Goal: Task Accomplishment & Management: Manage account settings

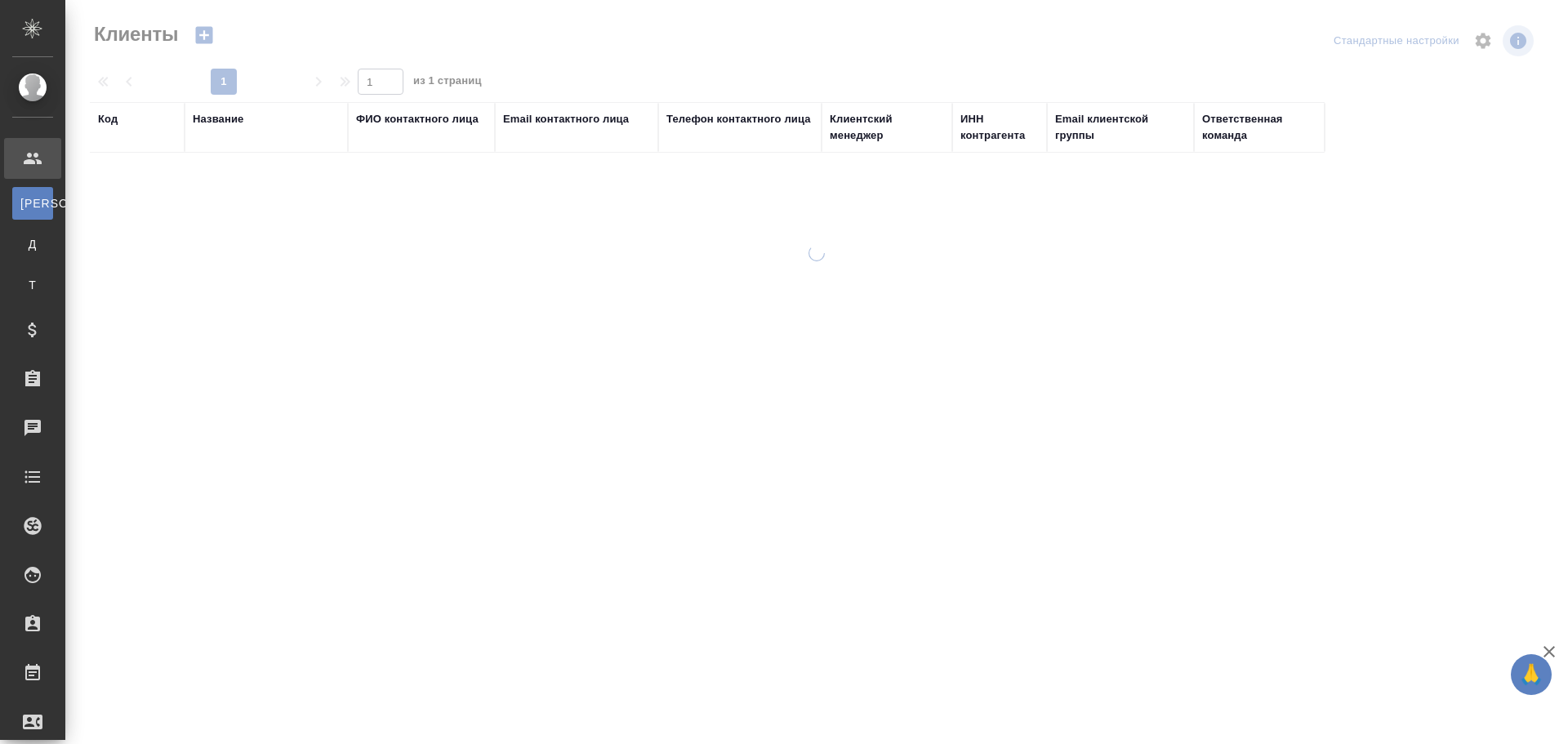
select select "RU"
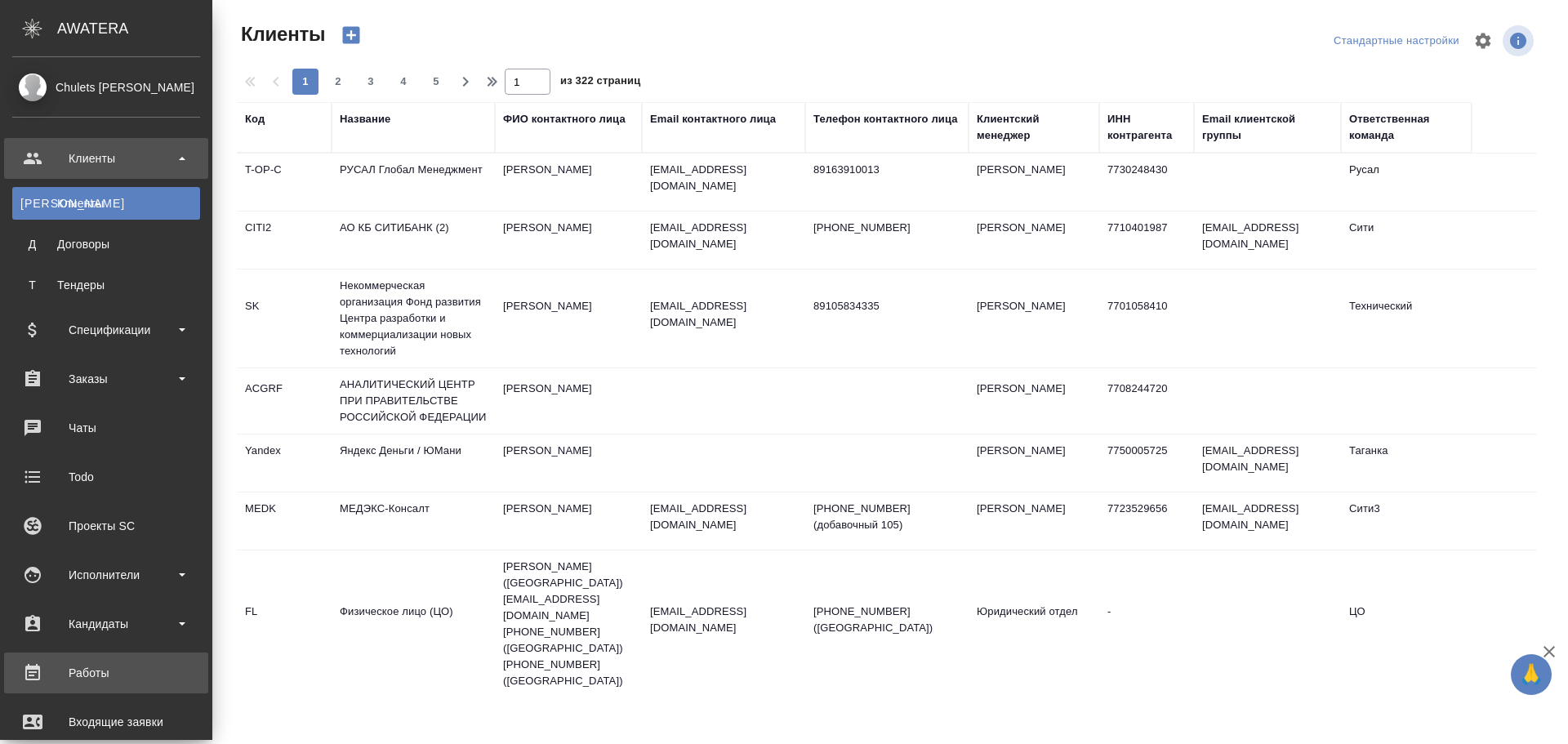
click at [123, 671] on div "Работы" at bounding box center [106, 673] width 188 height 24
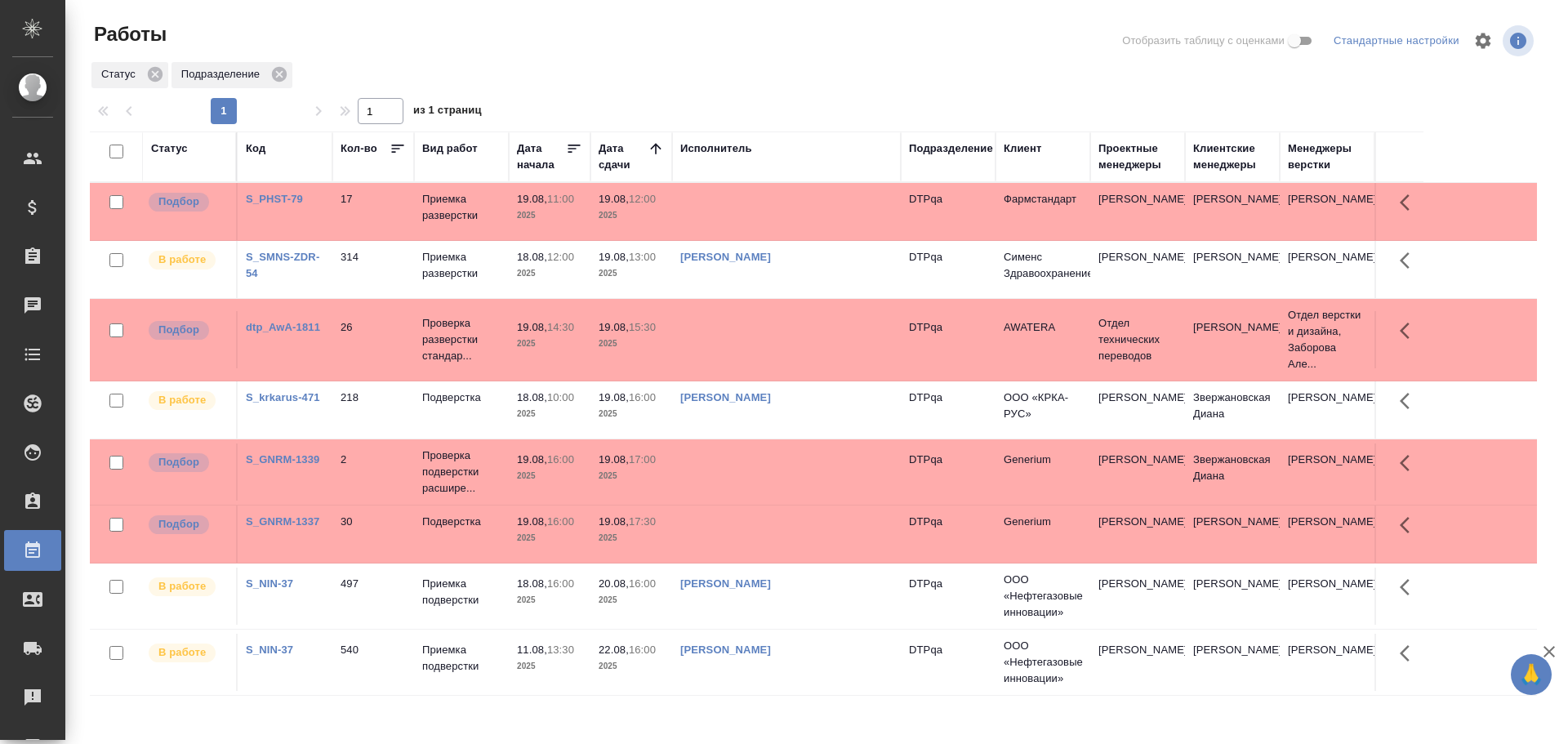
drag, startPoint x: 964, startPoint y: 151, endPoint x: 935, endPoint y: 147, distance: 29.3
click at [963, 151] on div "Подразделение" at bounding box center [951, 149] width 85 height 17
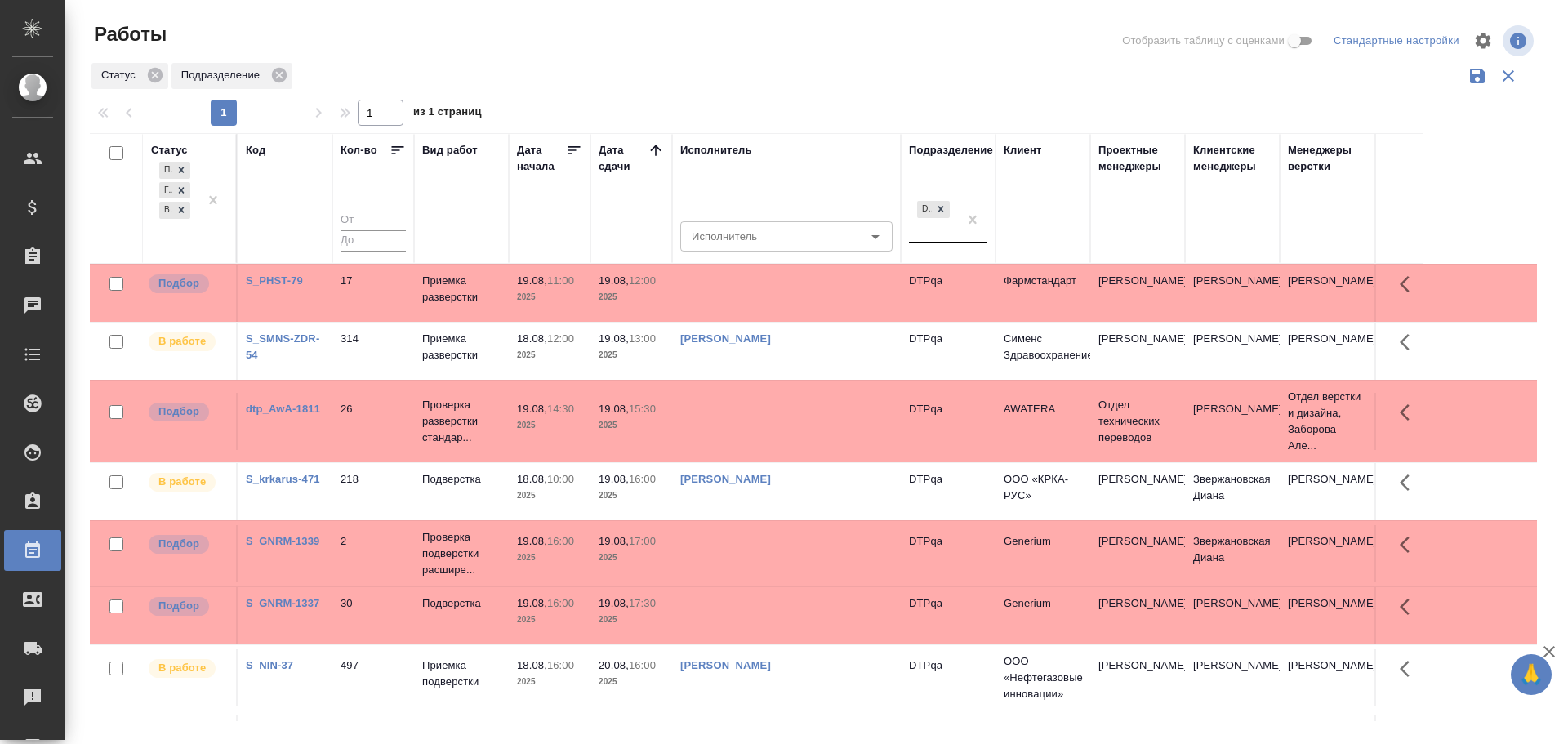
click at [935, 232] on div "DTPqa" at bounding box center [933, 219] width 49 height 44
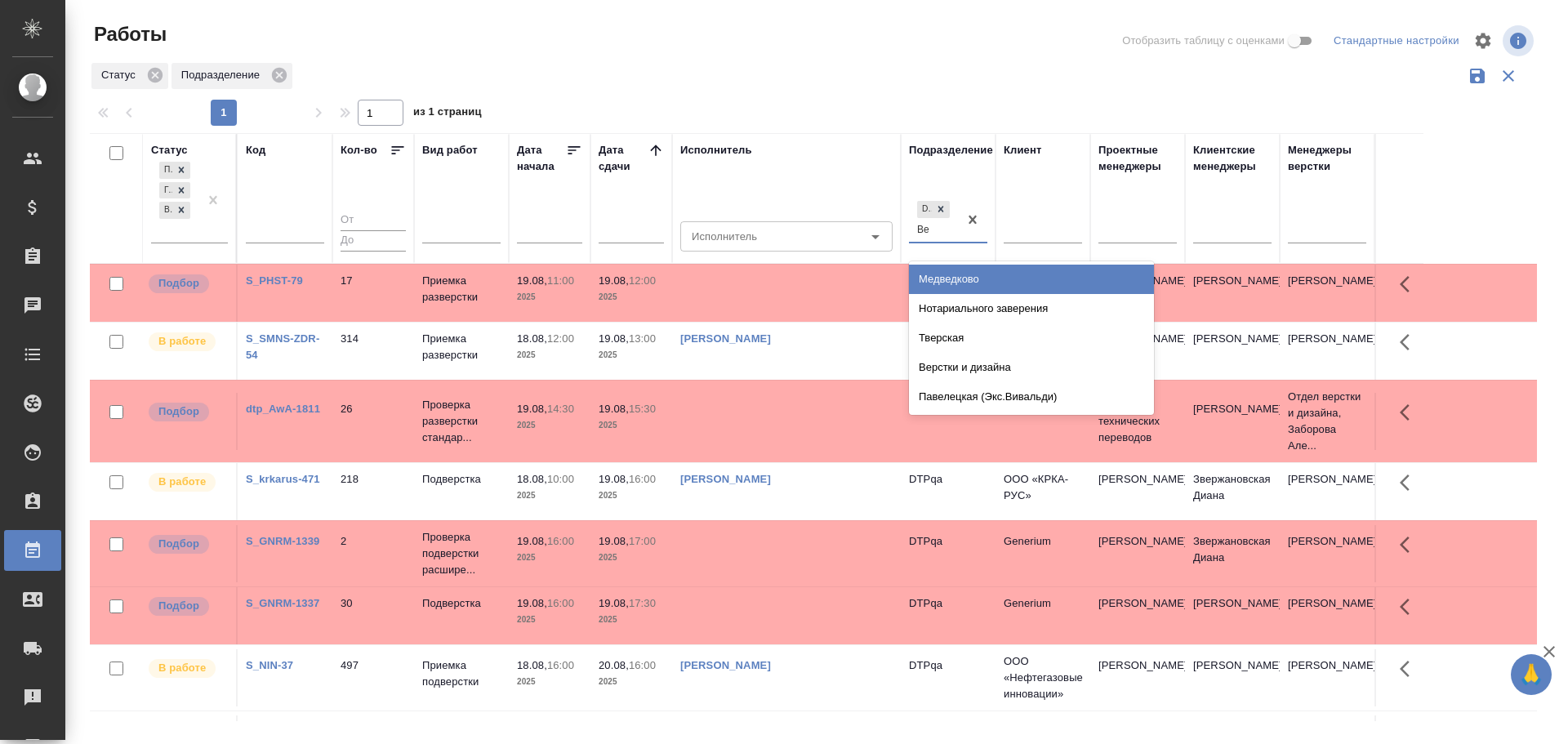
type input "В"
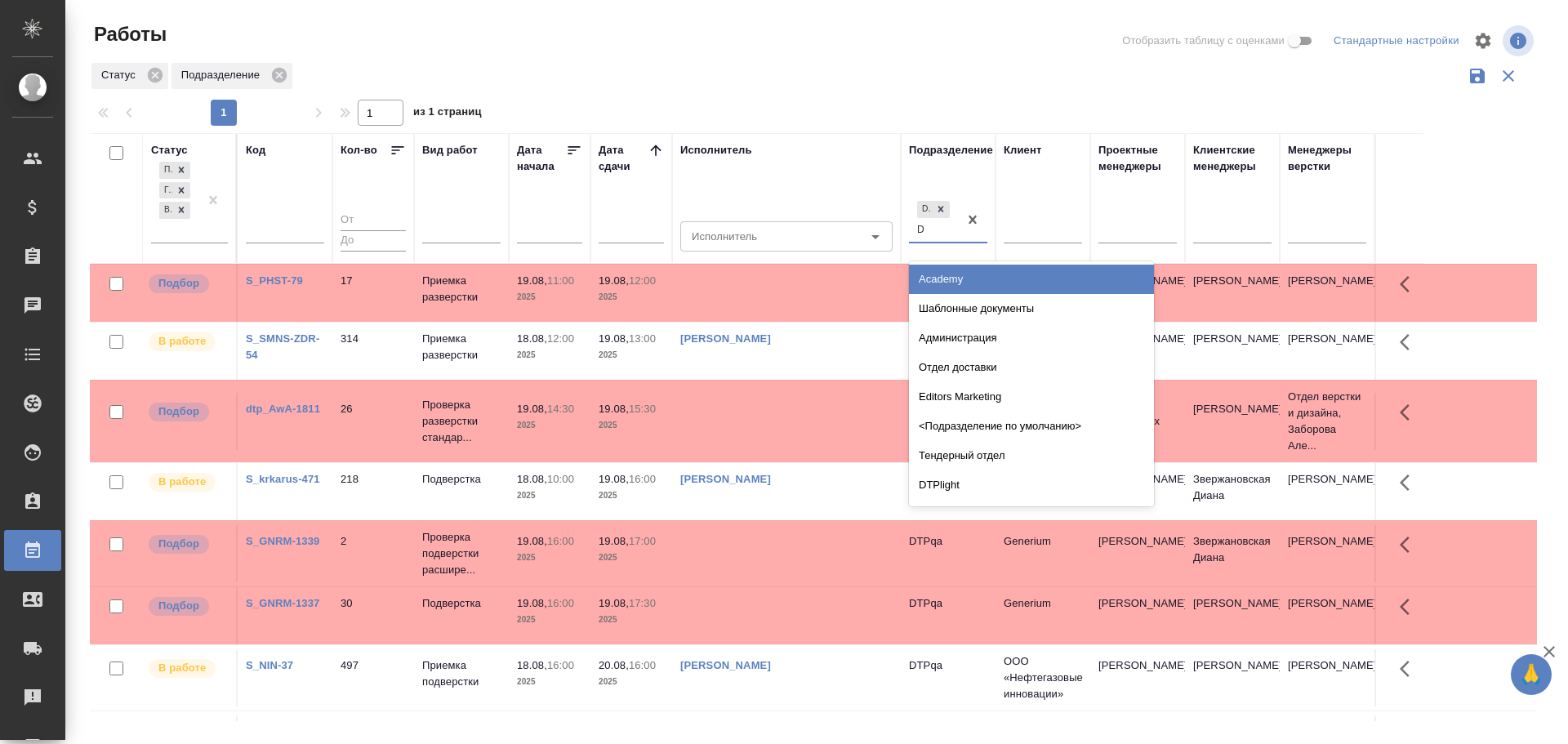
type input "Dt"
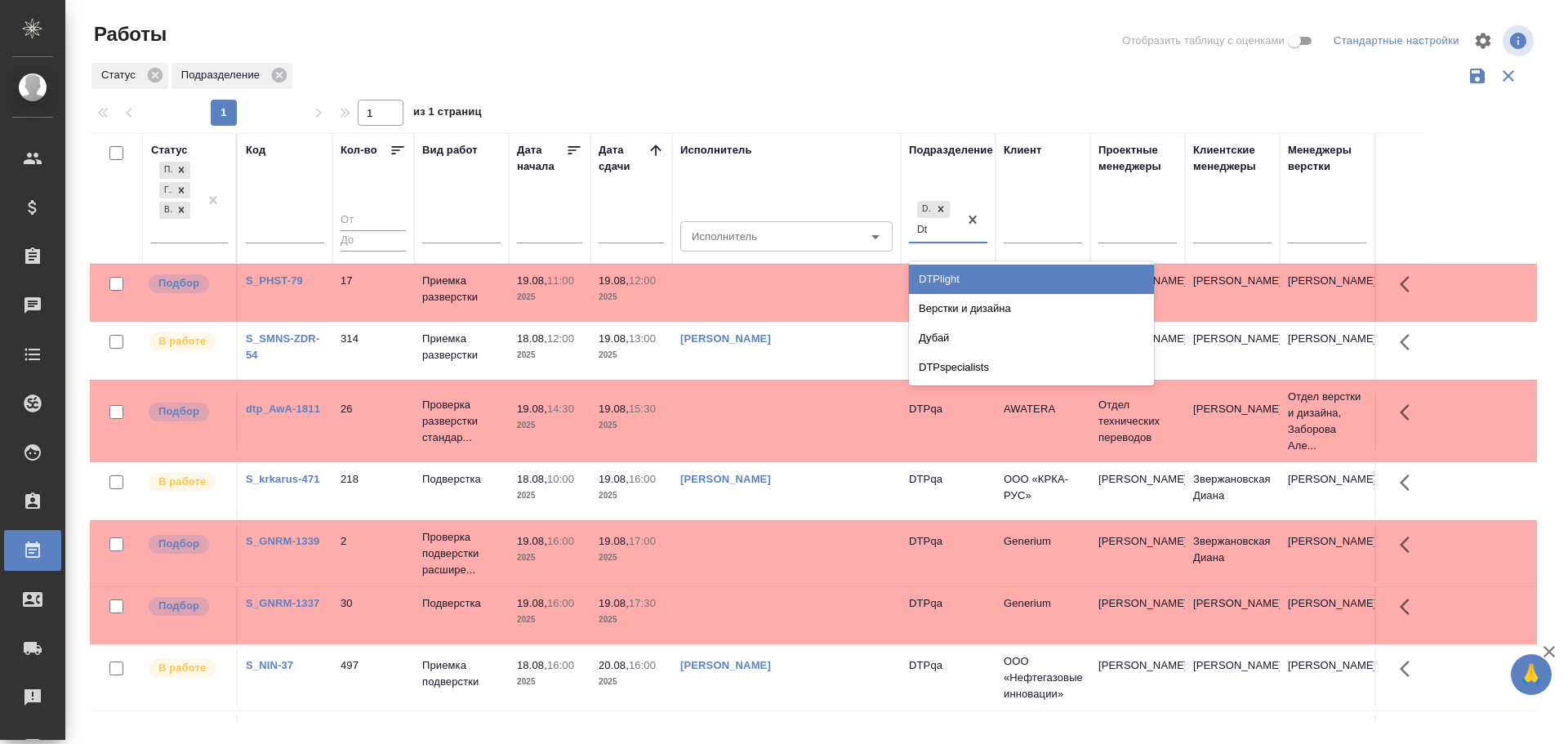
click at [930, 278] on div "DTPlight" at bounding box center [1031, 279] width 245 height 29
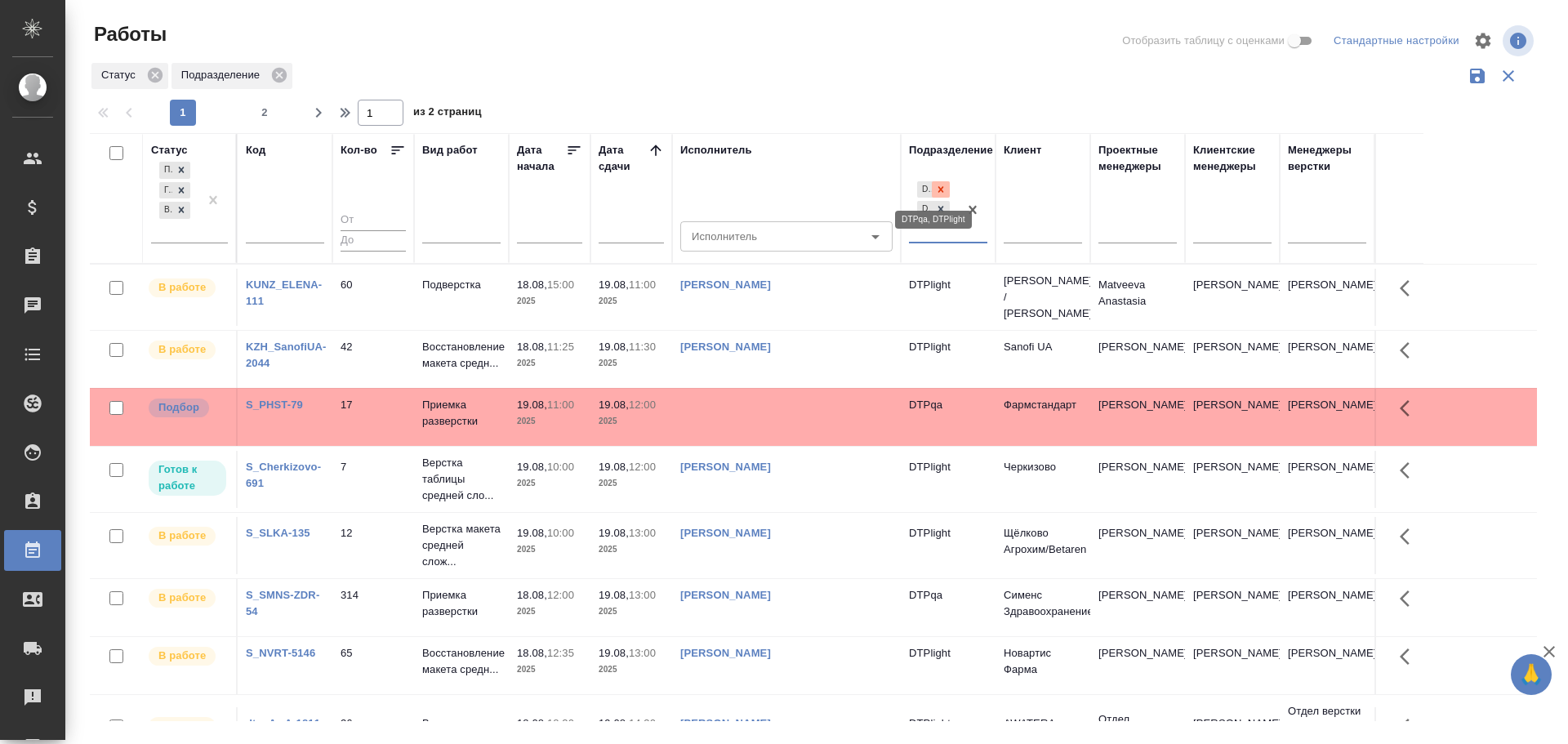
click at [943, 192] on icon at bounding box center [941, 189] width 6 height 6
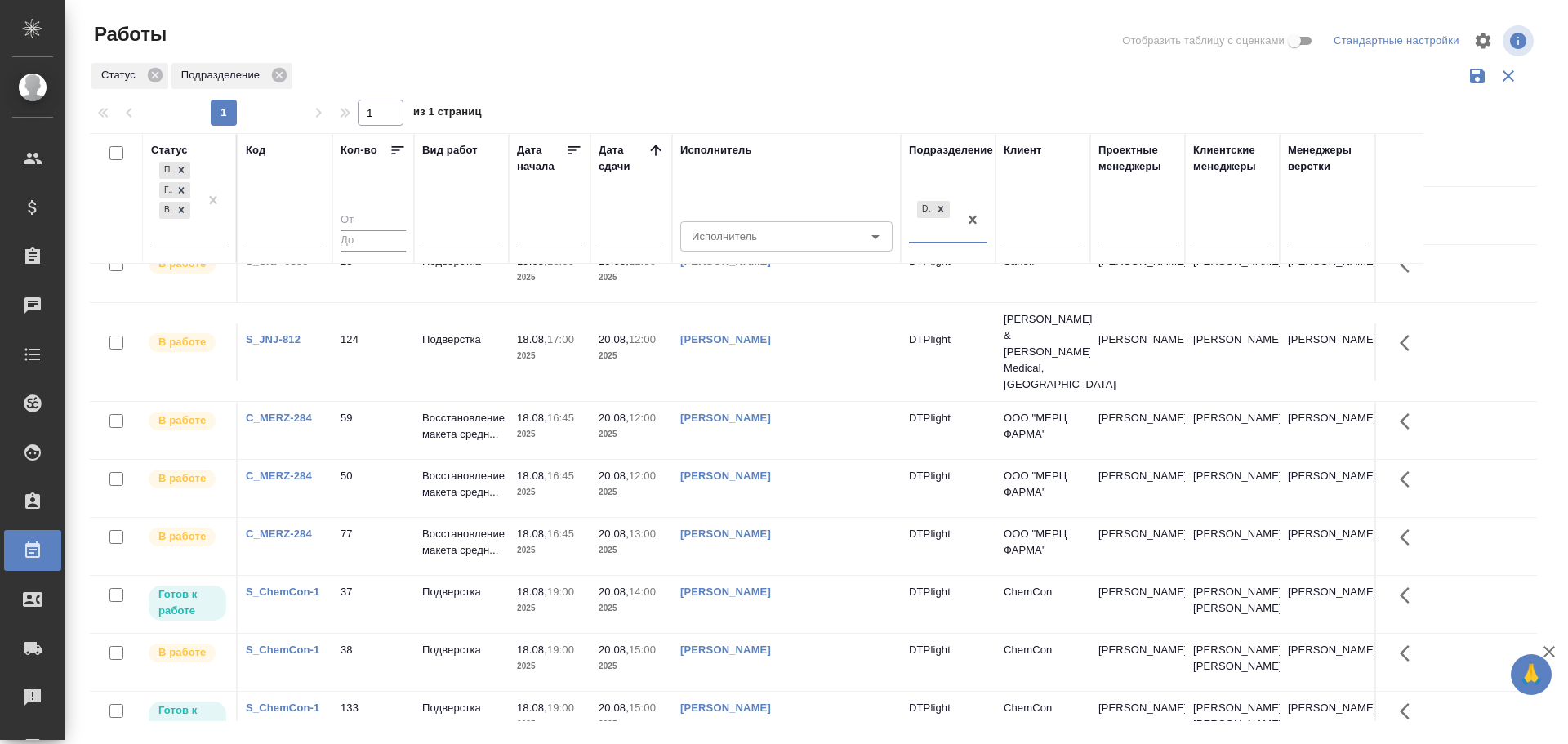
scroll to position [776, 0]
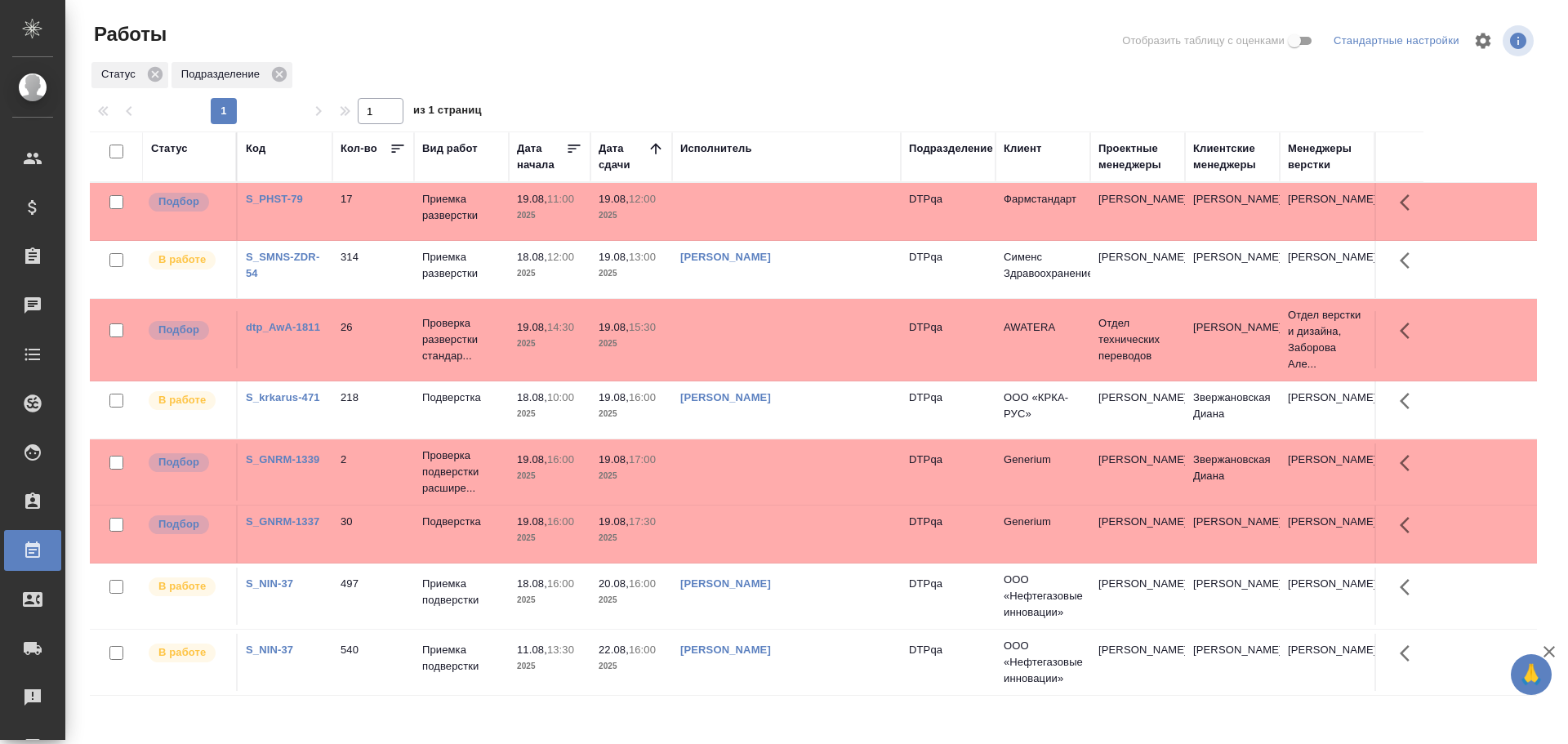
click at [658, 596] on p "2025" at bounding box center [632, 601] width 65 height 17
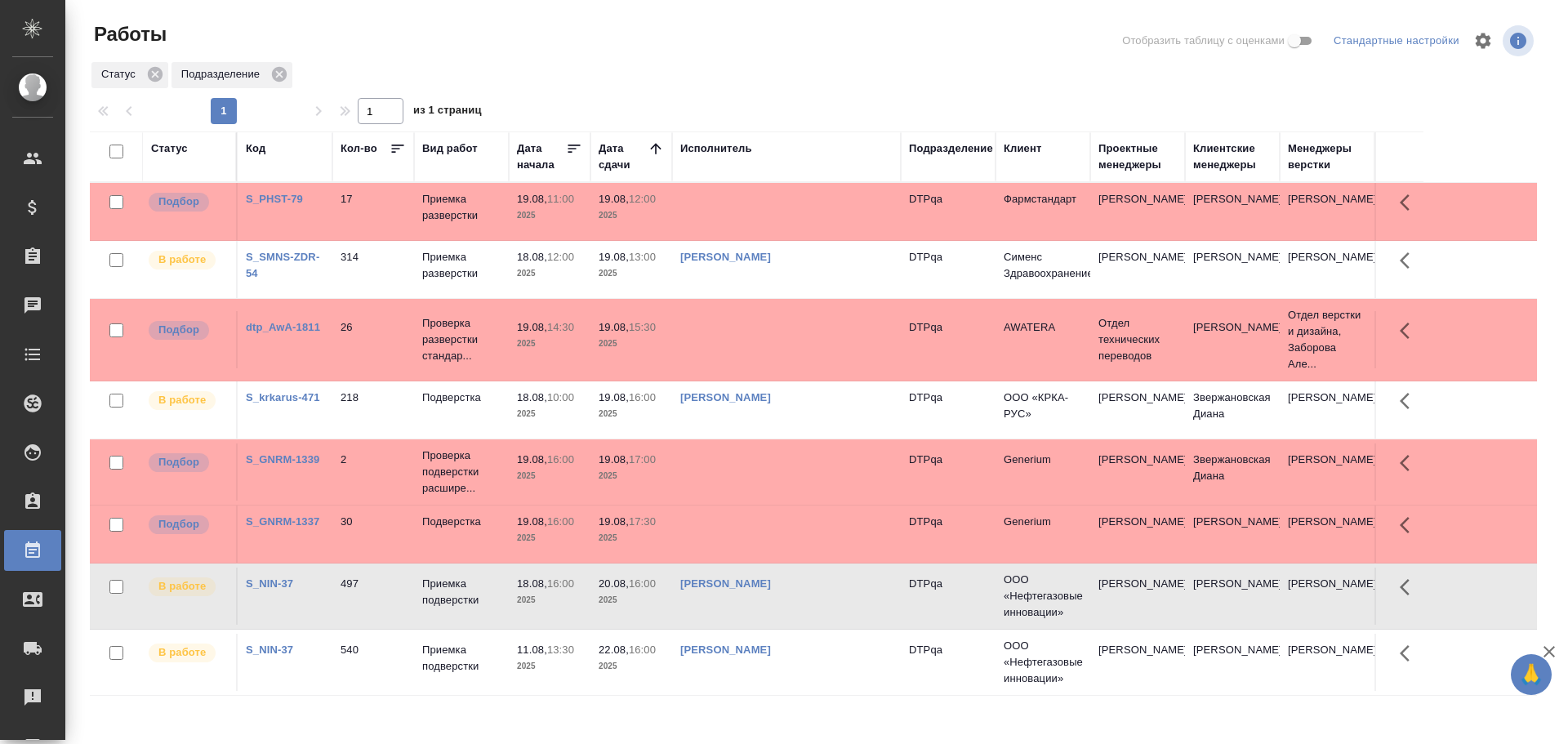
click at [719, 201] on td at bounding box center [786, 212] width 228 height 57
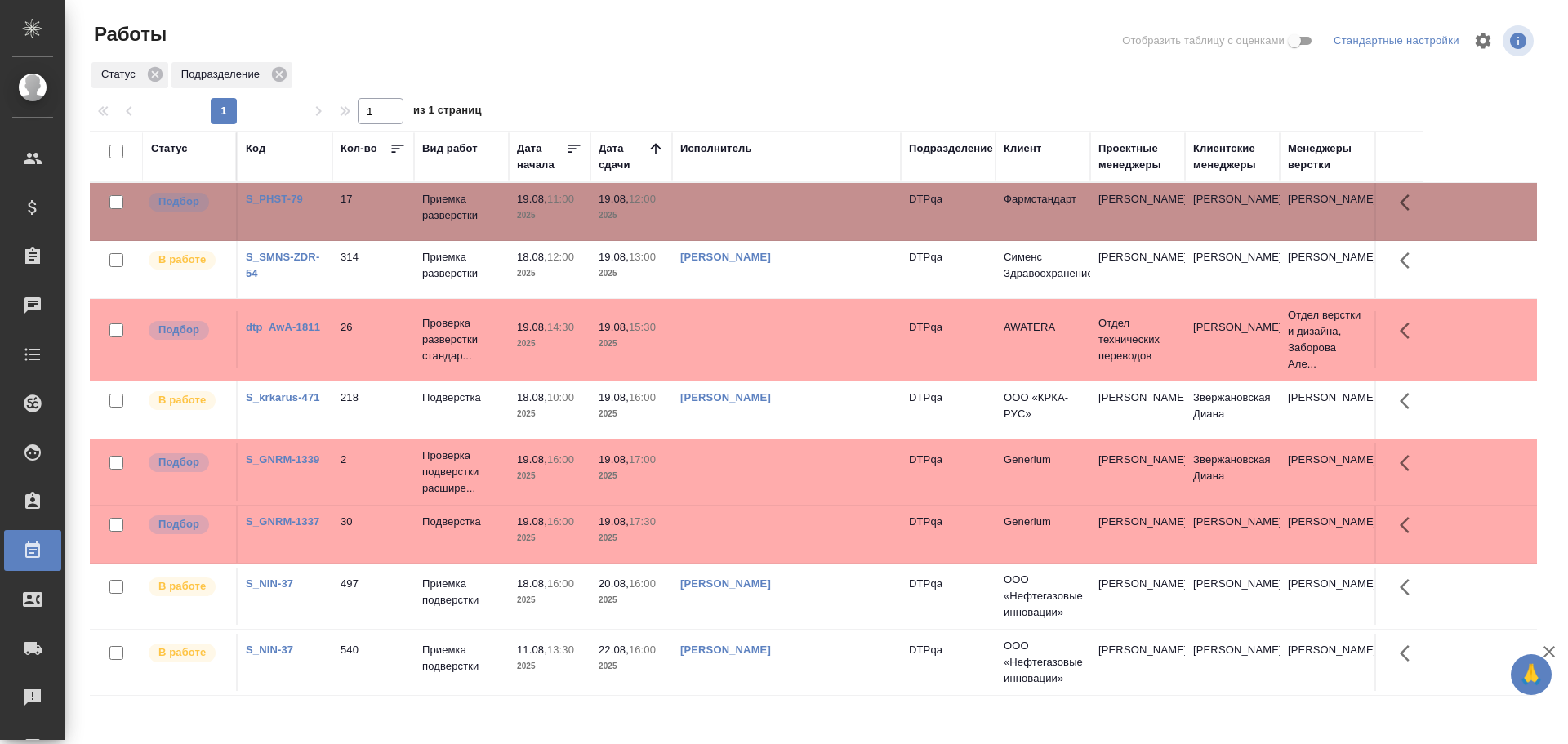
click at [719, 201] on td at bounding box center [786, 212] width 228 height 57
click at [640, 240] on td "19.08, 17:30 2025" at bounding box center [632, 212] width 82 height 57
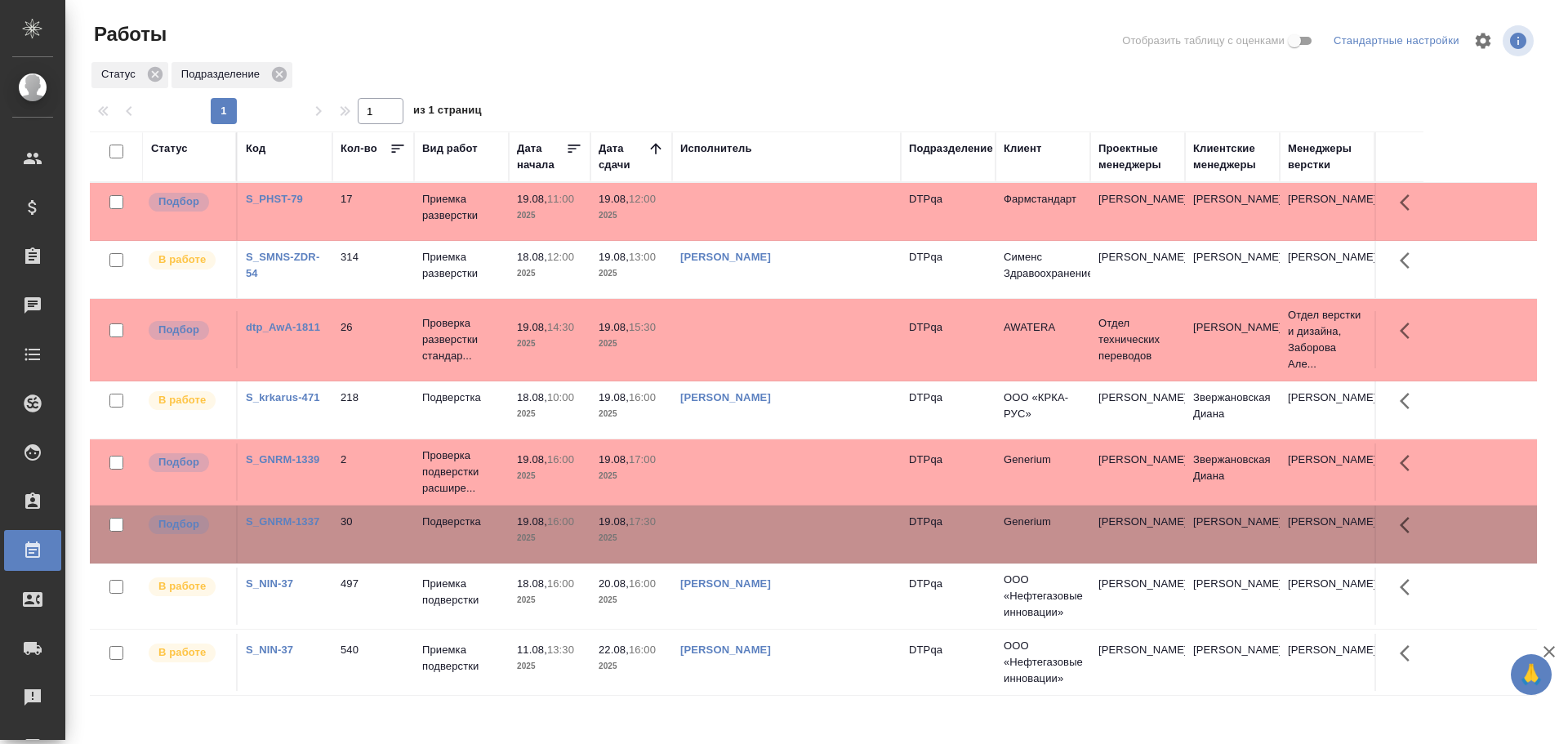
click at [746, 208] on td at bounding box center [786, 212] width 228 height 57
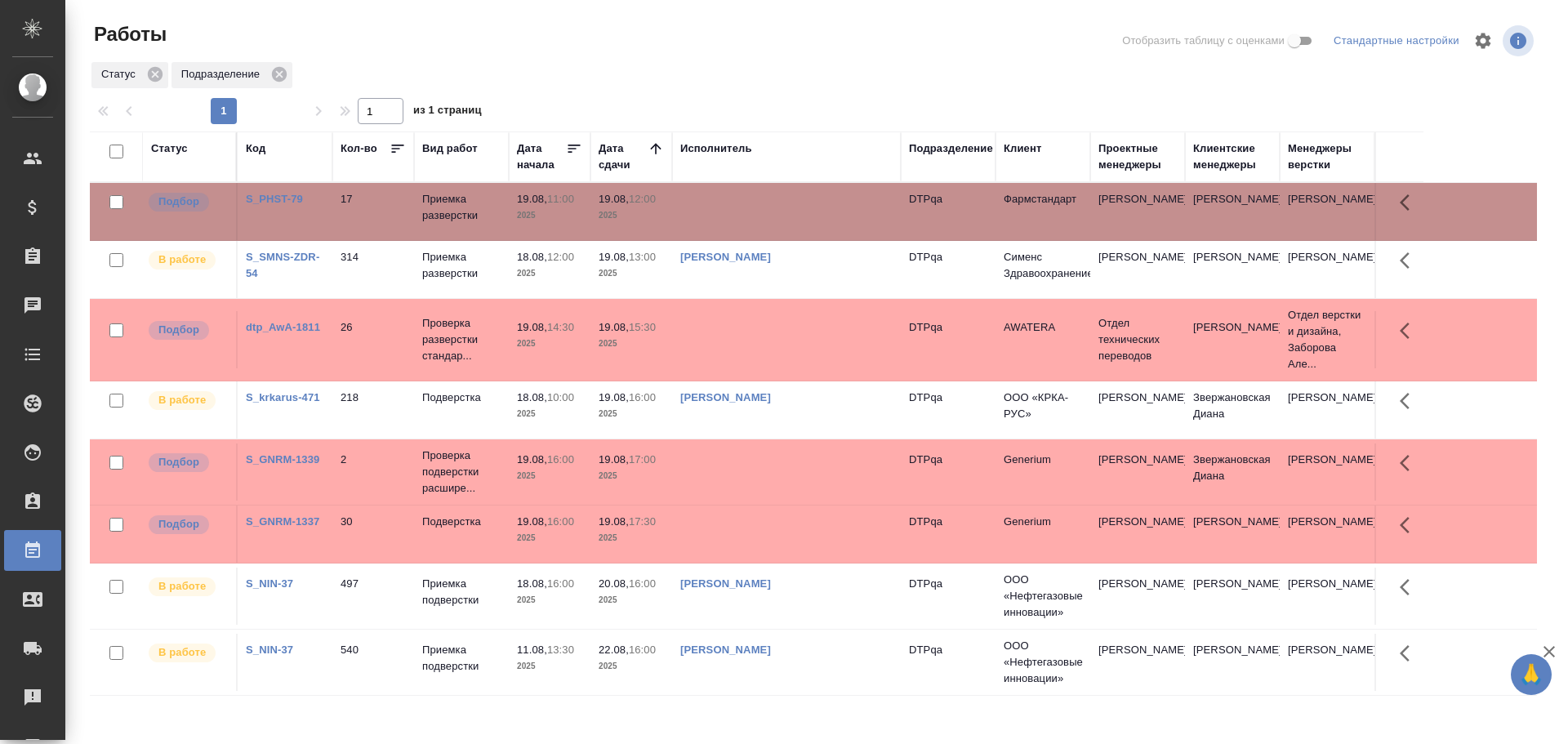
click at [746, 208] on td at bounding box center [786, 212] width 228 height 57
click at [812, 240] on td "Чулец Елена Сергеевна" at bounding box center [786, 212] width 228 height 57
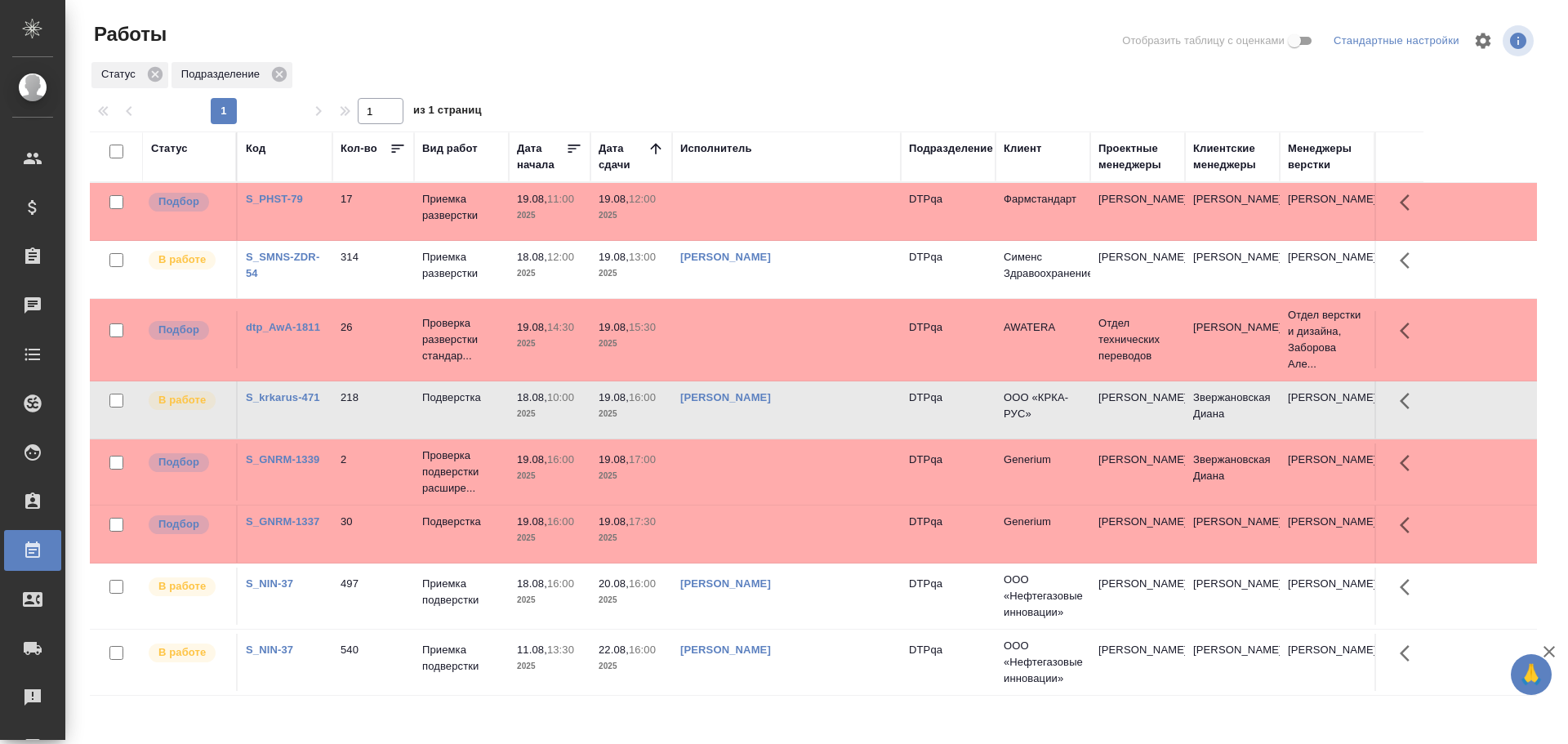
click at [812, 240] on td "Чулец Елена Сергеевна" at bounding box center [786, 212] width 228 height 57
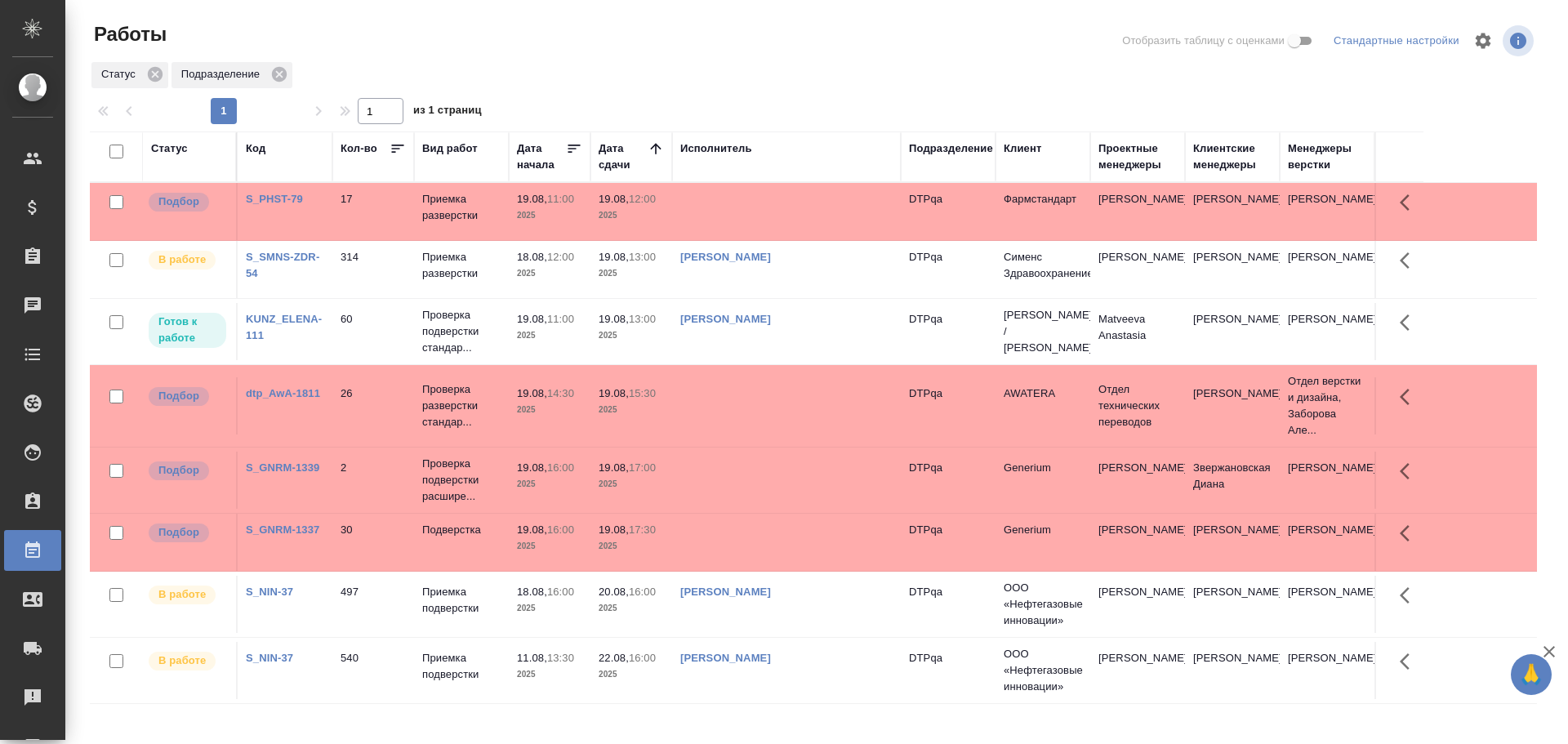
click at [807, 240] on td "Полушина Алёна Николаевна" at bounding box center [786, 212] width 228 height 57
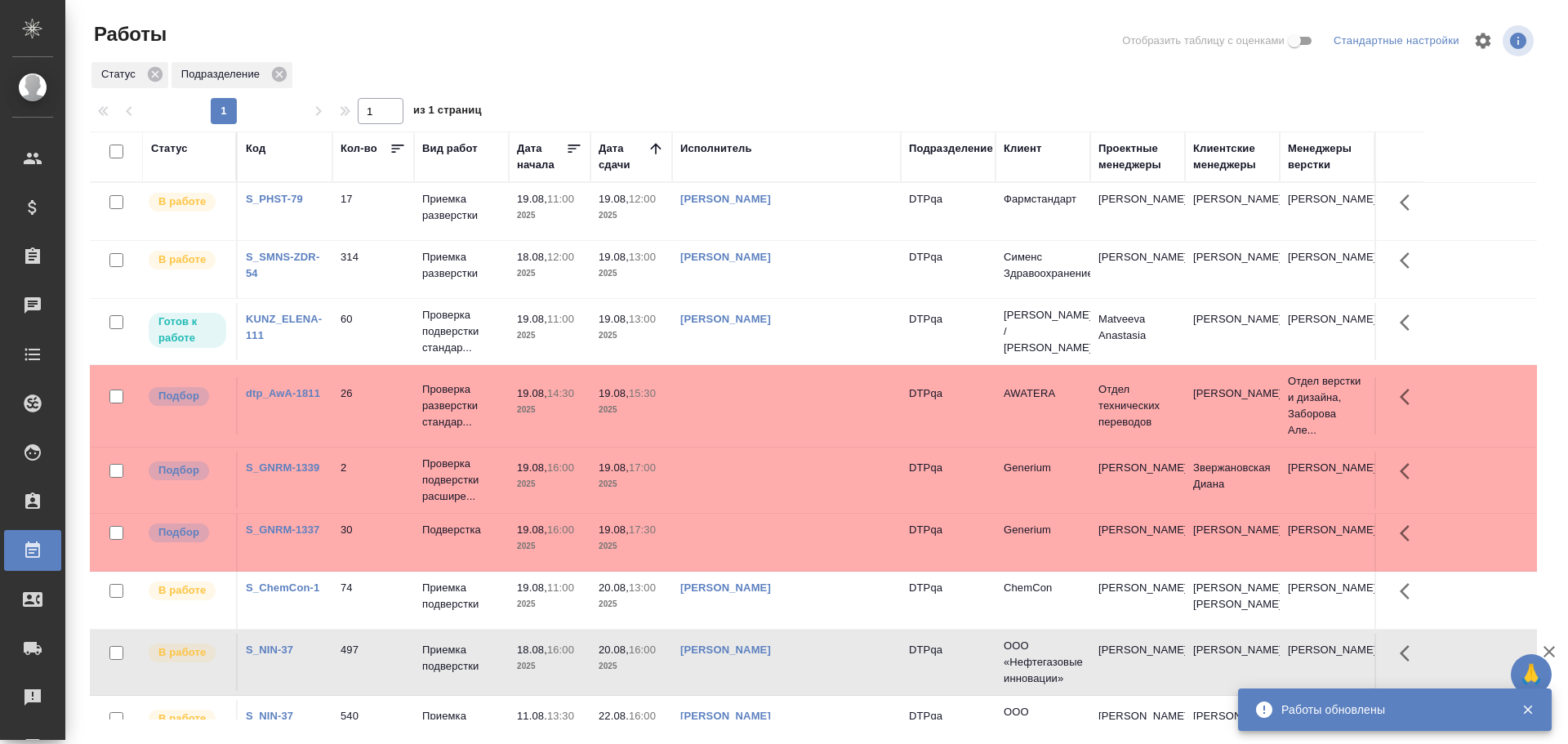
click at [848, 213] on td "[PERSON_NAME]" at bounding box center [786, 212] width 228 height 57
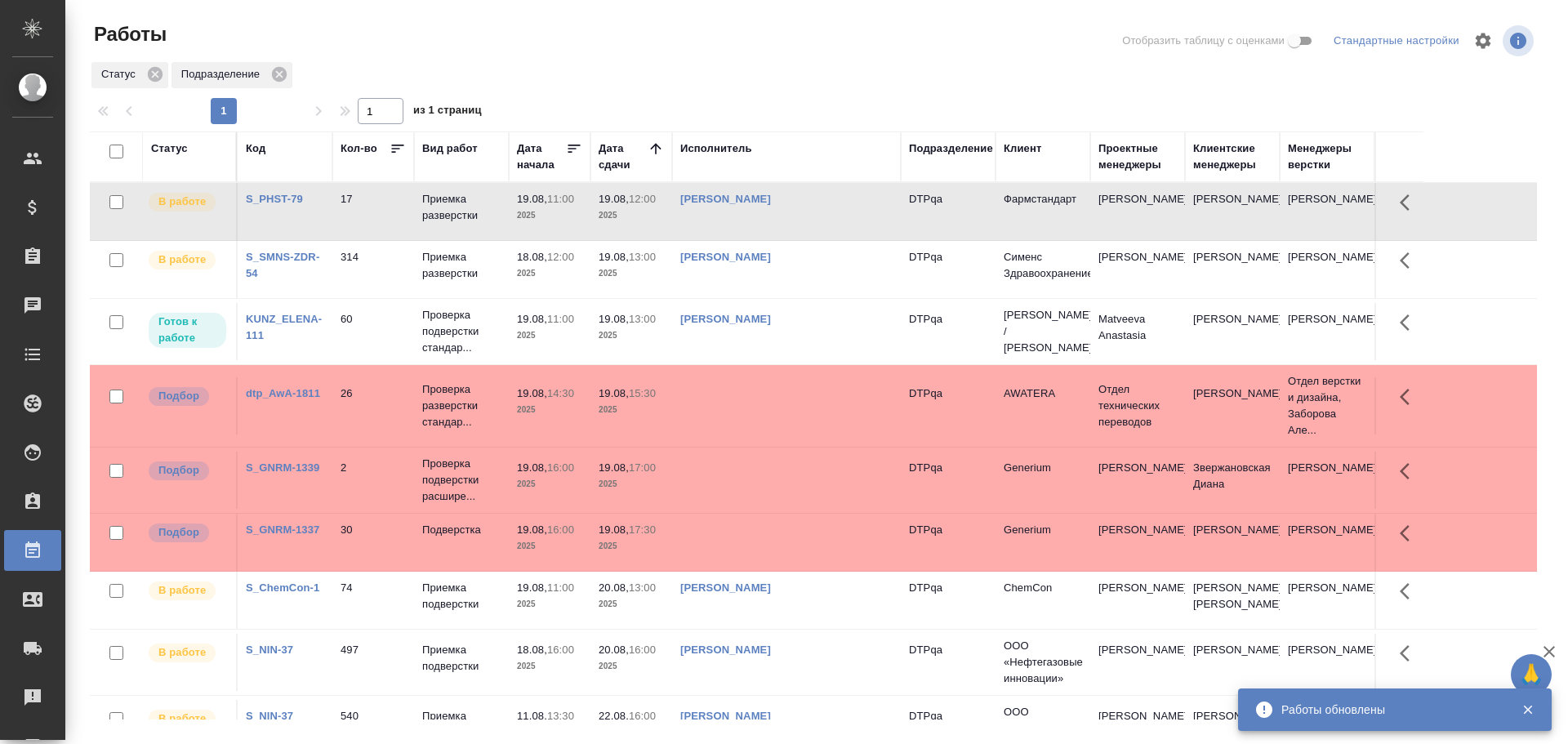
click at [848, 213] on td "[PERSON_NAME]" at bounding box center [786, 212] width 228 height 57
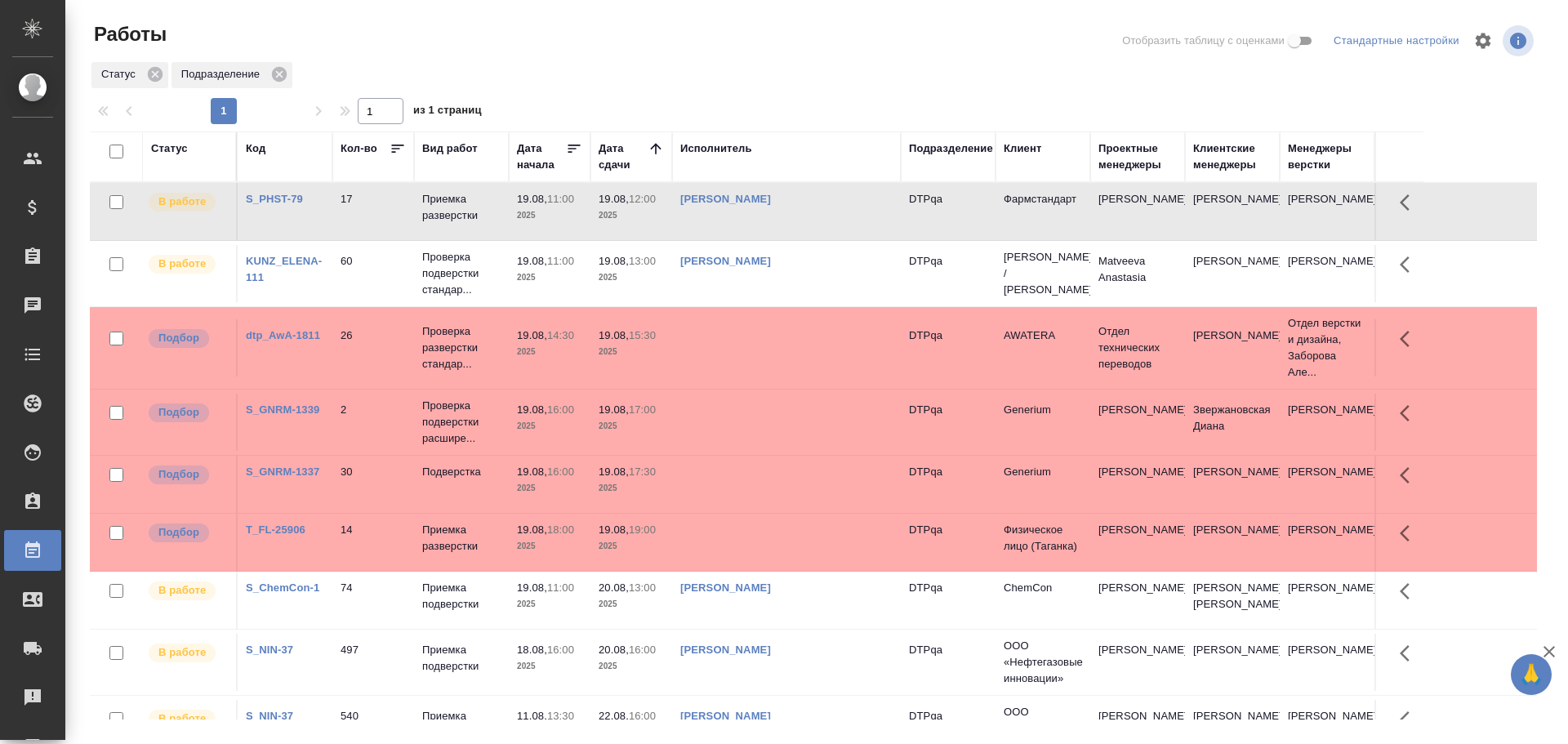
click at [833, 222] on td "[PERSON_NAME]" at bounding box center [786, 212] width 228 height 57
click at [833, 222] on td "Чулец Елена Сергеевна" at bounding box center [786, 212] width 228 height 57
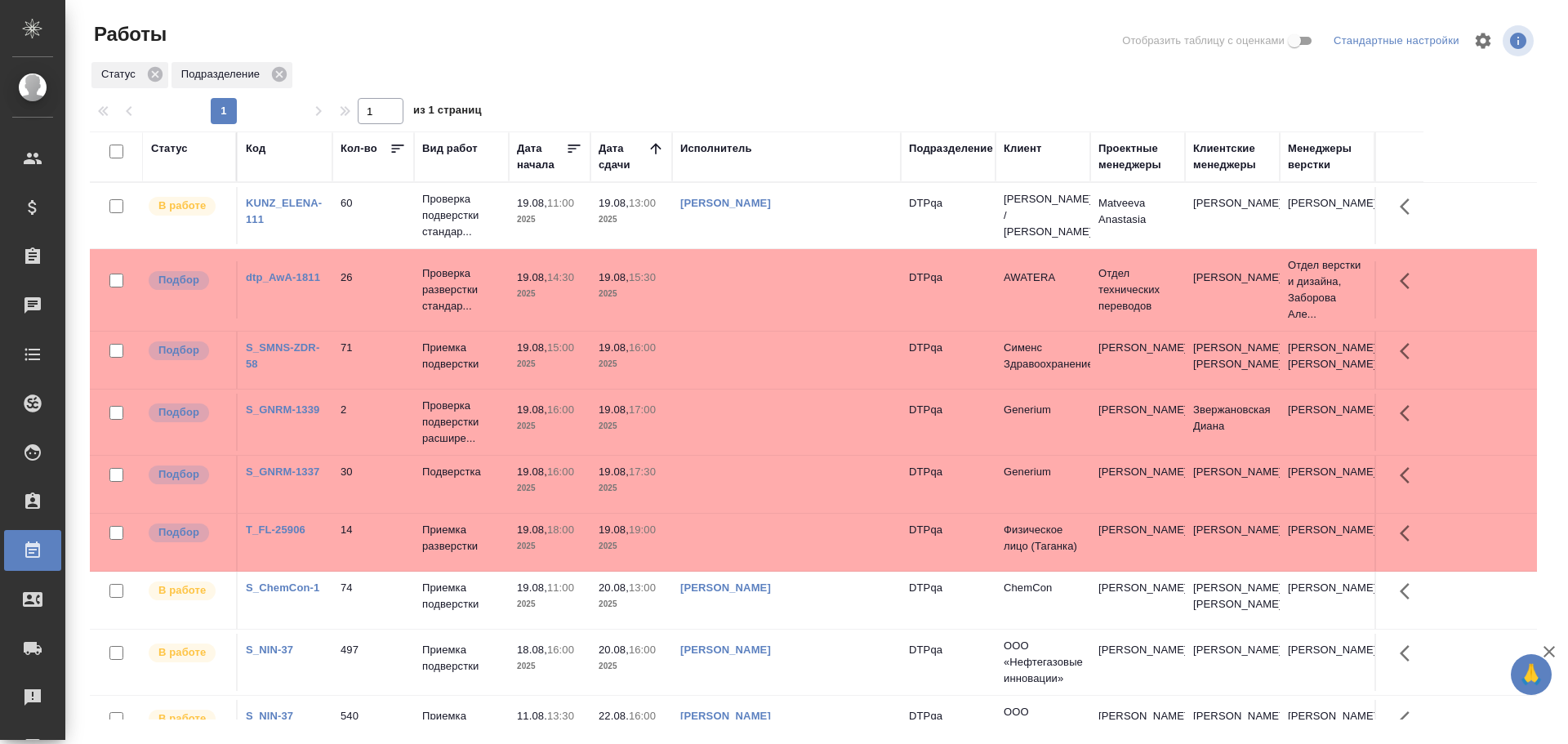
click at [770, 244] on td at bounding box center [786, 216] width 228 height 57
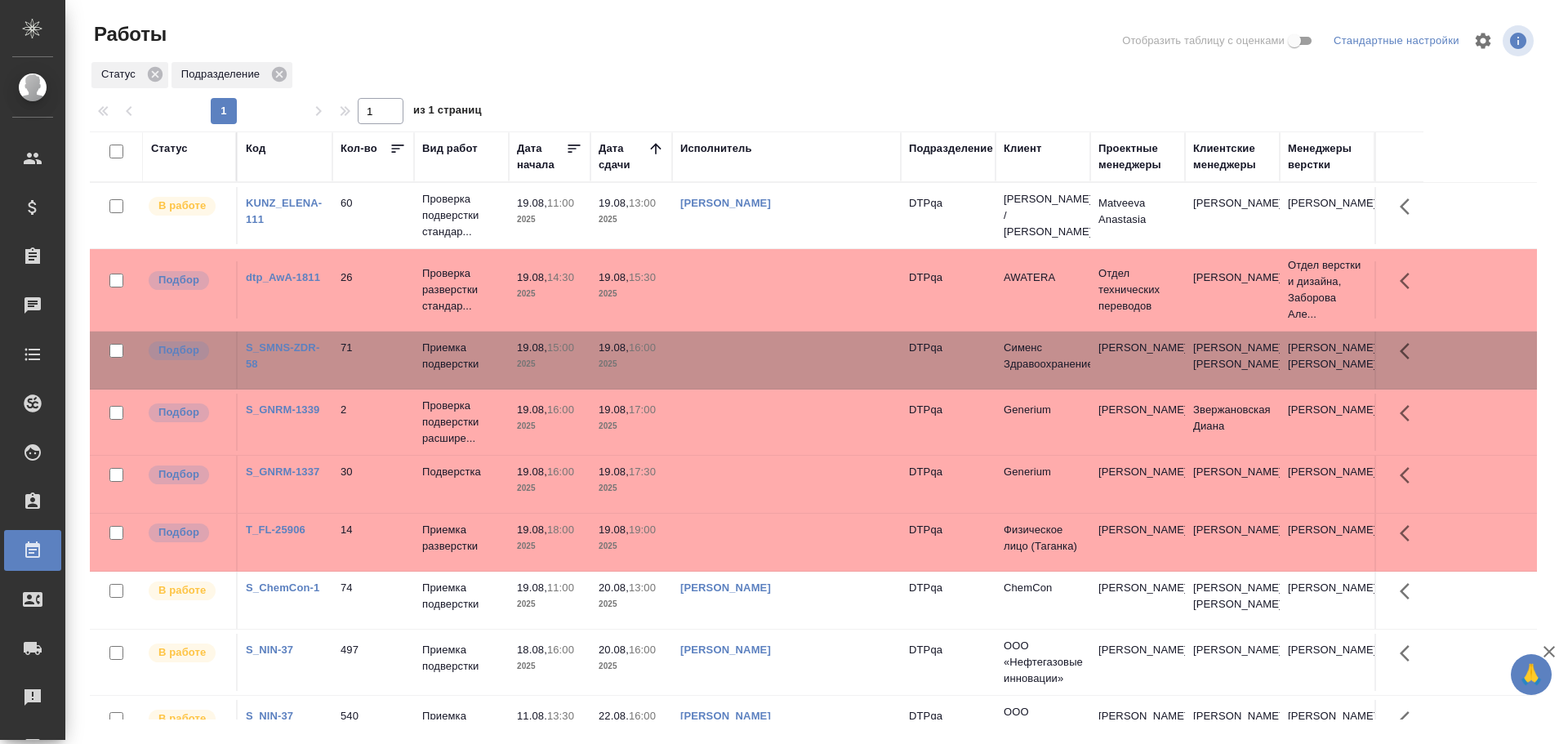
click at [770, 244] on td at bounding box center [786, 216] width 228 height 57
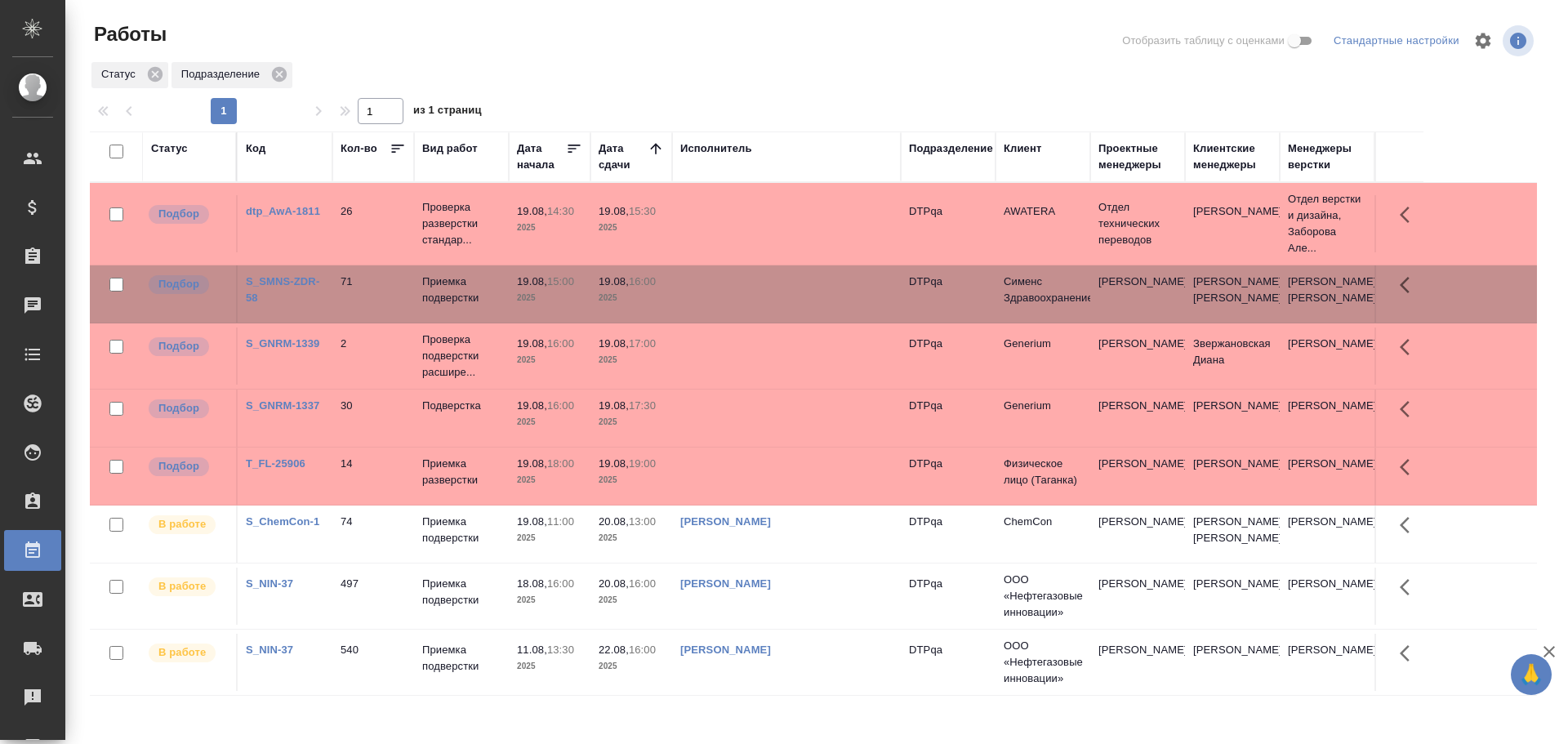
click at [725, 228] on td at bounding box center [786, 223] width 228 height 57
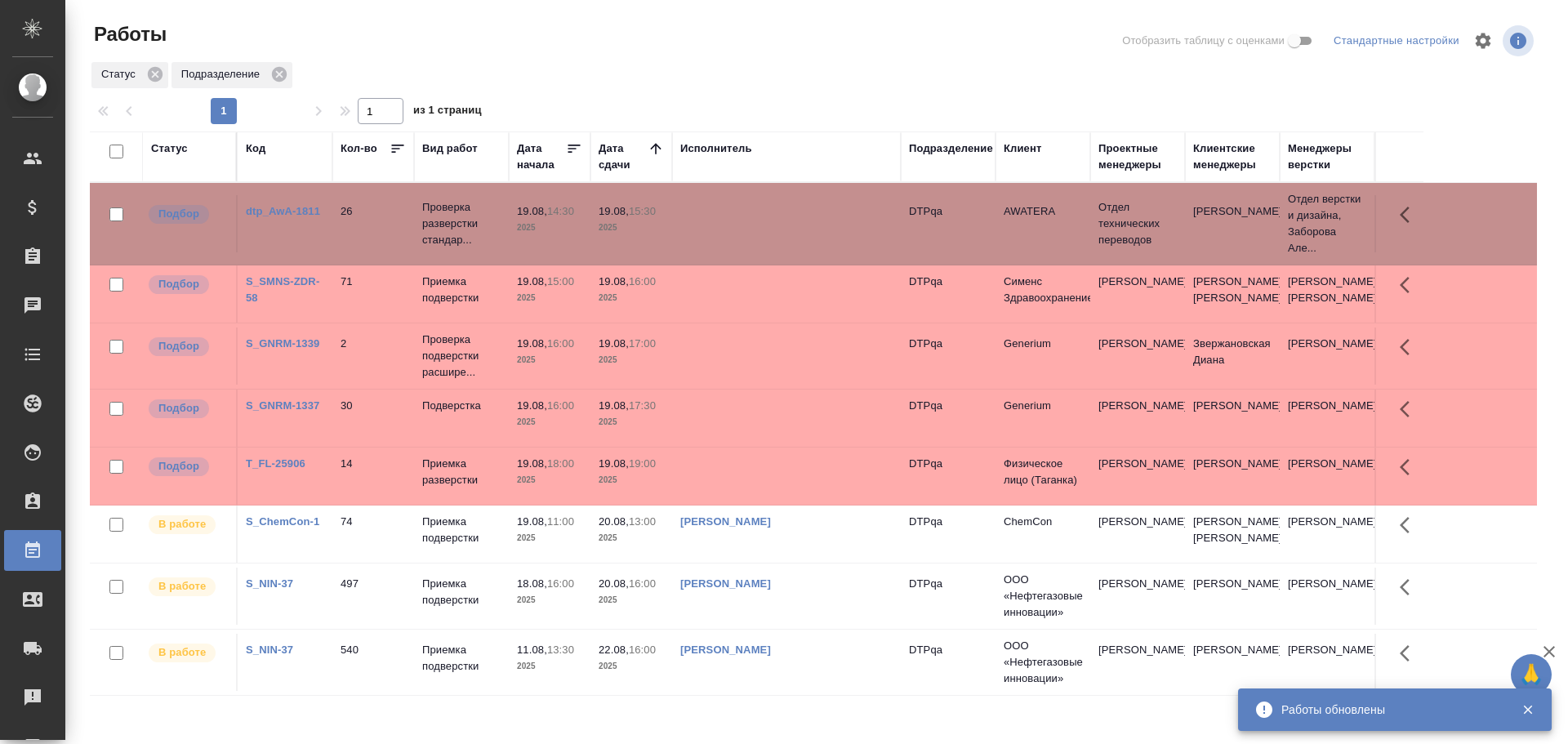
click at [734, 253] on td at bounding box center [786, 223] width 228 height 57
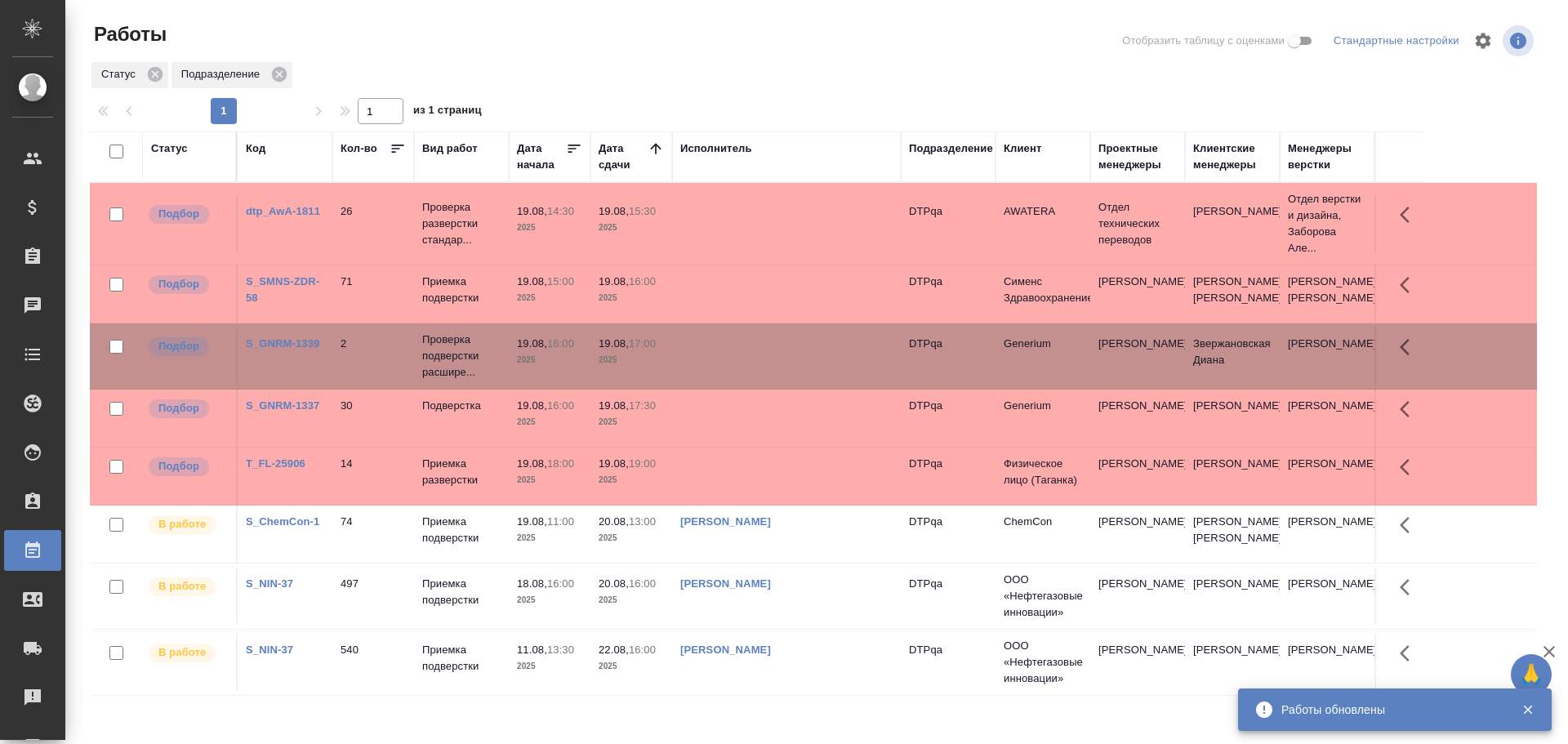
click at [734, 253] on td at bounding box center [786, 223] width 228 height 57
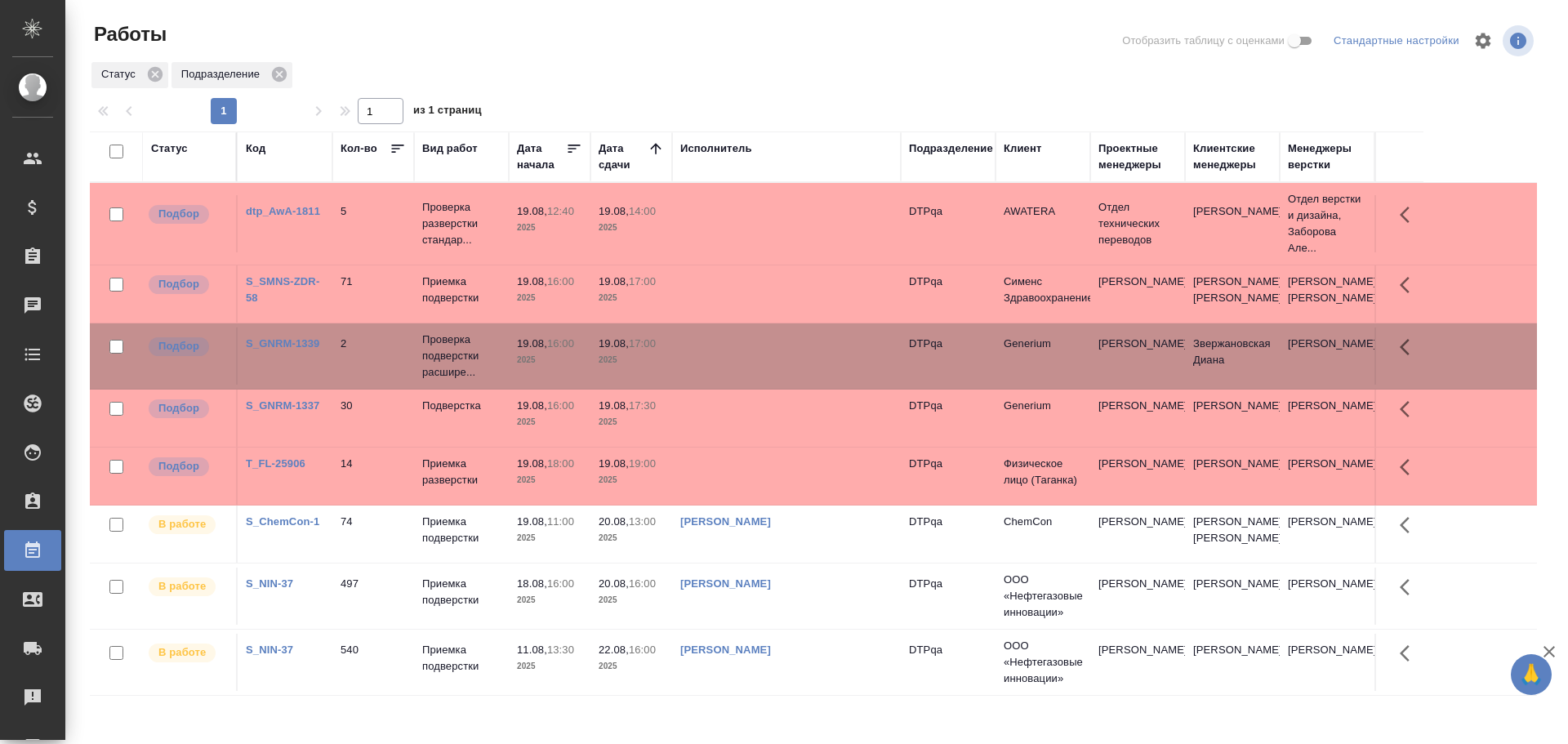
click at [756, 225] on td at bounding box center [786, 223] width 228 height 57
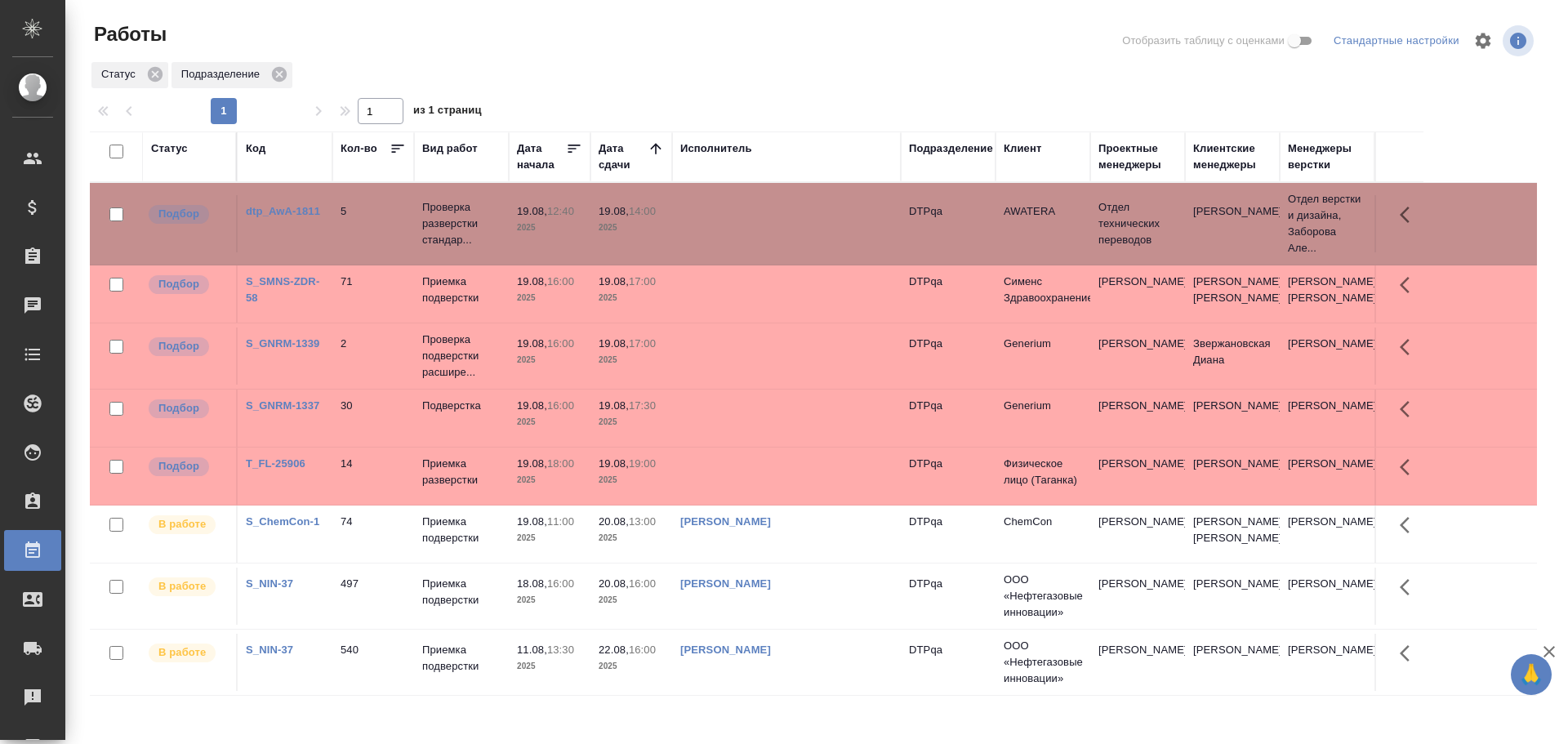
click at [756, 225] on td at bounding box center [786, 223] width 228 height 57
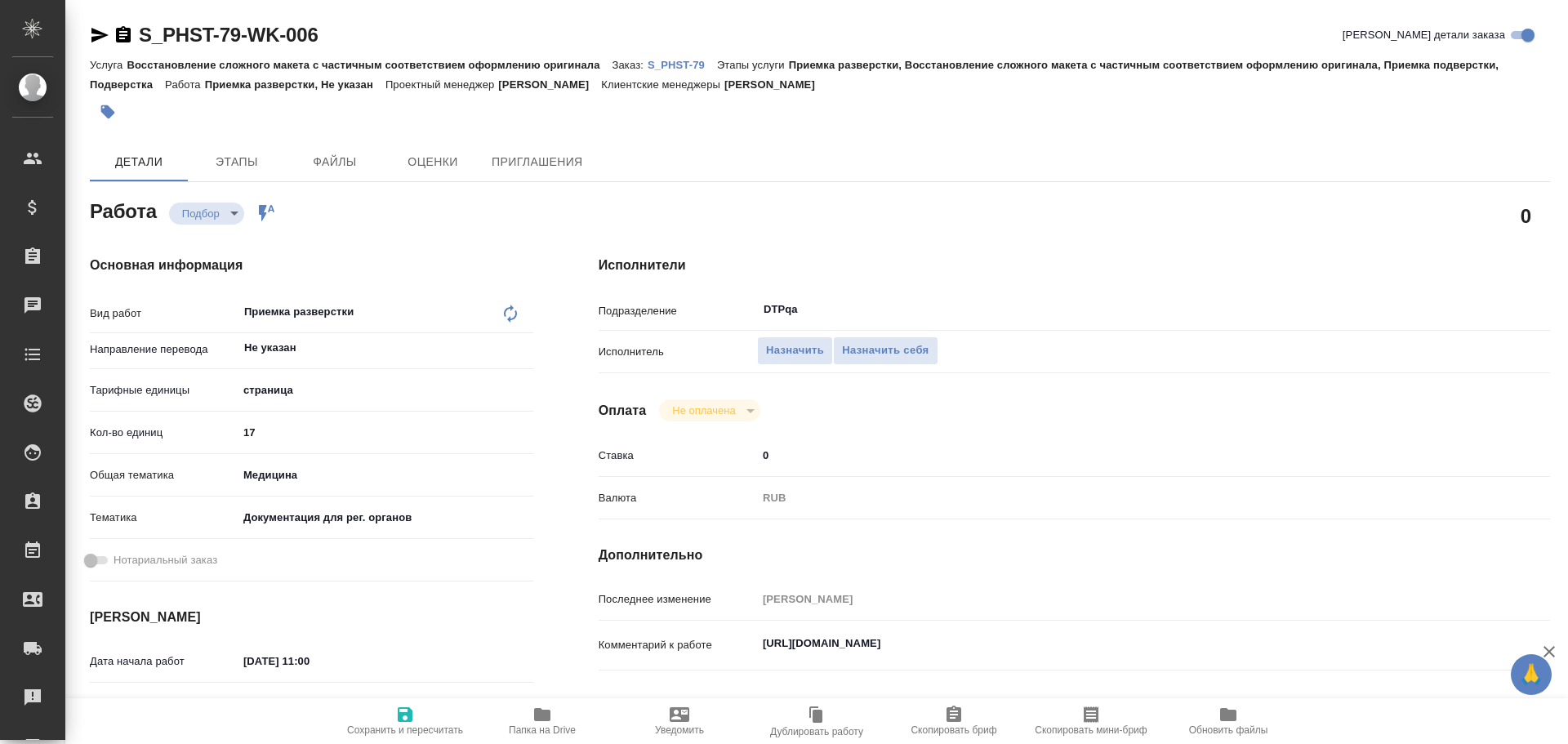
type textarea "x"
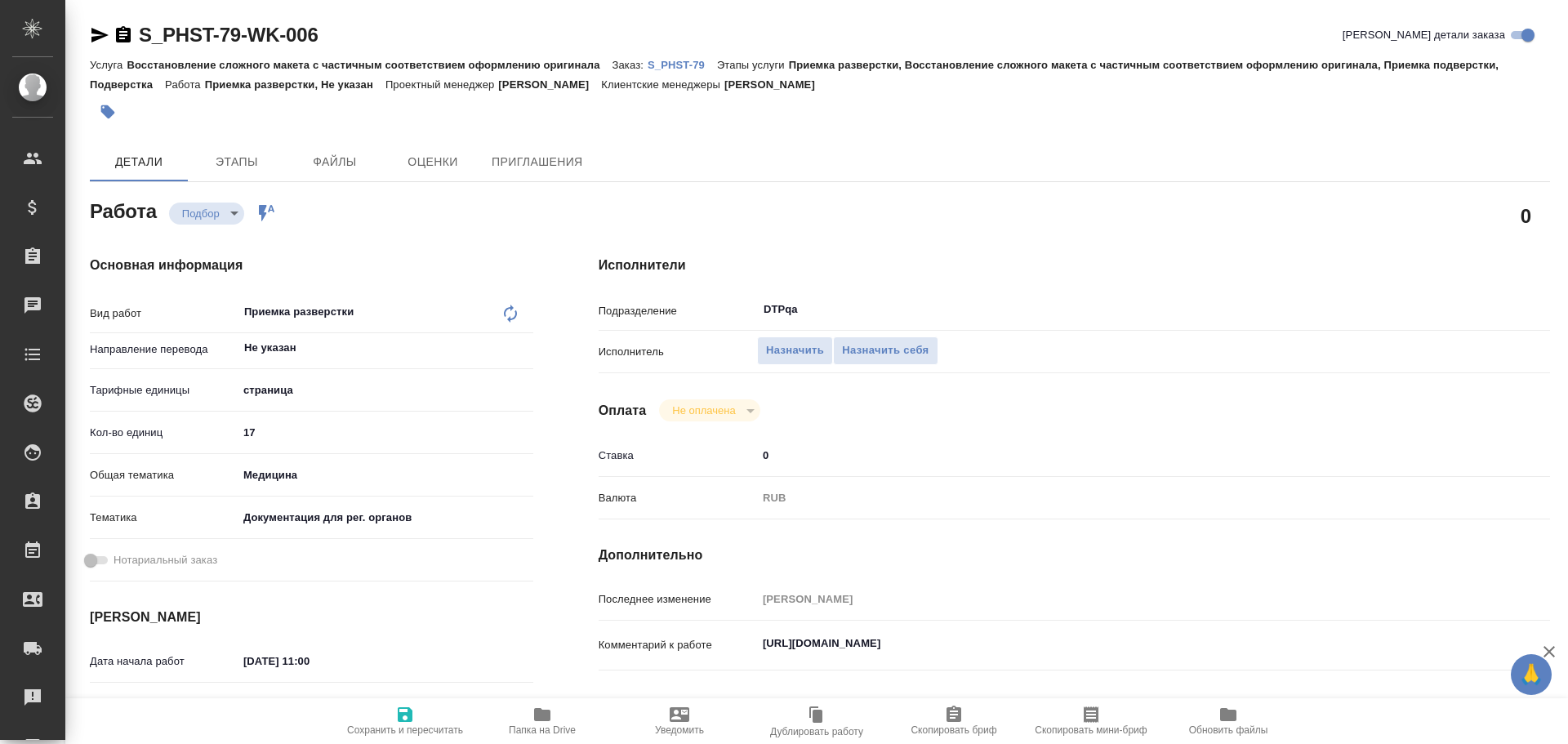
type textarea "x"
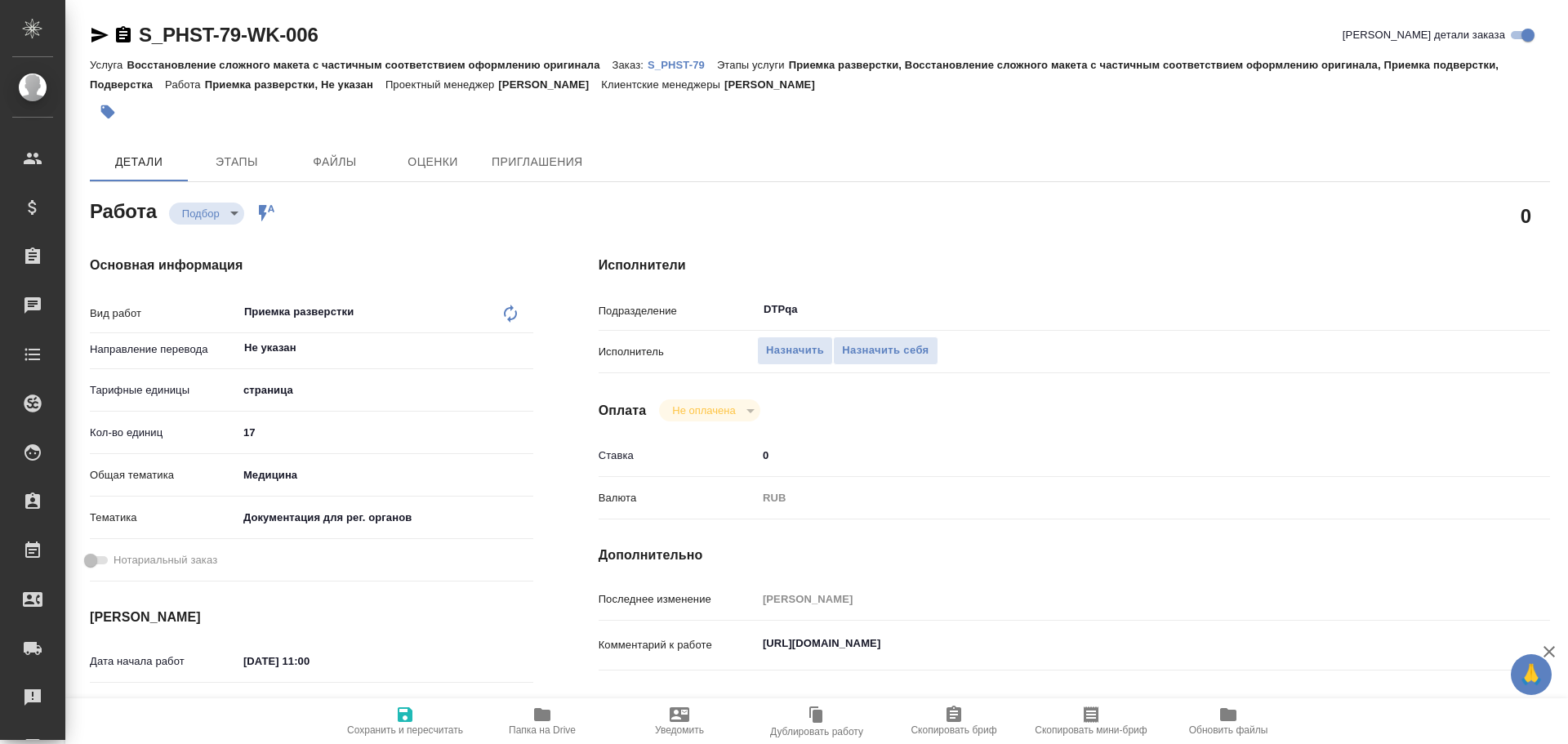
type textarea "x"
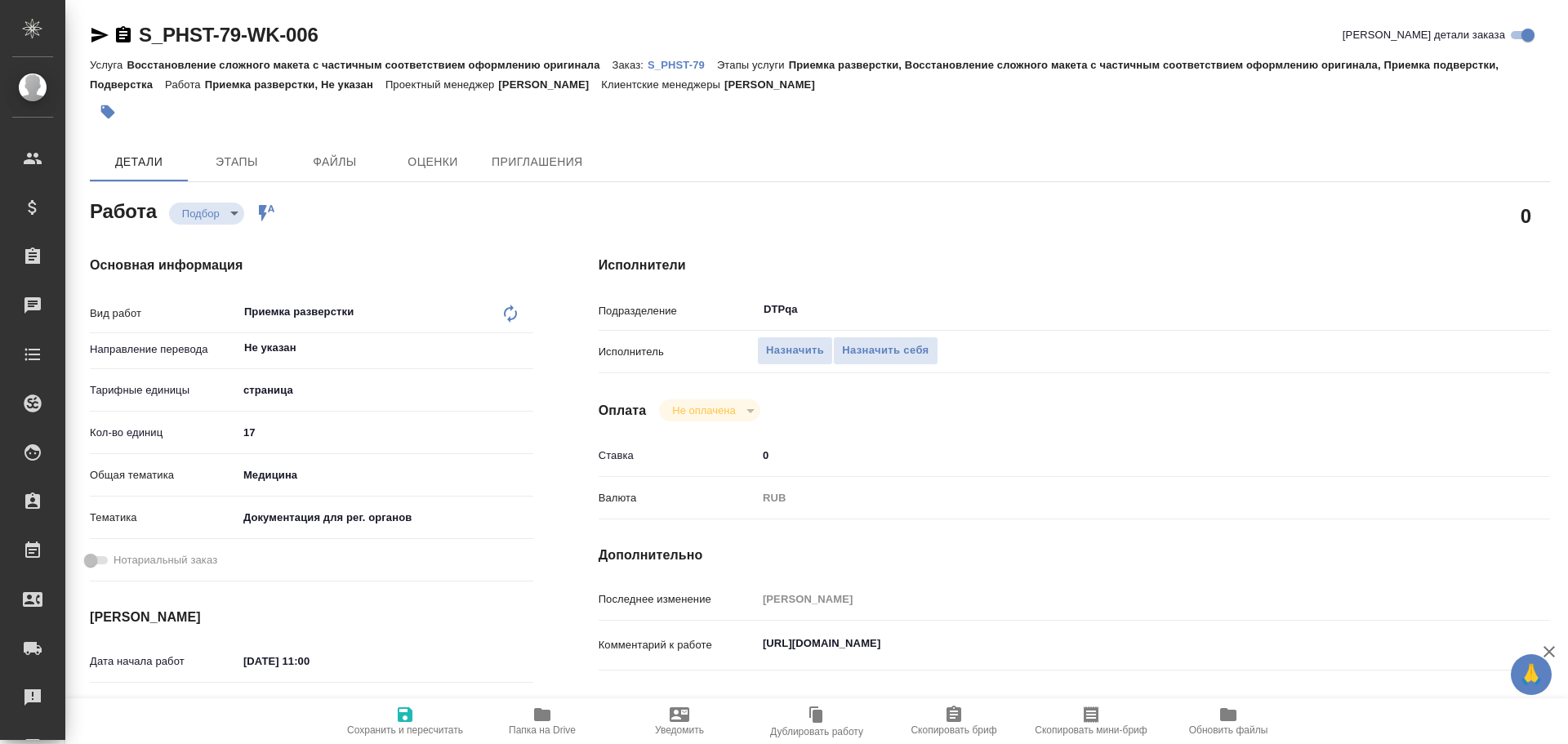
type textarea "x"
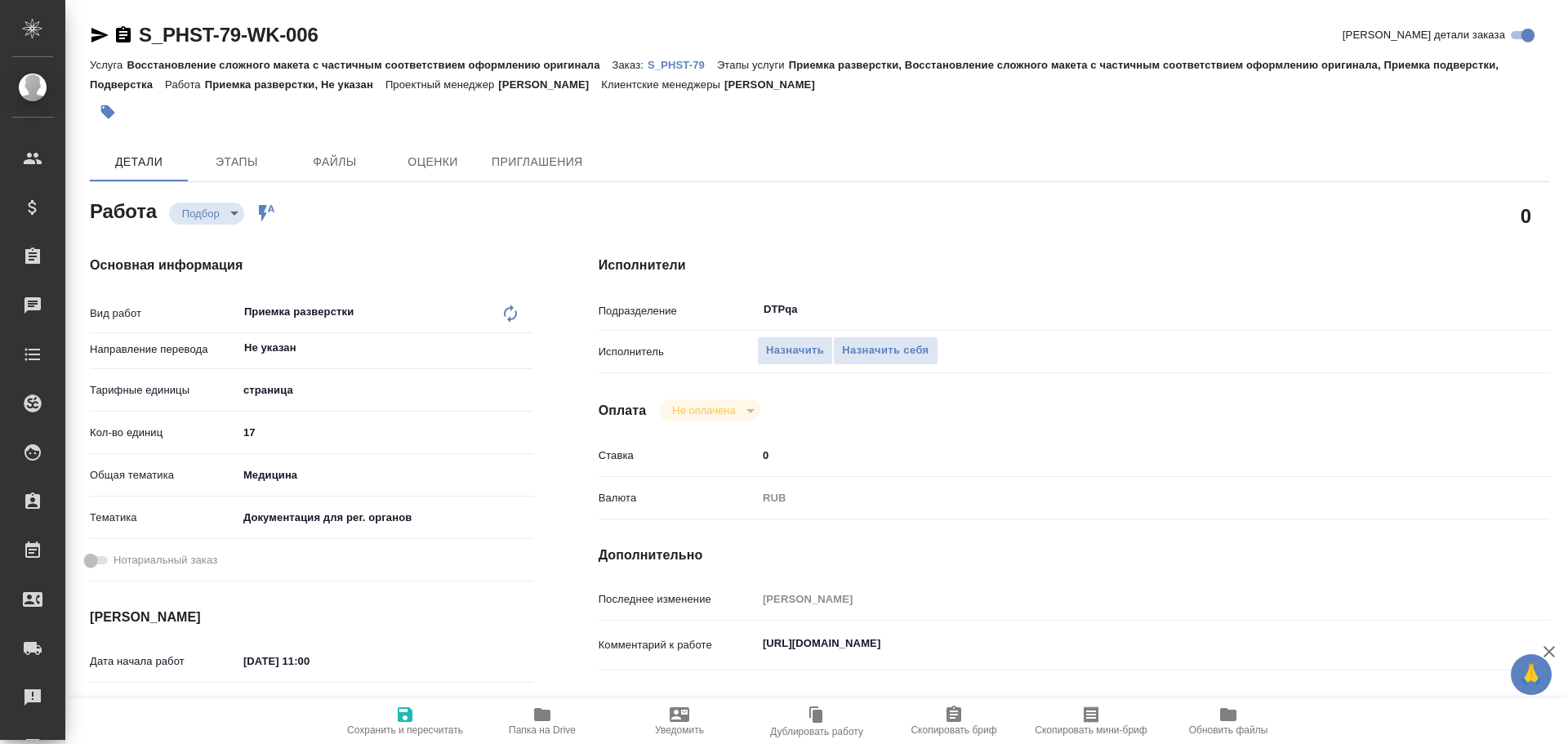
type textarea "x"
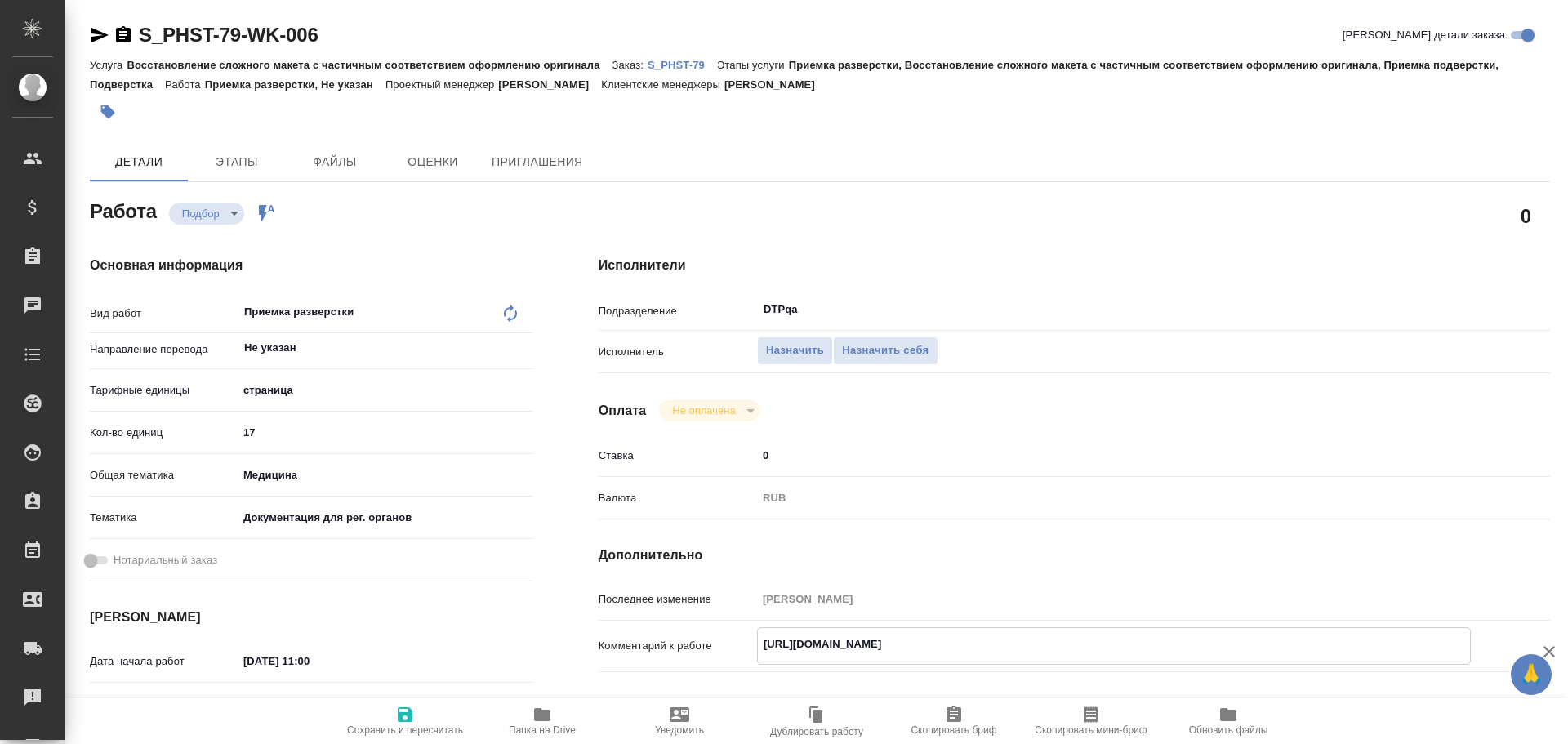
type textarea "x"
drag, startPoint x: 757, startPoint y: 643, endPoint x: 1145, endPoint y: 665, distance: 388.6
click at [1145, 665] on div "Комментарий к работе https://tera.awatera.com/Work/68a2de408fb9e635190aaf3a/ x" at bounding box center [1074, 659] width 951 height 63
type textarea "x"
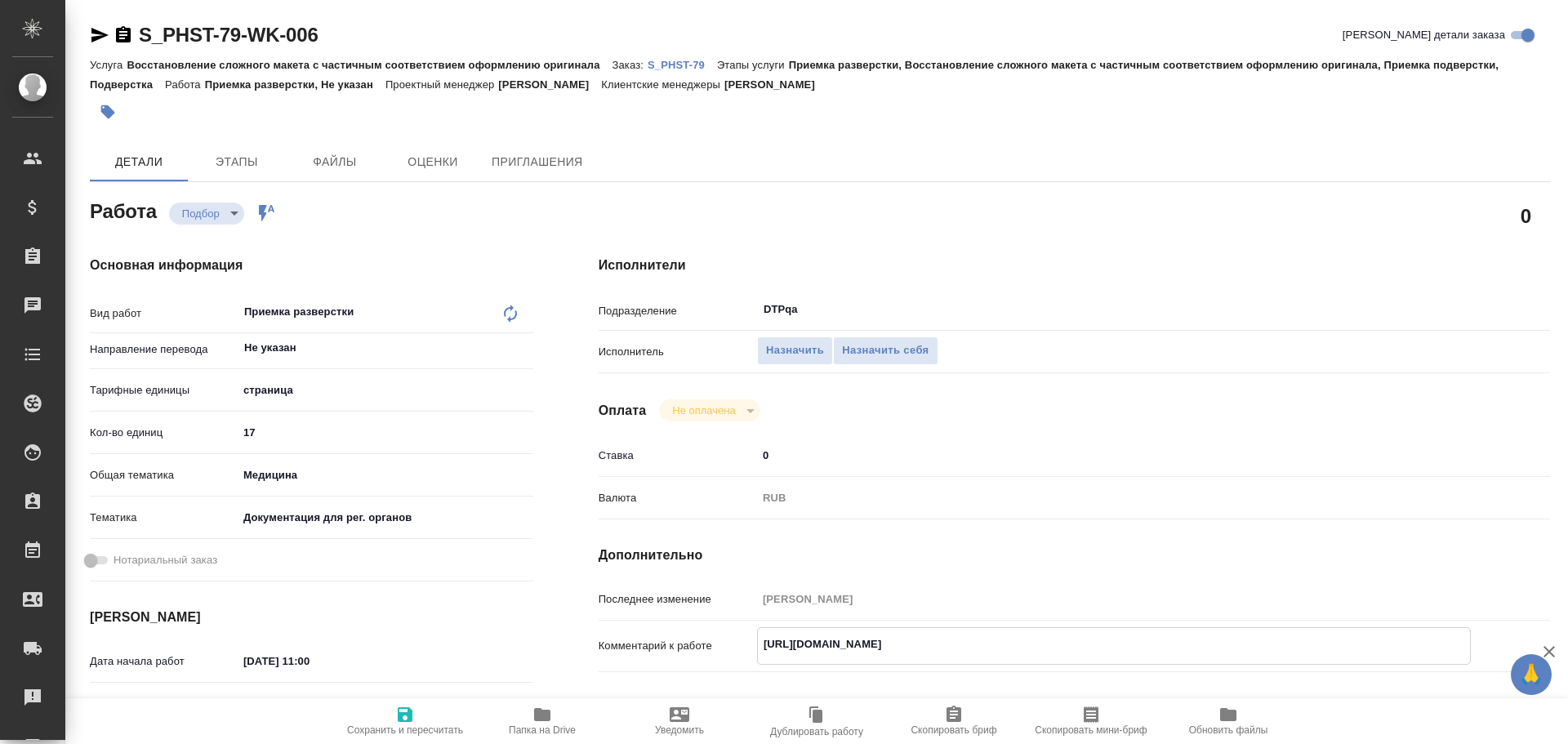
type textarea "x"
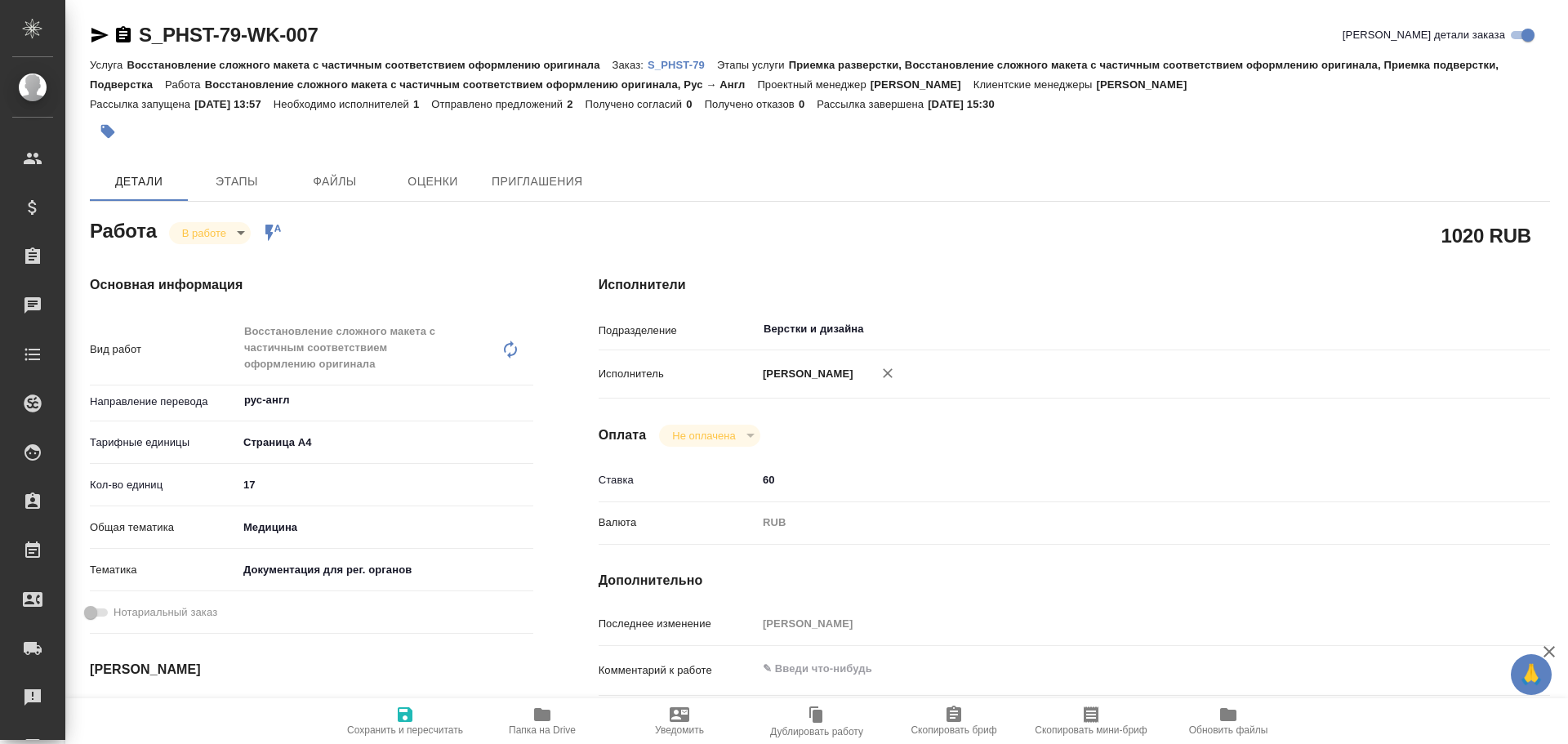
type textarea "x"
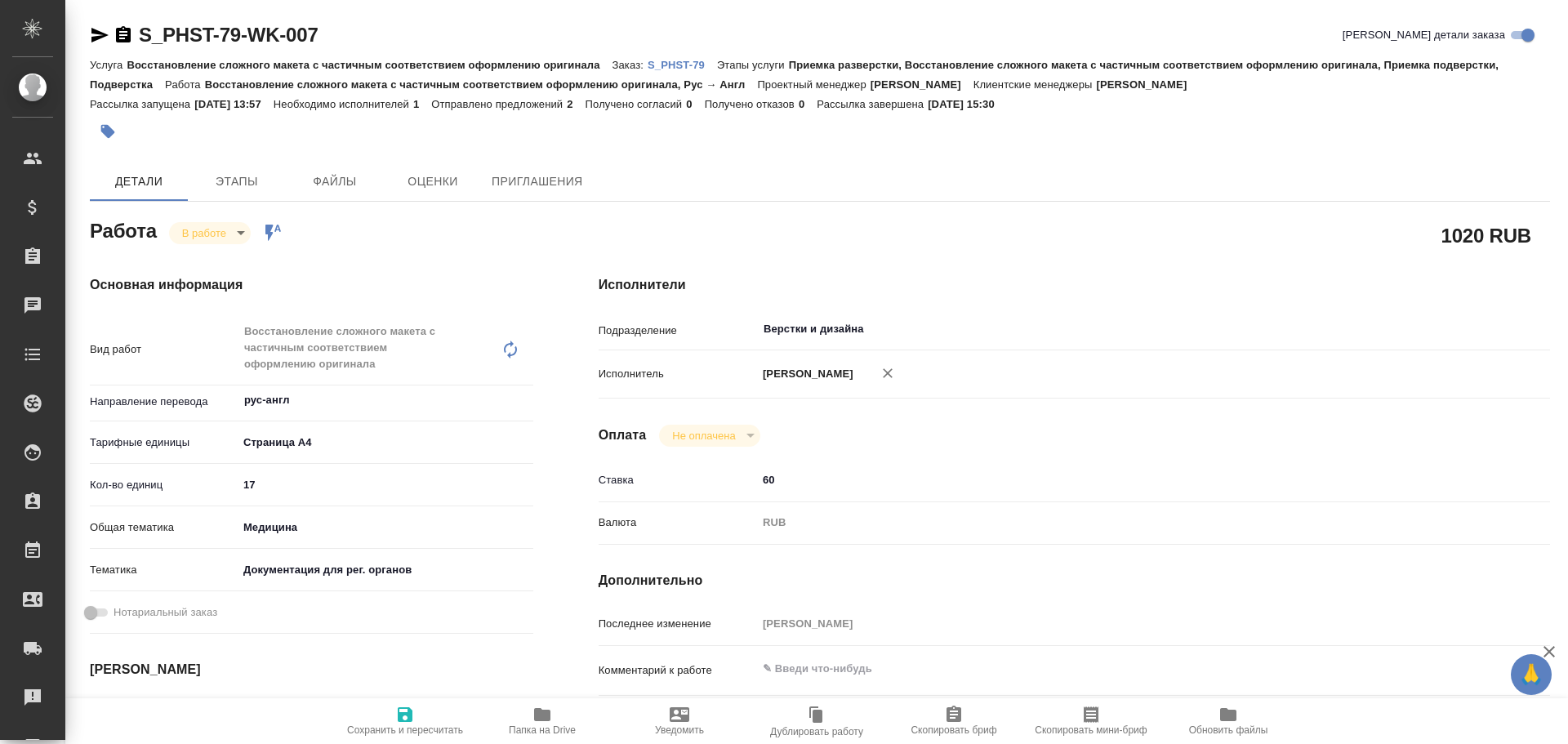
type textarea "x"
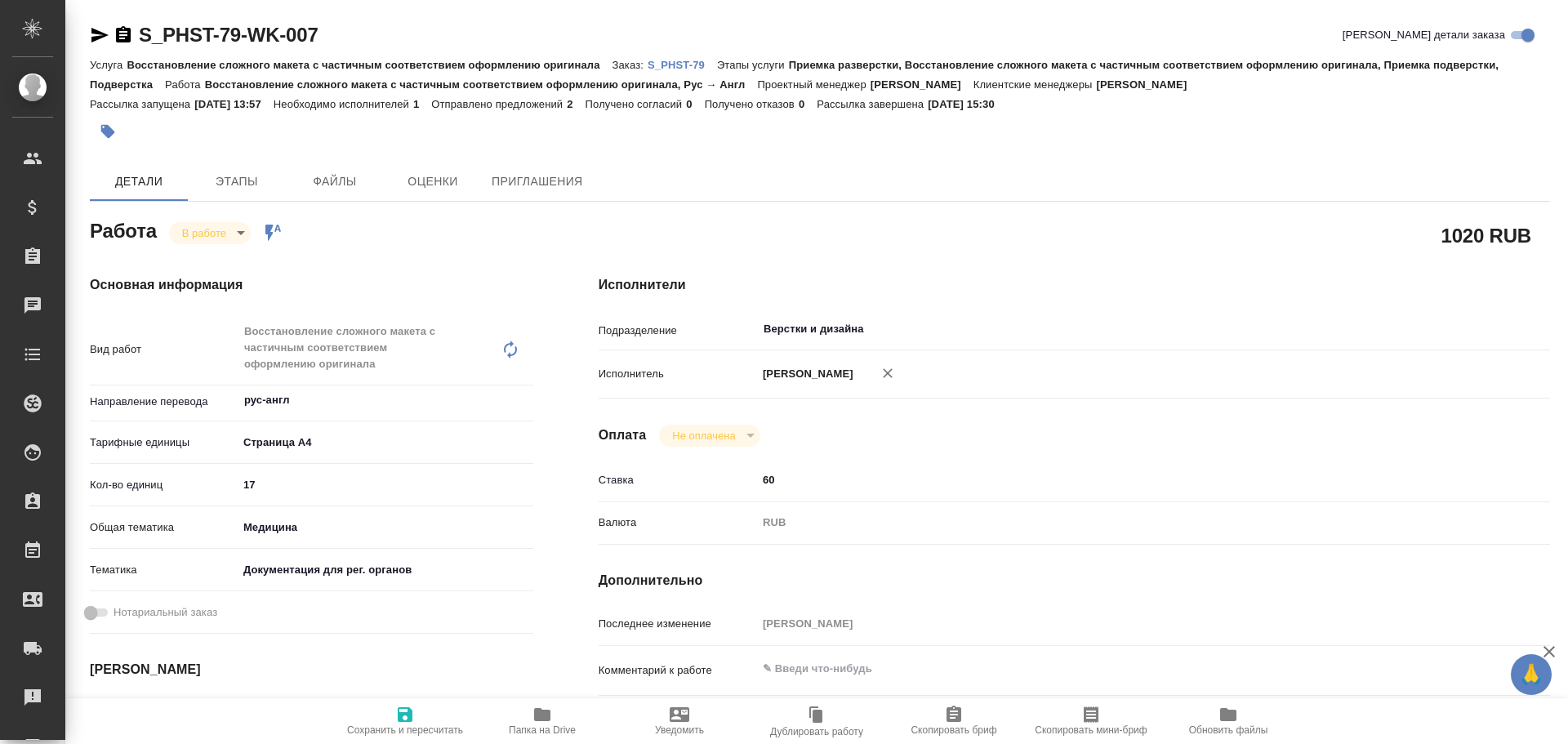
type textarea "x"
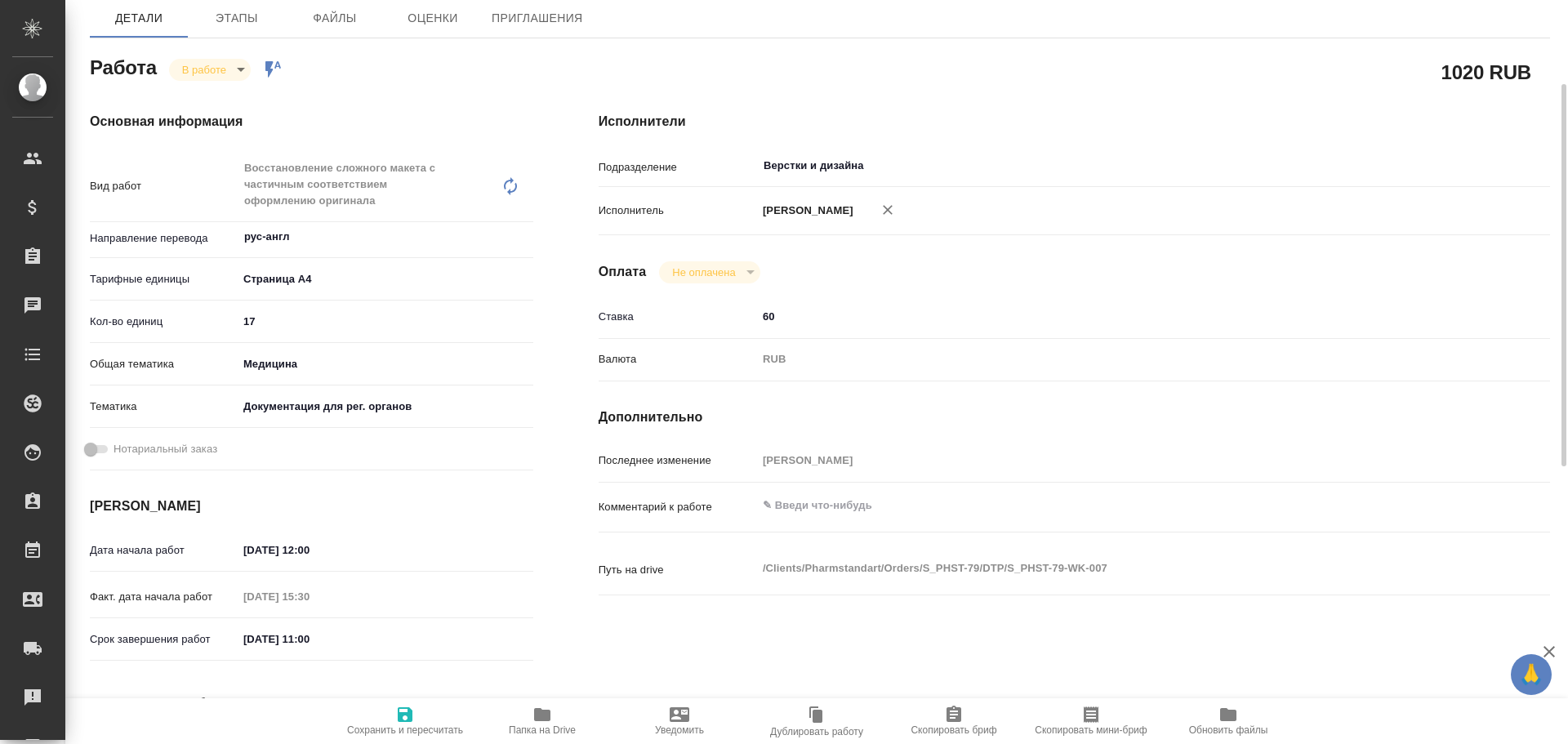
scroll to position [245, 0]
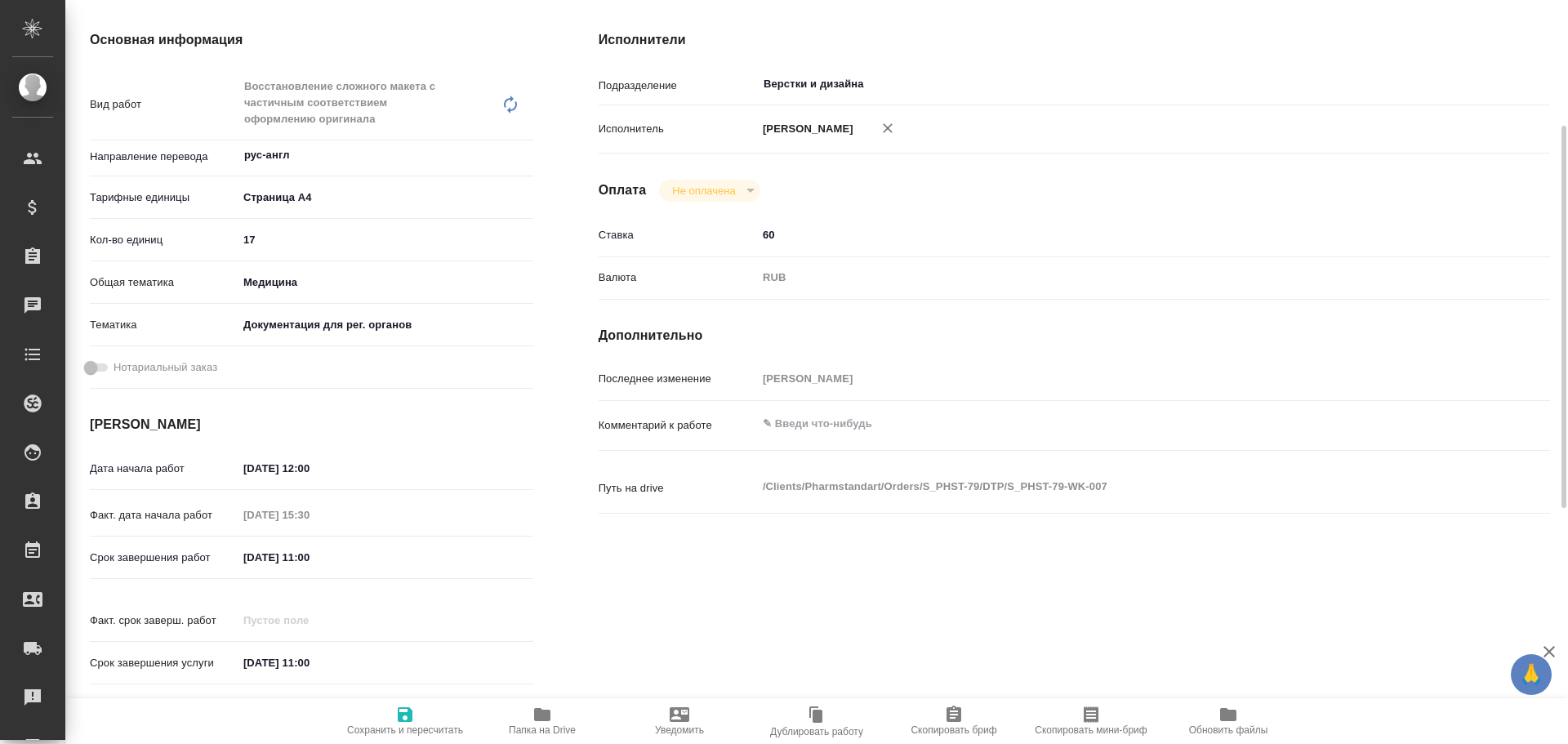
type textarea "x"
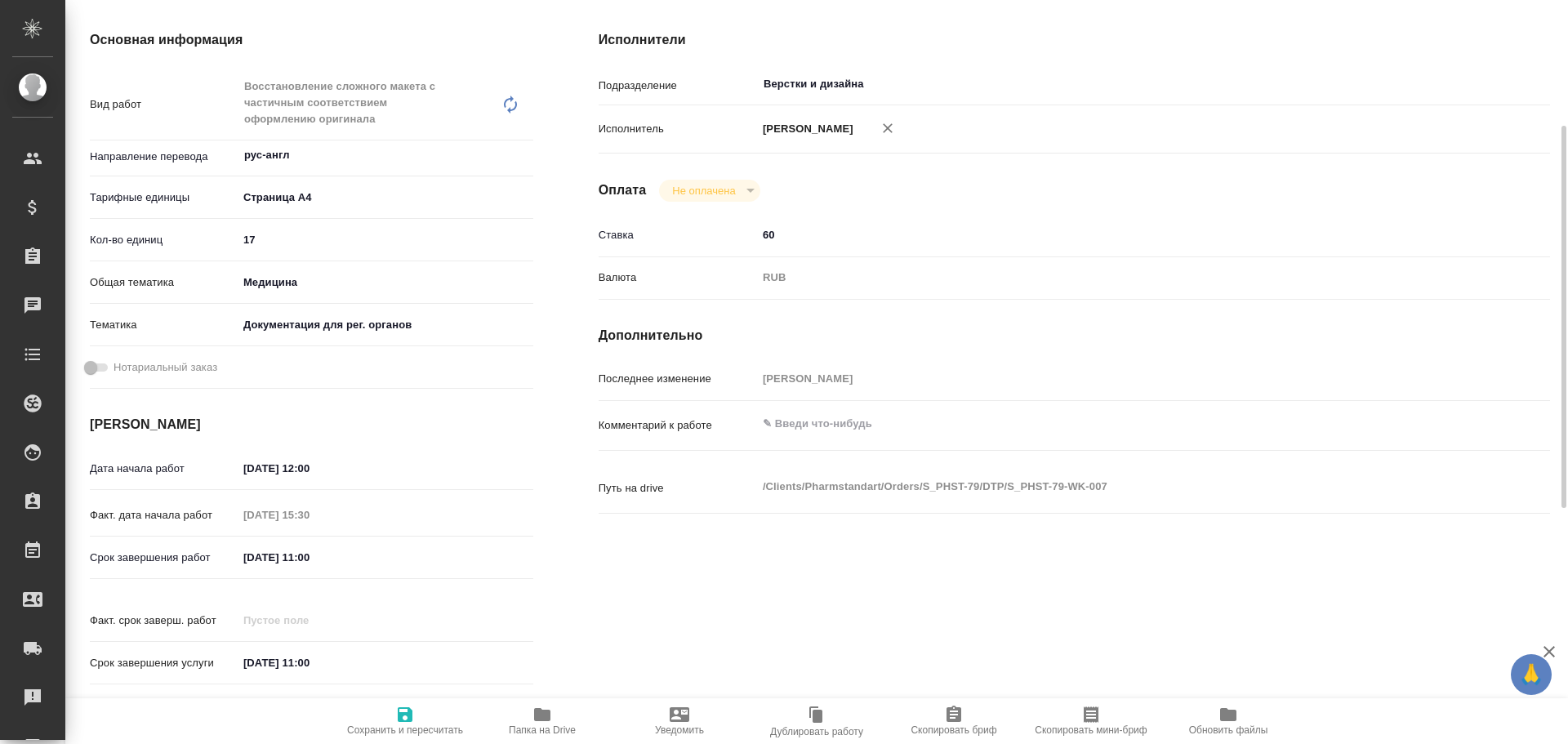
click at [536, 705] on icon "button" at bounding box center [541, 714] width 19 height 19
type textarea "x"
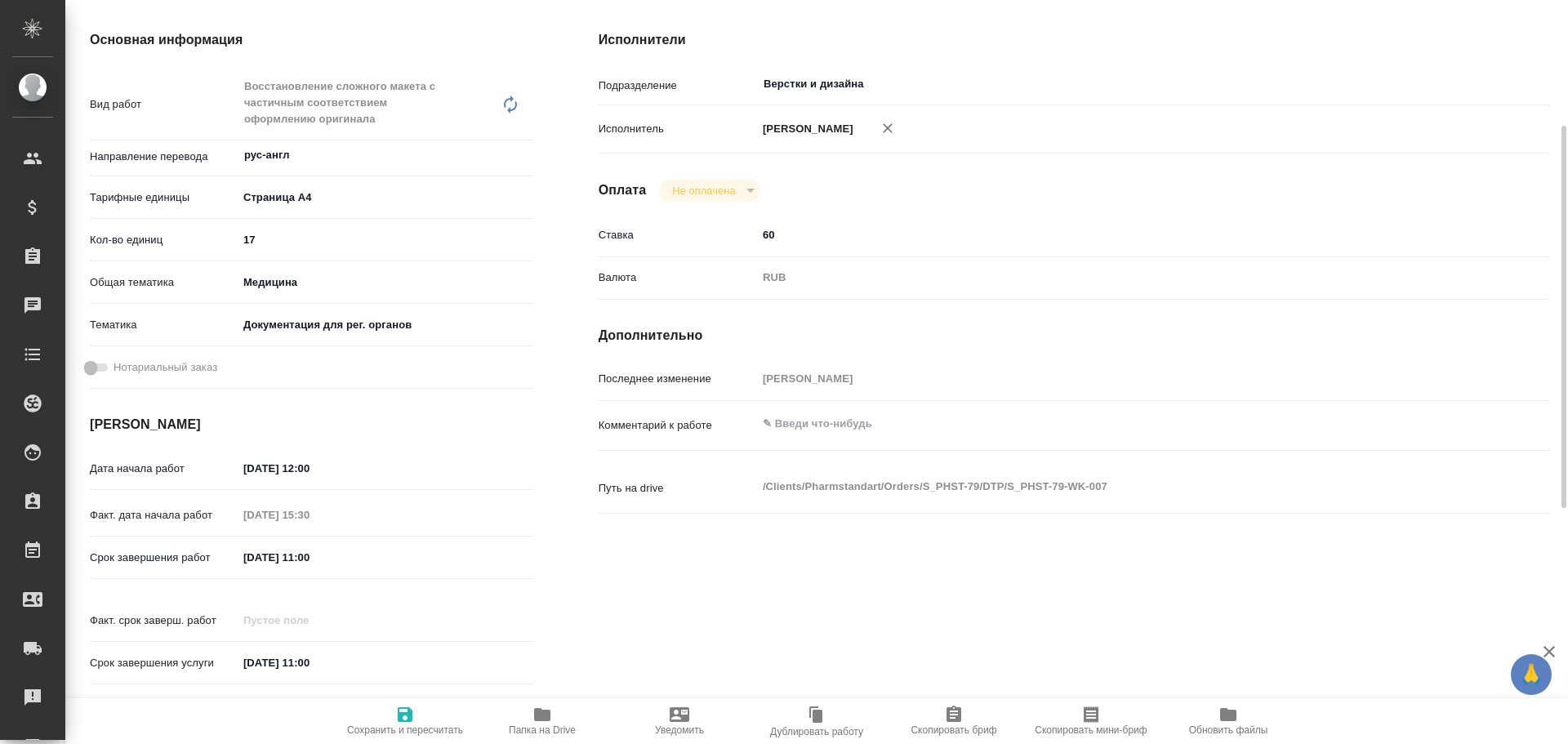
type textarea "x"
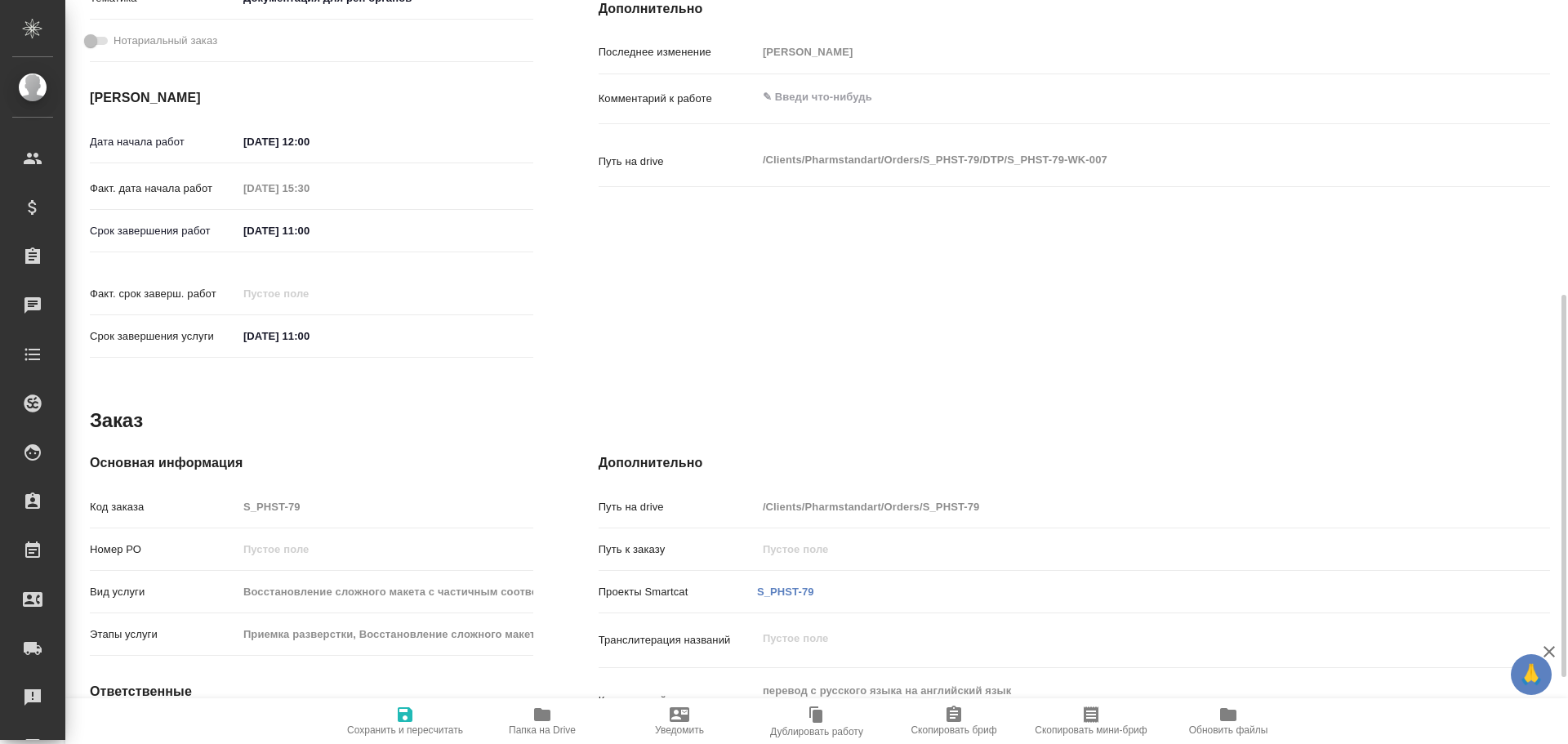
scroll to position [701, 0]
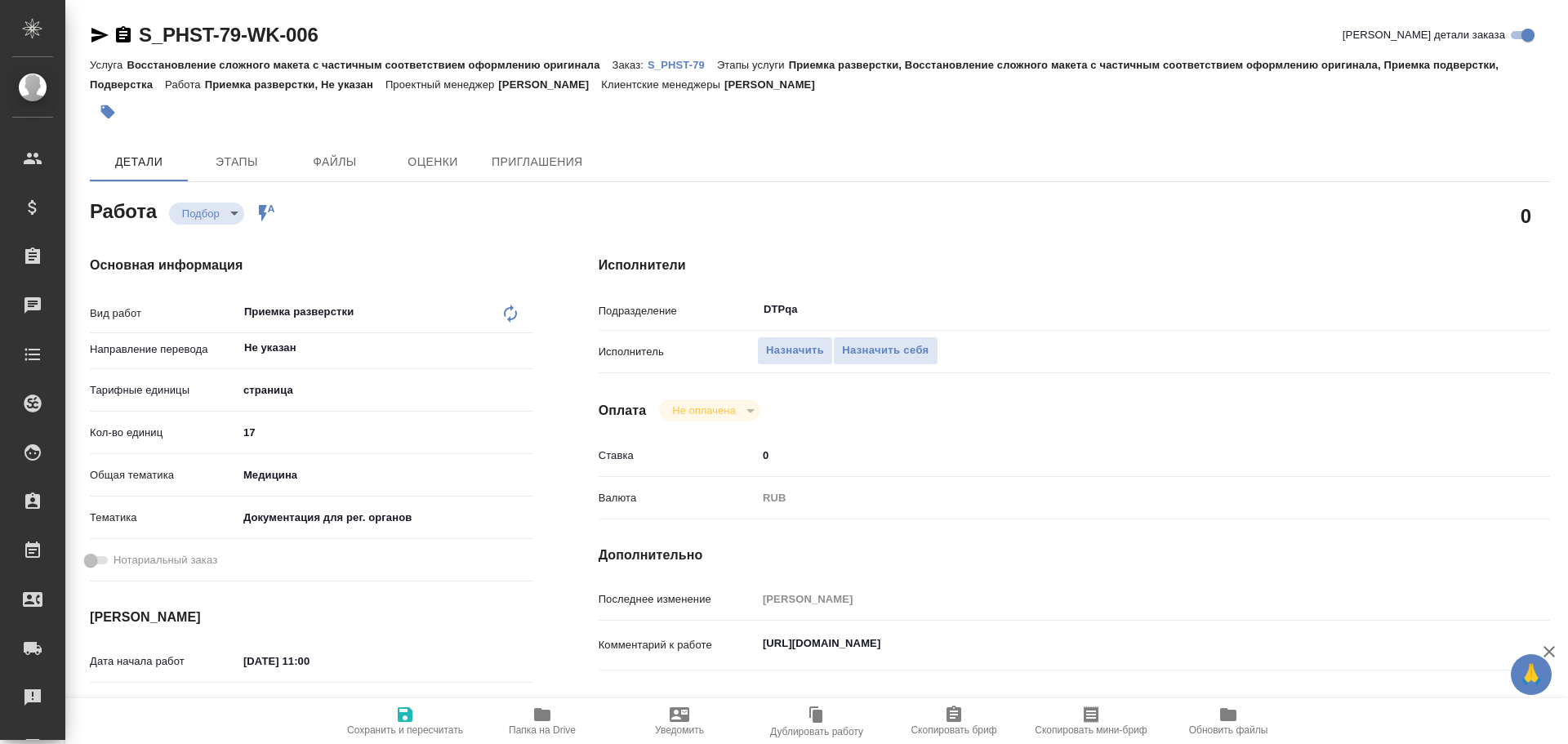
type textarea "x"
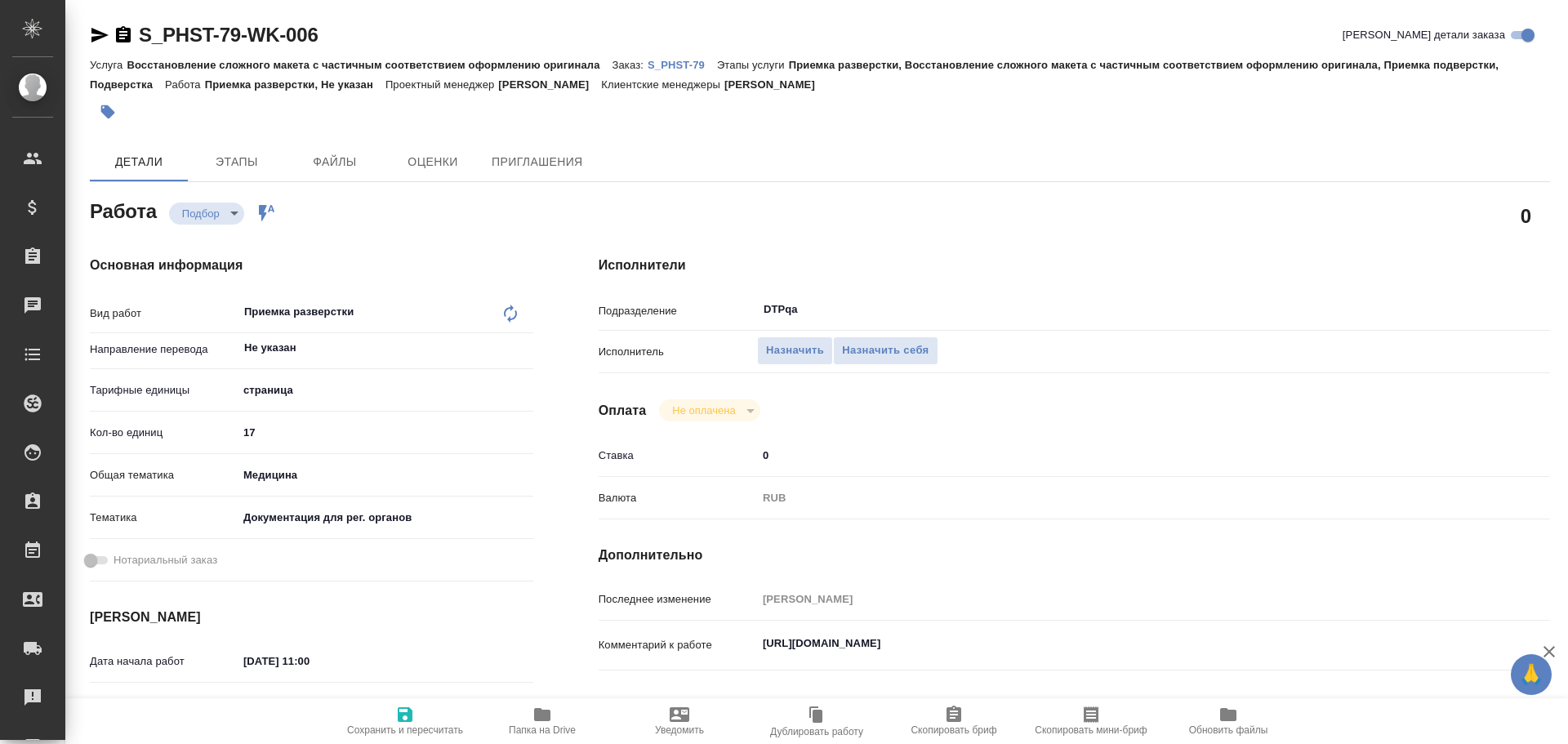
type textarea "x"
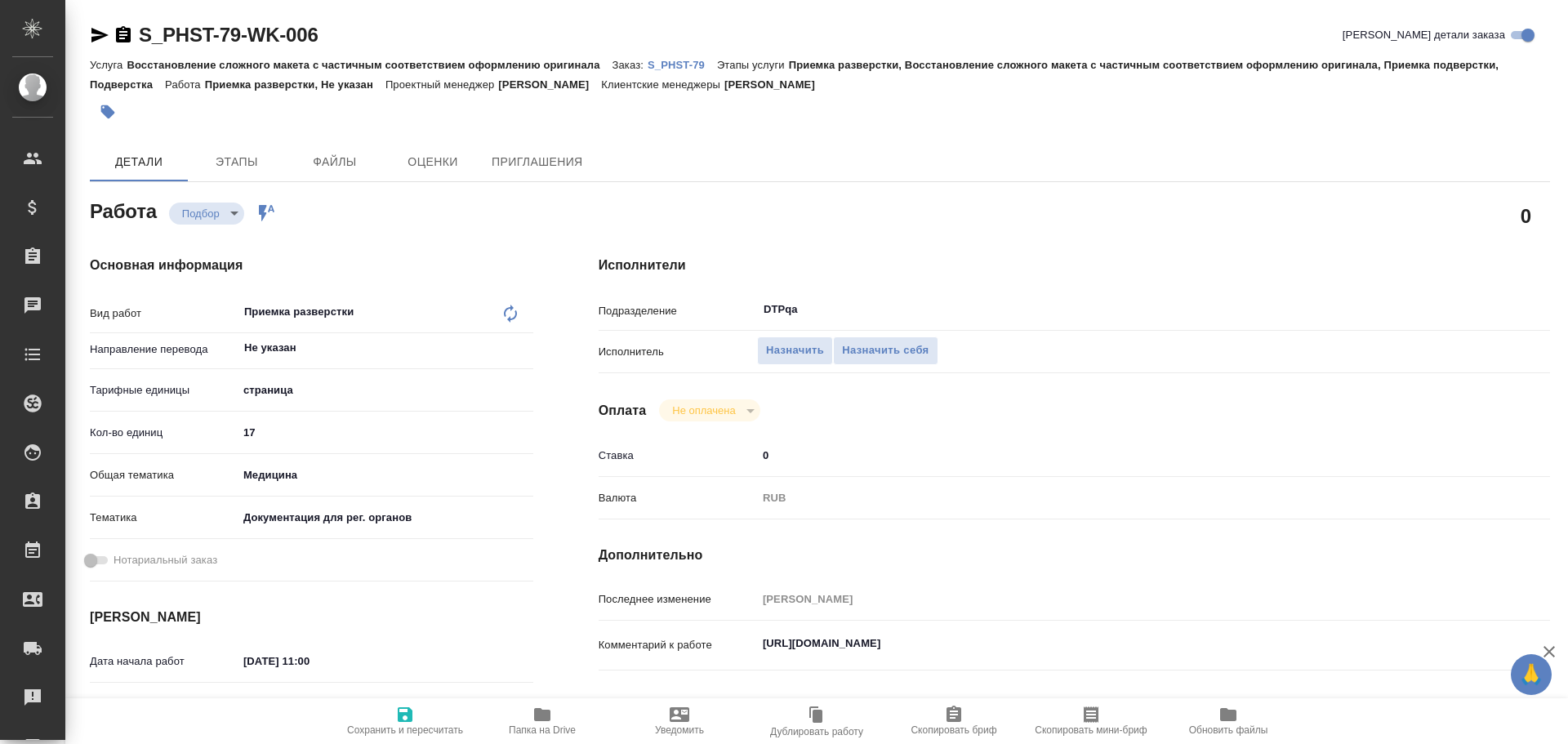
type textarea "x"
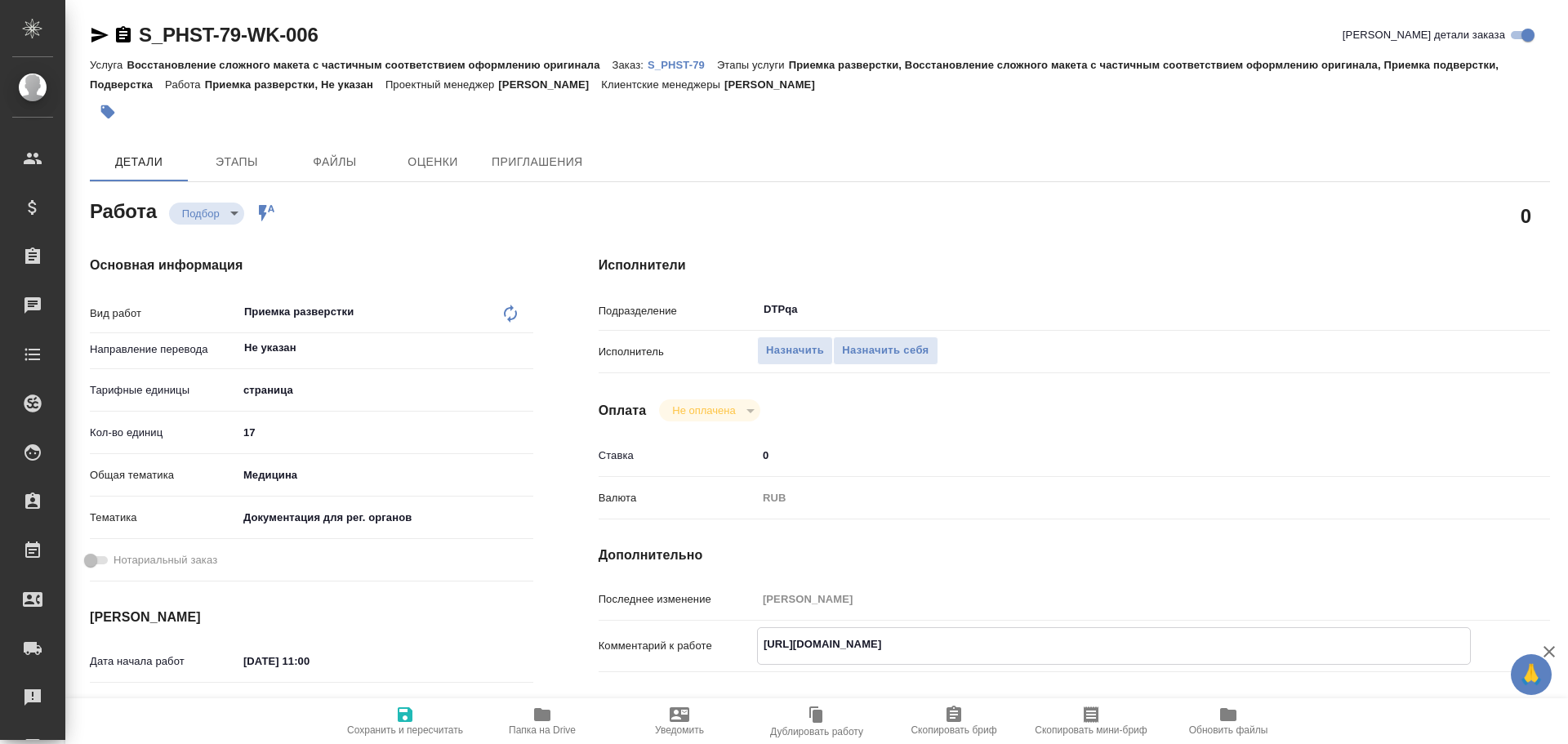
type textarea "x"
drag, startPoint x: 768, startPoint y: 644, endPoint x: 1080, endPoint y: 650, distance: 312.1
click at [1080, 650] on textarea "[URL][DOMAIN_NAME]" at bounding box center [1114, 644] width 712 height 28
click at [1079, 649] on textarea "[URL][DOMAIN_NAME]" at bounding box center [1114, 644] width 712 height 28
type textarea "x"
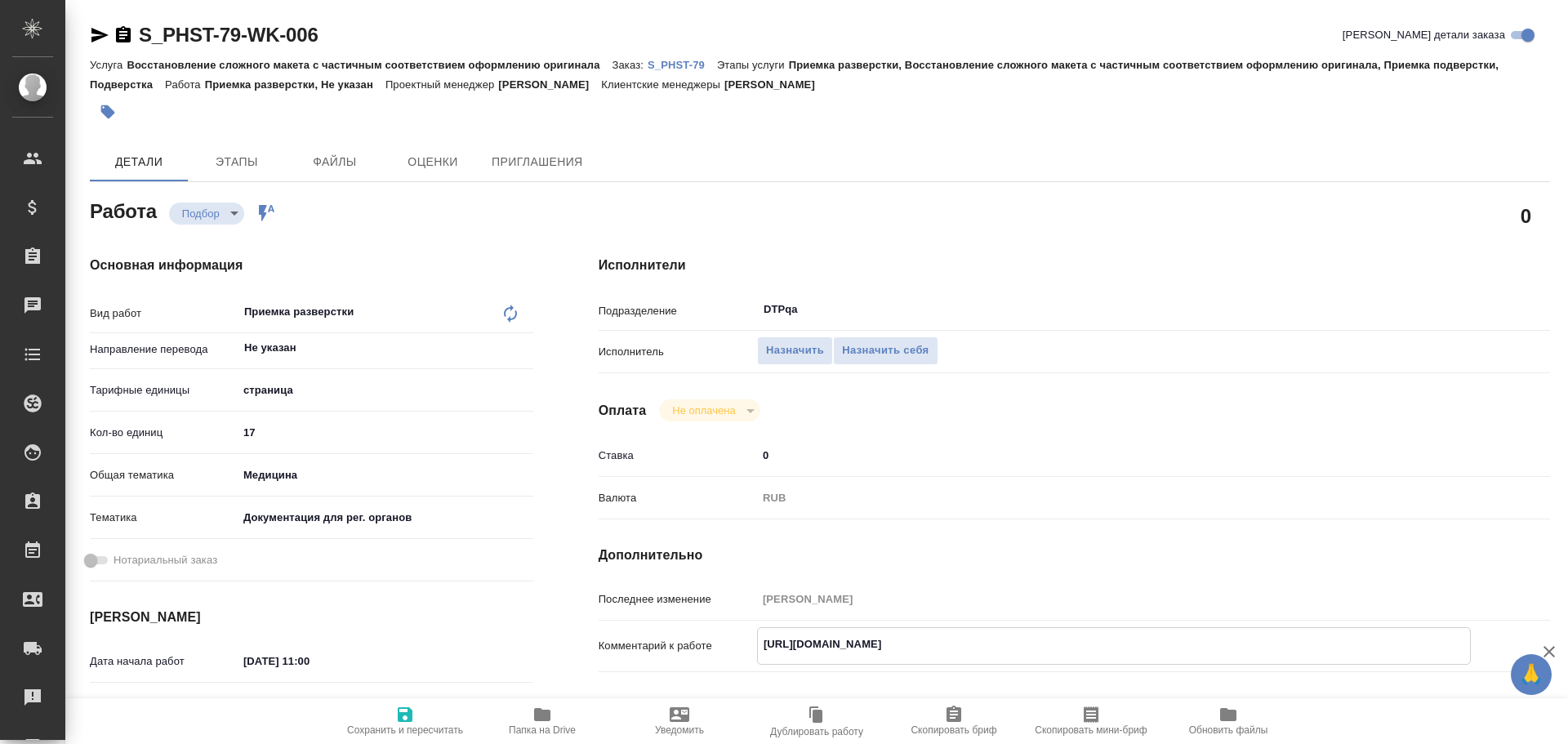
type textarea "x"
click at [1074, 646] on textarea "https://tera.awatera.com/Work/68a2de408fb9e635190aaf3a/" at bounding box center [1114, 644] width 712 height 28
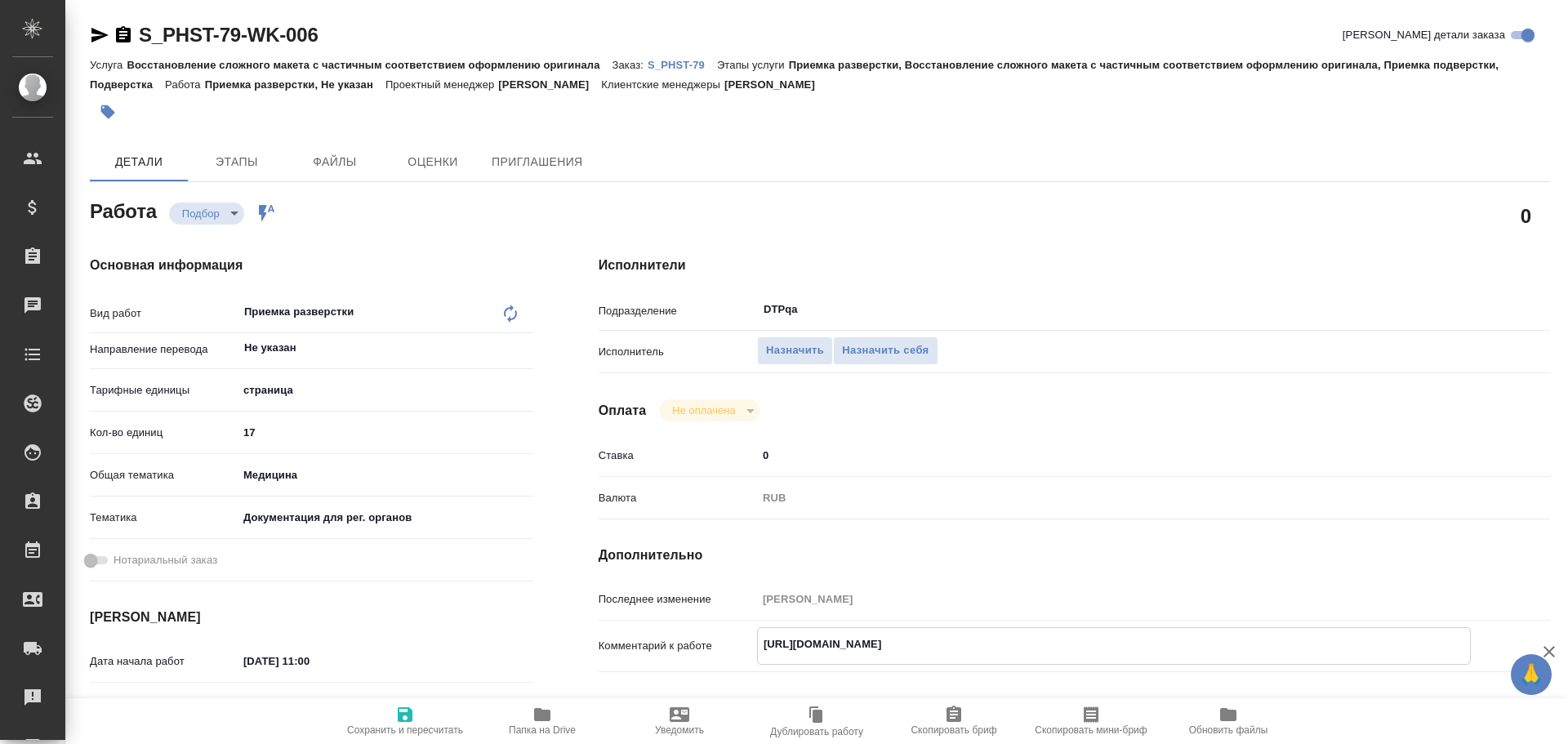
click at [1042, 638] on textarea "https://tera.awatera.com/Work/68a2de408fb9e635190aaf3a/" at bounding box center [1114, 644] width 712 height 28
drag, startPoint x: 1086, startPoint y: 649, endPoint x: 766, endPoint y: 635, distance: 320.3
click at [766, 635] on textarea "https://tera.awatera.com/Work/68a2de408fb9e635190aaf3a/" at bounding box center [1114, 644] width 712 height 28
type textarea "x"
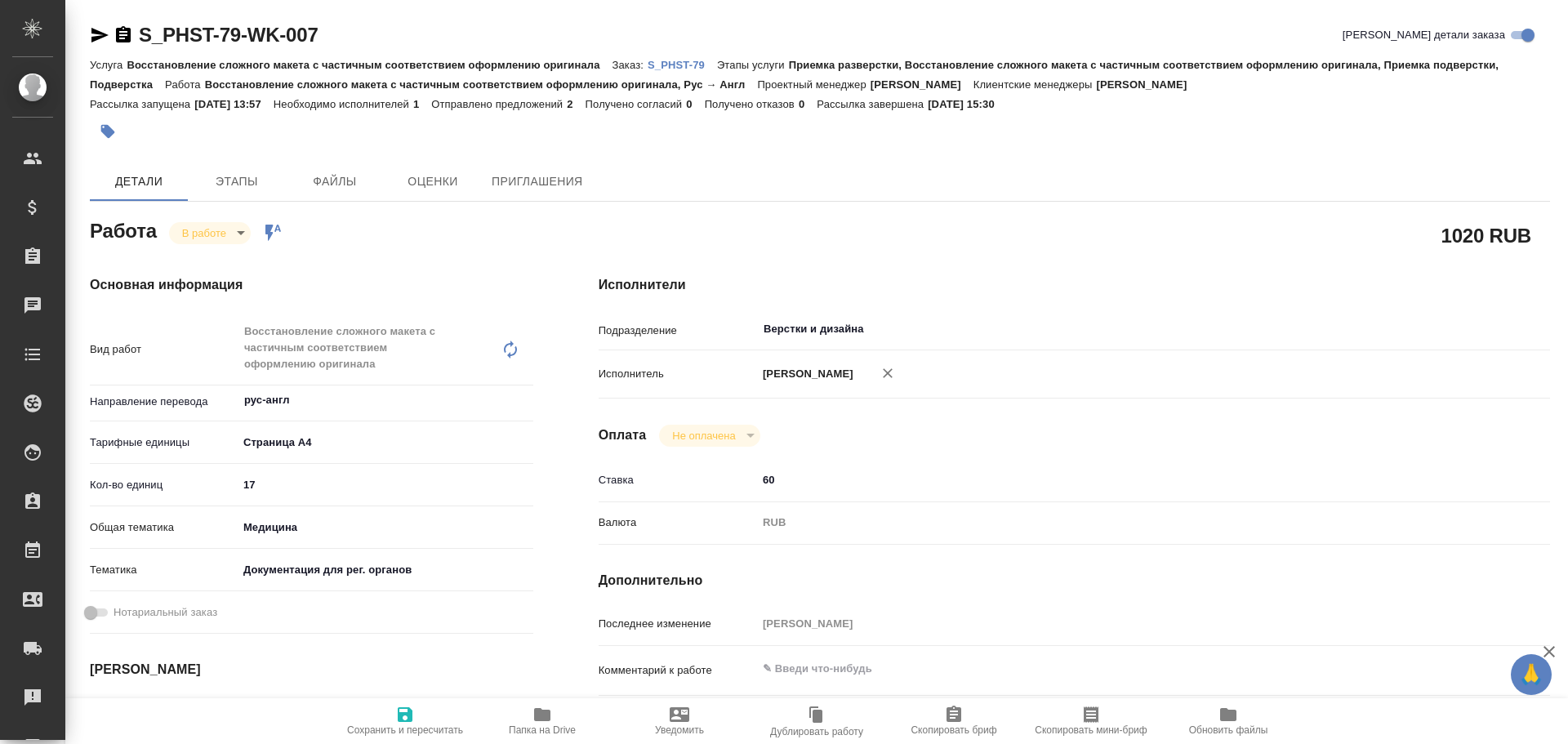
type textarea "x"
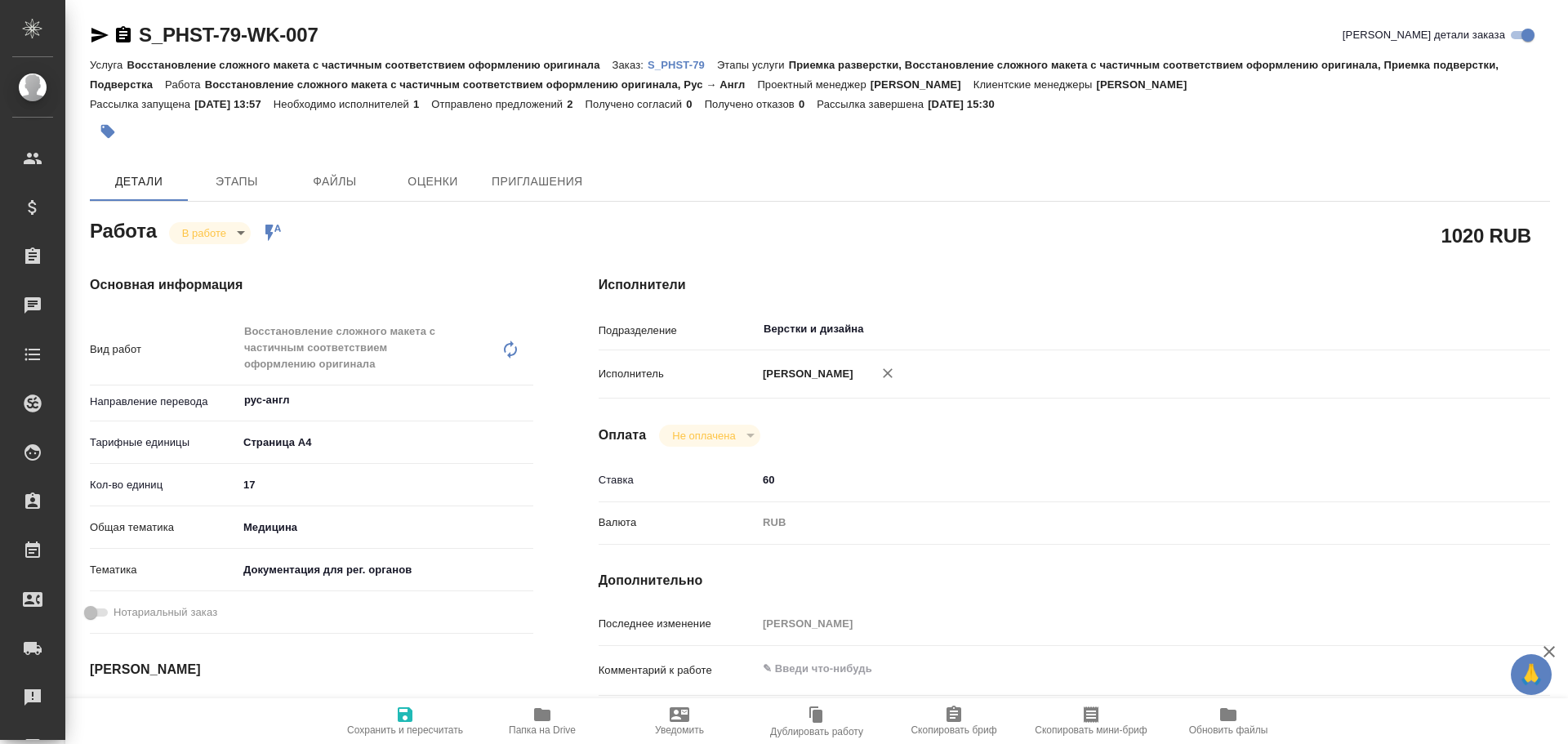
type textarea "x"
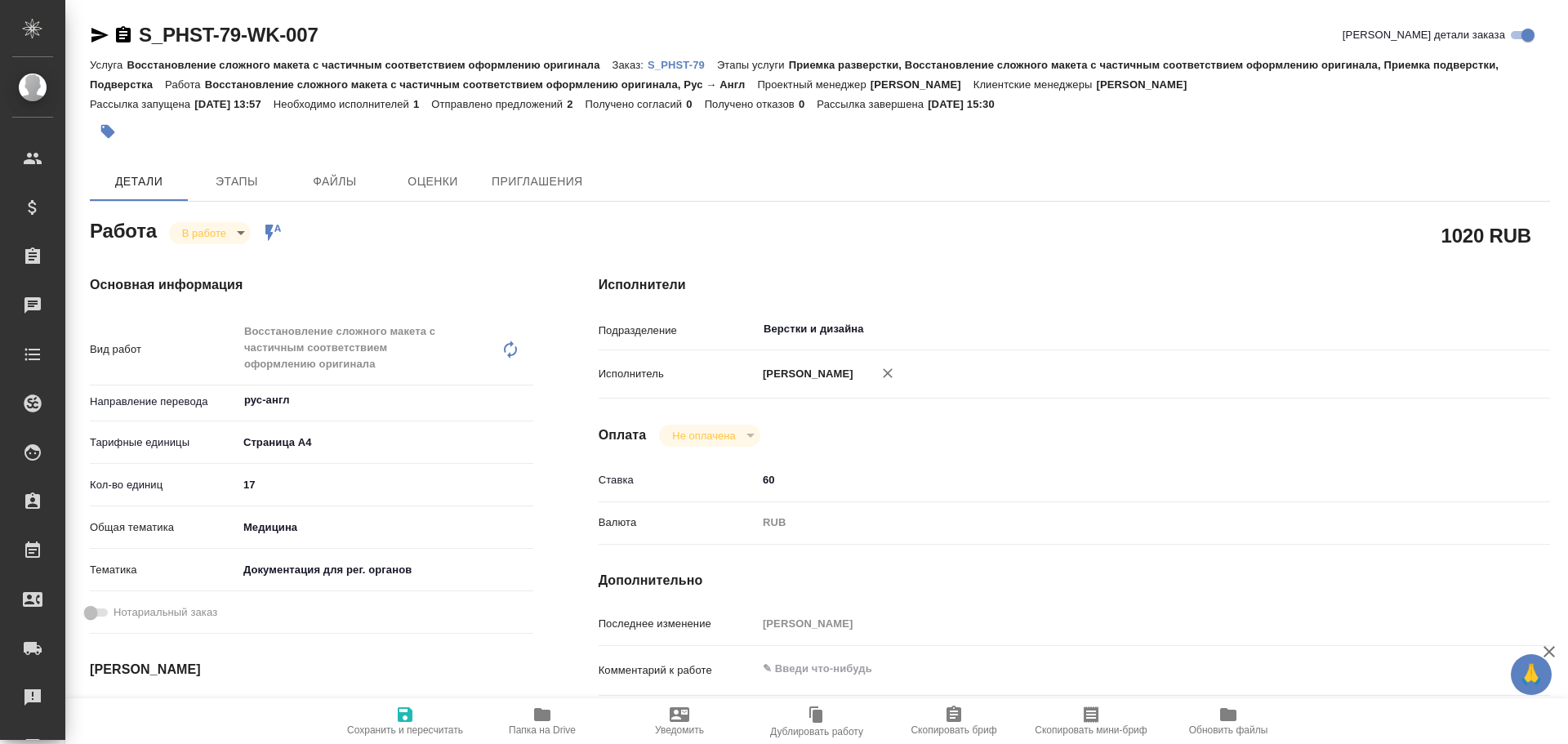
type textarea "x"
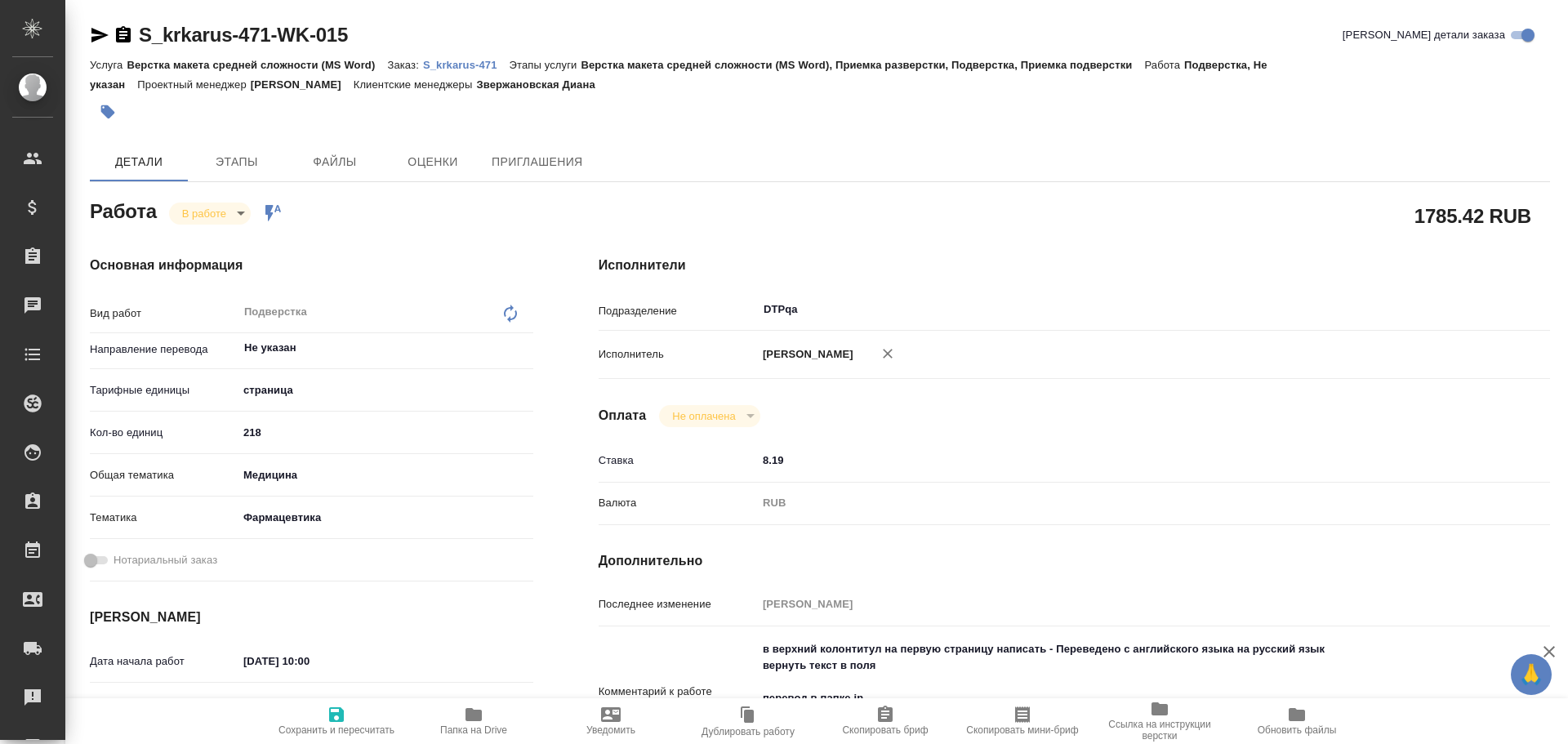
type textarea "x"
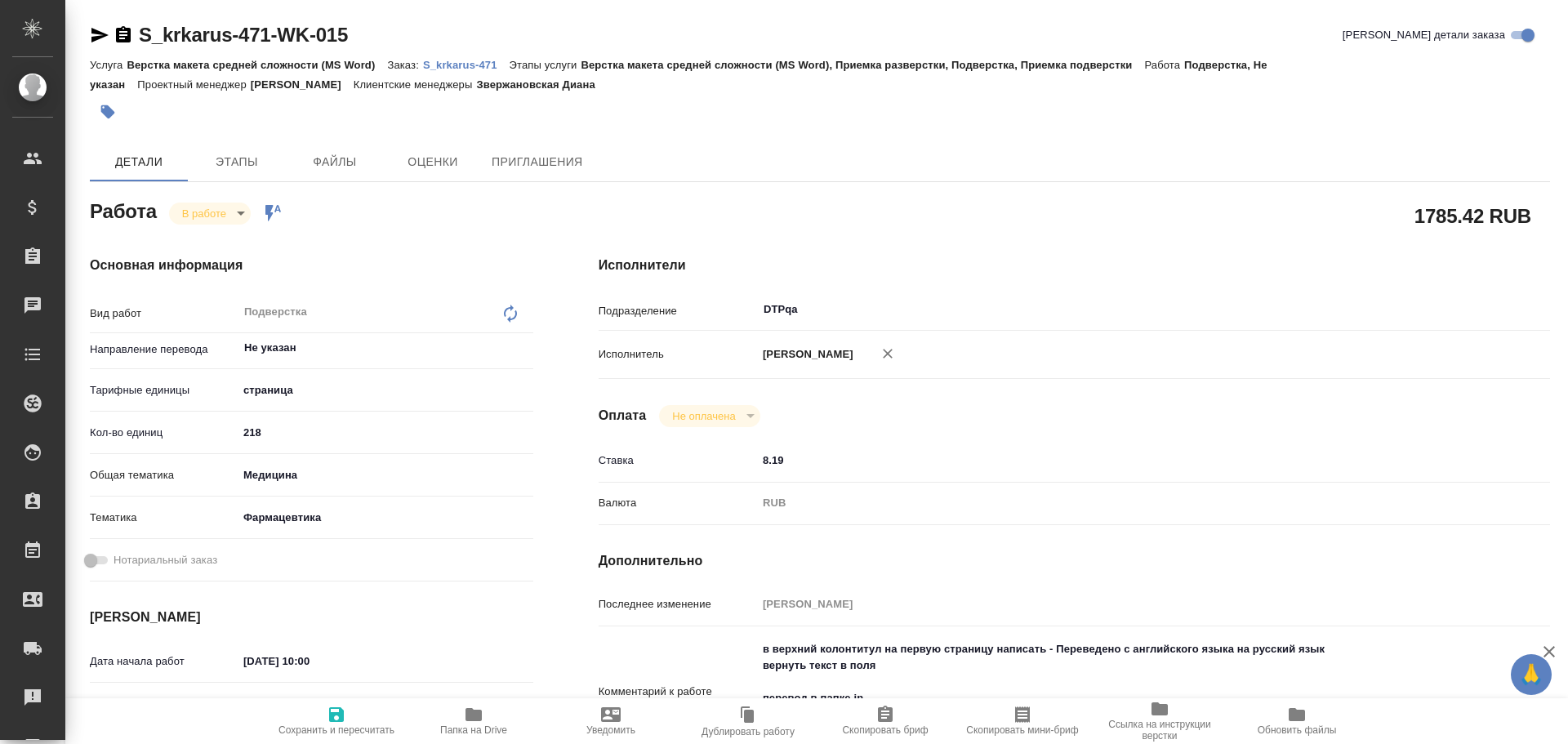
type textarea "x"
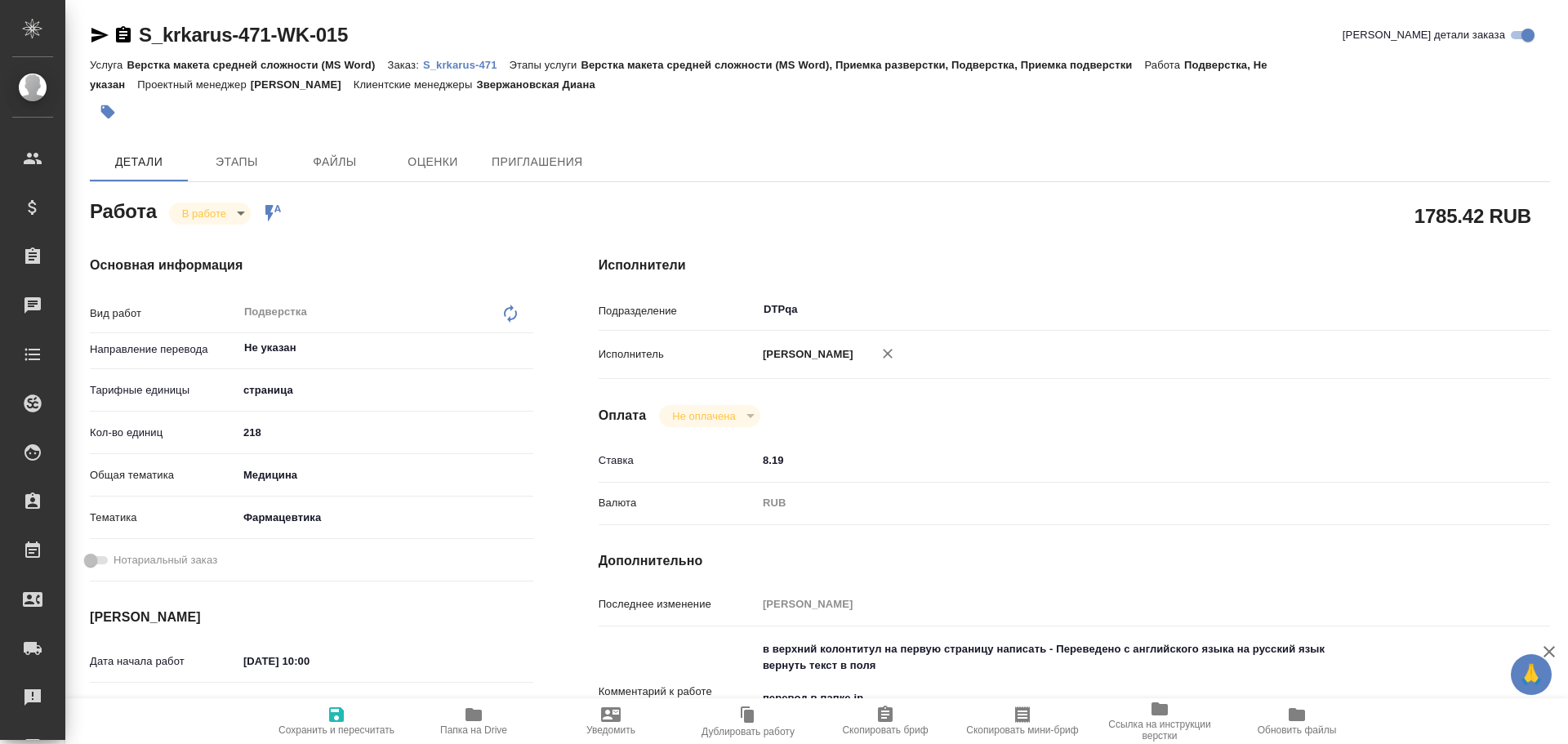
type textarea "x"
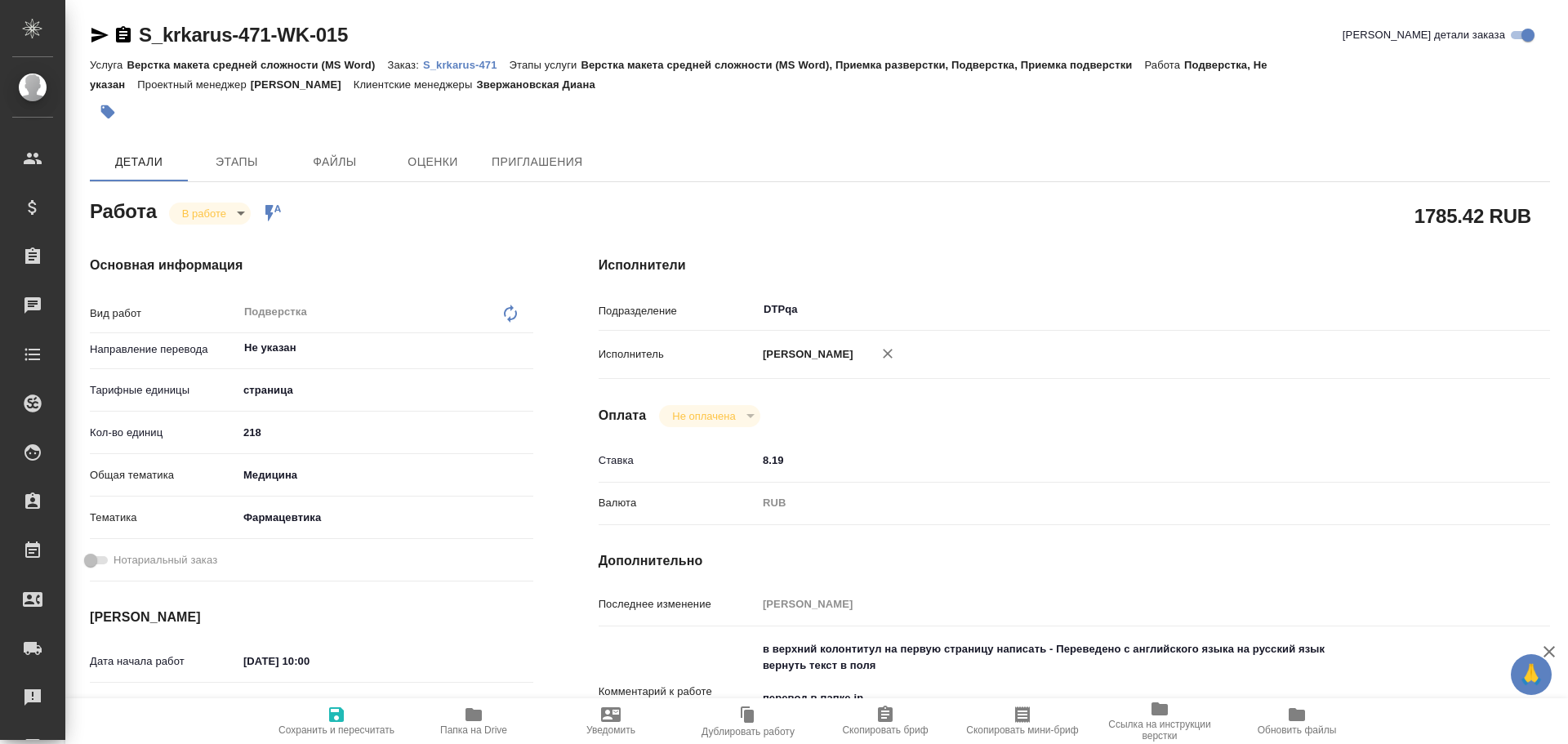
click at [484, 716] on span "Папка на Drive" at bounding box center [474, 720] width 118 height 31
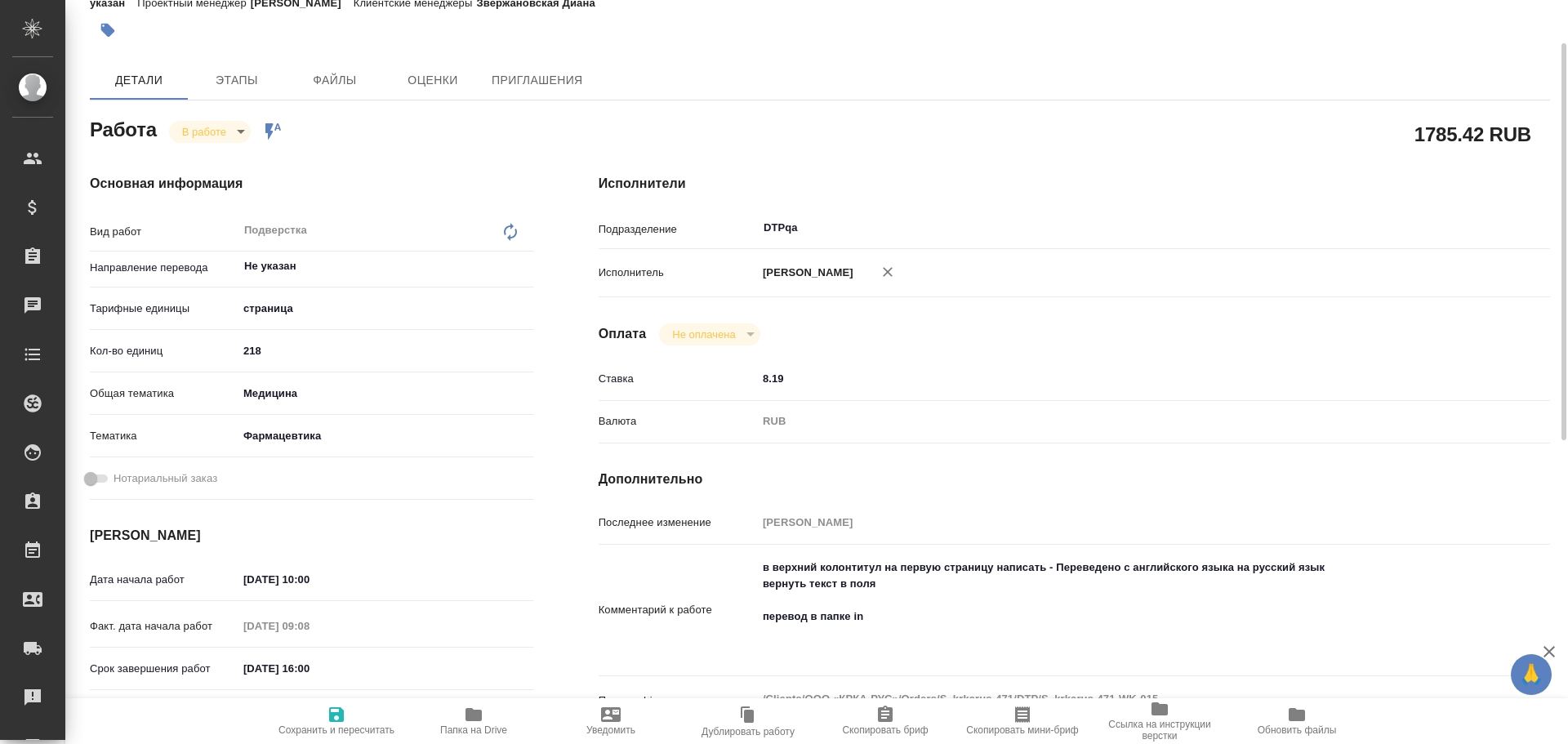
type textarea "x"
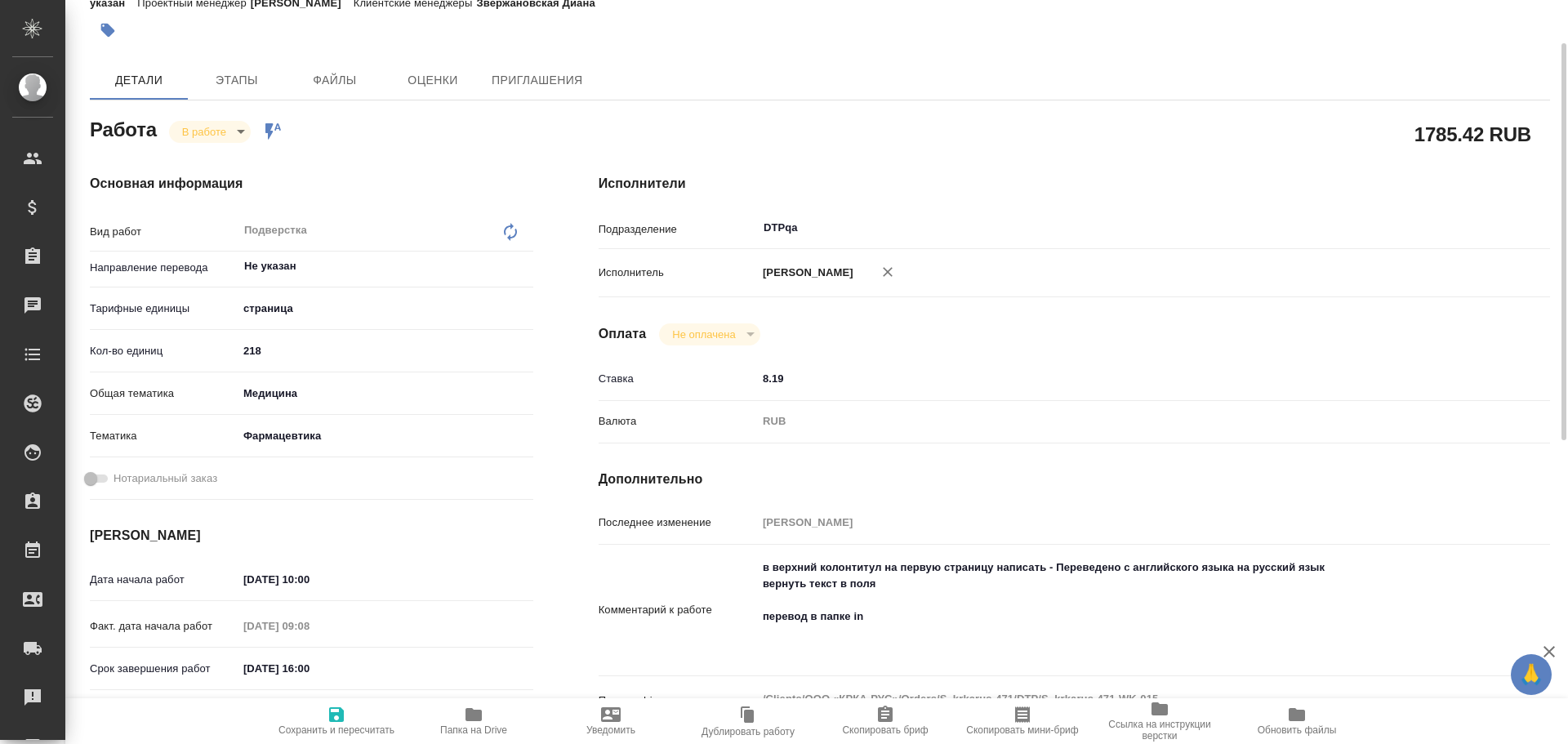
type textarea "x"
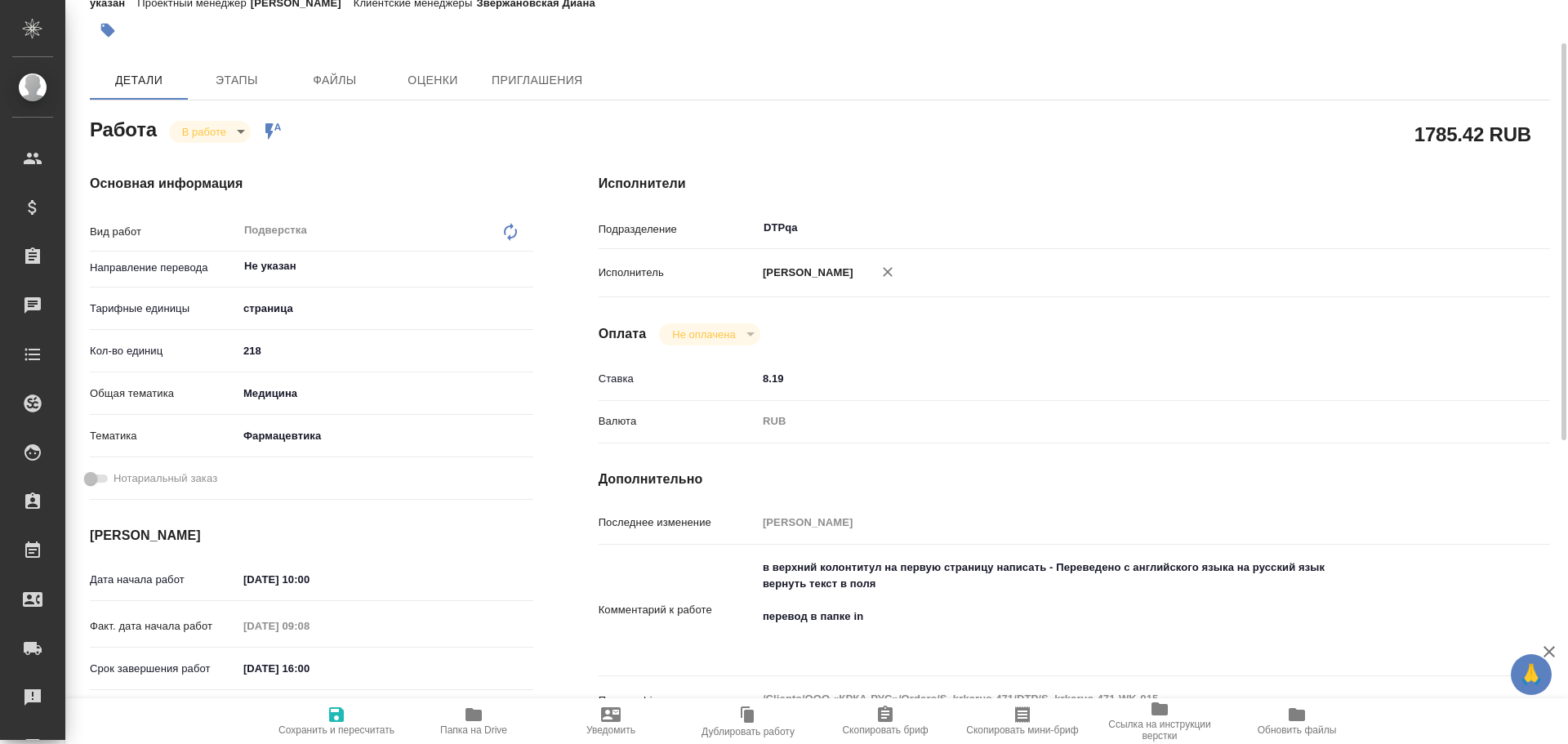
type textarea "x"
click at [910, 614] on textarea "в верхний колонтитул на первую страницу написать - Переведено с английского язы…" at bounding box center [1114, 608] width 714 height 110
type textarea "x"
type textarea "в верхний колонтитул на первую страницу написать - Переведено с английского язы…"
type textarea "x"
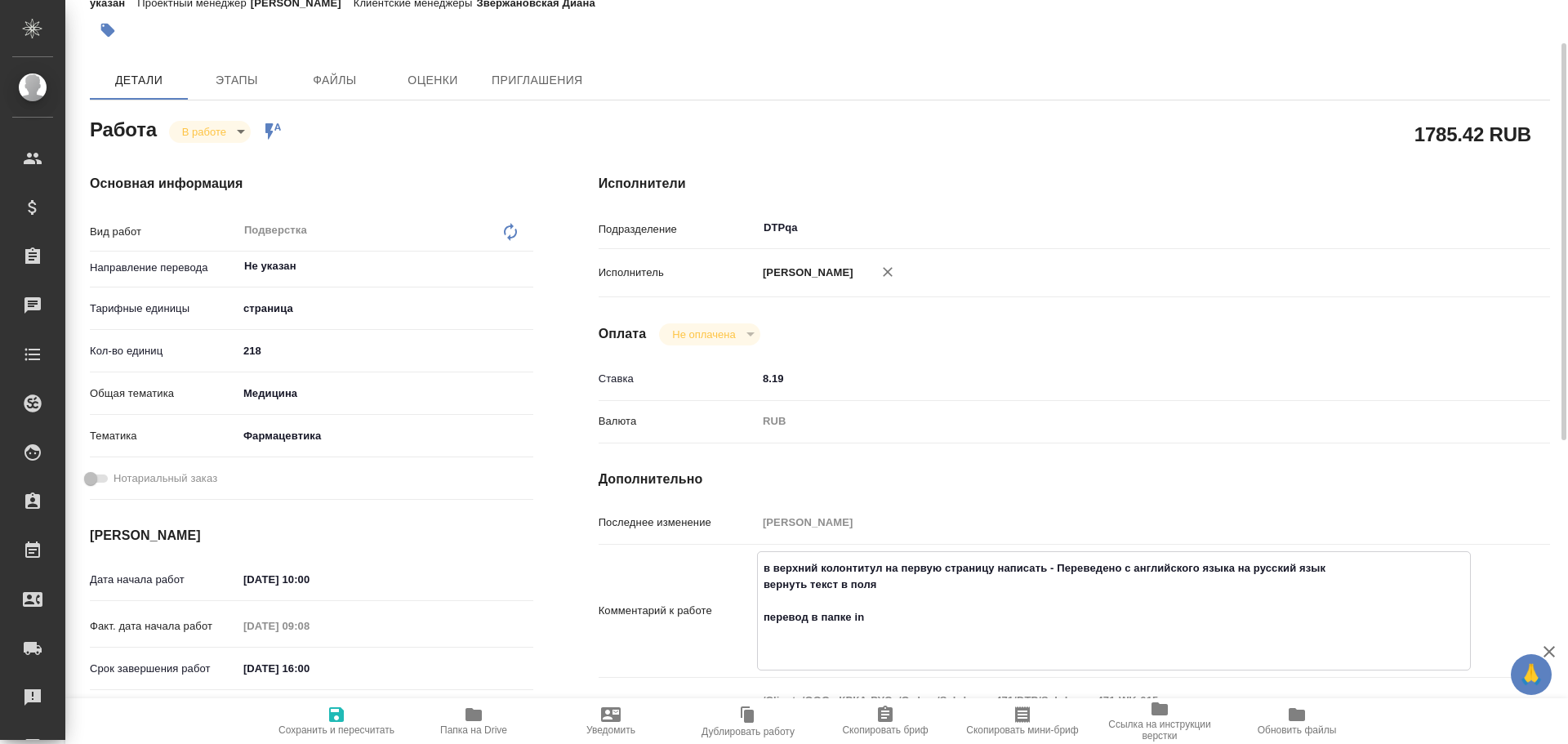
type textarea "x"
type textarea "в верхний колонтитул на первую страницу написать - Переведено с английского язы…"
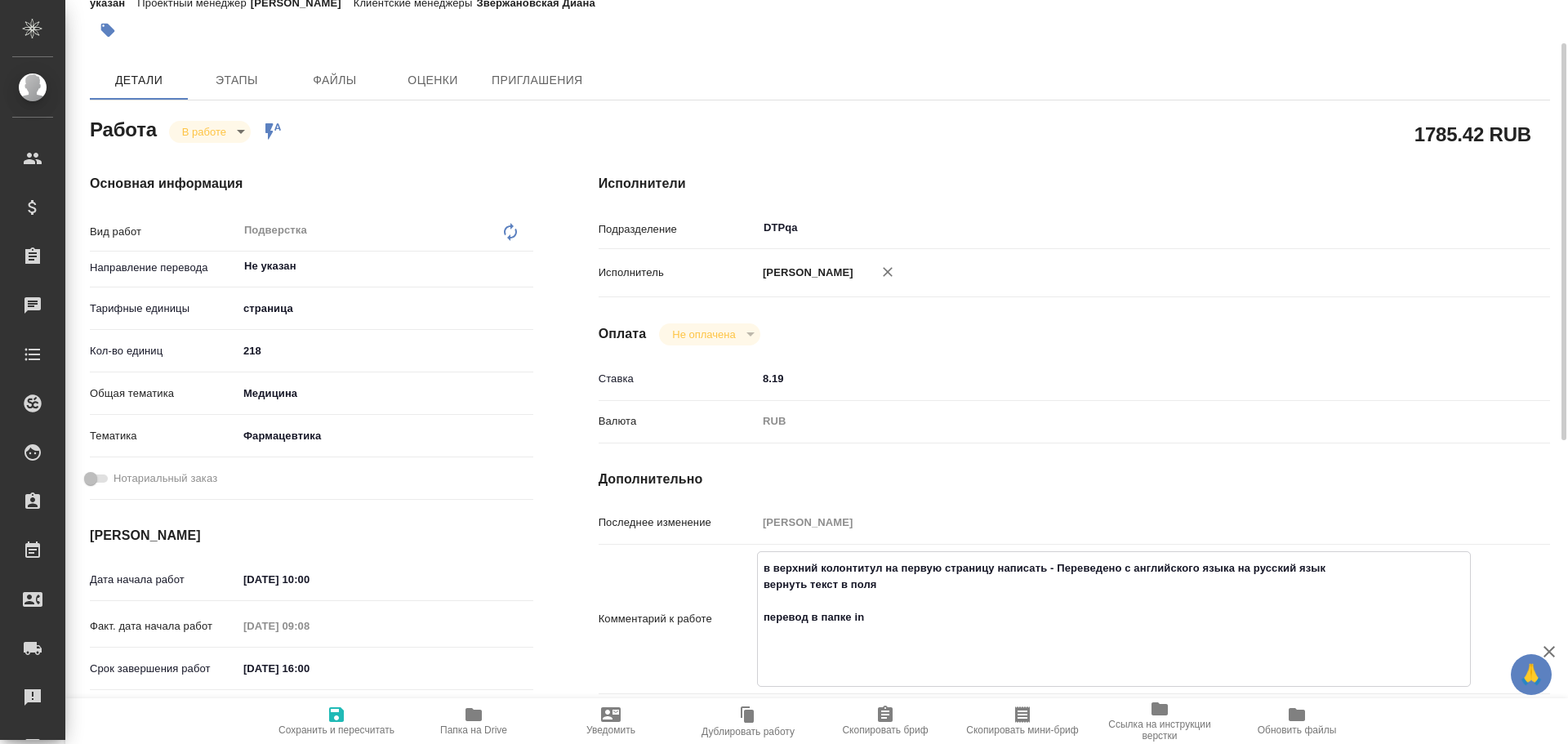
type textarea "x"
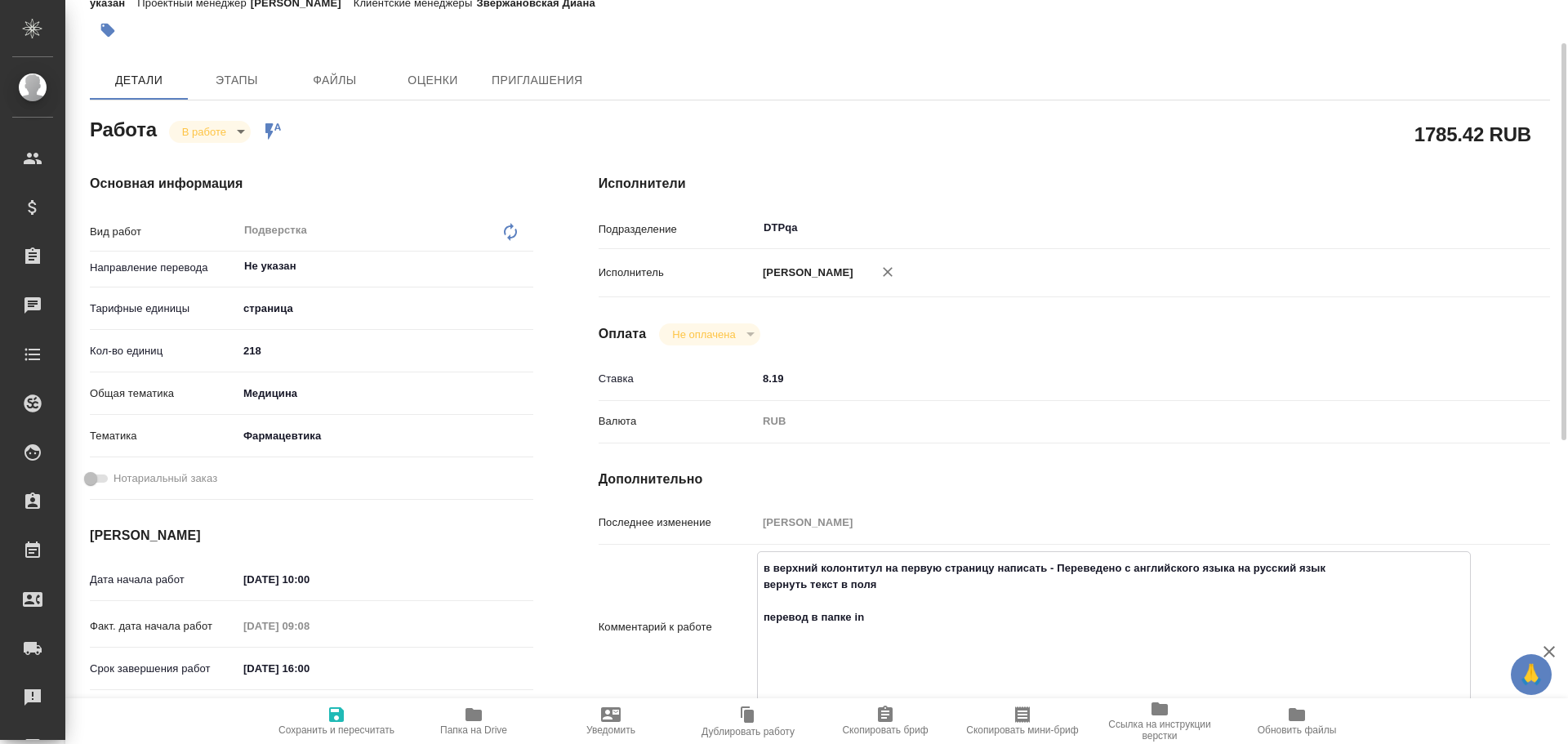
type textarea "в верхний колонтитул на первую страницу написать - Переведено с английского язы…"
type textarea "x"
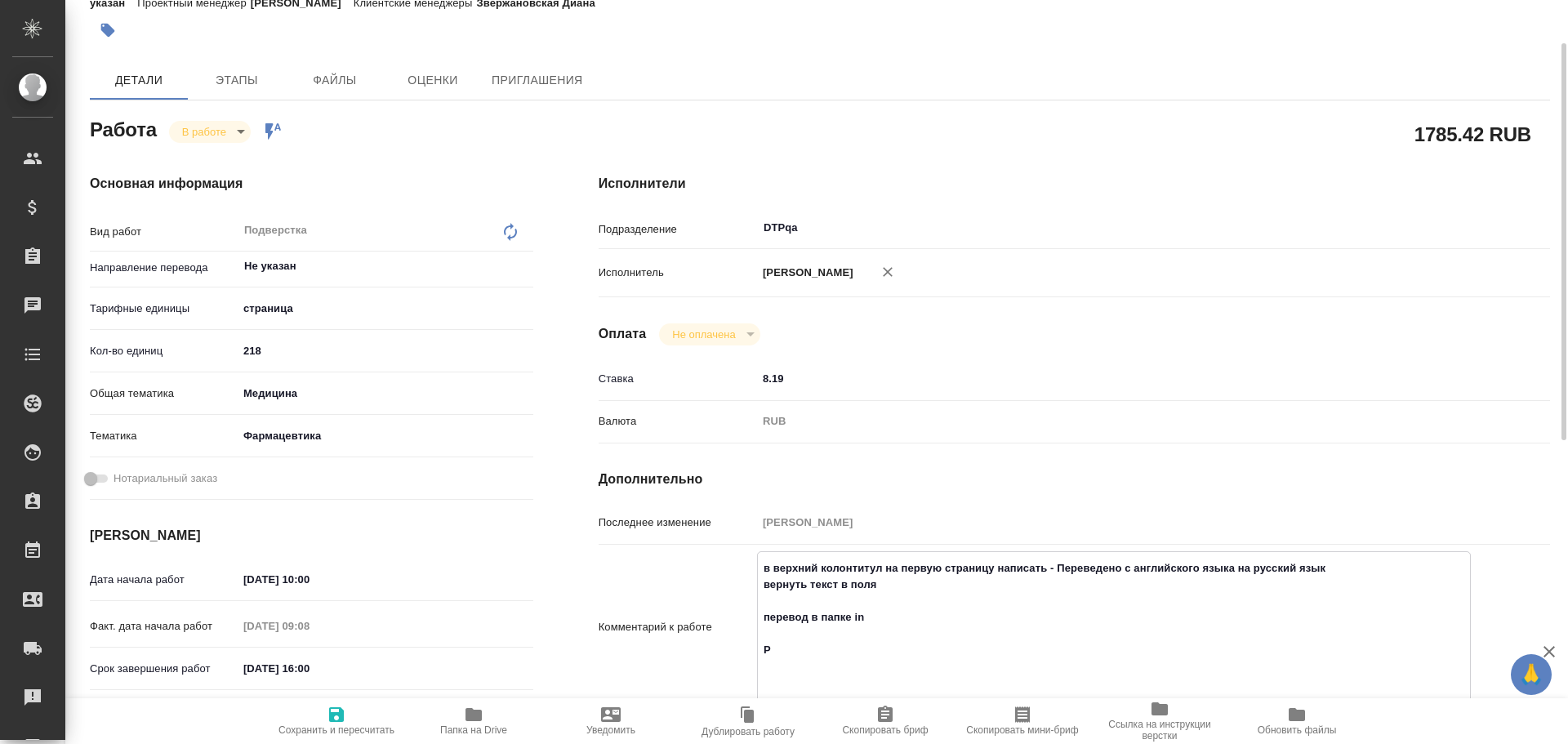
type textarea "x"
type textarea "в верхний колонтитул на первую страницу написать - Переведено с английского язы…"
type textarea "x"
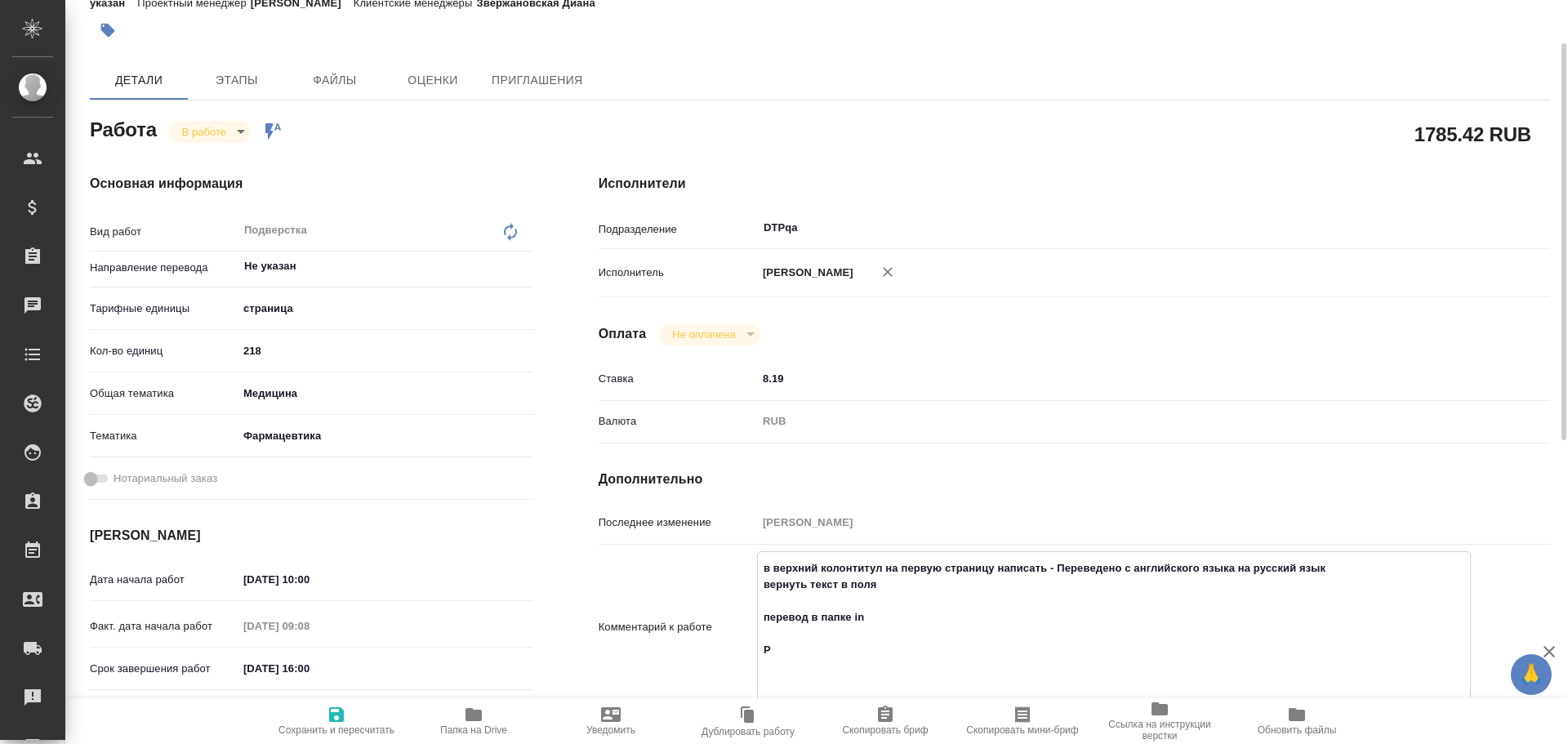
type textarea "x"
type textarea "в верхний колонтитул на первую страницу написать - Переведено с английского язы…"
type textarea "x"
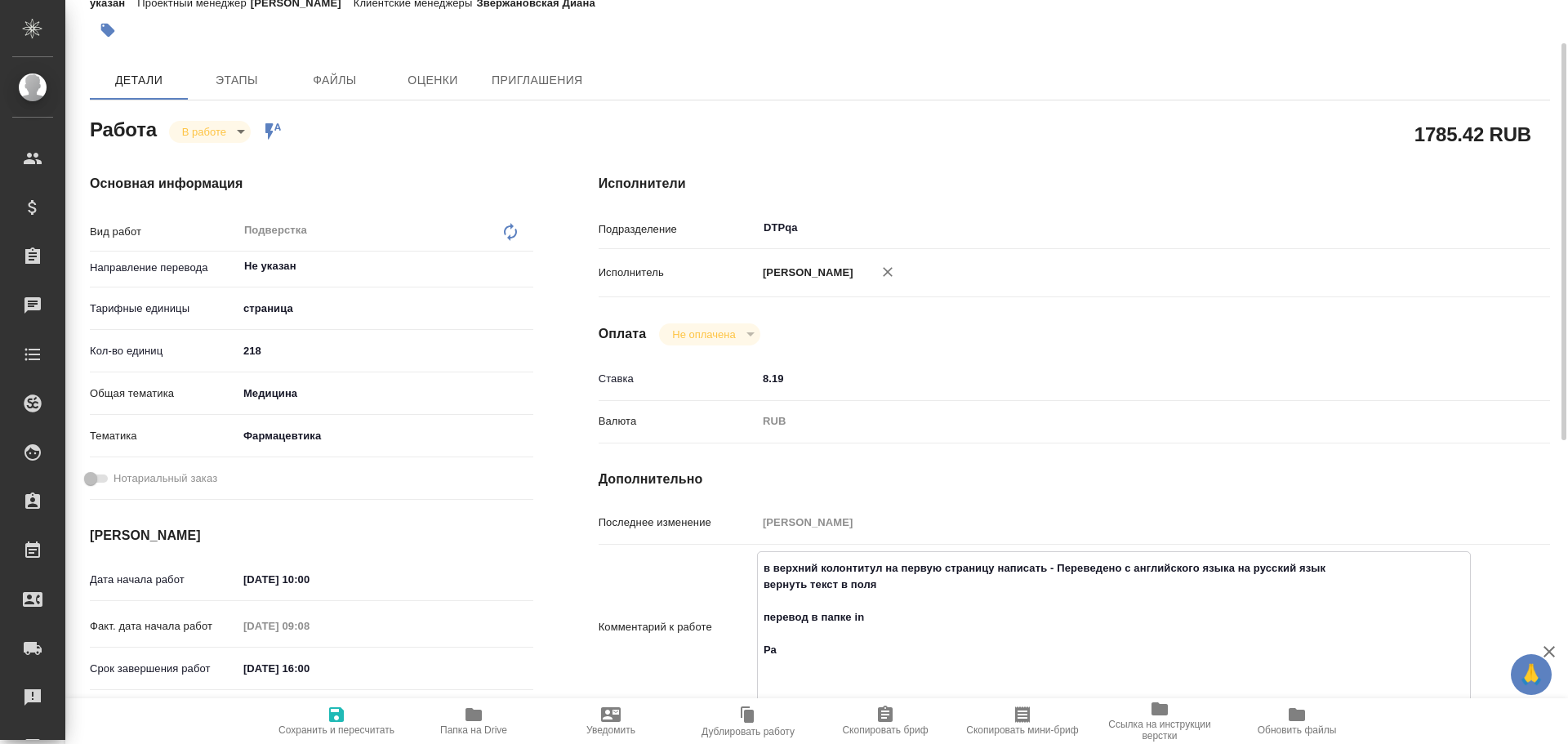
type textarea "x"
type textarea "в верхний колонтитул на первую страницу написать - Переведено с английского язы…"
type textarea "x"
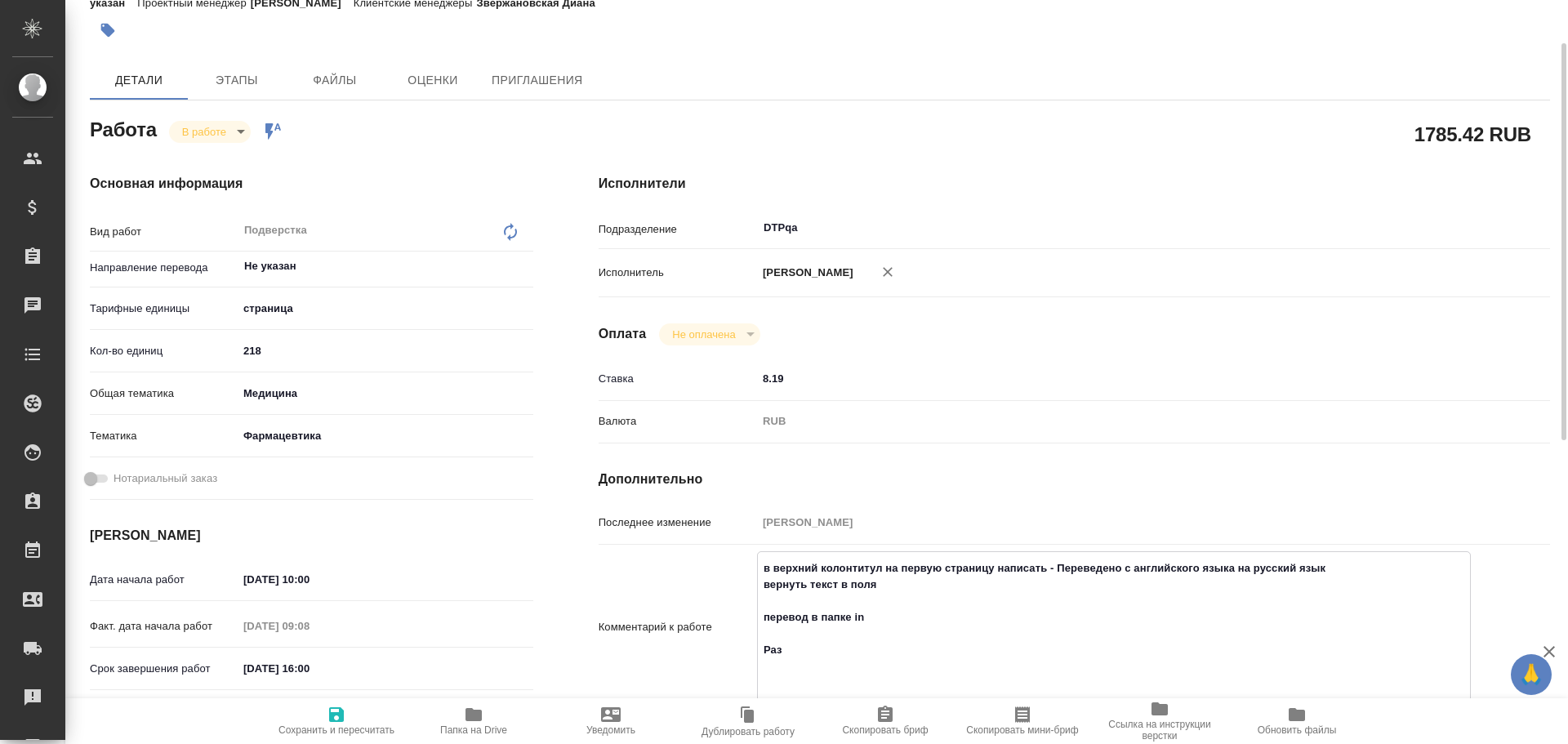
type textarea "x"
type textarea "в верхний колонтитул на первую страницу написать - Переведено с английского язы…"
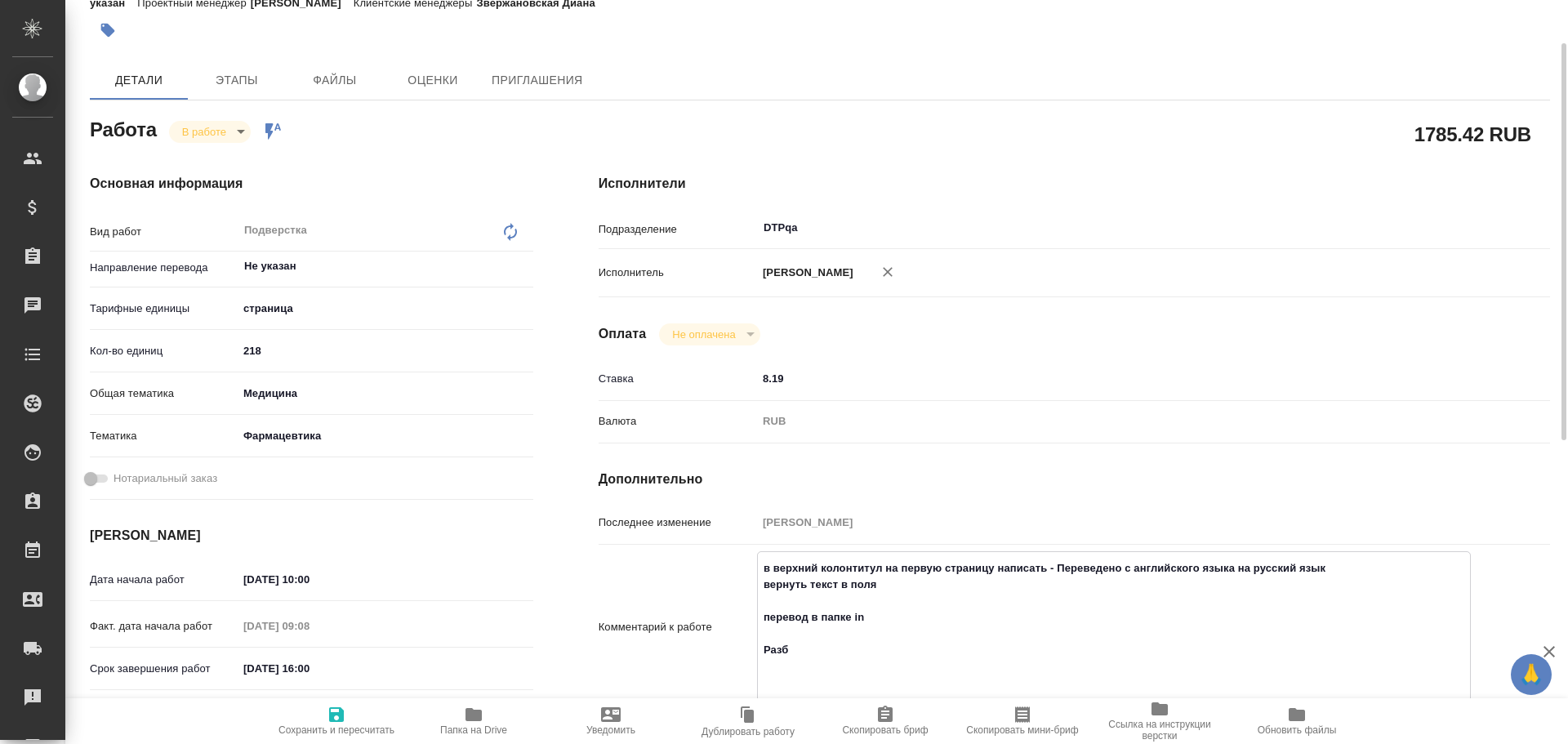
type textarea "x"
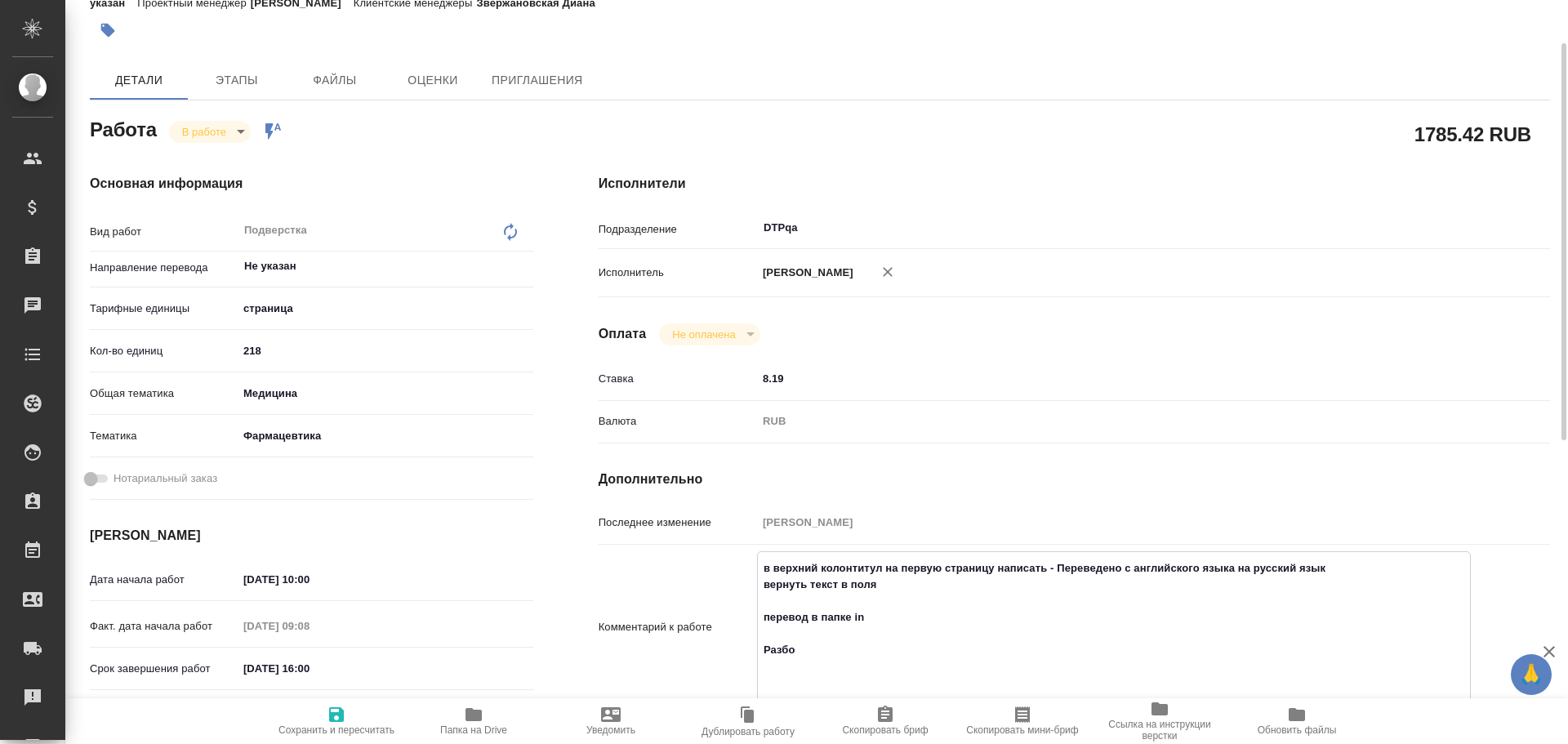
type textarea "в верхний колонтитул на первую страницу написать - Переведено с английского язы…"
type textarea "x"
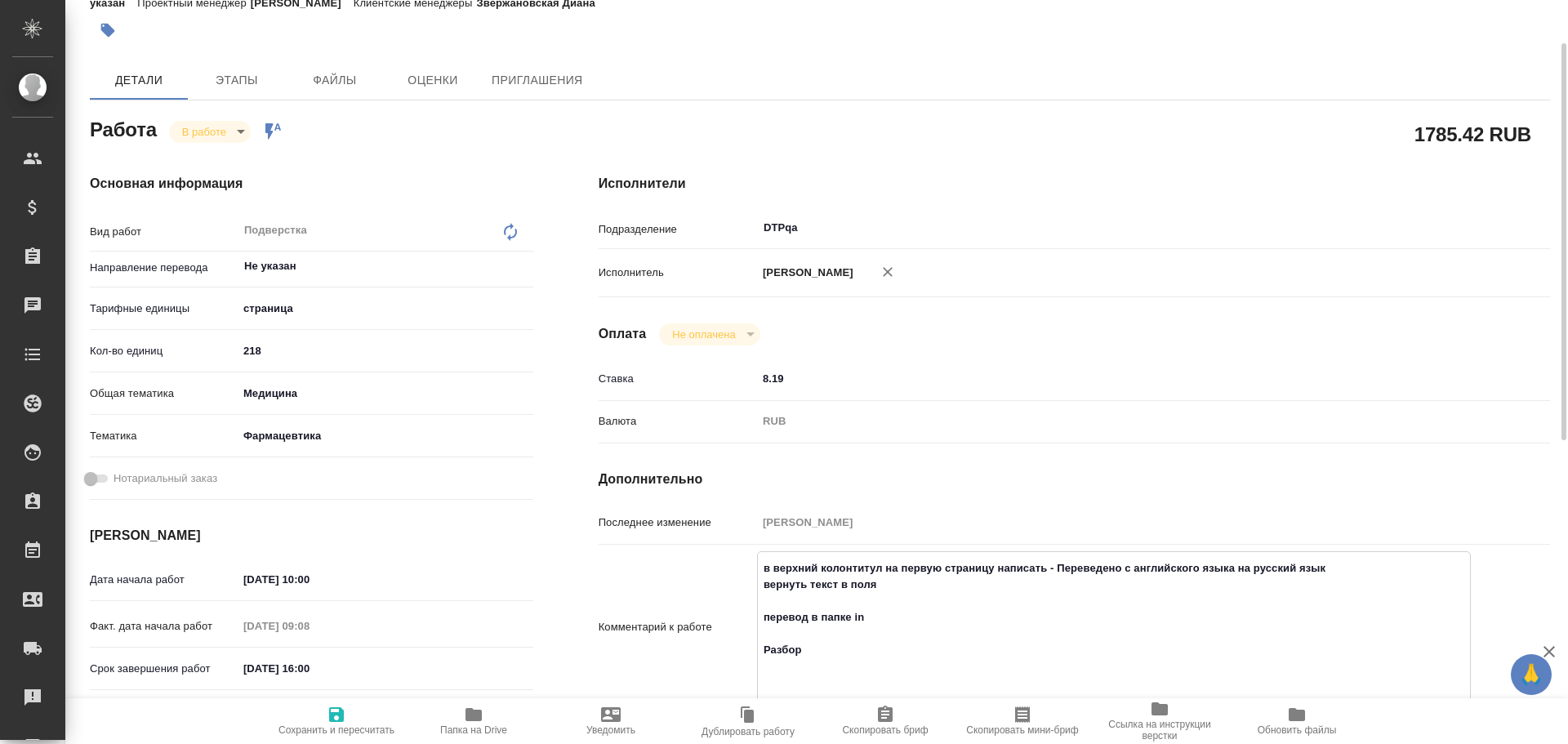
type textarea "x"
type textarea "в верхний колонтитул на первую страницу написать - Переведено с английского язы…"
type textarea "x"
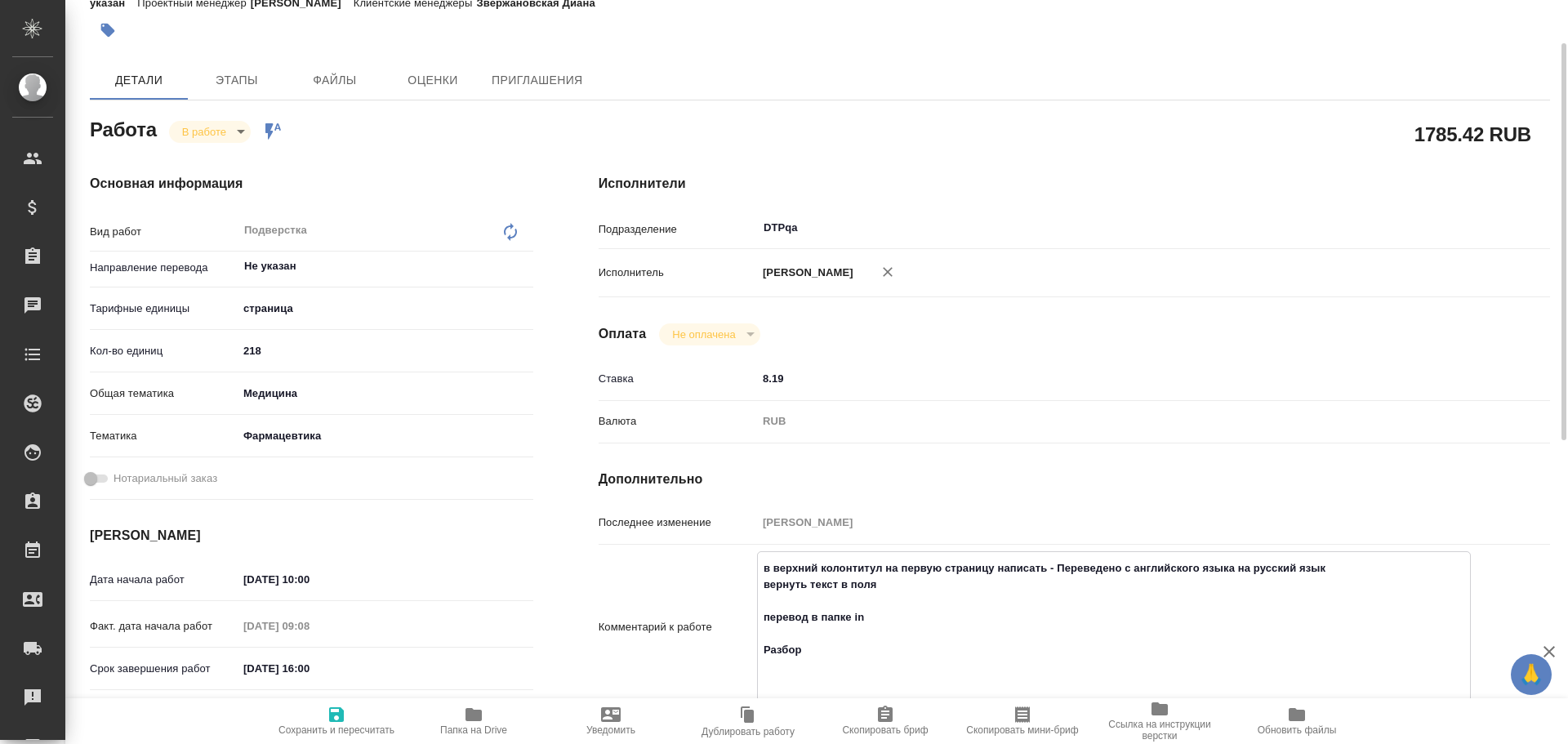
type textarea "x"
paste textarea "https://drive.awatera.com/f/10005348"
type textarea "в верхний колонтитул на первую страницу написать - Переведено с английского язы…"
type textarea "x"
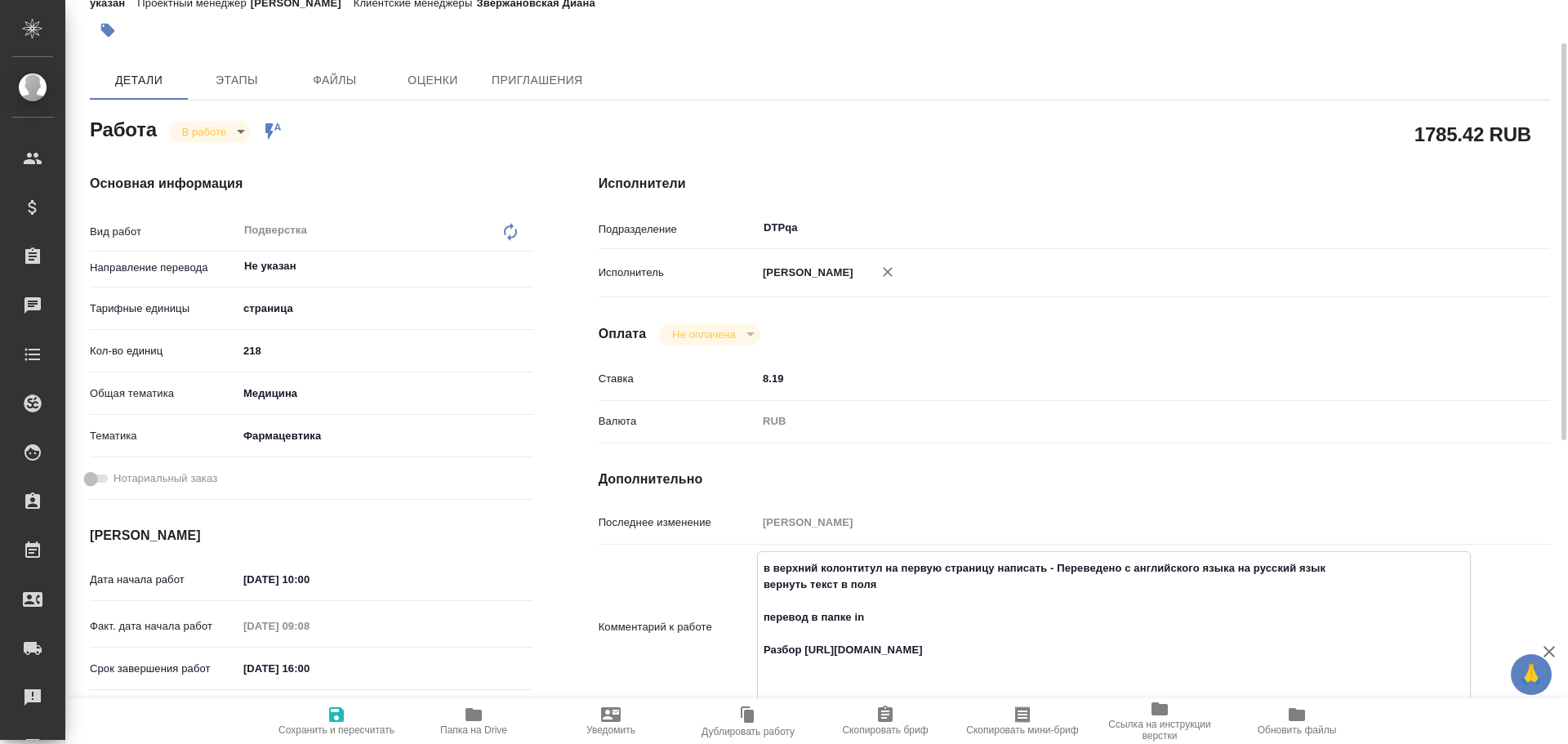
type textarea "x"
type textarea "в верхний колонтитул на первую страницу написать - Переведено с английского язы…"
type textarea "x"
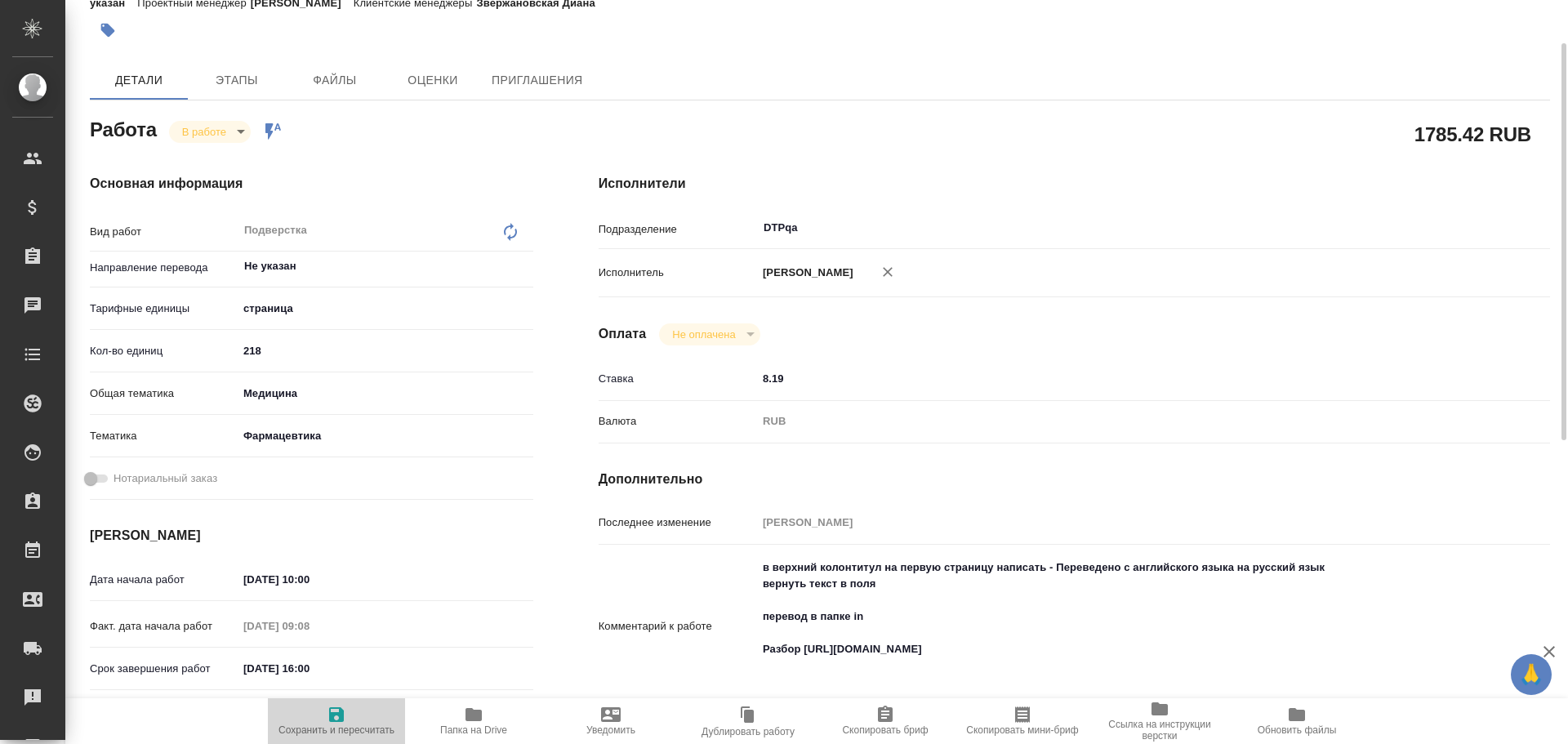
click at [366, 724] on span "Сохранить и пересчитать" at bounding box center [336, 720] width 118 height 31
type textarea "x"
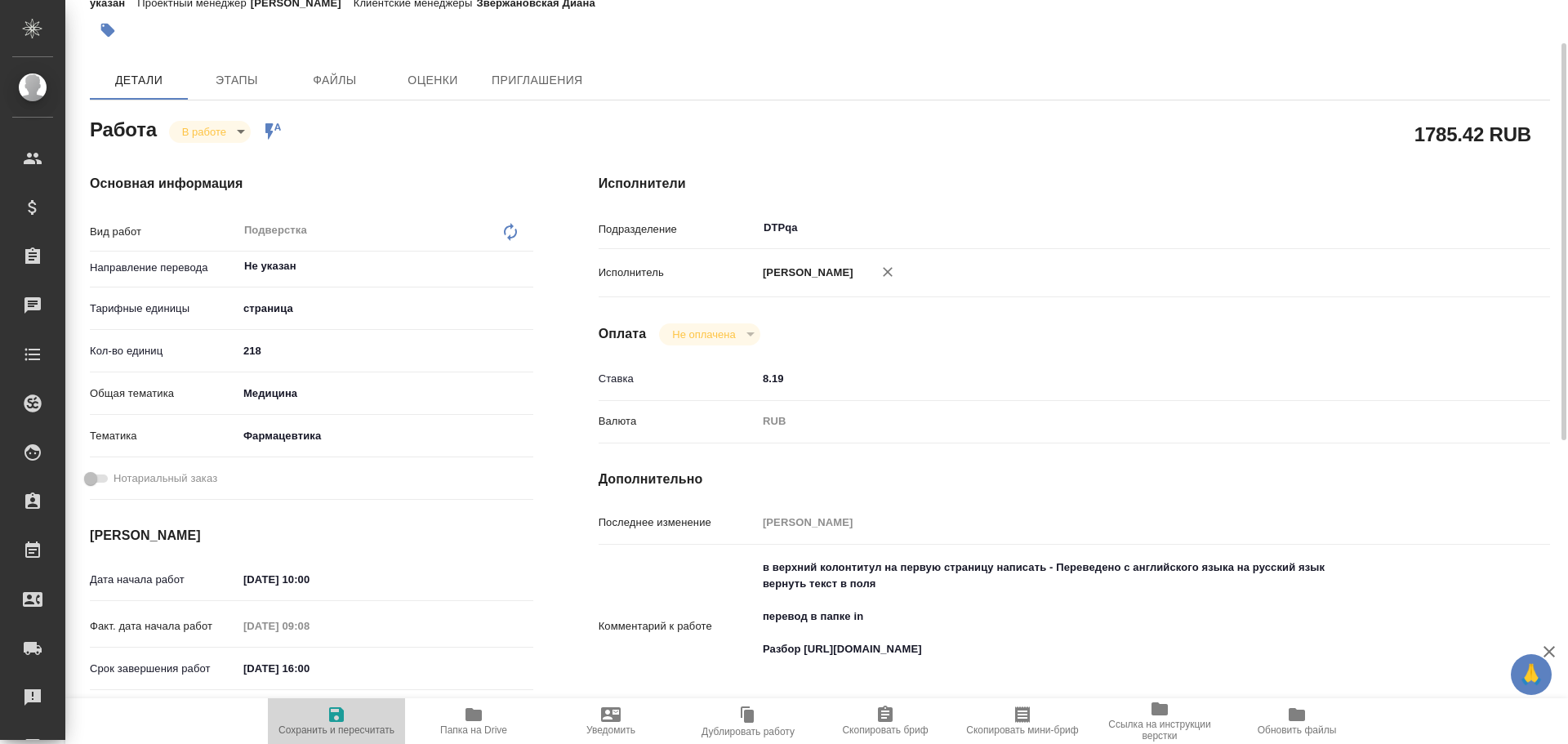
type textarea "x"
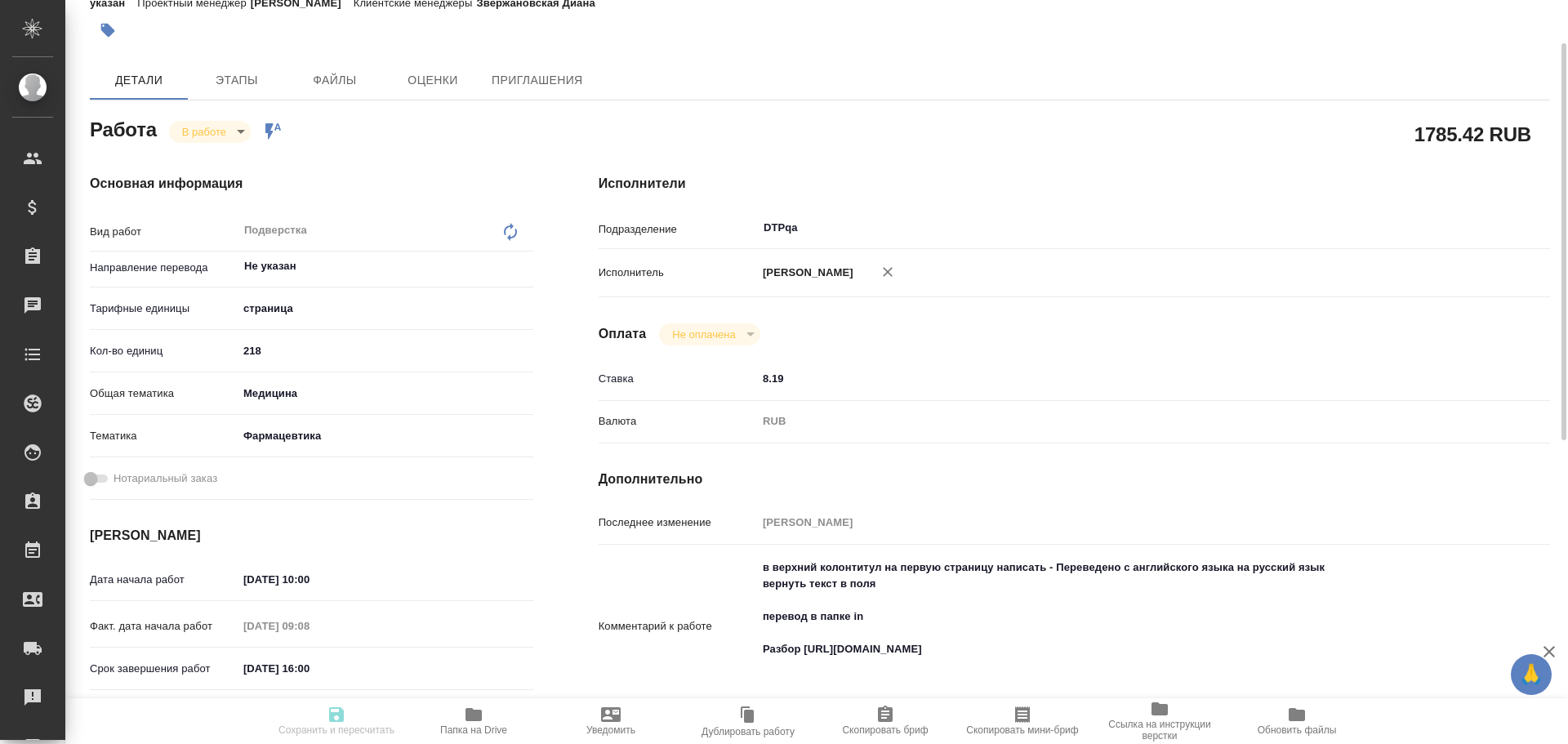
type textarea "x"
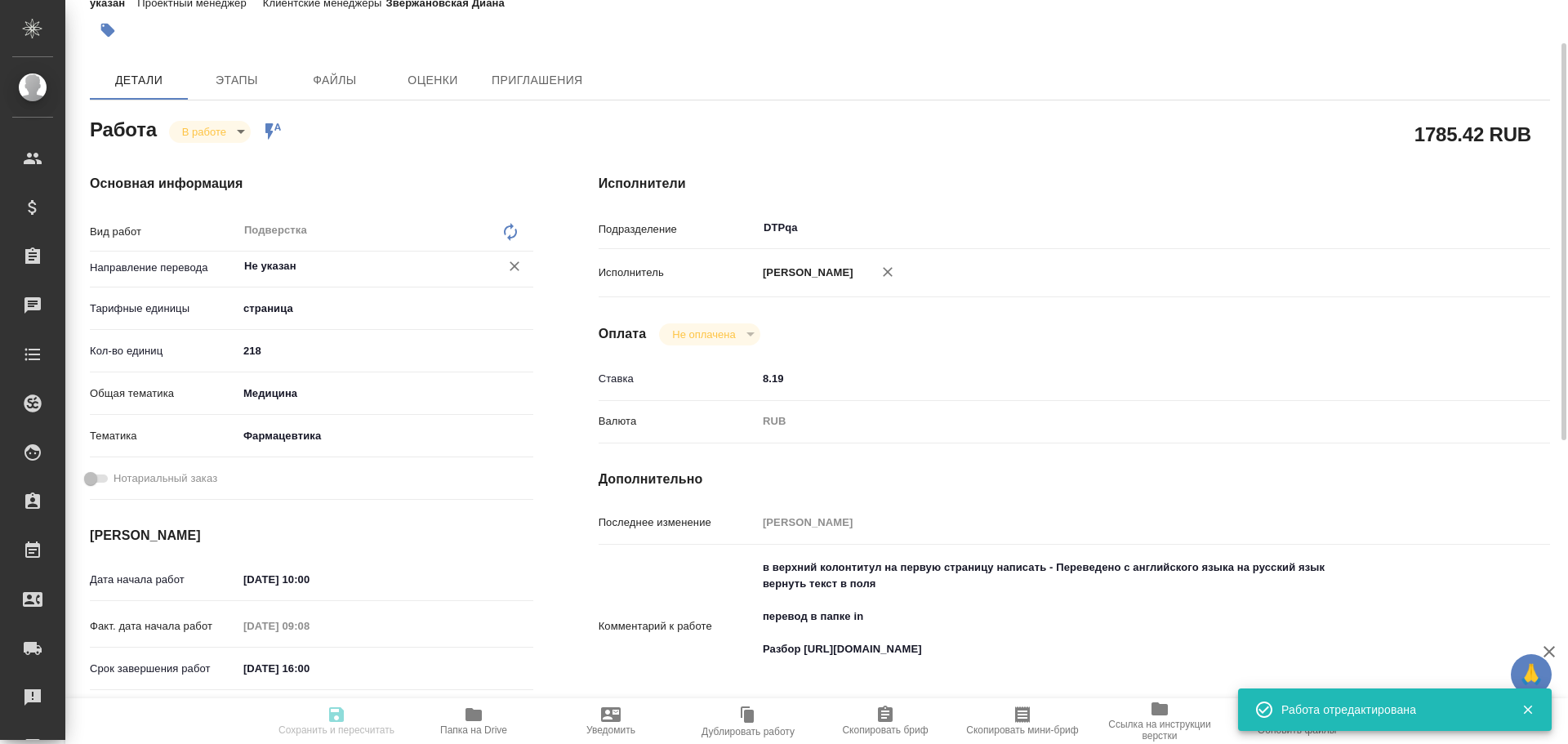
type input "inProgress"
type textarea "Подверстка"
type textarea "x"
type input "Не указан"
type input "5a8b1489cc6b4906c91bfdb2"
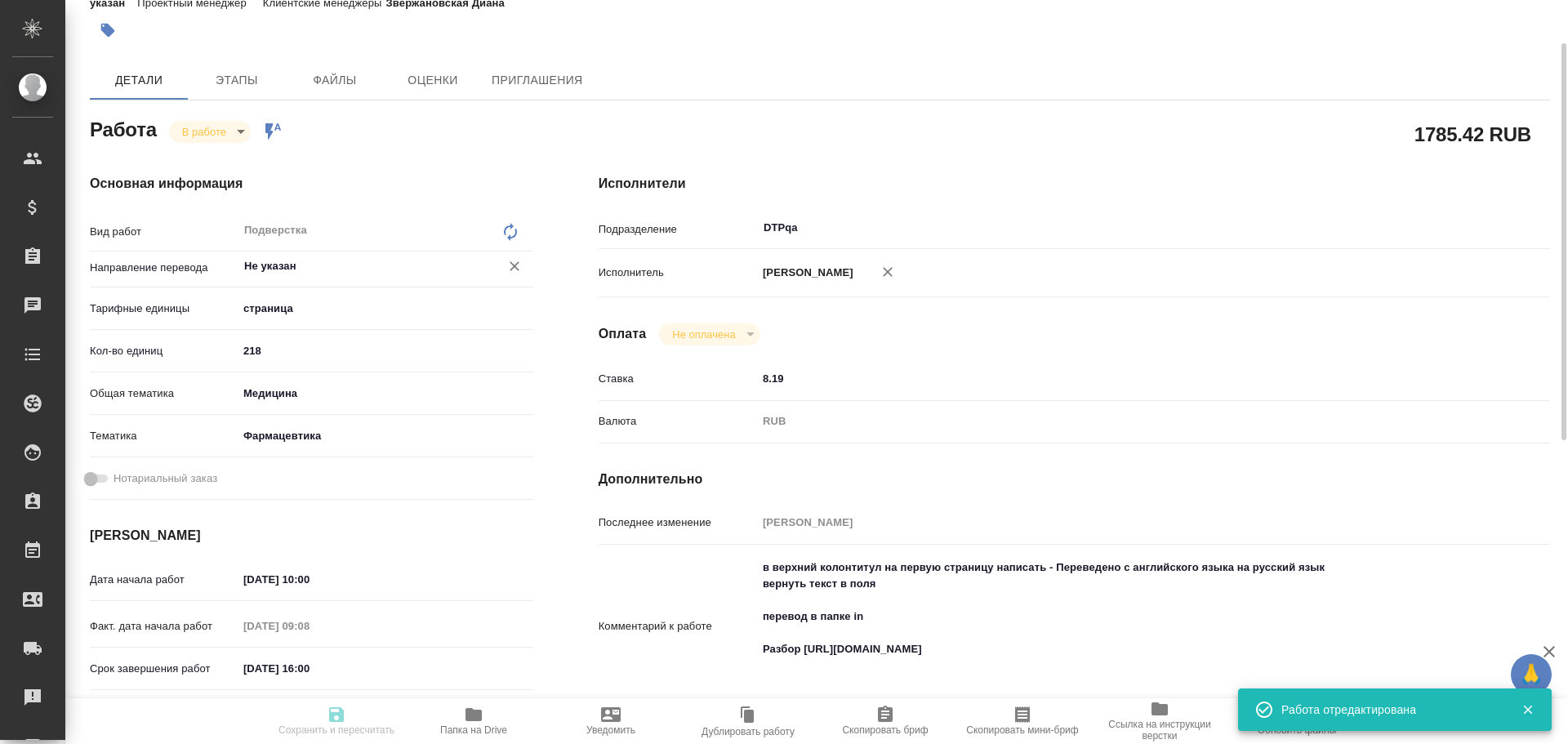
type input "218"
type input "med"
type input "6149832f2b7be24903fd7a82"
type input "18.08.2025 10:00"
type input "18.08.2025 09:08"
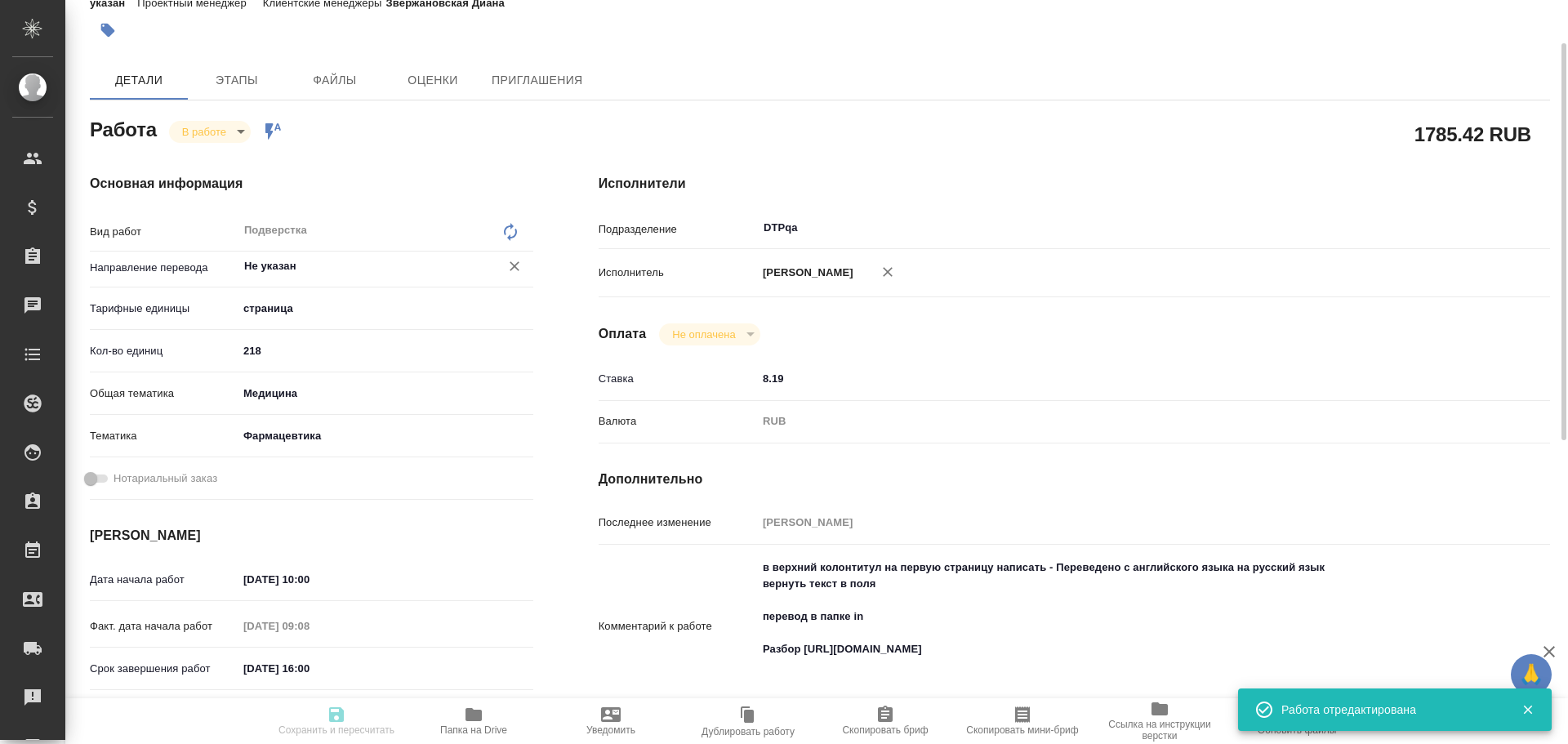
type input "19.08.2025 16:00"
type input "19.08.2025 17:00"
type input "DTPqa"
type input "notPayed"
type input "8.19"
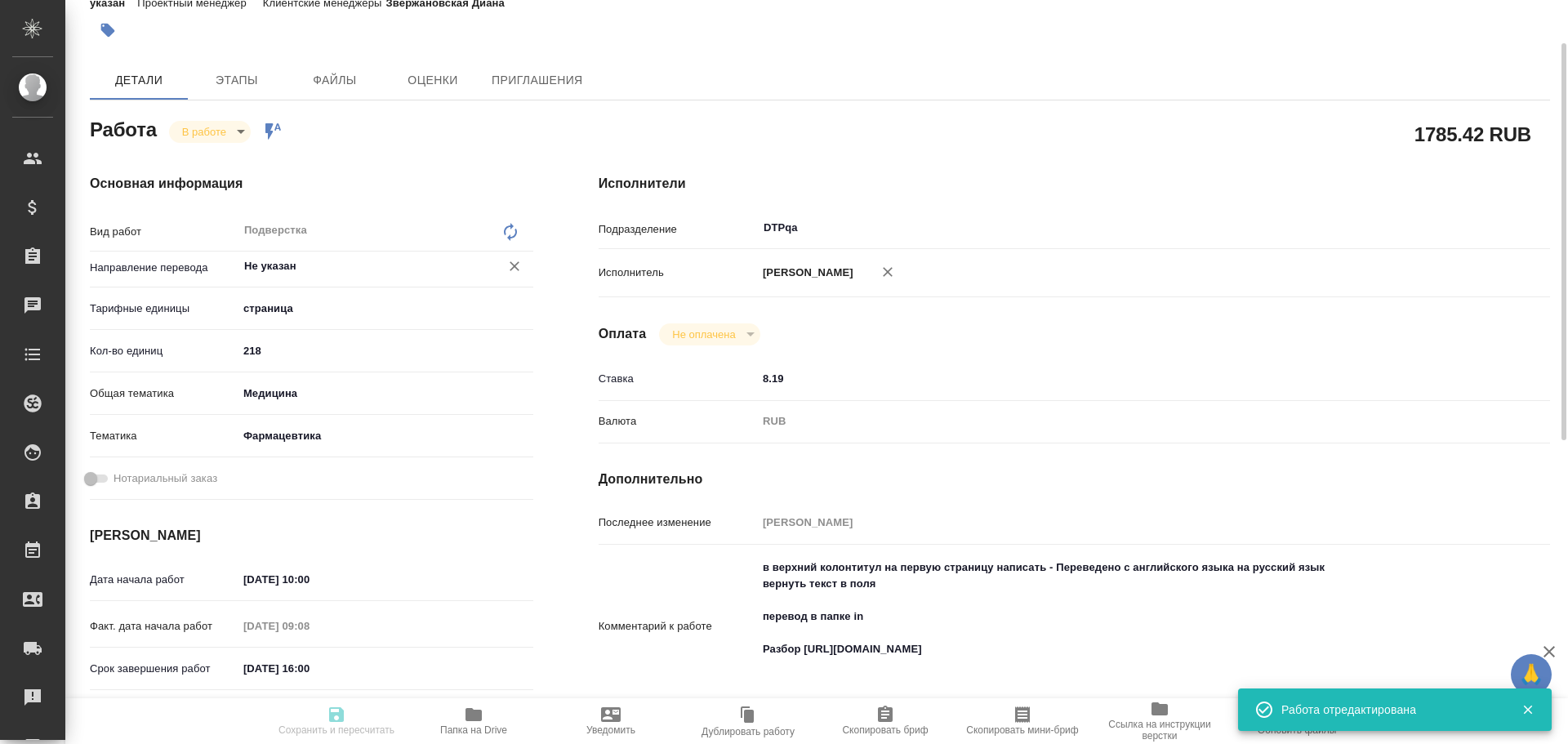
type input "RUB"
type input "Чулец Елена"
type textarea "в верхний колонтитул на первую страницу написать - Переведено с английского язы…"
type textarea "x"
type textarea "/Clients/ООО «КРКА-РУС»/Orders/S_krkarus-471/DTP/S_krkarus-471-WK-015"
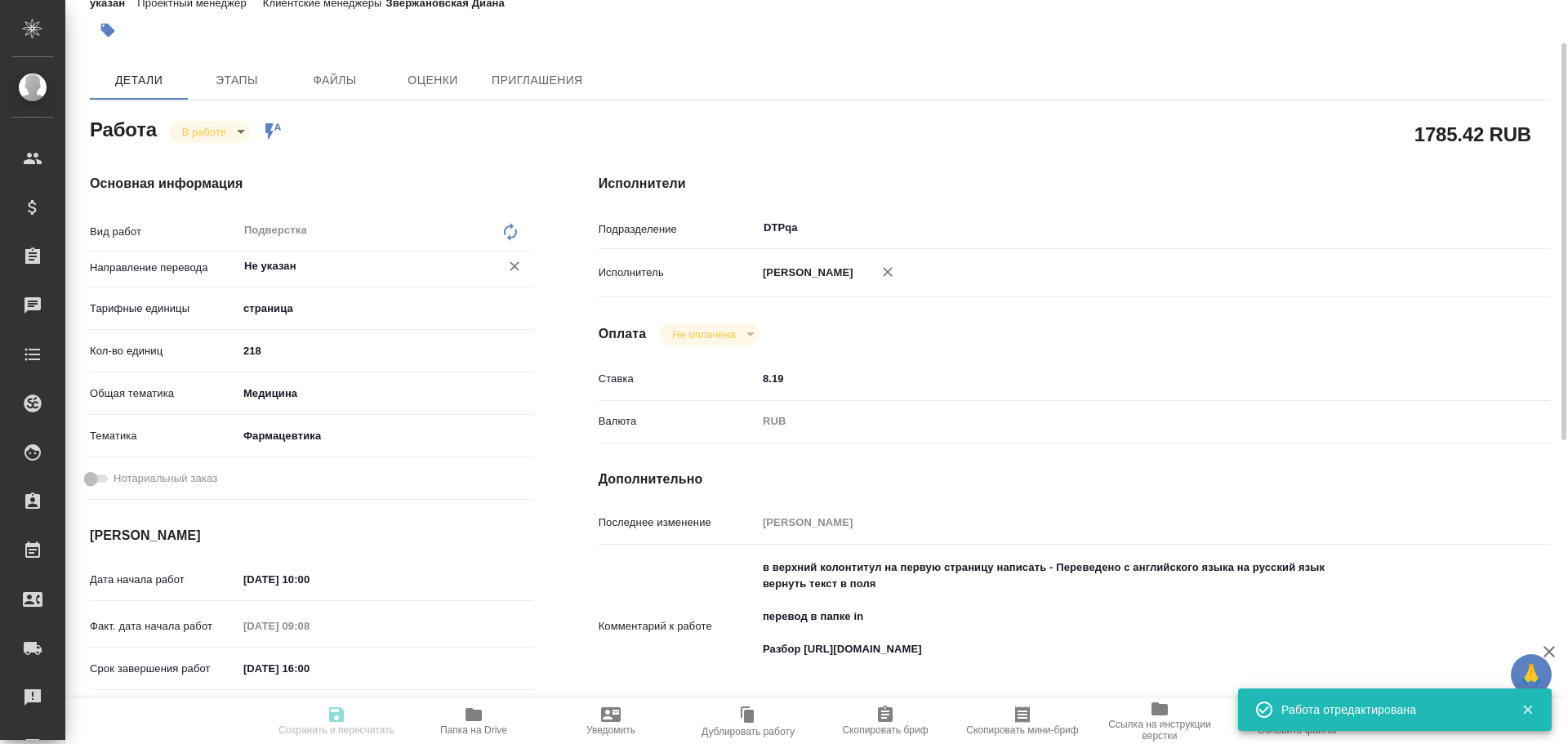
type textarea "x"
type input "S_krkarus-471"
type input "Верстка макета средней сложности (MS Word)"
type input "Верстка макета средней сложности (MS Word), Приемка разверстки, Подверстка, При…"
type input "Звержановская Диана"
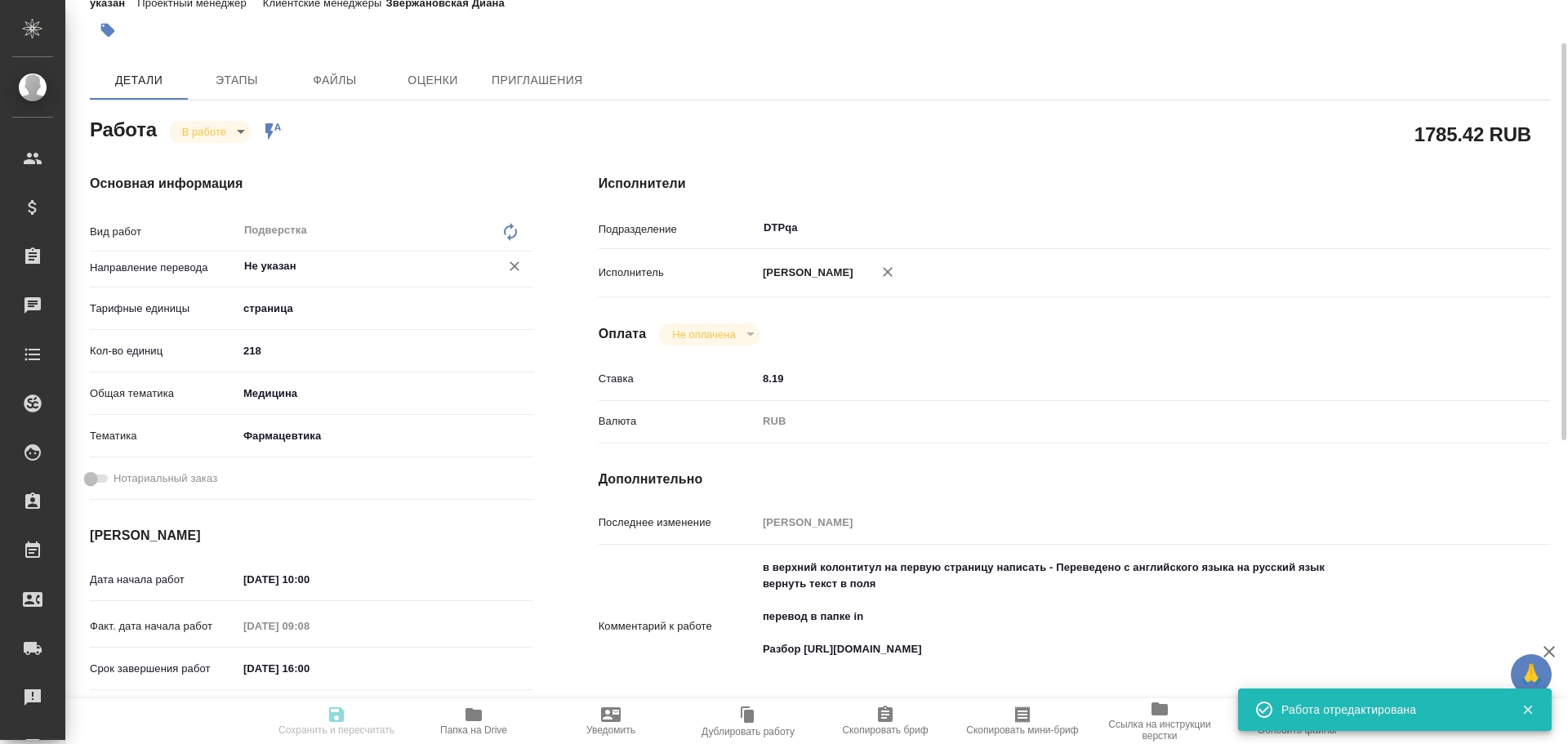
type input "[PERSON_NAME]"
type input "/Clients/ООО «КРКА-РУС»/Orders/S_krkarus-471"
type textarea "x"
type textarea "КРКА Ко-Дальнева® (Амлодипин+Индапамид+Периндоприл) таблетки 5 мг+0.625 мг+2 мг…"
type textarea "x"
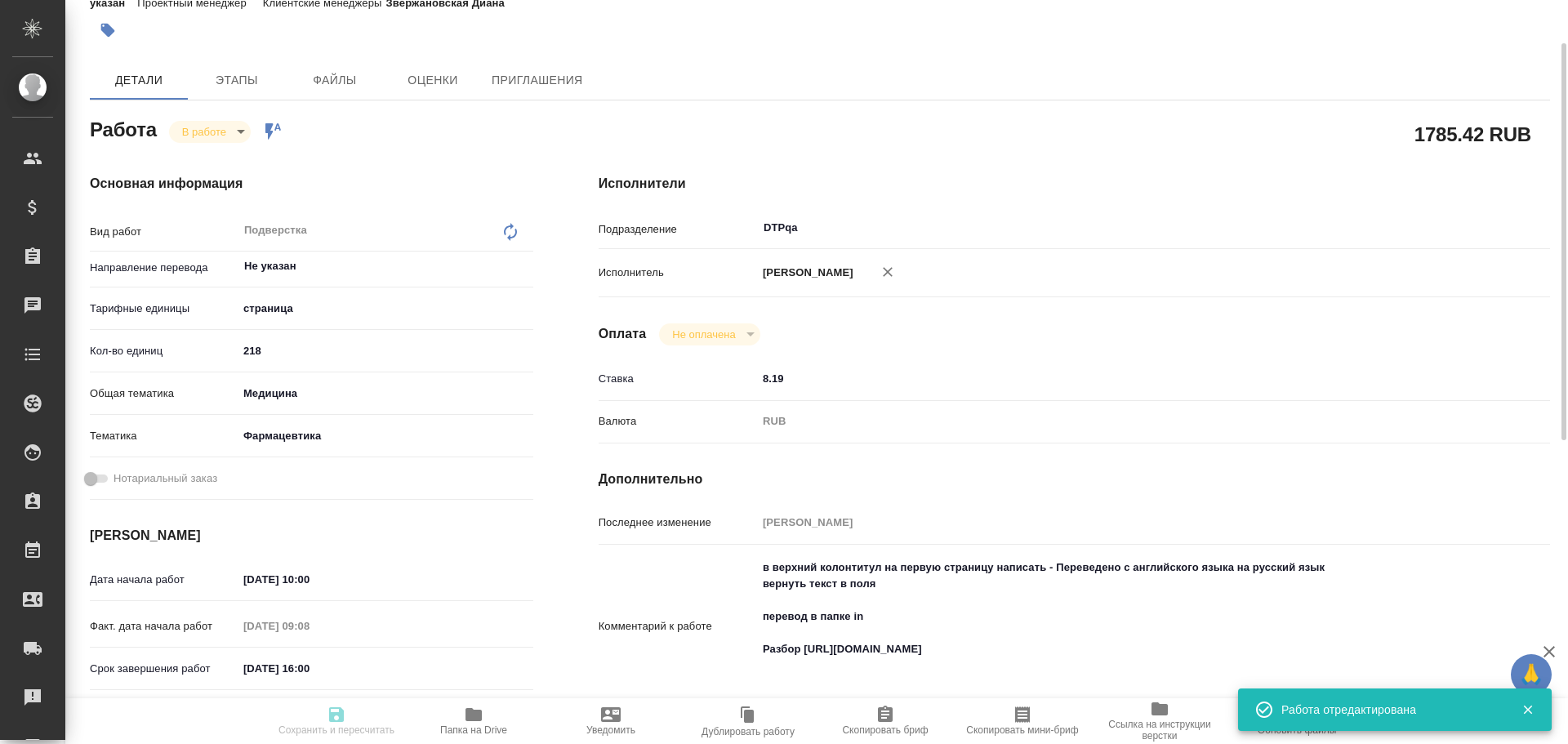
type textarea "x"
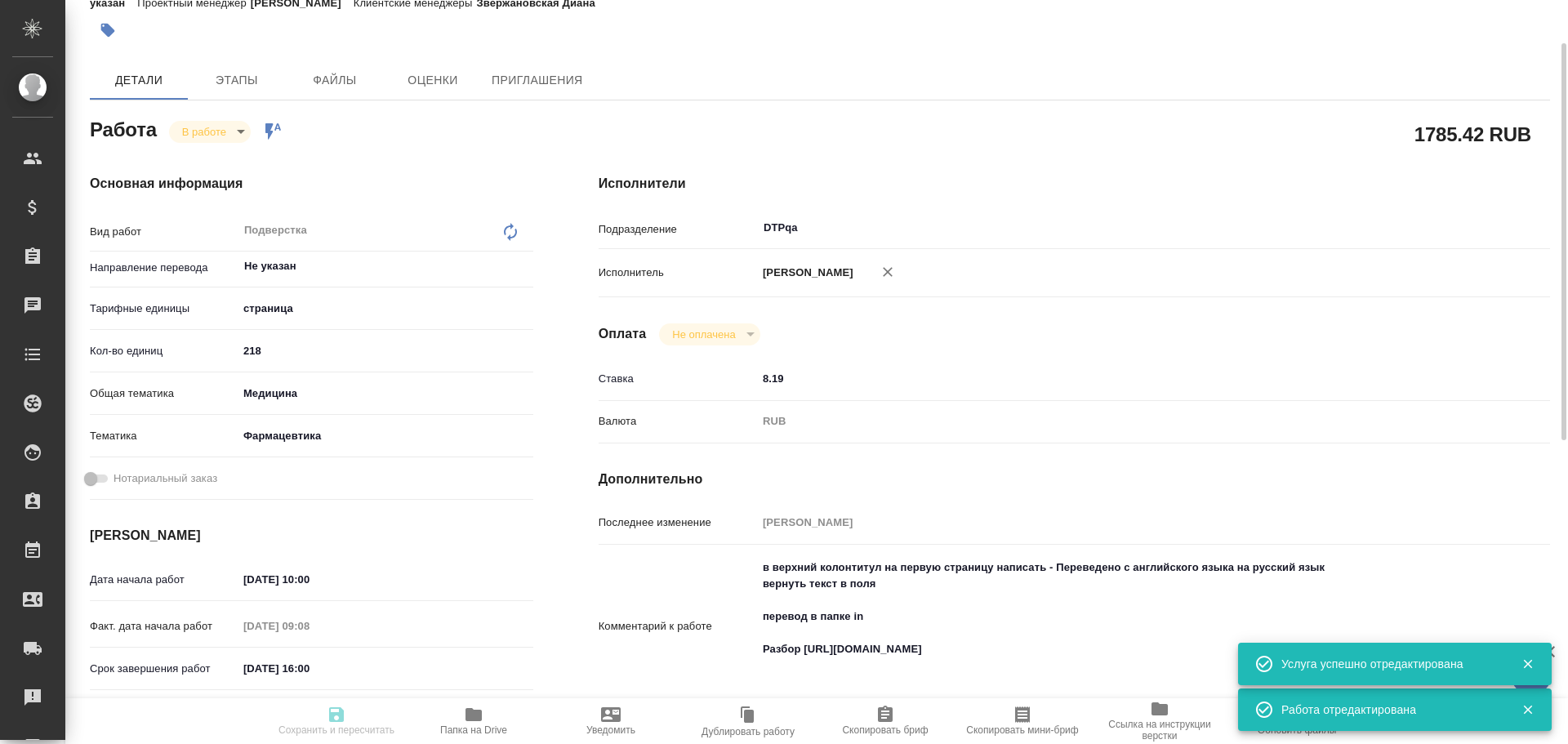
type textarea "x"
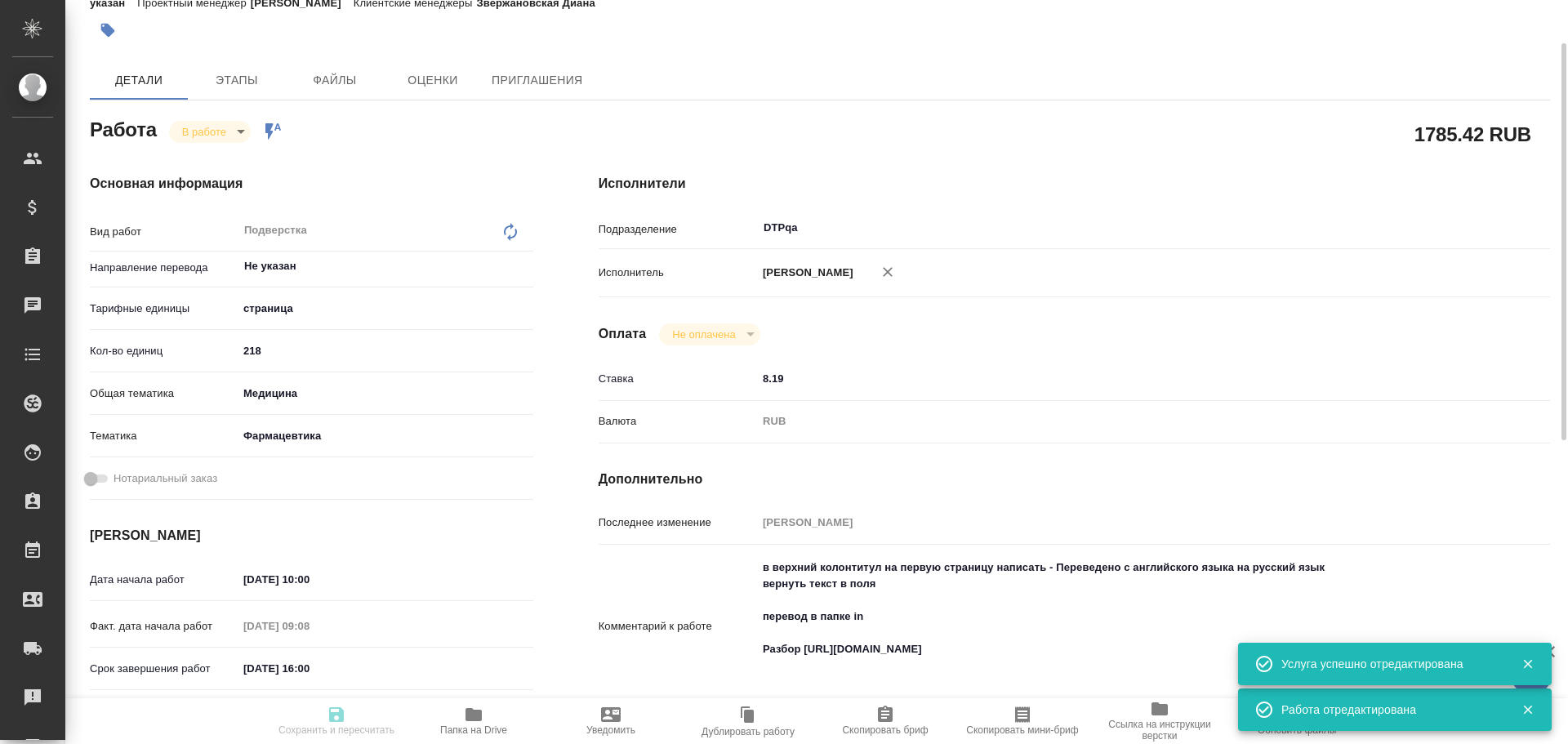
type textarea "x"
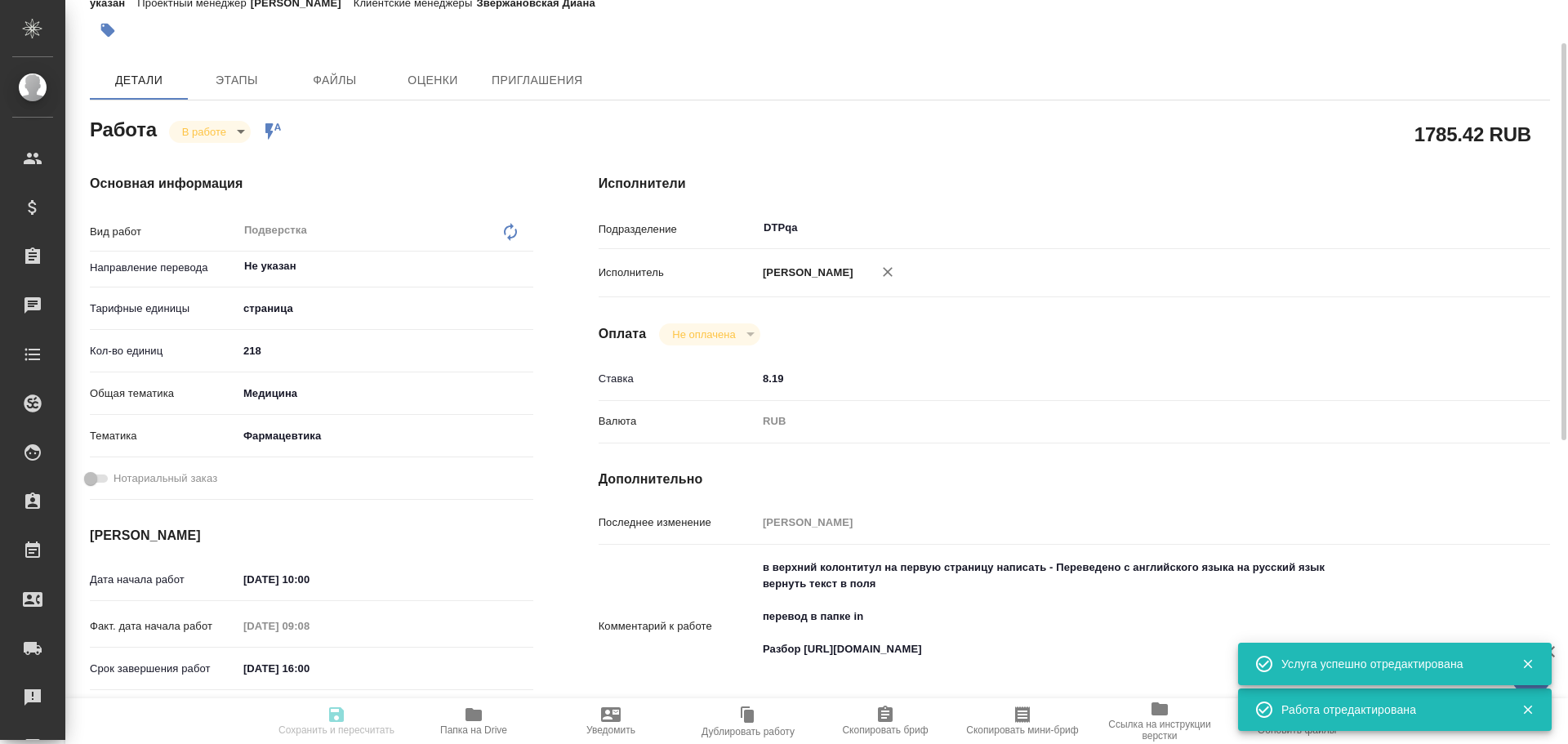
type textarea "x"
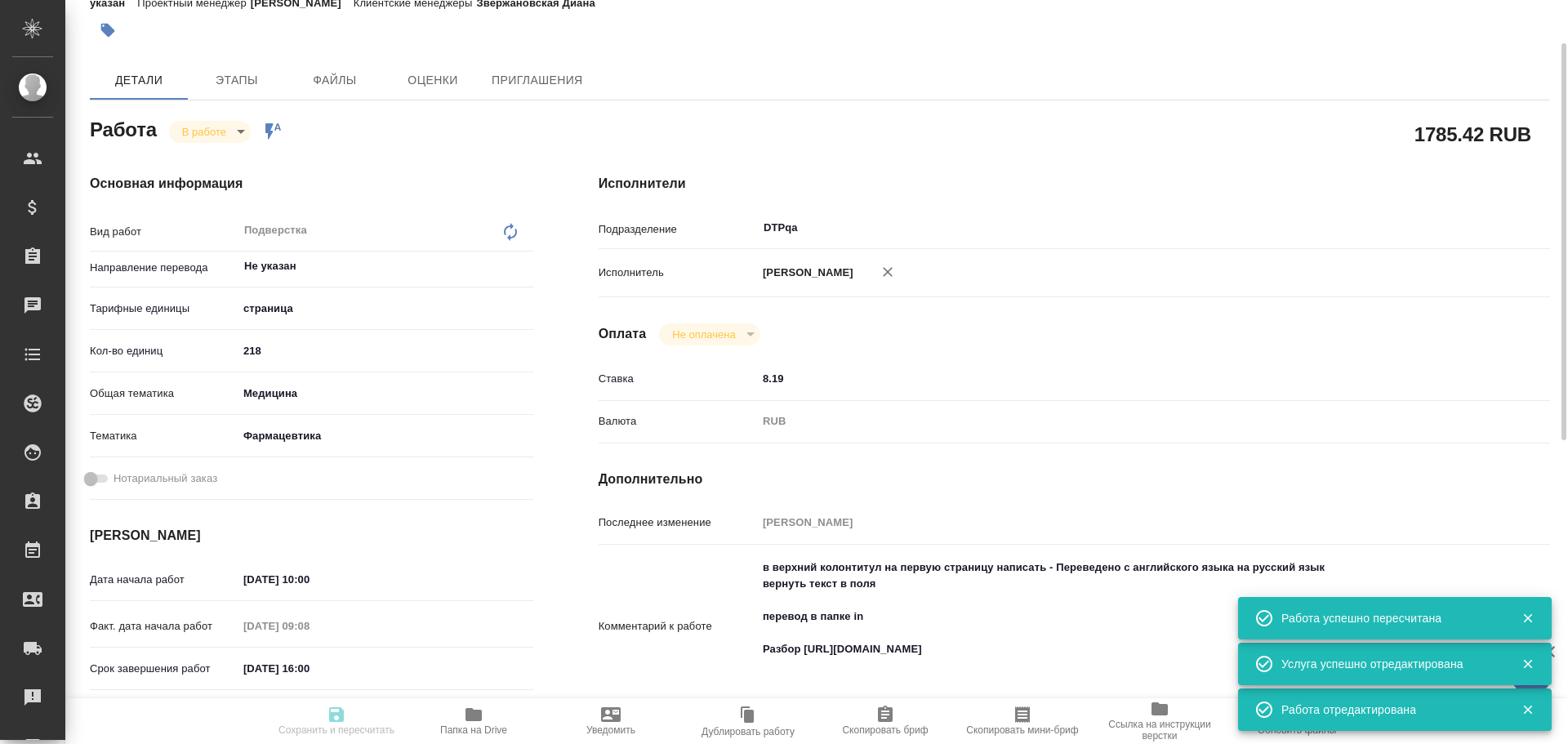
type input "inProgress"
type textarea "Подверстка"
type textarea "x"
type input "Не указан"
type input "5a8b1489cc6b4906c91bfdb2"
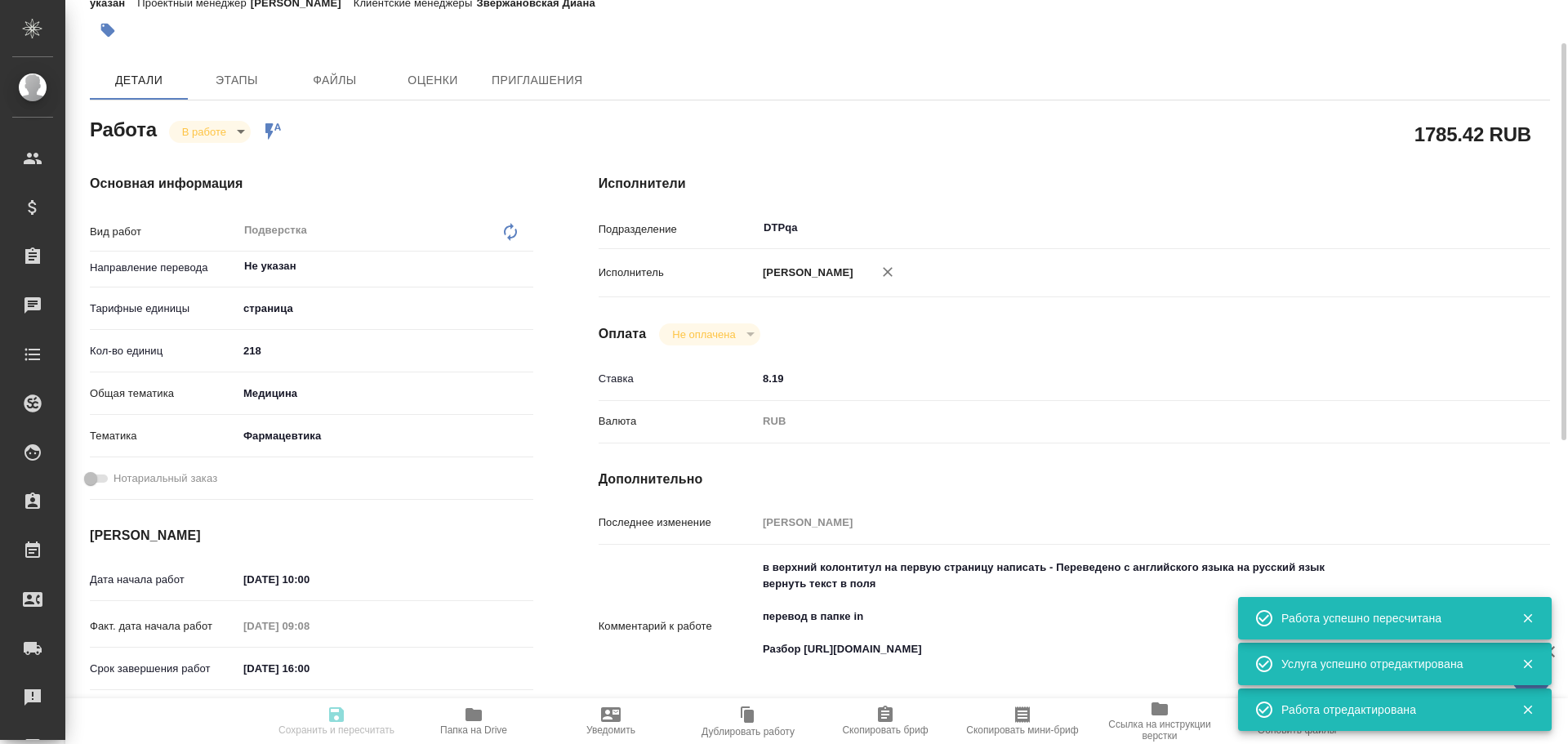
type input "218"
type input "med"
type input "6149832f2b7be24903fd7a82"
type input "18.08.2025 10:00"
type input "18.08.2025 09:08"
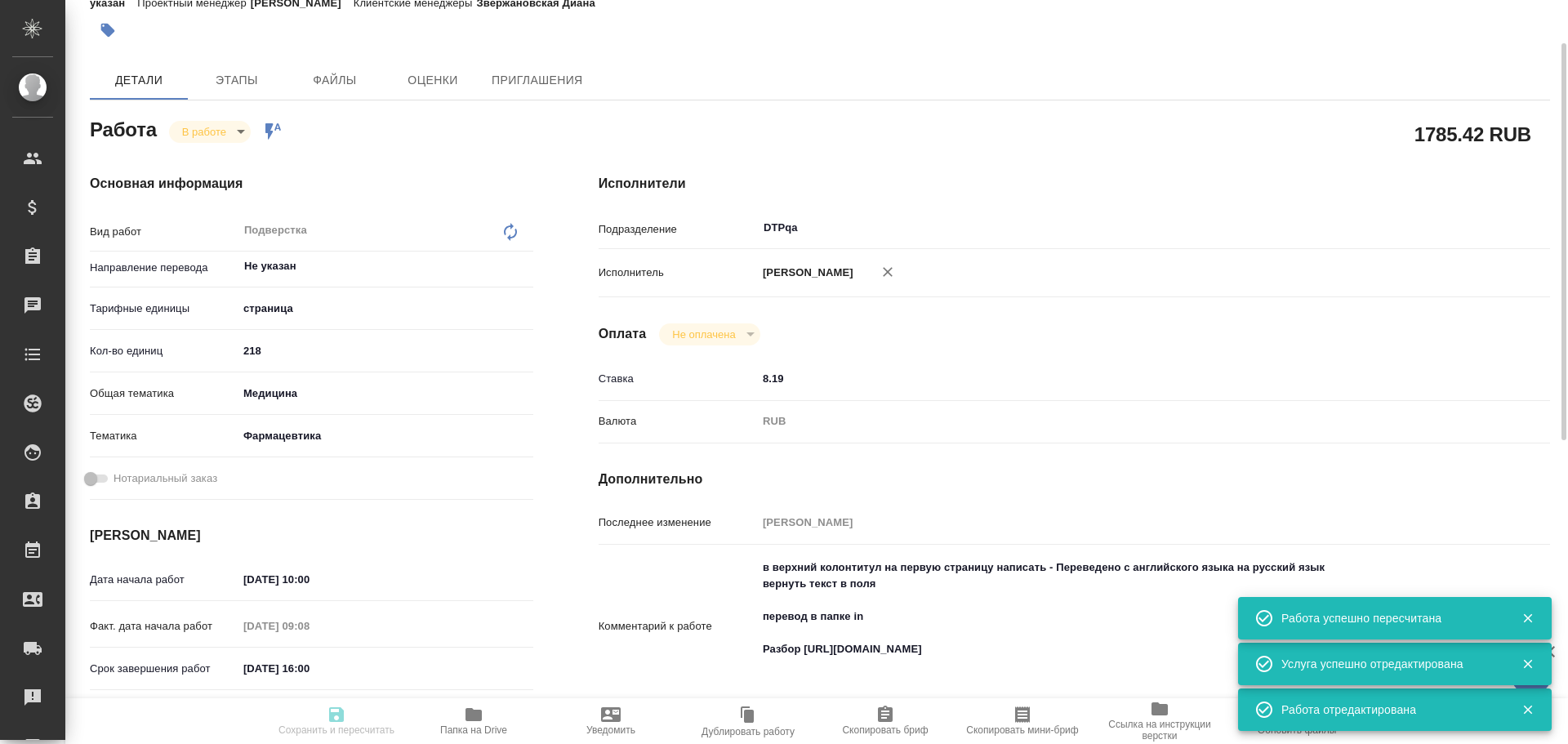
type input "19.08.2025 16:00"
type input "19.08.2025 17:00"
type input "DTPqa"
type input "notPayed"
type input "8.19"
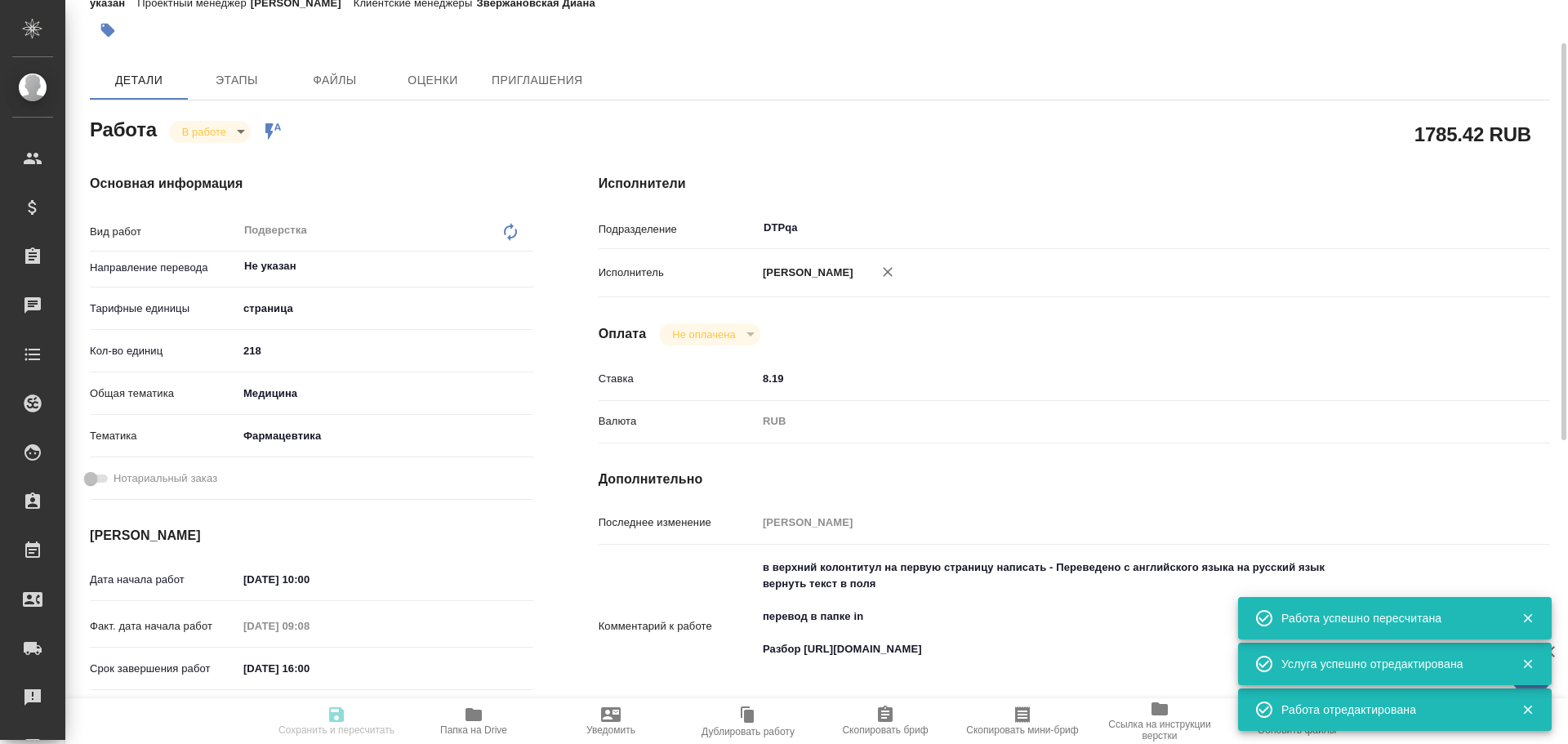
type input "RUB"
type input "[PERSON_NAME]"
type textarea "в верхний колонтитул на первую страницу написать - Переведено с английского язы…"
type textarea "x"
type textarea "/Clients/ООО «КРКА-РУС»/Orders/S_krkarus-471/DTP/S_krkarus-471-WK-015"
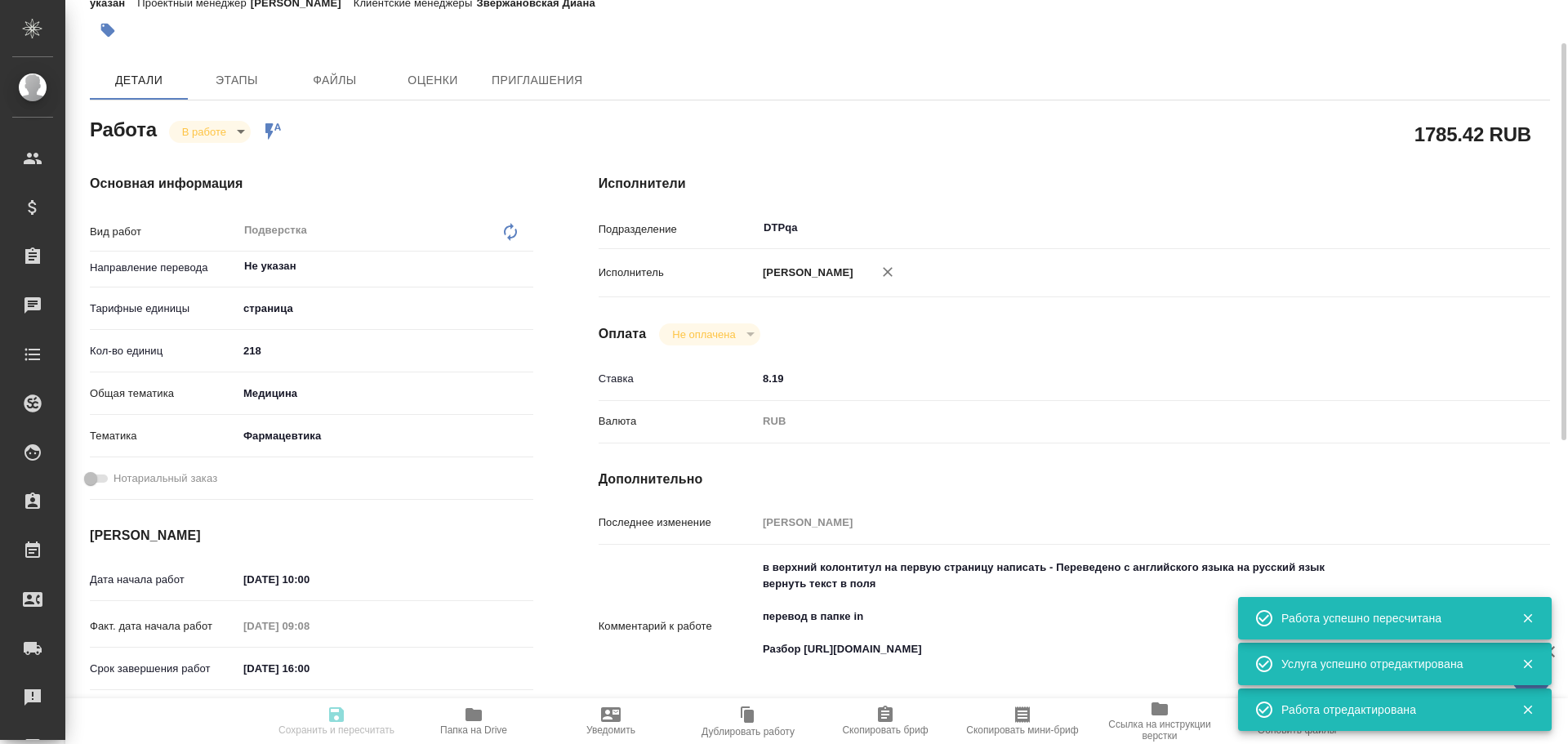
type textarea "x"
type input "S_krkarus-471"
type input "Верстка макета средней сложности (MS Word)"
type input "Верстка макета средней сложности (MS Word), Приемка разверстки, Подверстка, При…"
type input "Звержановская Диана"
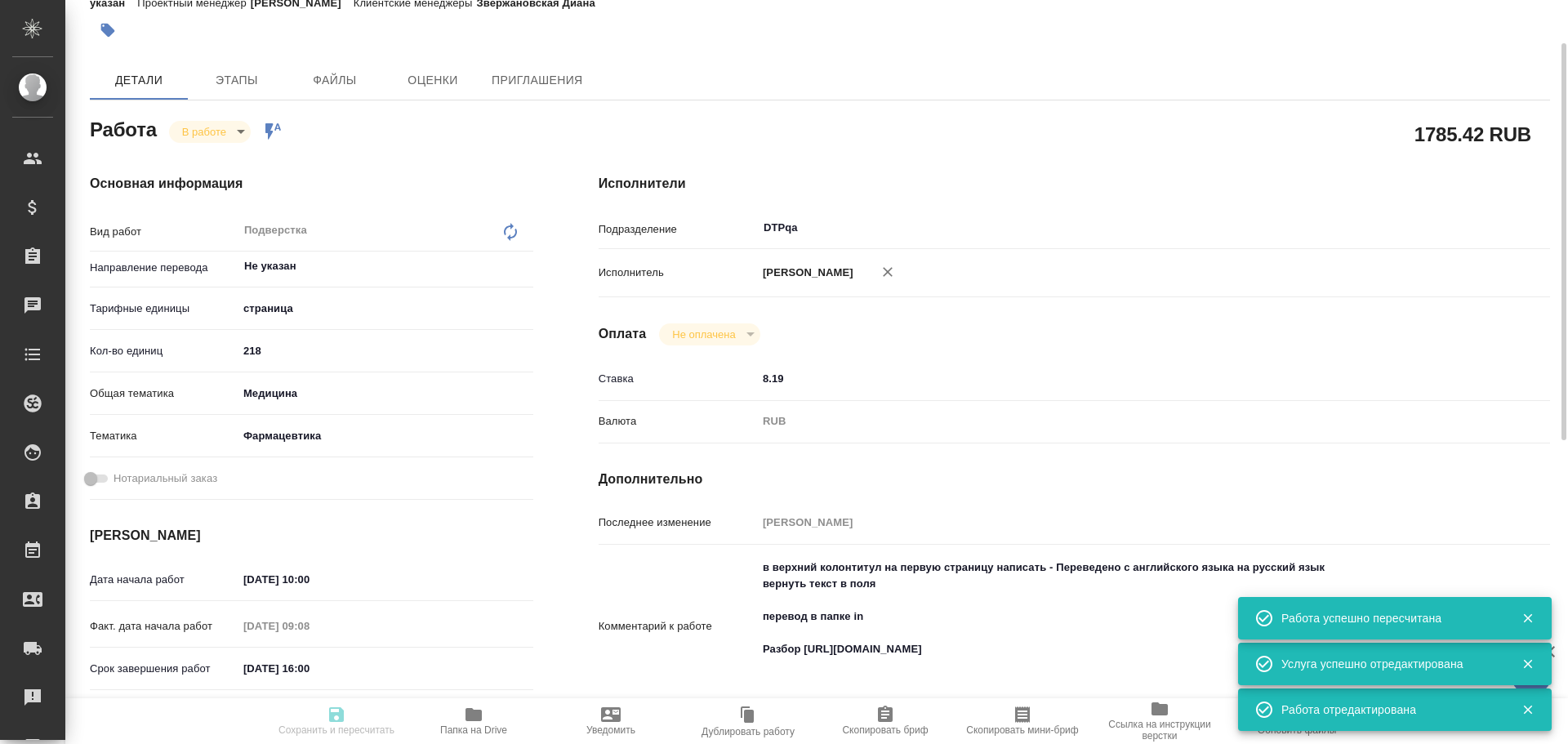
type input "[PERSON_NAME]"
type input "/Clients/ООО «КРКА-РУС»/Orders/S_krkarus-471"
type textarea "x"
type textarea "КРКА Ко-Дальнева® (Амлодипин+Индапамид+Периндоприл) таблетки 5 мг+0.625 мг+2 мг…"
type textarea "x"
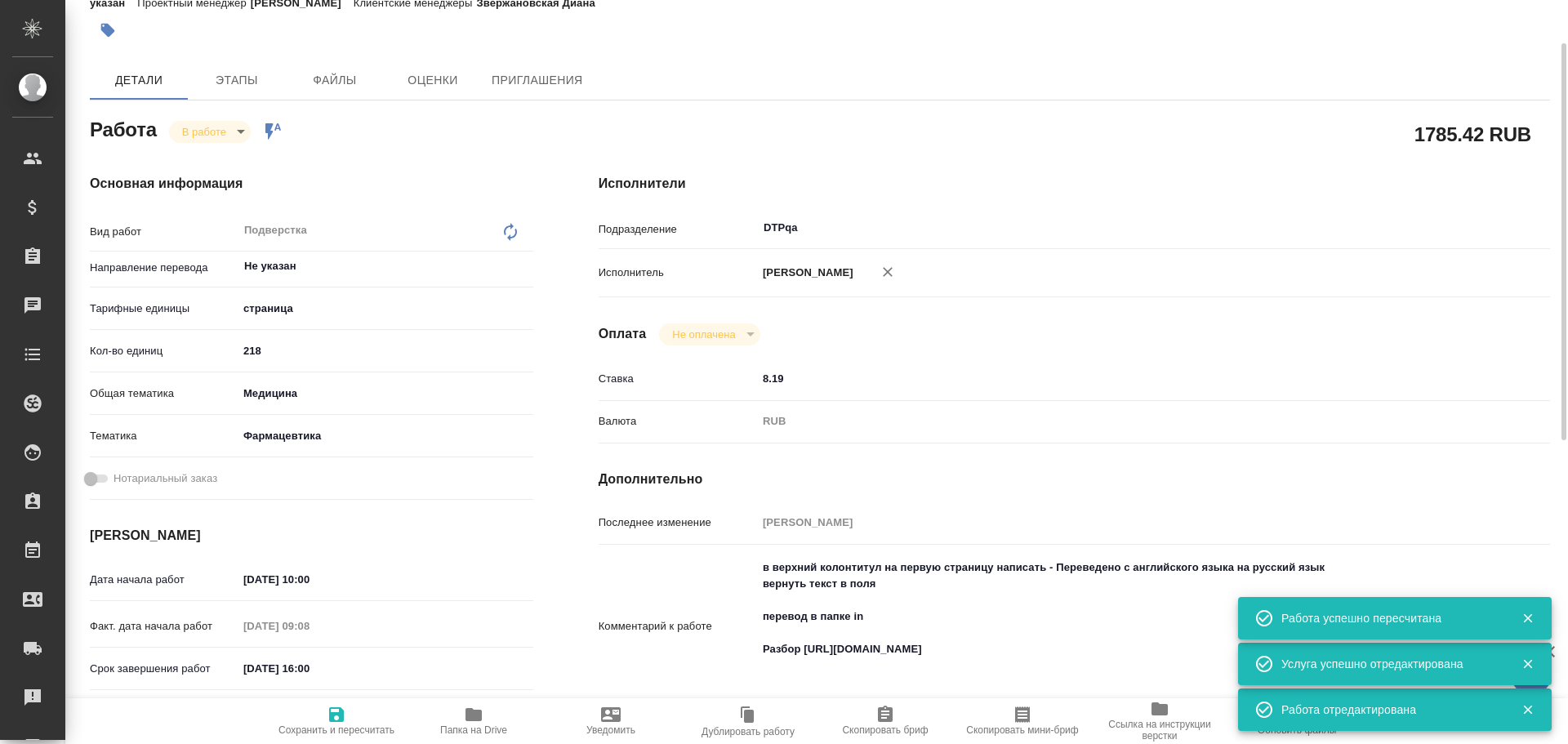
type textarea "x"
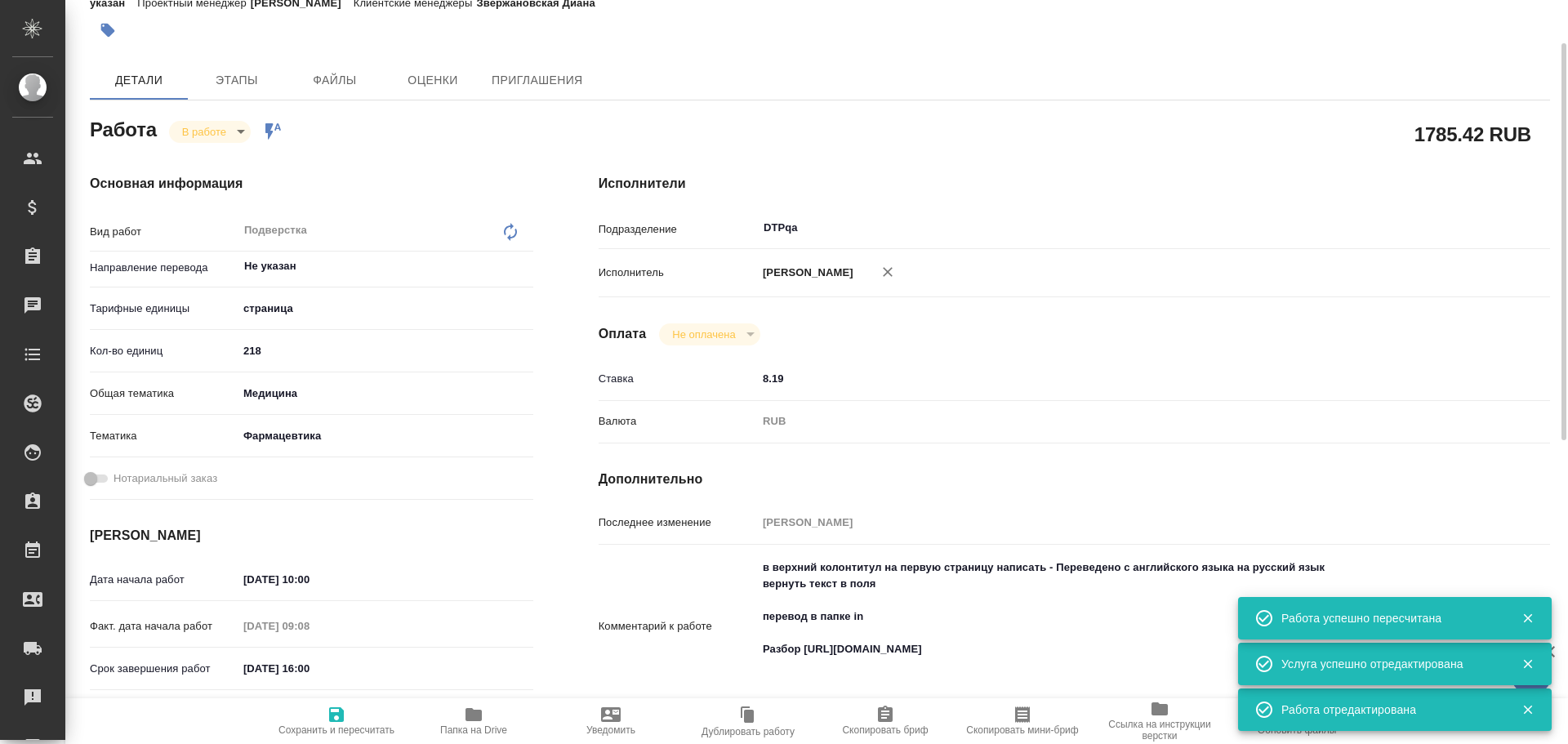
type textarea "x"
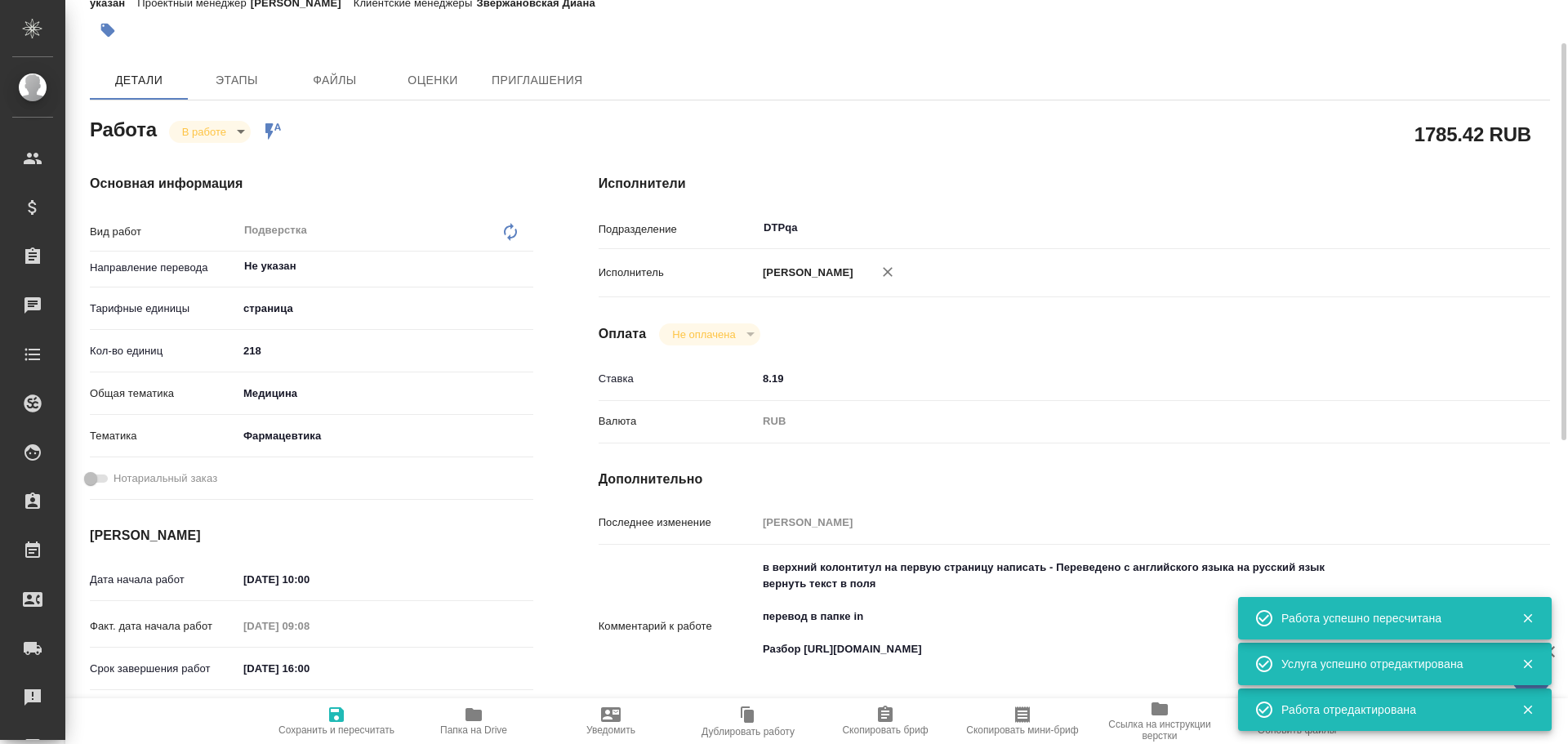
type textarea "x"
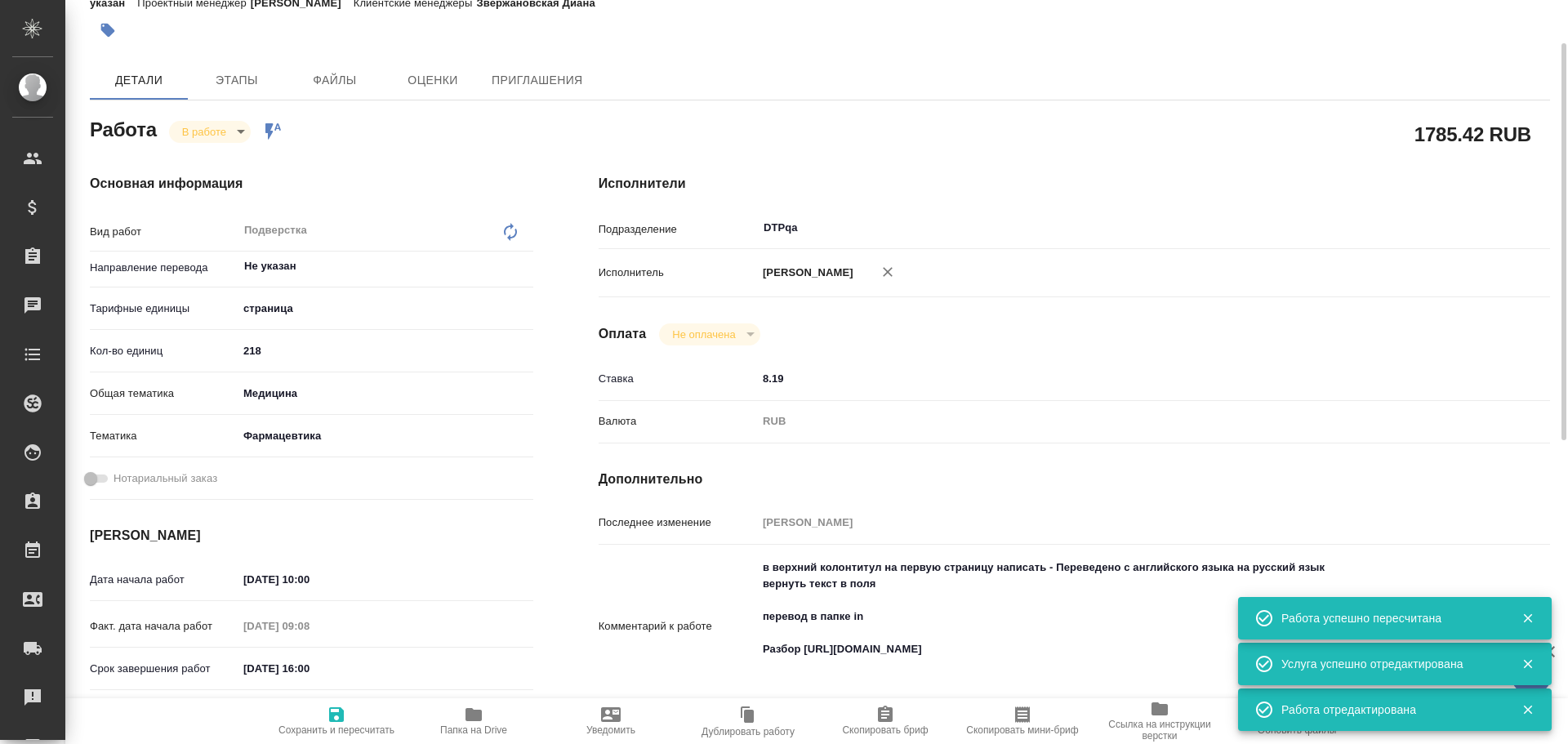
type textarea "x"
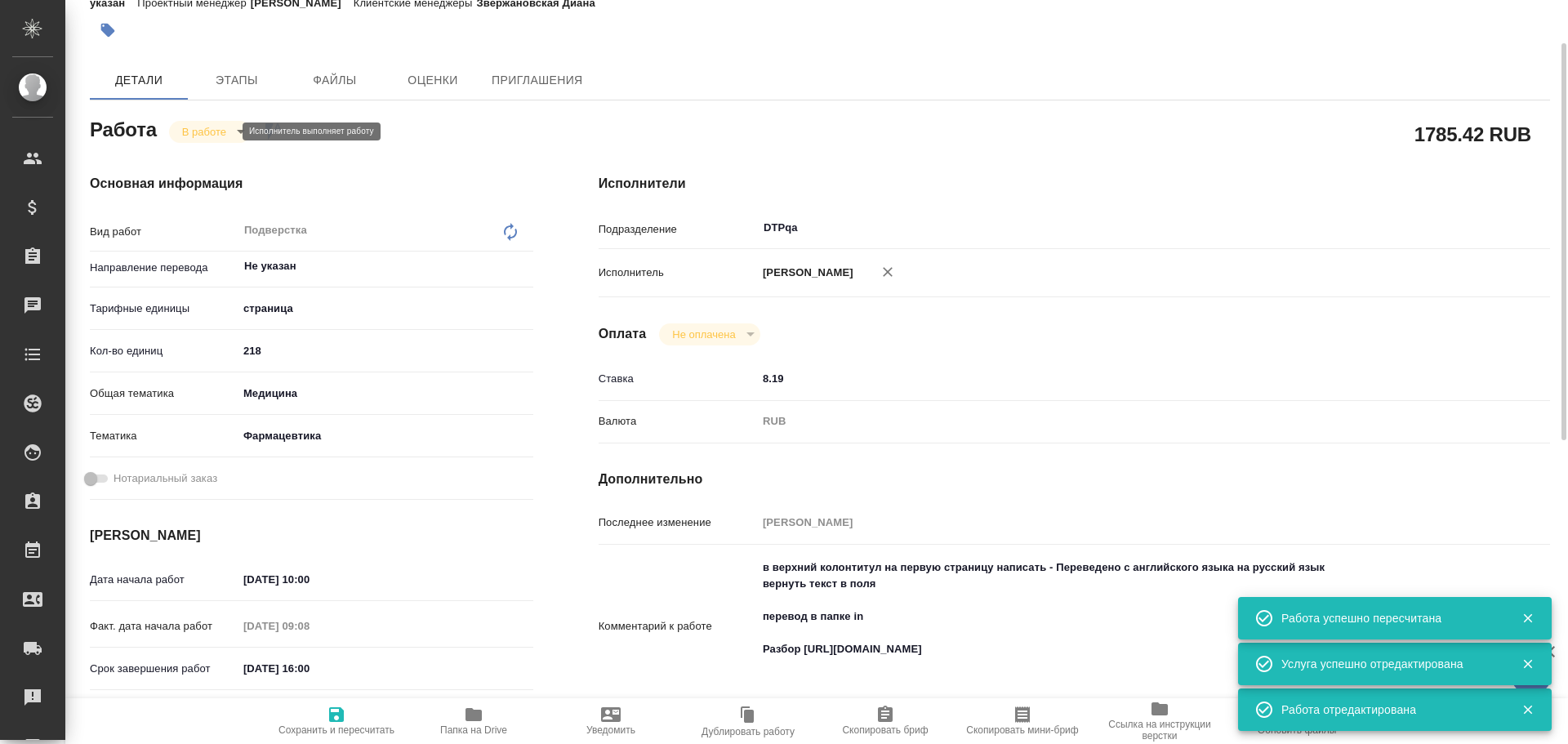
click at [202, 135] on body "🙏 .cls-1 fill:#fff; AWATERA Chulets Elena Клиенты Спецификации Заказы 0 Чаты To…" at bounding box center [784, 372] width 1568 height 744
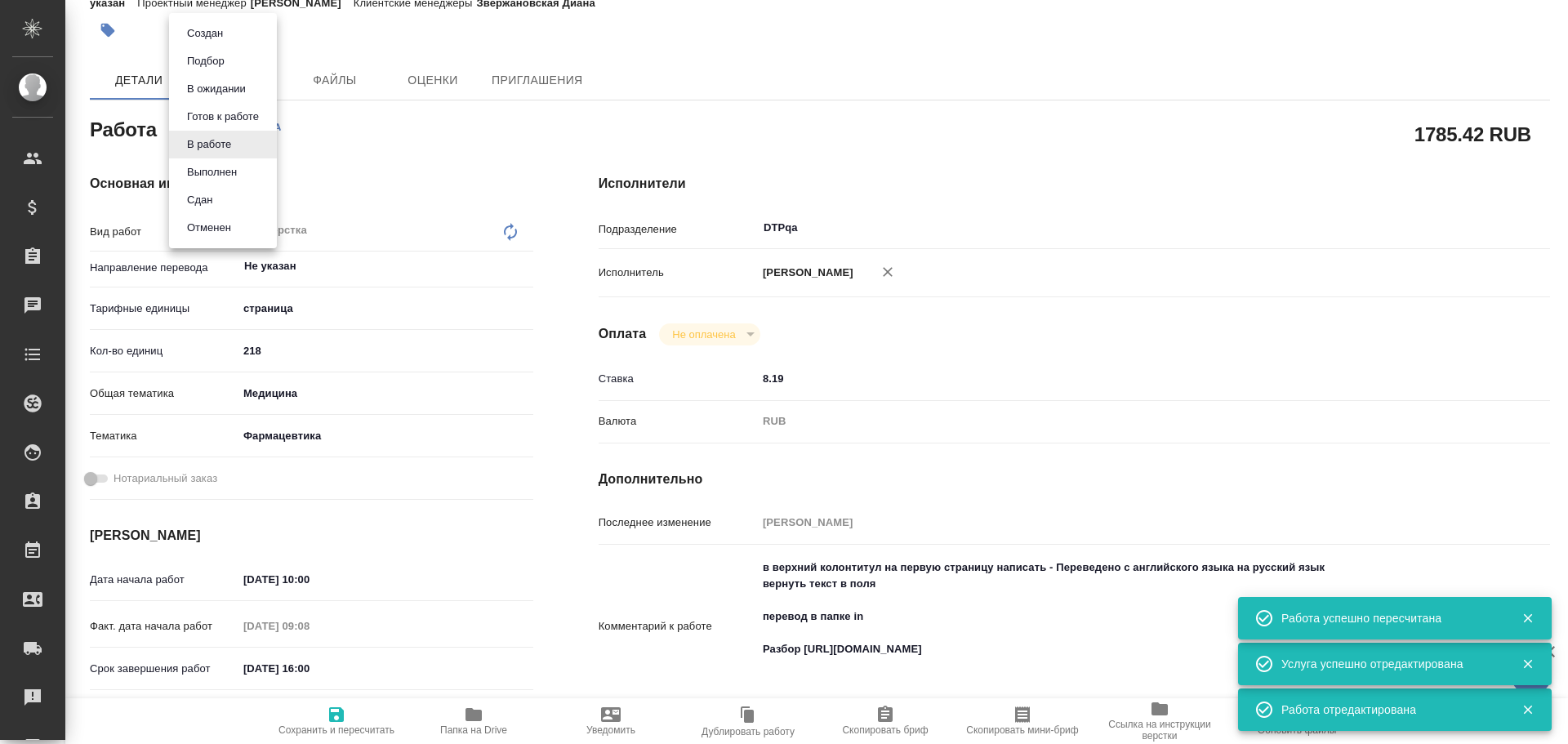
click at [218, 43] on button "Выполнен" at bounding box center [205, 33] width 46 height 18
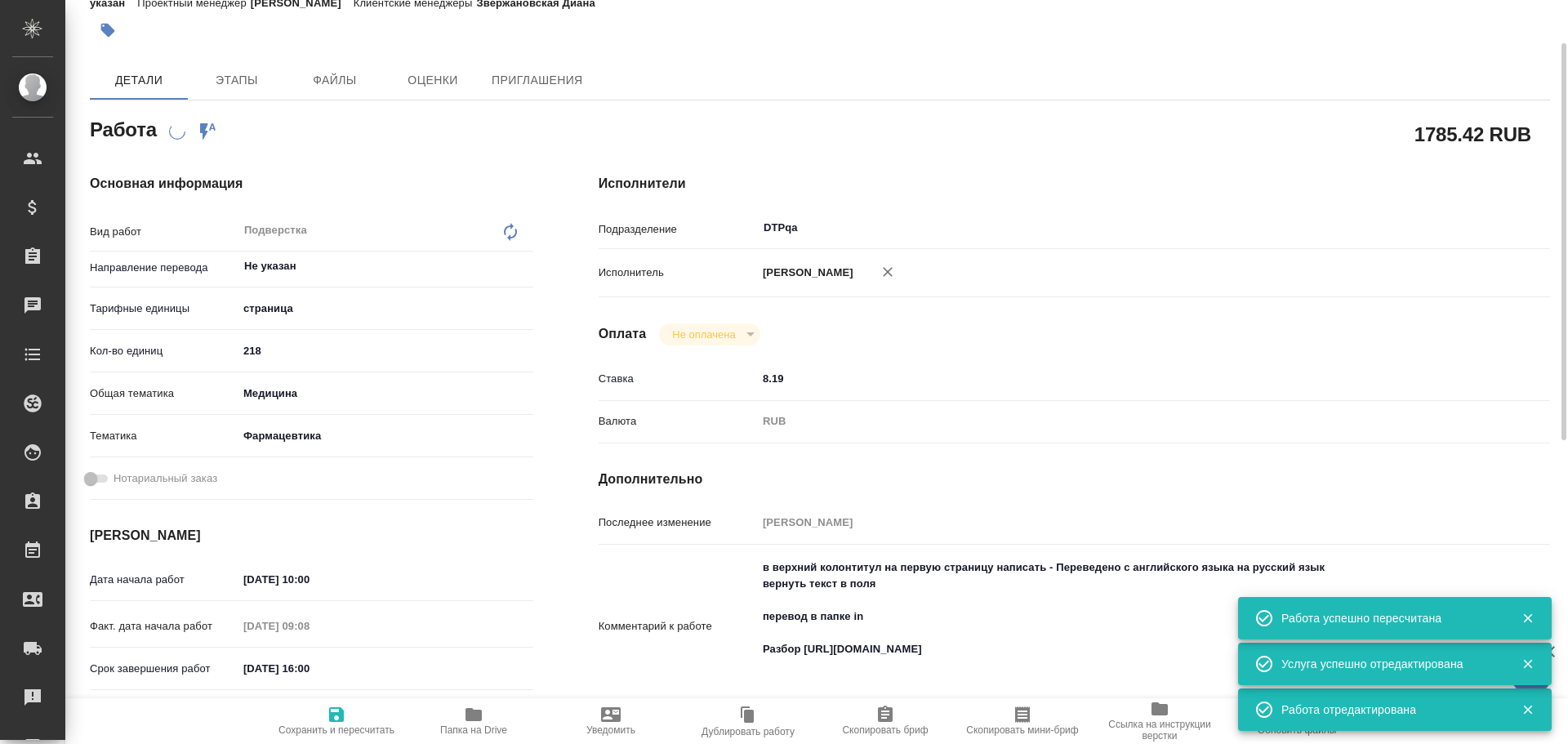
type textarea "x"
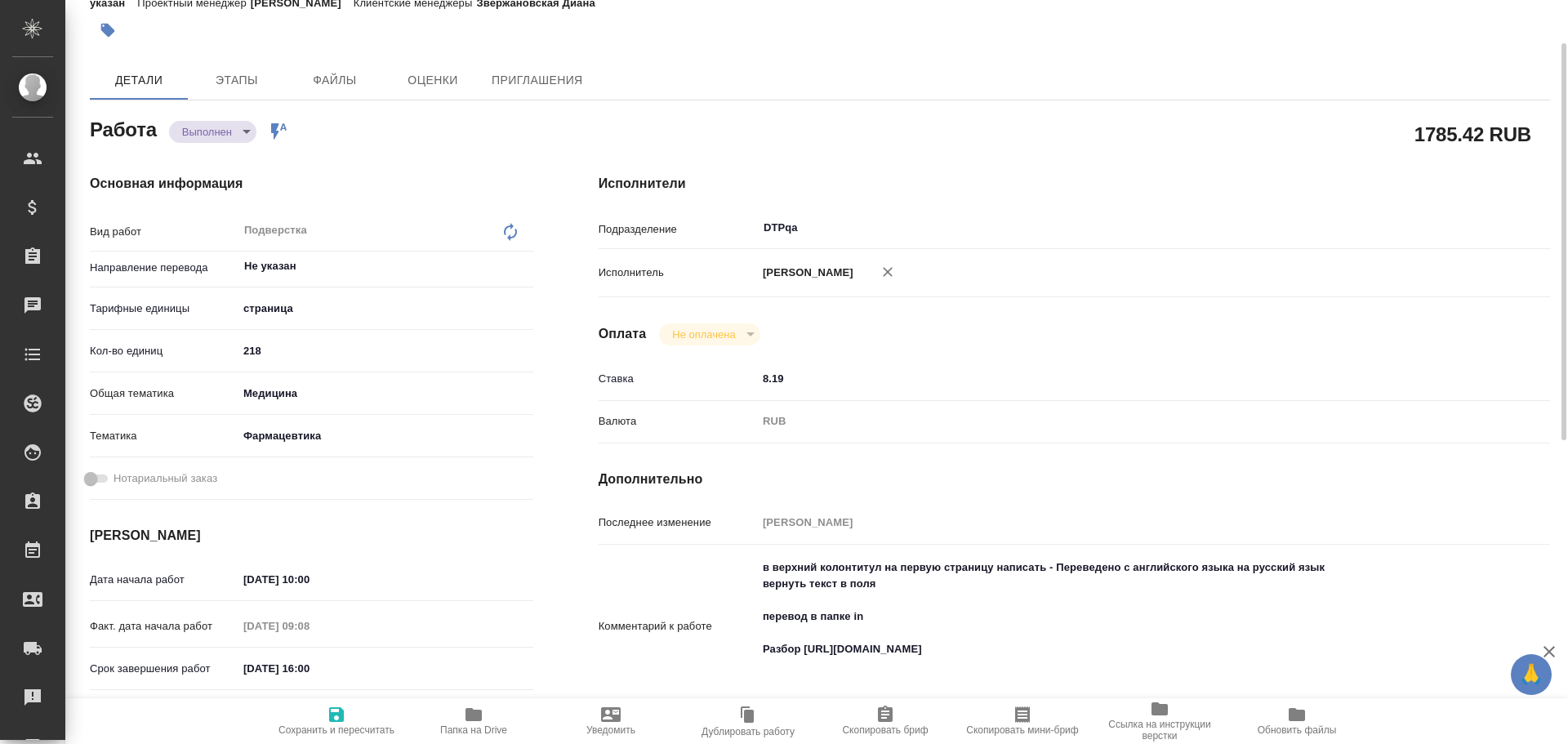
click at [336, 719] on icon "button" at bounding box center [336, 714] width 19 height 19
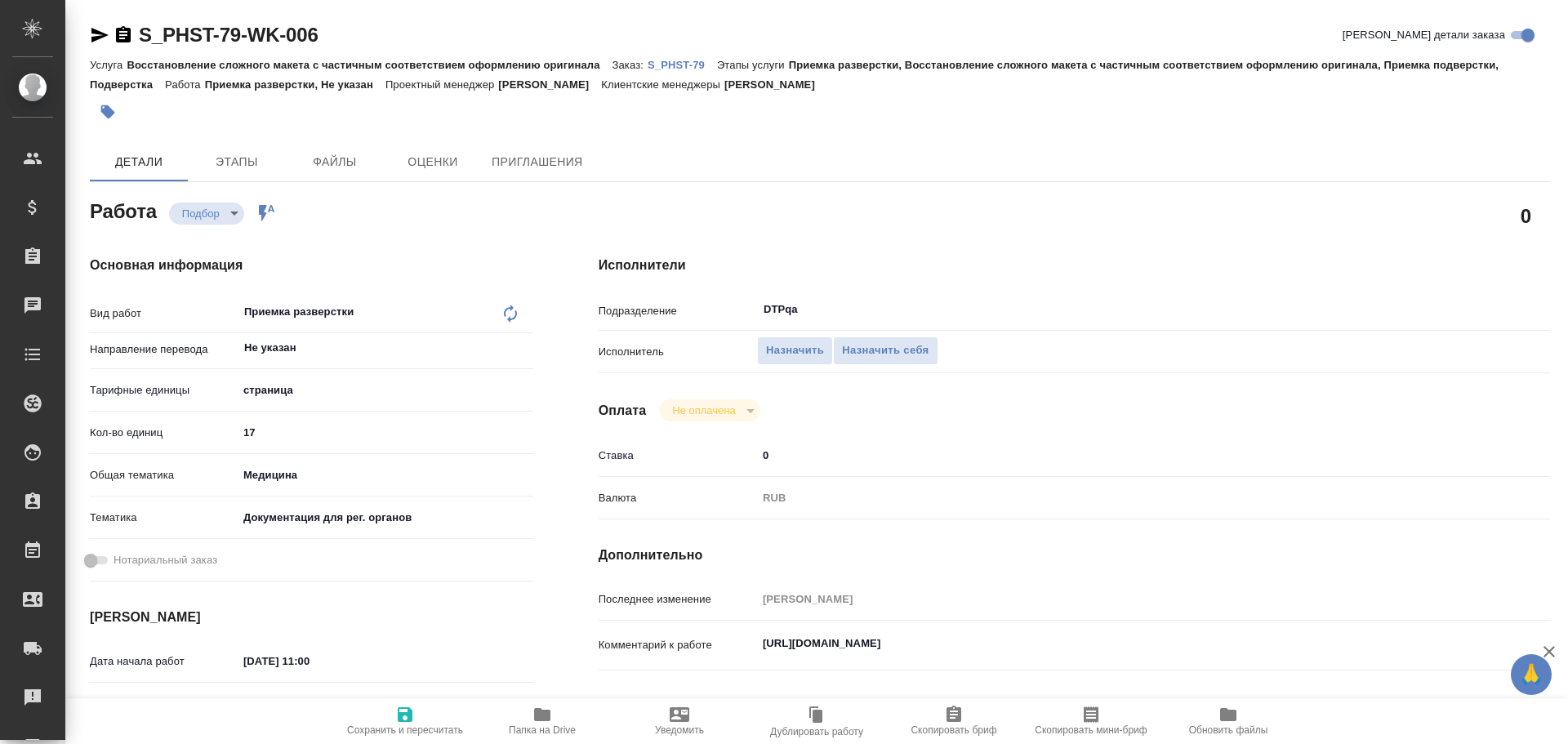
type textarea "x"
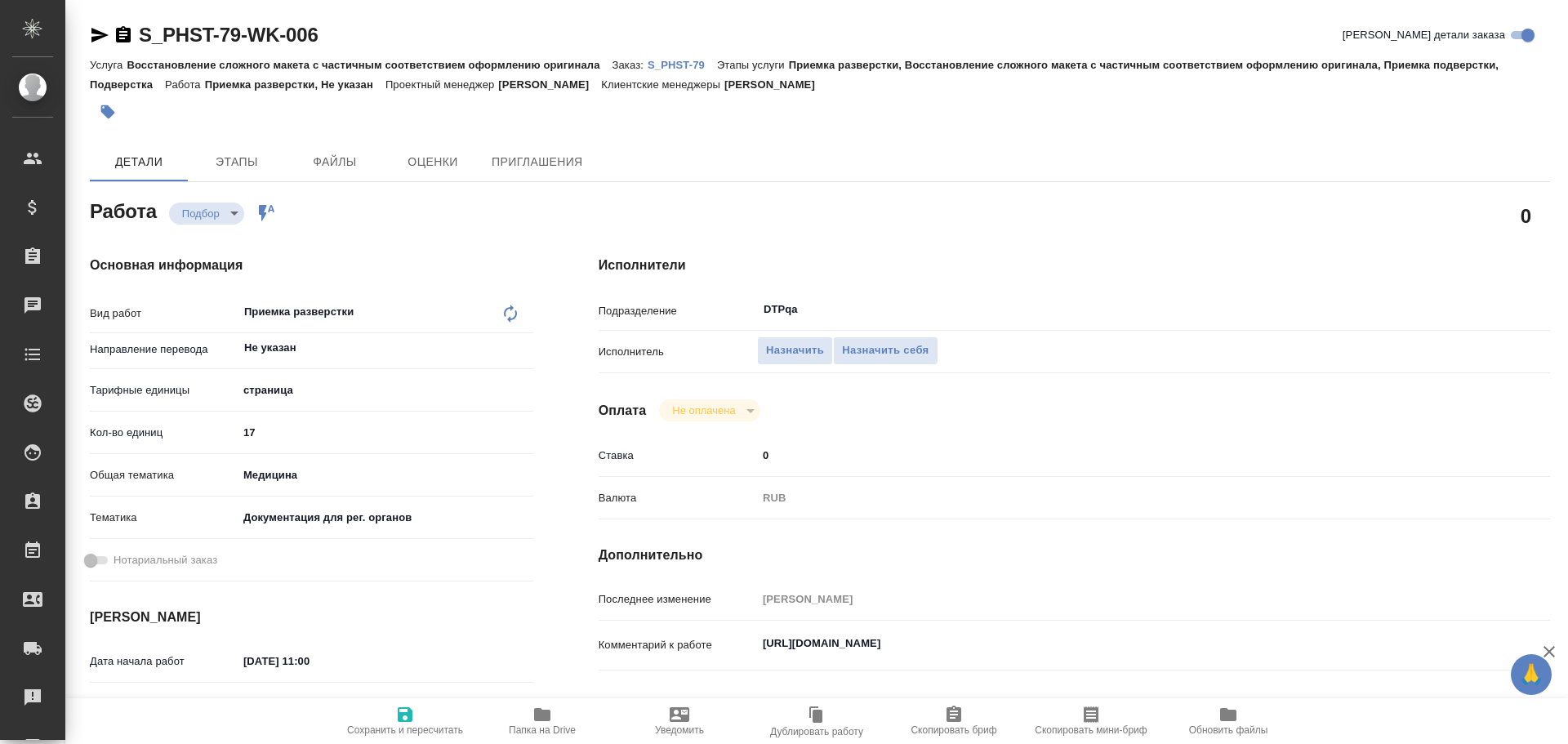
type textarea "x"
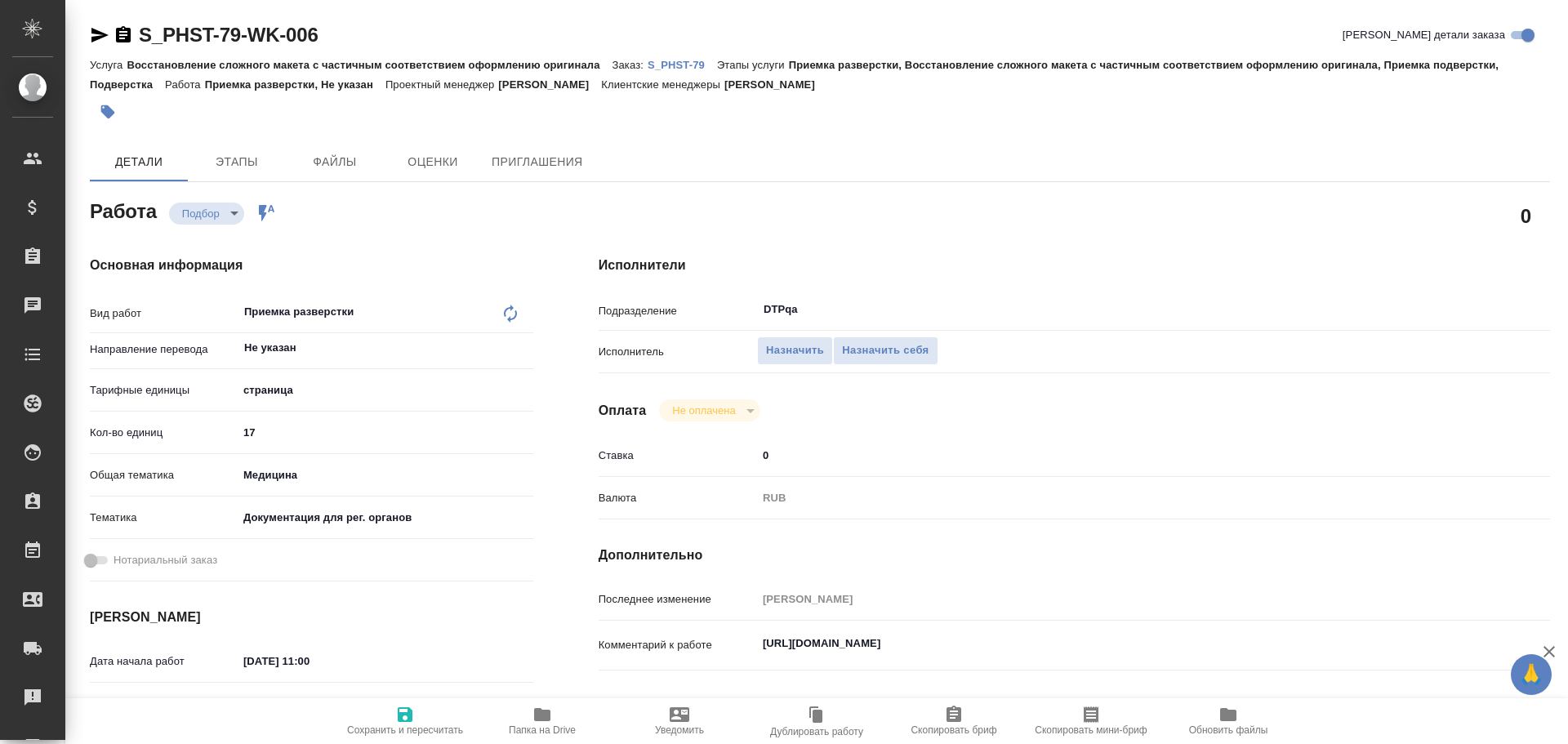
type textarea "x"
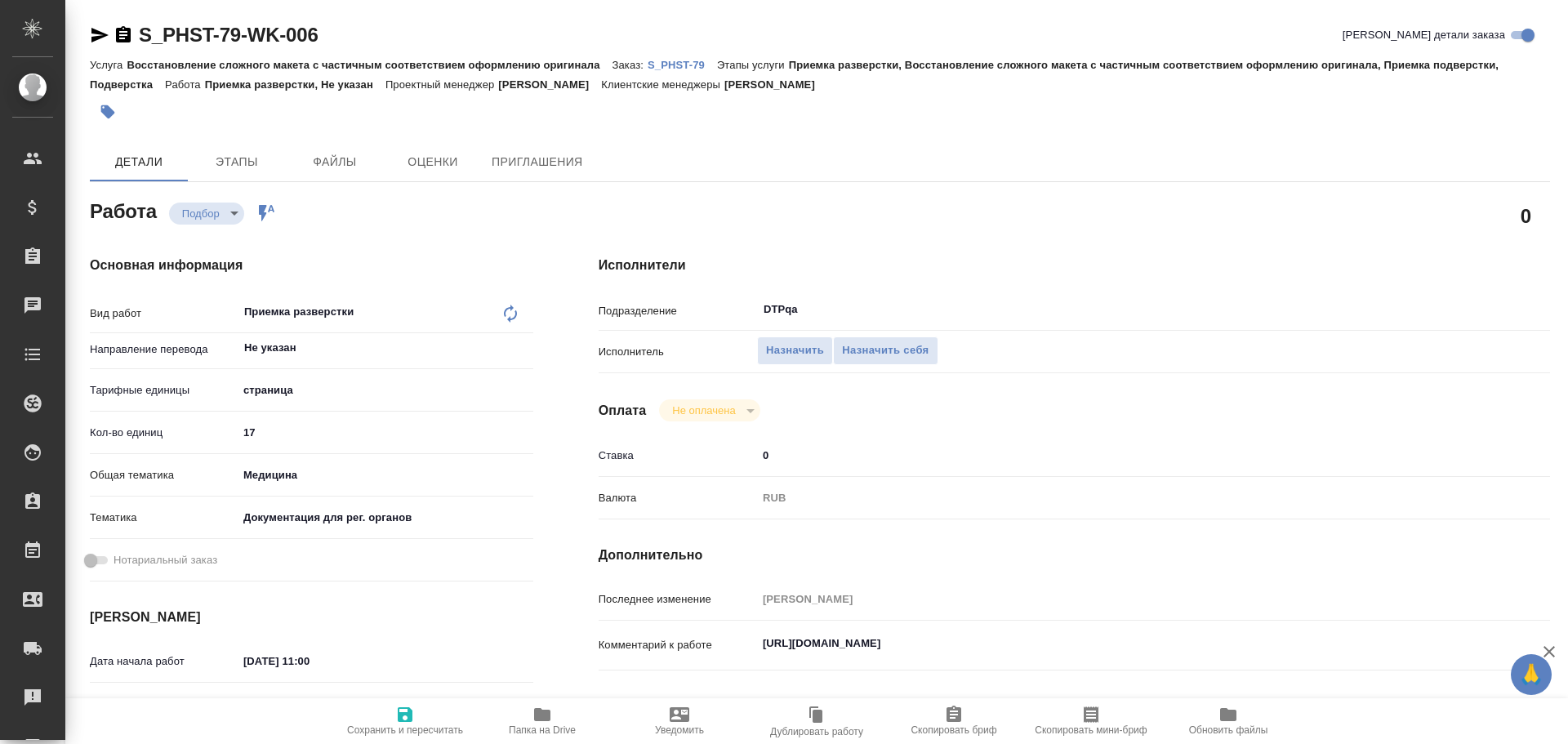
type textarea "x"
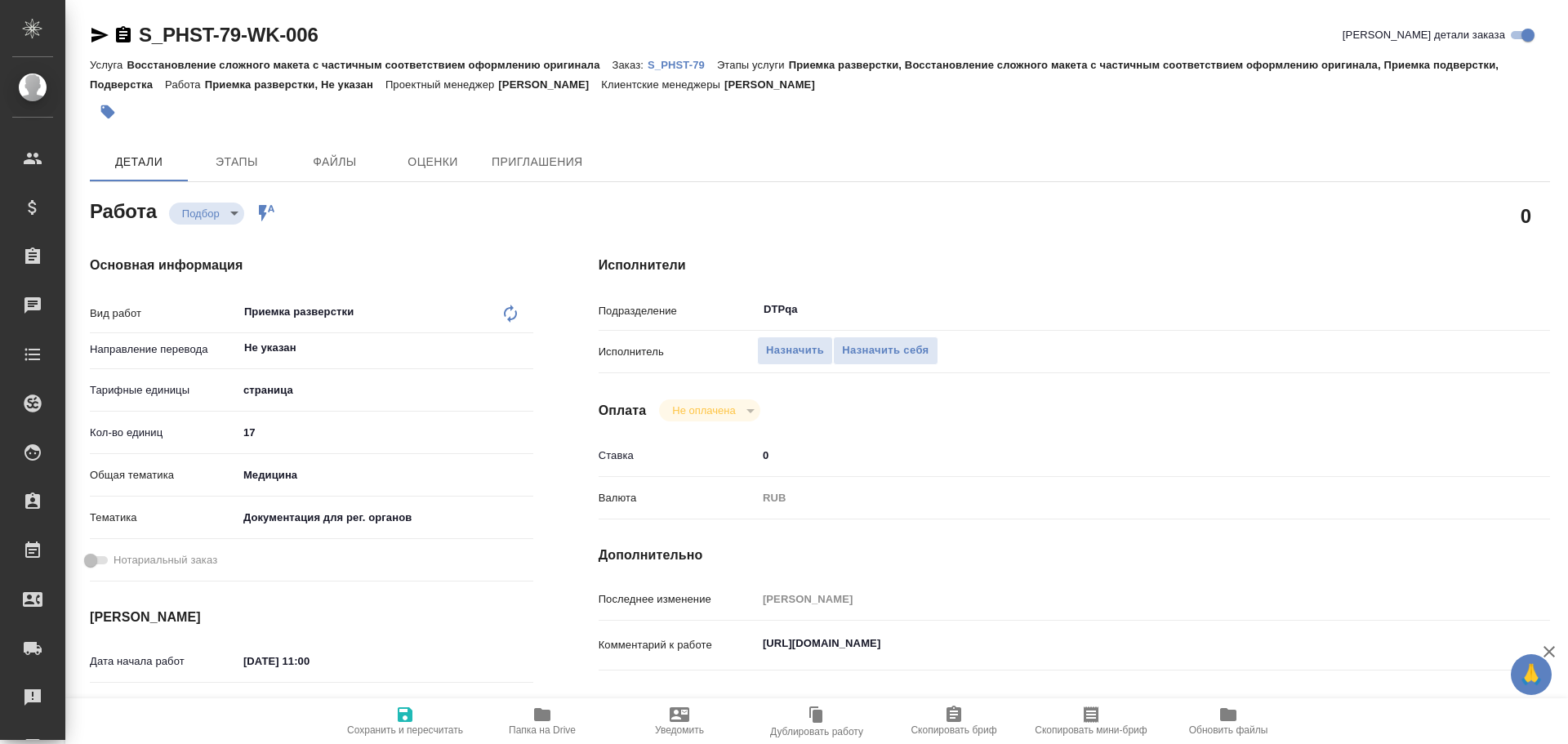
type textarea "x"
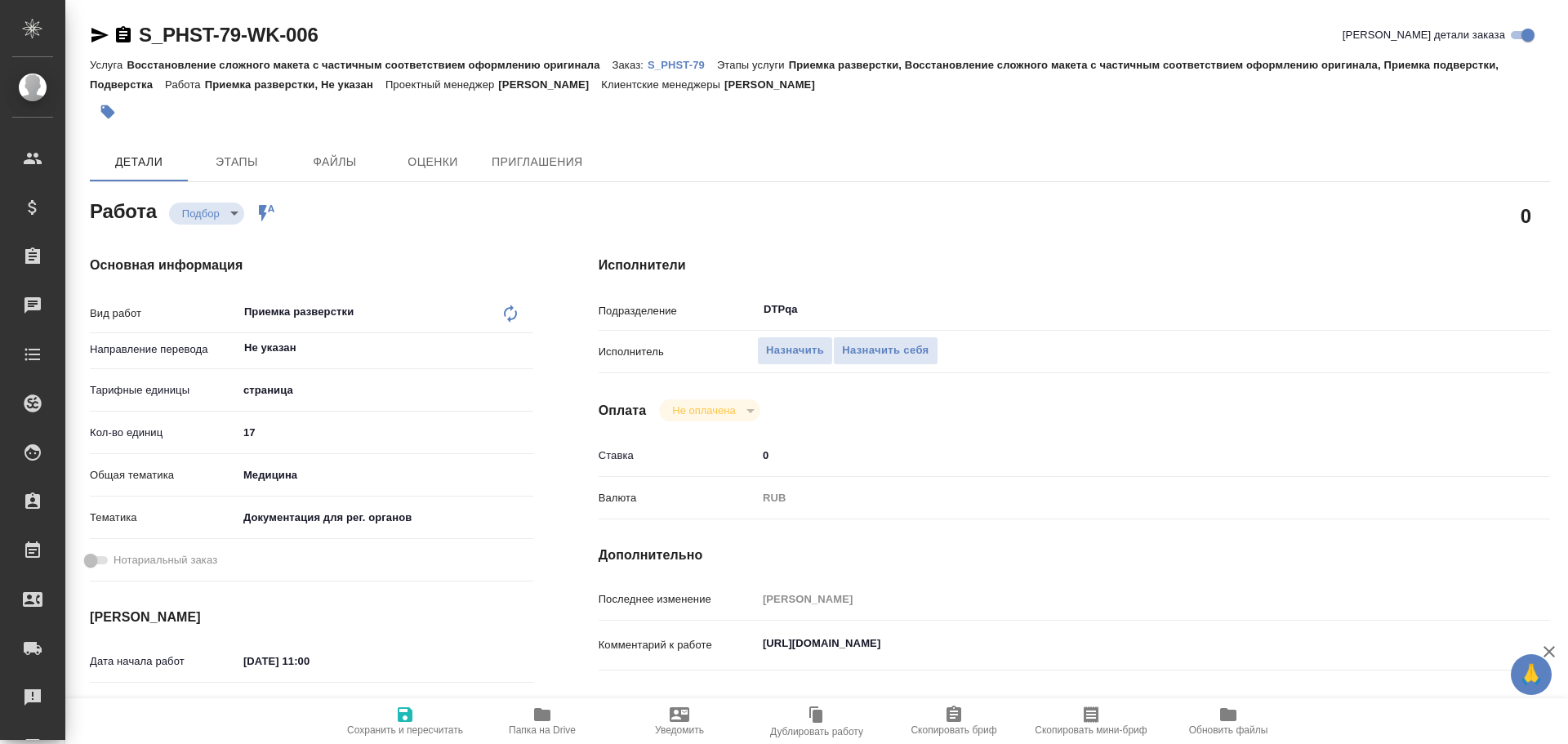
type textarea "x"
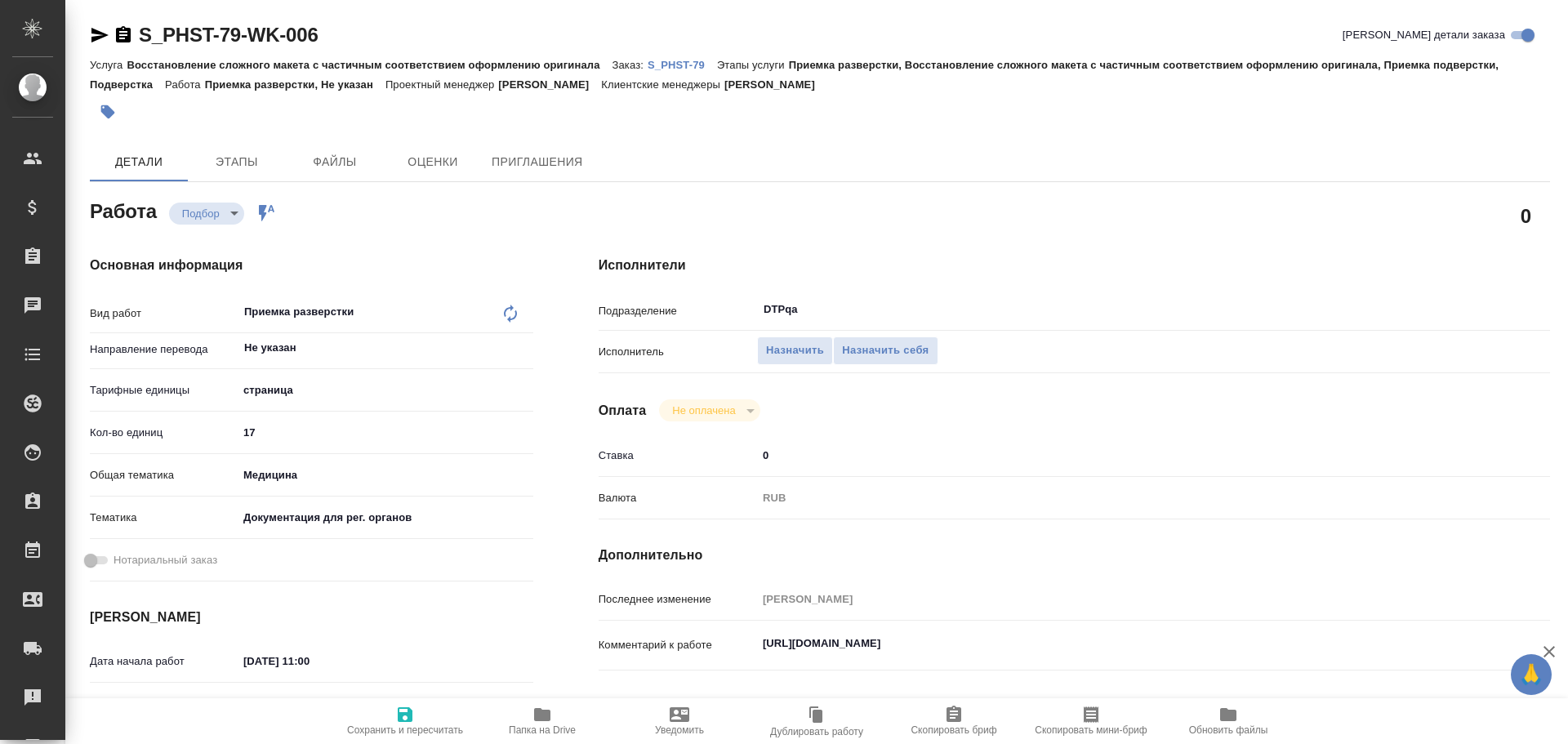
scroll to position [82, 0]
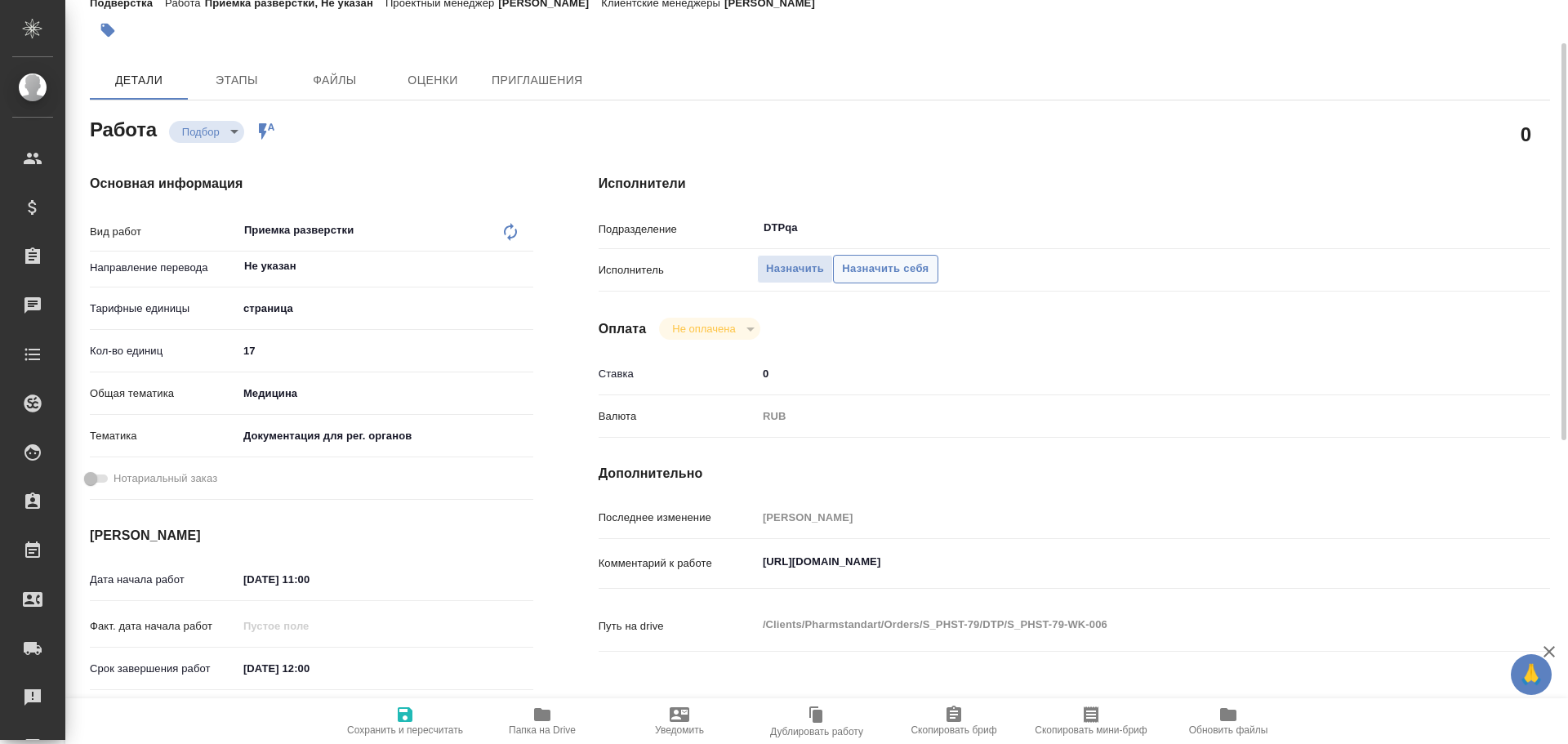
click at [907, 257] on button "Назначить себя" at bounding box center [885, 269] width 105 height 28
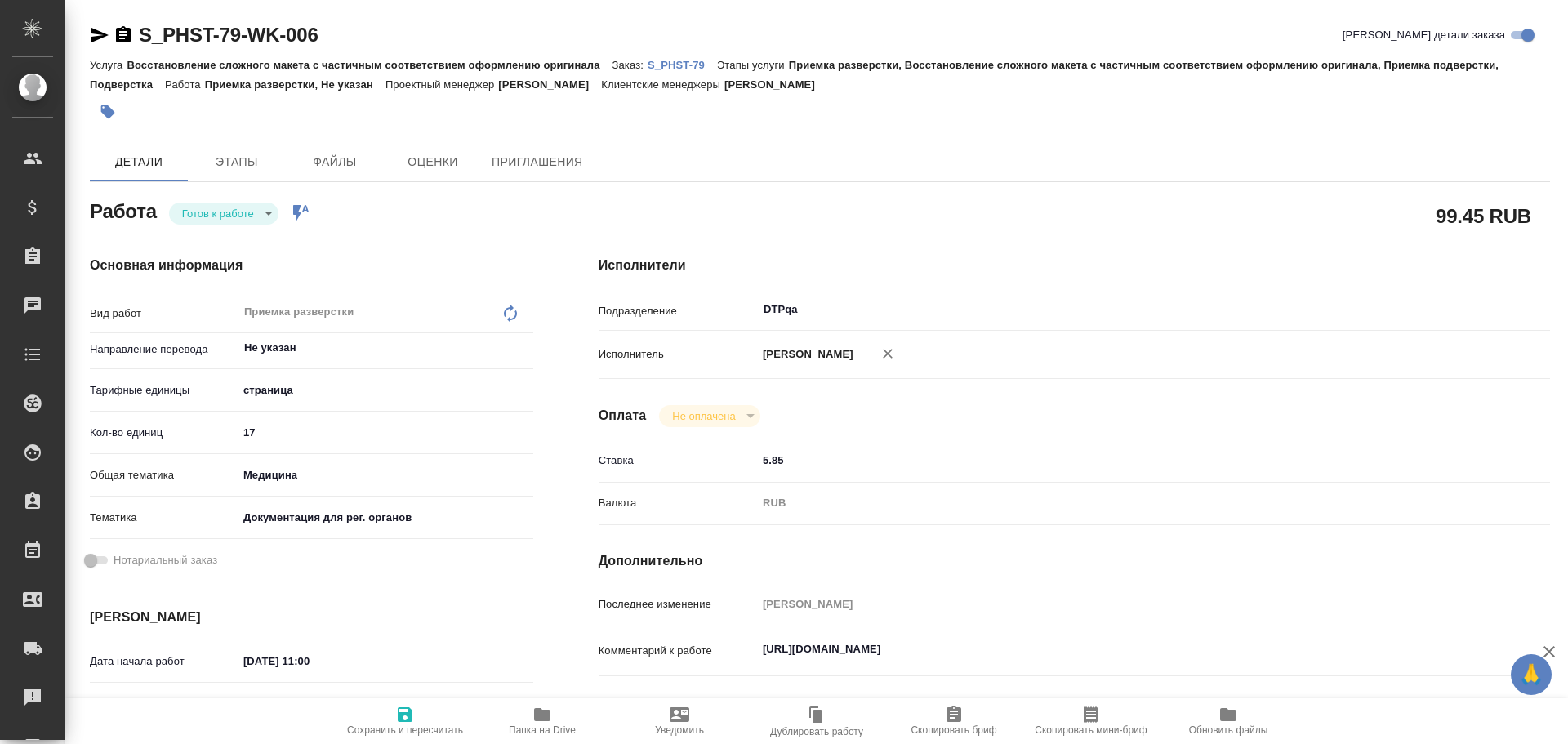
type textarea "x"
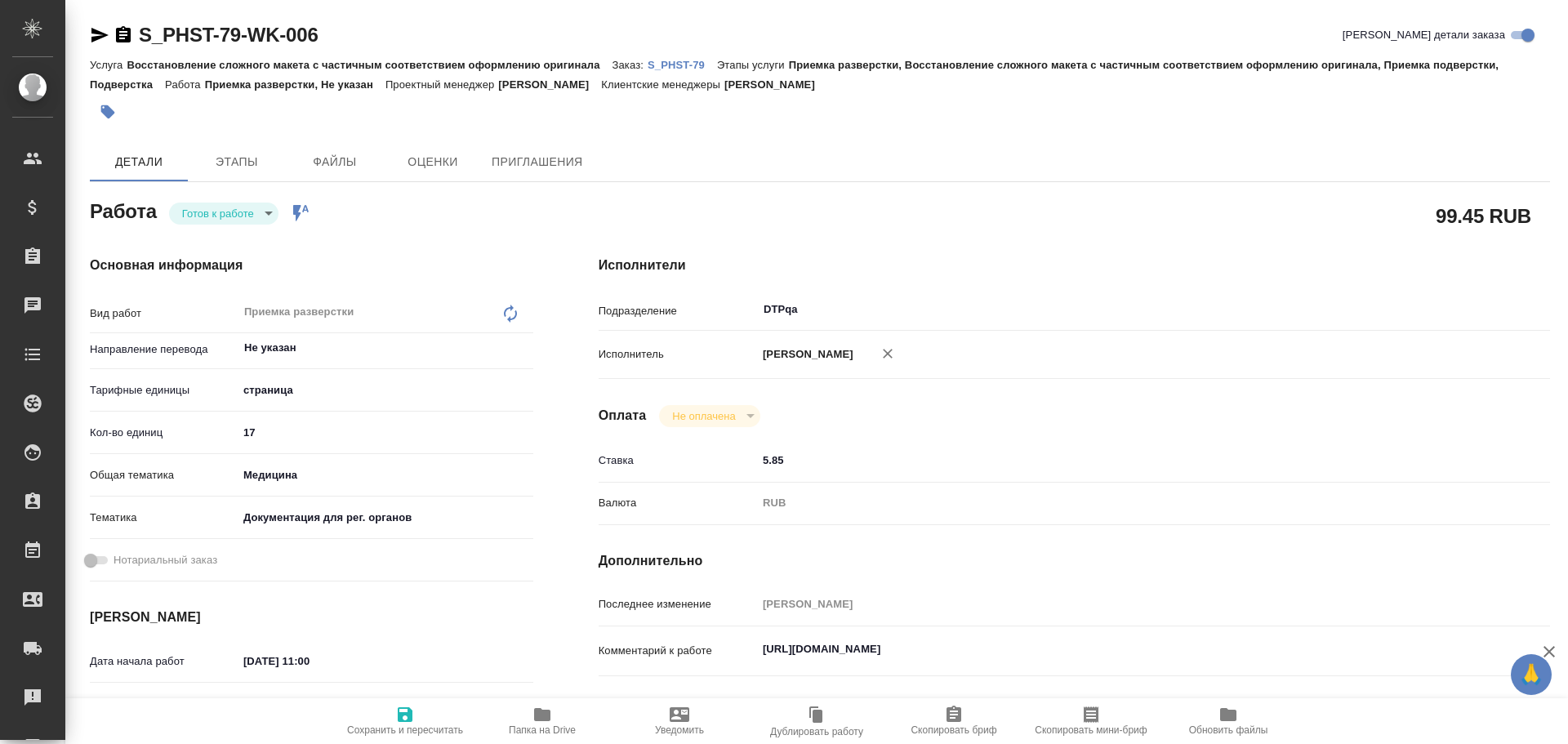
type textarea "x"
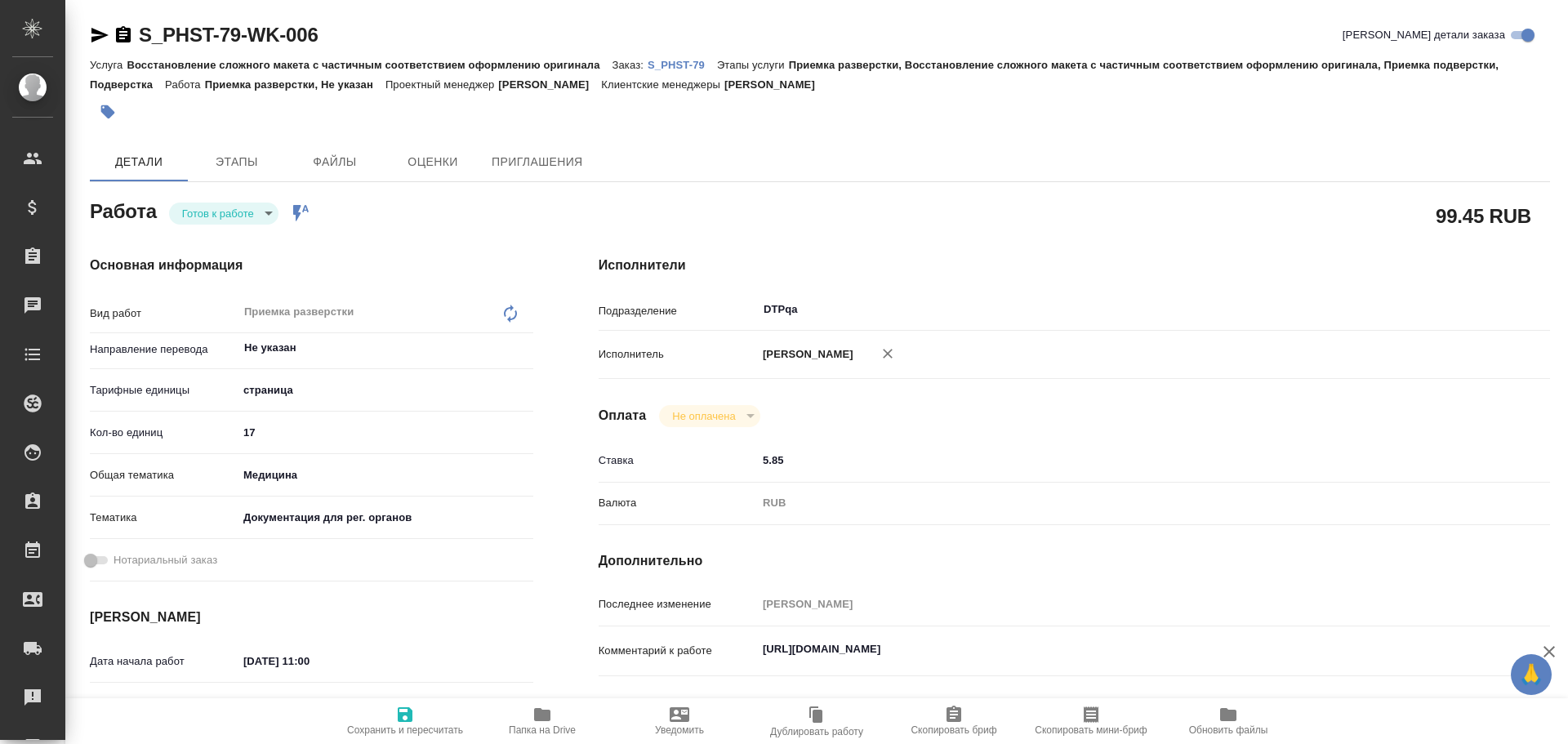
type textarea "x"
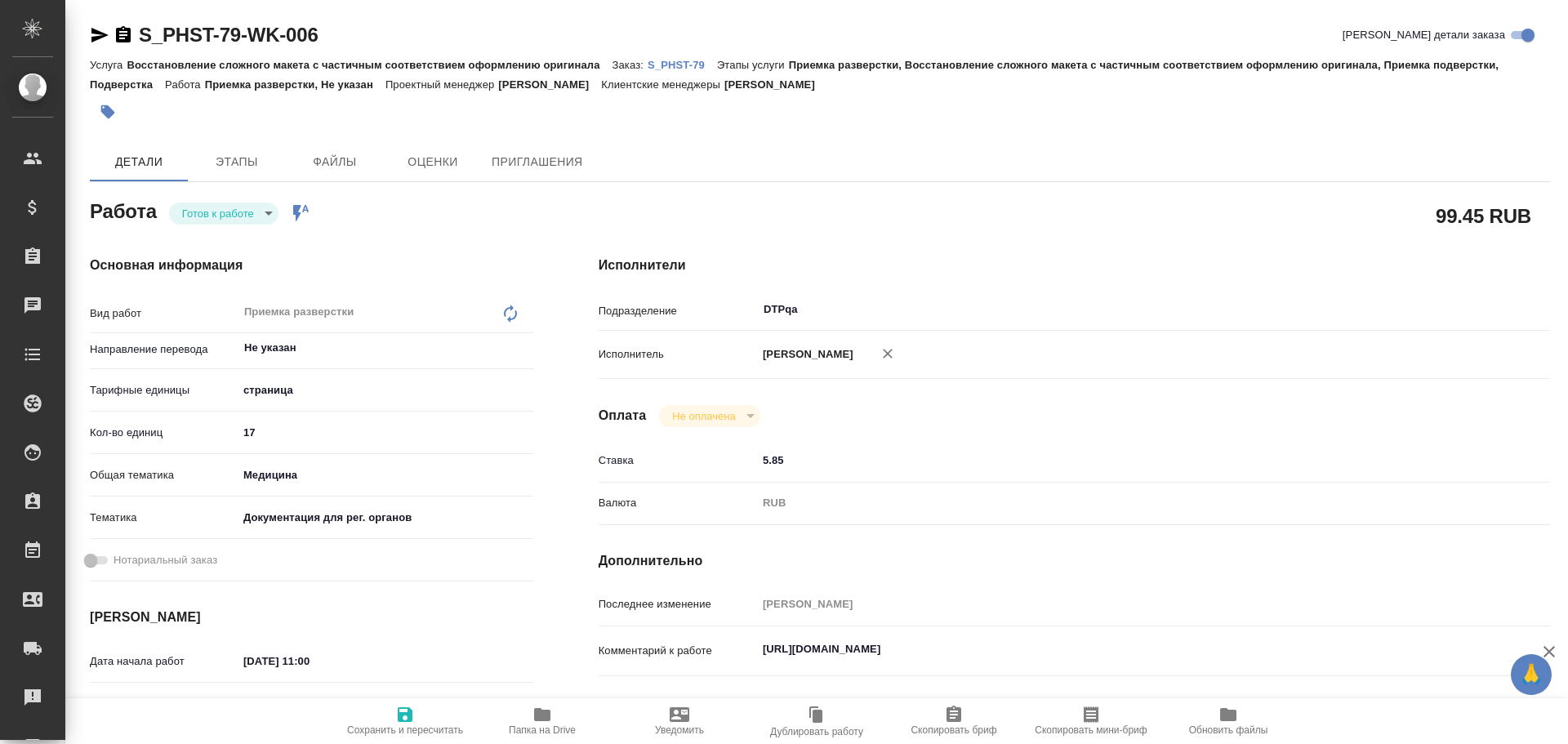
click at [221, 213] on body "🙏 .cls-1 fill:#fff; AWATERA Chulets Elena Клиенты Спецификации Заказы Чаты Todo…" at bounding box center [784, 372] width 1568 height 744
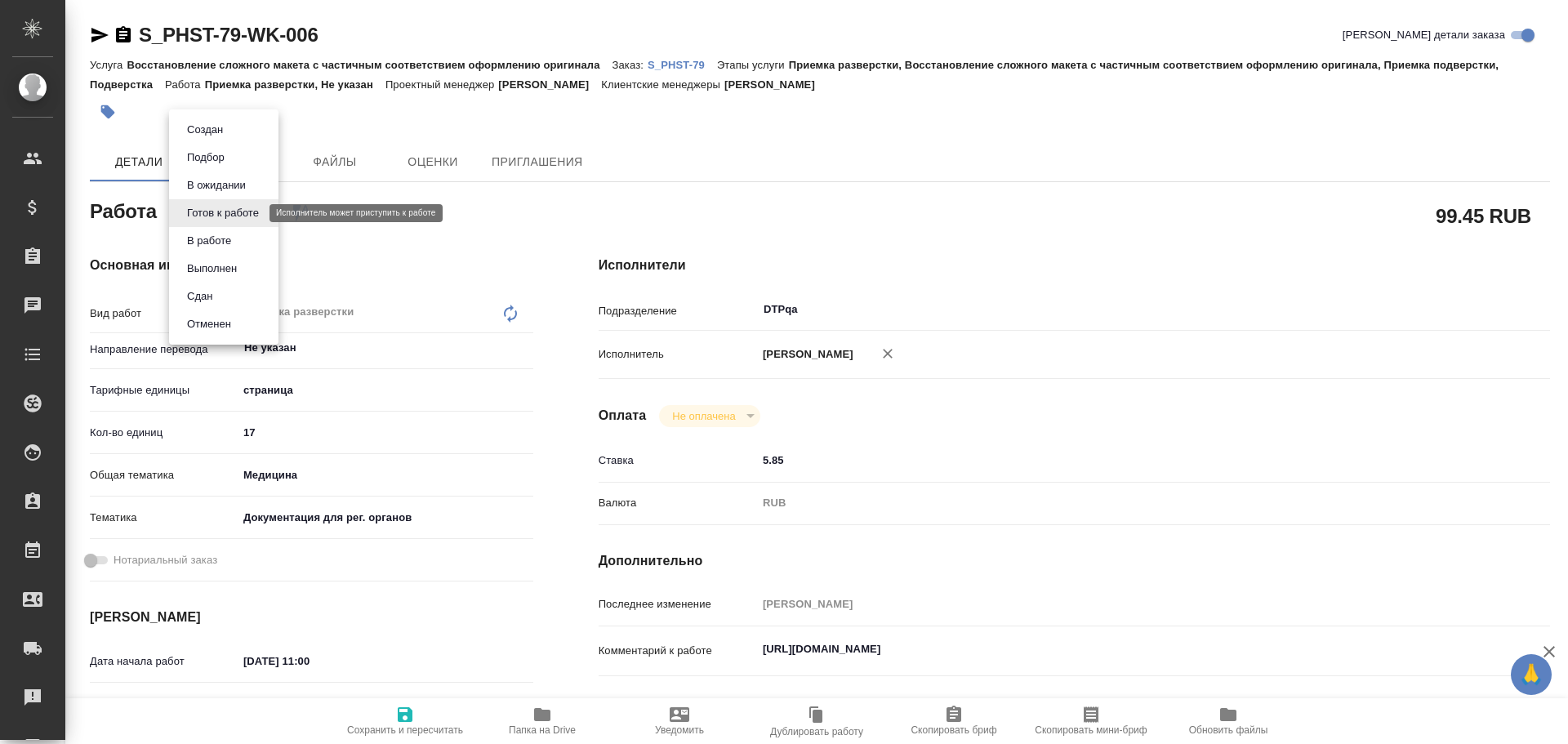
type textarea "x"
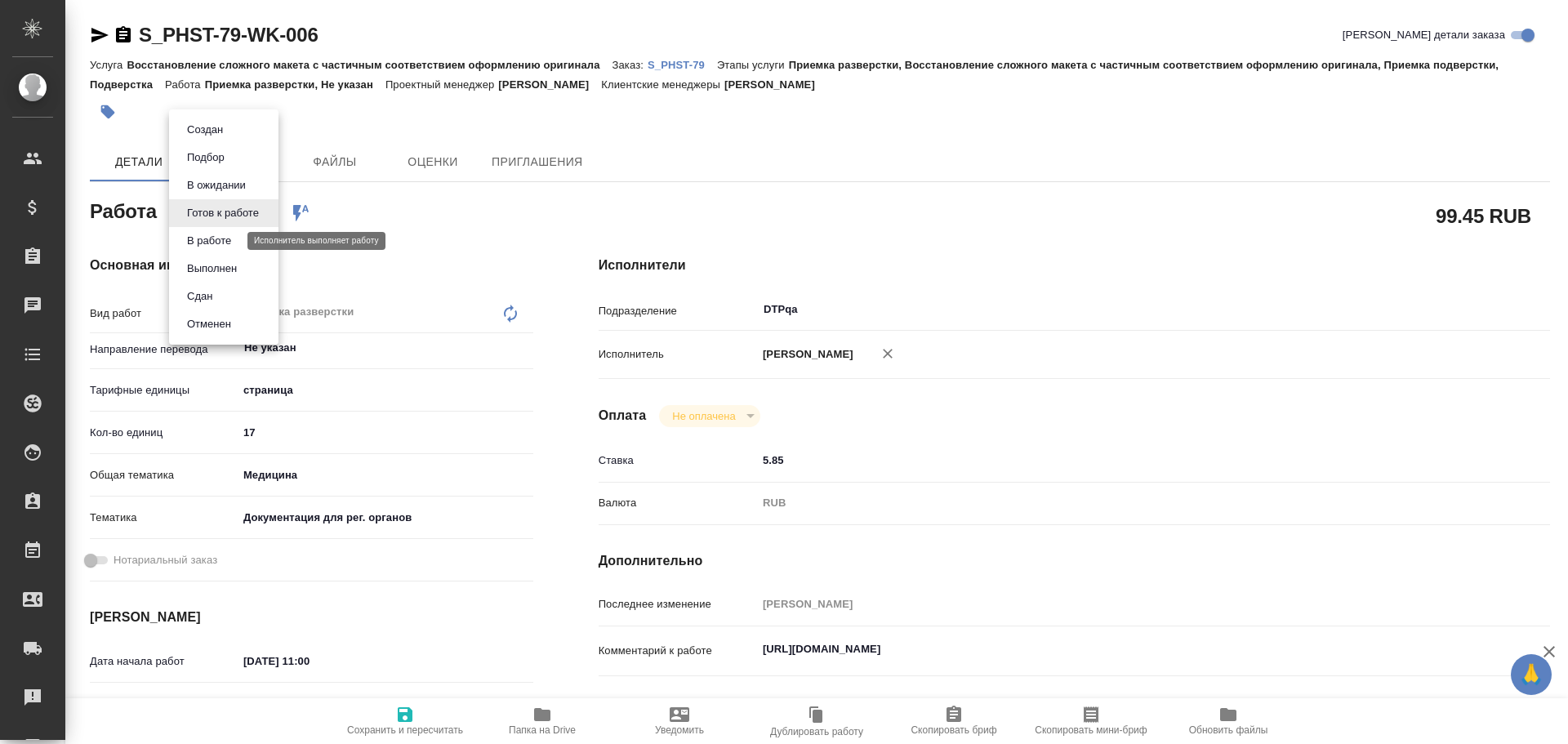
click at [228, 236] on button "В работе" at bounding box center [209, 240] width 54 height 18
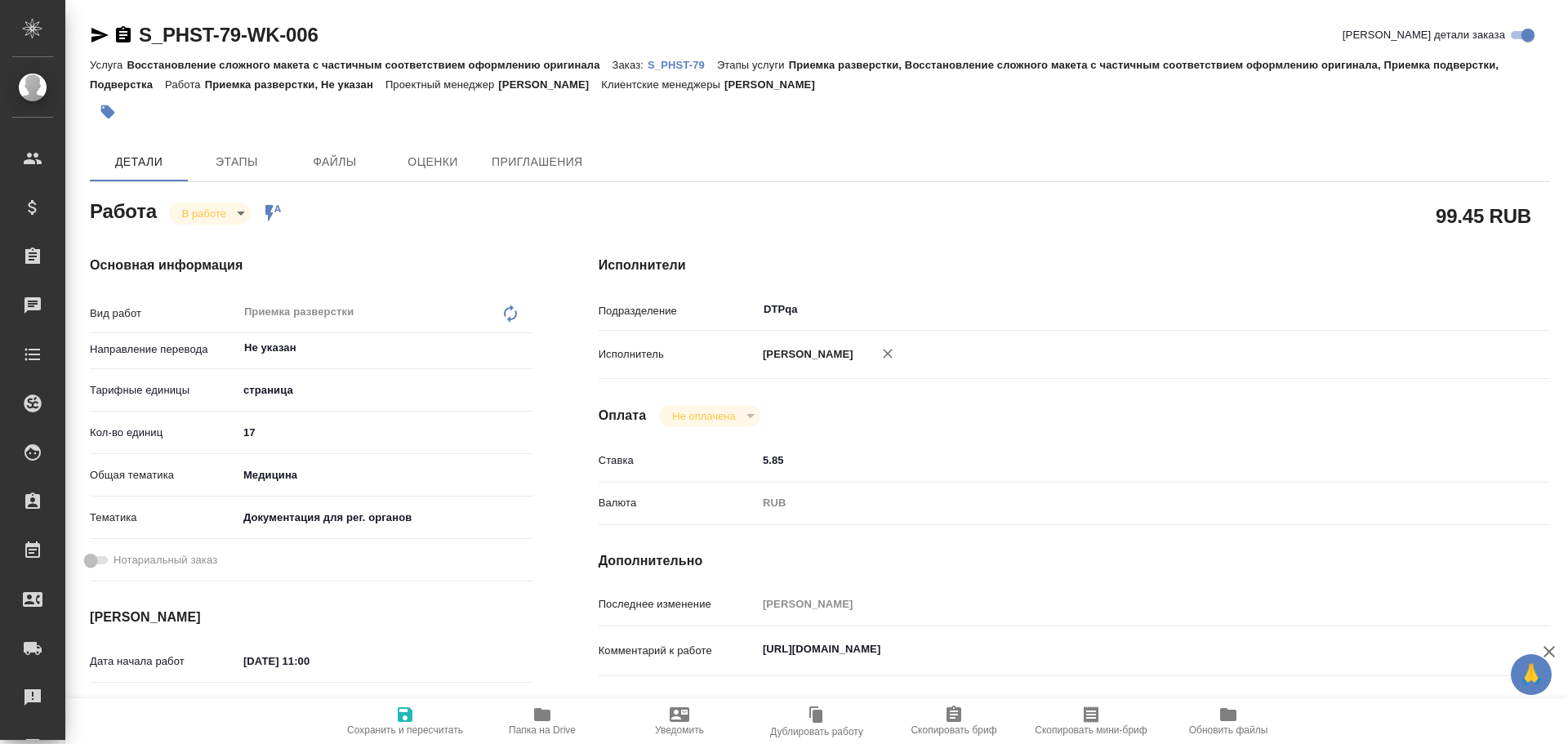
type textarea "x"
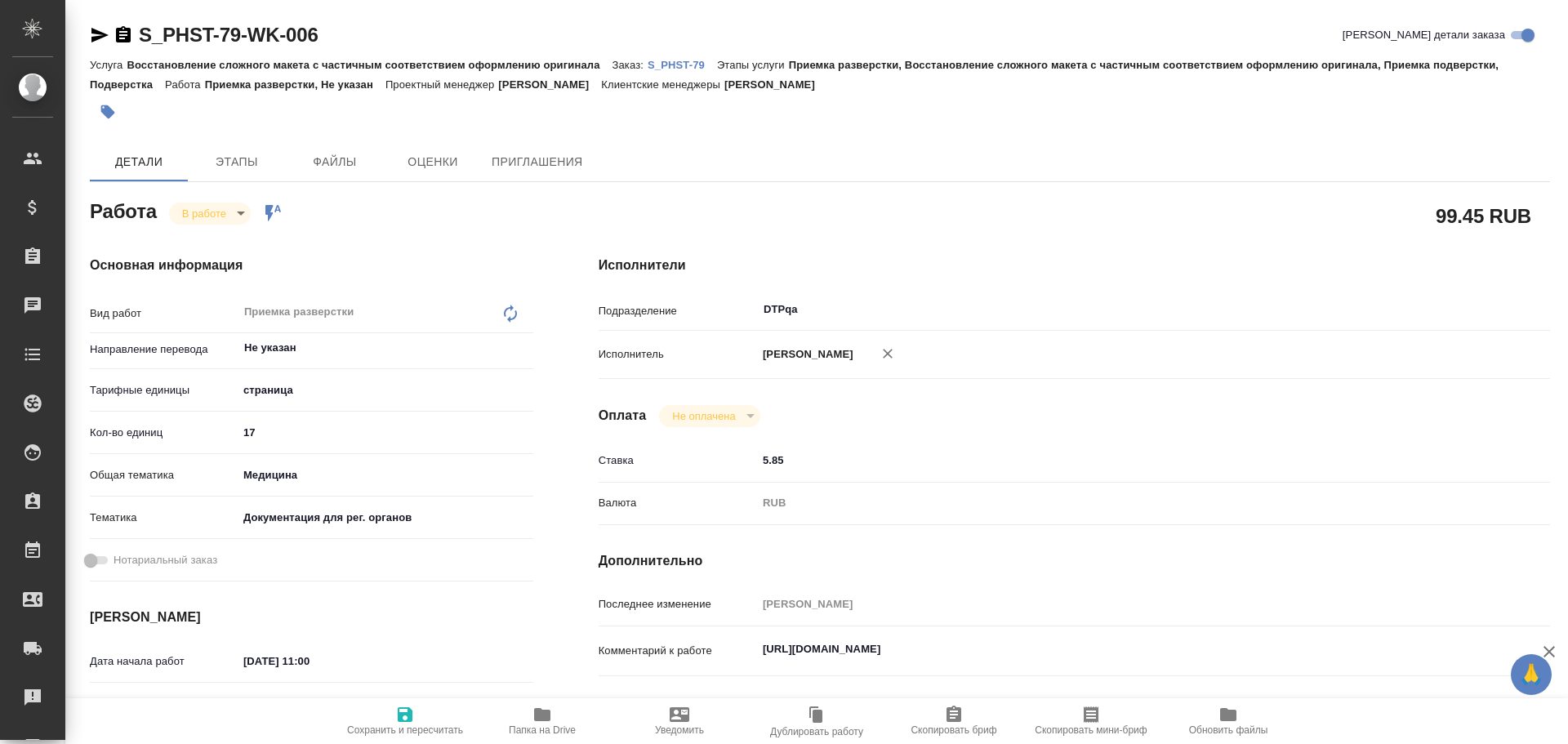
type textarea "x"
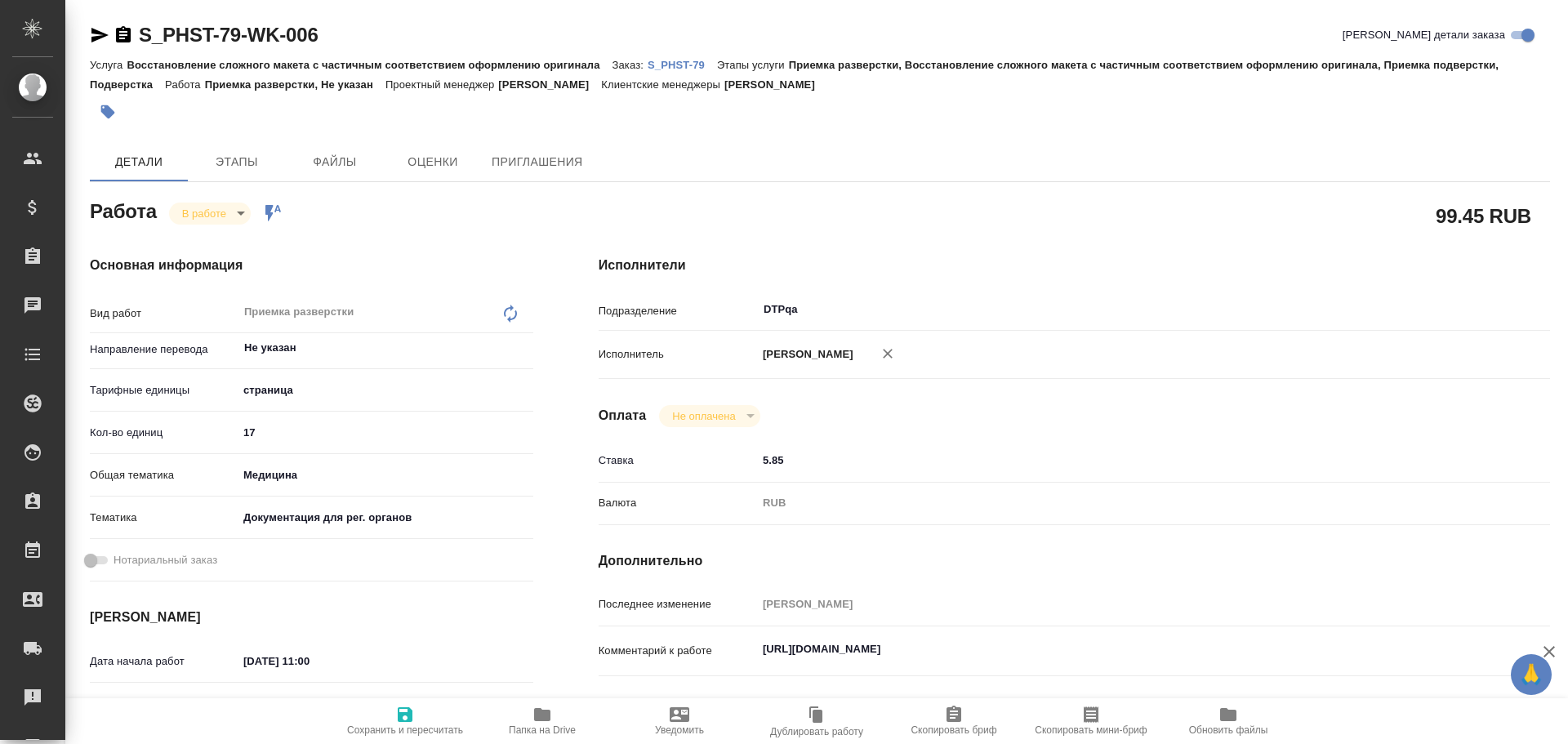
type textarea "x"
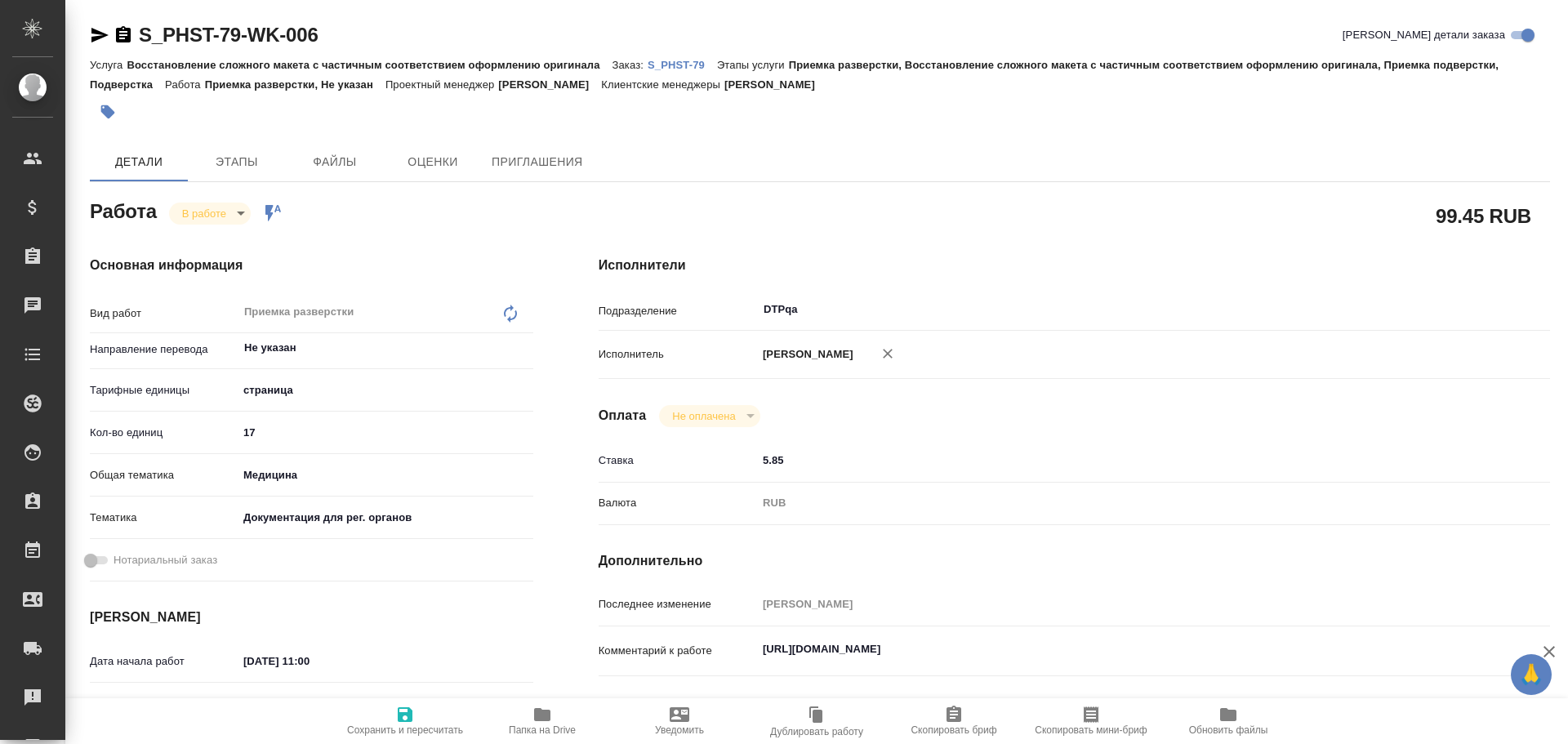
type textarea "x"
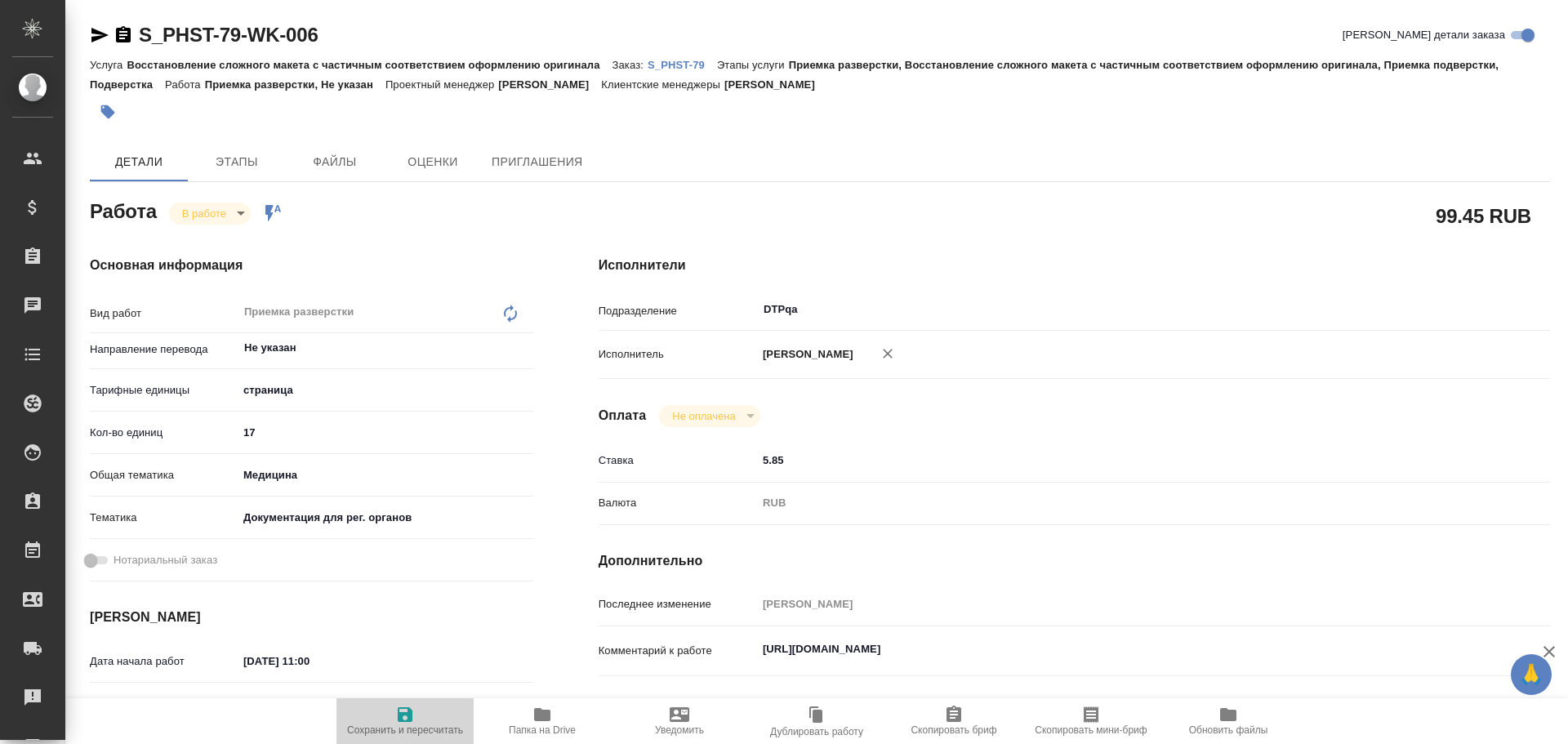
click at [423, 712] on span "Сохранить и пересчитать" at bounding box center [405, 720] width 118 height 31
type textarea "x"
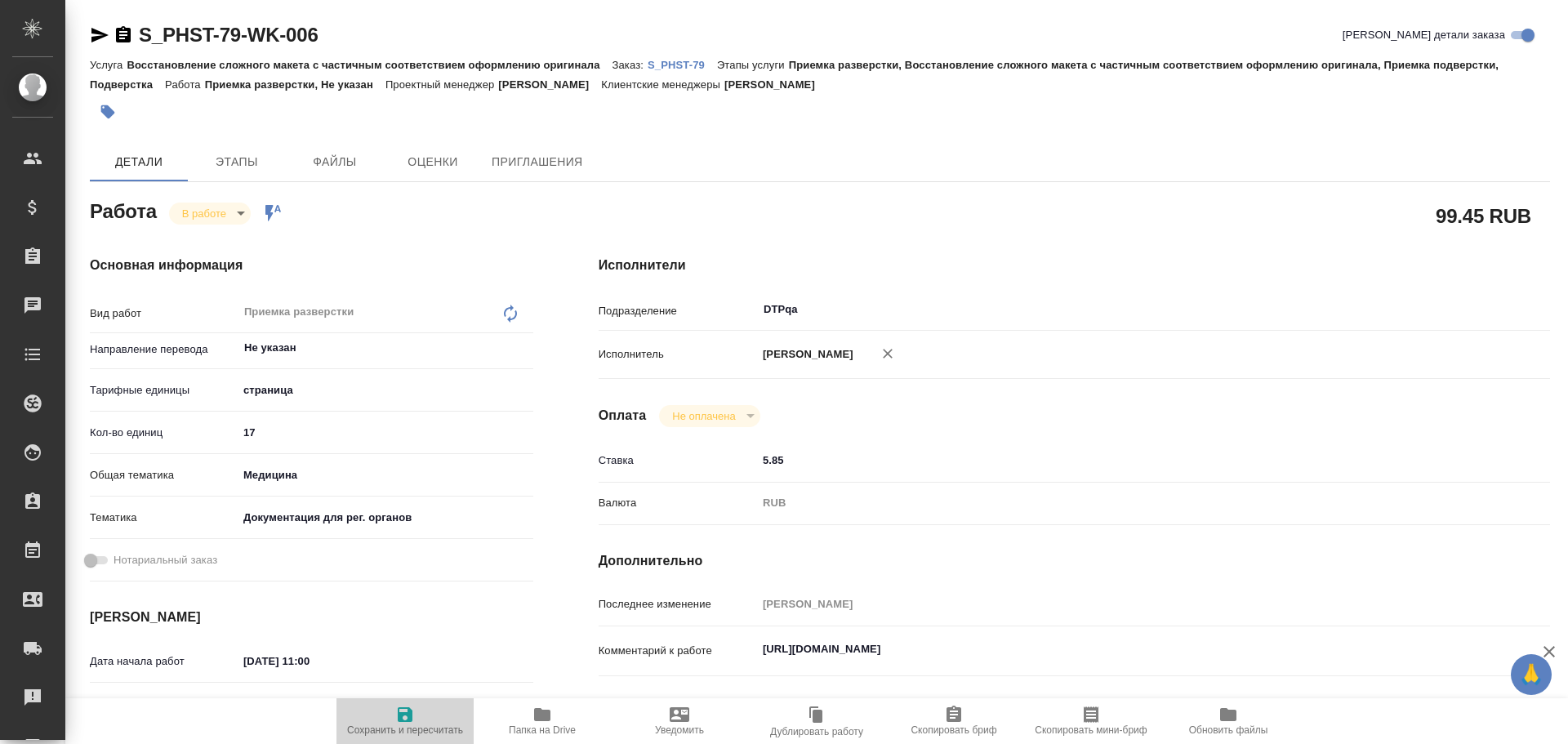
type textarea "x"
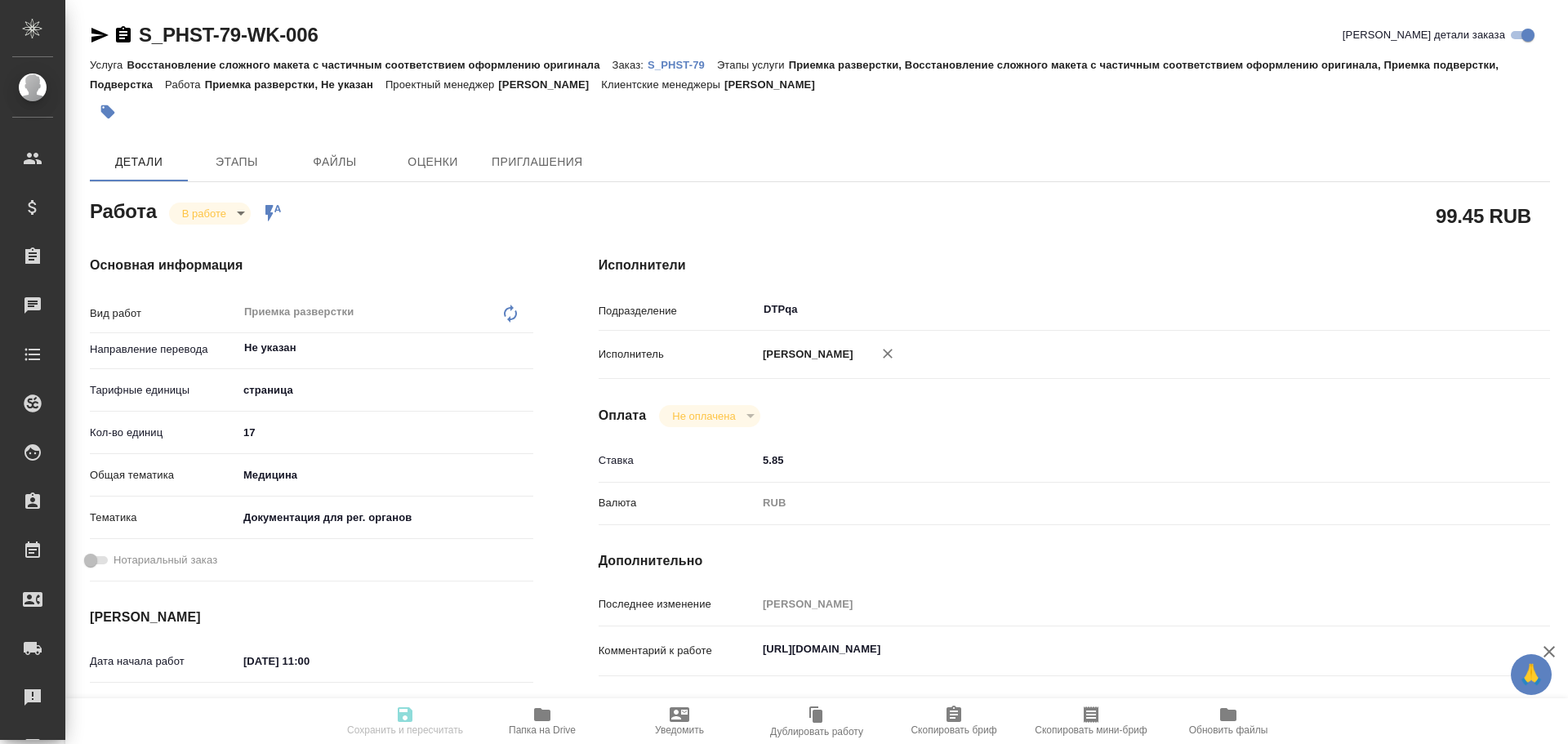
type textarea "x"
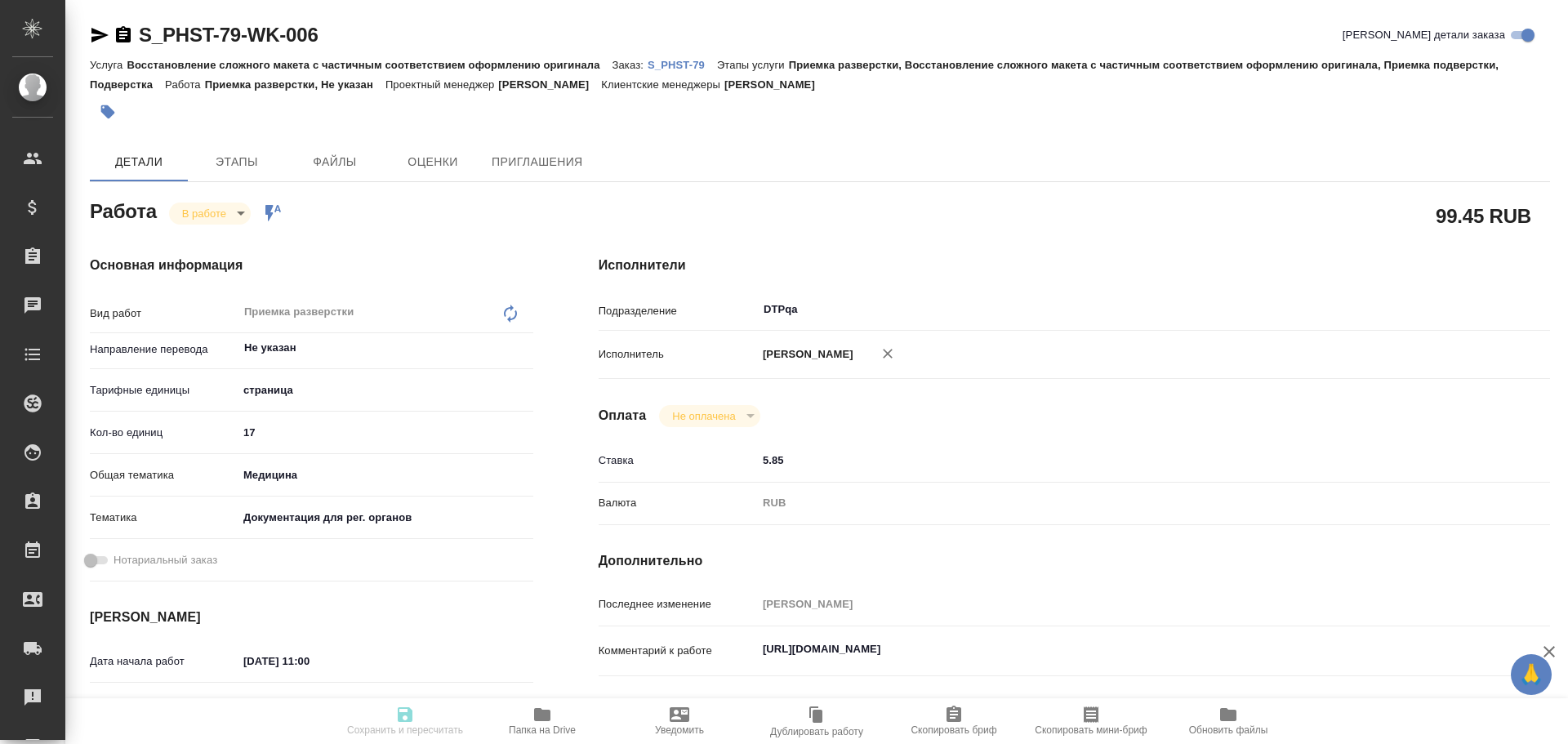
type textarea "x"
type input "inProgress"
type textarea "Приемка разверстки"
type textarea "x"
type input "Не указан"
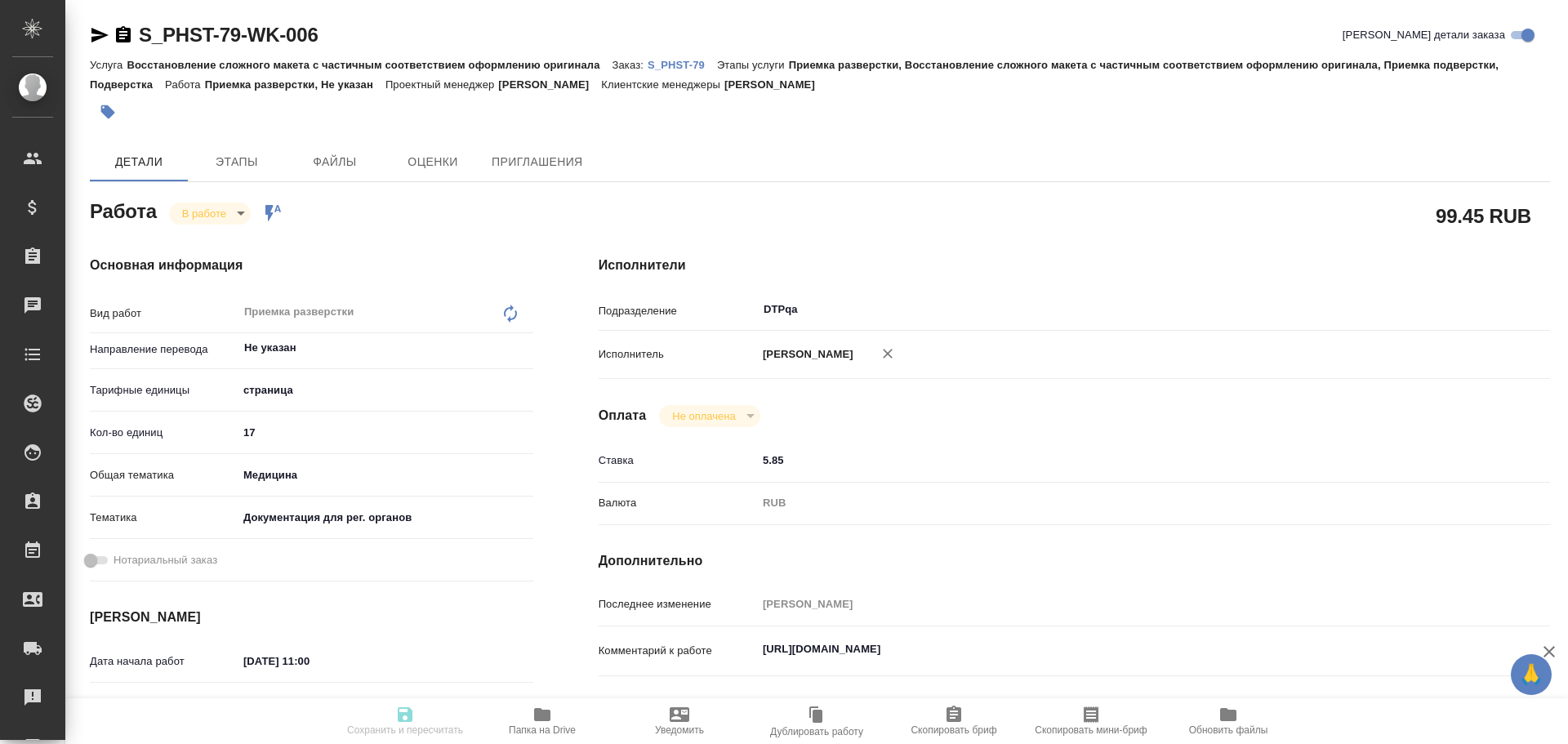
type input "5a8b1489cc6b4906c91bfdb2"
type input "17"
type input "med"
type input "5f647205b73bc97568ca66c6"
type input "19.08.2025 11:00"
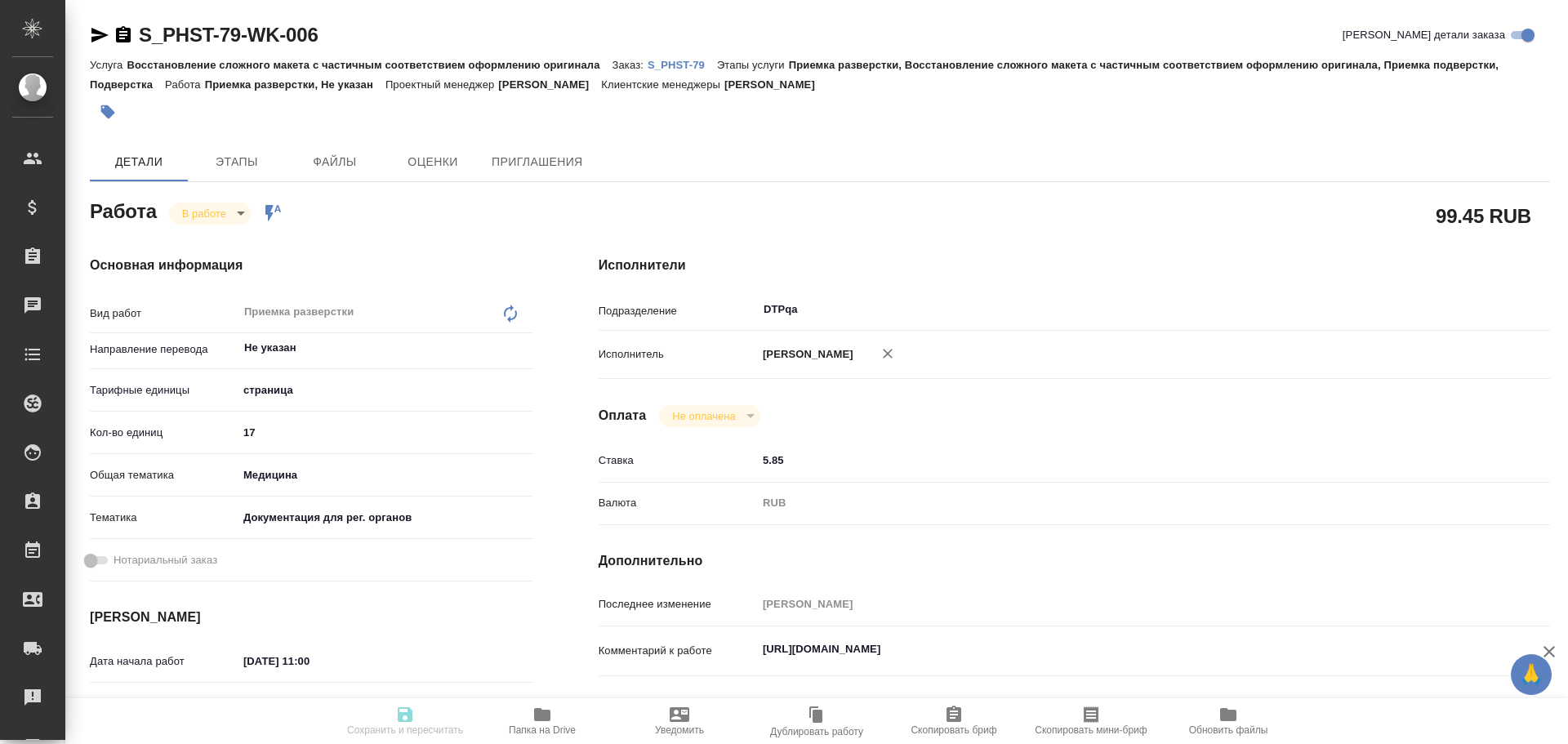
type input "19.08.2025 11:20"
type input "19.08.2025 12:00"
type input "21.08.2025 11:00"
type input "DTPqa"
type input "notPayed"
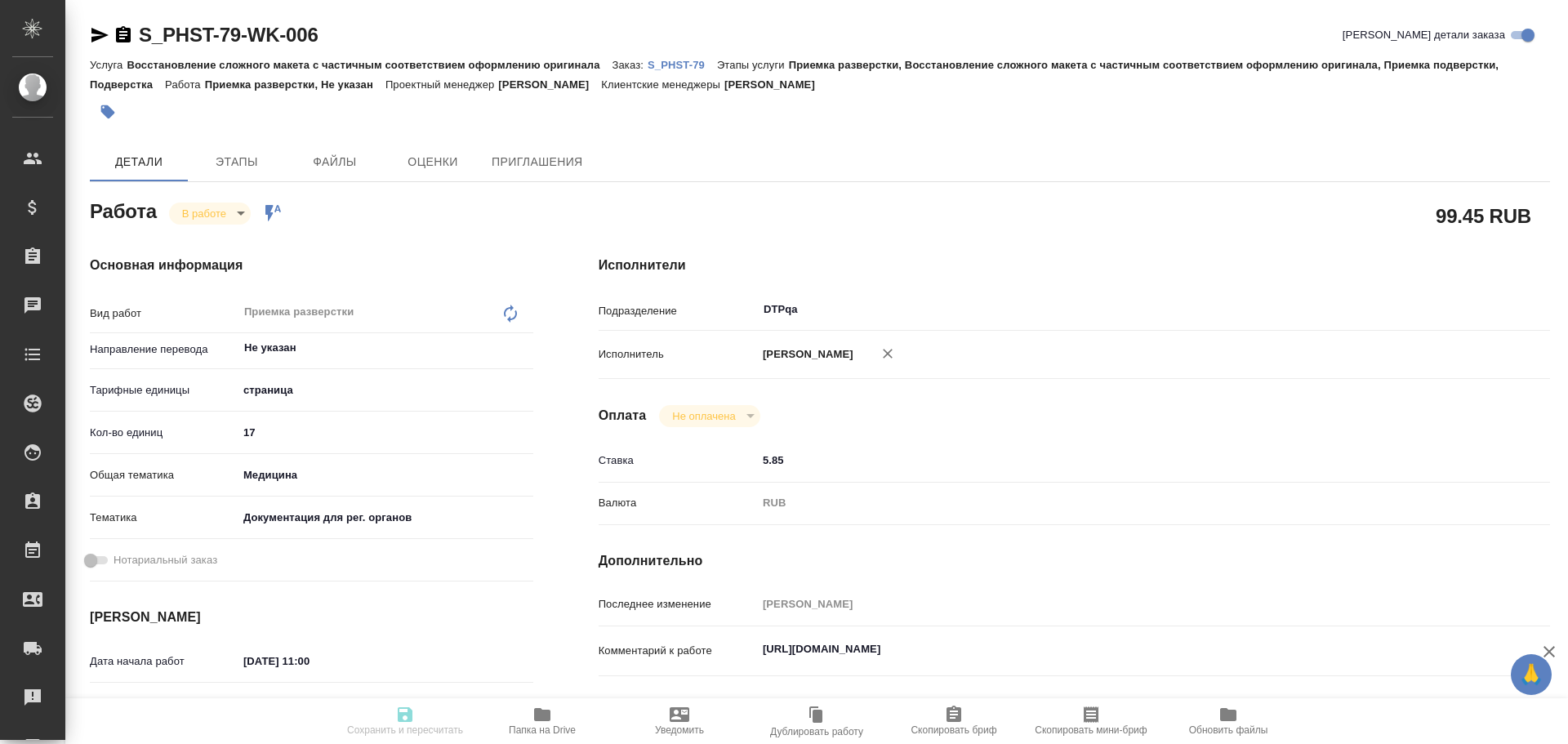
type input "5.85"
type input "RUB"
type input "Чулец Елена"
type textarea "https://tera.awatera.com/Work/68a2de408fb9e635190aaf3a/"
type textarea "x"
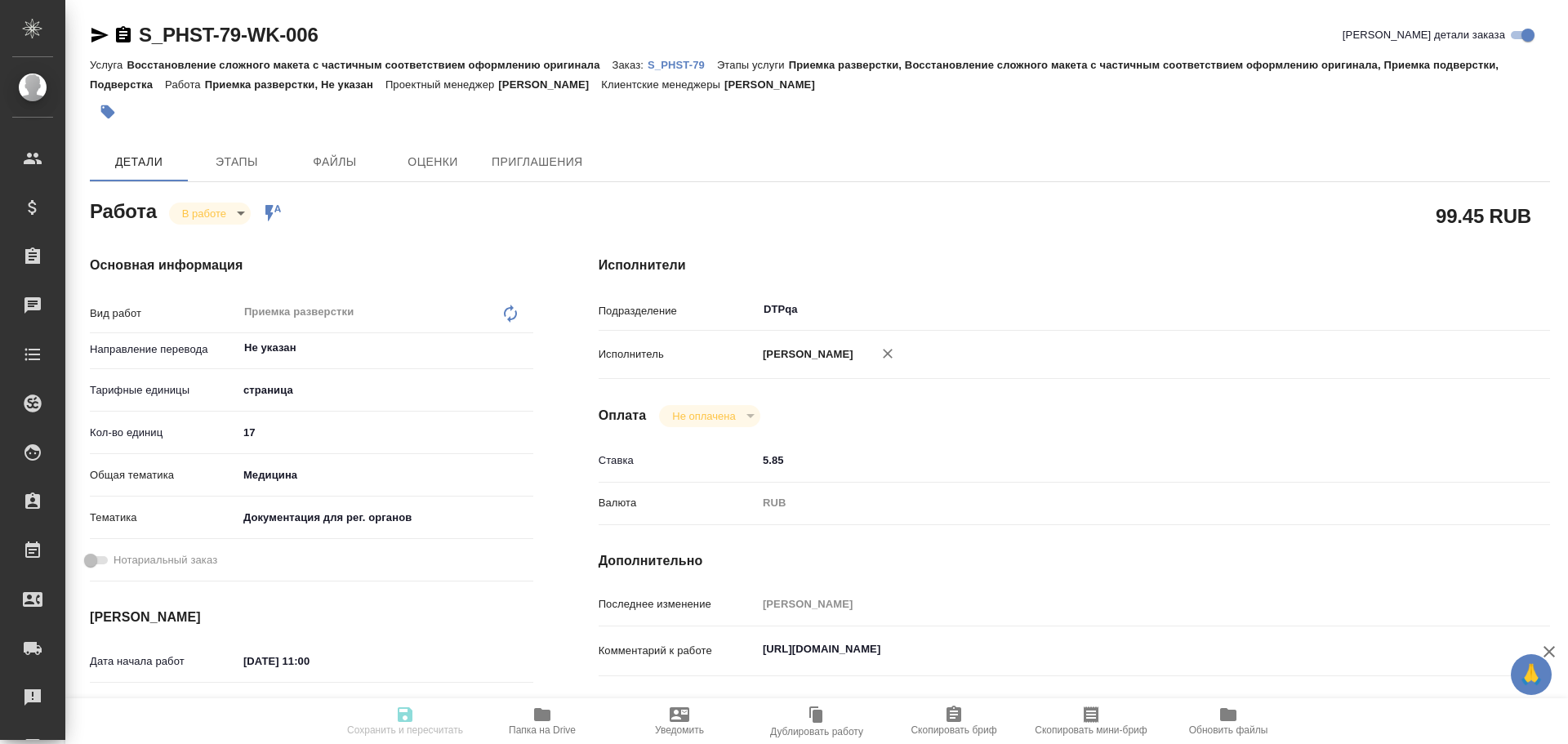
type textarea "/Clients/Pharmstandart/Orders/S_PHST-79/DTP/S_PHST-79-WK-006"
type textarea "x"
type input "S_PHST-79"
type input "Восстановление сложного макета с частичным соответствием оформлению оригинала"
type input "Приемка разверстки, Восстановление сложного макета с частичным соответствием оф…"
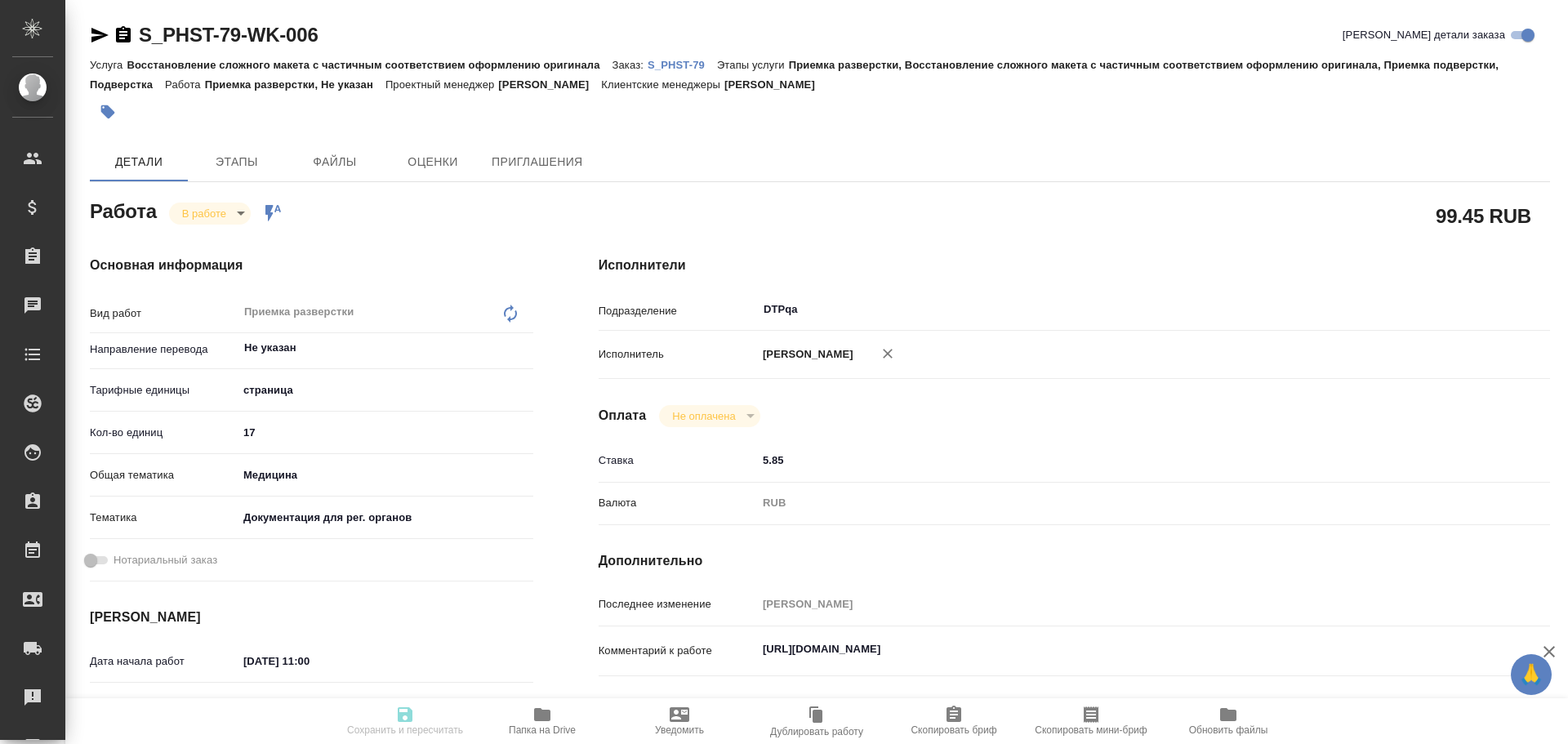
type input "Усманова Ольга"
type input "[PERSON_NAME]"
type input "/Clients/Pharmstandart/Orders/S_PHST-79"
type textarea "x"
type textarea "перевод с русского языка на английский язык Просим сохранить верстку в соответс…"
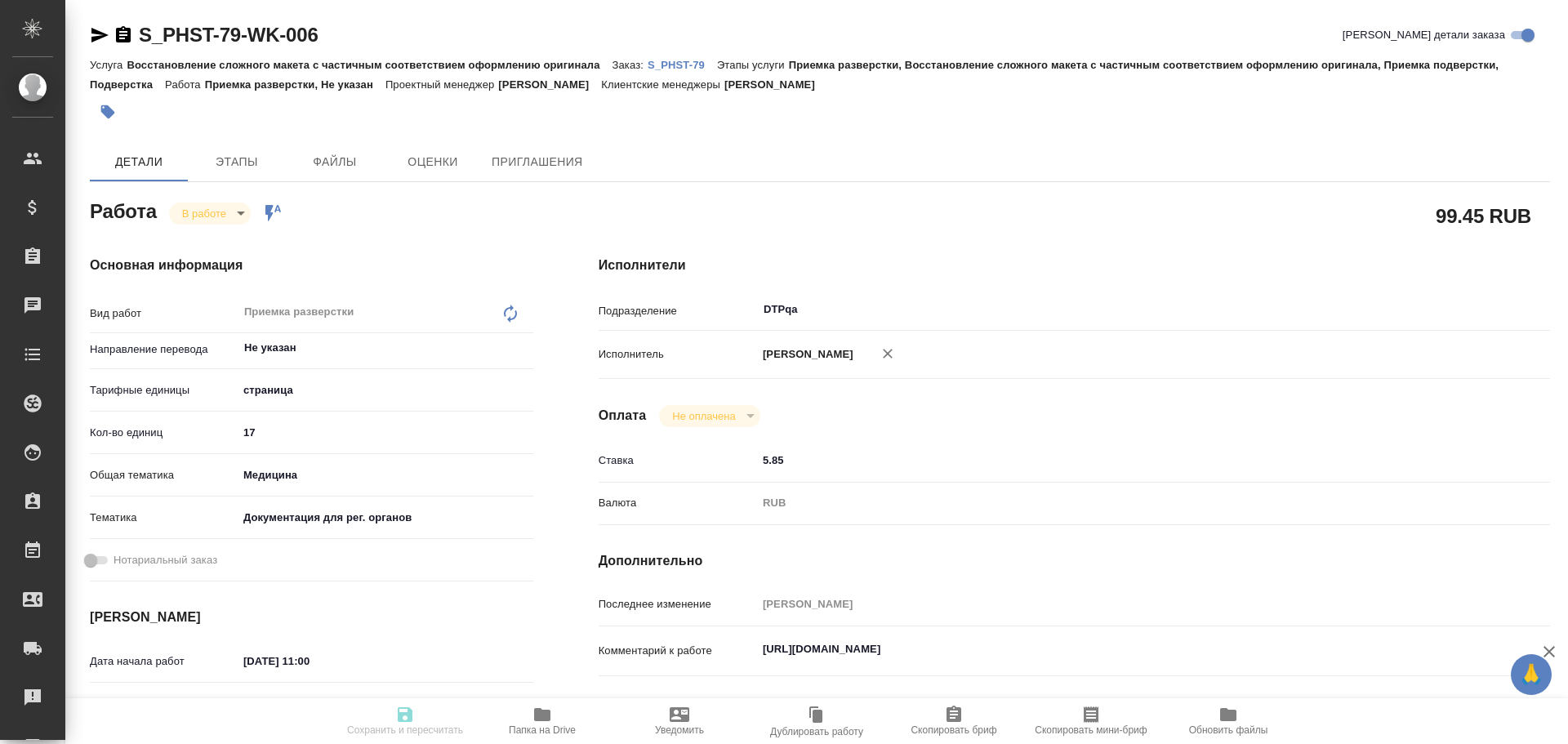
type textarea "x"
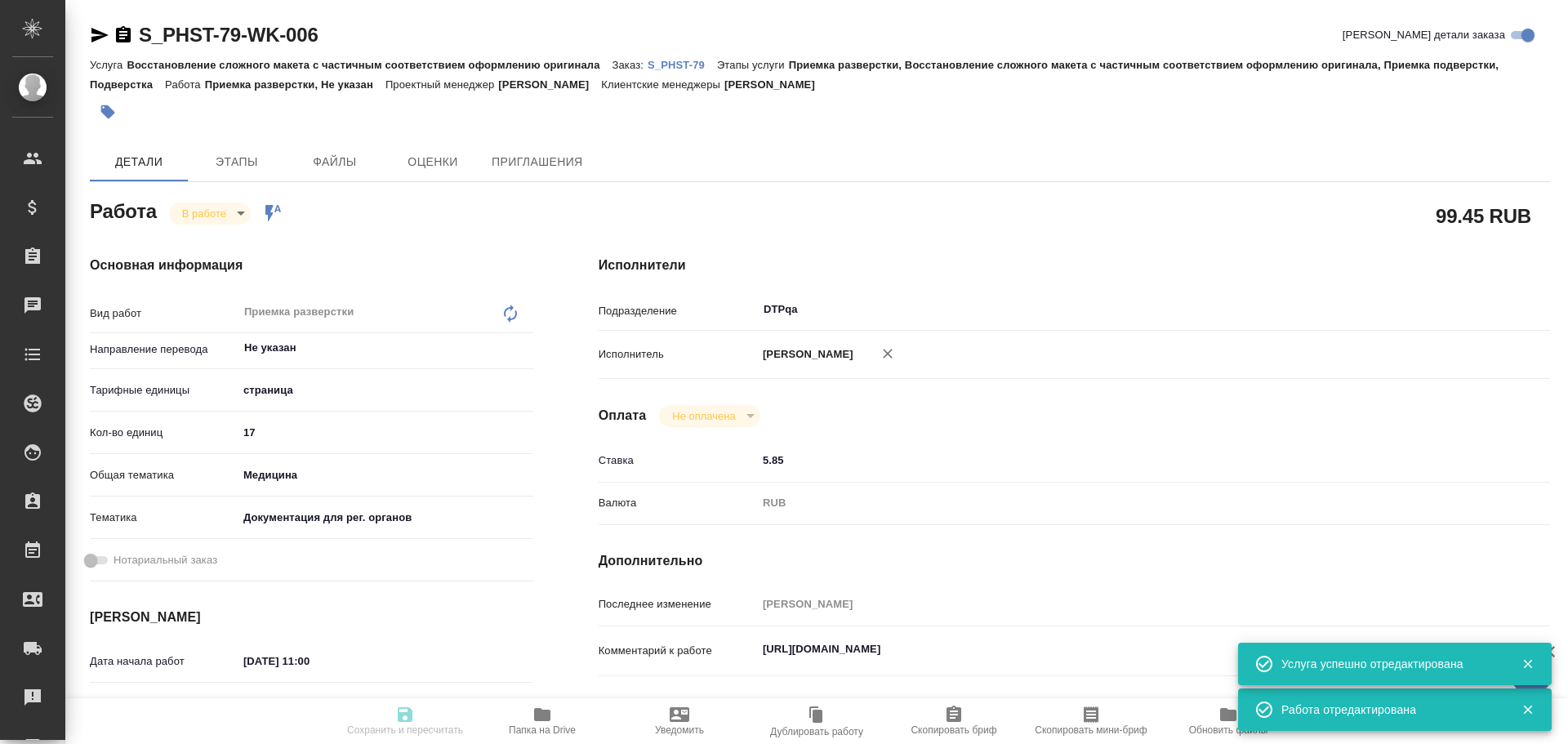
type textarea "x"
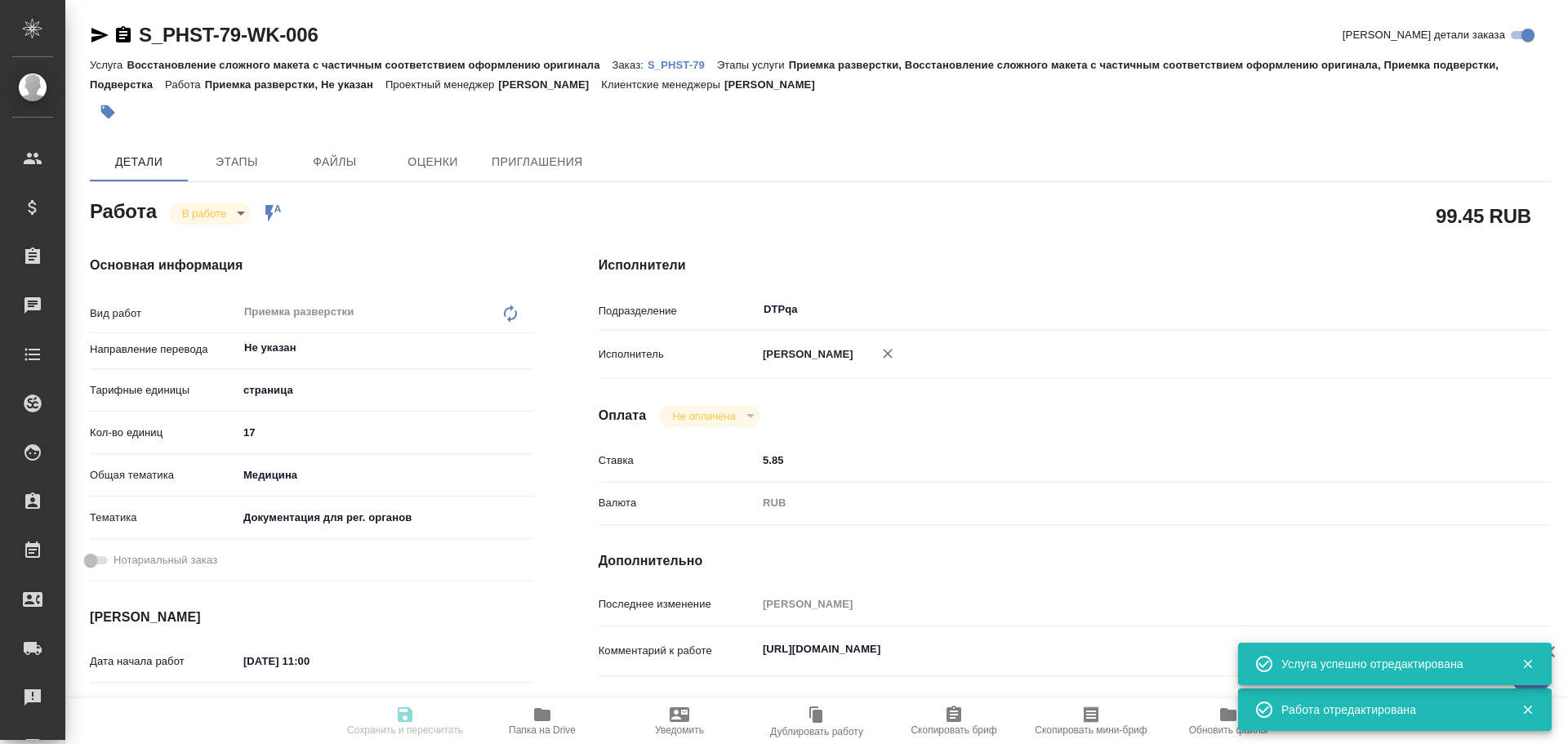
type textarea "x"
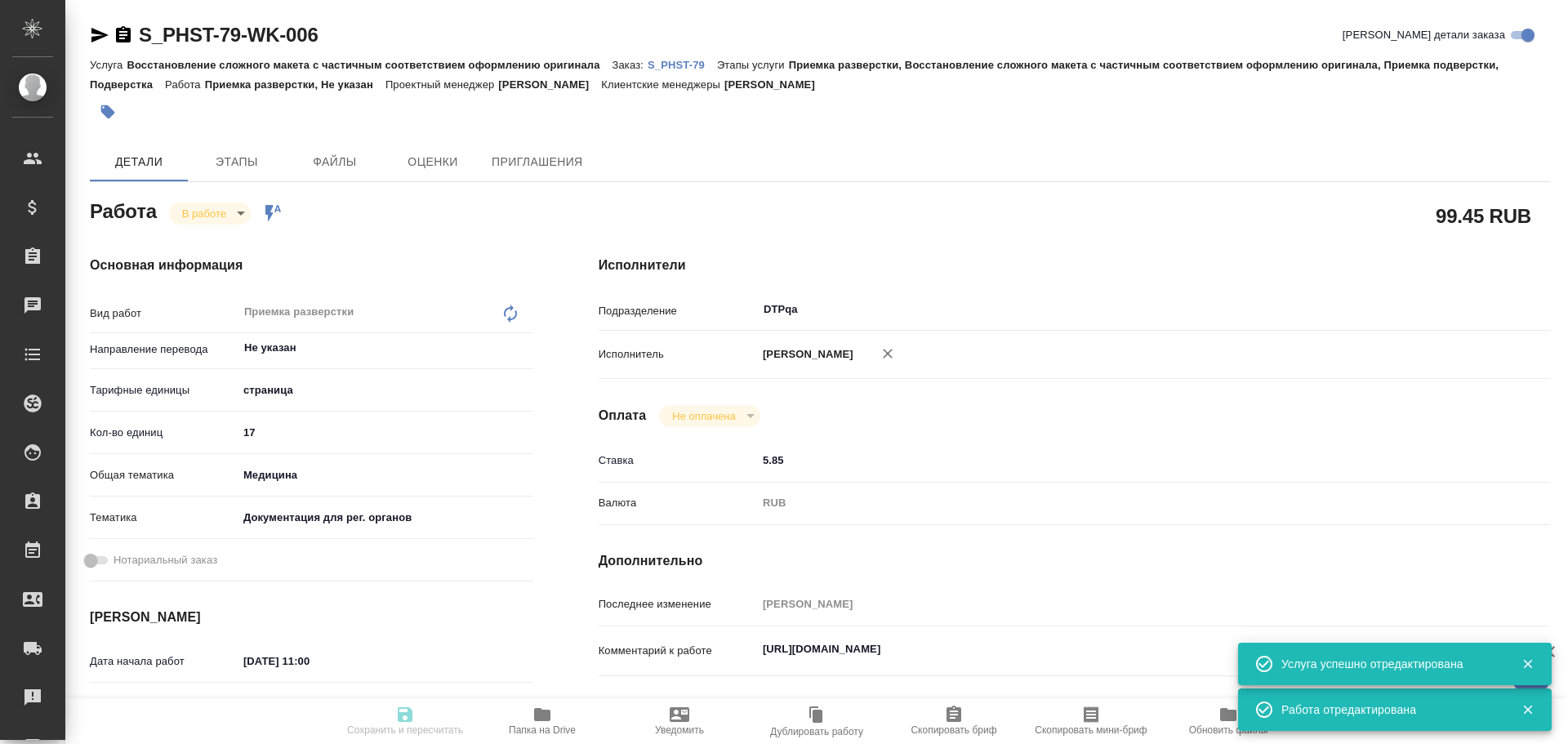
type textarea "x"
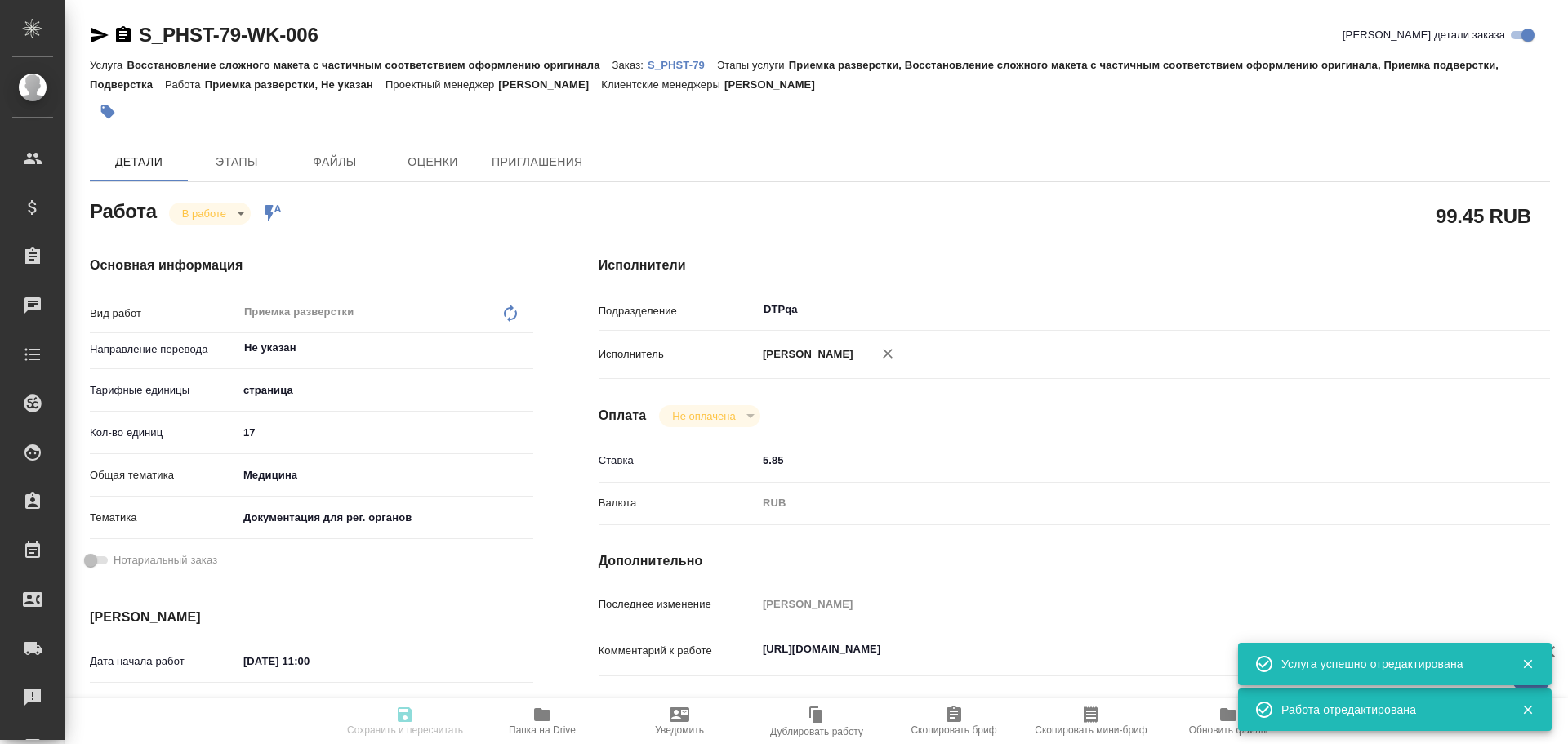
type textarea "x"
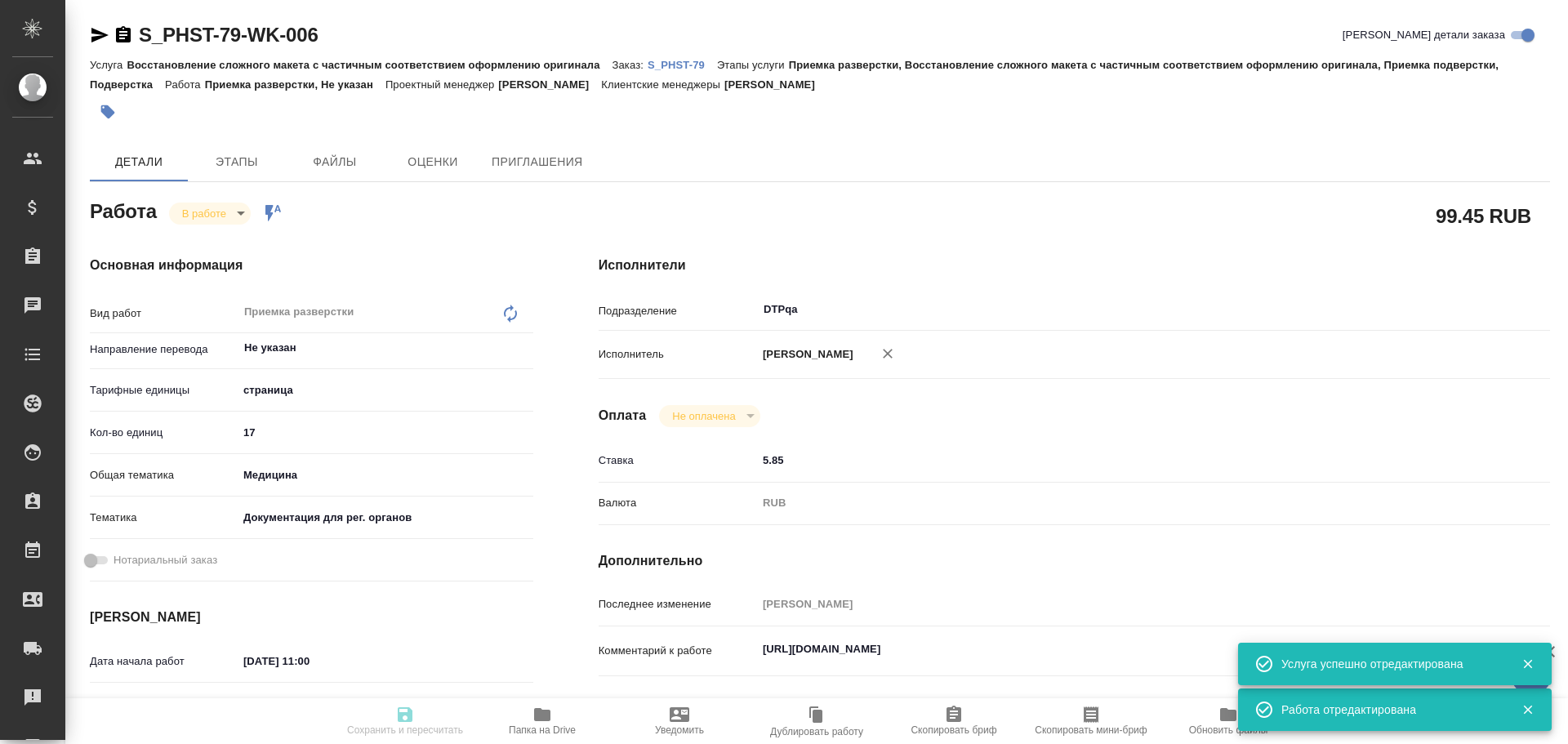
type textarea "x"
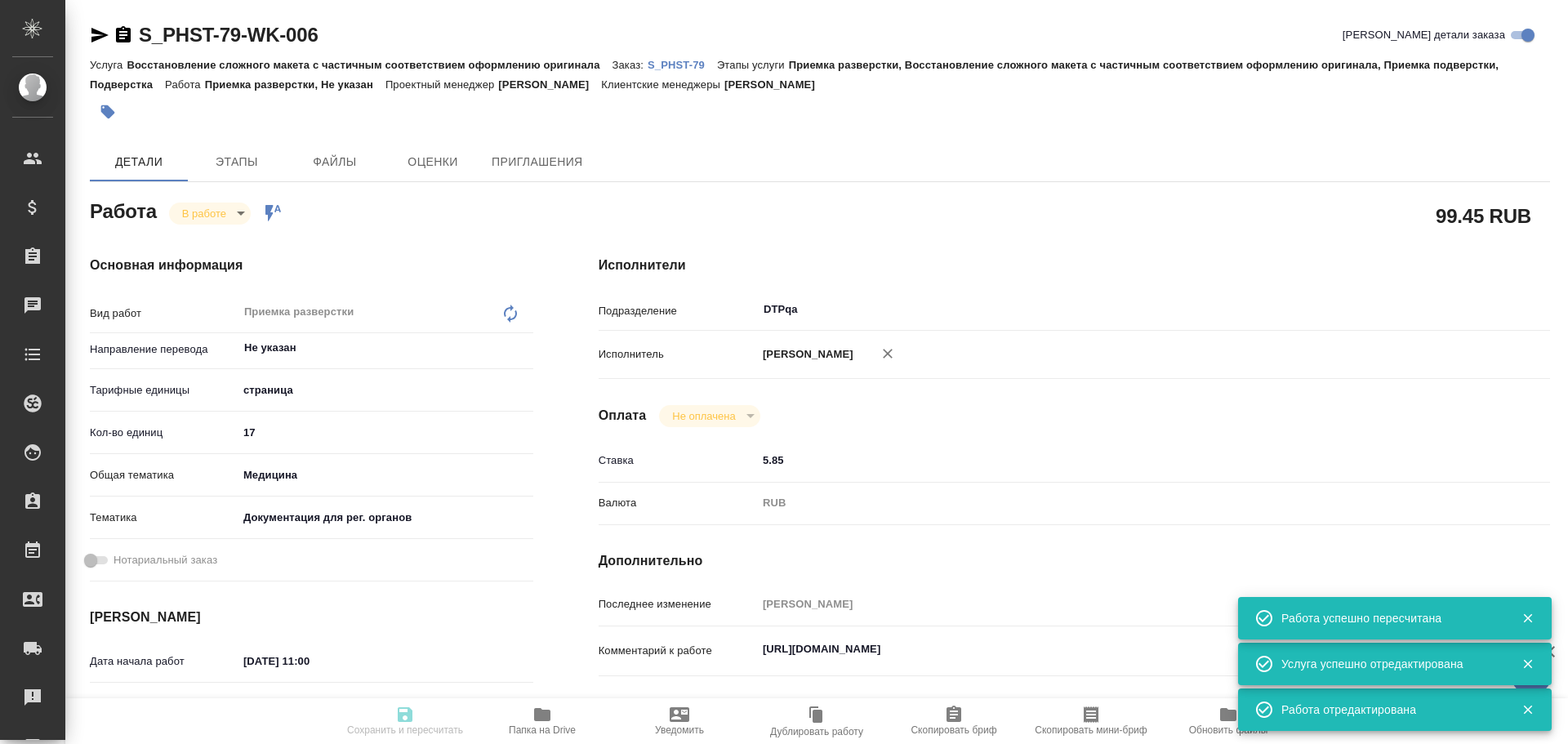
type input "inProgress"
type textarea "Приемка разверстки"
type textarea "x"
type input "Не указан"
type input "5a8b1489cc6b4906c91bfdb2"
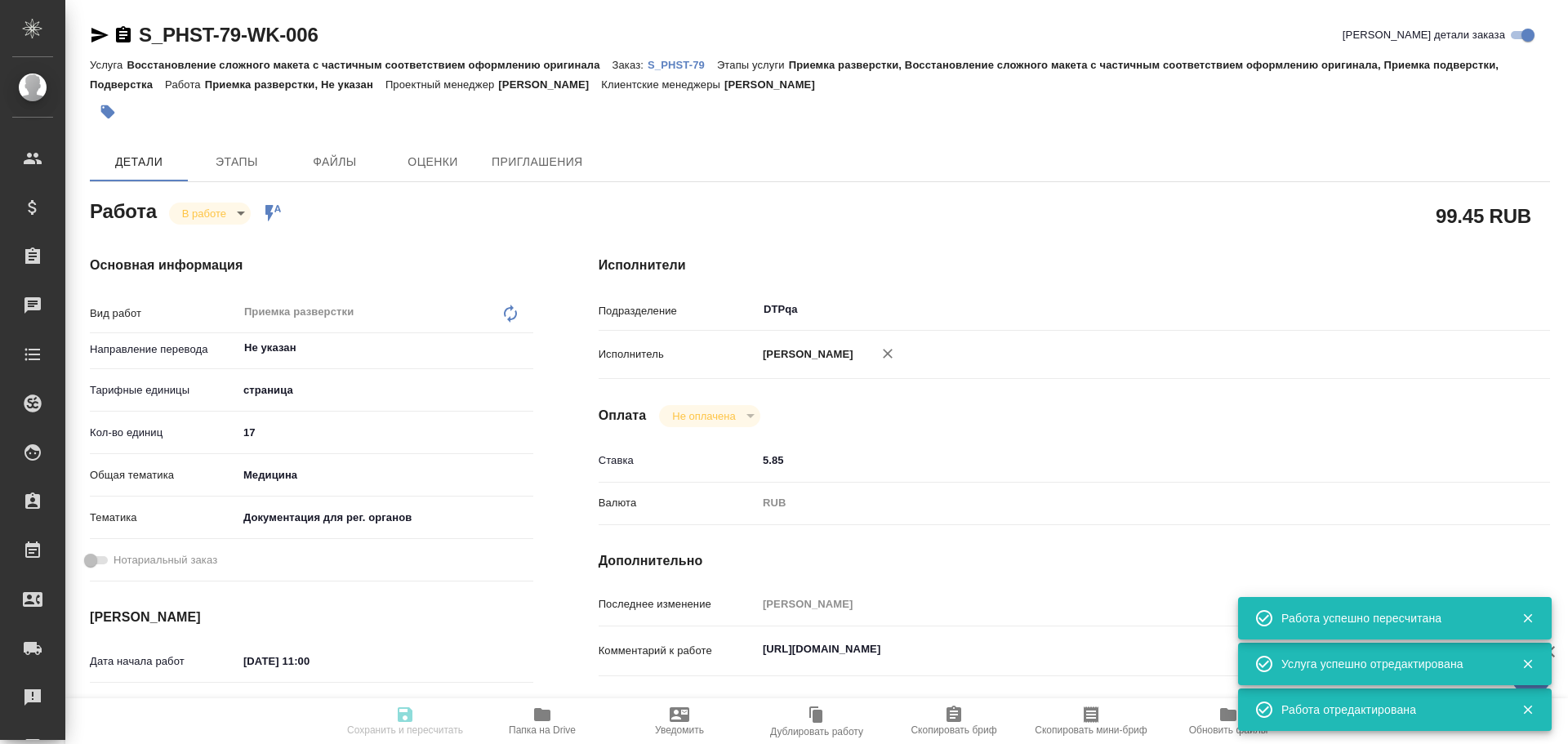
type input "17"
type input "med"
type input "5f647205b73bc97568ca66c6"
type input "19.08.2025 11:00"
type input "19.08.2025 11:20"
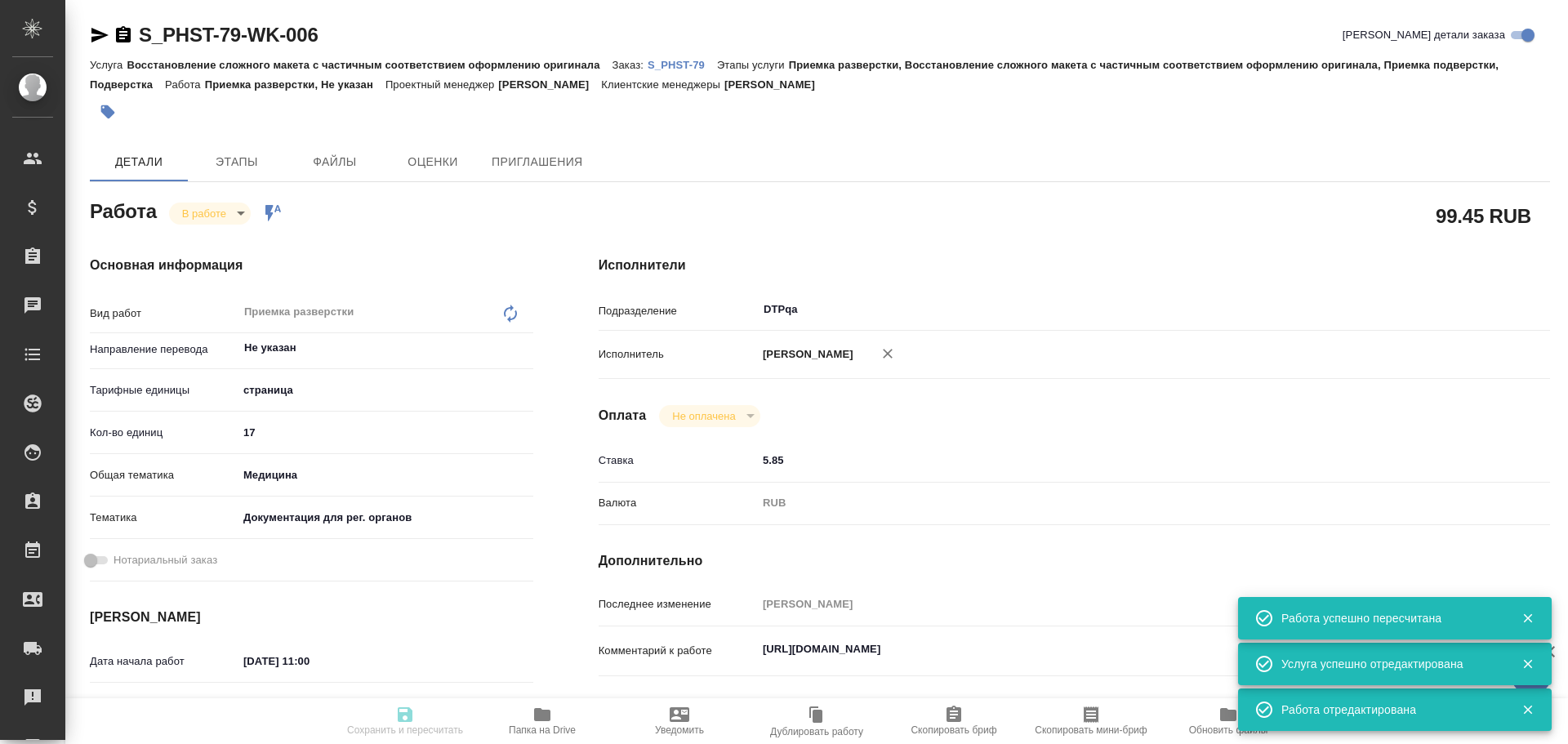
type input "19.08.2025 12:00"
type input "21.08.2025 11:00"
type input "DTPqa"
type input "notPayed"
type input "5.85"
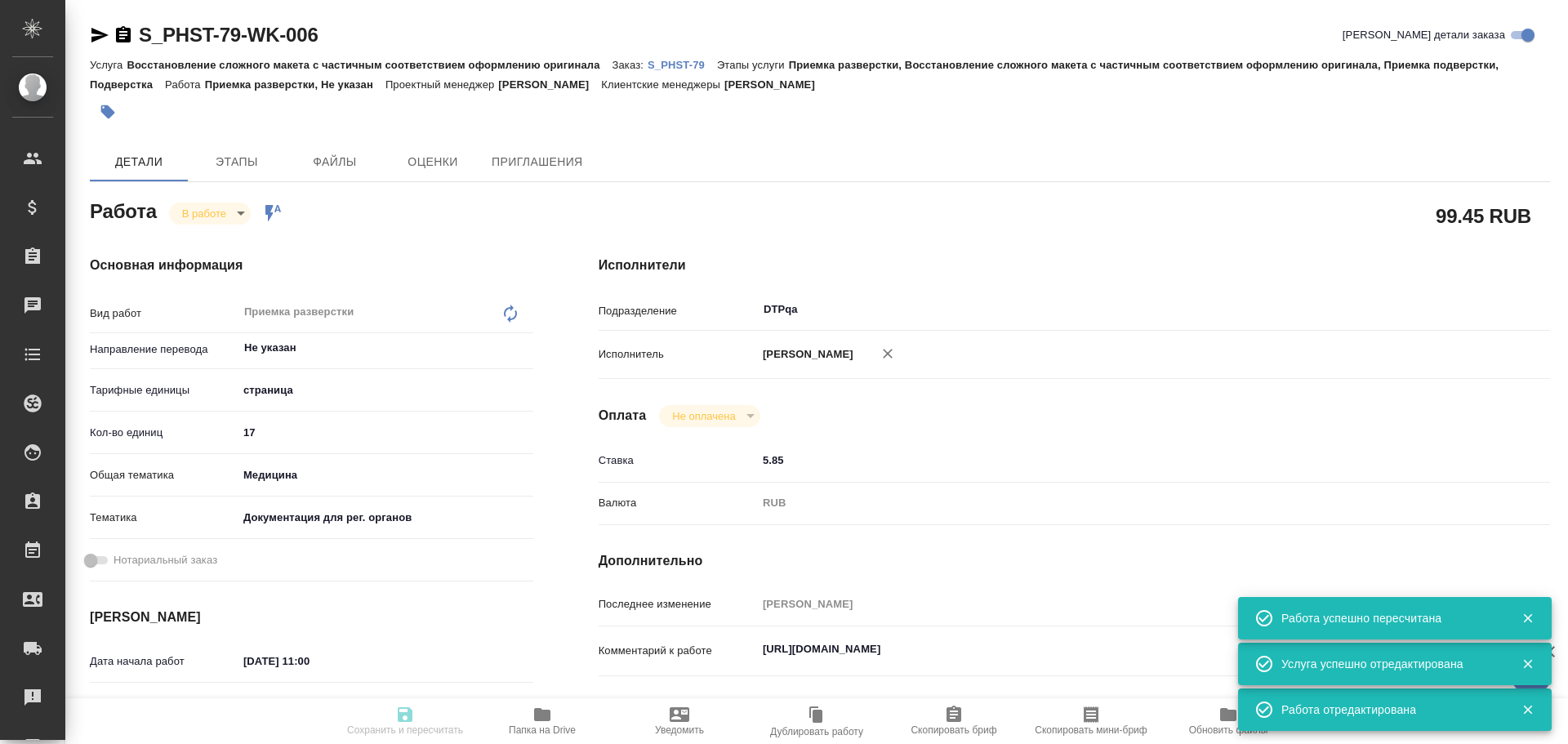
type input "RUB"
type input "[PERSON_NAME]"
type textarea "https://tera.awatera.com/Work/68a2de408fb9e635190aaf3a/"
type textarea "x"
type textarea "/Clients/Pharmstandart/Orders/S_PHST-79/DTP/S_PHST-79-WK-006"
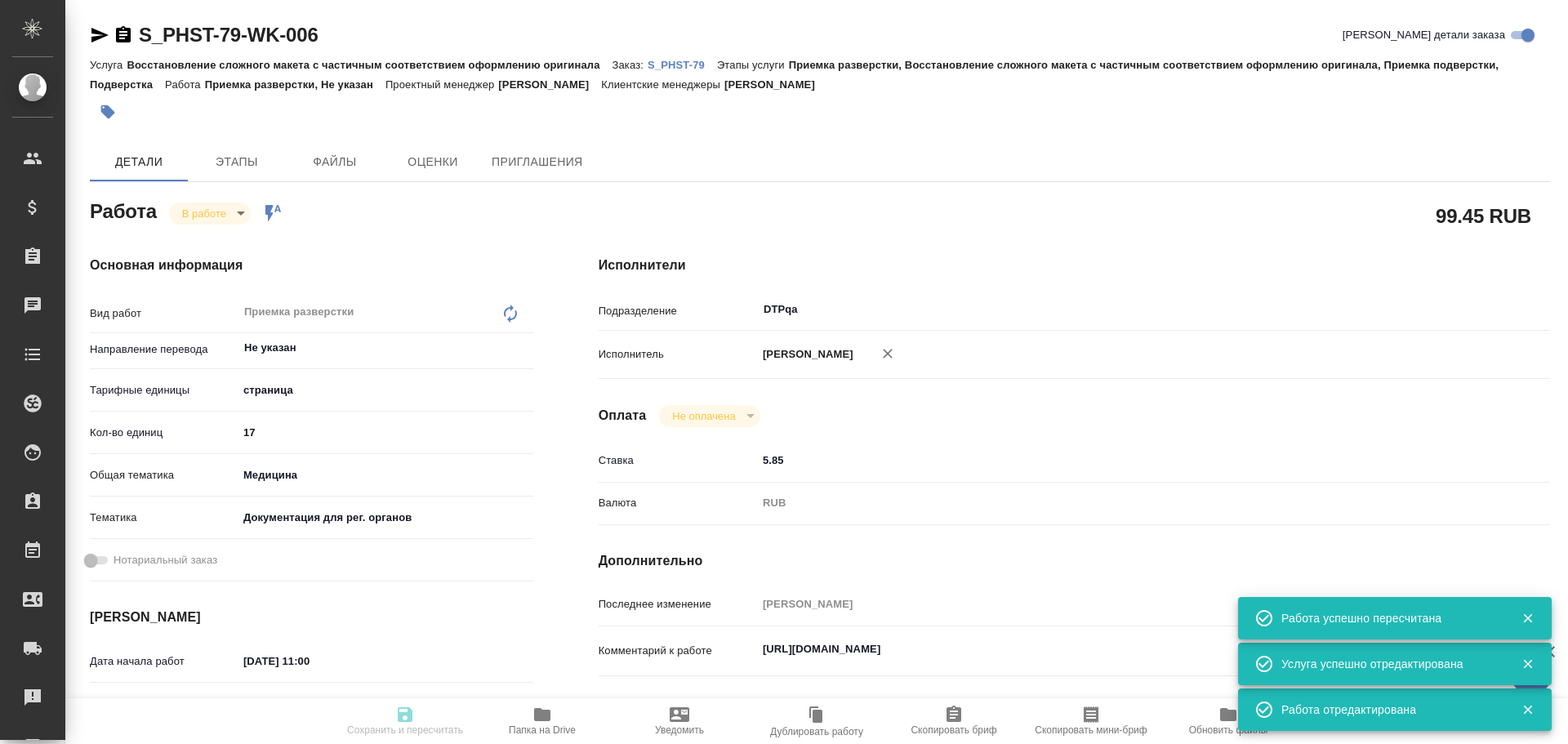
type textarea "x"
type input "S_PHST-79"
type input "Восстановление сложного макета с частичным соответствием оформлению оригинала"
type input "Приемка разверстки, Восстановление сложного макета с частичным соответствием оф…"
type input "Усманова Ольга"
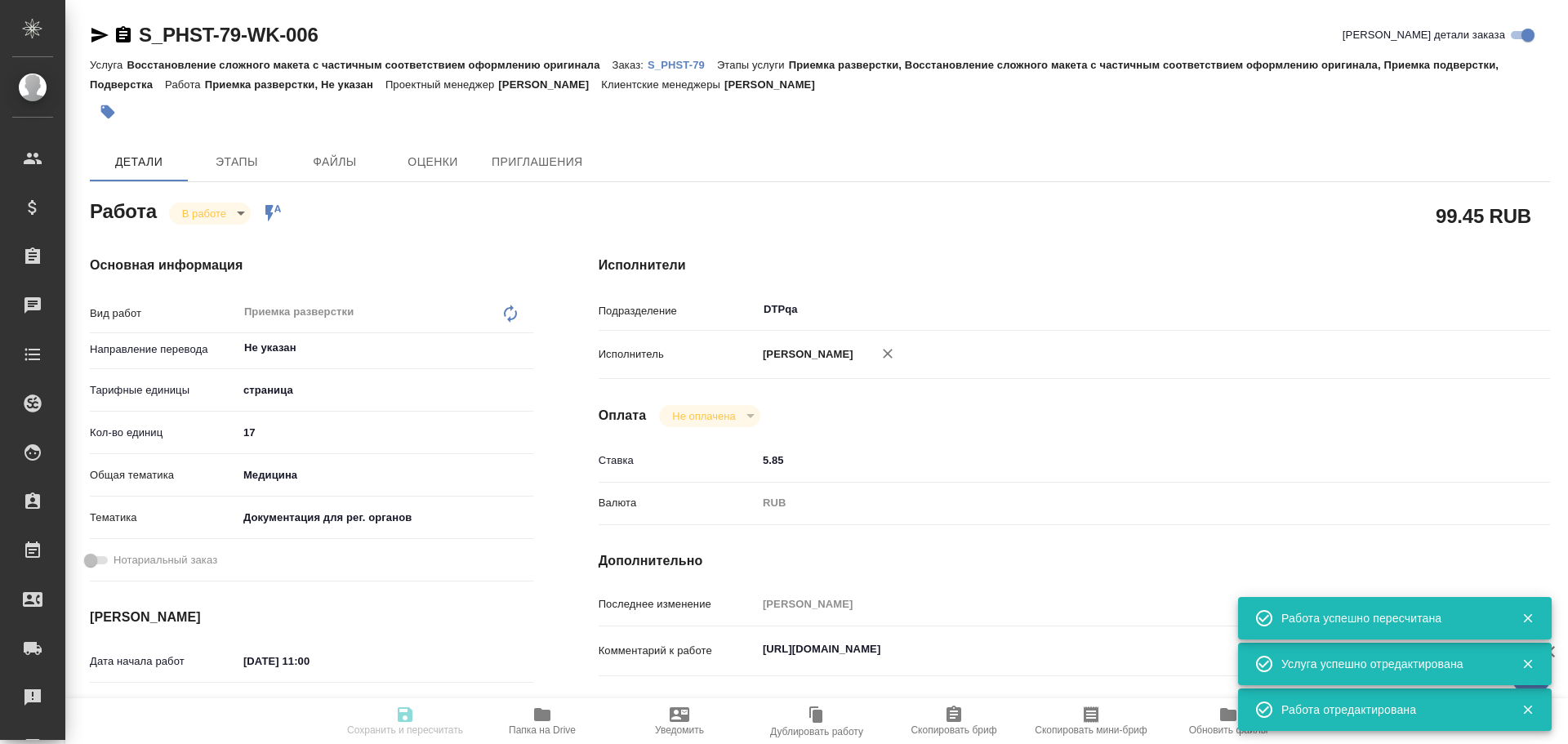
type input "[PERSON_NAME]"
type input "/Clients/Pharmstandart/Orders/S_PHST-79"
type textarea "x"
type textarea "перевод с русского языка на английский язык Просим сохранить верстку в соответс…"
type textarea "x"
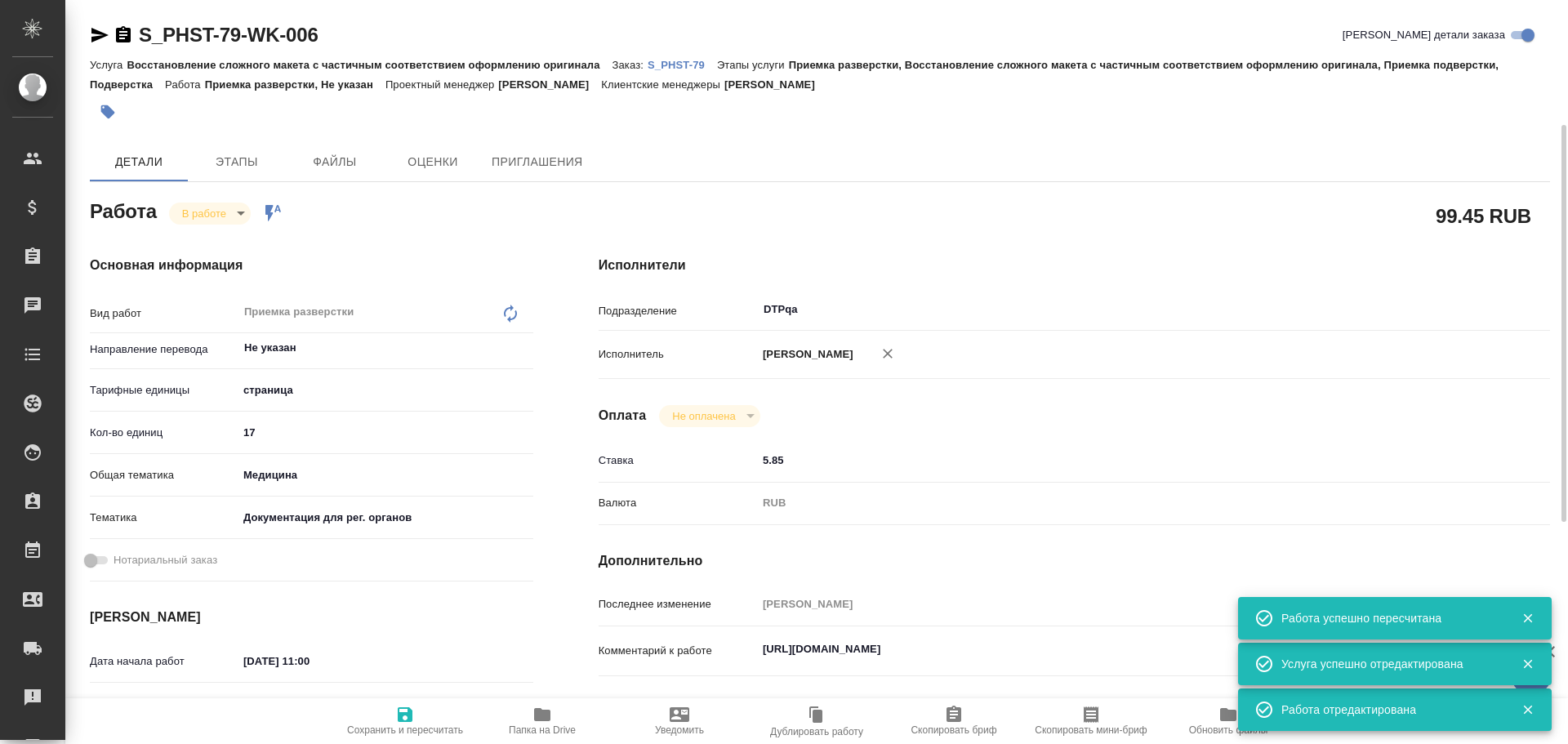
type textarea "x"
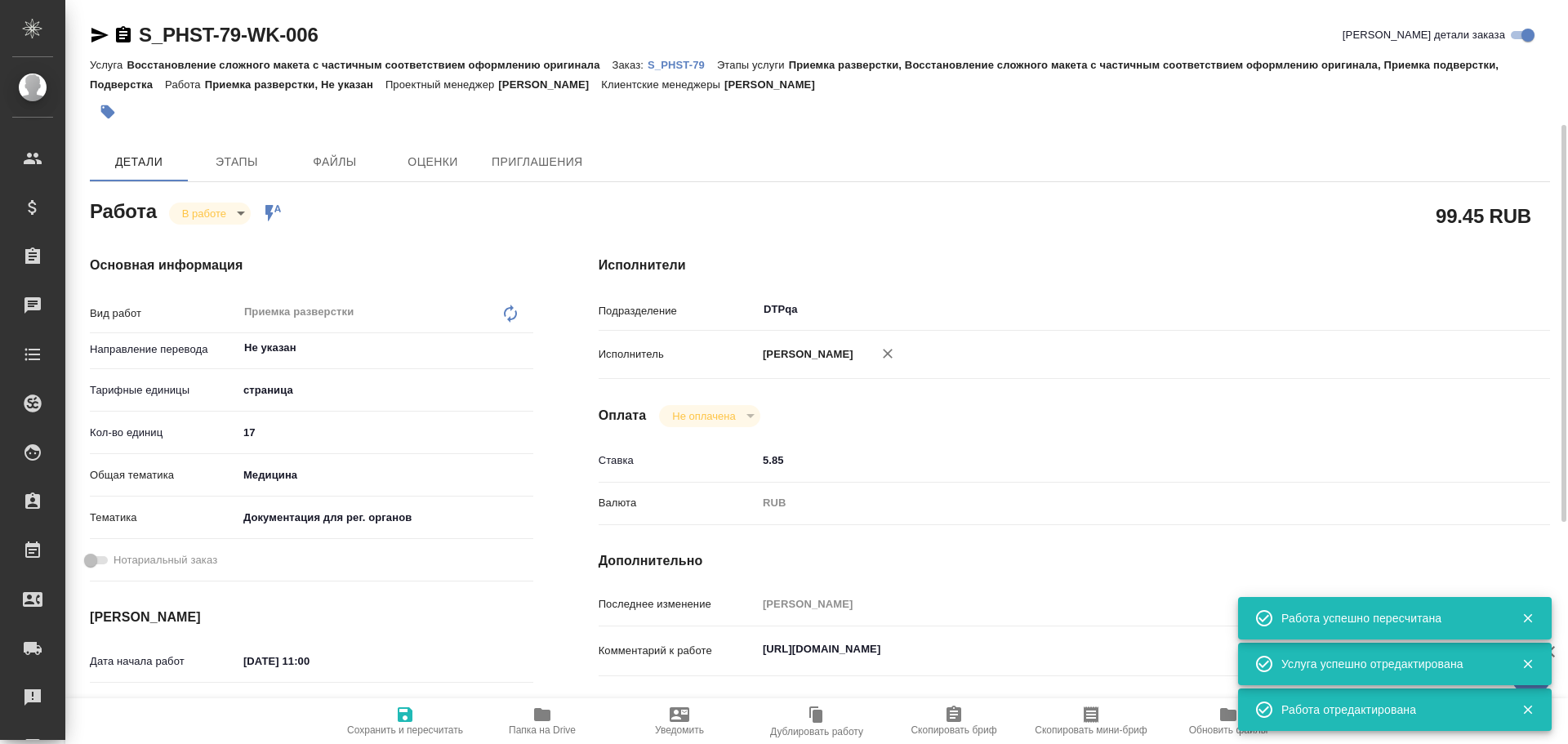
type textarea "x"
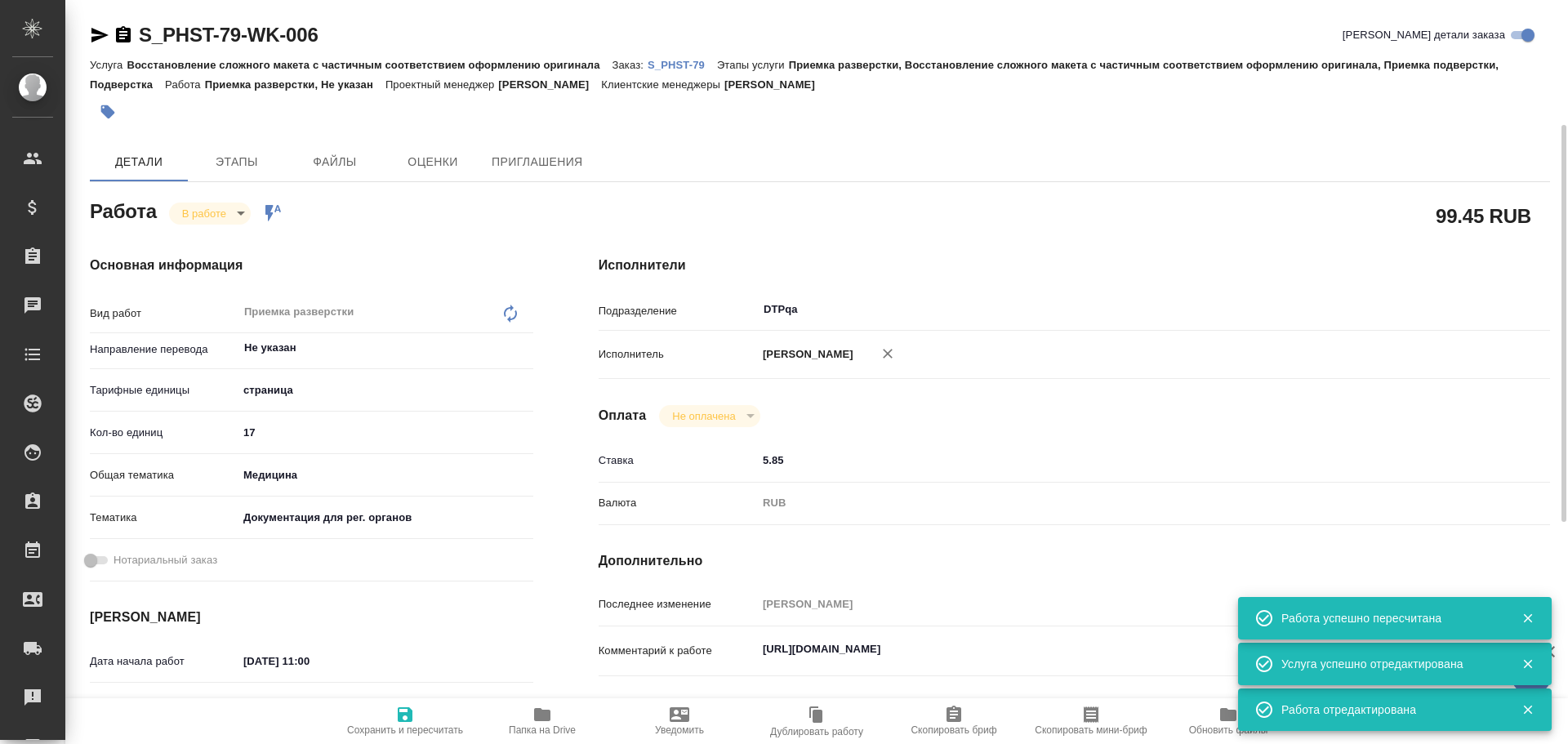
scroll to position [82, 0]
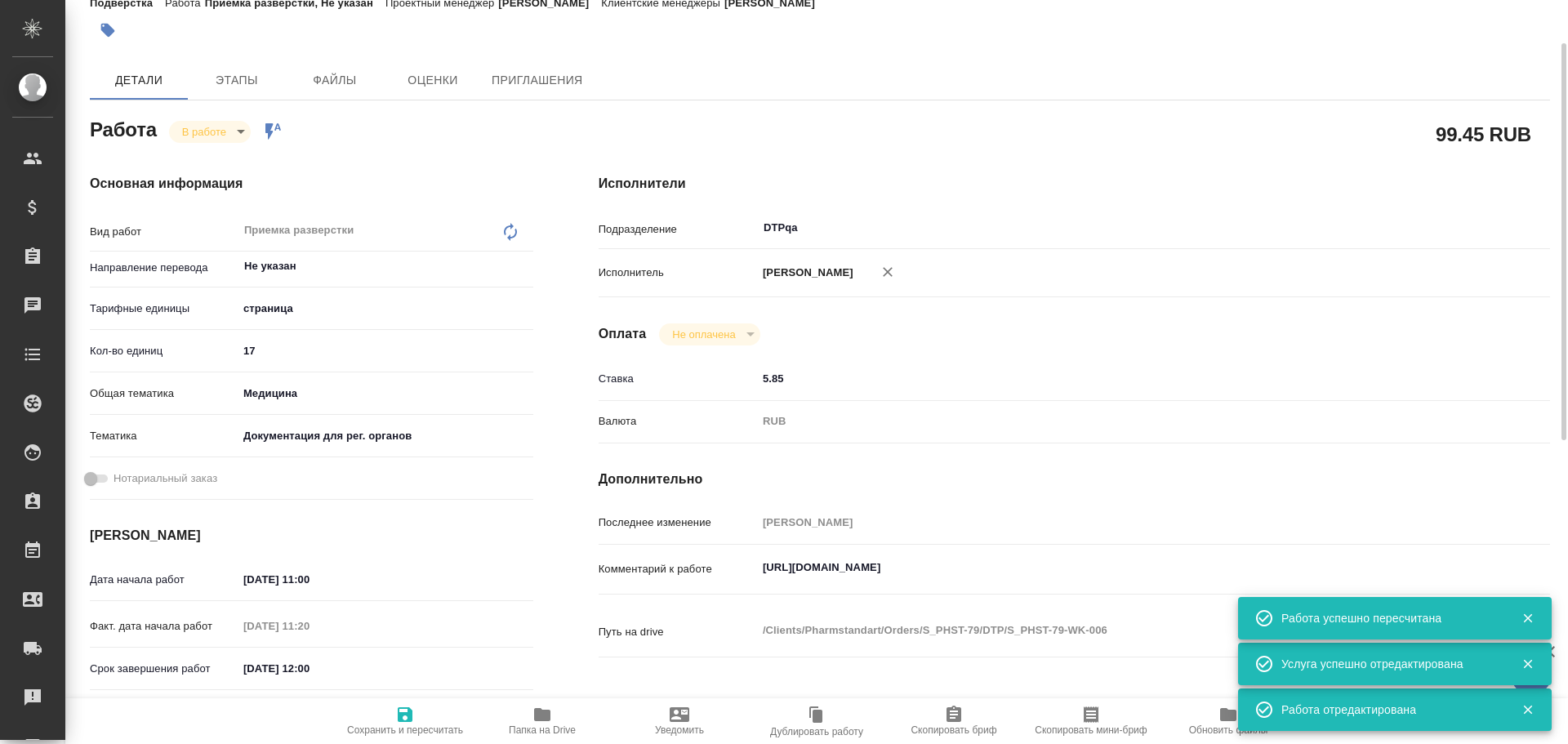
type textarea "x"
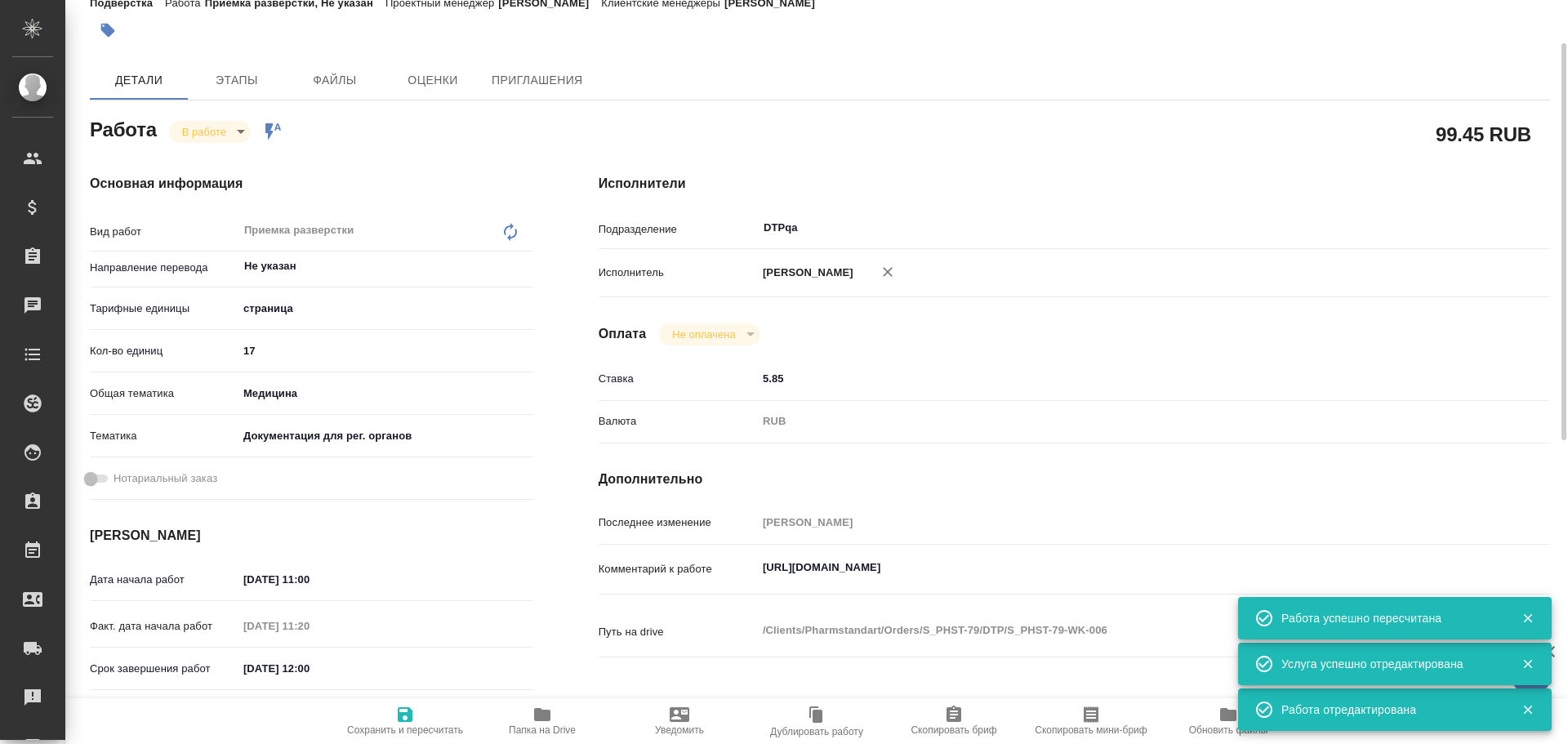
type textarea "x"
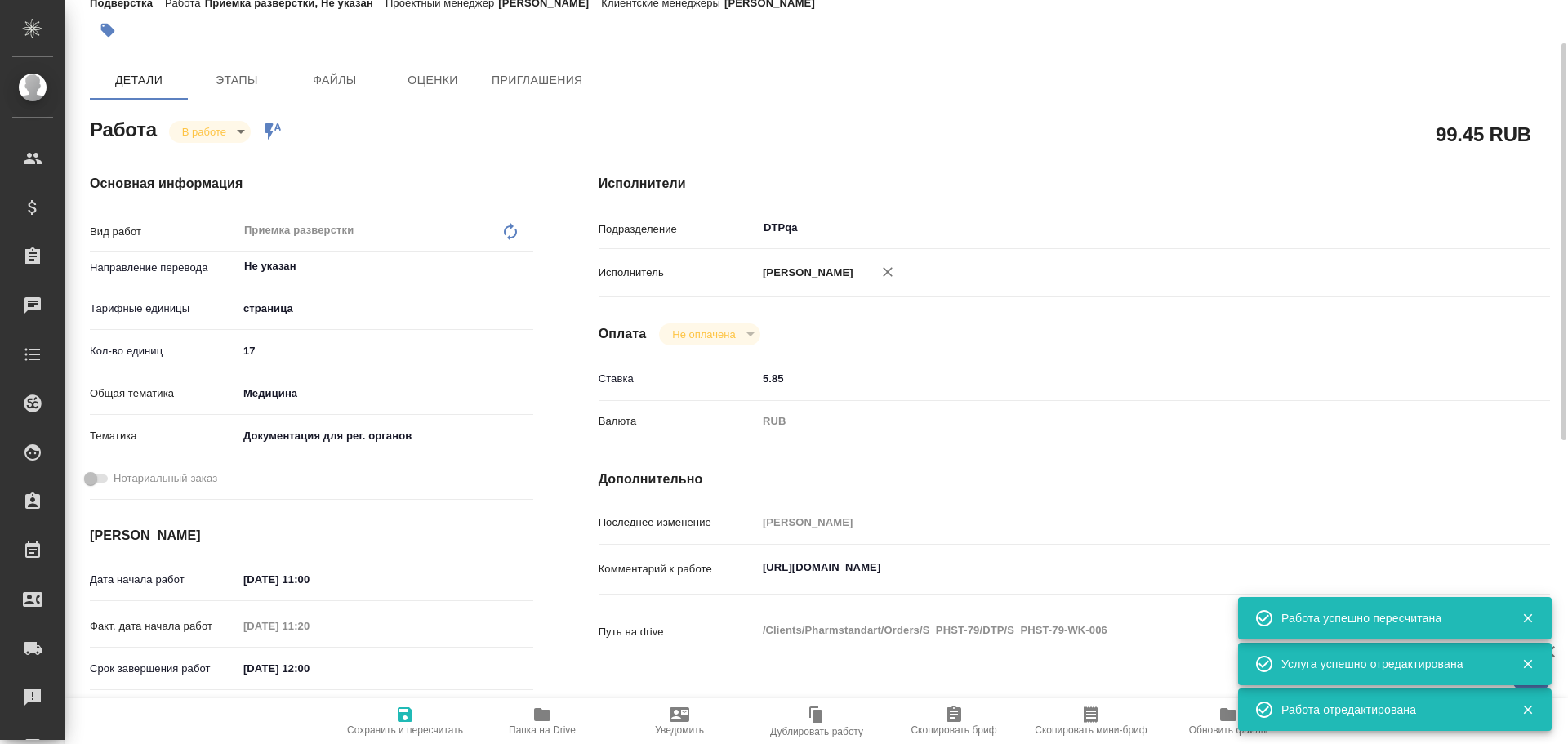
type textarea "x"
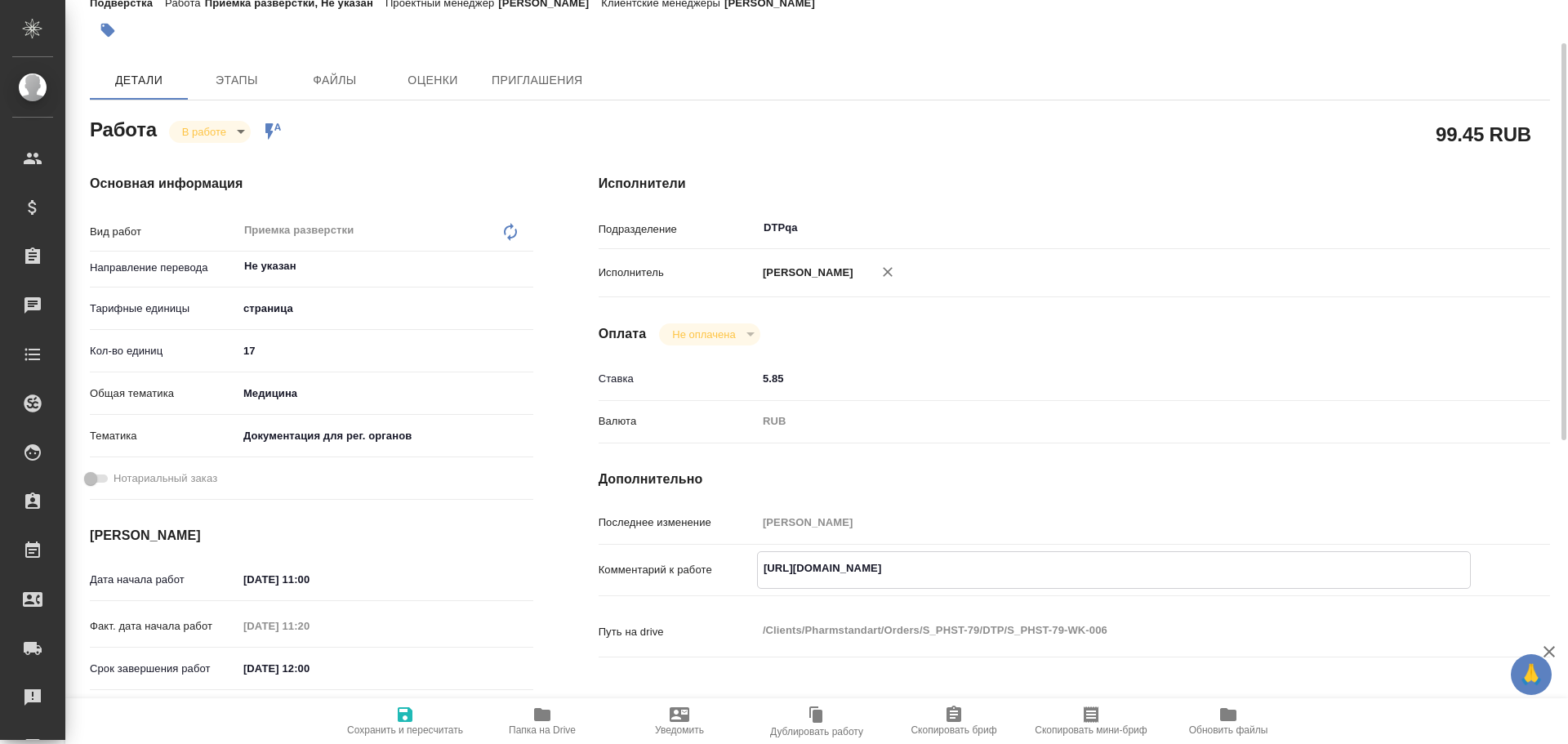
drag, startPoint x: 766, startPoint y: 565, endPoint x: 1094, endPoint y: 567, distance: 328.0
click at [1094, 567] on textarea "https://tera.awatera.com/Work/68a2de408fb9e635190aaf3a/" at bounding box center [1114, 568] width 712 height 28
type textarea "x"
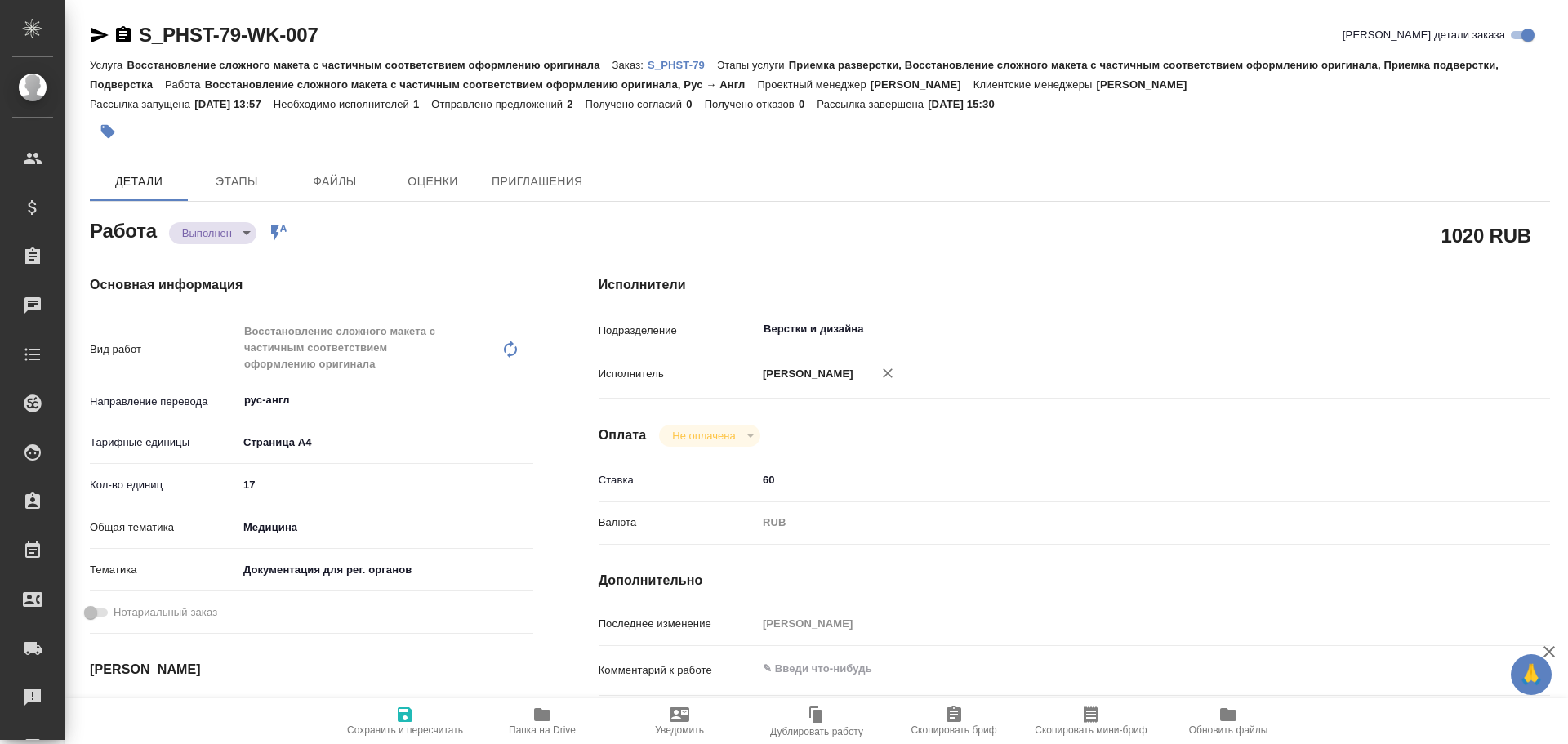
type textarea "x"
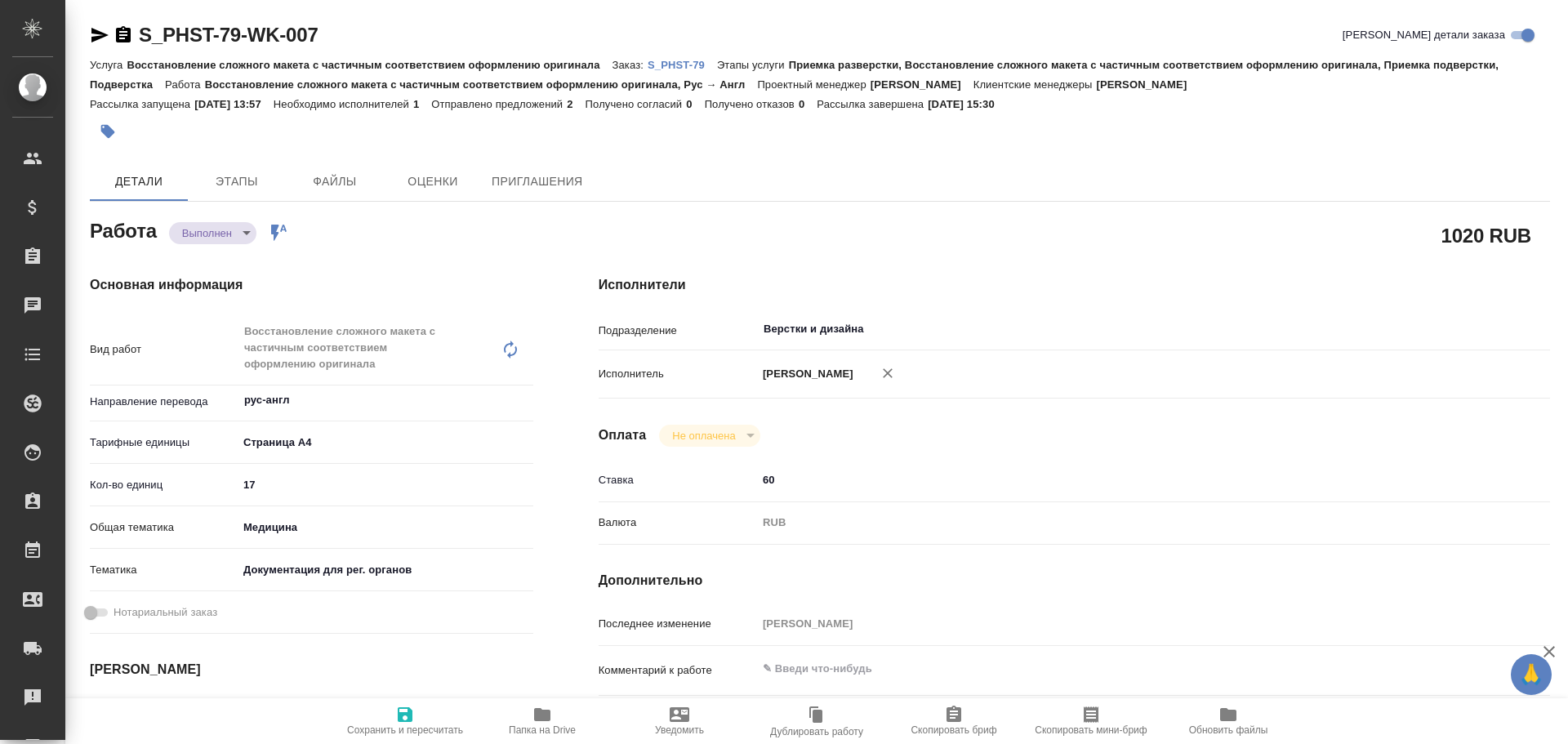
type textarea "x"
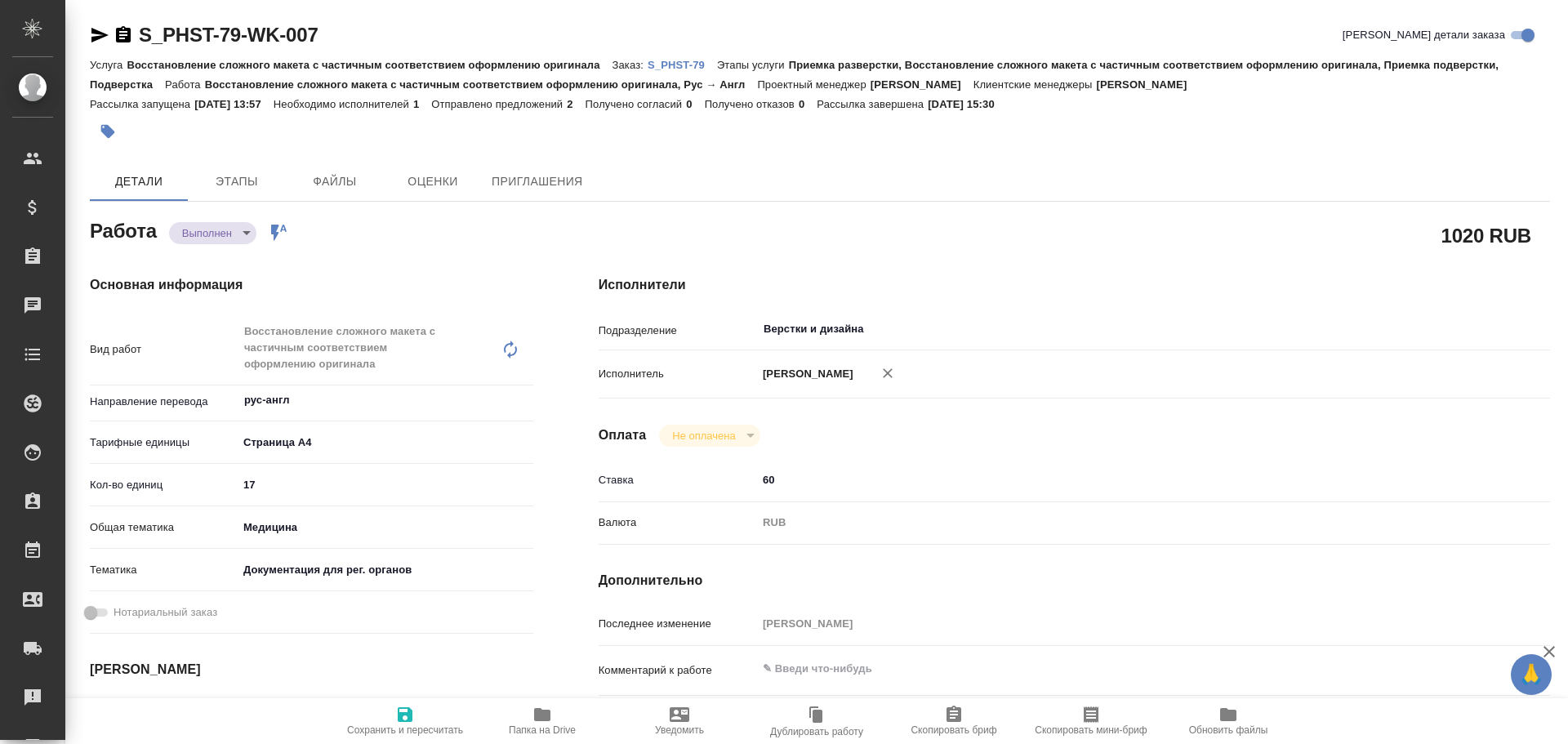
type textarea "x"
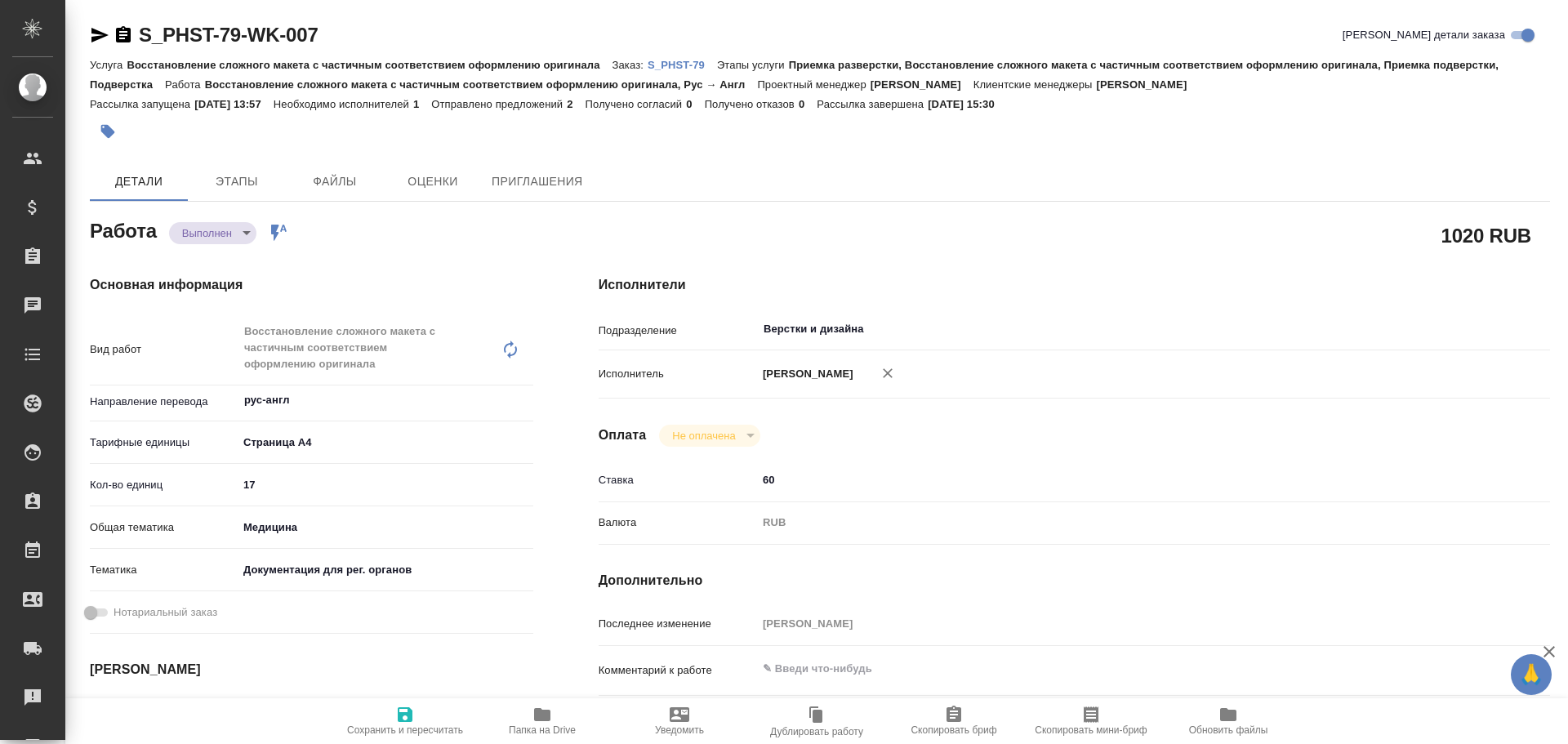
type textarea "x"
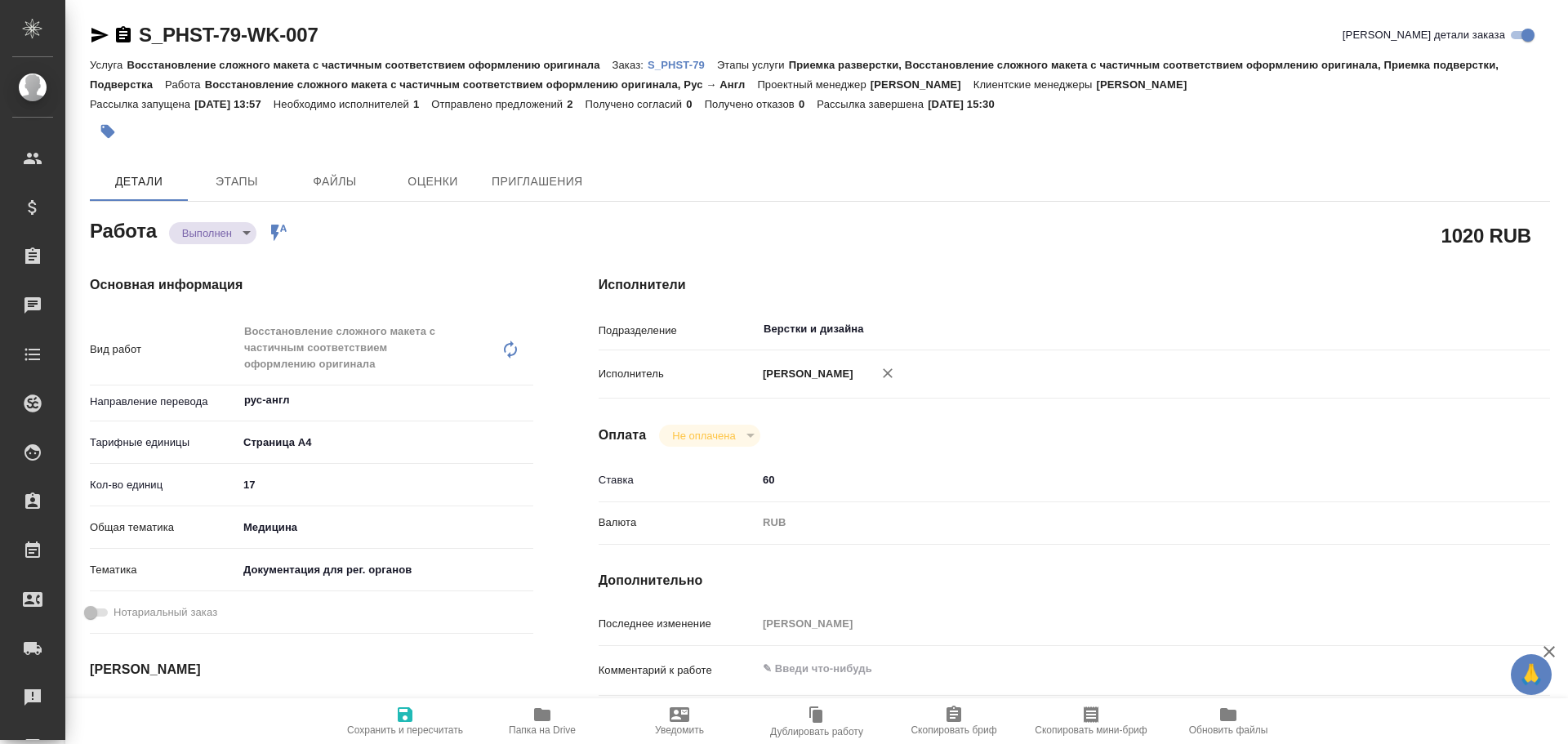
type textarea "x"
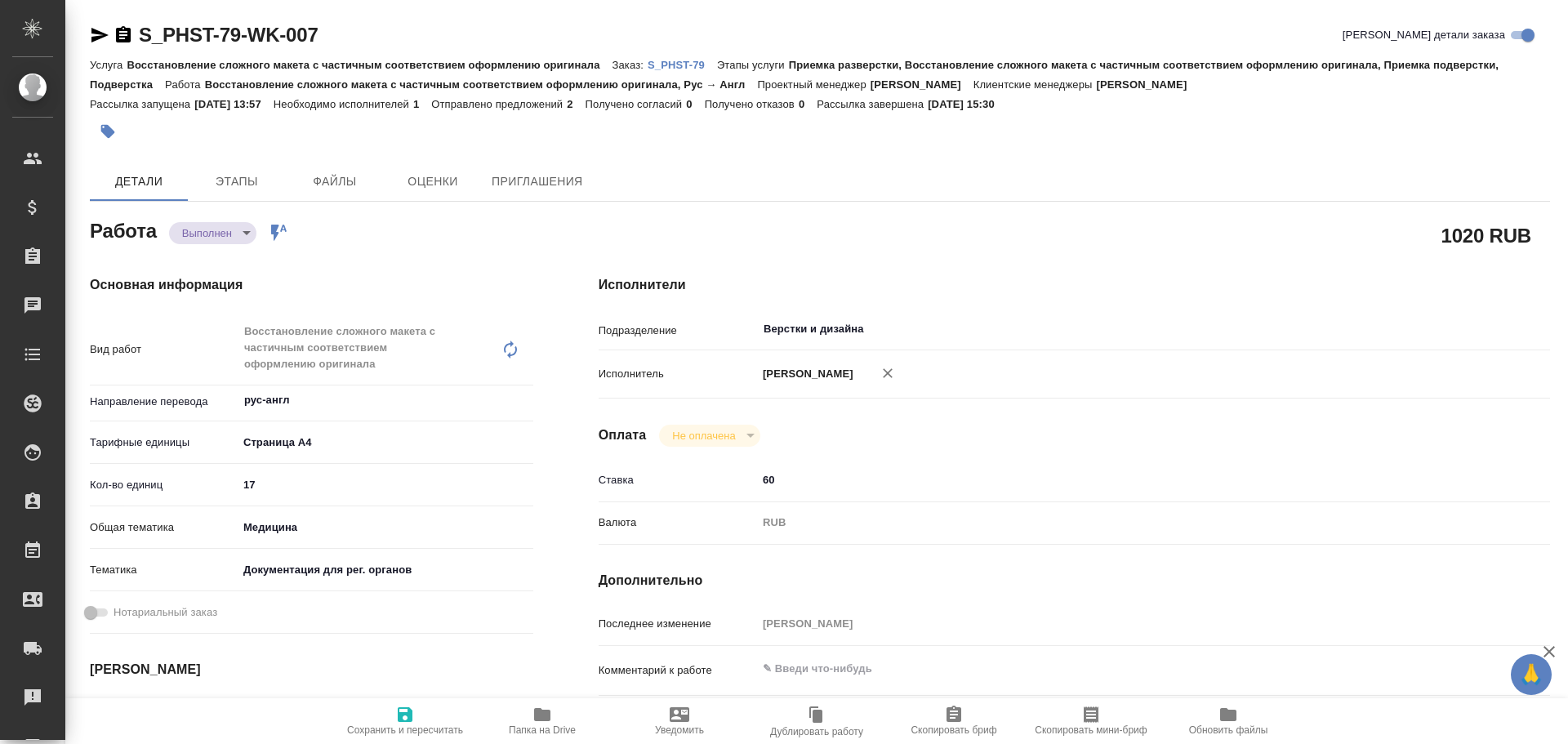
scroll to position [82, 0]
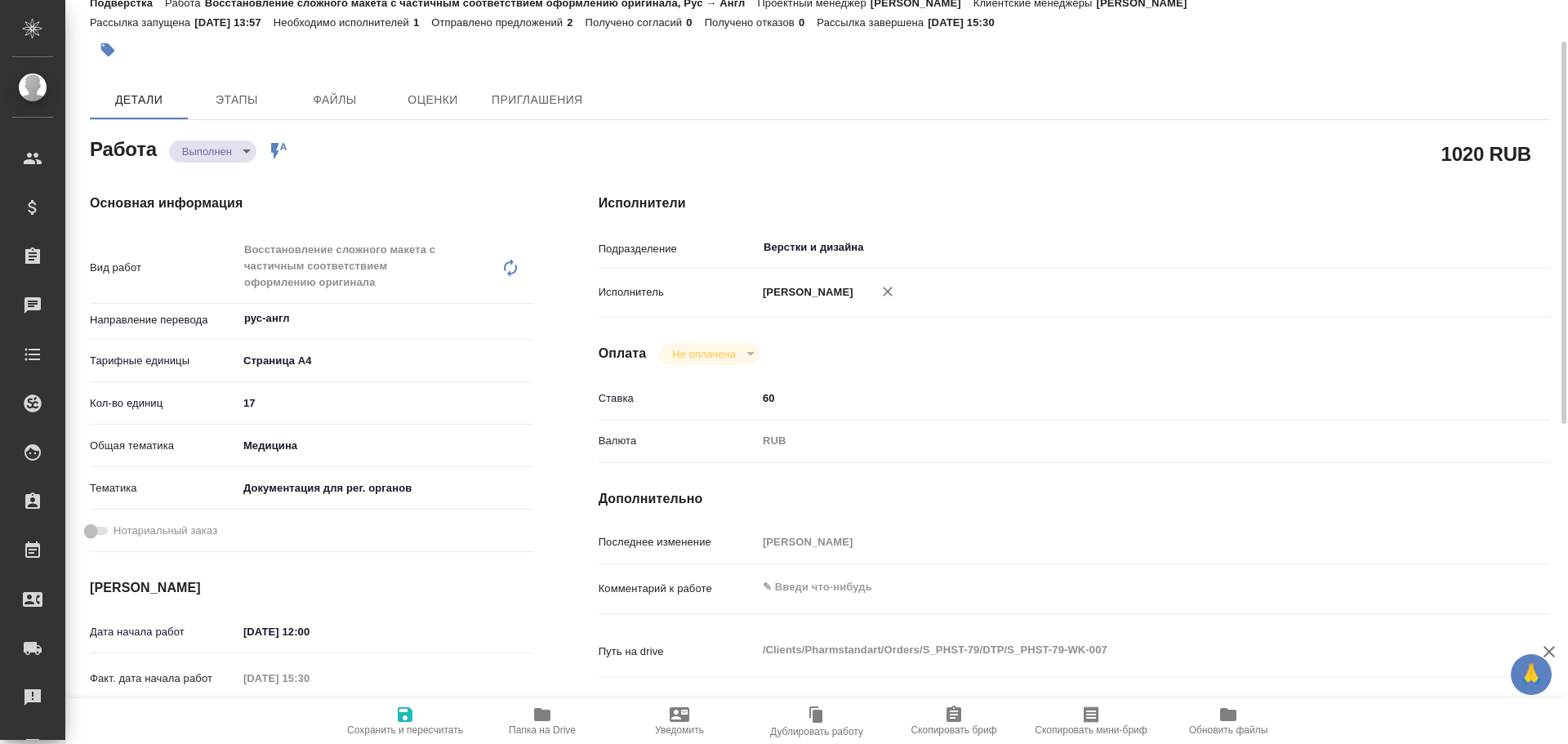
type textarea "x"
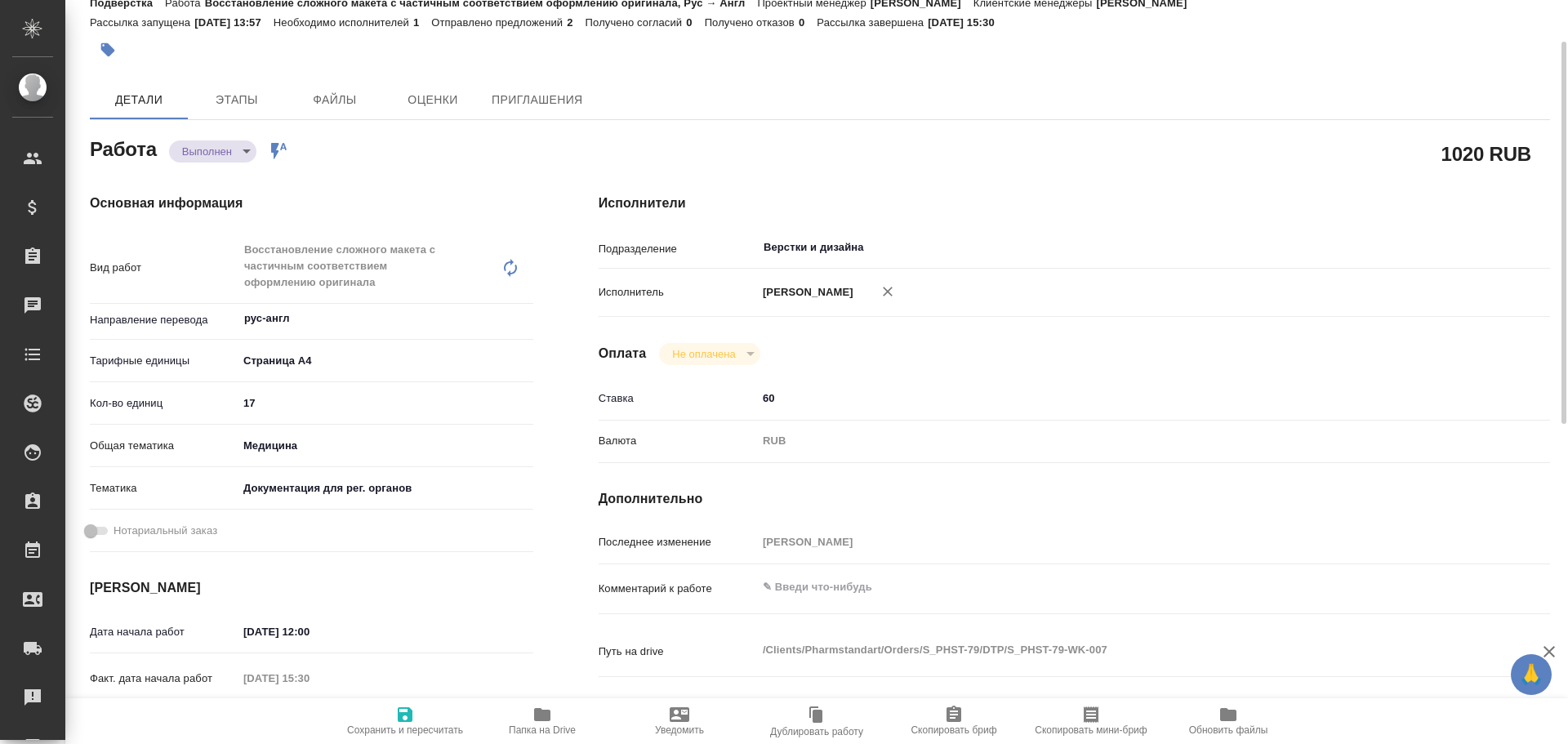
click at [548, 717] on icon "button" at bounding box center [542, 715] width 17 height 13
type textarea "x"
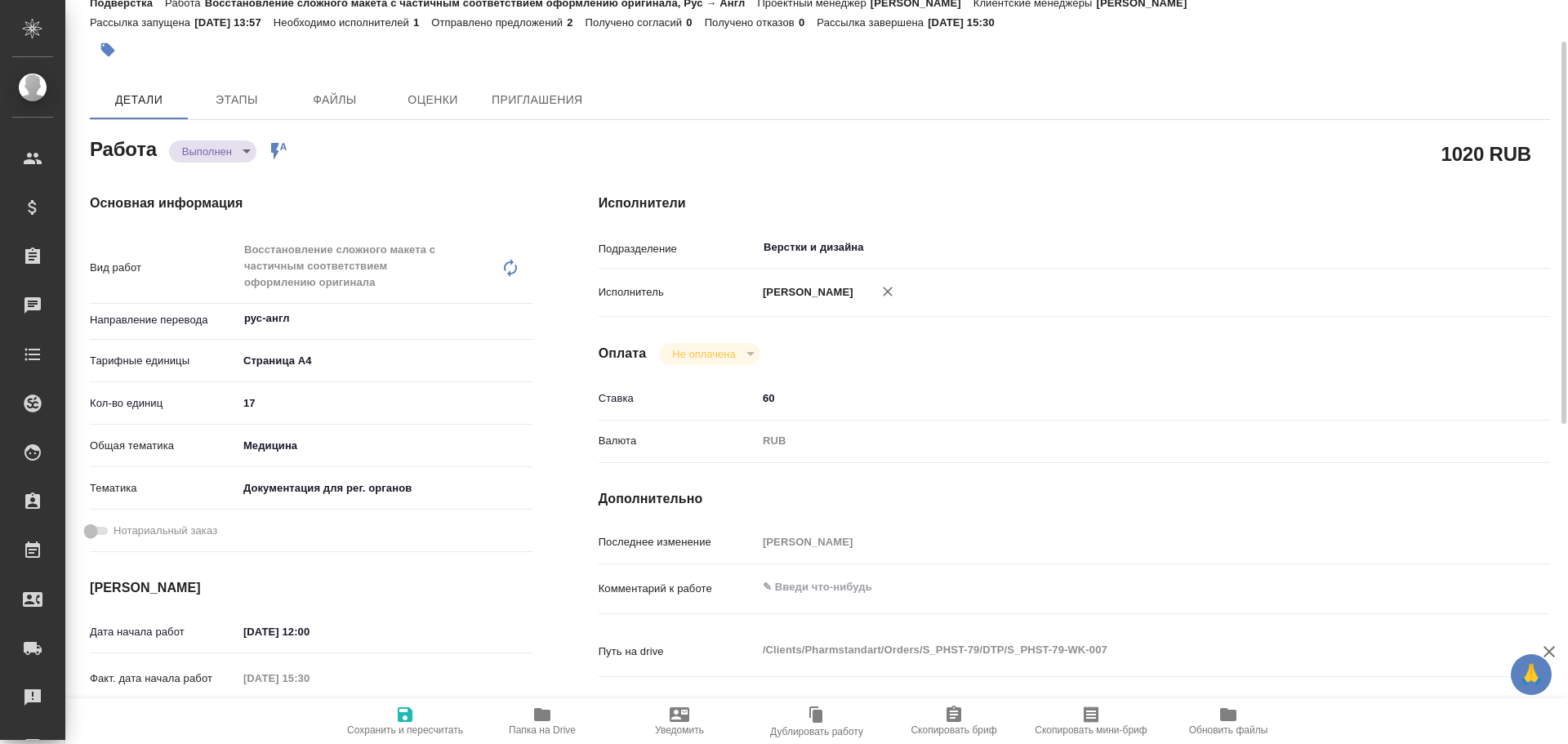
type textarea "x"
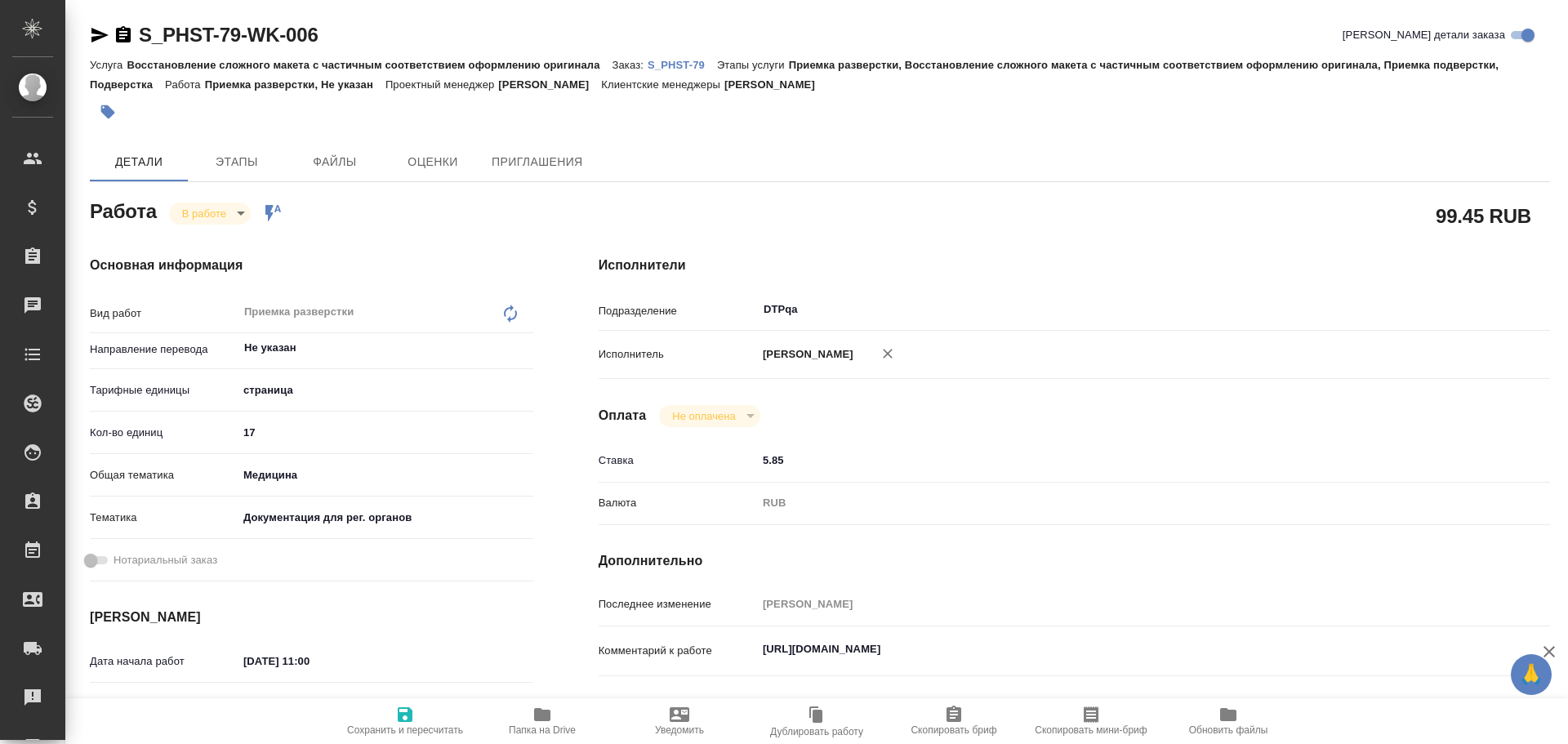
type textarea "x"
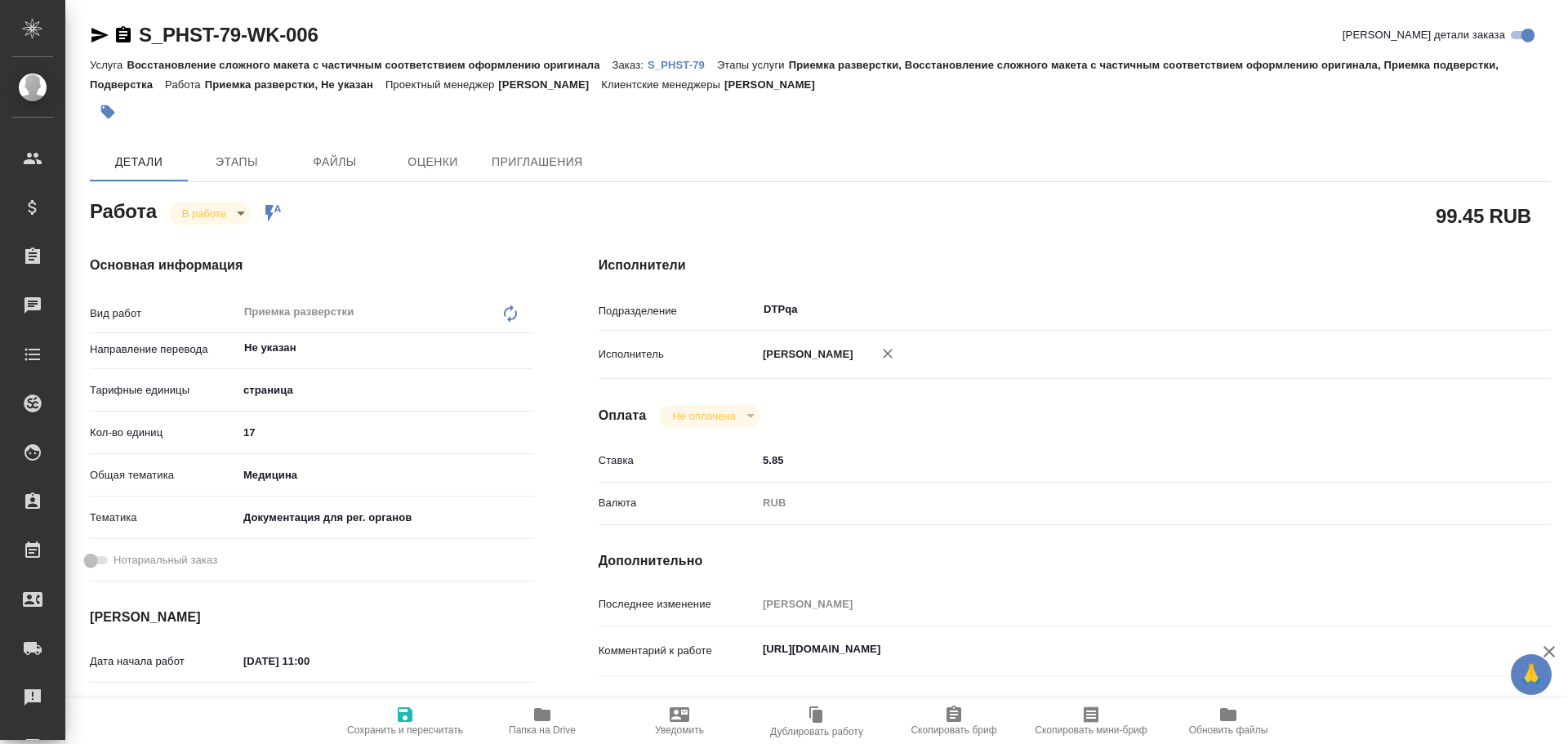
type textarea "x"
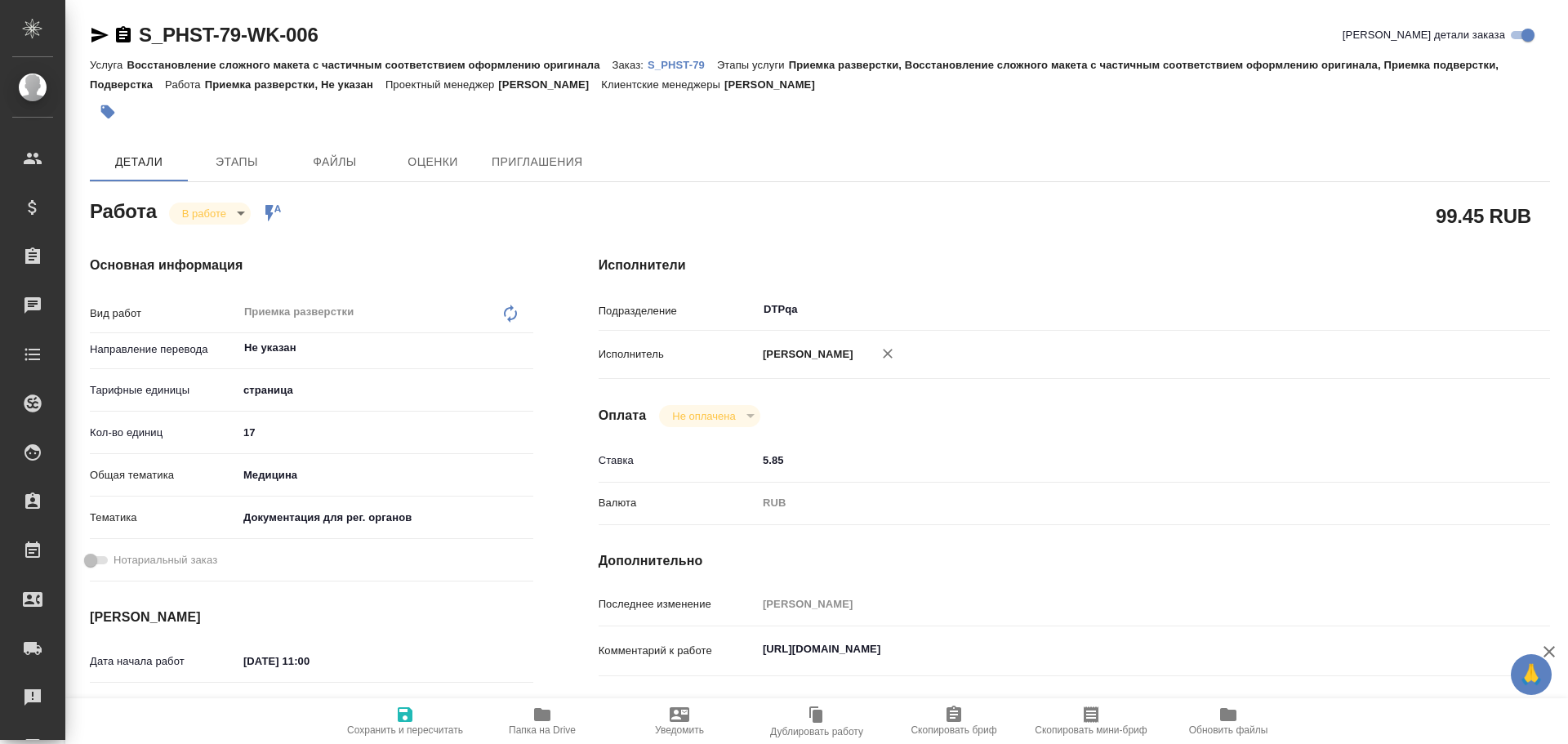
type textarea "x"
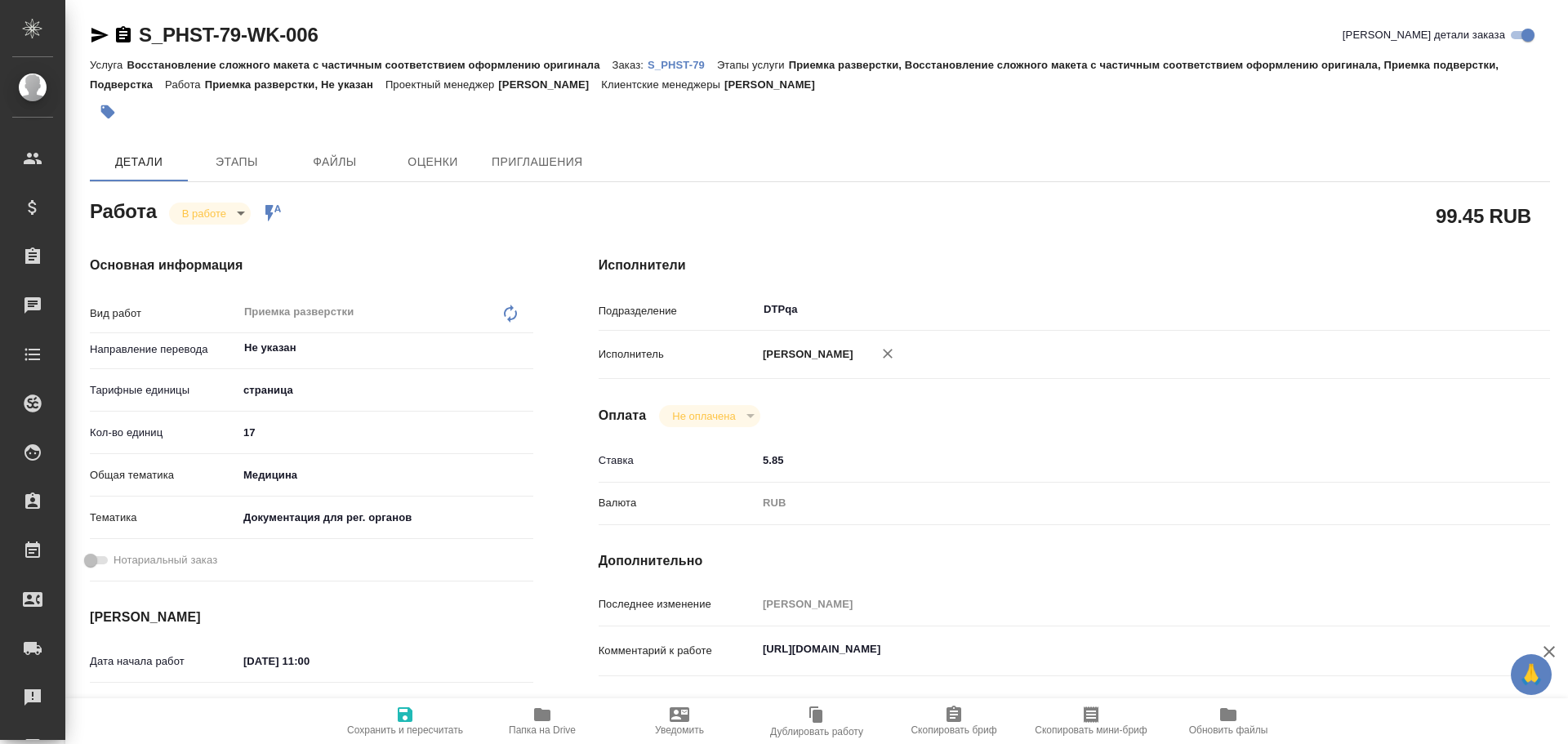
type textarea "x"
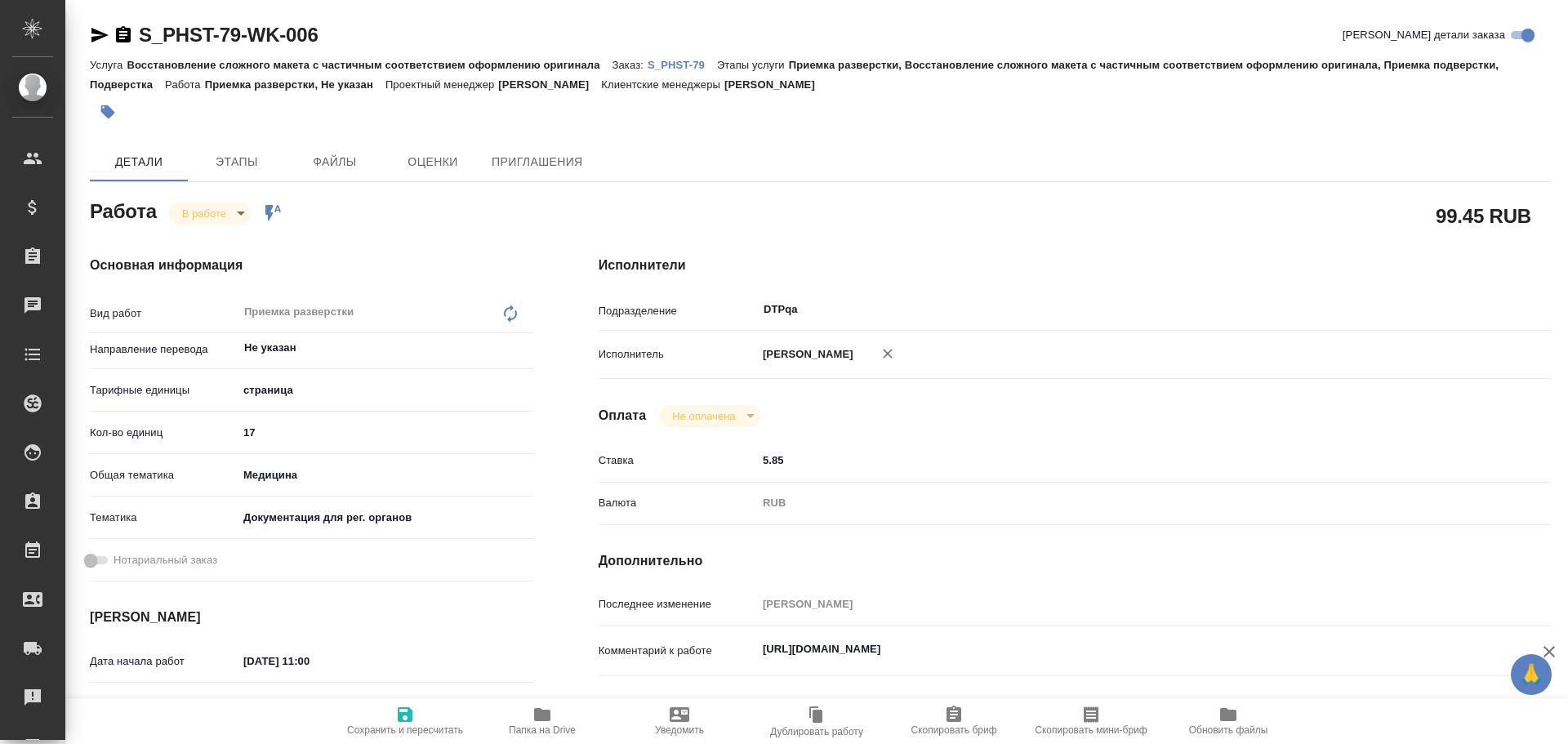
type textarea "x"
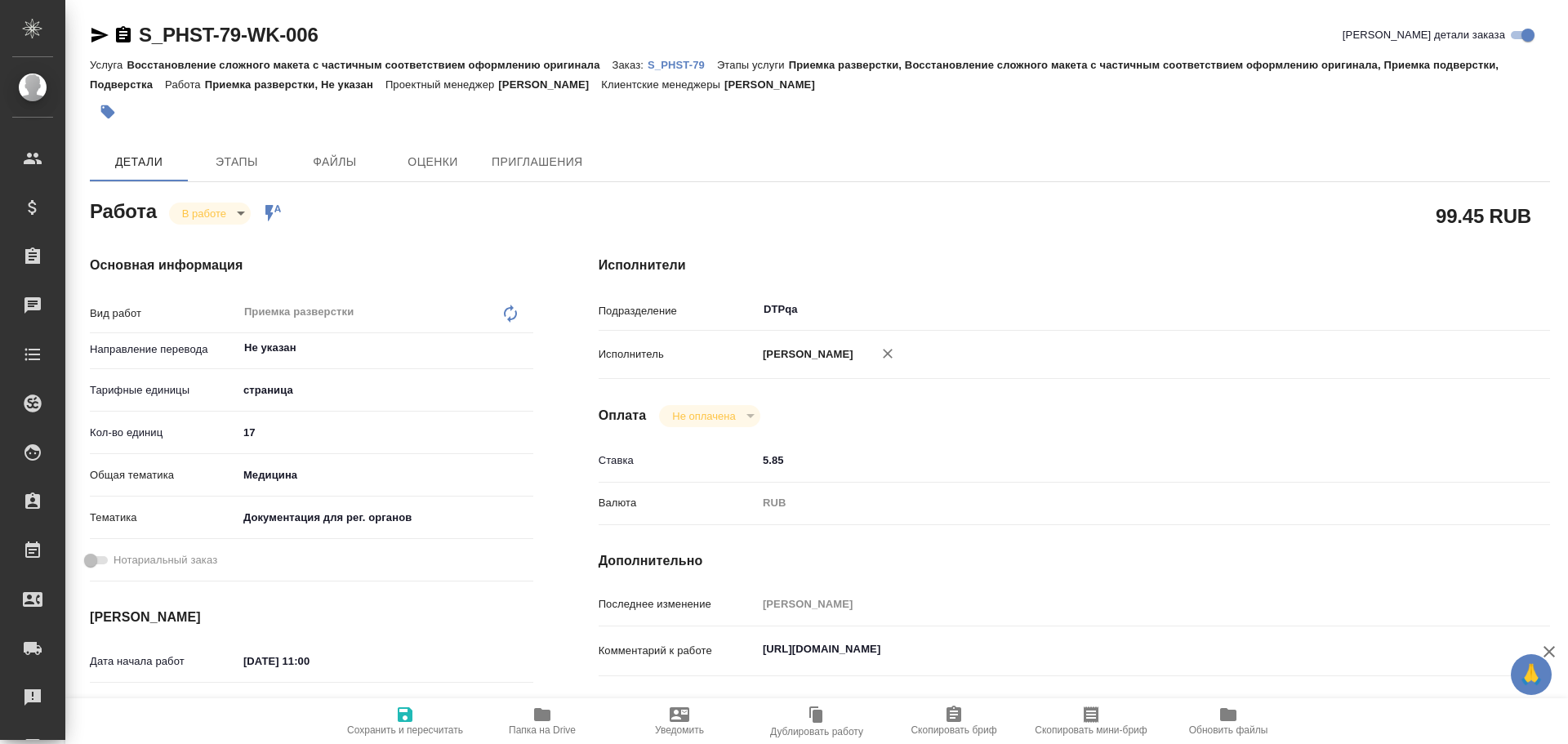
type textarea "x"
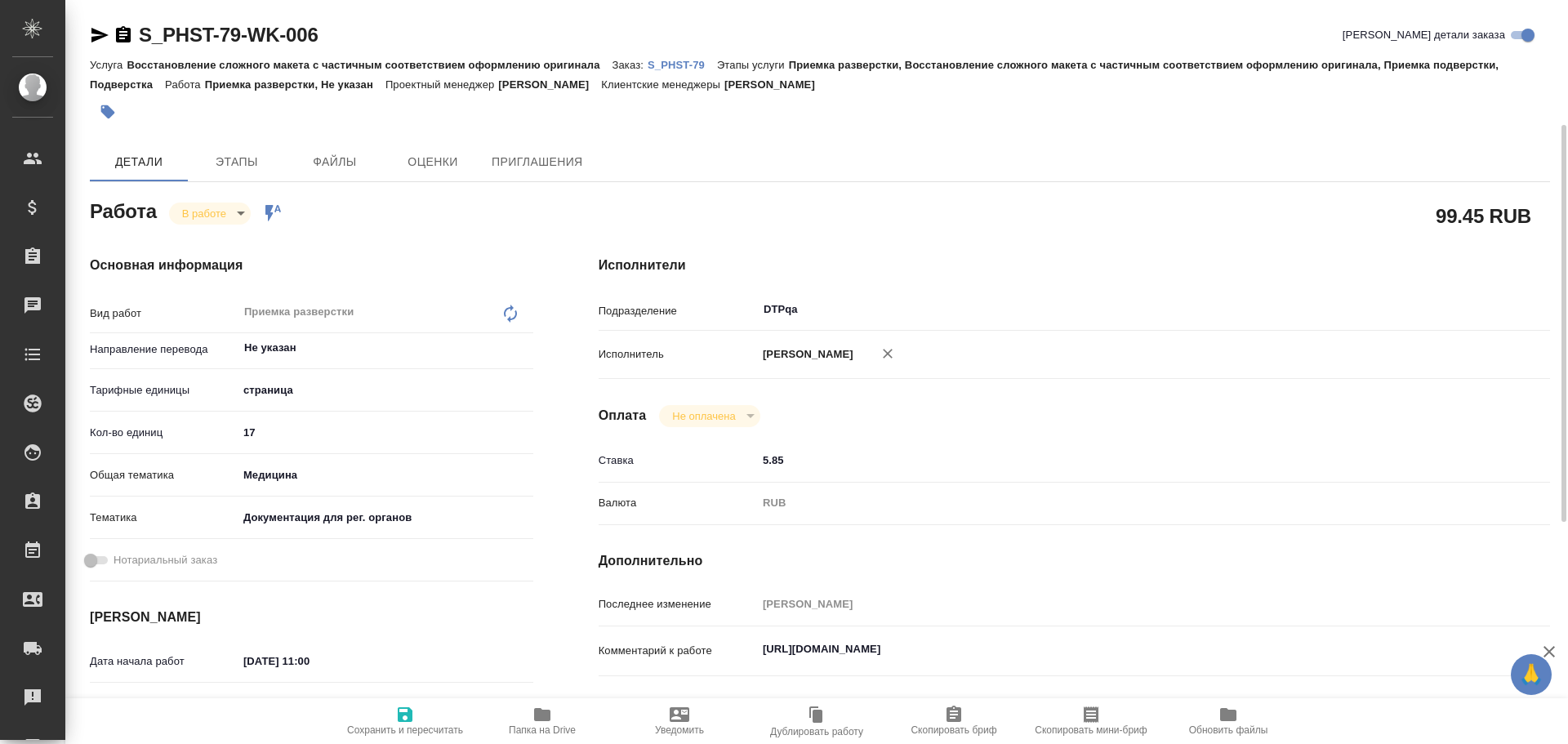
scroll to position [82, 0]
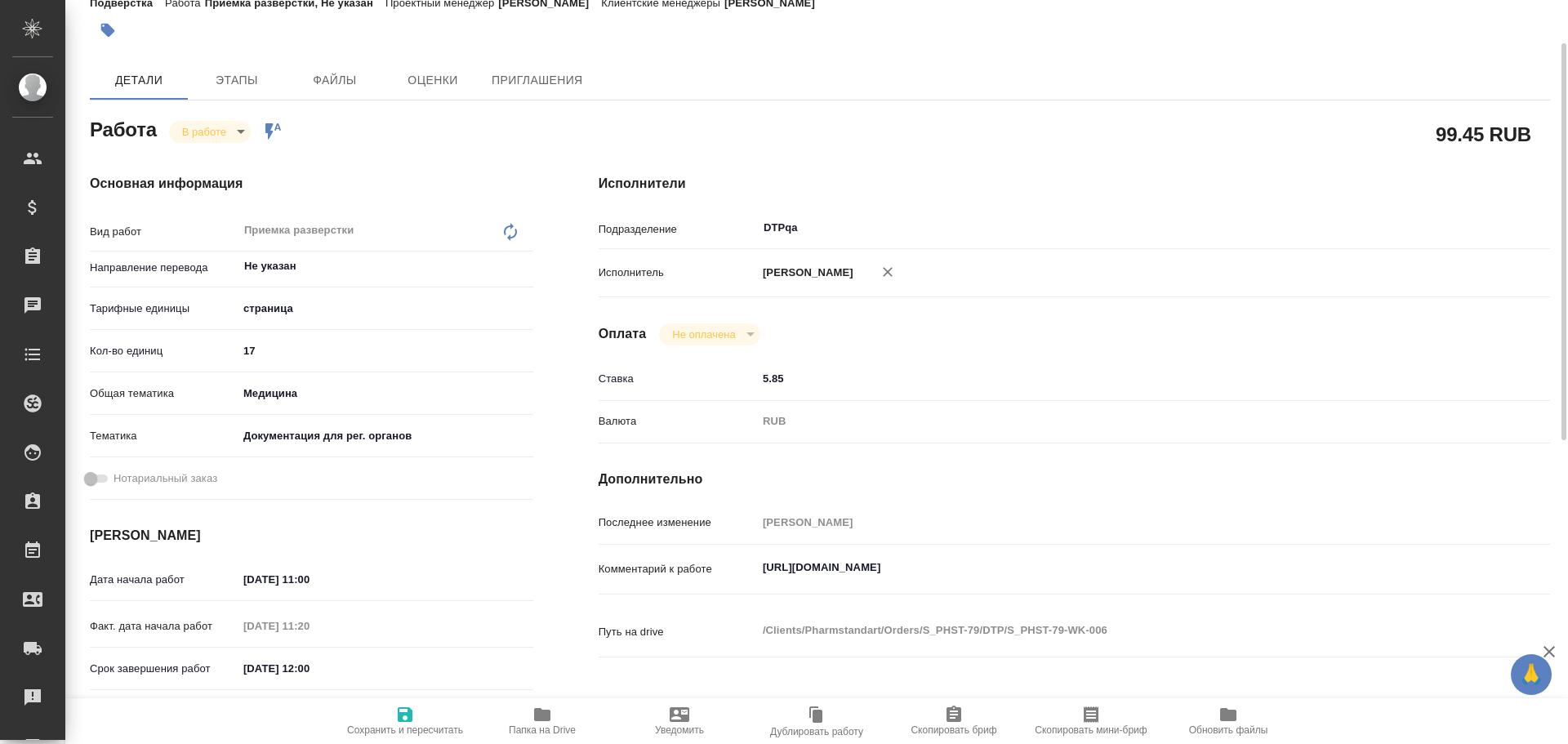
type textarea "x"
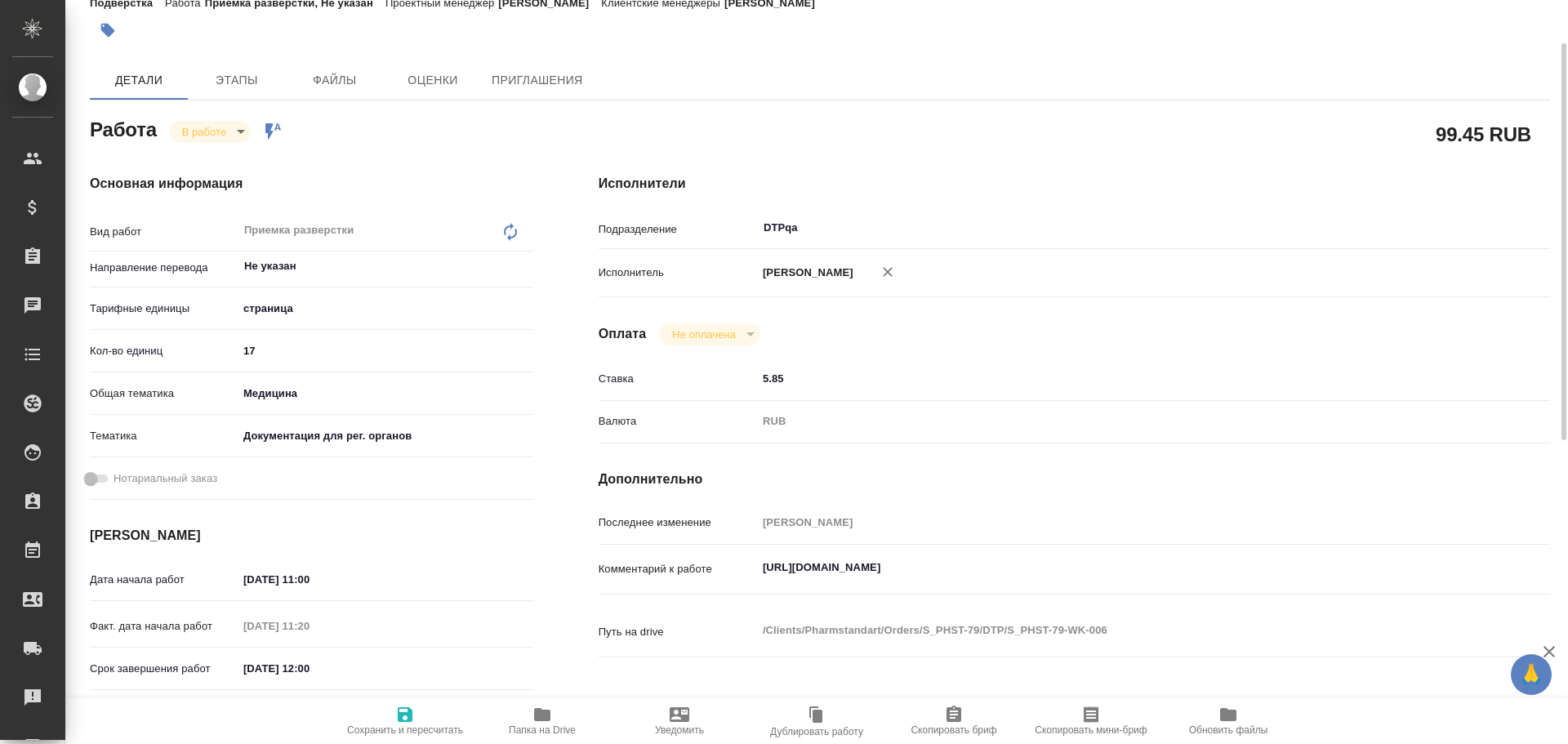
type textarea "x"
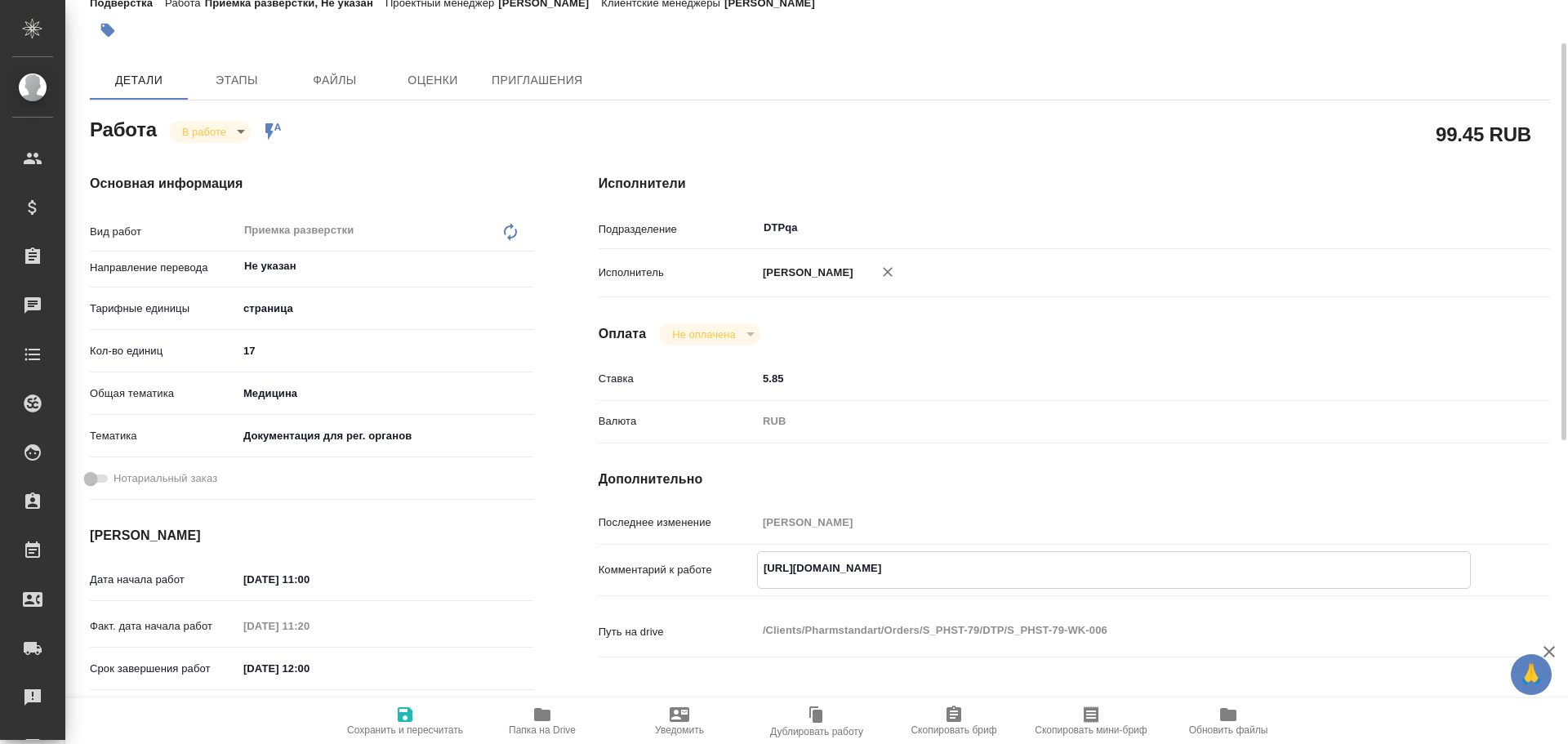
type textarea "x"
drag, startPoint x: 761, startPoint y: 572, endPoint x: 1076, endPoint y: 587, distance: 315.4
click at [1076, 587] on div "[URL][DOMAIN_NAME] x" at bounding box center [1114, 570] width 714 height 38
type textarea "x"
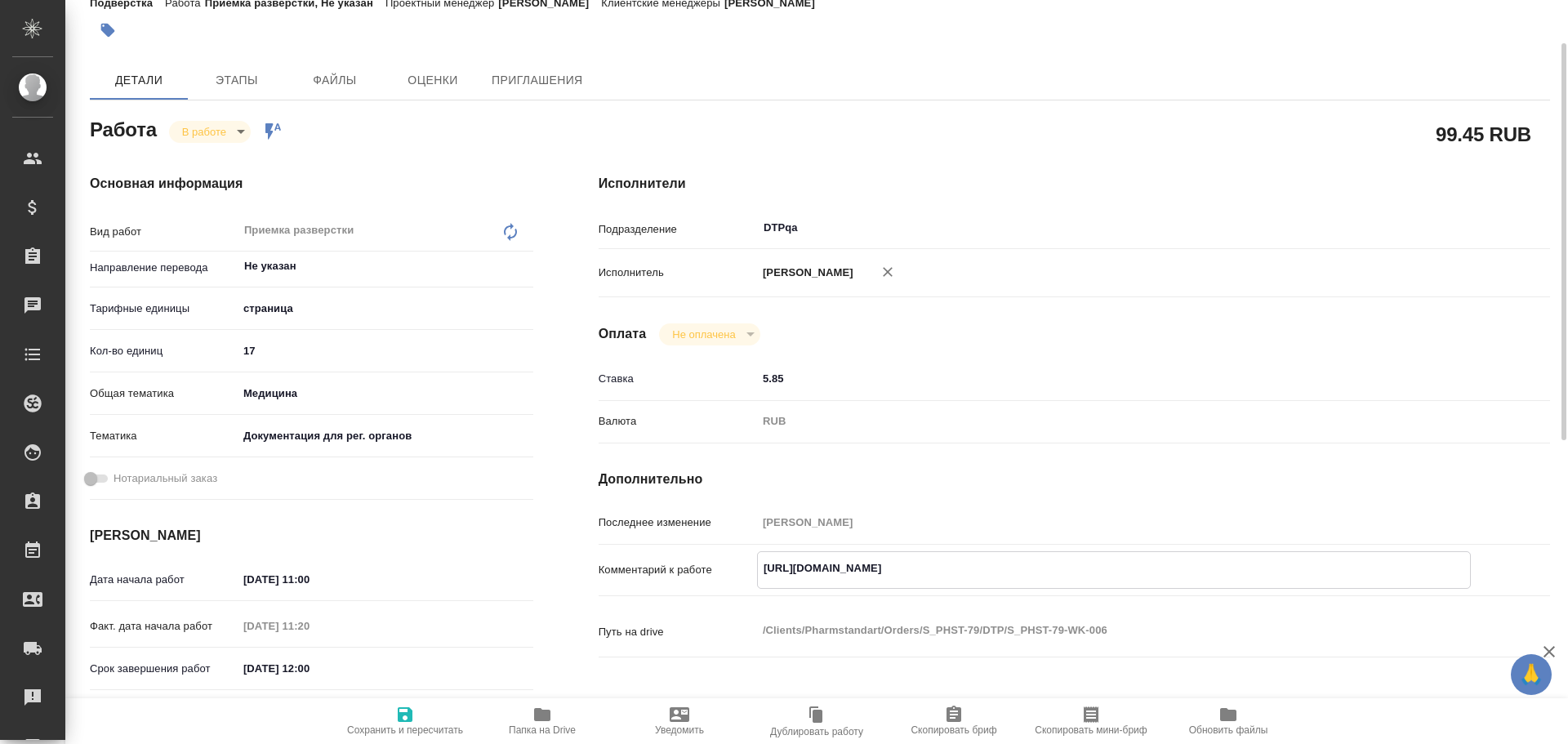
type textarea "x"
click at [538, 716] on icon "button" at bounding box center [542, 715] width 17 height 13
type textarea "x"
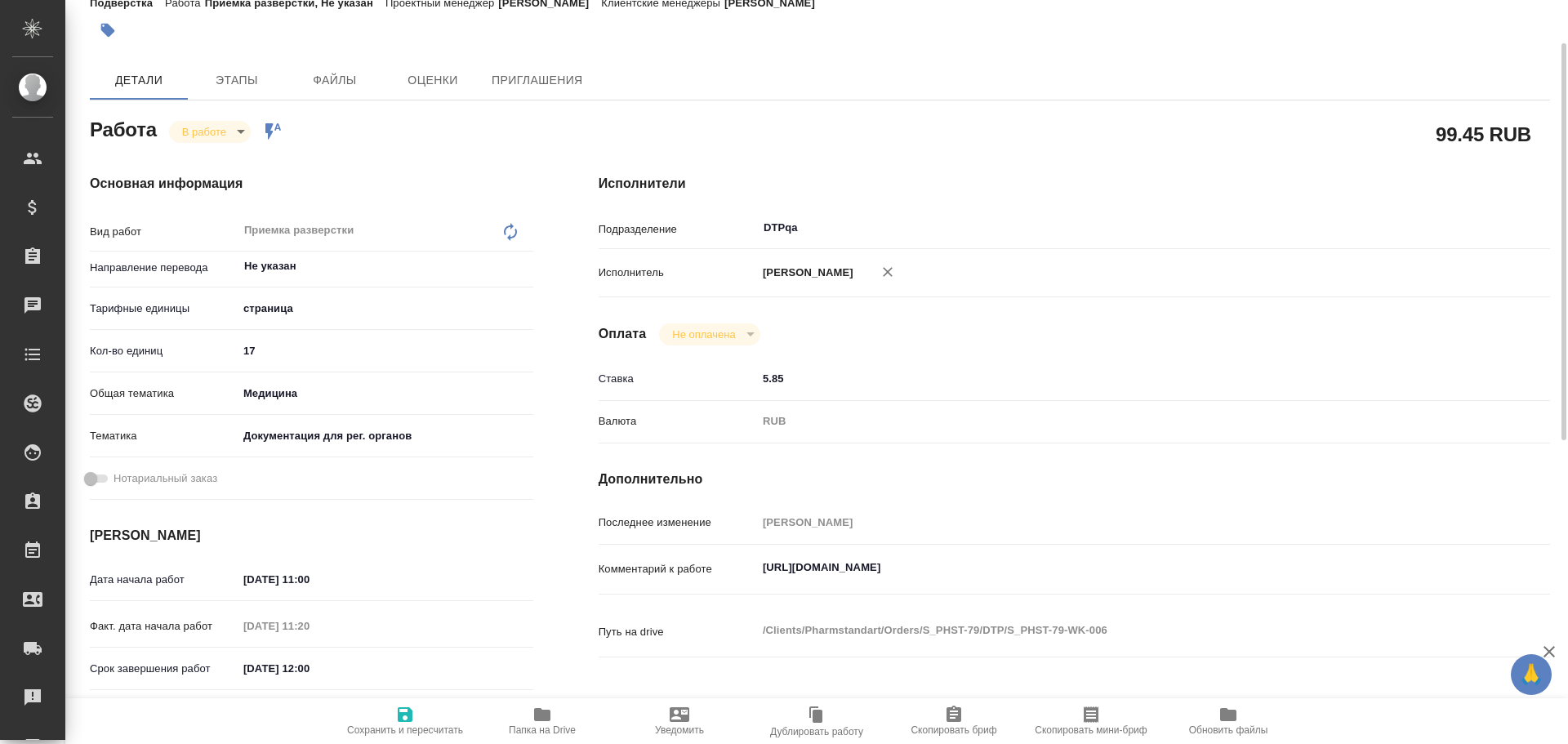
click at [1123, 572] on textarea "[URL][DOMAIN_NAME]" at bounding box center [1114, 567] width 714 height 28
type textarea "x"
type textarea "[URL][DOMAIN_NAME]"
type textarea "x"
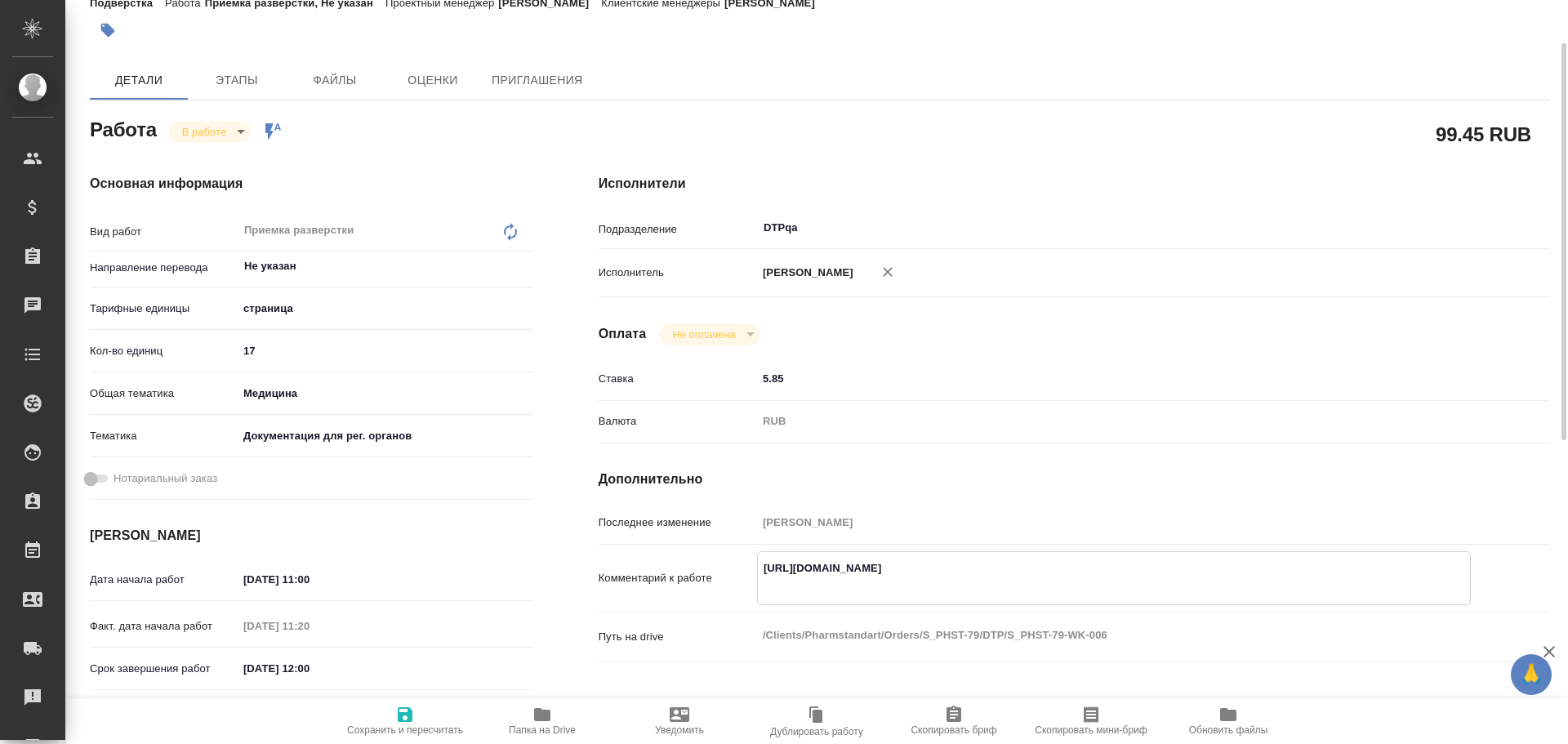
type textarea "x"
type textarea "[URL][DOMAIN_NAME] H"
type textarea "x"
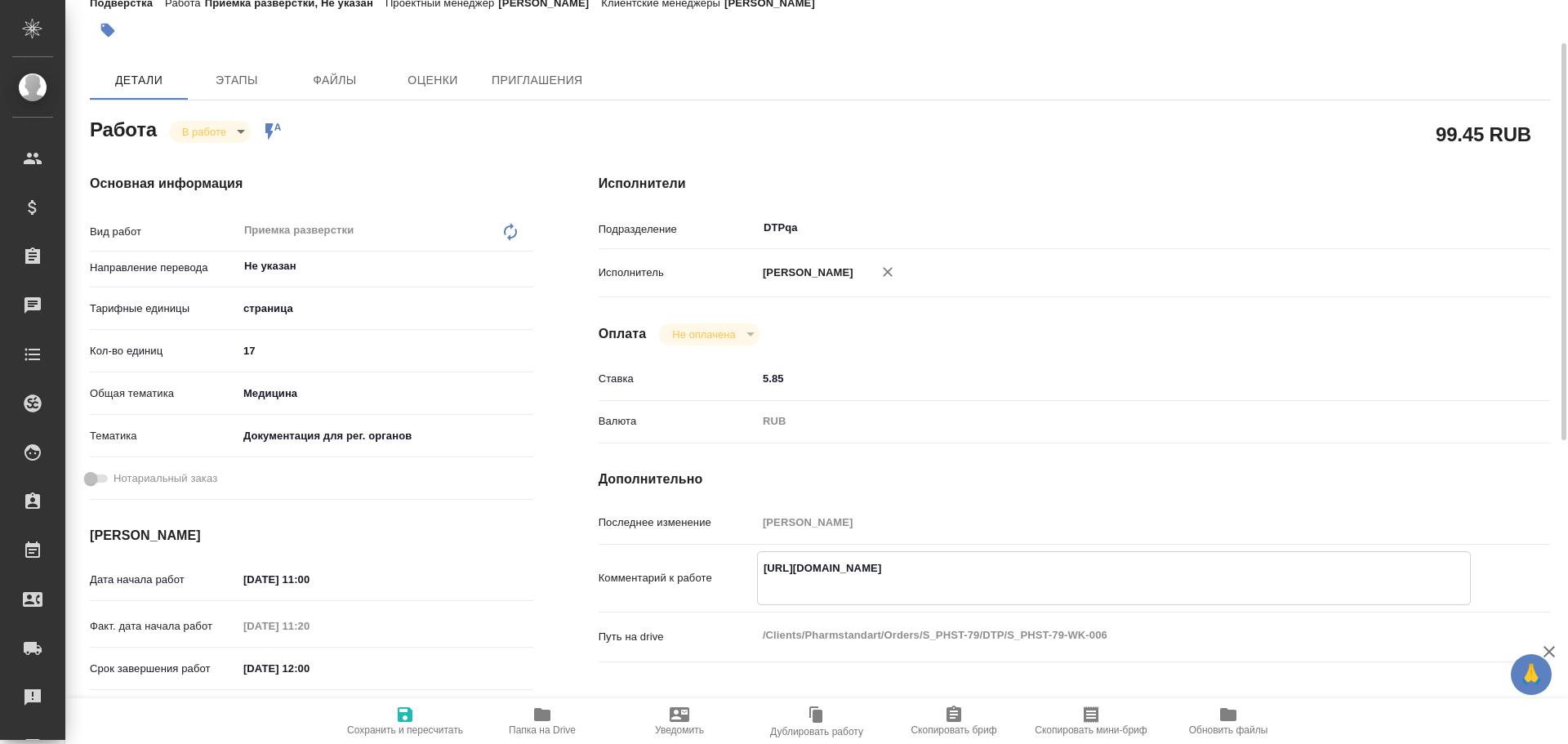
type textarea "x"
type textarea "[URL][DOMAIN_NAME] Hf"
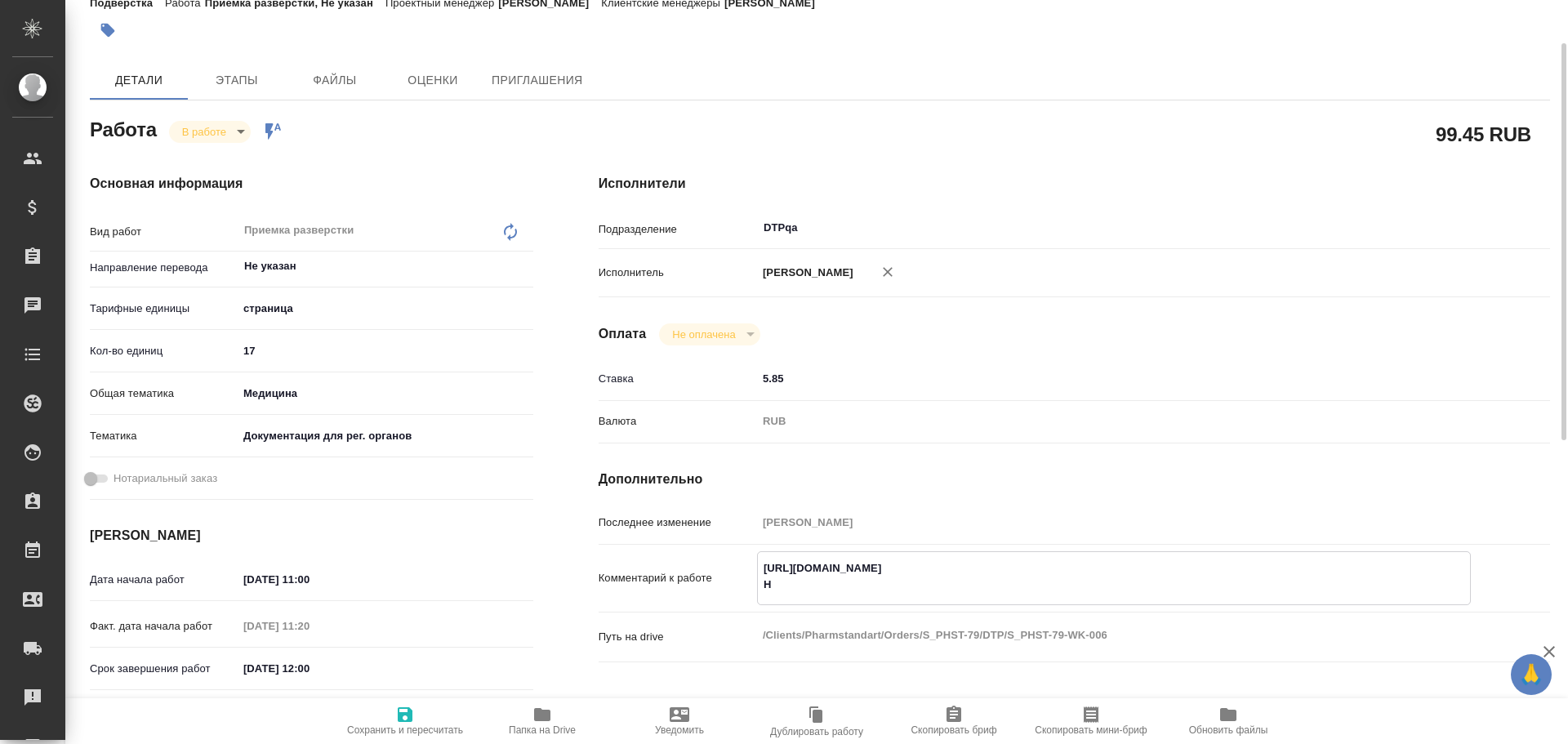
type textarea "x"
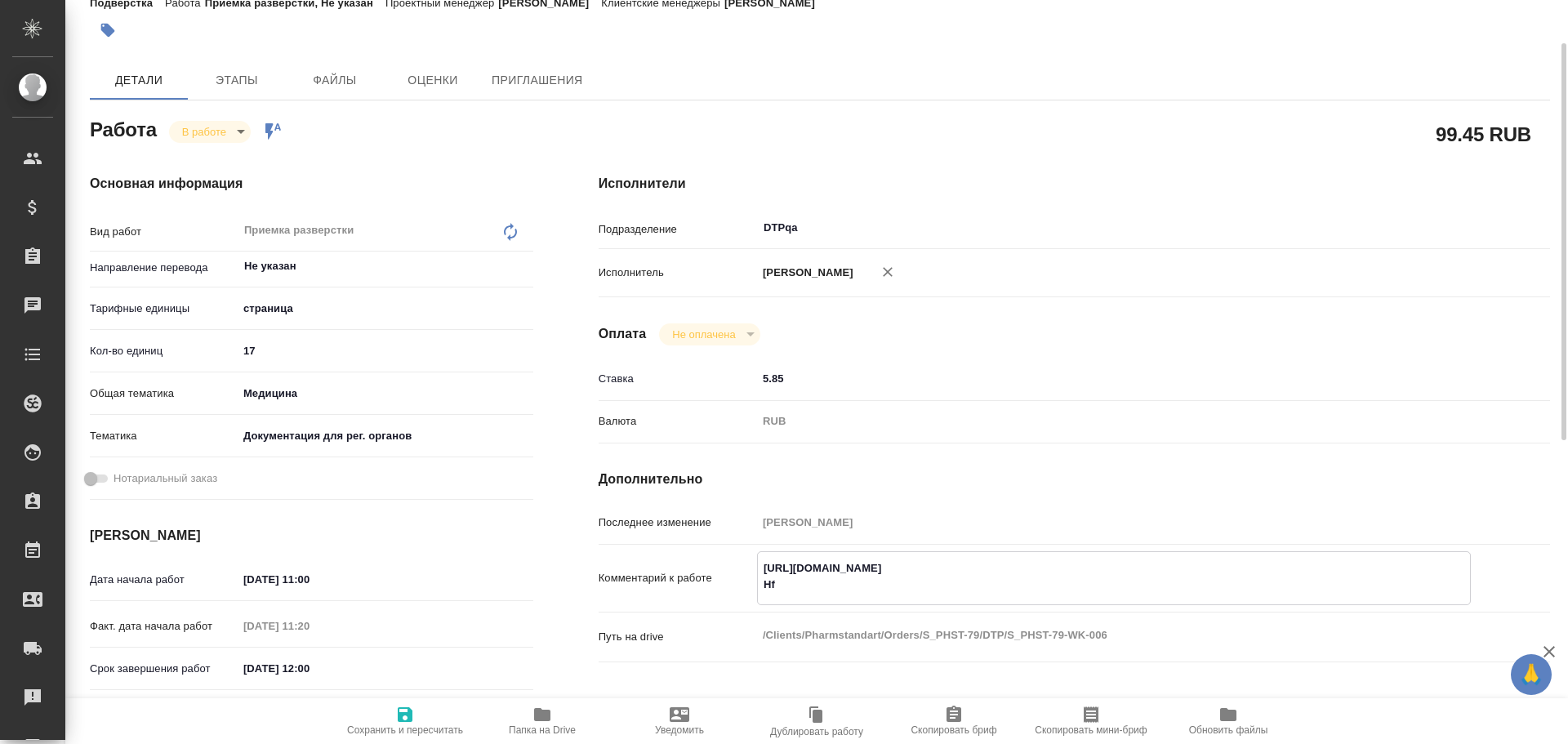
type textarea "[URL][DOMAIN_NAME] H"
type textarea "x"
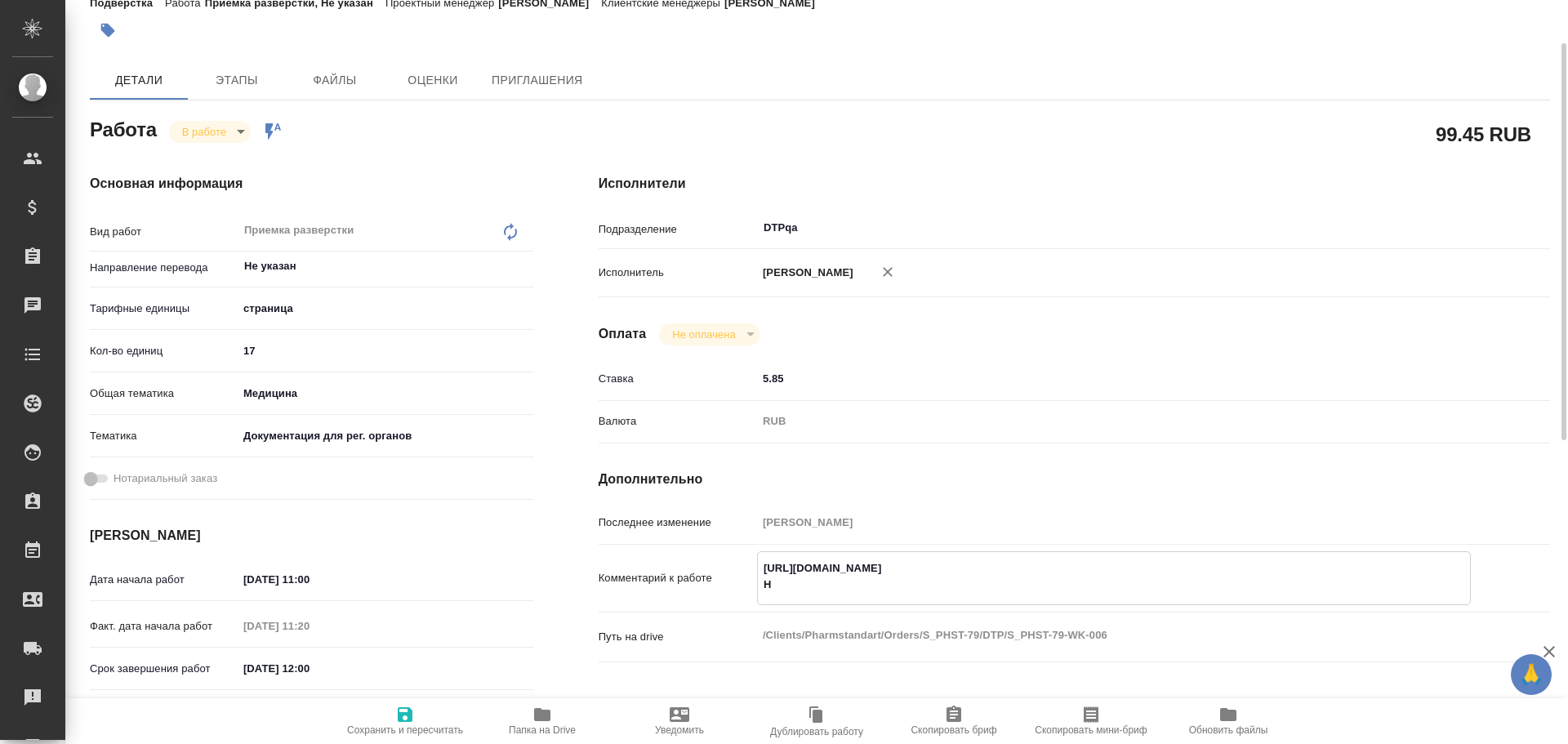
type textarea "x"
type textarea "[URL][DOMAIN_NAME]"
type textarea "x"
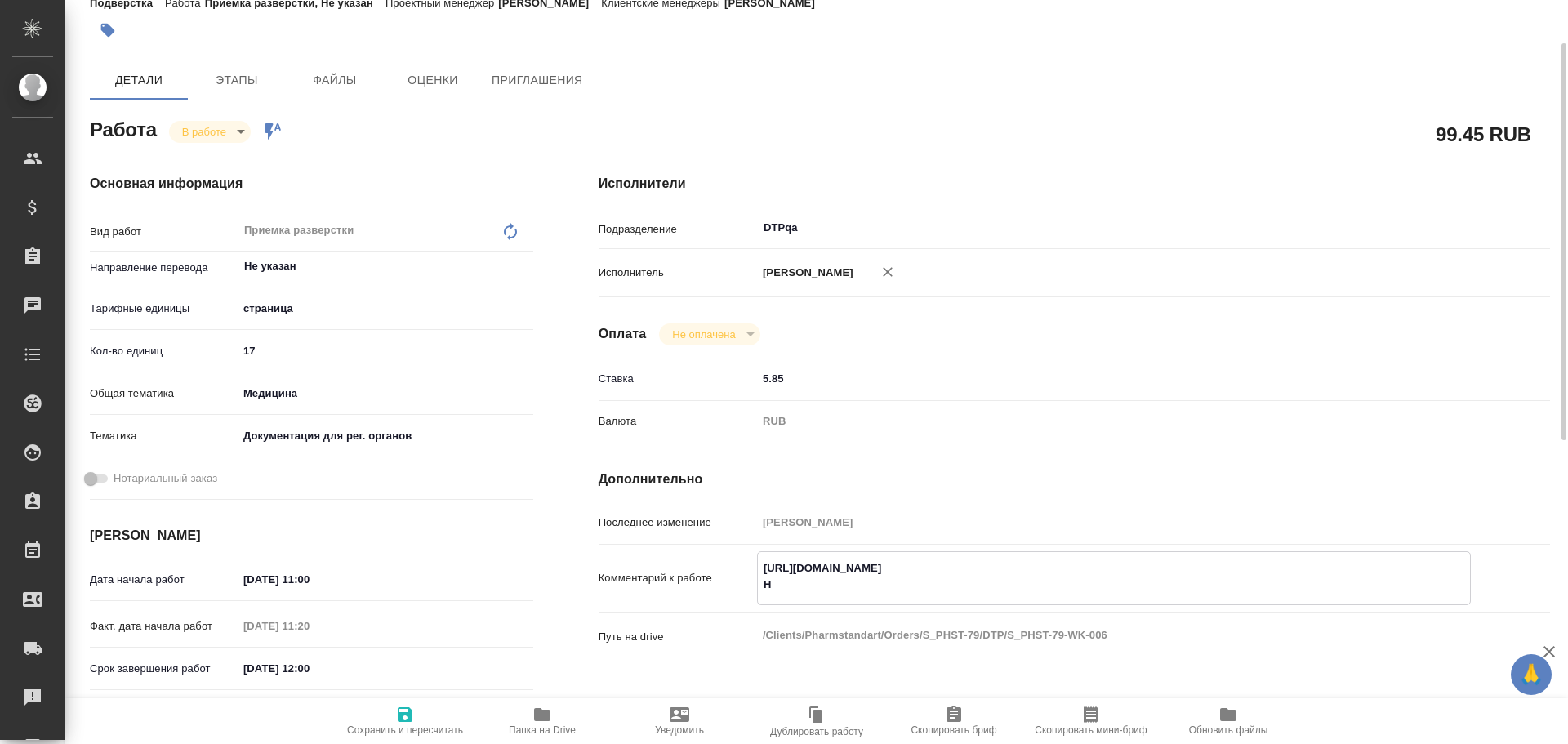
type textarea "x"
type textarea "[URL][DOMAIN_NAME]"
type textarea "x"
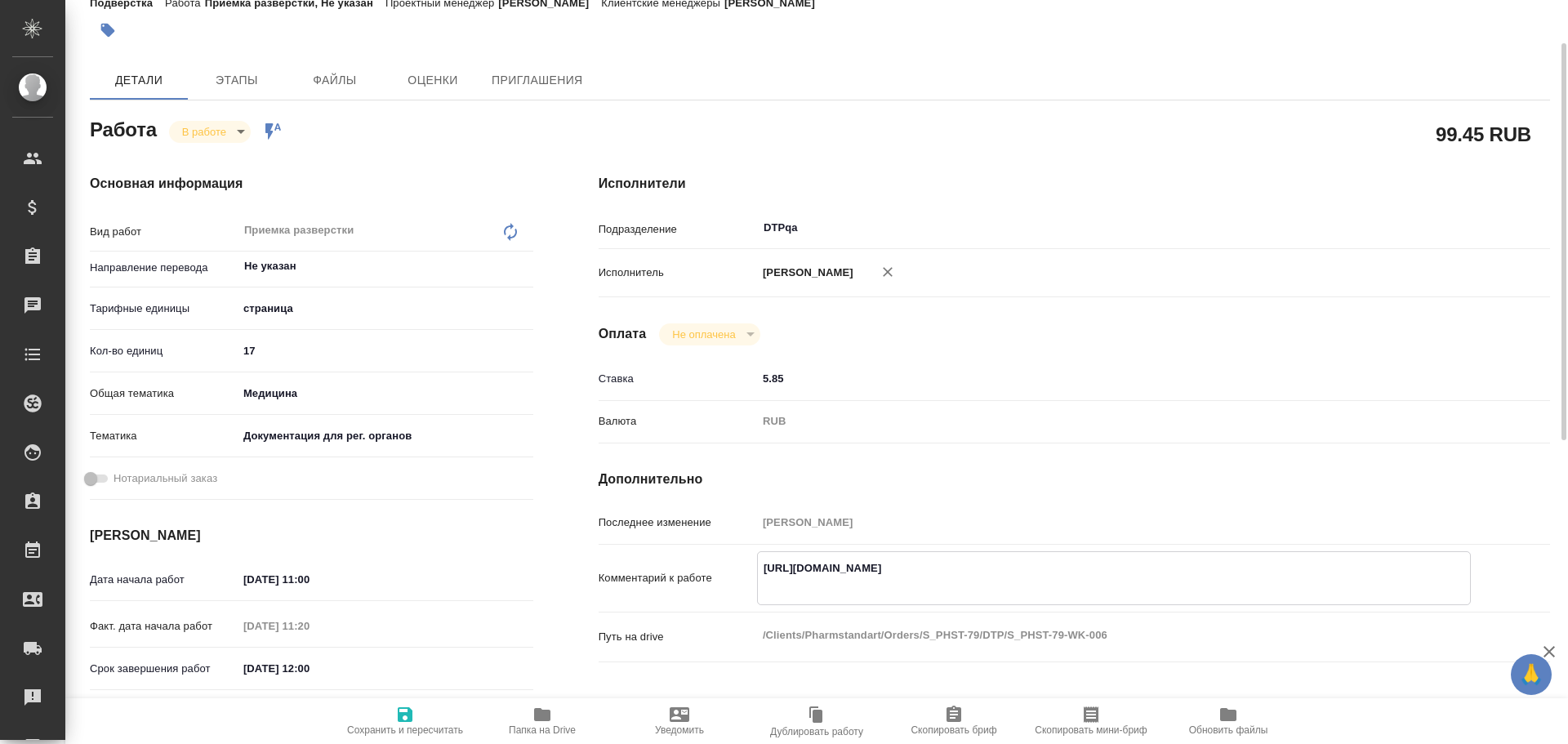
type textarea "x"
type textarea "[URL][DOMAIN_NAME] Р"
type textarea "x"
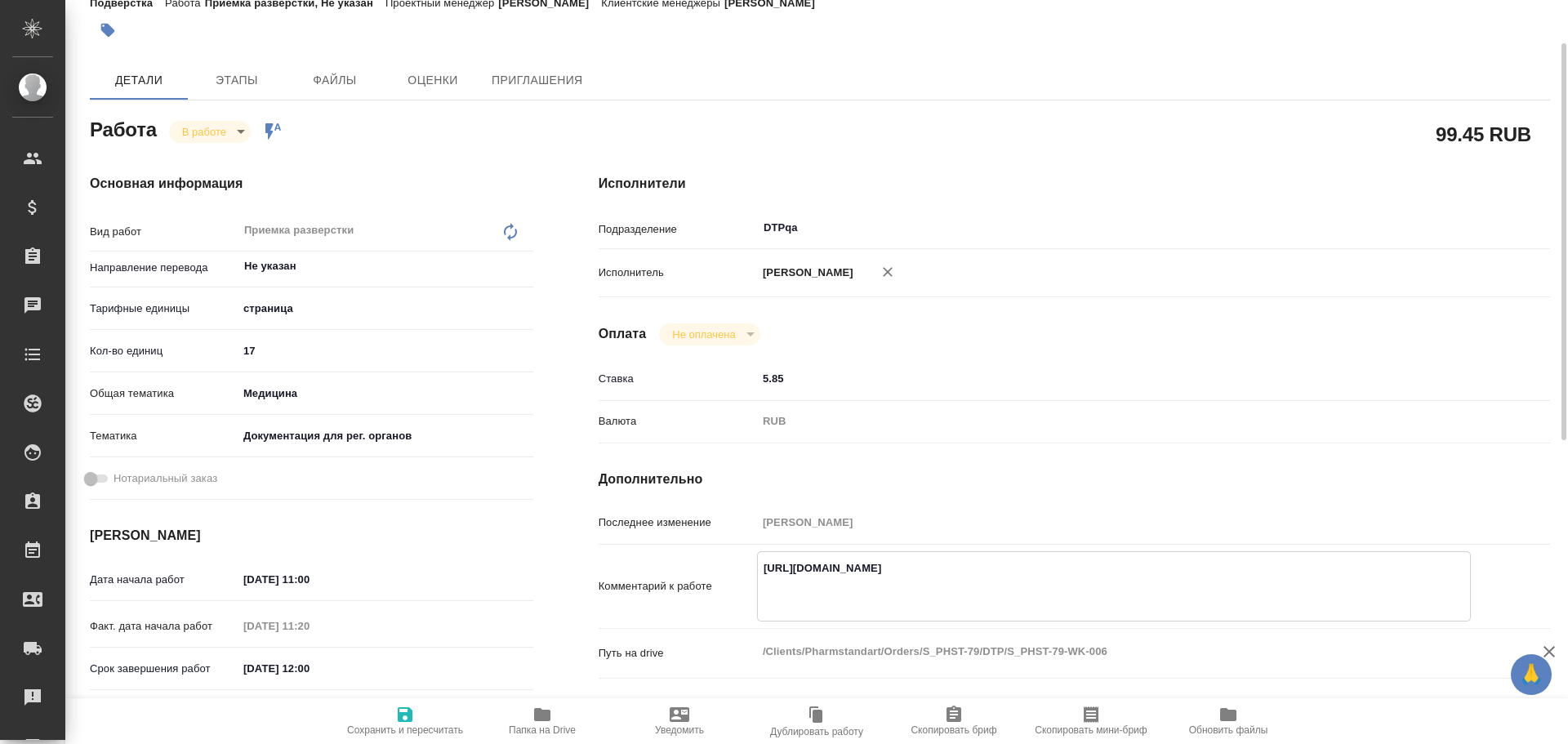
type textarea "x"
type textarea "https://tera.awatera.com/Work/68a2de408fb9e635190aaf3a/ Ра"
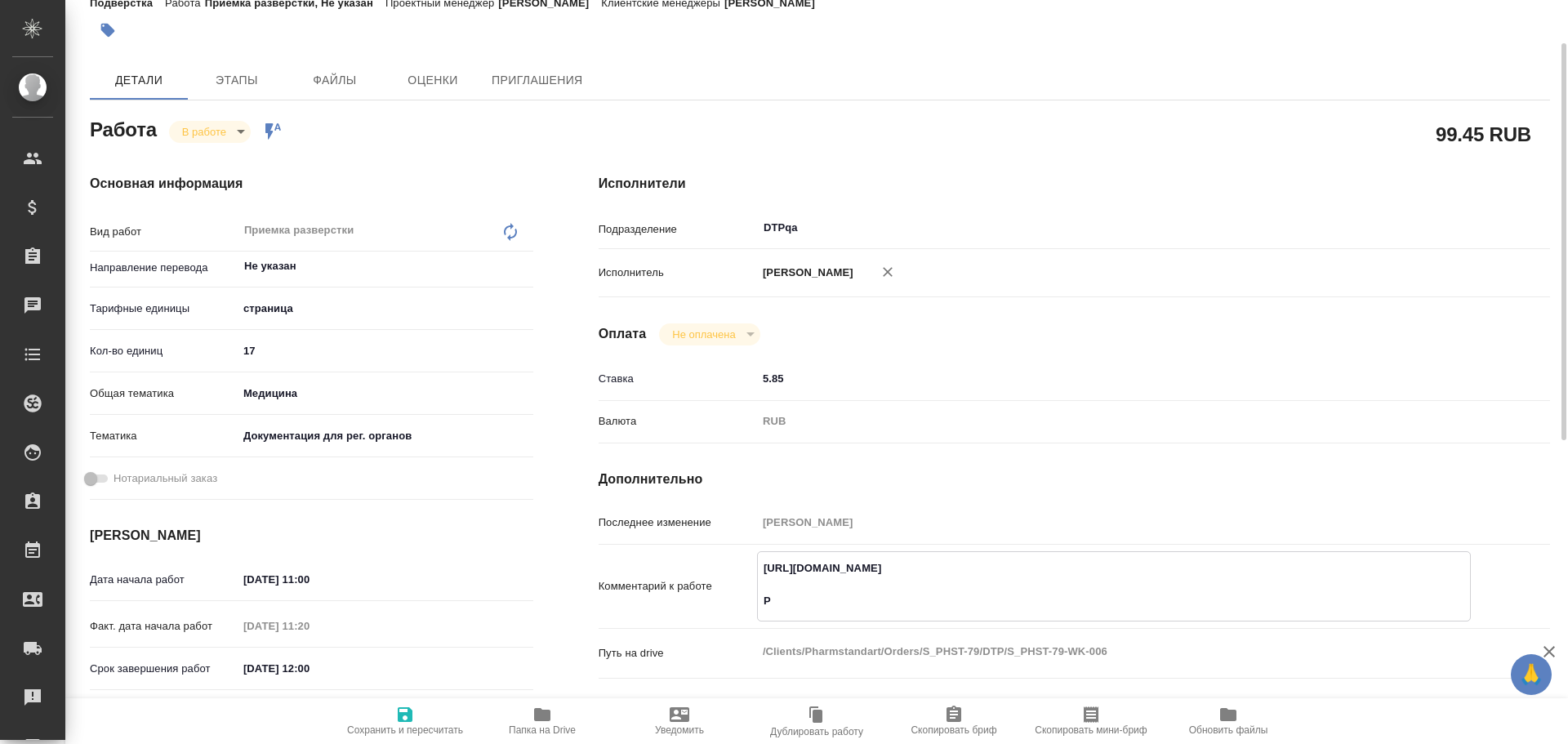
type textarea "x"
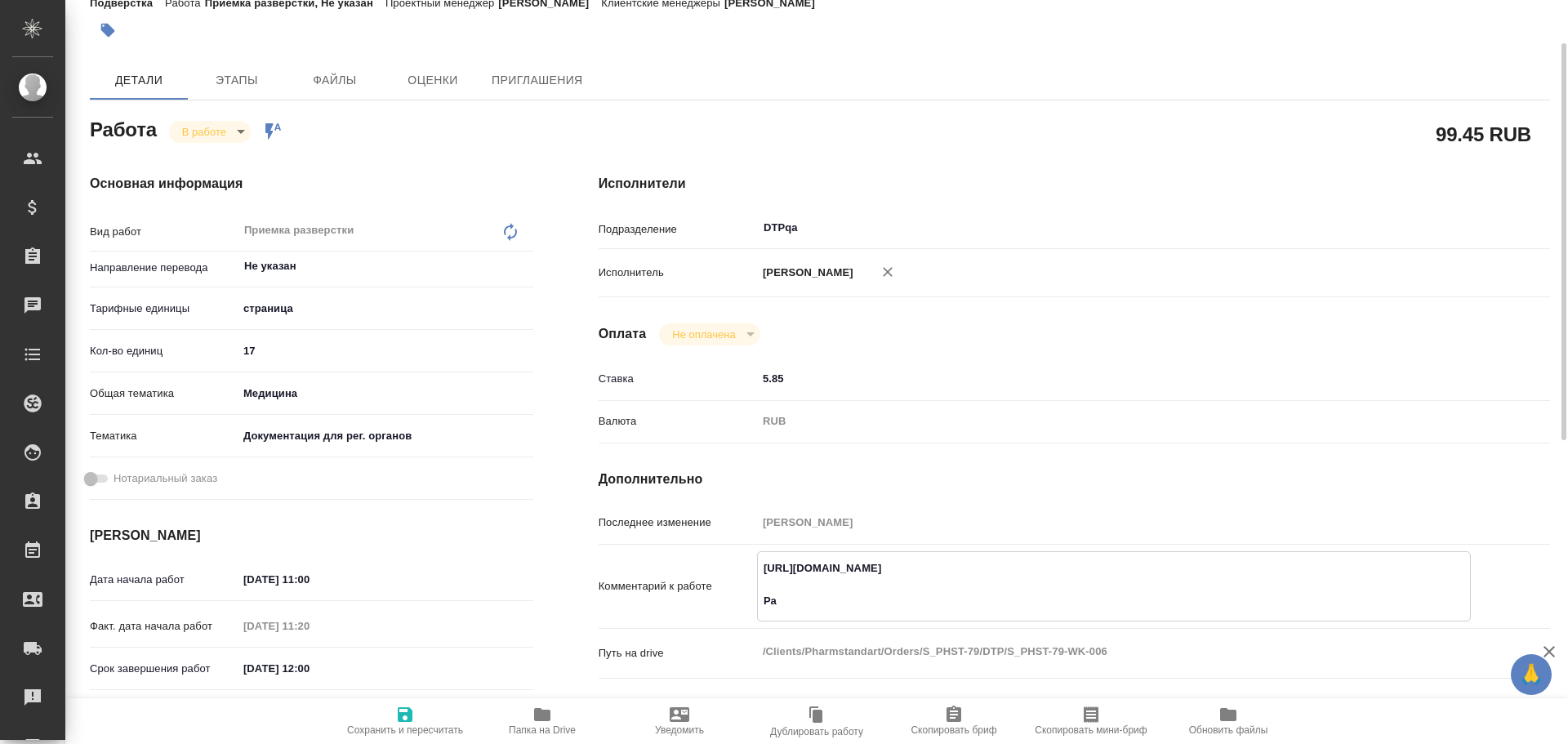
type textarea "https://tera.awatera.com/Work/68a2de408fb9e635190aaf3a/ Раз"
type textarea "x"
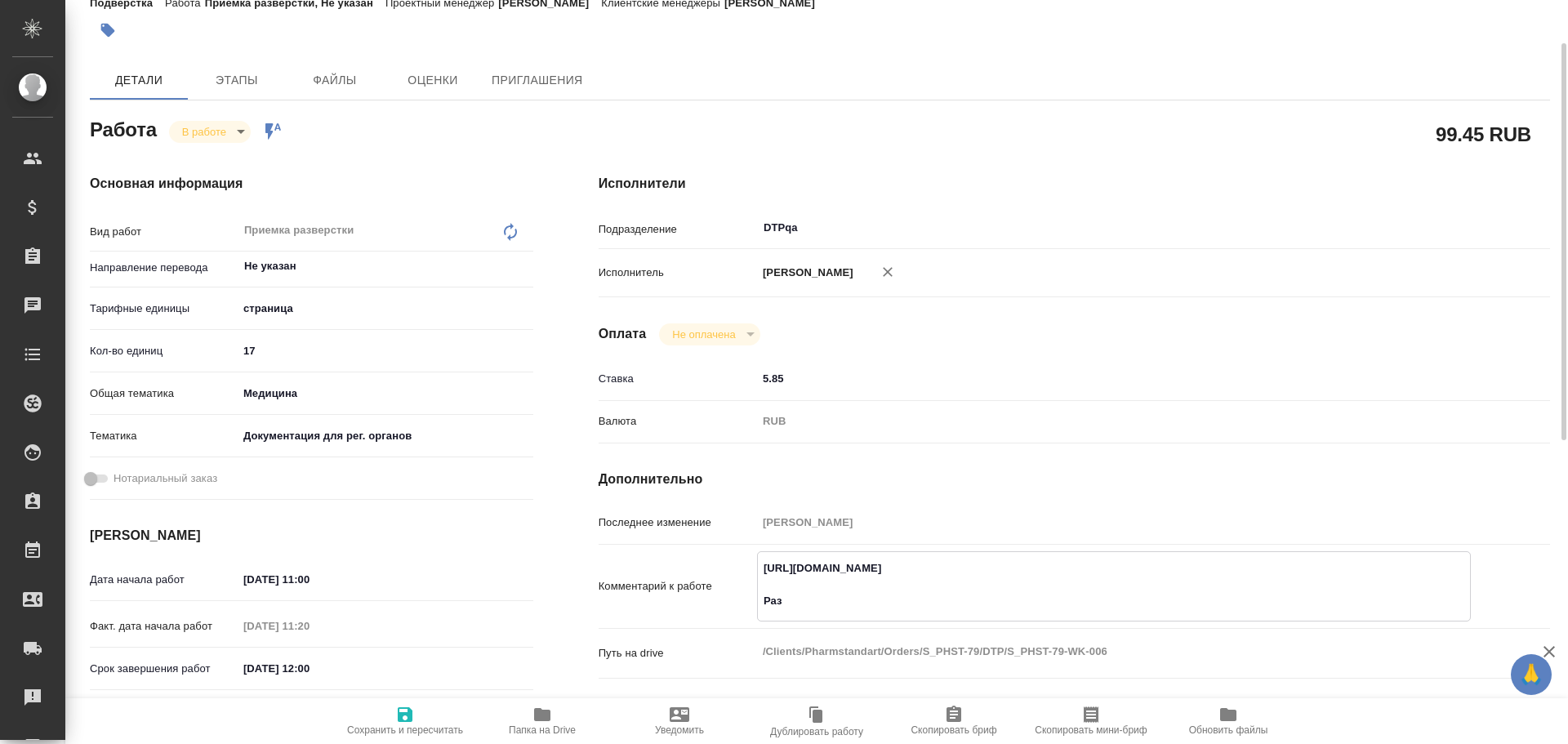
type textarea "x"
type textarea "https://tera.awatera.com/Work/68a2de408fb9e635190aaf3a/ Разб"
type textarea "x"
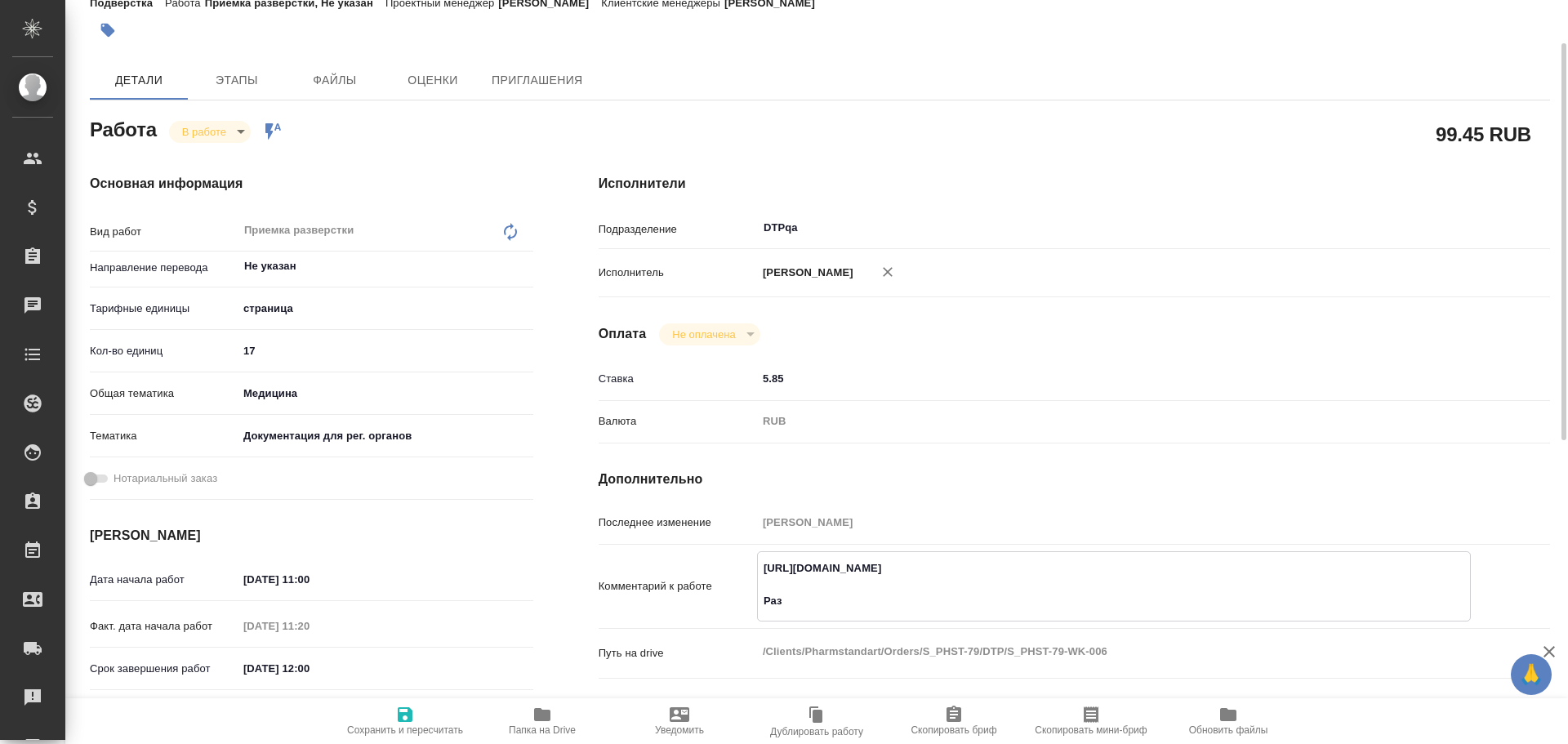
type textarea "x"
type textarea "https://tera.awatera.com/Work/68a2de408fb9e635190aaf3a/ Разбо"
type textarea "x"
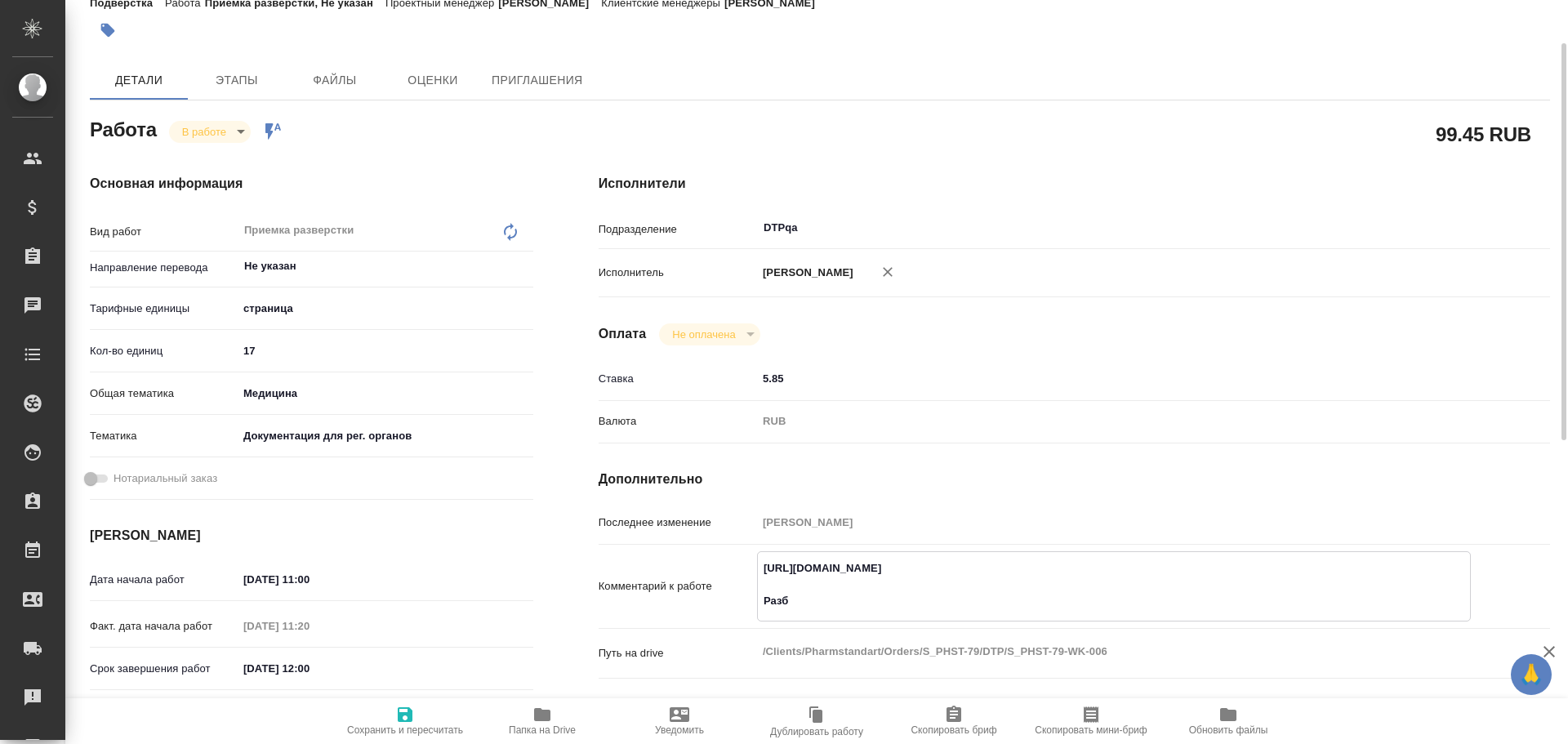
type textarea "x"
type textarea "https://tera.awatera.com/Work/68a2de408fb9e635190aaf3a/ Разбор"
type textarea "x"
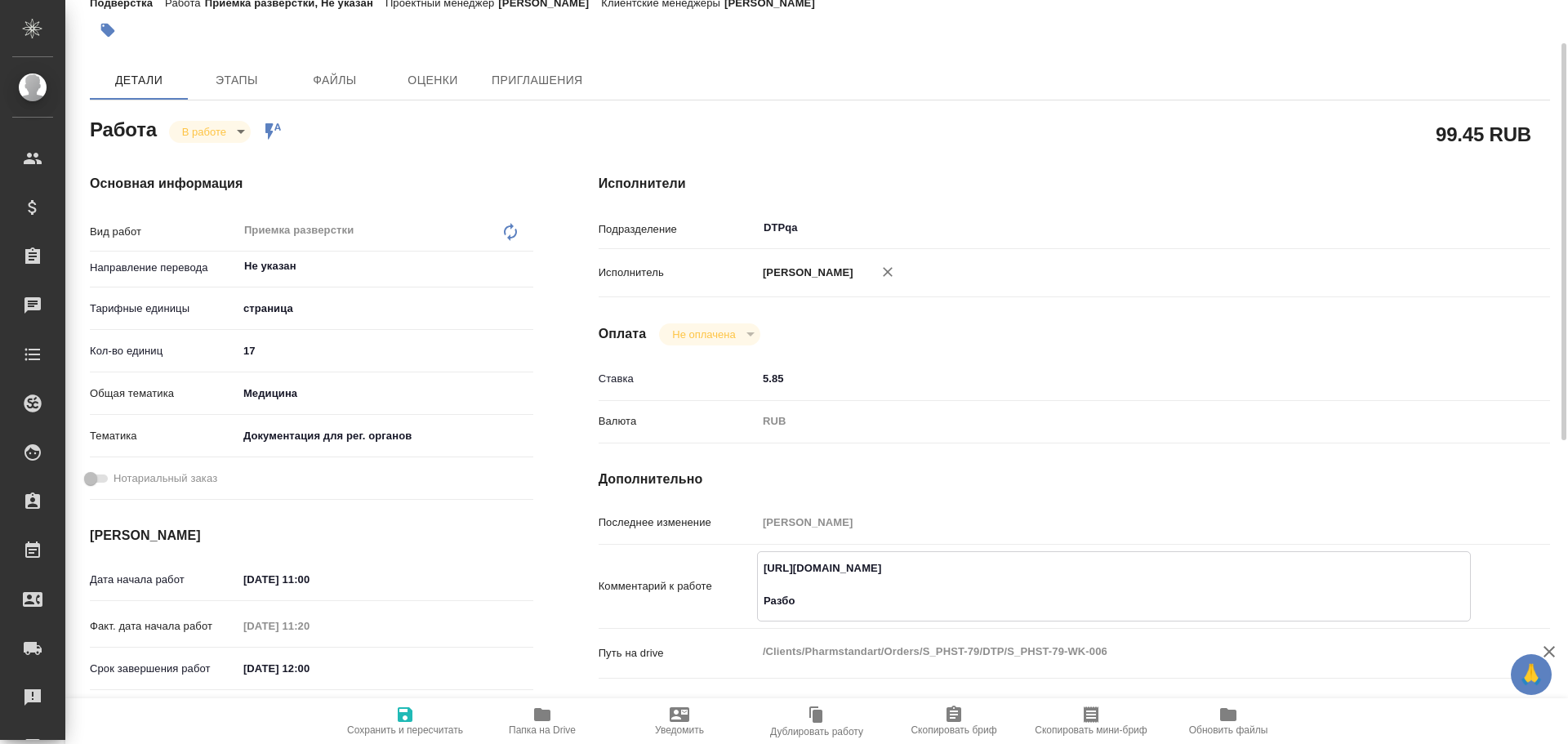
type textarea "x"
type textarea "https://tera.awatera.com/Work/68a2de408fb9e635190aaf3a/ Разбор"
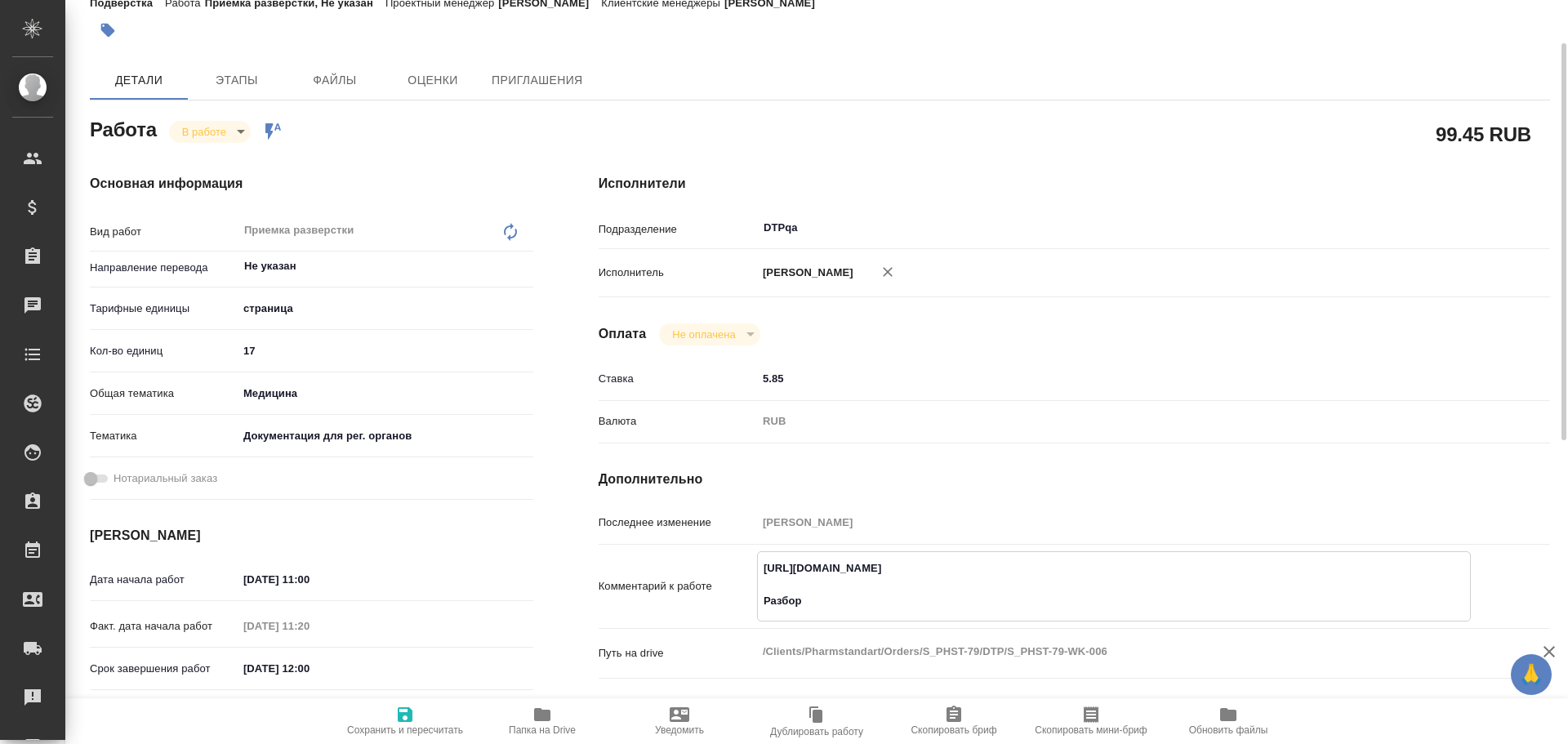
type textarea "x"
paste textarea "https://drive.awatera.com/f/10129353"
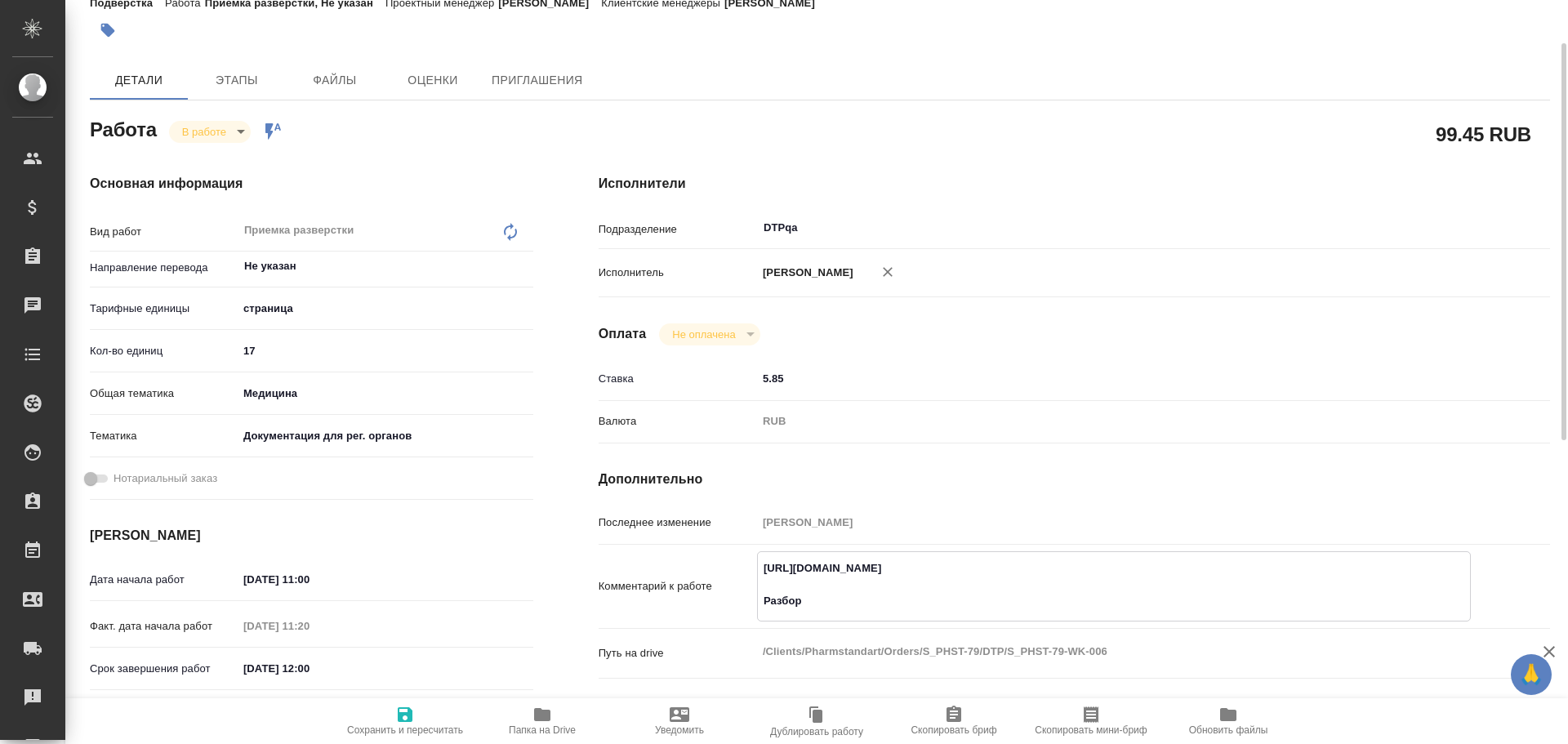
type textarea "x"
type textarea "https://tera.awatera.com/Work/68a2de408fb9e635190aaf3a/ Разбор https://drive.aw…"
type textarea "x"
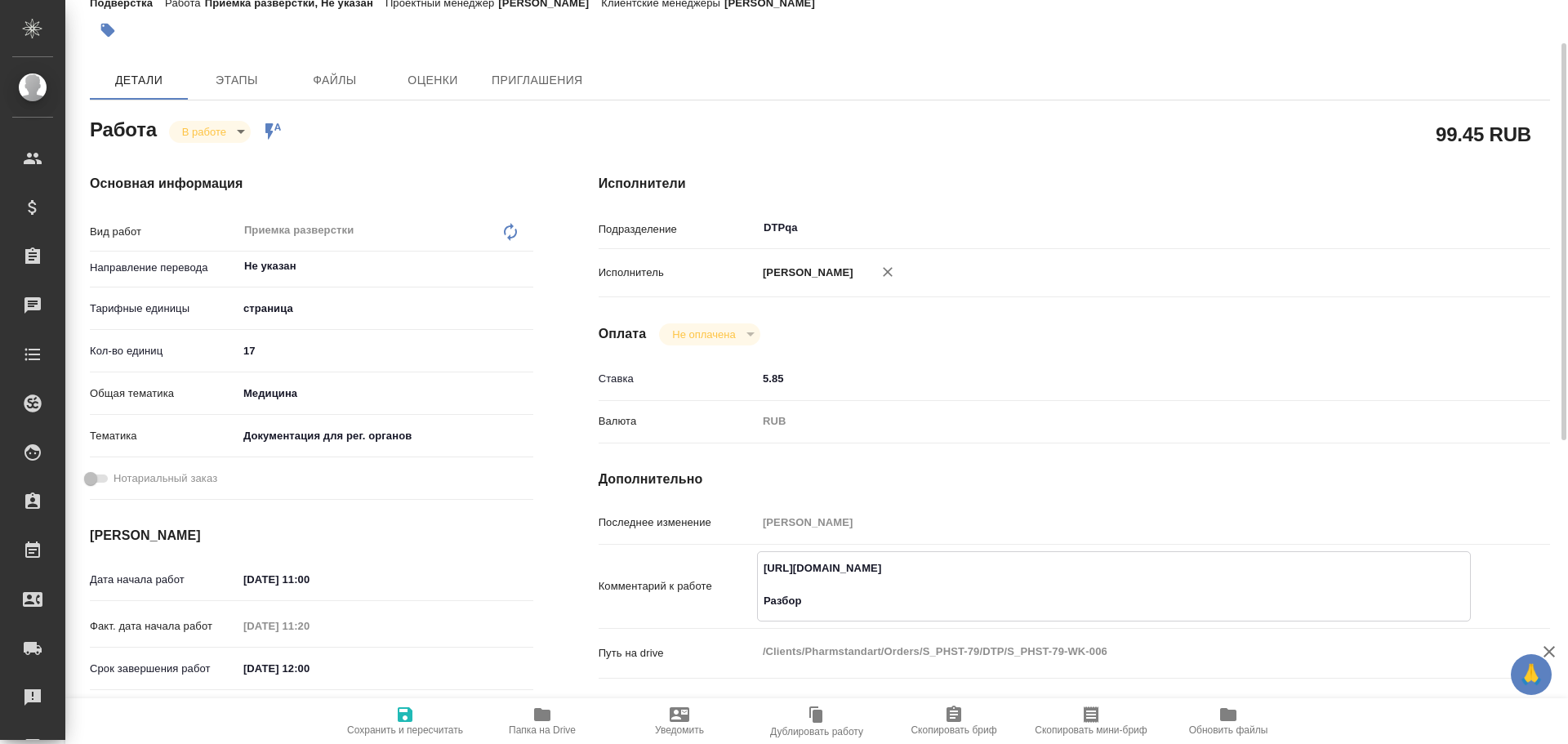
type textarea "x"
type textarea "https://tera.awatera.com/Work/68a2de408fb9e635190aaf3a/ Разбор https://drive.aw…"
type textarea "x"
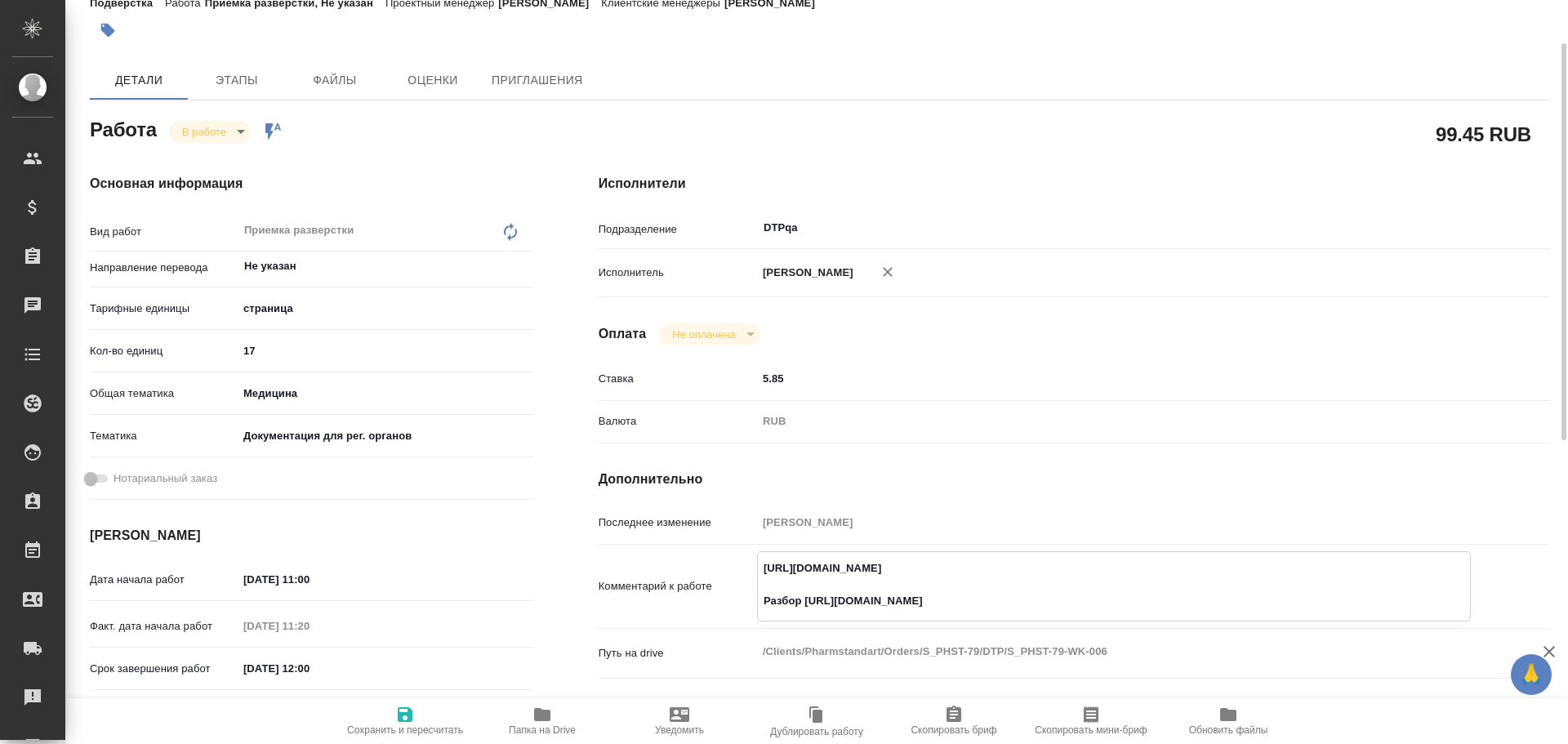
type textarea "x"
type textarea "https://tera.awatera.com/Work/68a2de408fb9e635190aaf3a/ Разбор https://drive.aw…"
type textarea "x"
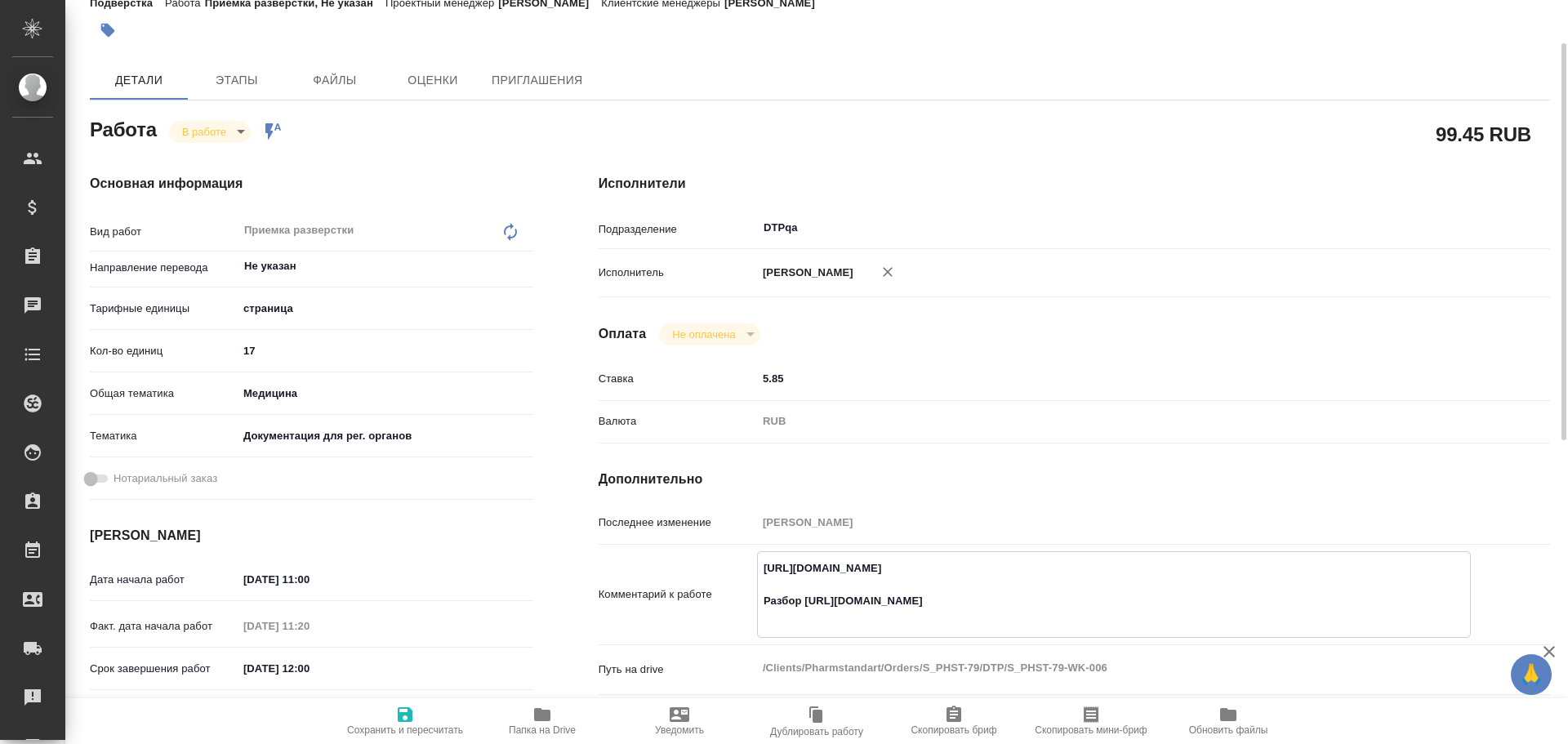
type textarea "x"
type textarea "https://tera.awatera.com/Work/68a2de408fb9e635190aaf3a/ Разбор https://drive.aw…"
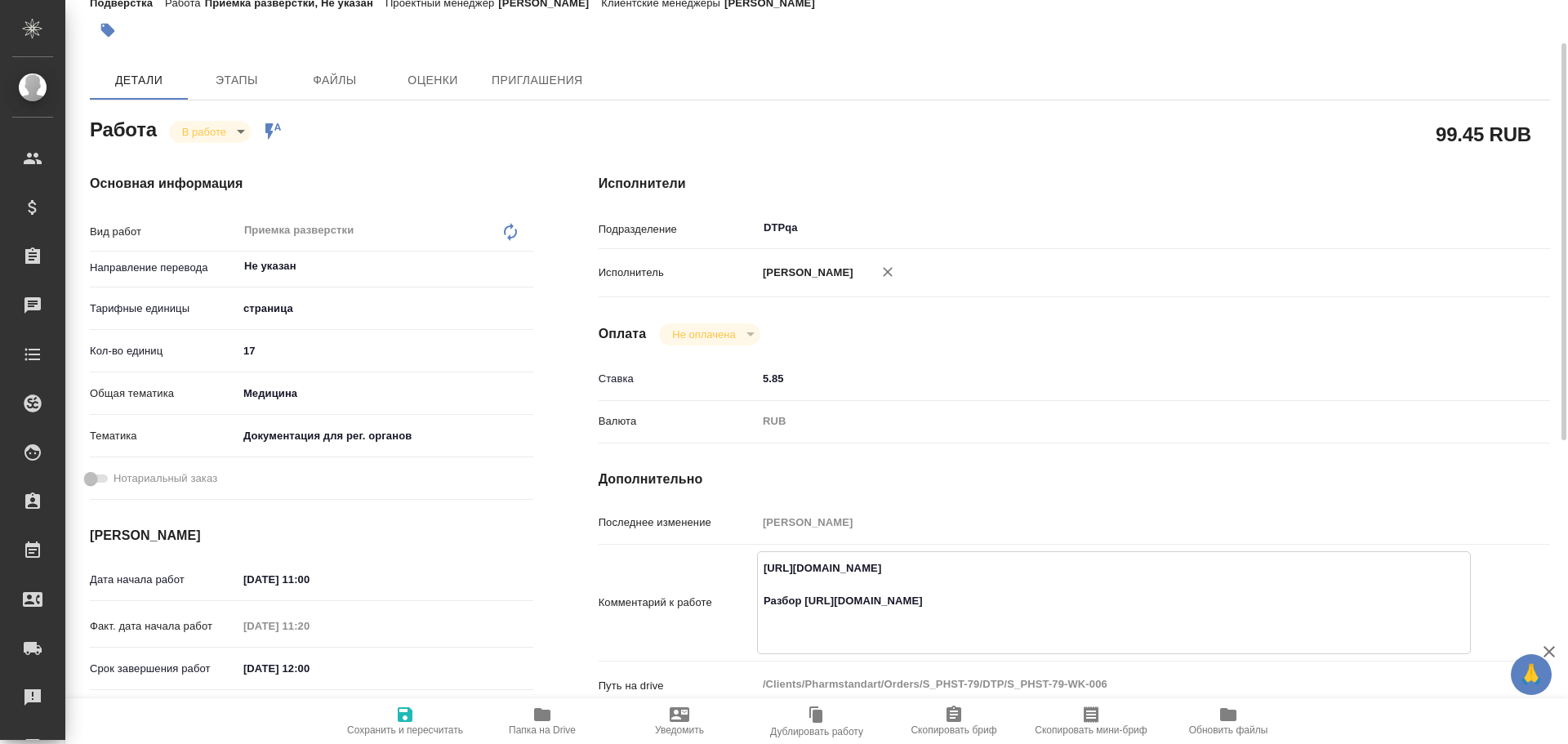
type textarea "x"
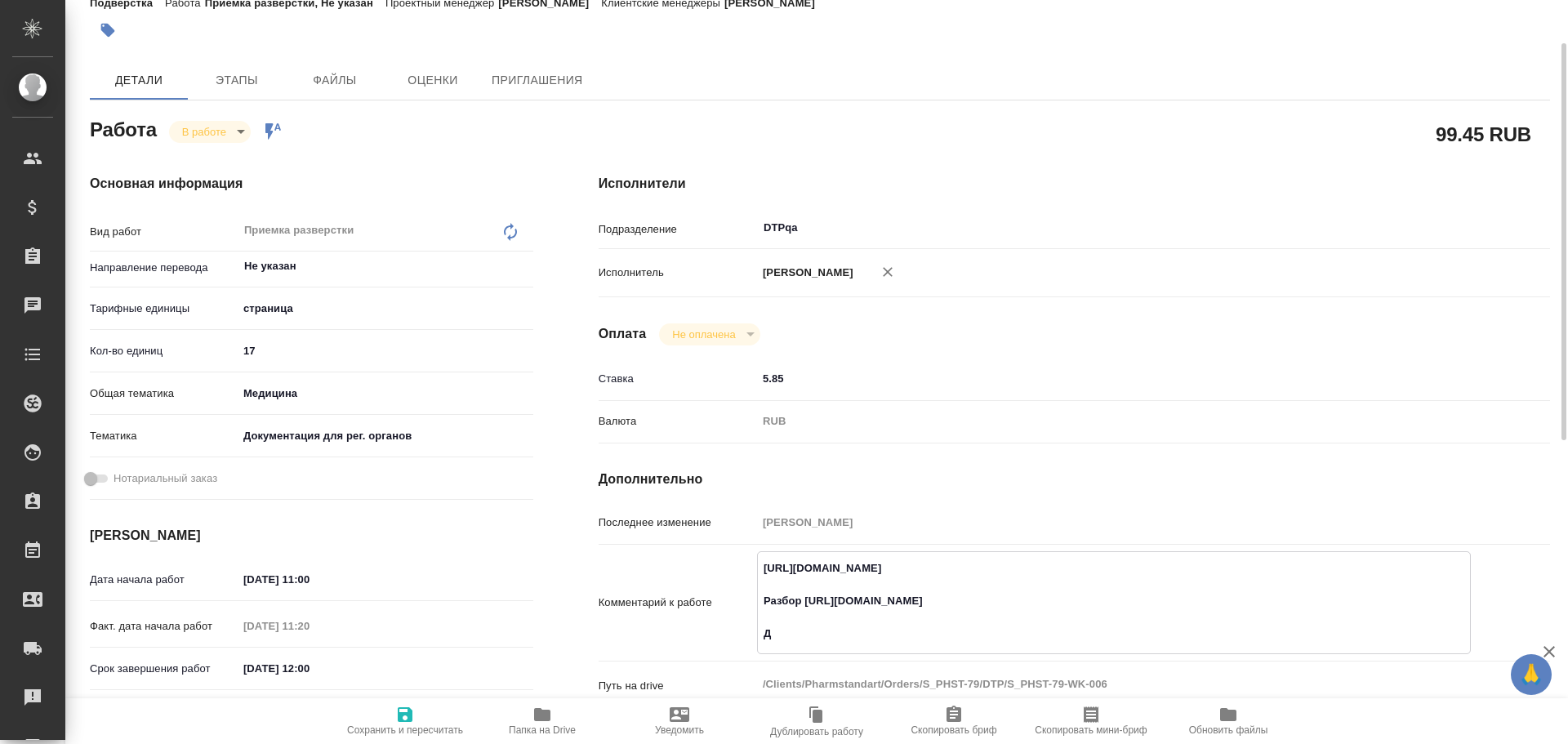
type textarea "https://tera.awatera.com/Work/68a2de408fb9e635190aaf3a/ Разбор https://drive.aw…"
type textarea "x"
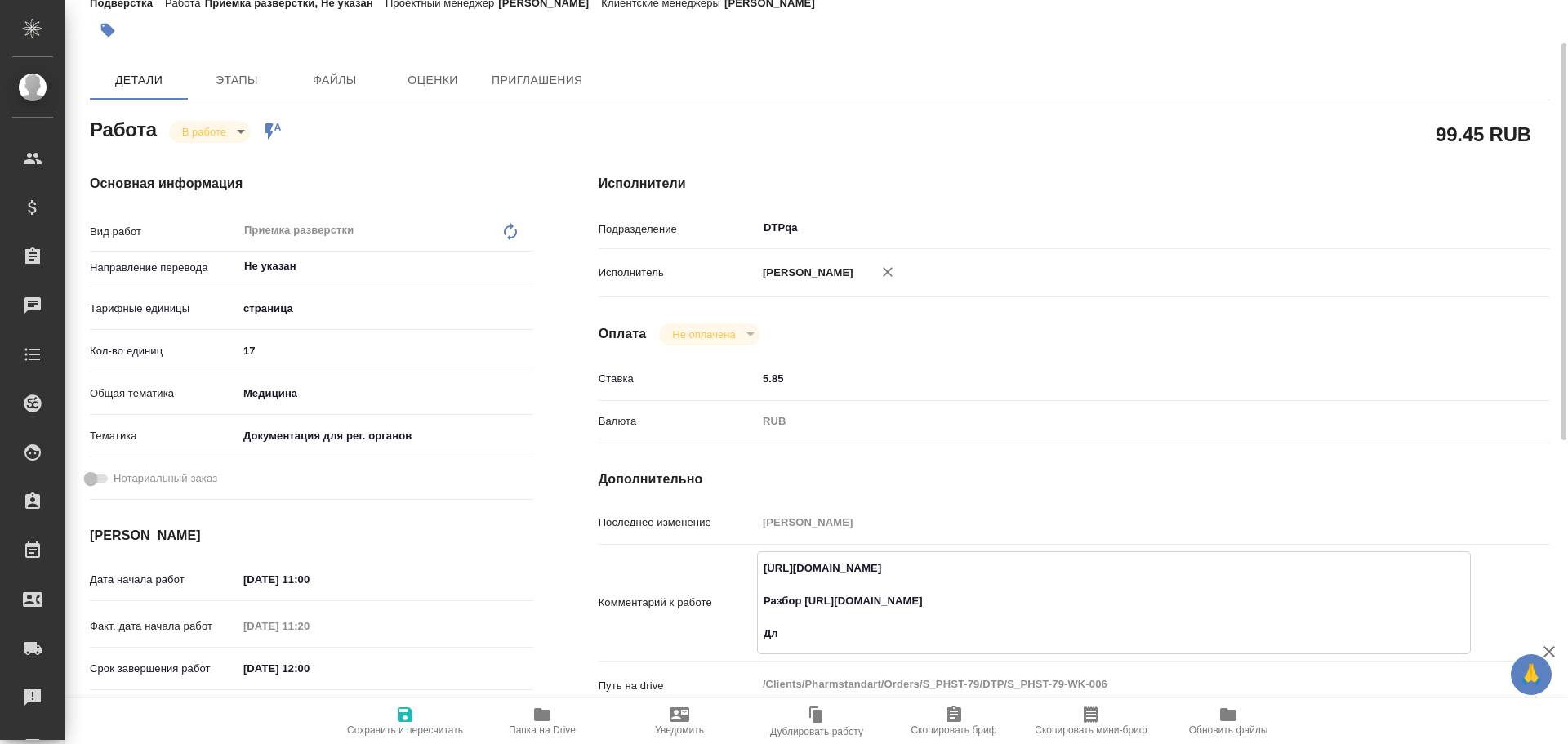
type textarea "x"
type textarea "https://tera.awatera.com/Work/68a2de408fb9e635190aaf3a/ Разбор https://drive.aw…"
type textarea "x"
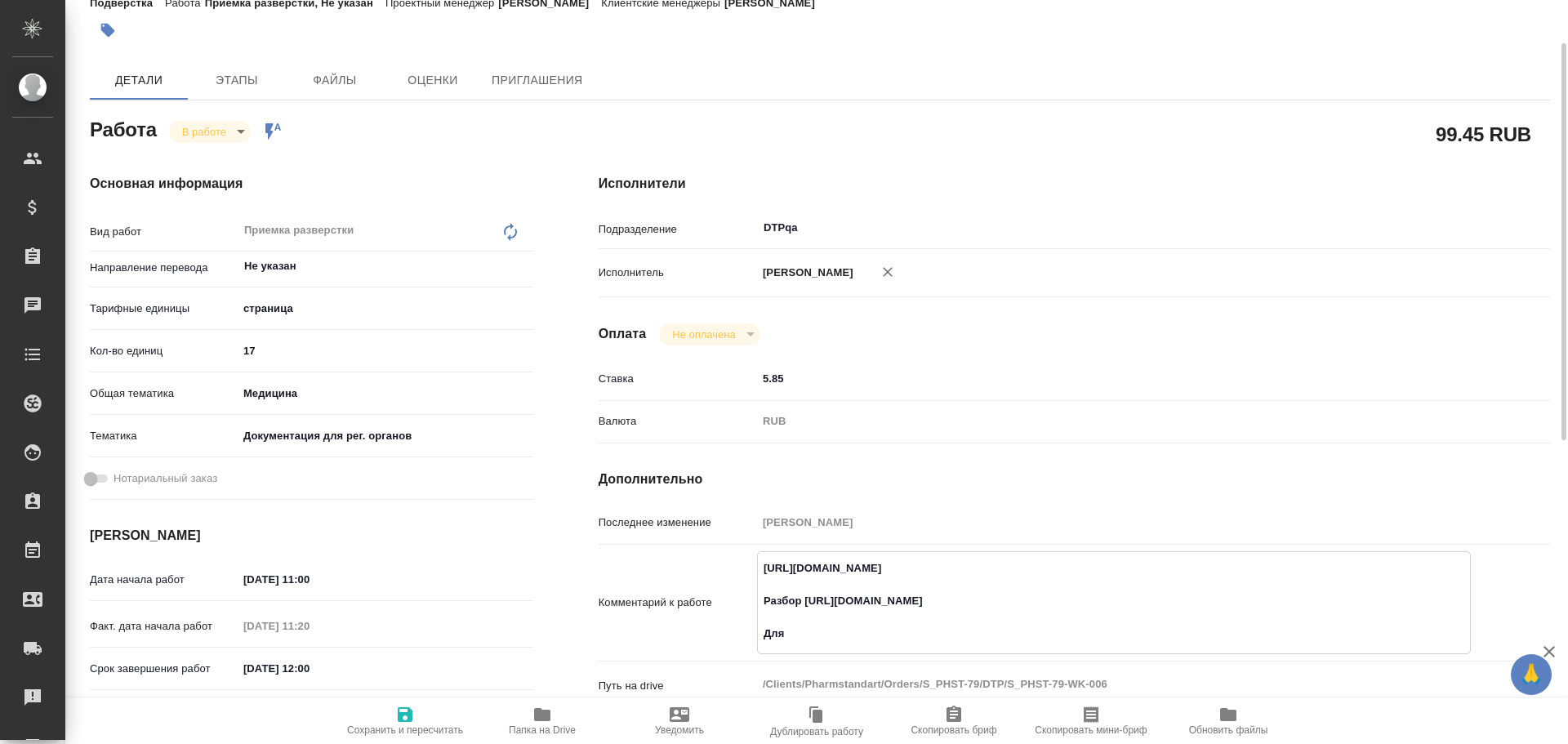
type textarea "x"
type textarea "https://tera.awatera.com/Work/68a2de408fb9e635190aaf3a/ Разбор https://drive.aw…"
type textarea "x"
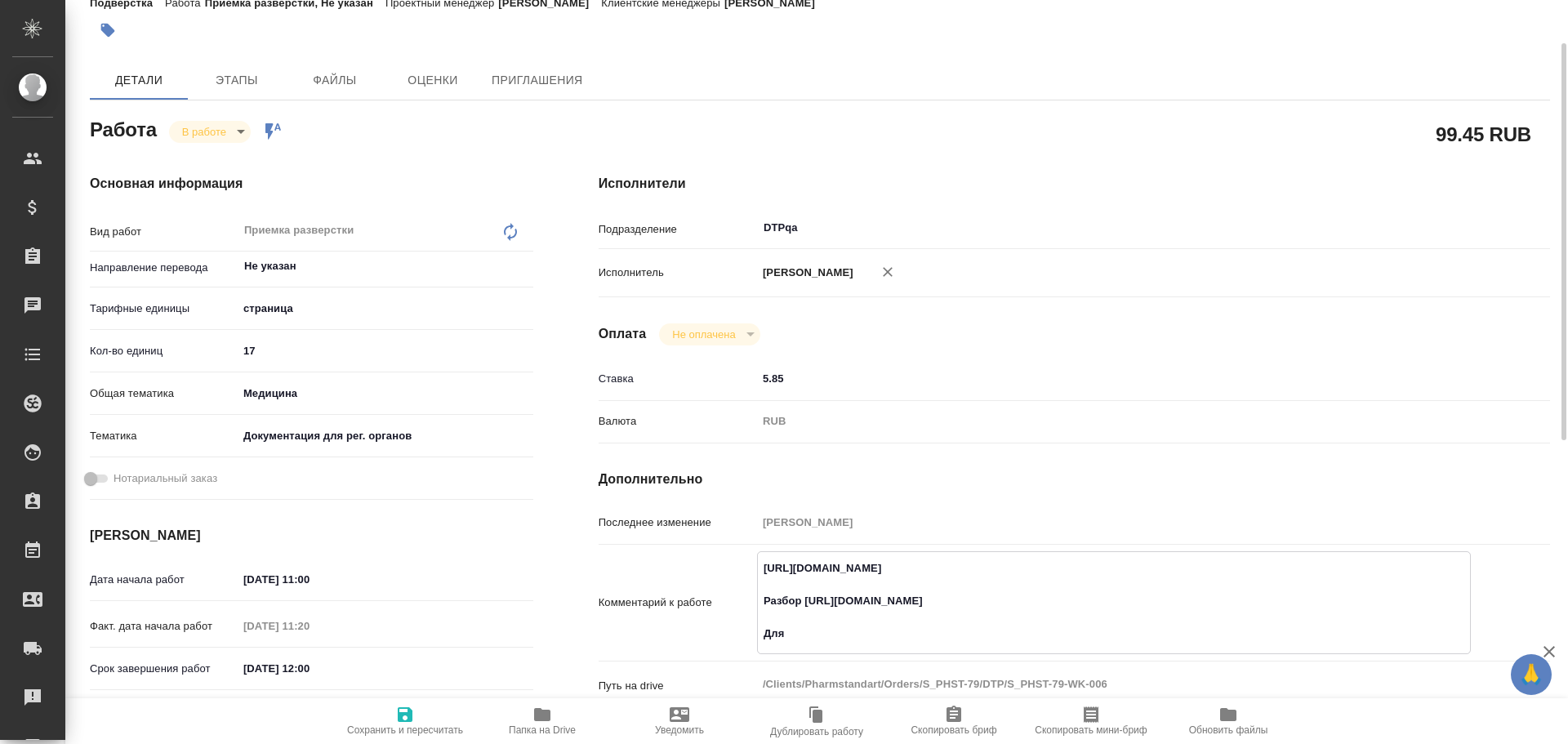
type textarea "x"
type textarea "https://tera.awatera.com/Work/68a2de408fb9e635190aaf3a/ Разбор https://drive.aw…"
type textarea "x"
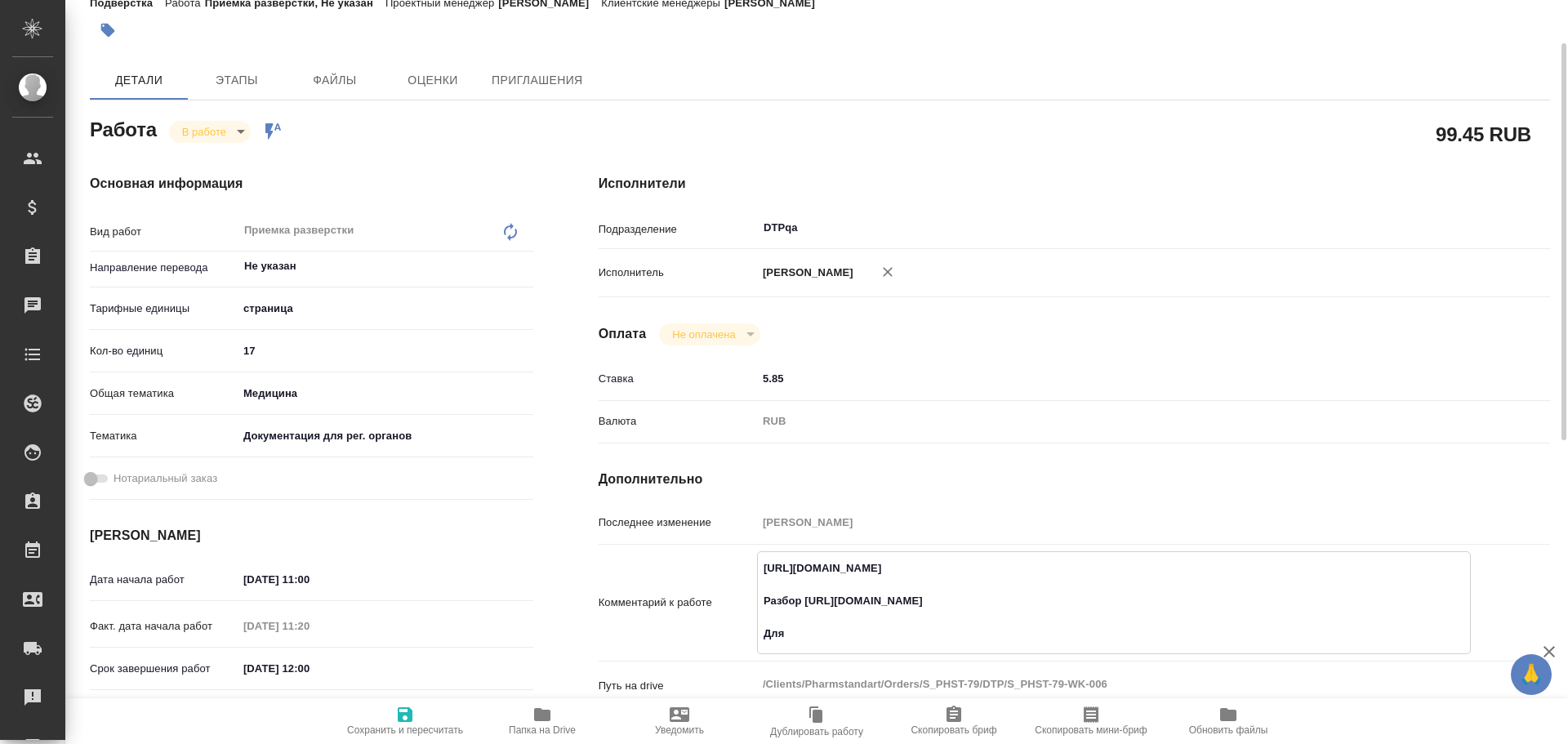
type textarea "x"
type textarea "https://tera.awatera.com/Work/68a2de408fb9e635190aaf3a/ Разбор https://drive.aw…"
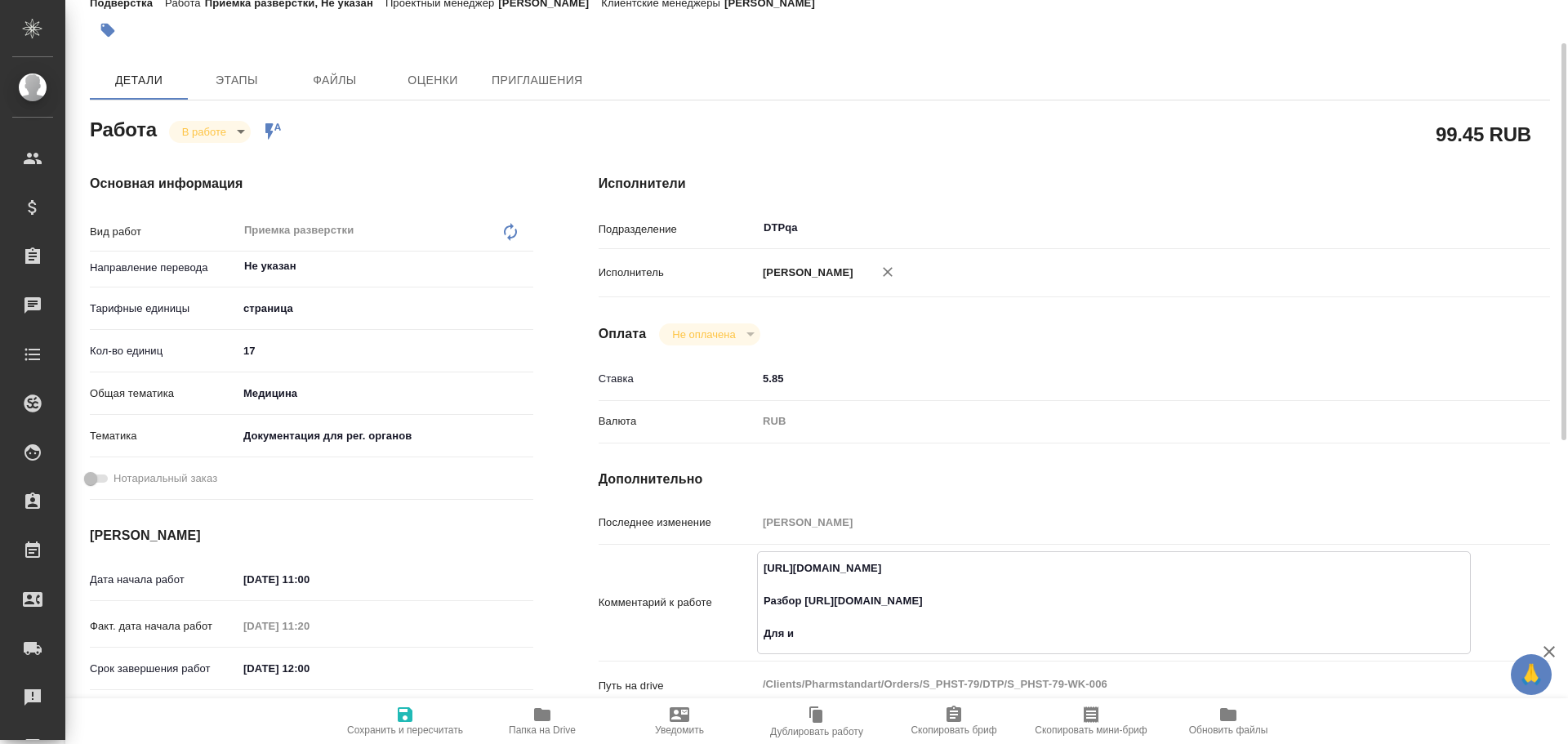
type textarea "x"
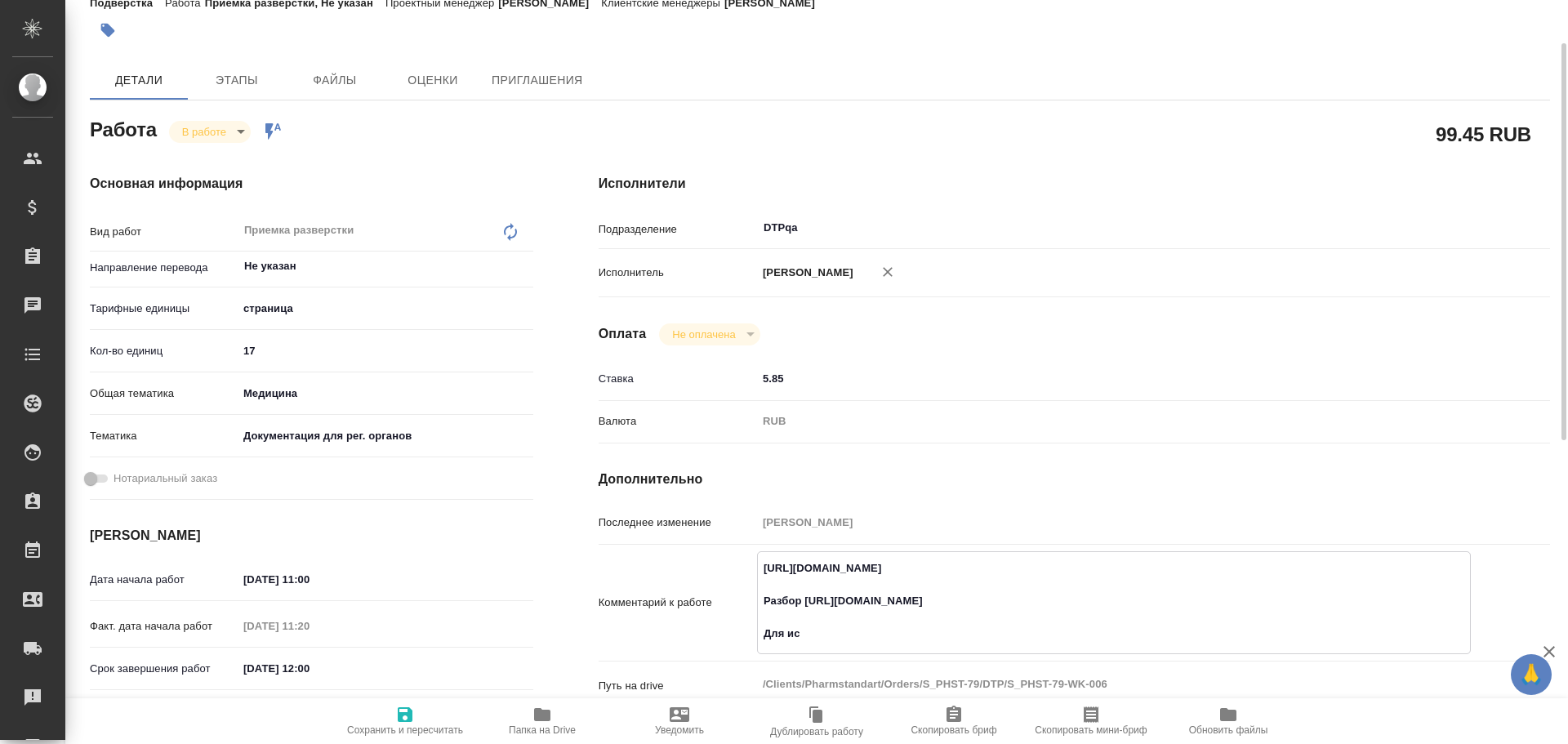
type textarea "https://tera.awatera.com/Work/68a2de408fb9e635190aaf3a/ Разбор https://drive.aw…"
type textarea "x"
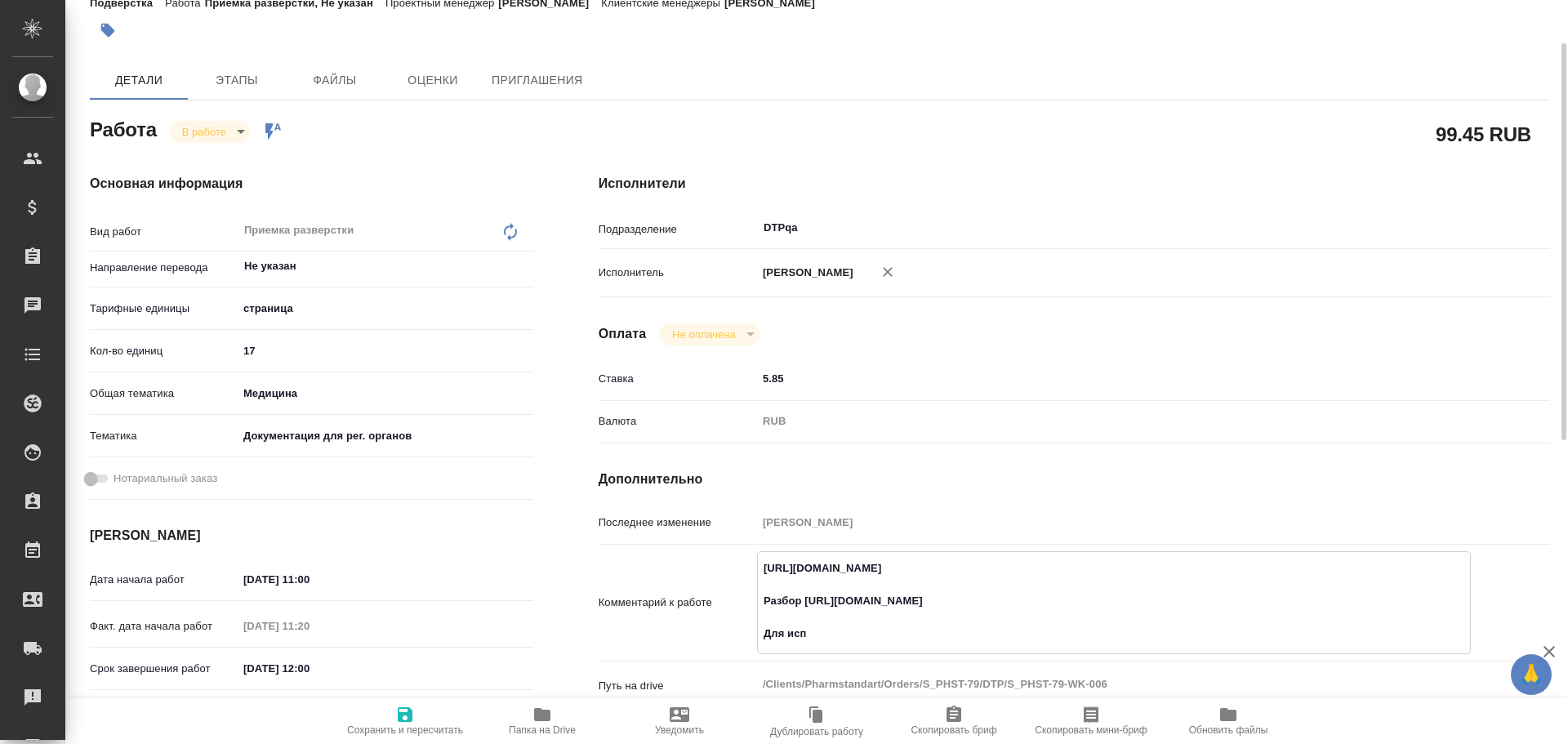
type textarea "x"
type textarea "https://tera.awatera.com/Work/68a2de408fb9e635190aaf3a/ Разбор https://drive.aw…"
type textarea "x"
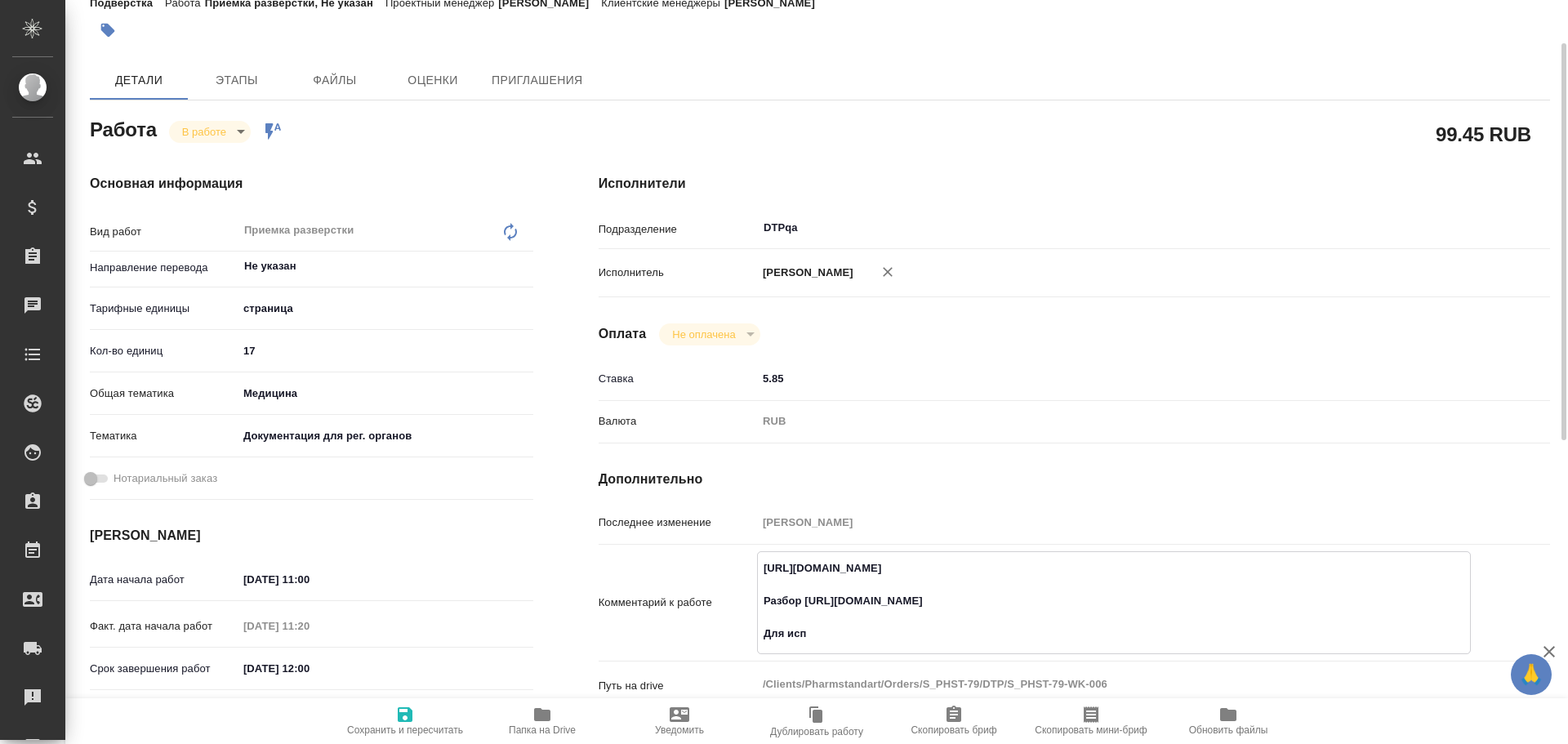
type textarea "x"
type textarea "https://tera.awatera.com/Work/68a2de408fb9e635190aaf3a/ Разбор https://drive.aw…"
type textarea "x"
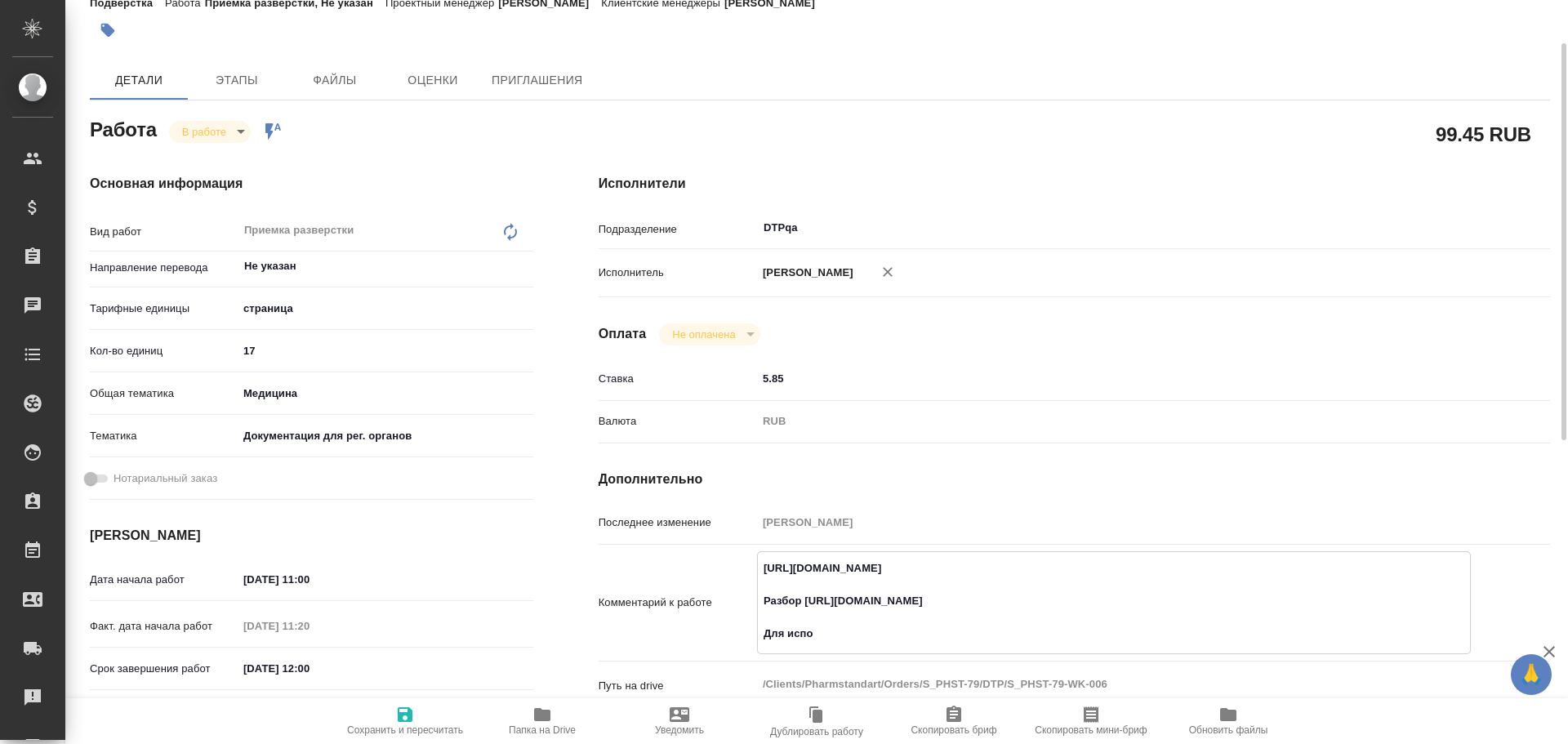
type textarea "x"
type textarea "https://tera.awatera.com/Work/68a2de408fb9e635190aaf3a/ Разбор https://drive.aw…"
type textarea "x"
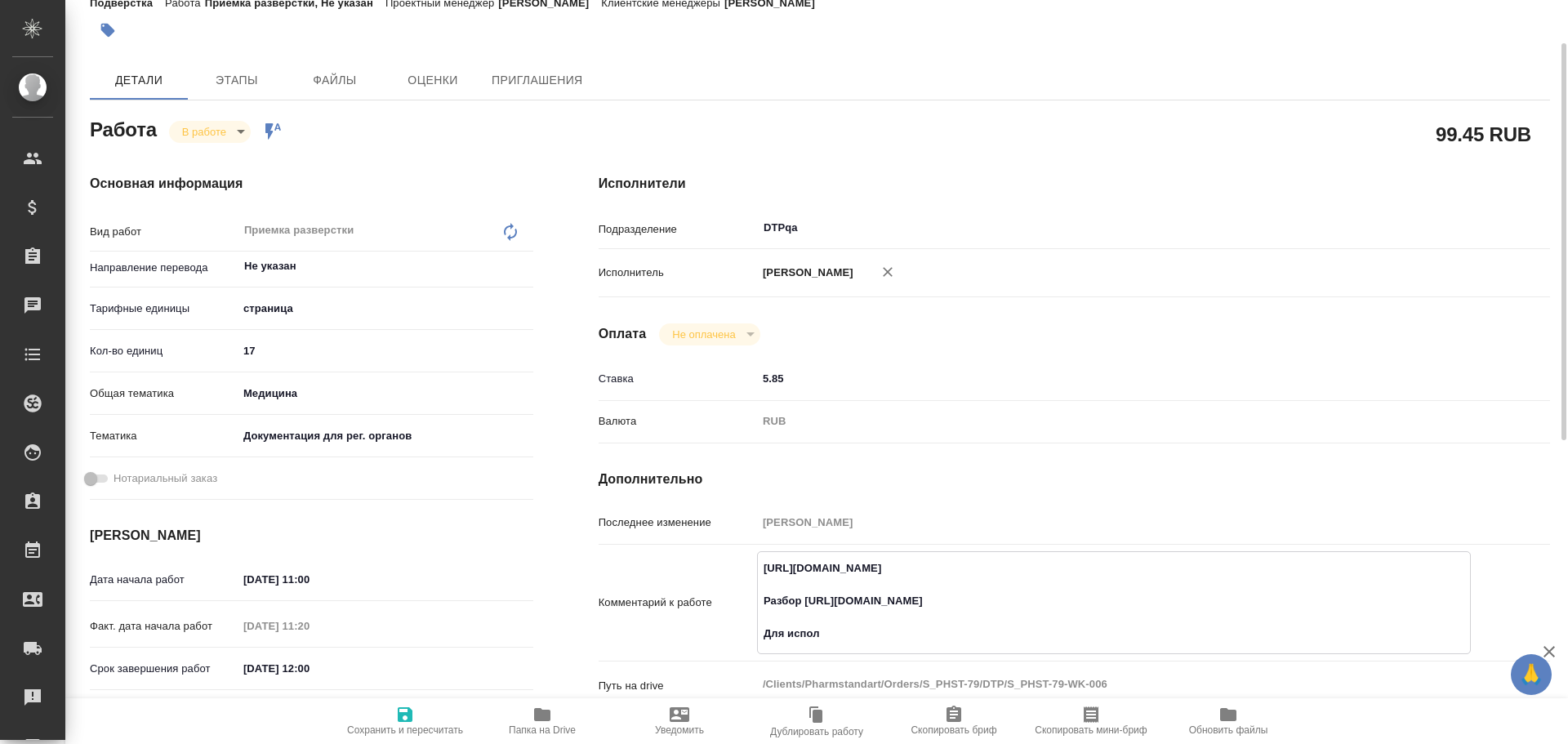
type textarea "x"
type textarea "https://tera.awatera.com/Work/68a2de408fb9e635190aaf3a/ Разбор https://drive.aw…"
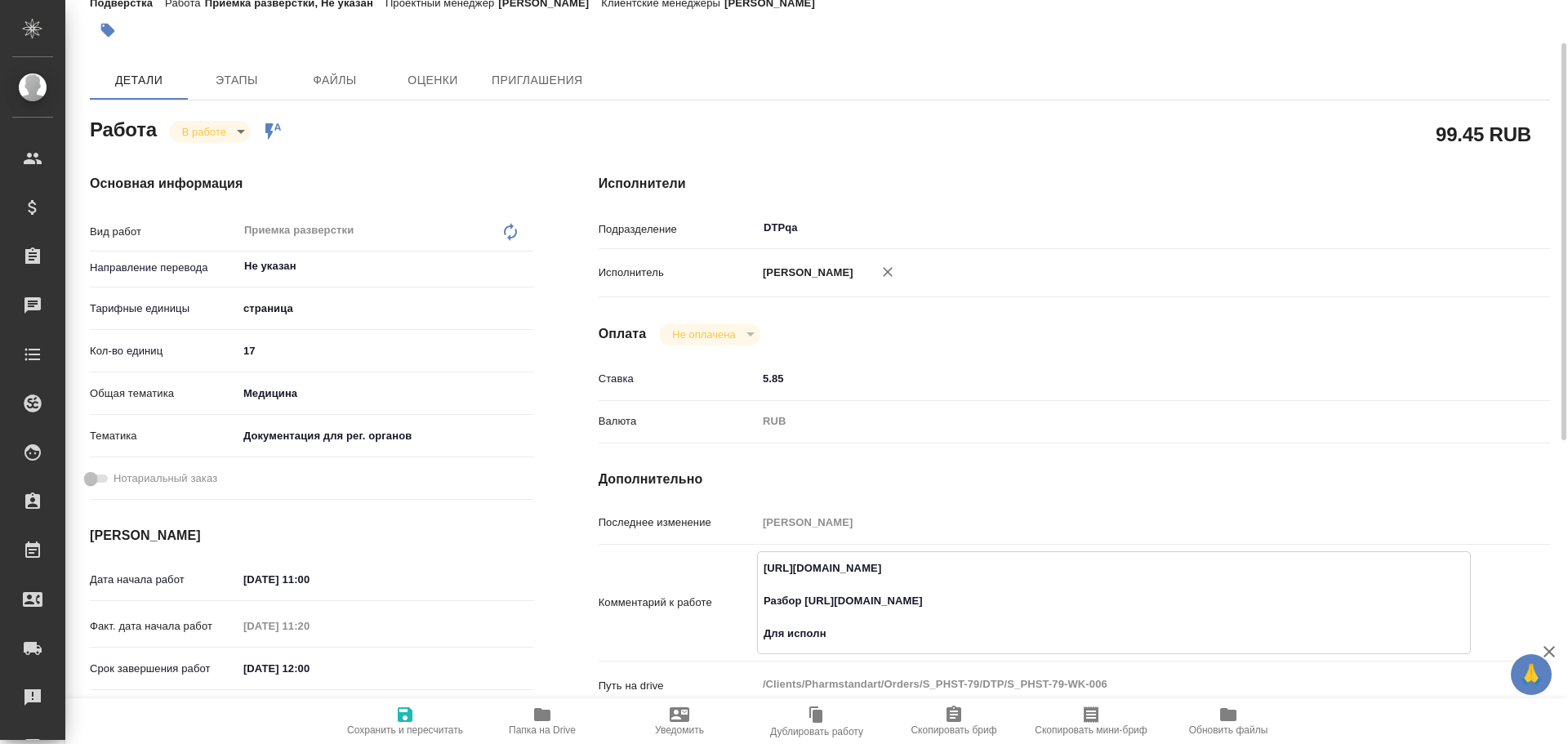
type textarea "x"
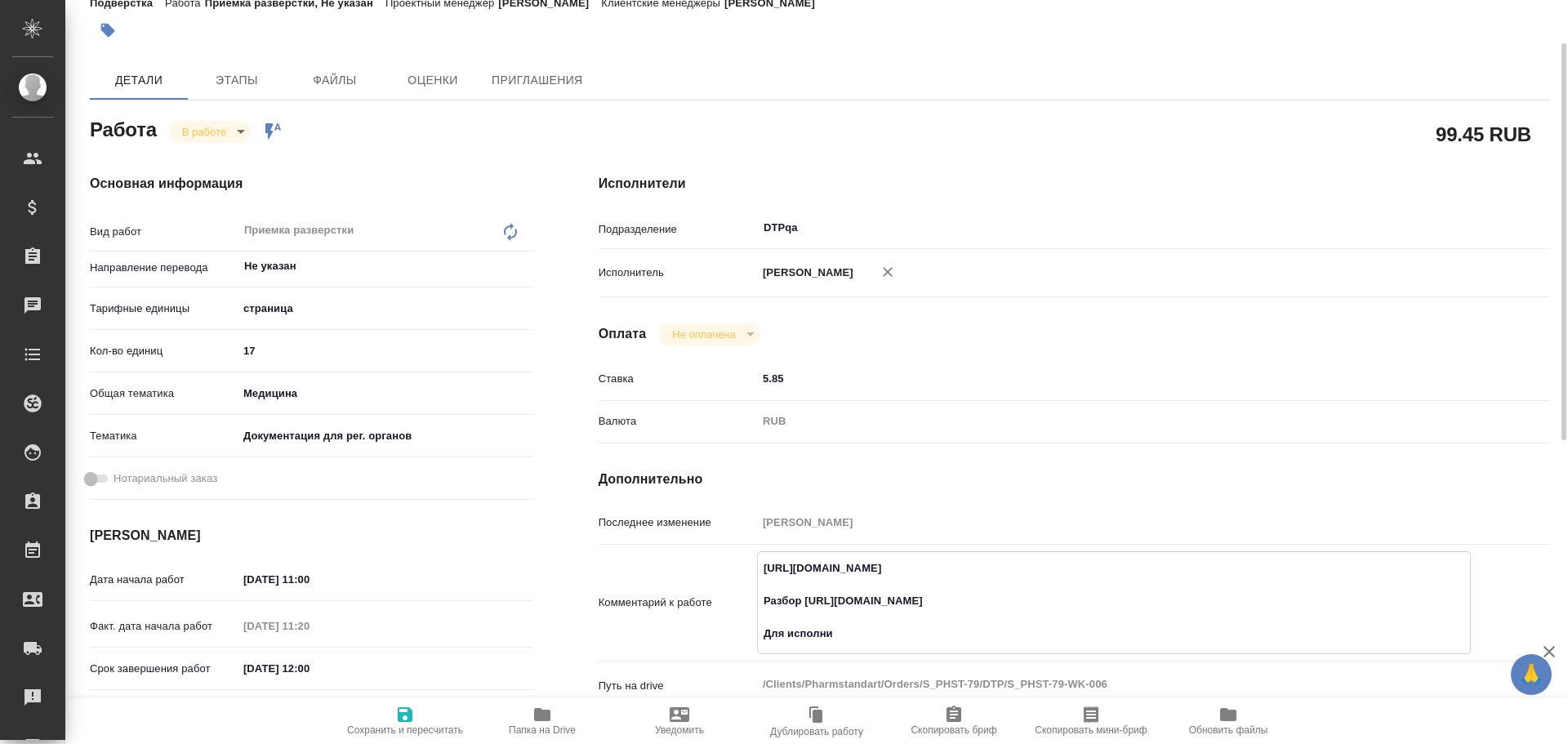
type textarea "https://tera.awatera.com/Work/68a2de408fb9e635190aaf3a/ Разбор https://drive.aw…"
type textarea "x"
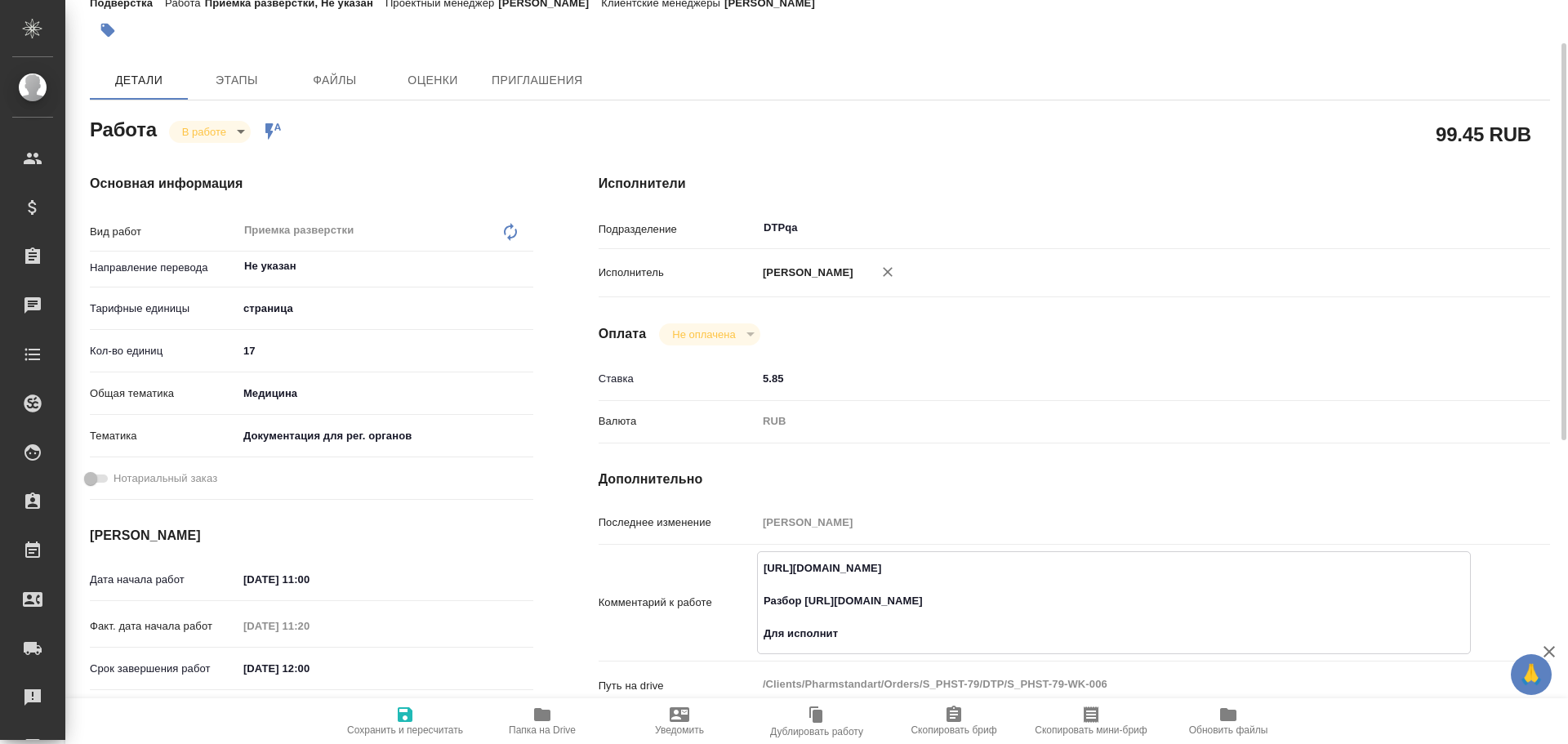
type textarea "x"
type textarea "https://tera.awatera.com/Work/68a2de408fb9e635190aaf3a/ Разбор https://drive.aw…"
type textarea "x"
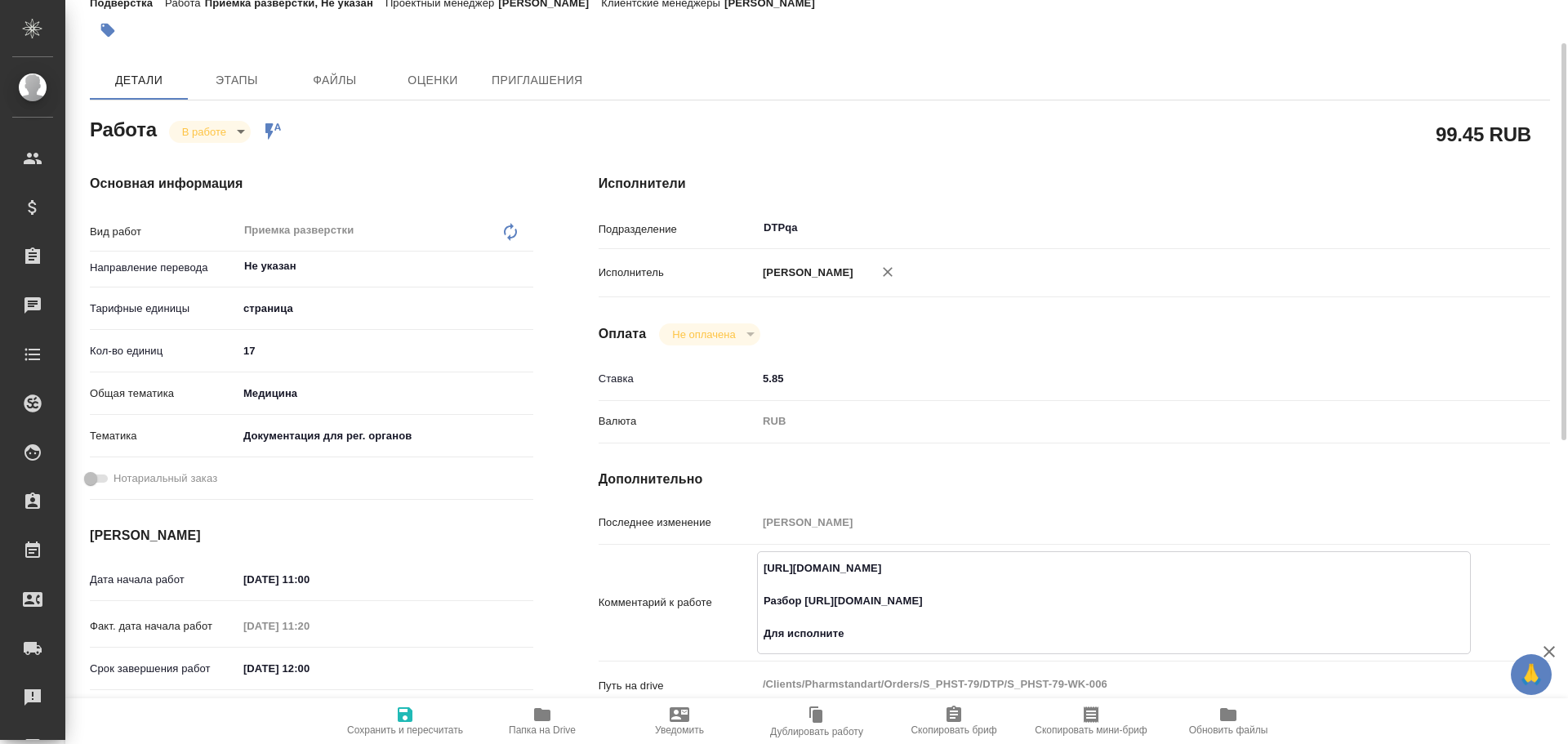
type textarea "x"
type textarea "https://tera.awatera.com/Work/68a2de408fb9e635190aaf3a/ Разбор https://drive.aw…"
type textarea "x"
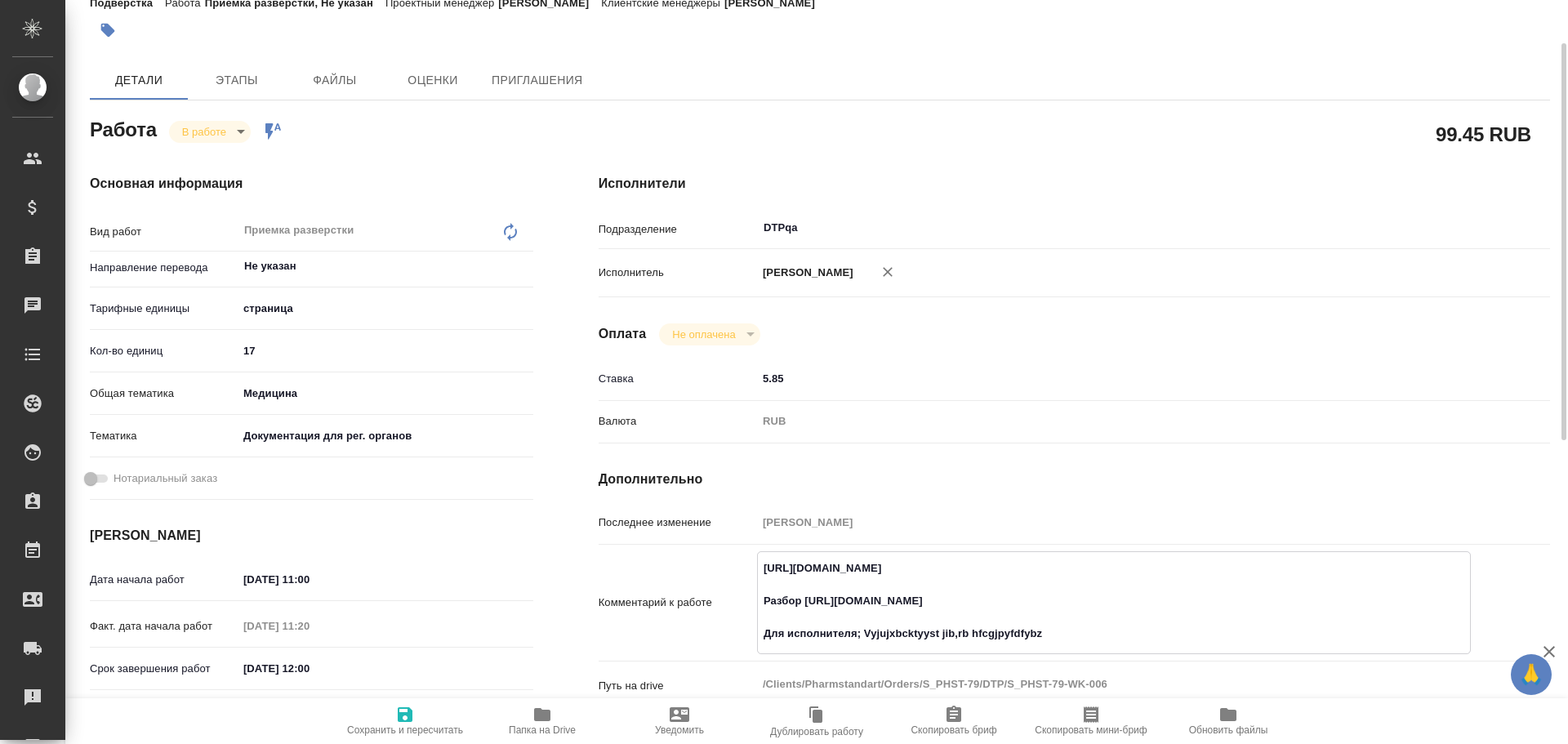
drag, startPoint x: 1078, startPoint y: 626, endPoint x: 858, endPoint y: 636, distance: 220.2
click at [858, 636] on textarea "https://tera.awatera.com/Work/68a2de408fb9e635190aaf3a/ Разбор https://drive.aw…" at bounding box center [1114, 601] width 712 height 93
click at [1033, 598] on textarea "https://tera.awatera.com/Work/68a2de408fb9e635190aaf3a/ Разбор https://drive.aw…" at bounding box center [1114, 601] width 712 height 93
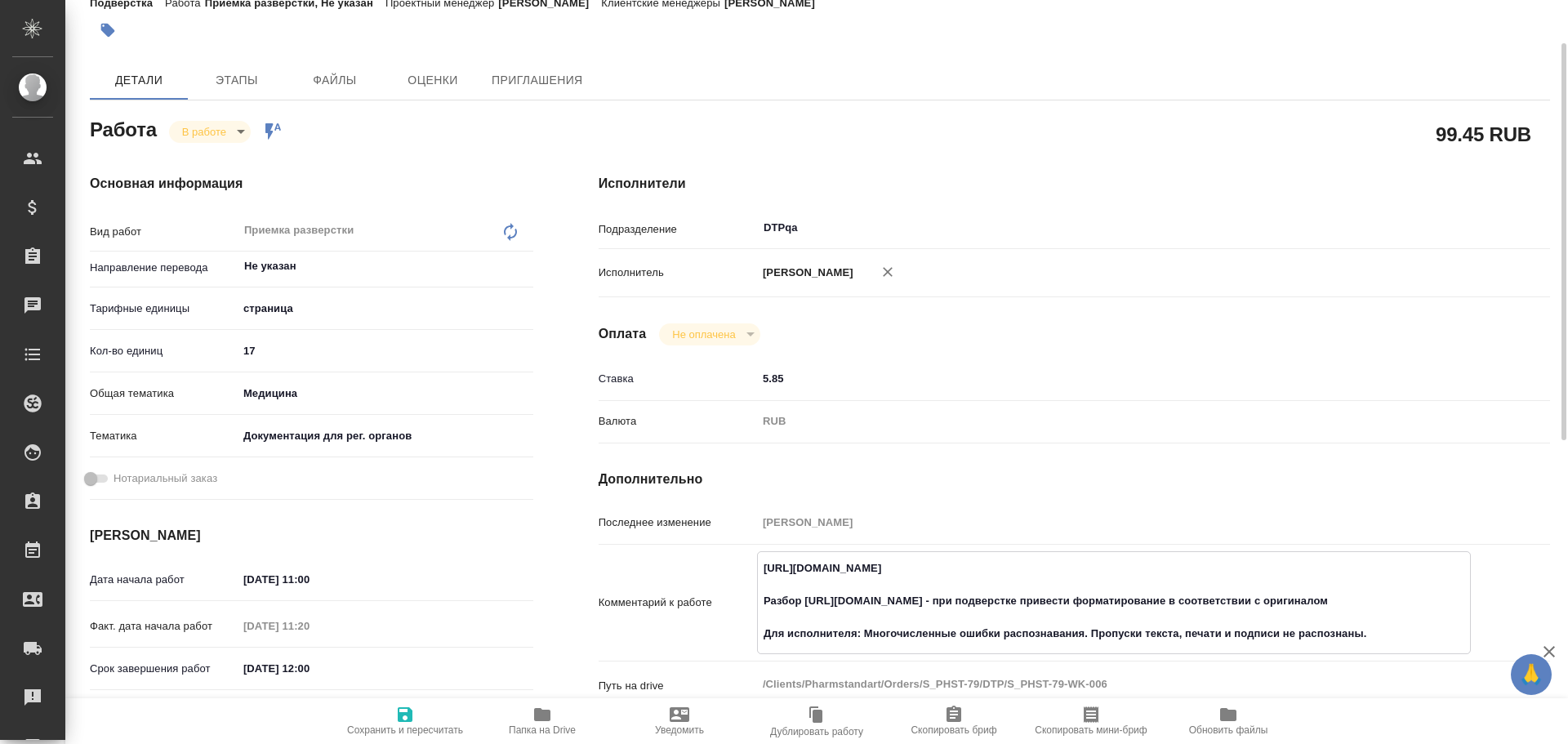
click at [1421, 597] on textarea "https://tera.awatera.com/Work/68a2de408fb9e635190aaf3a/ Разбор https://drive.aw…" at bounding box center [1114, 601] width 712 height 93
click at [1396, 636] on textarea "https://tera.awatera.com/Work/68a2de408fb9e635190aaf3a/ Разбор https://drive.aw…" at bounding box center [1114, 601] width 712 height 93
paste textarea "https://drive.awatera.com/f/10143919"
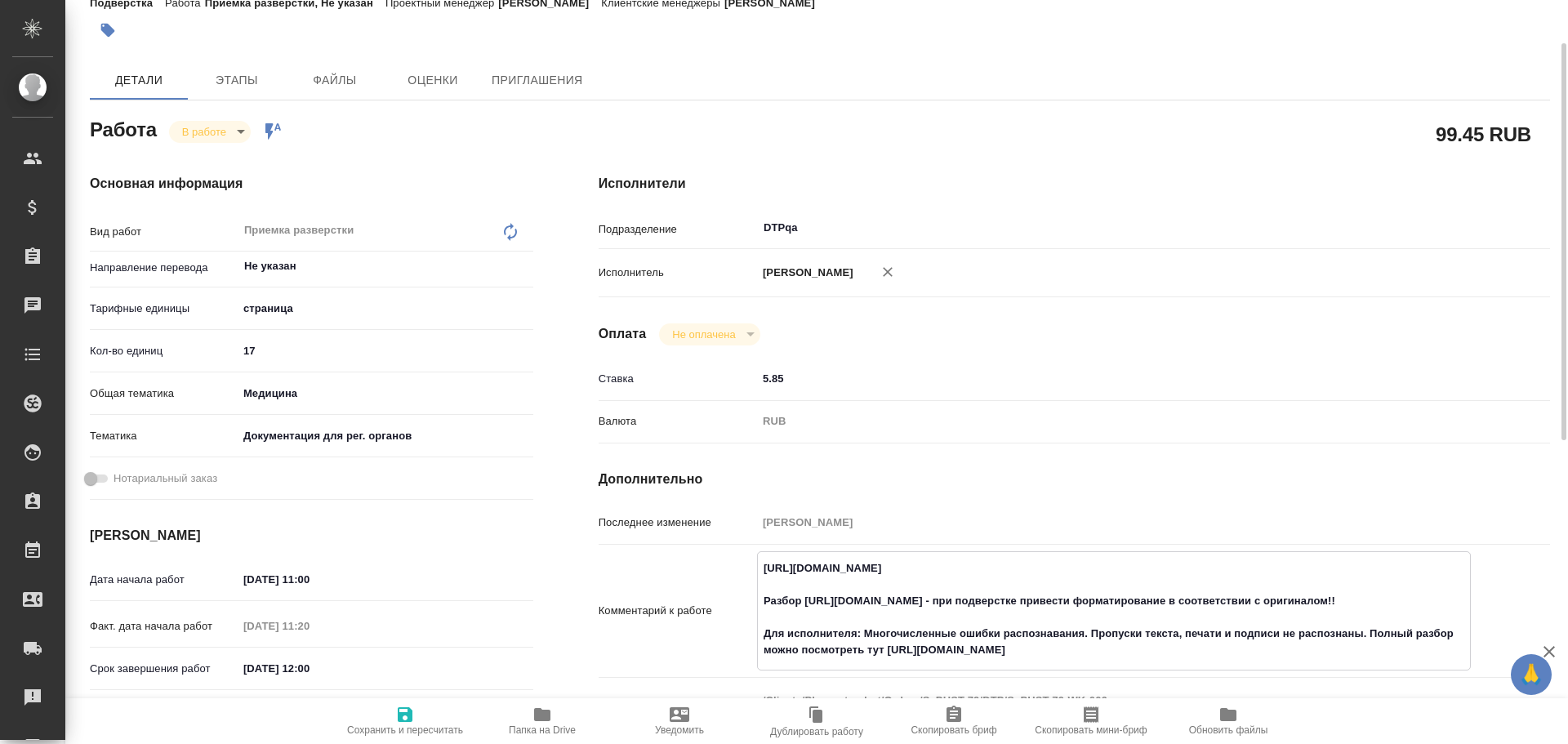
click at [397, 725] on span "Сохранить и пересчитать" at bounding box center [405, 731] width 116 height 12
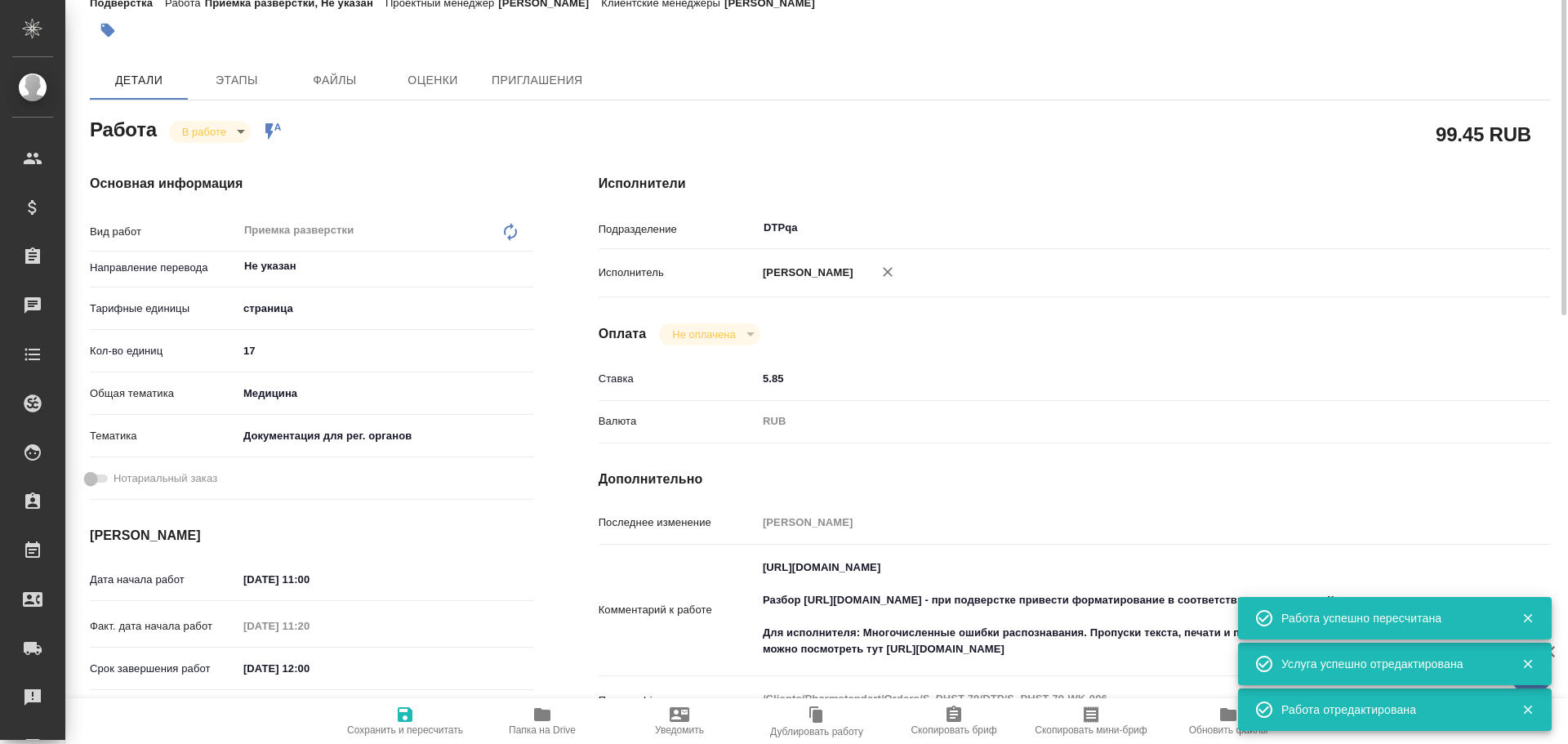
scroll to position [0, 0]
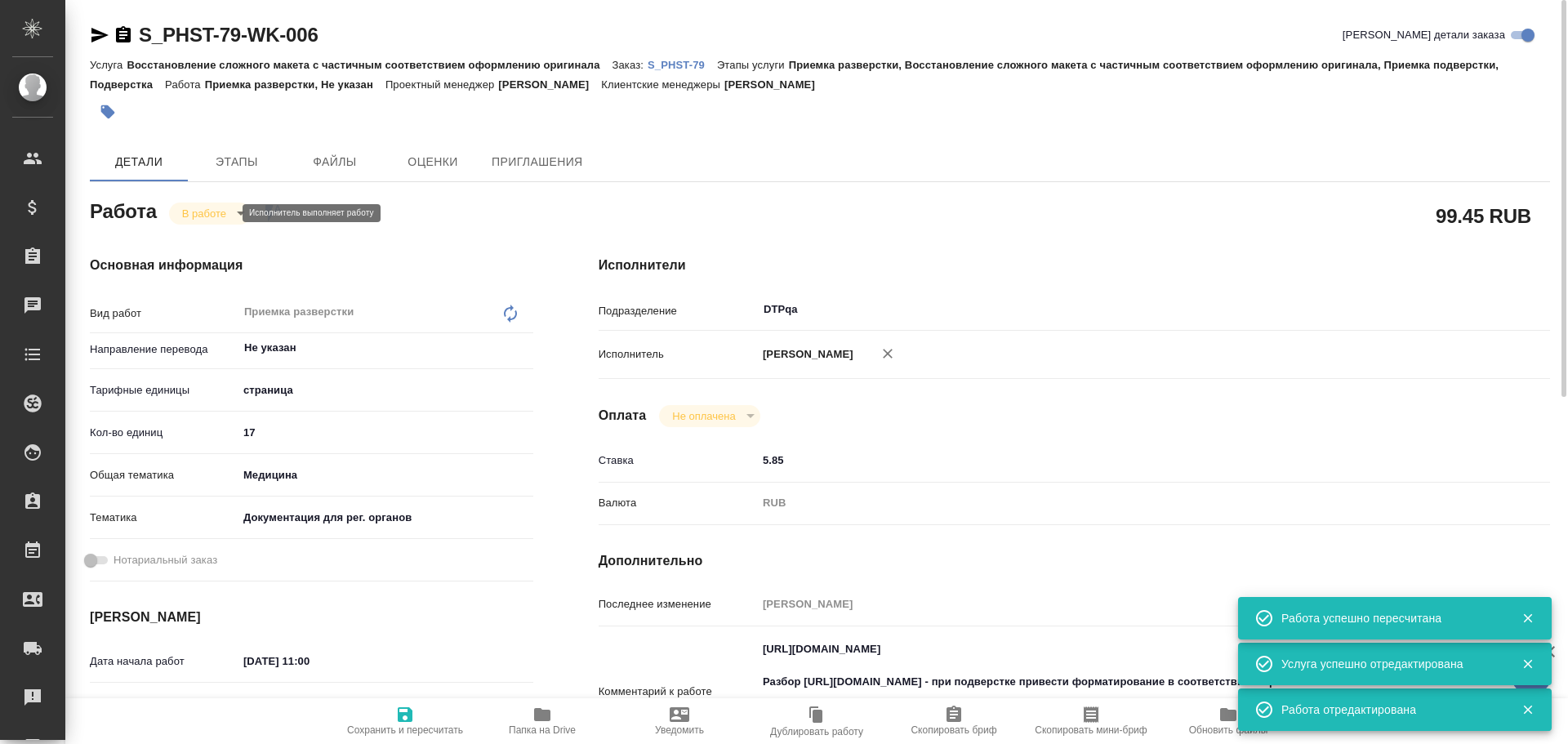
click at [208, 213] on body "🙏 .cls-1 fill:#fff; AWATERA Chulets Elena Клиенты Спецификации Заказы 0 Чаты To…" at bounding box center [784, 372] width 1568 height 744
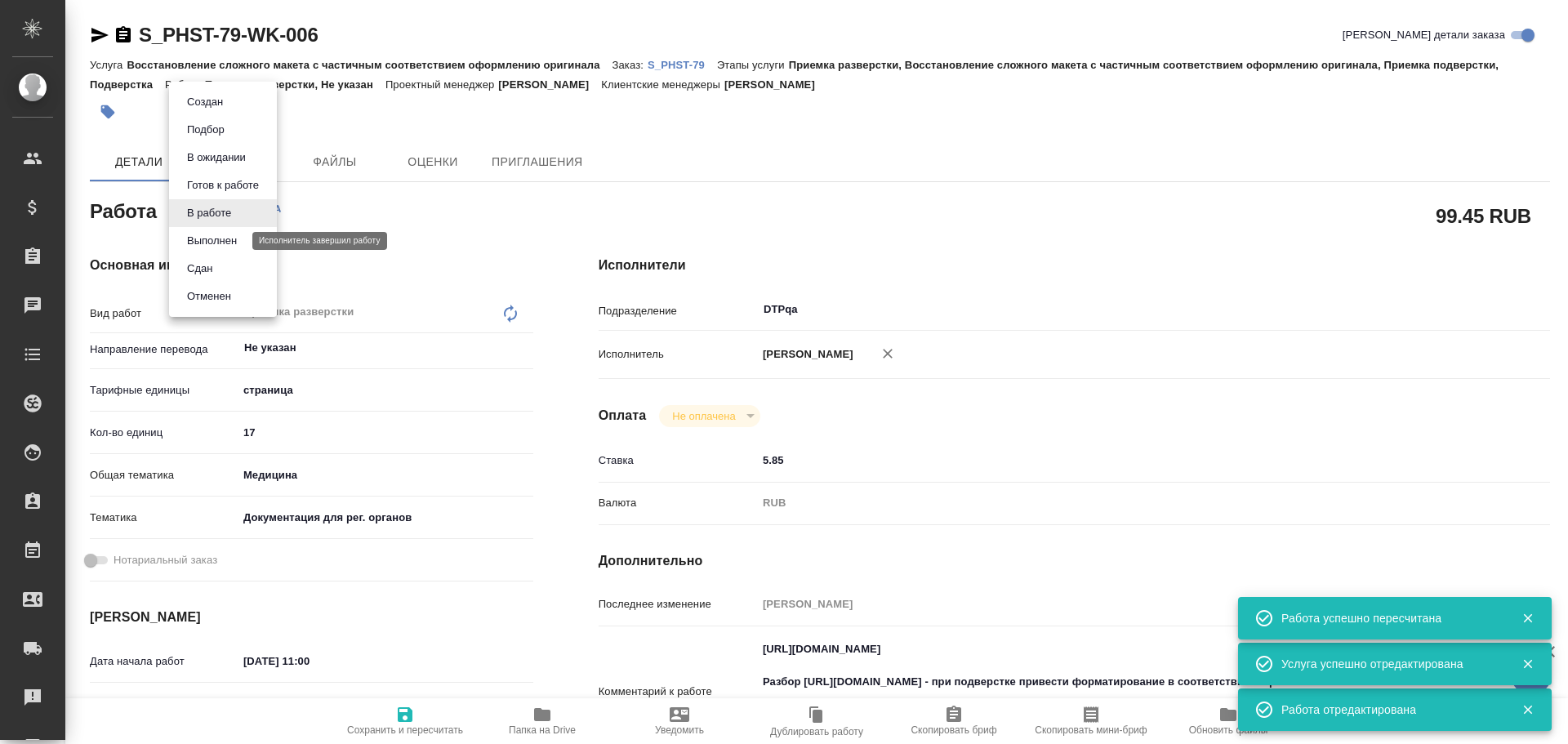
click at [214, 243] on button "Выполнен" at bounding box center [212, 240] width 59 height 18
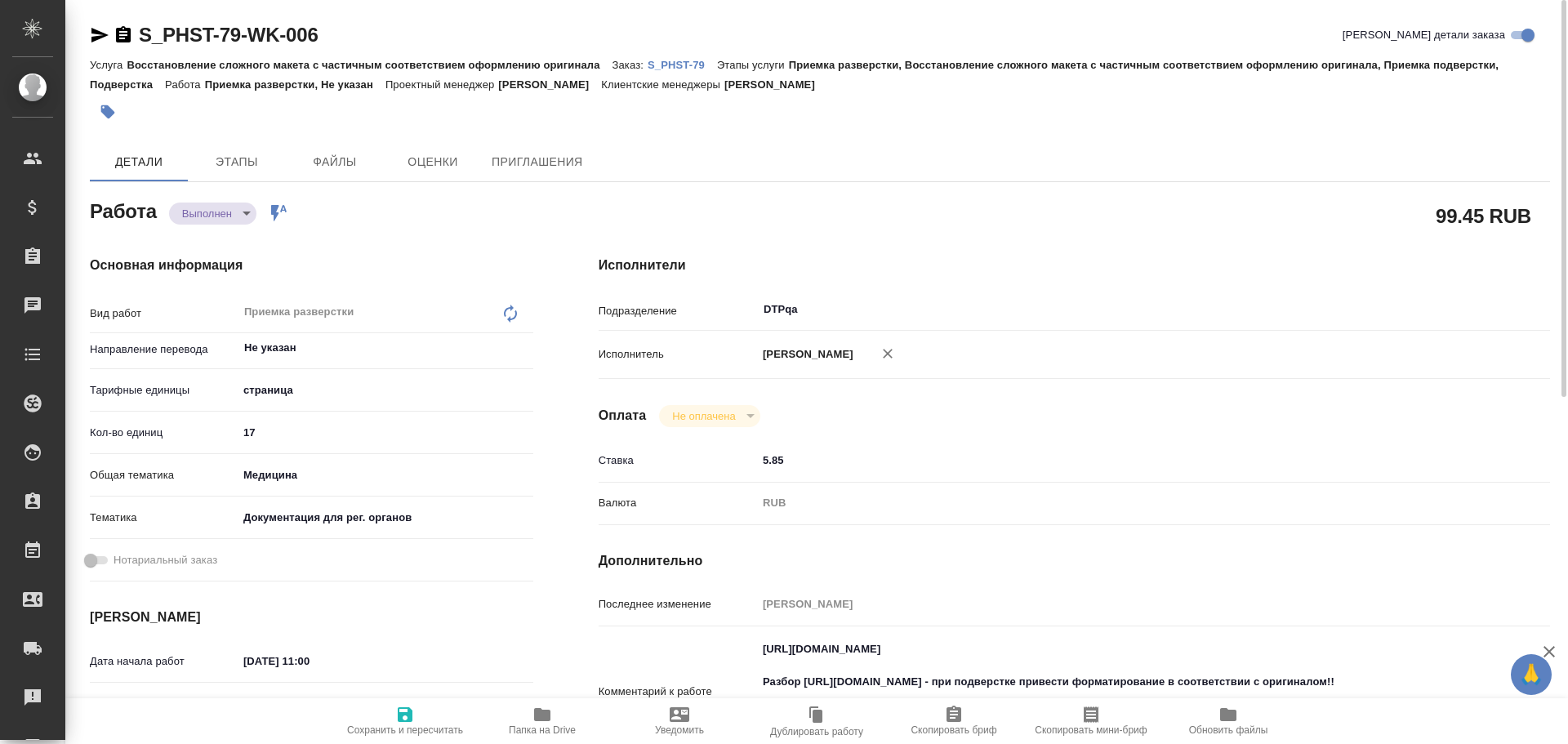
drag, startPoint x: 421, startPoint y: 717, endPoint x: 498, endPoint y: 664, distance: 93.5
click at [420, 717] on span "Сохранить и пересчитать" at bounding box center [405, 720] width 118 height 31
click at [428, 166] on span "Оценки" at bounding box center [433, 162] width 79 height 20
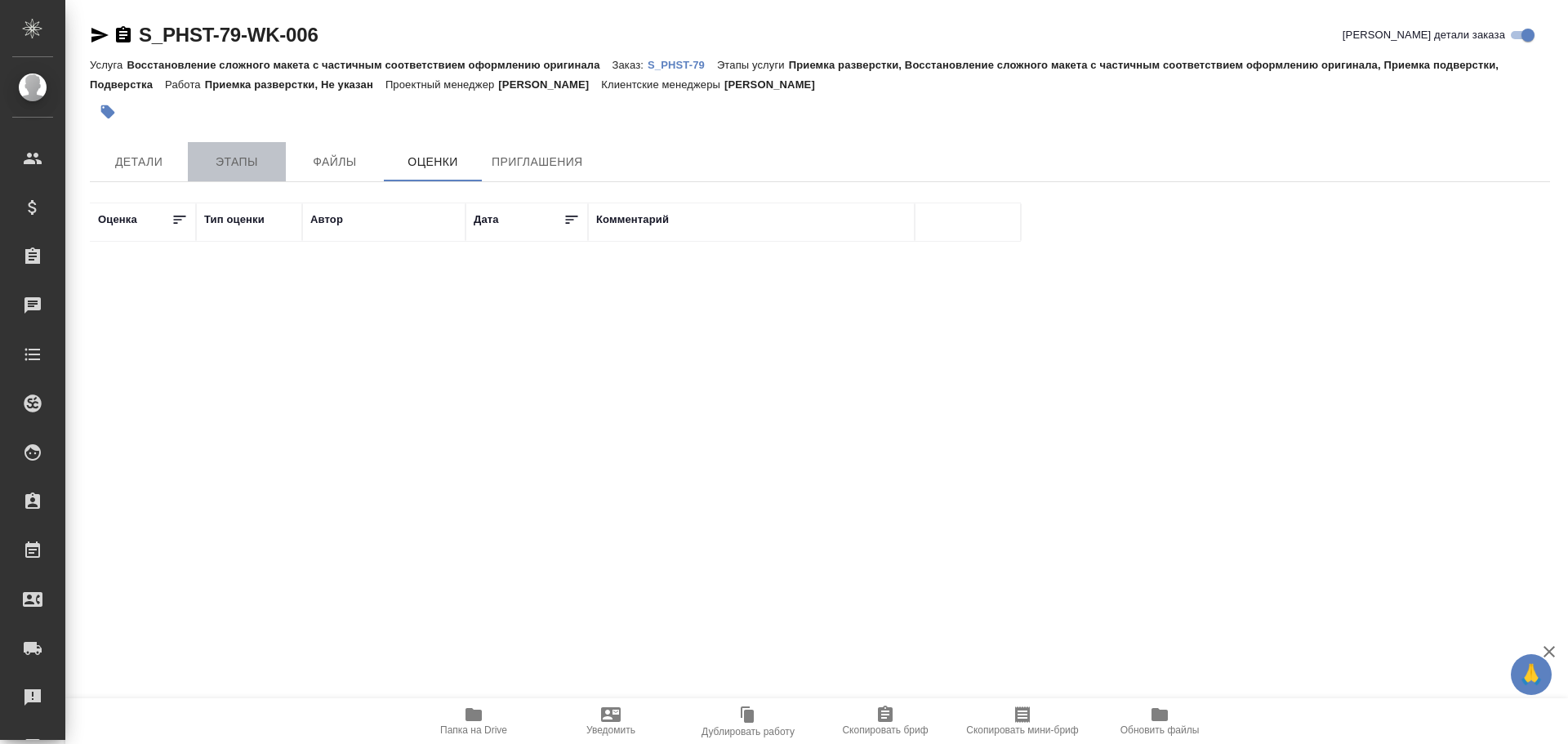
click at [254, 171] on span "Этапы" at bounding box center [237, 162] width 79 height 20
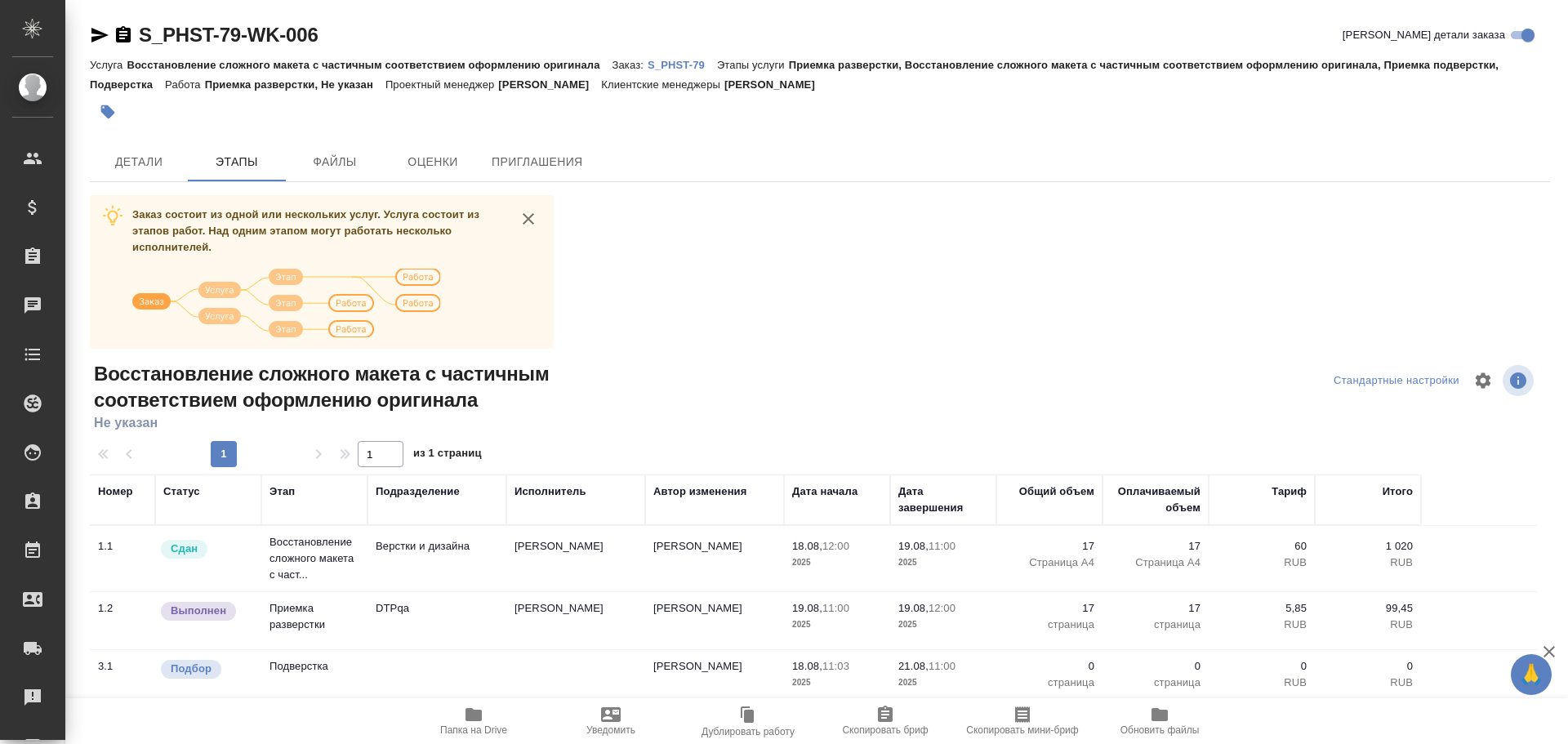
click at [681, 63] on p "S_PHST-79" at bounding box center [682, 64] width 69 height 13
click at [122, 153] on span "Детали" at bounding box center [139, 162] width 79 height 20
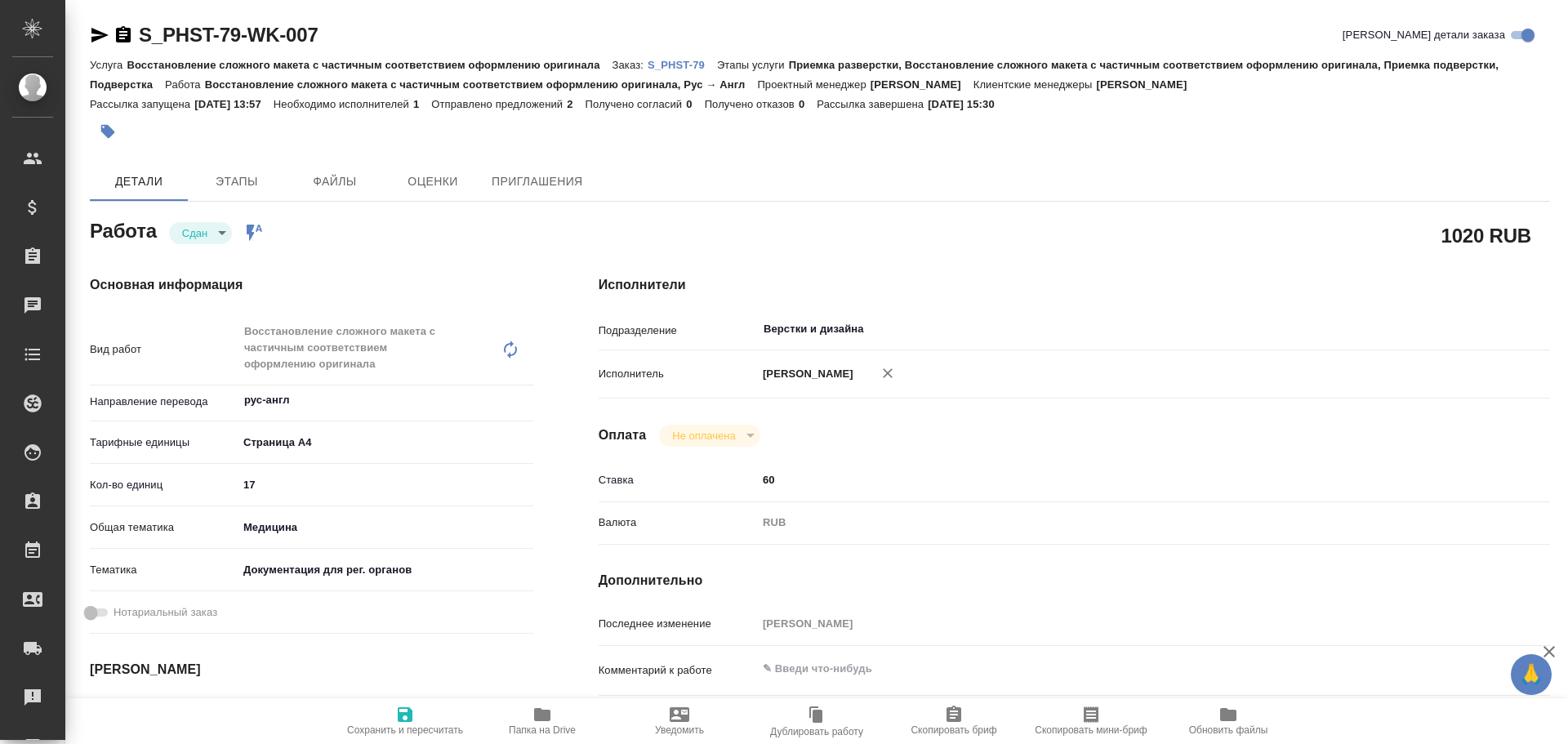
type textarea "x"
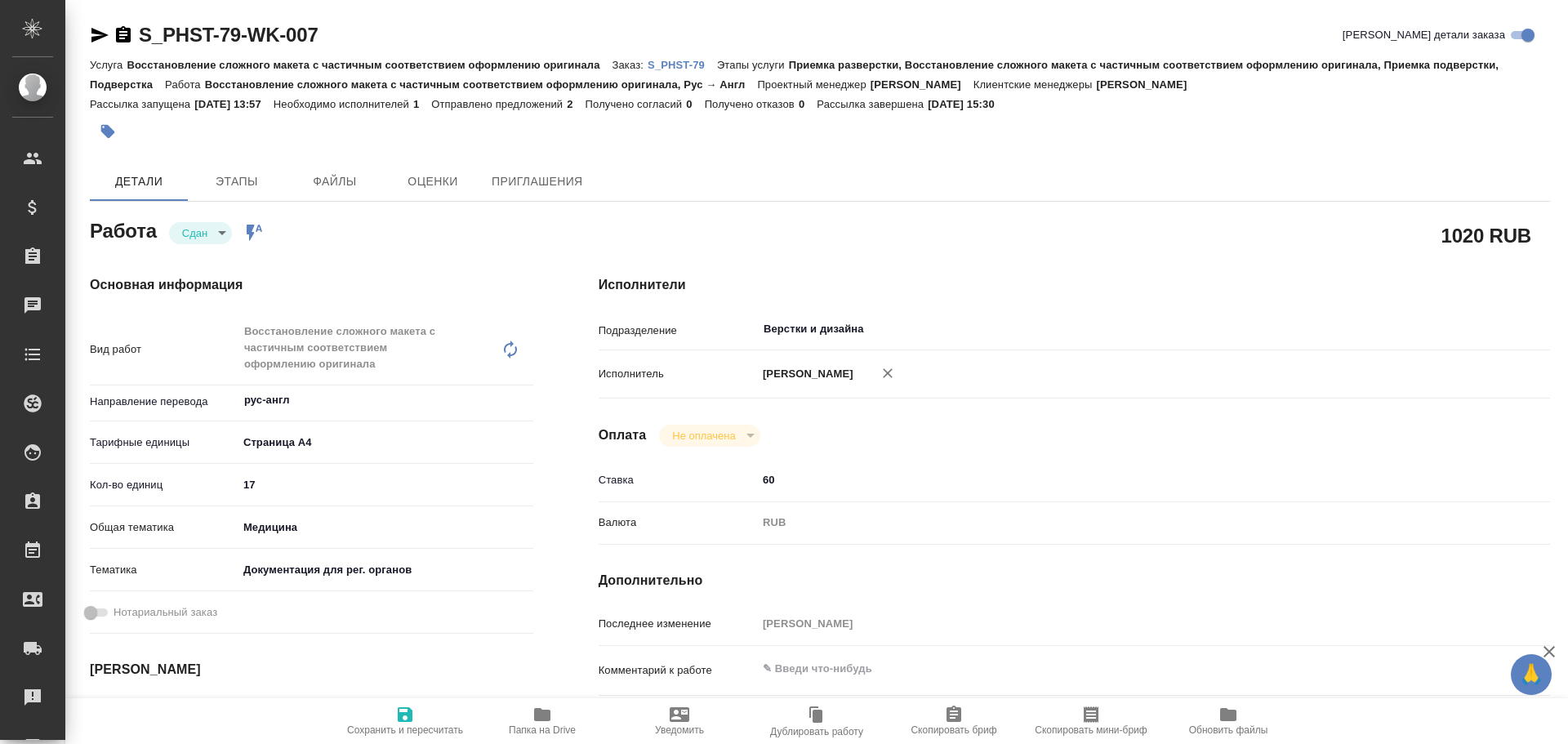
type textarea "x"
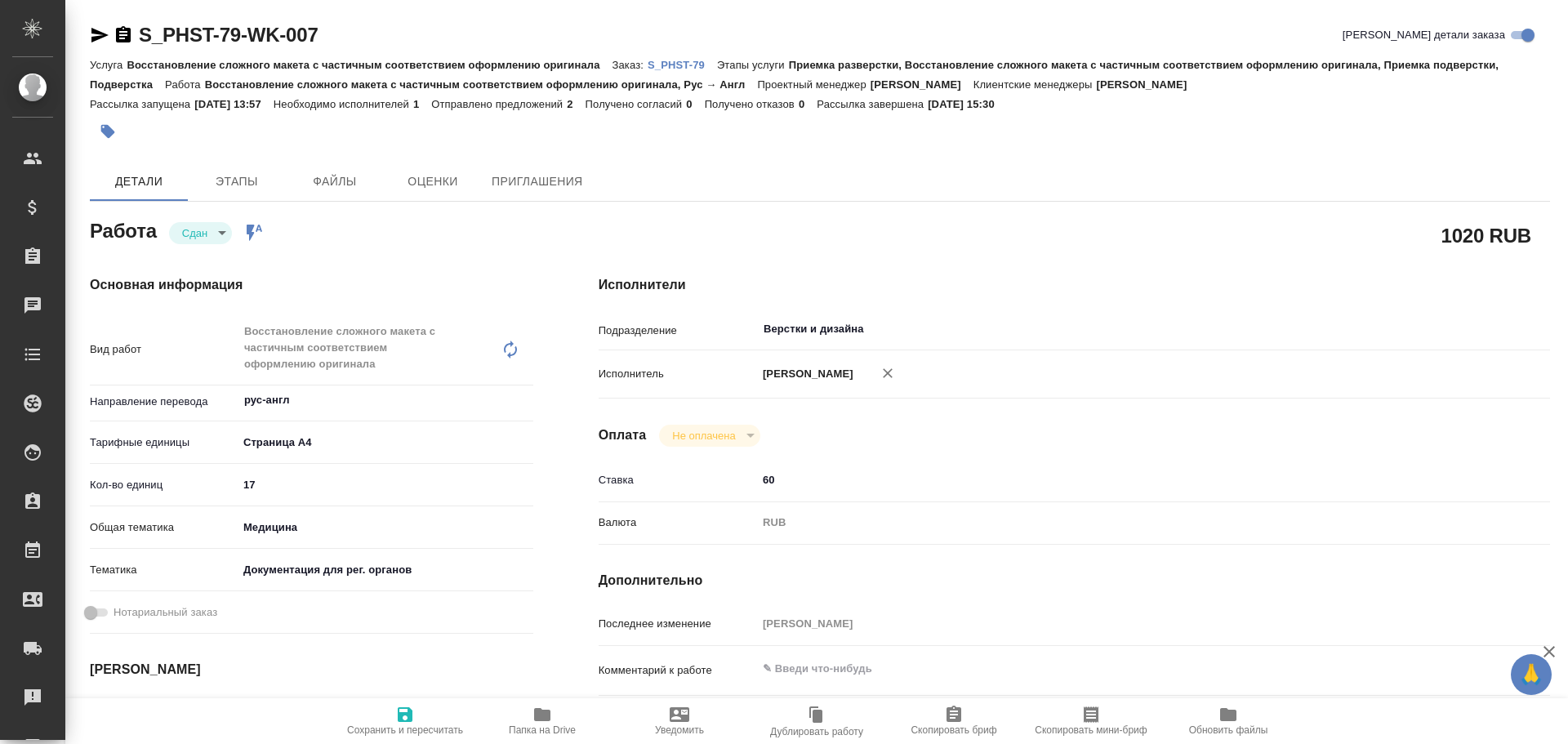
type textarea "x"
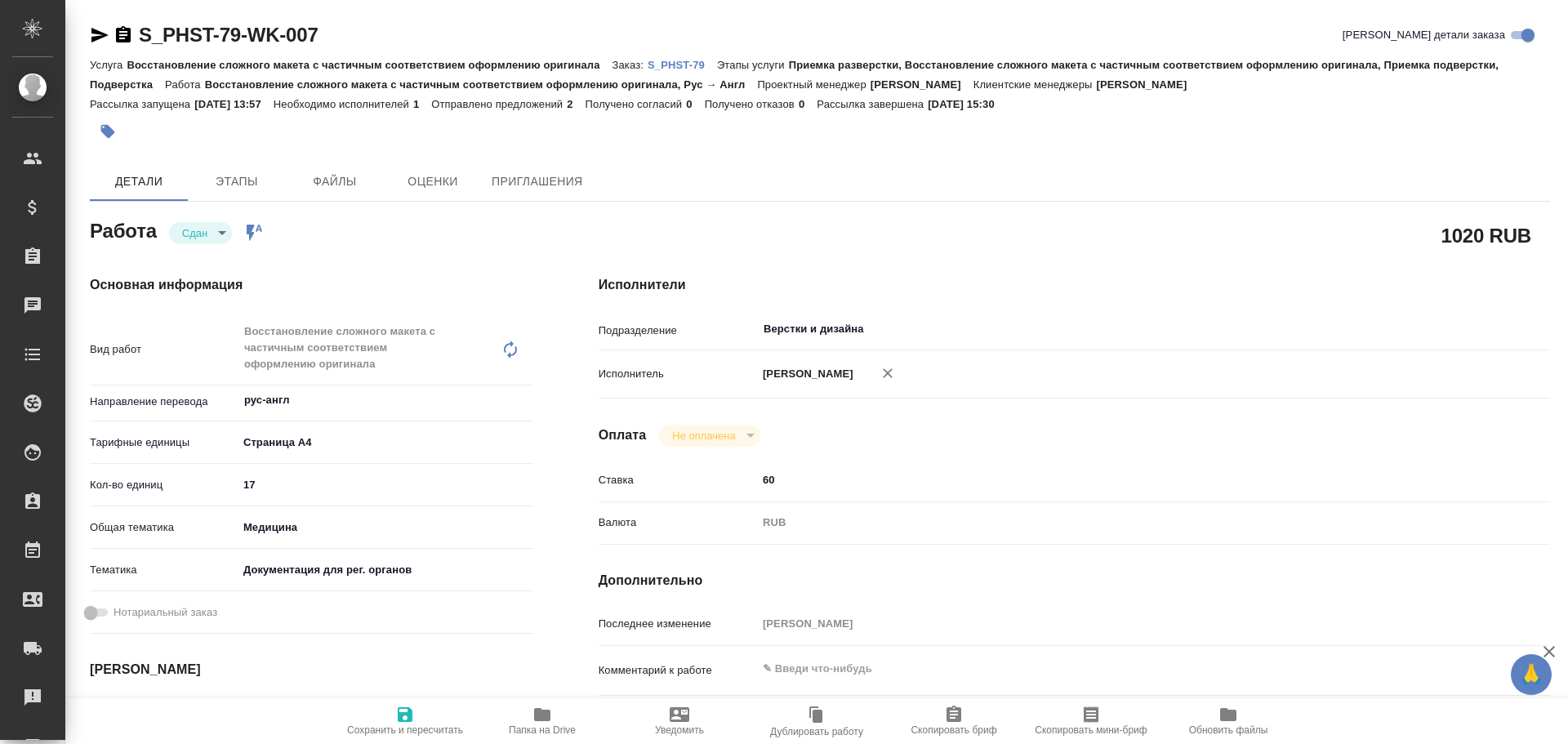
type textarea "x"
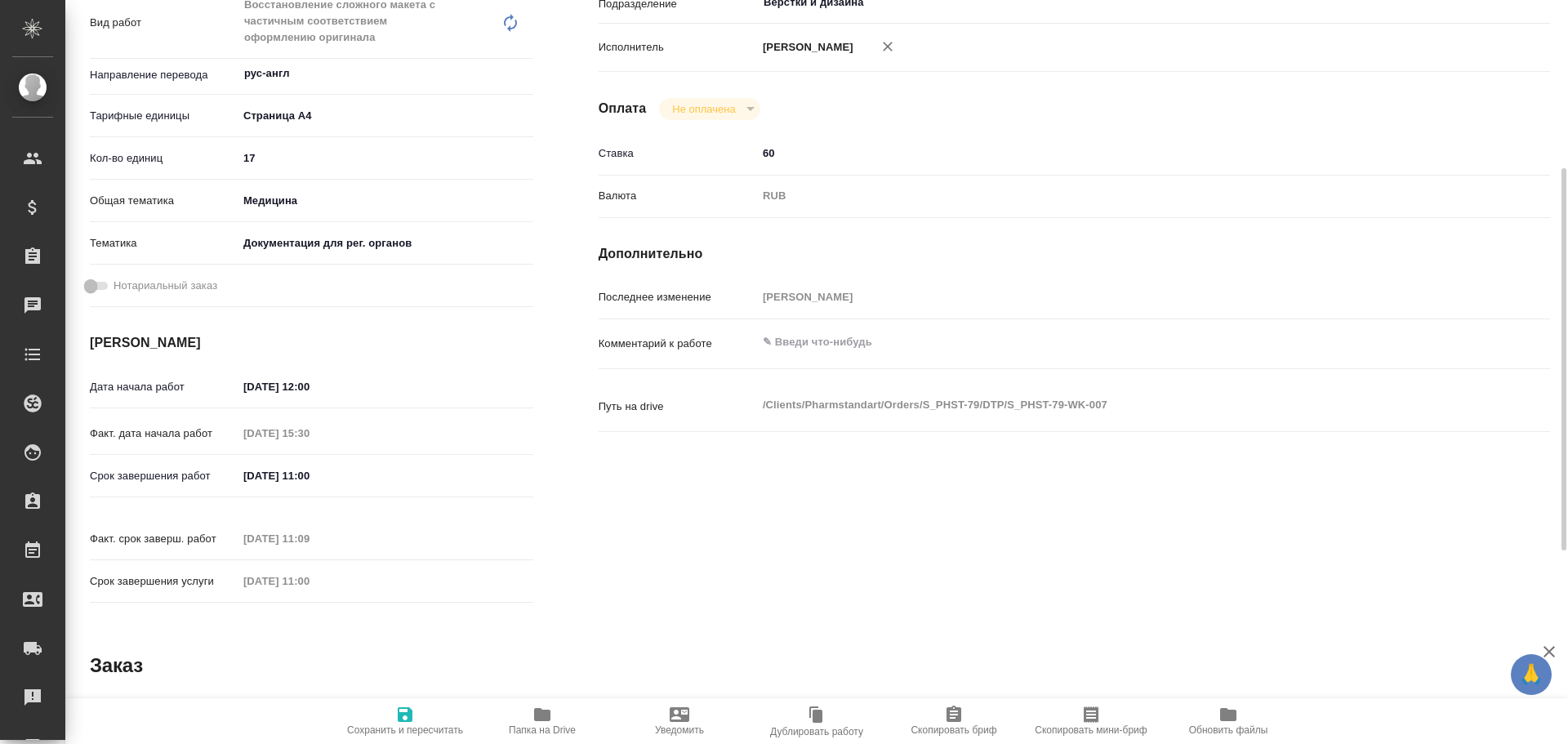
type textarea "x"
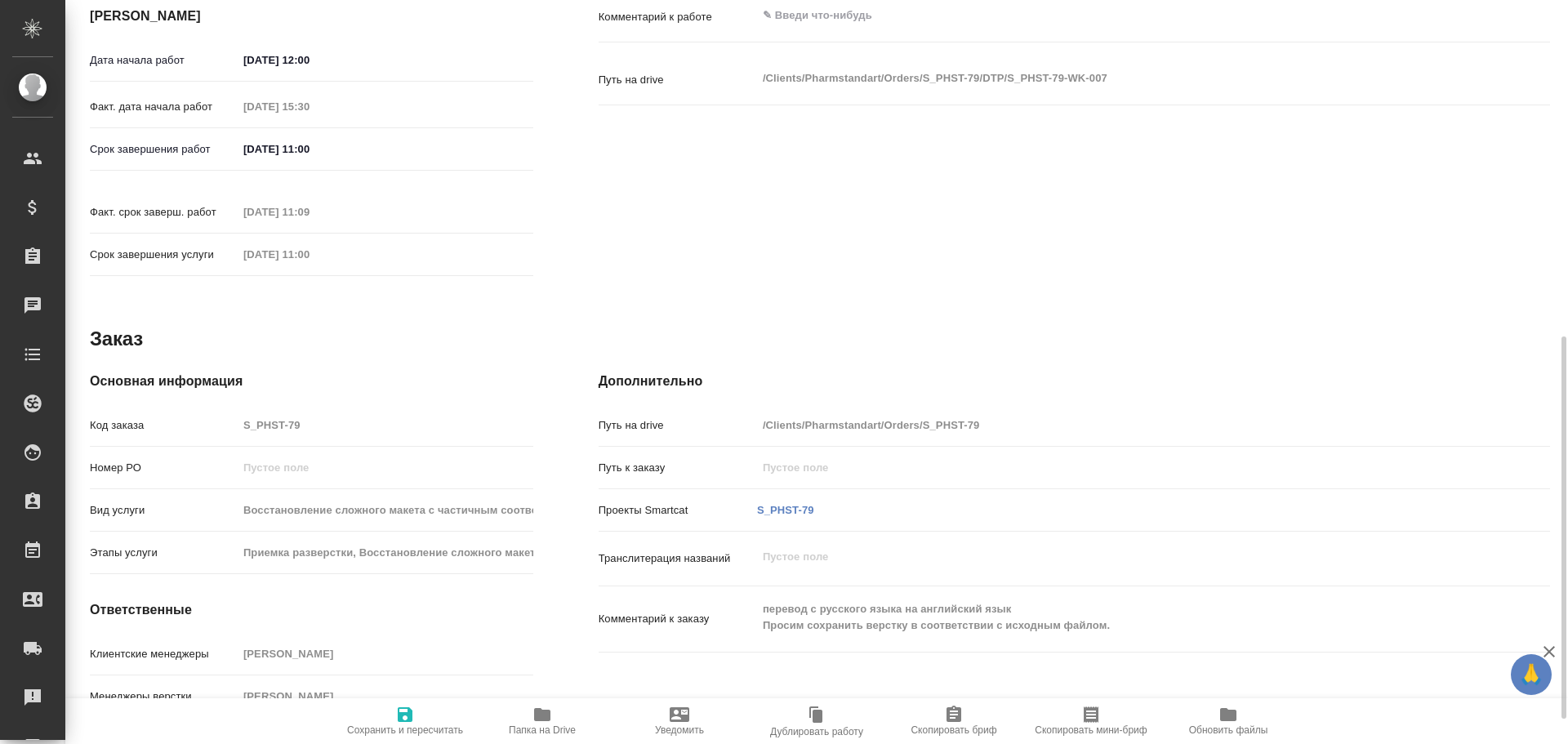
scroll to position [701, 0]
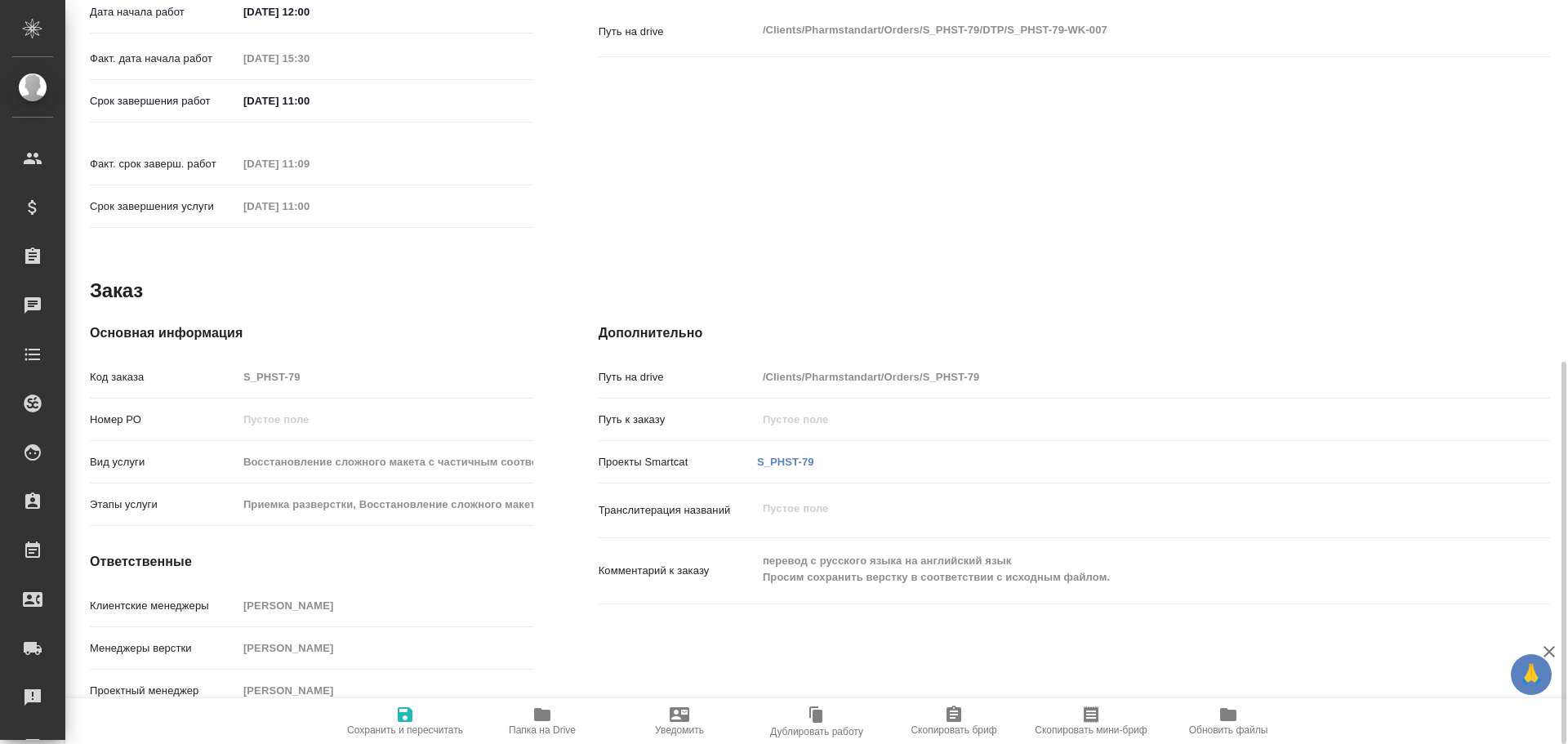
type textarea "x"
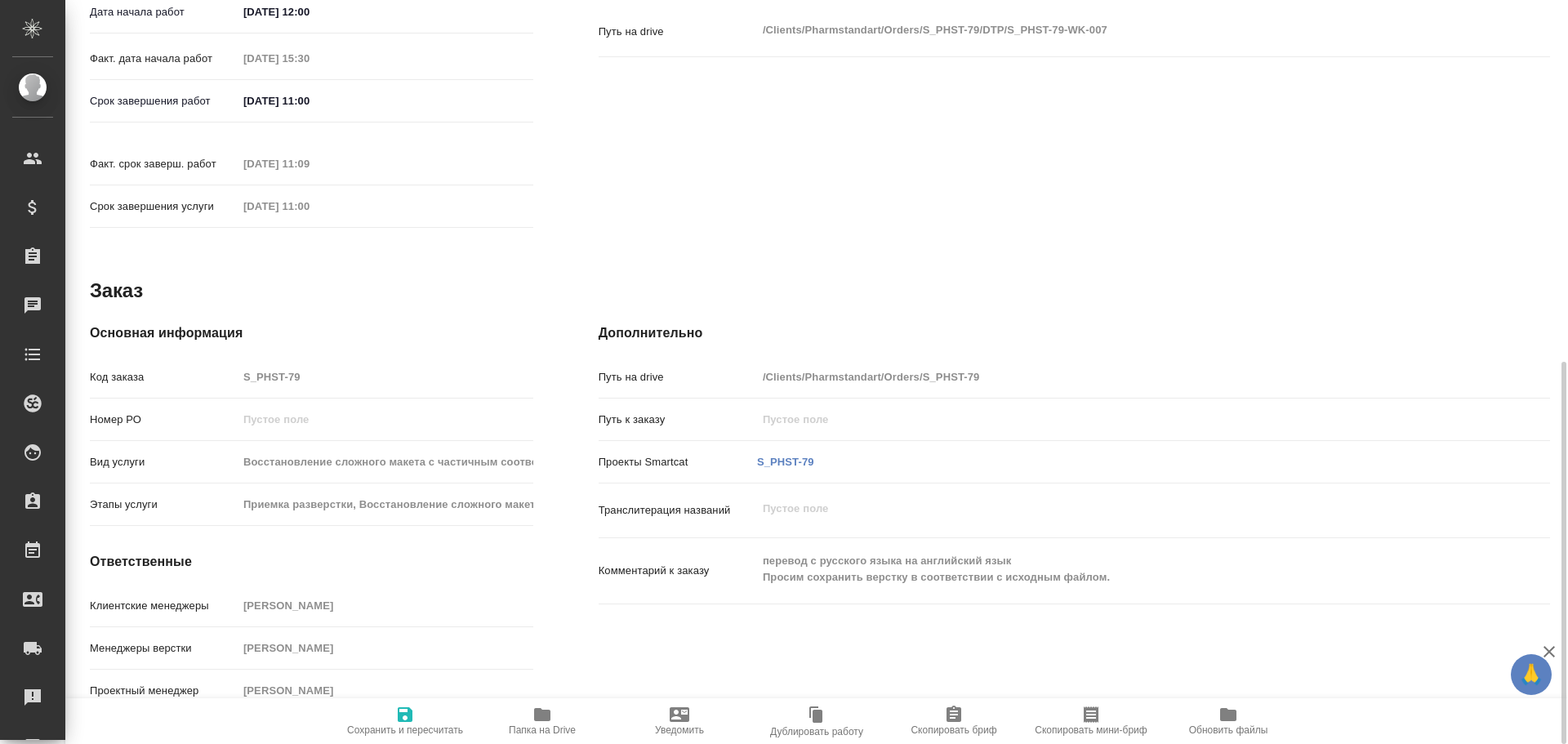
type textarea "x"
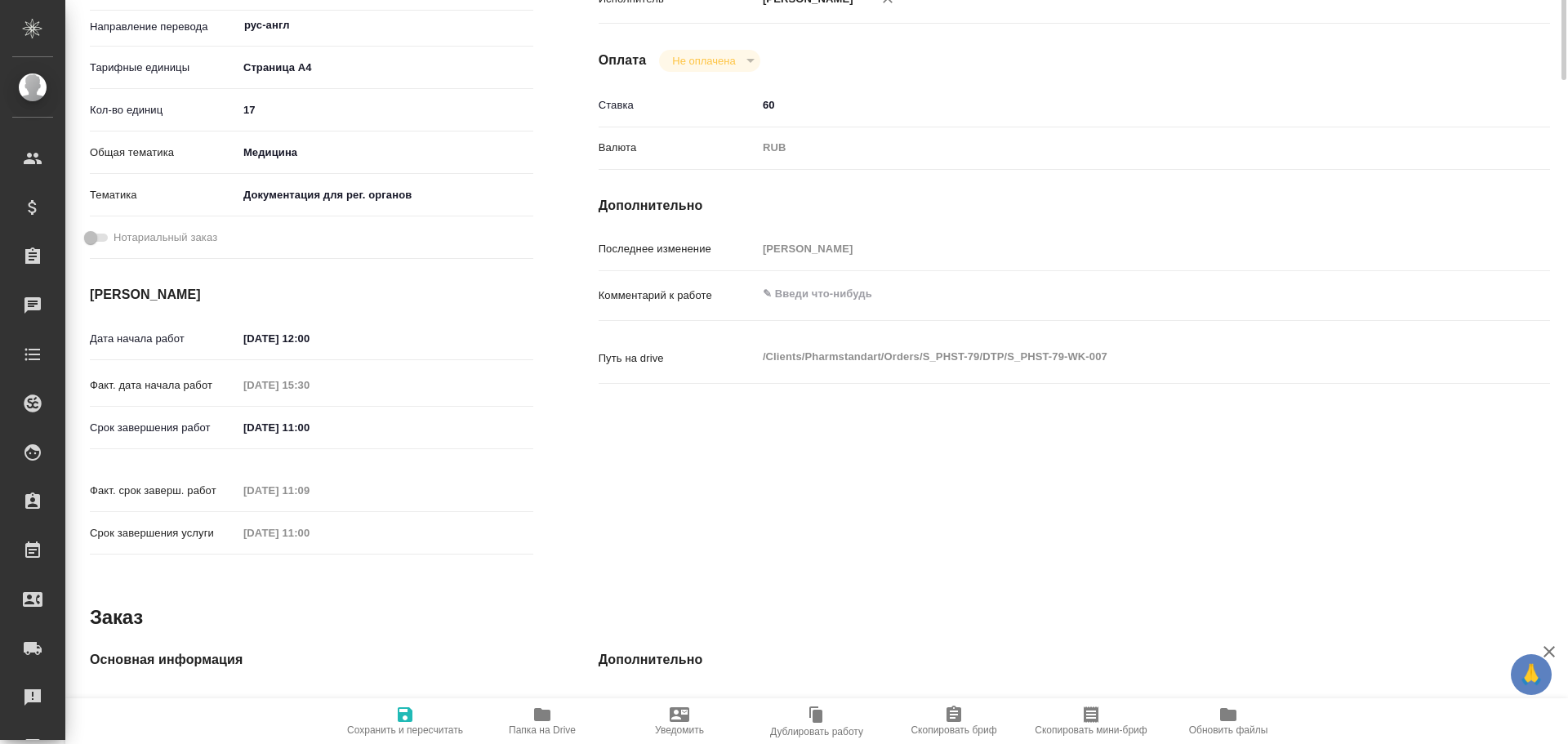
scroll to position [0, 0]
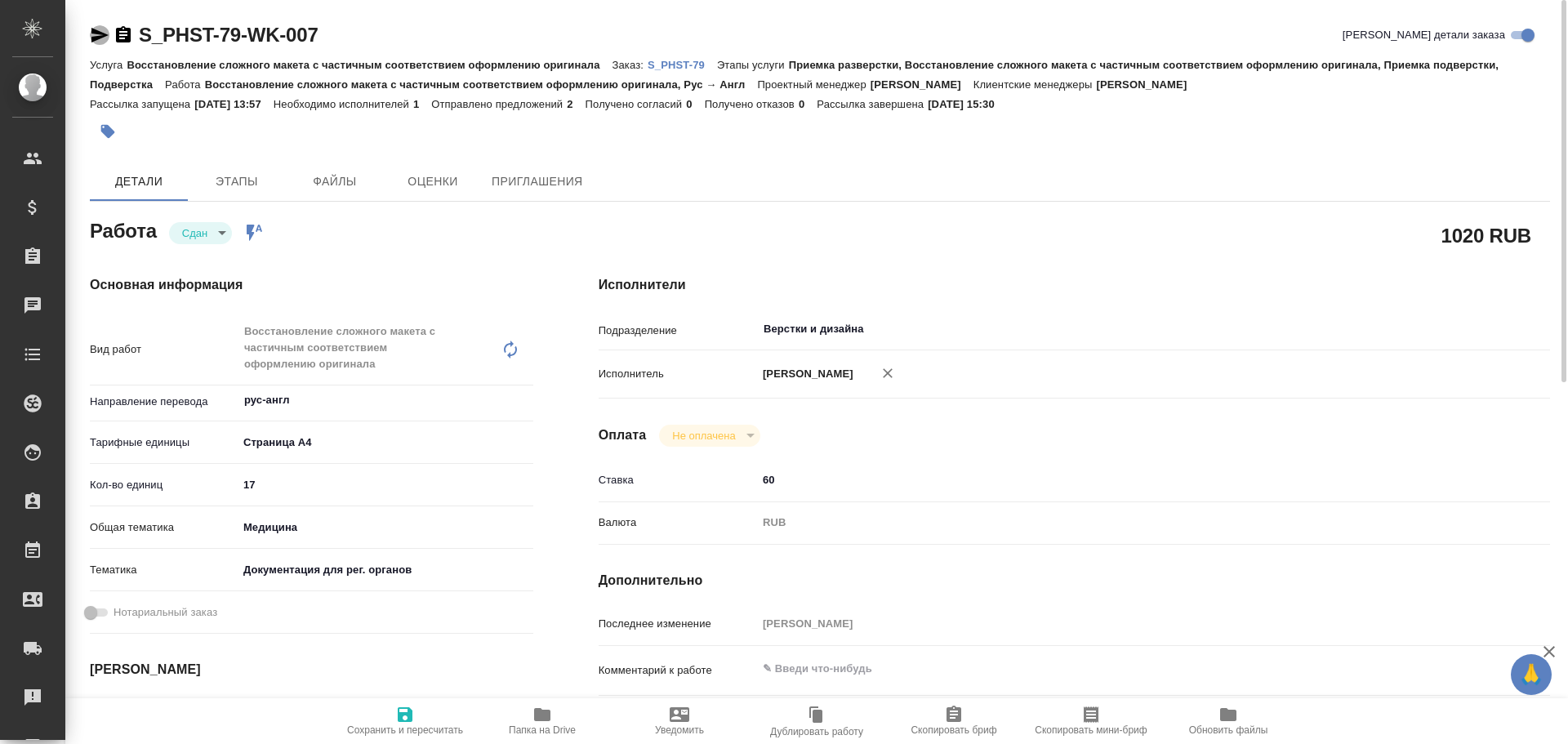
click at [96, 32] on icon "button" at bounding box center [100, 35] width 17 height 15
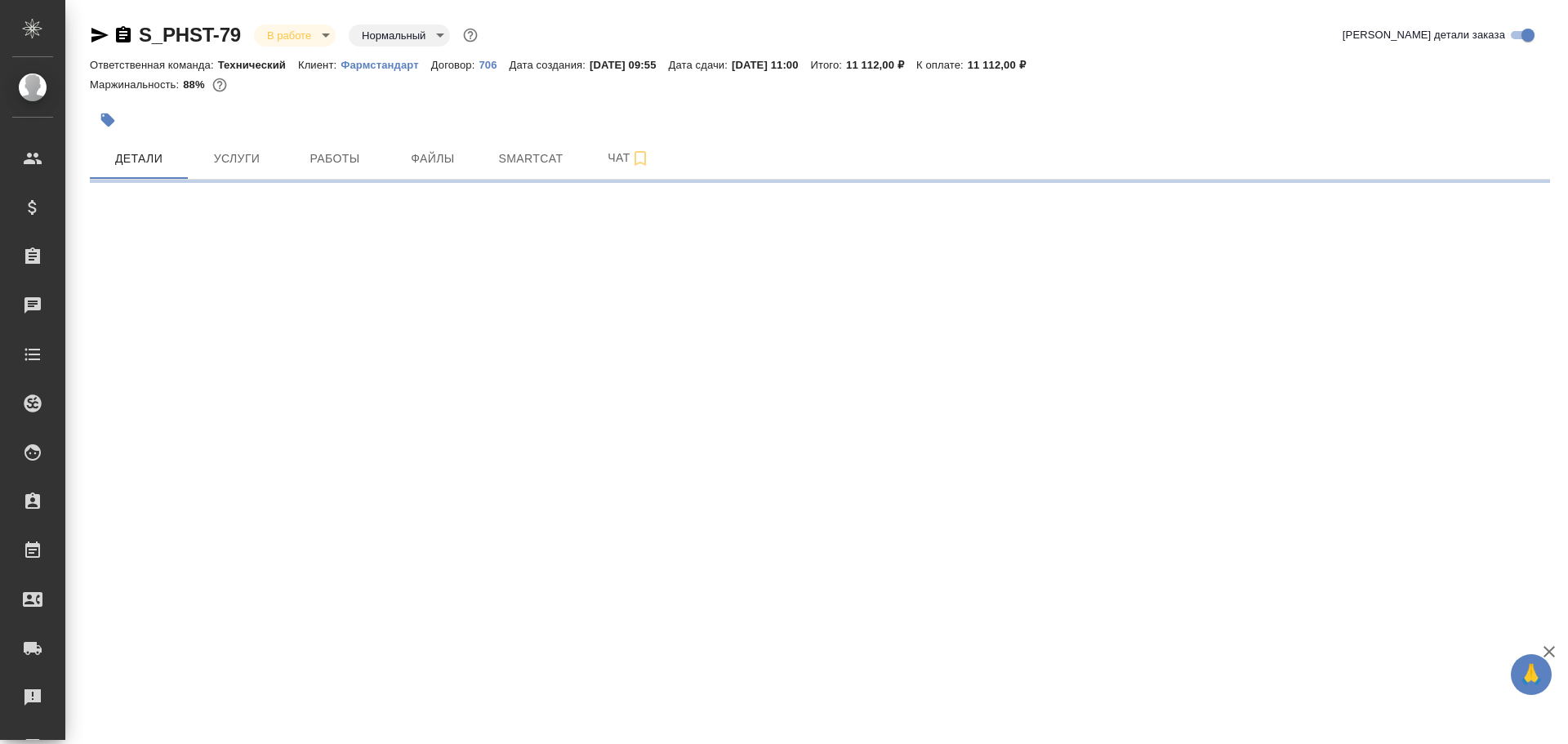
select select "RU"
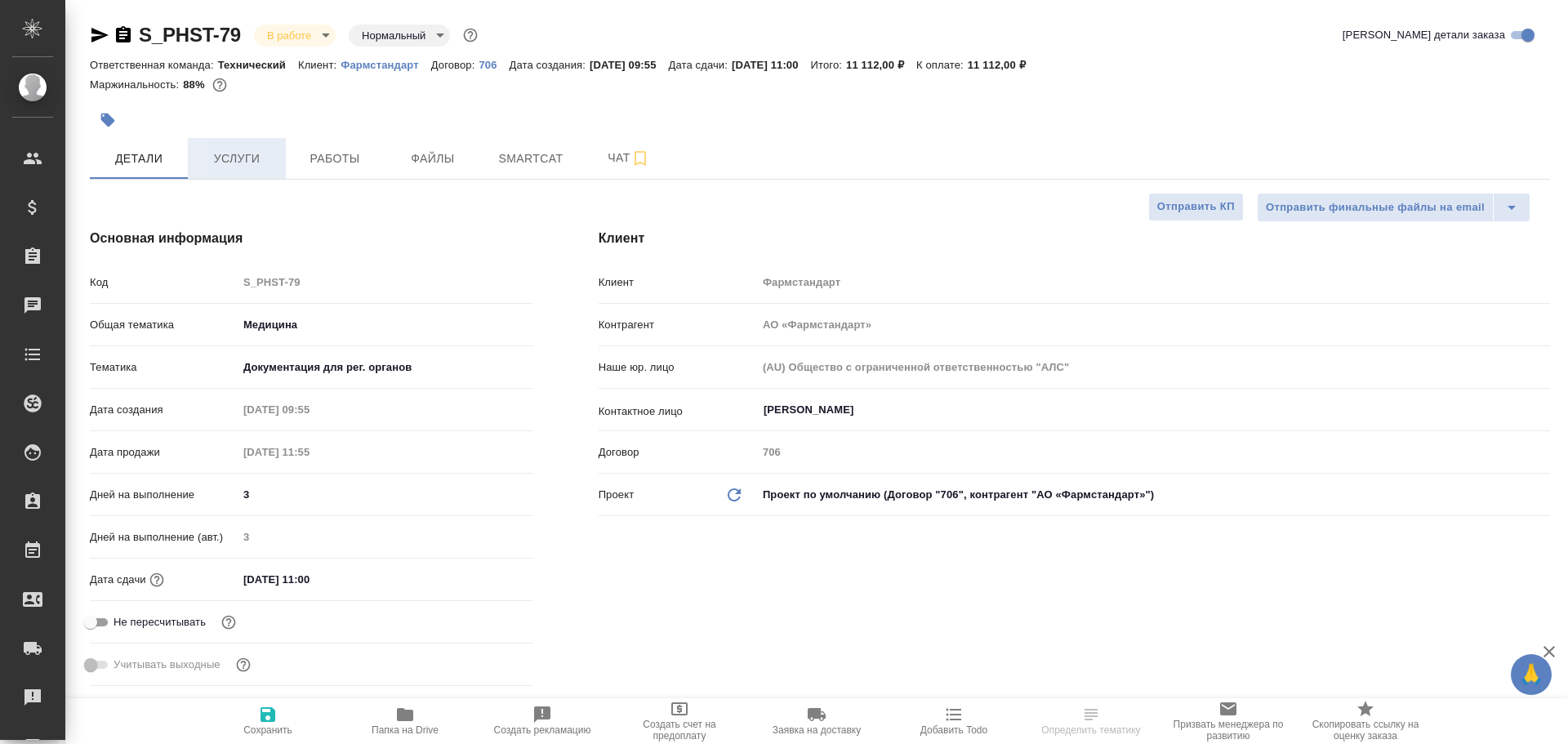
type textarea "x"
type input "[PERSON_NAME]"
type input "[PERSON_NAME]pavlova"
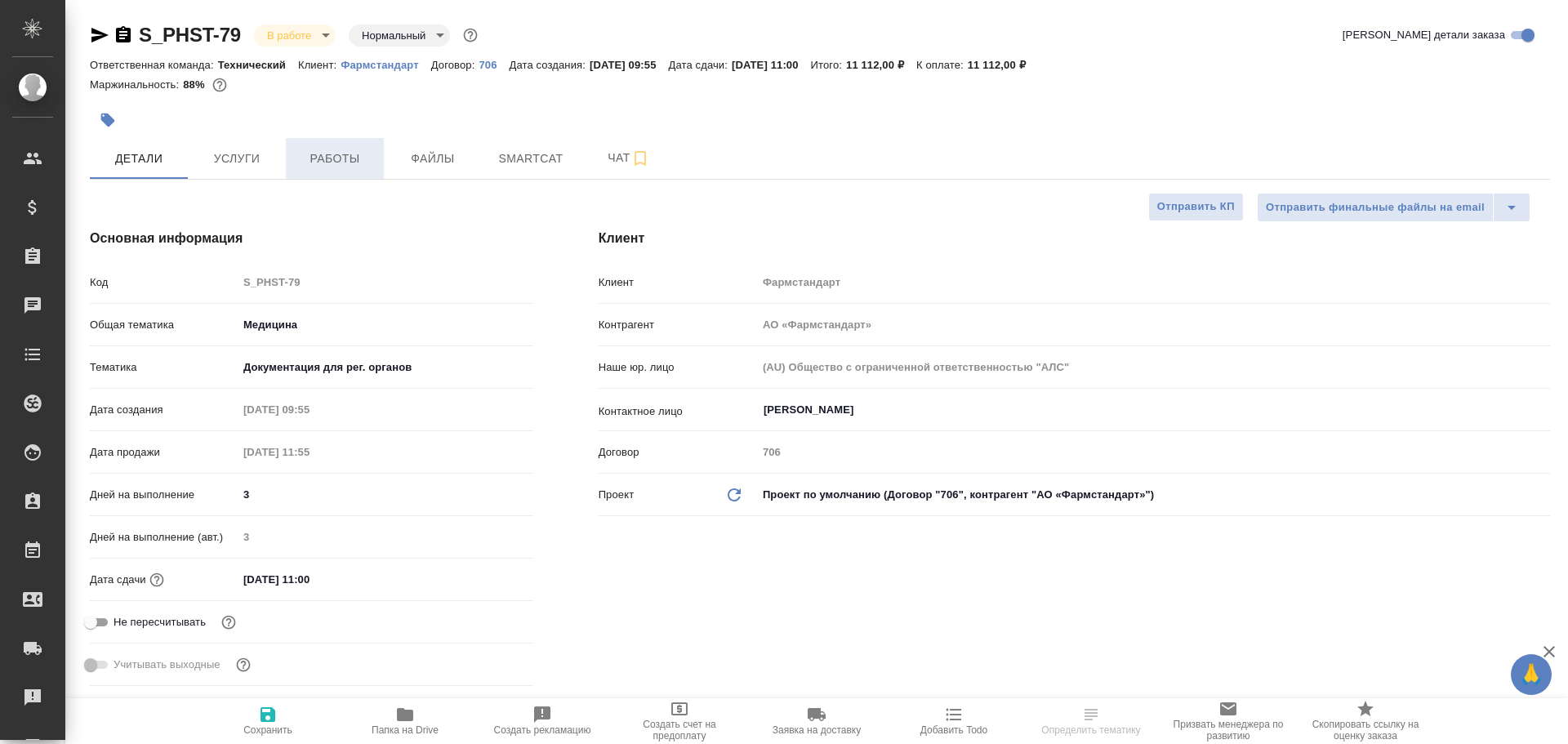
click at [325, 163] on span "Работы" at bounding box center [335, 159] width 79 height 20
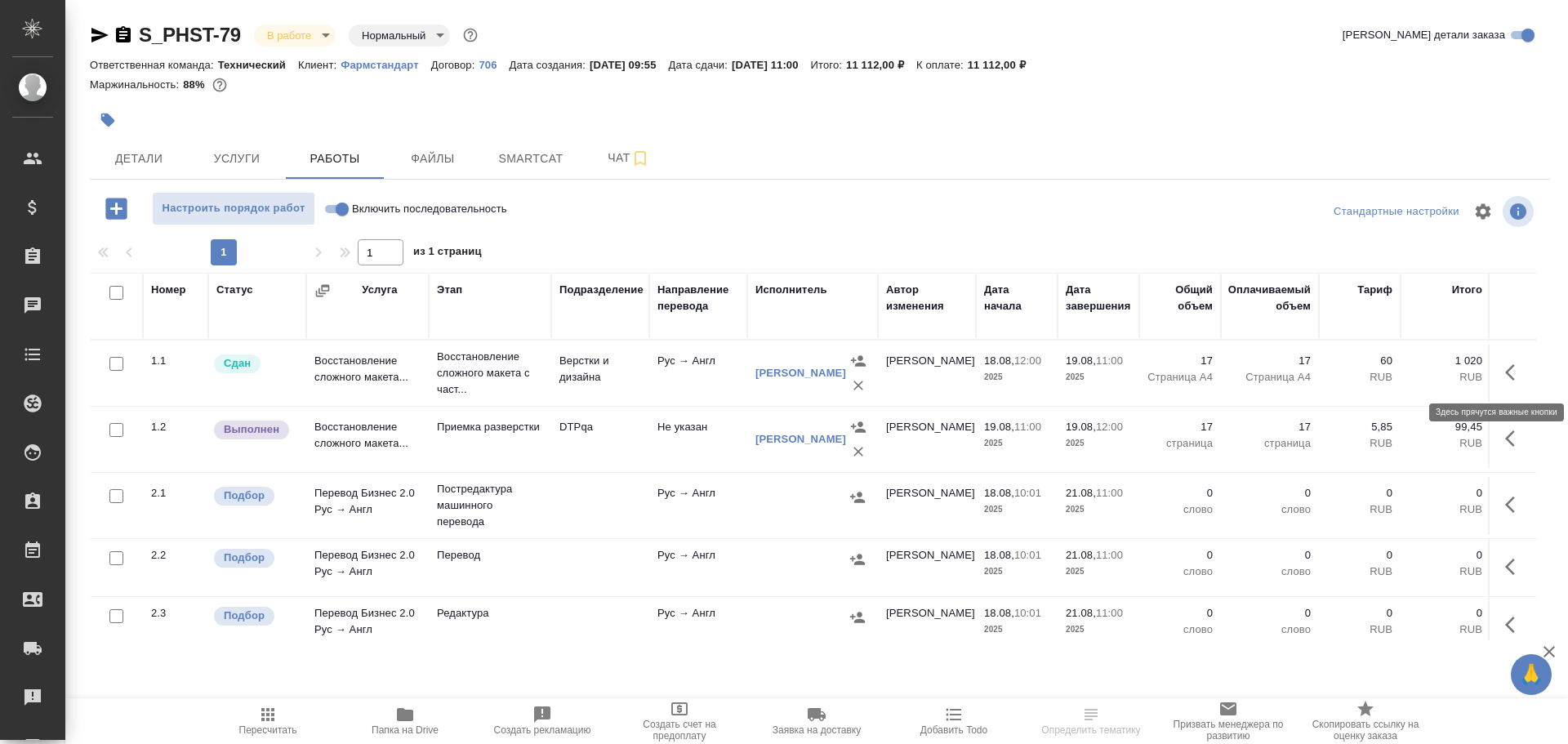
click at [1505, 368] on icon "button" at bounding box center [1514, 372] width 19 height 19
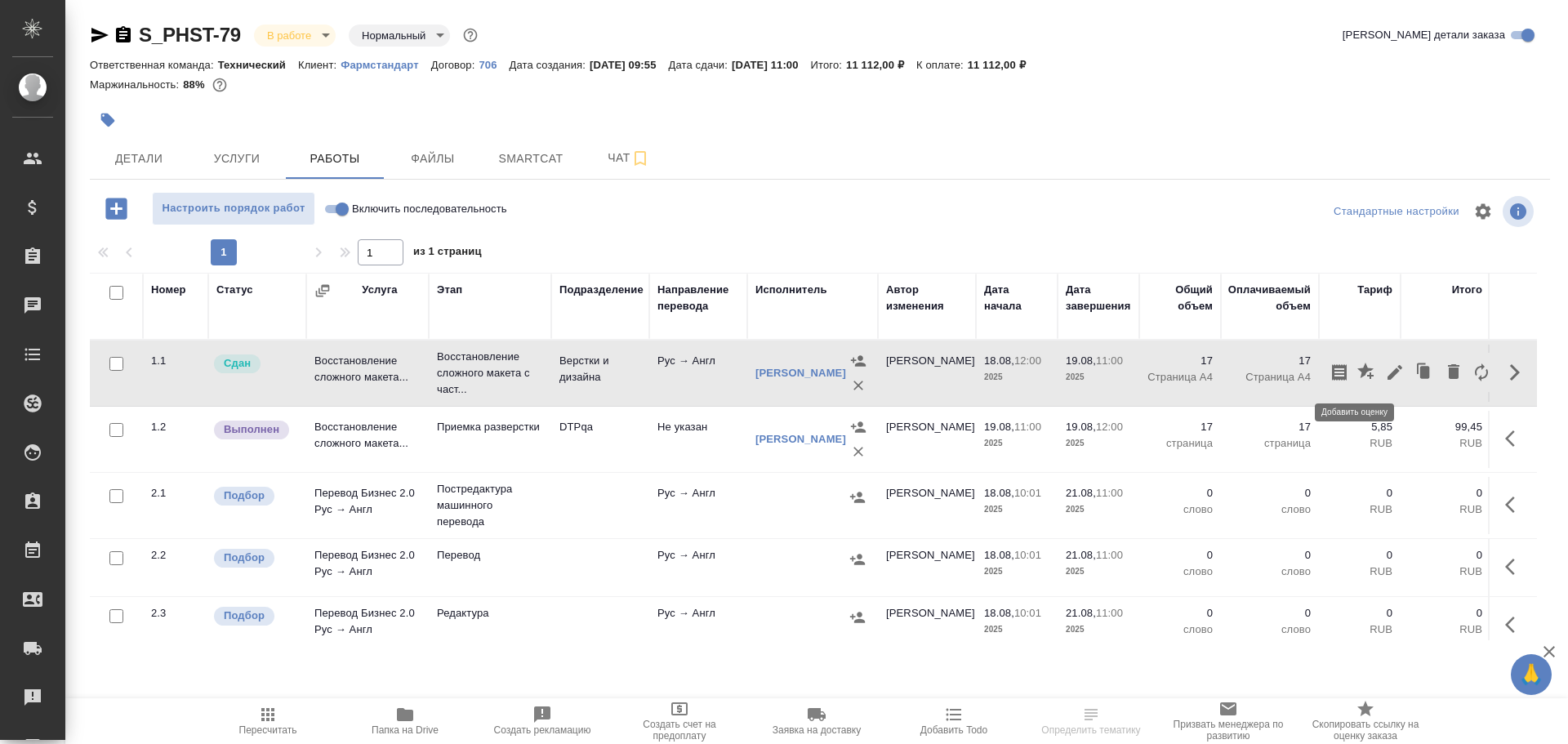
click at [1357, 377] on icon "button" at bounding box center [1366, 371] width 17 height 17
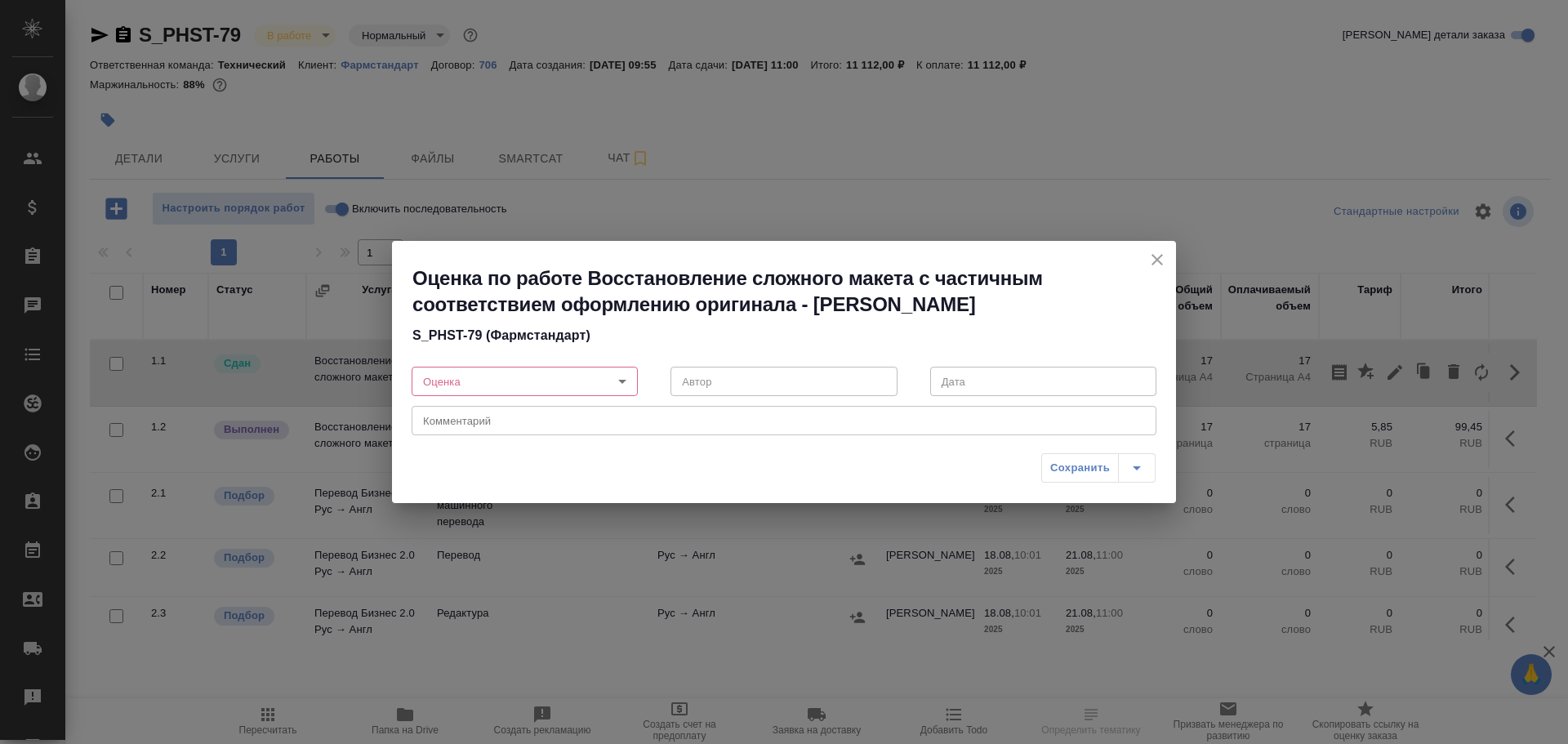
click at [450, 384] on body "🙏 .cls-1 fill:#fff; AWATERA Chulets Elena Клиенты Спецификации Заказы 0 Чаты To…" at bounding box center [784, 372] width 1568 height 744
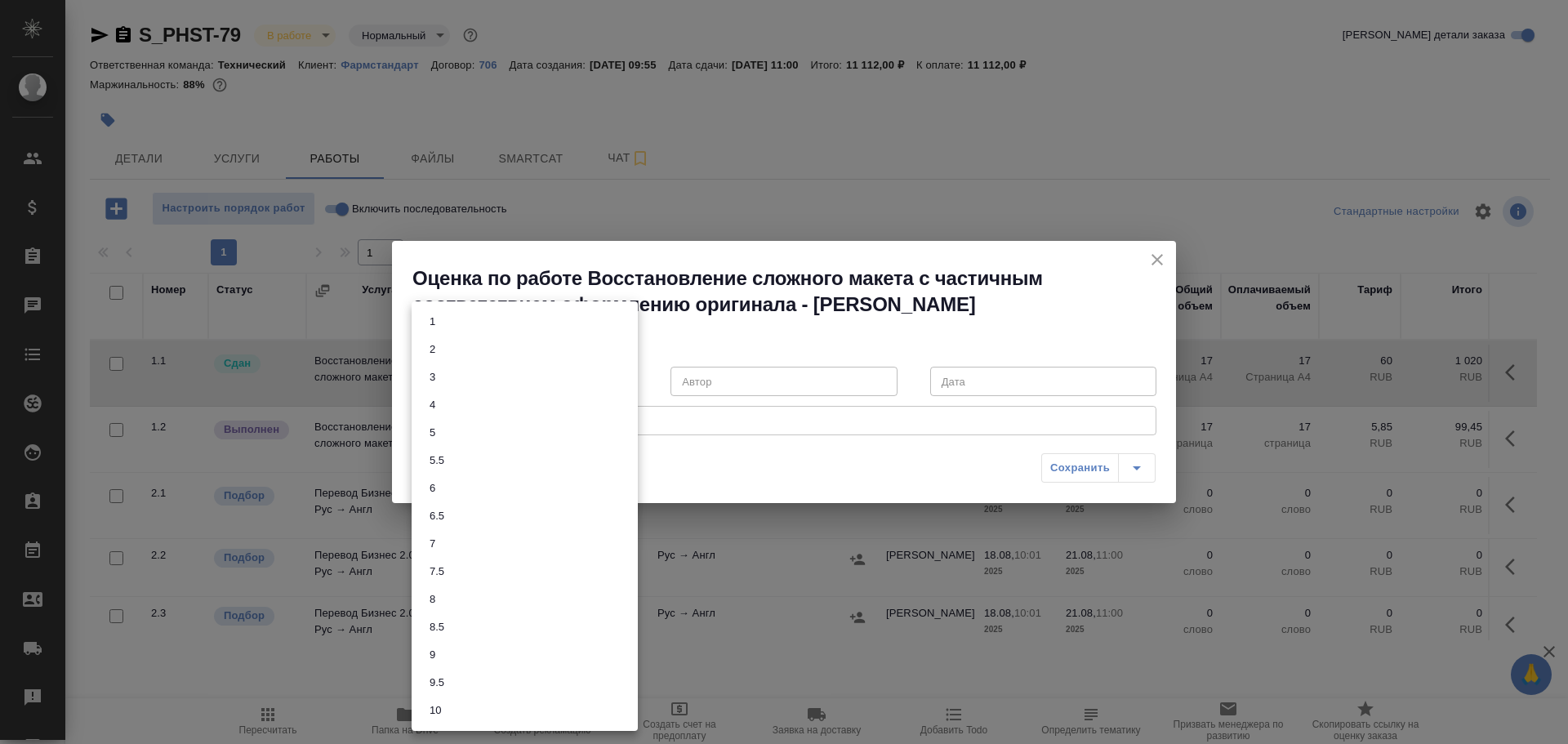
click at [448, 381] on li "3" at bounding box center [525, 377] width 226 height 28
type input "3"
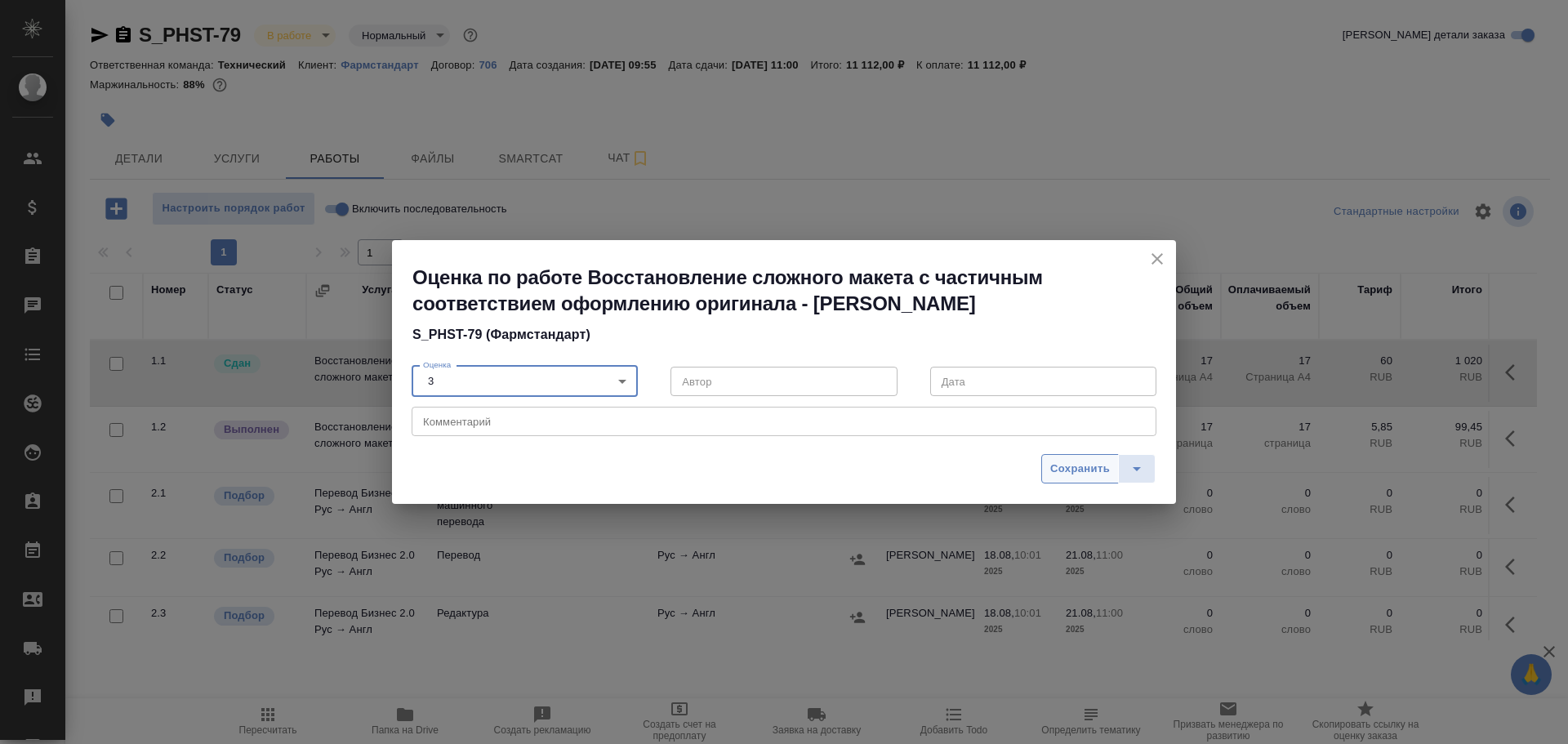
click at [1088, 467] on span "Сохранить" at bounding box center [1079, 469] width 59 height 18
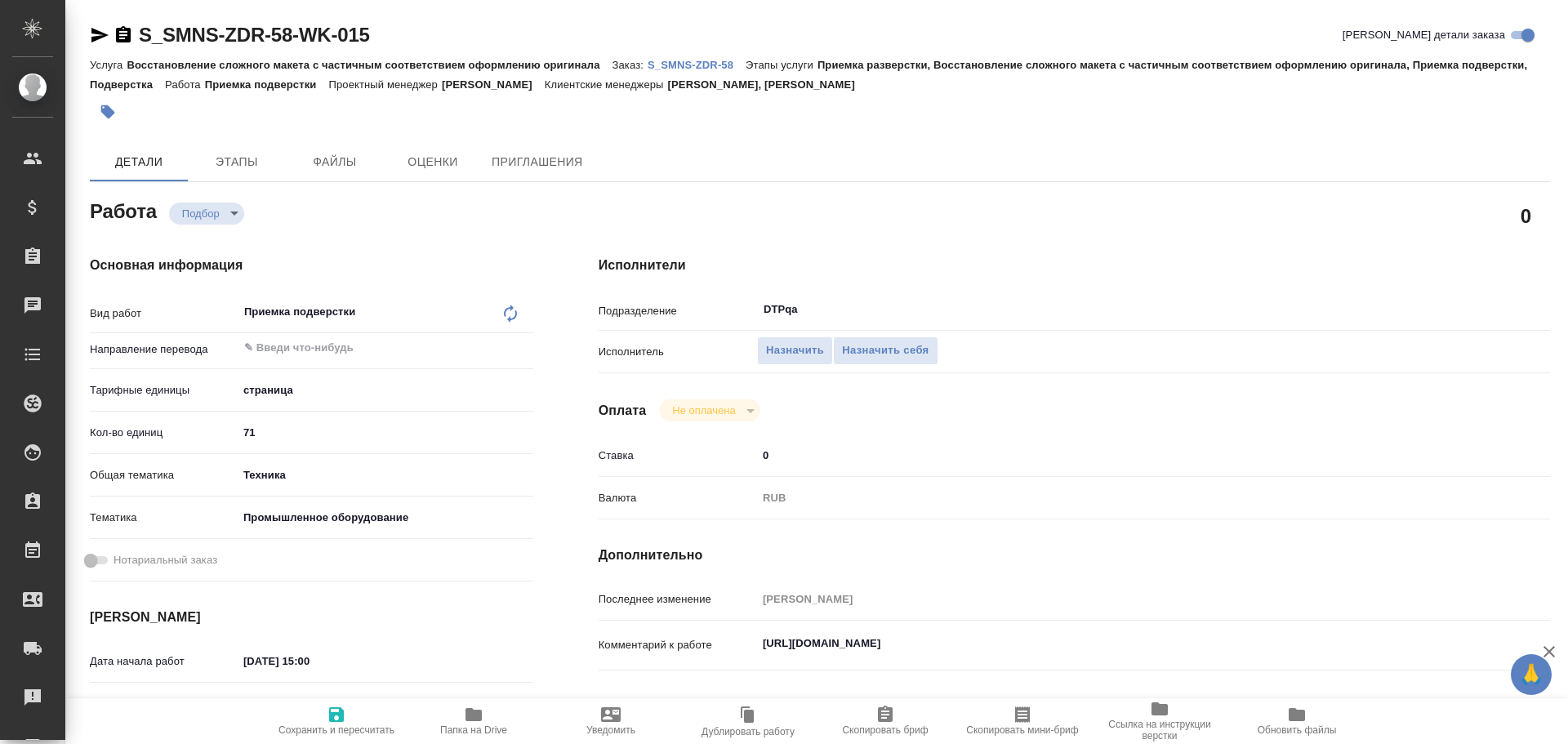
type textarea "x"
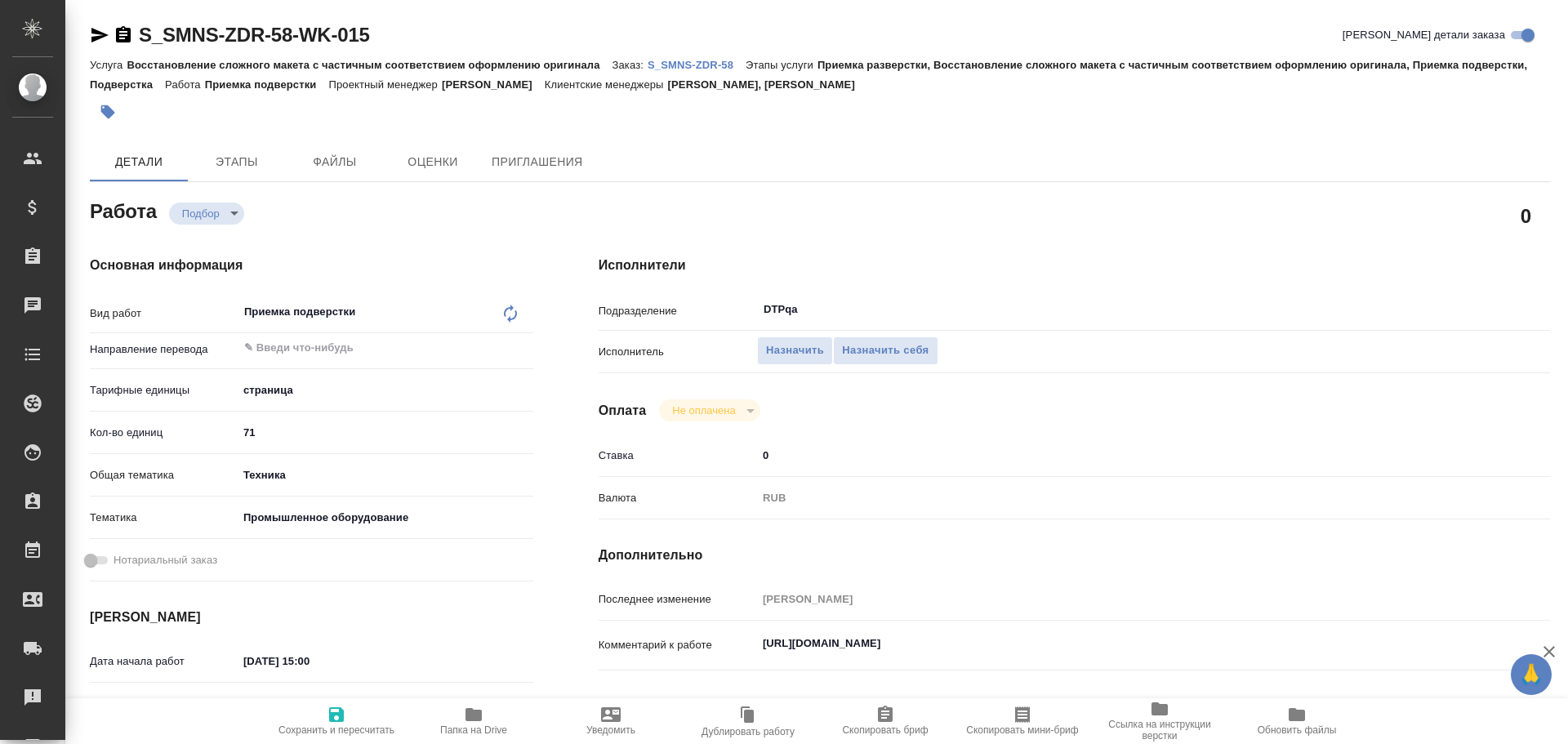
type textarea "x"
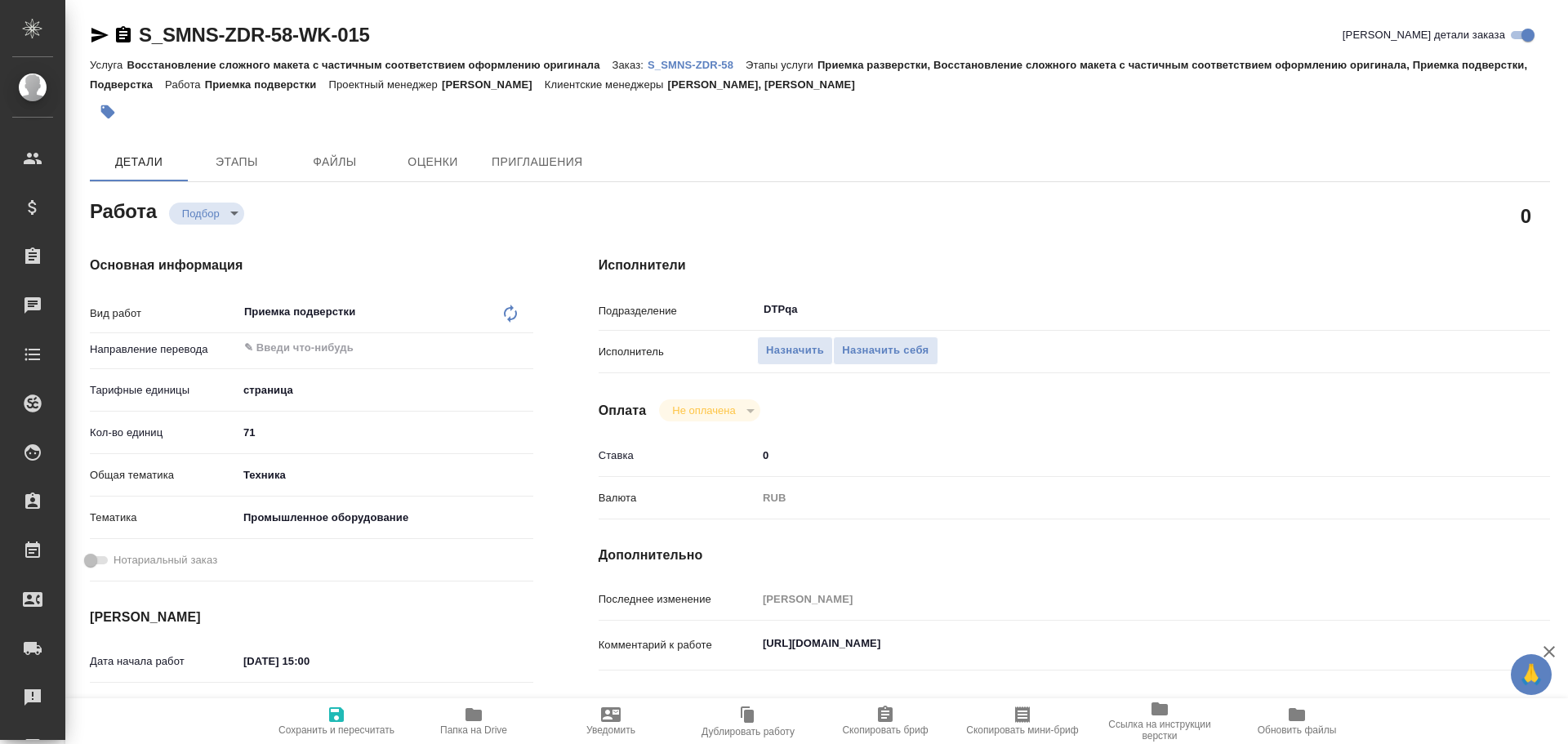
type textarea "x"
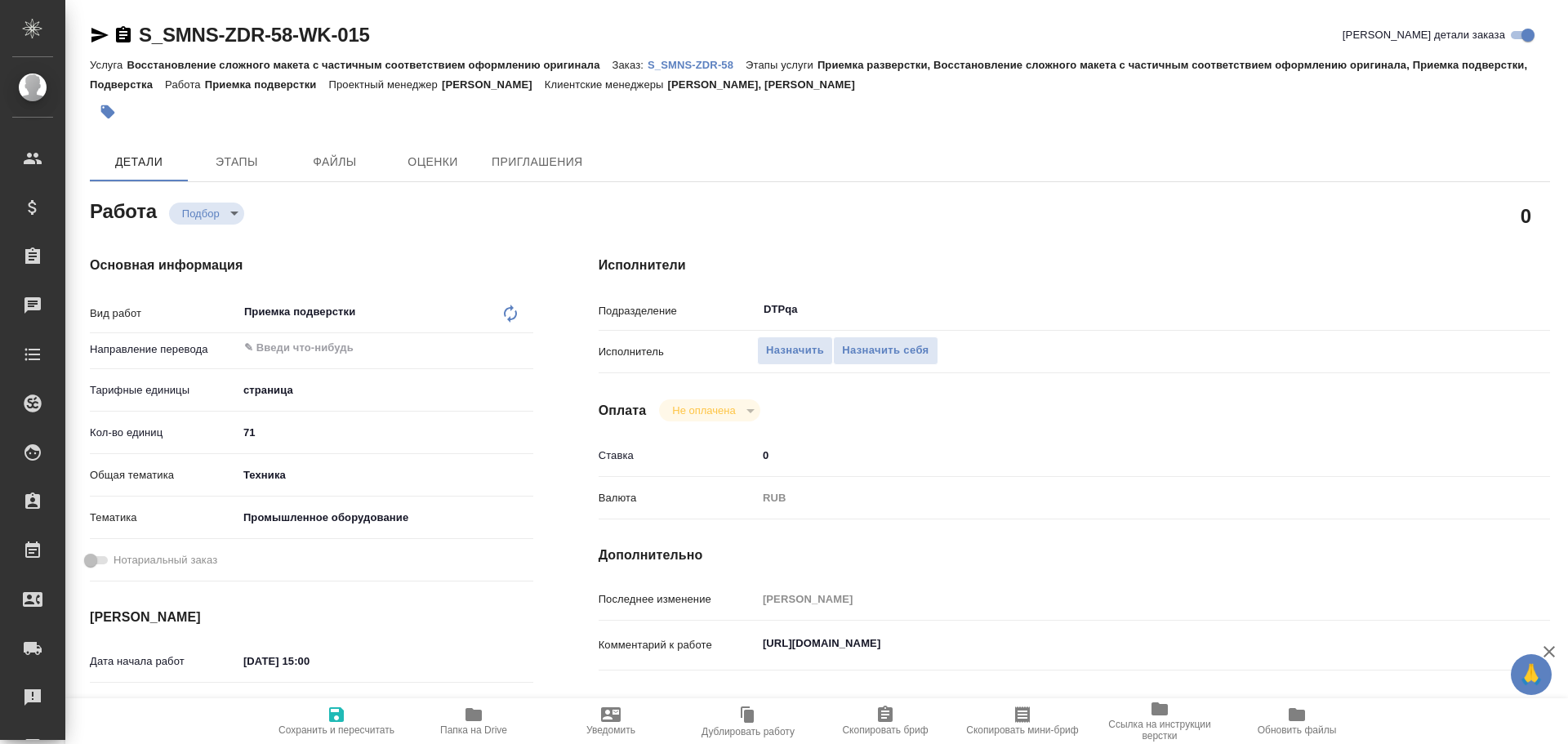
scroll to position [163, 0]
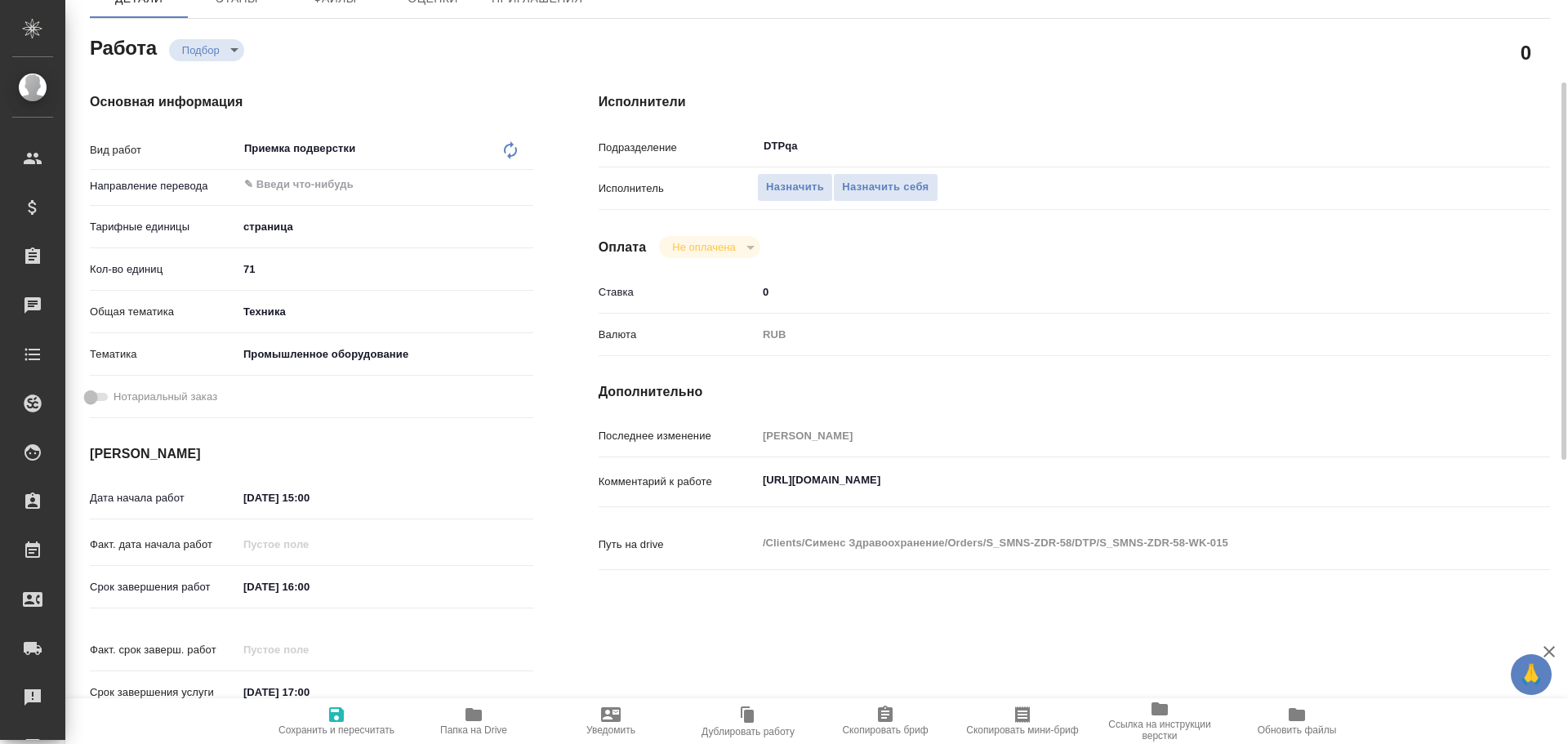
type textarea "x"
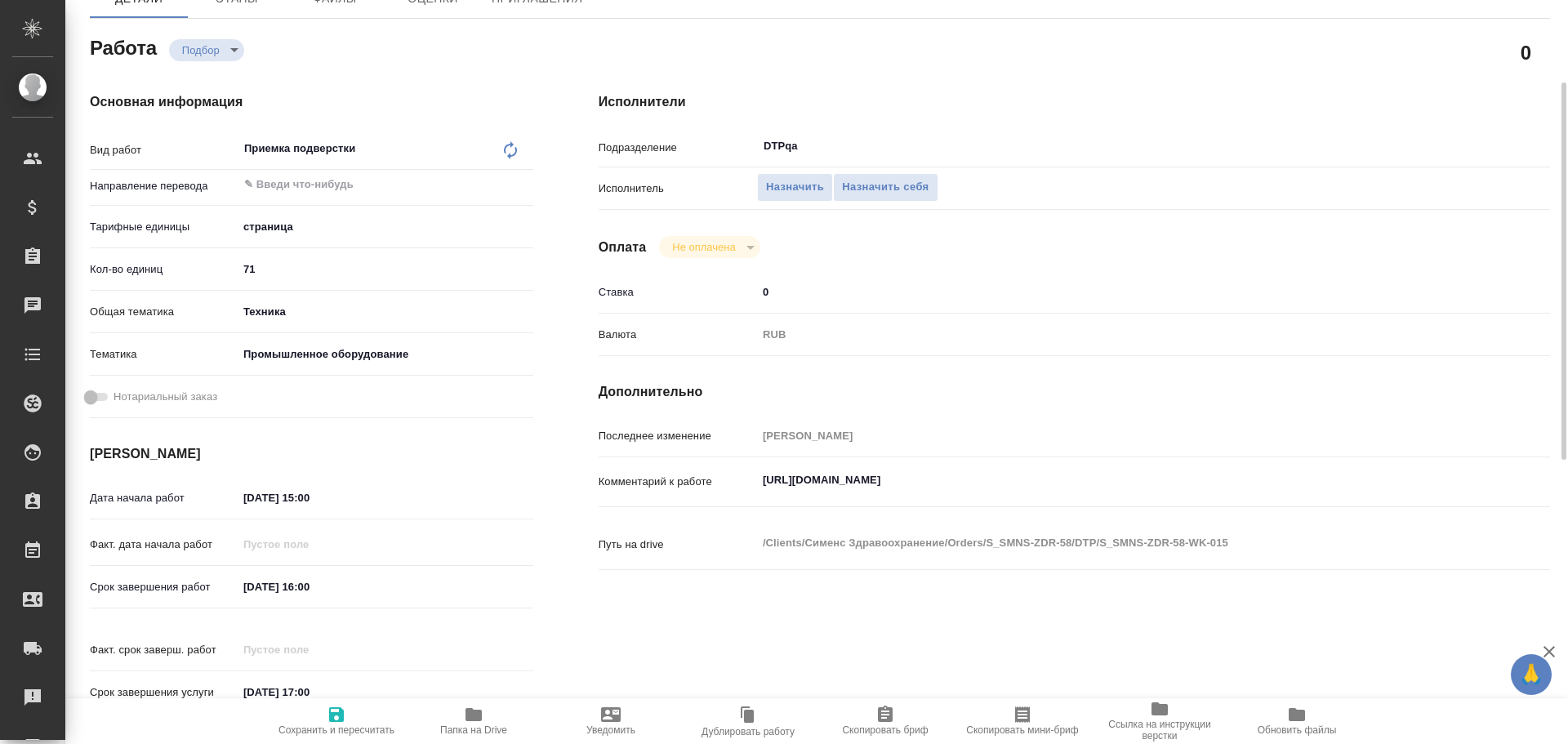
type textarea "x"
drag, startPoint x: 764, startPoint y: 480, endPoint x: 1120, endPoint y: 465, distance: 356.3
click at [1120, 465] on div "[URL][DOMAIN_NAME] x" at bounding box center [1114, 482] width 714 height 38
type textarea "x"
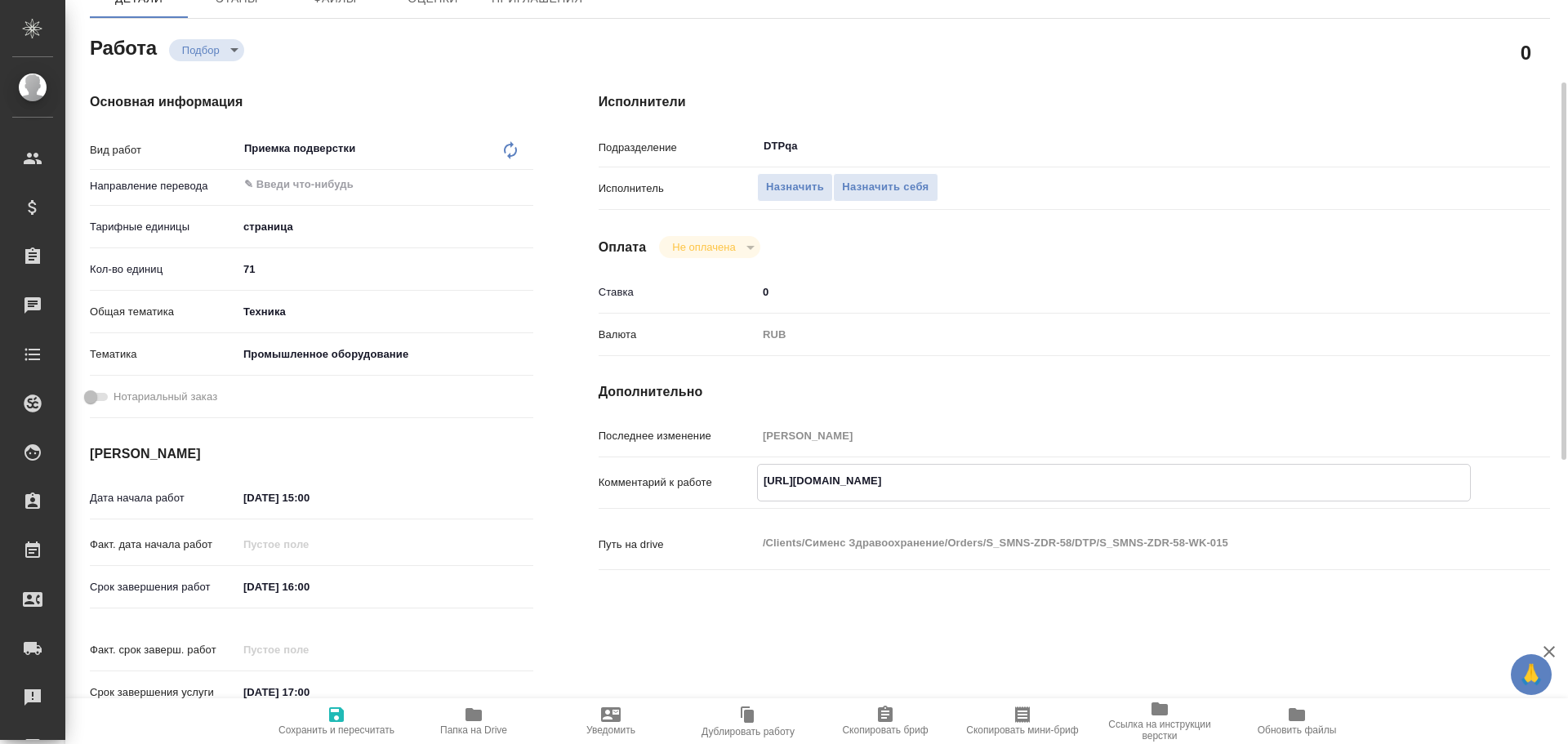
type textarea "x"
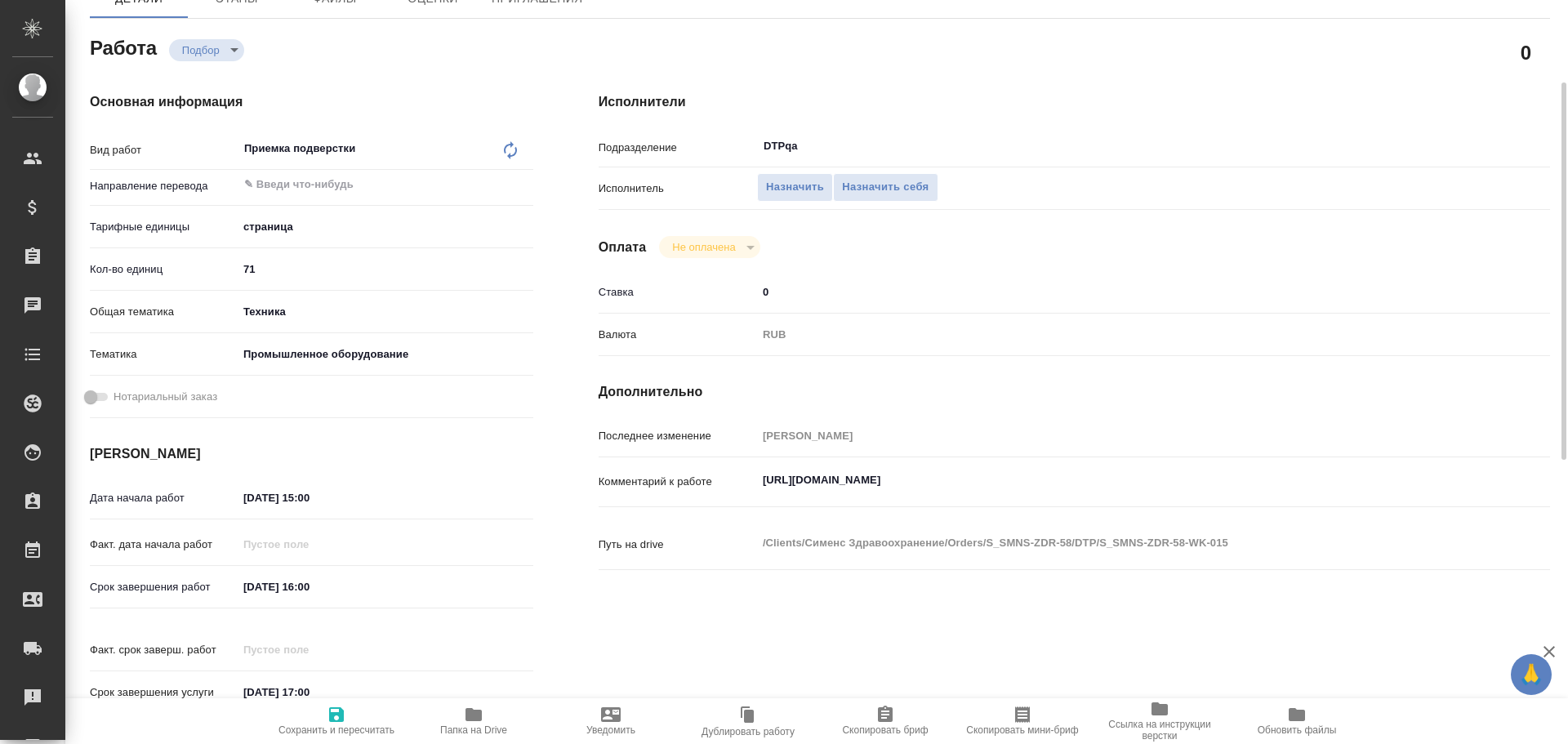
type textarea "x"
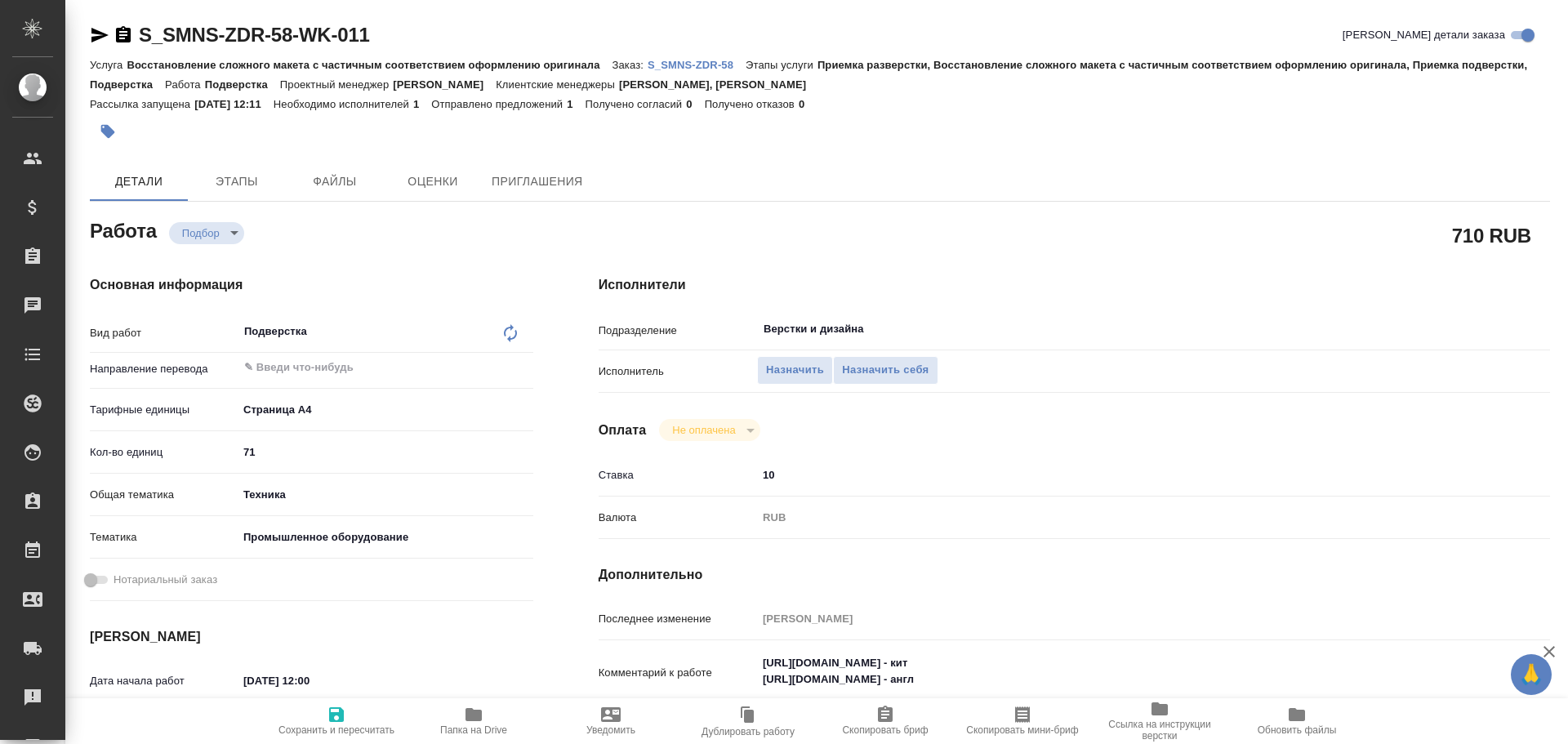
type textarea "x"
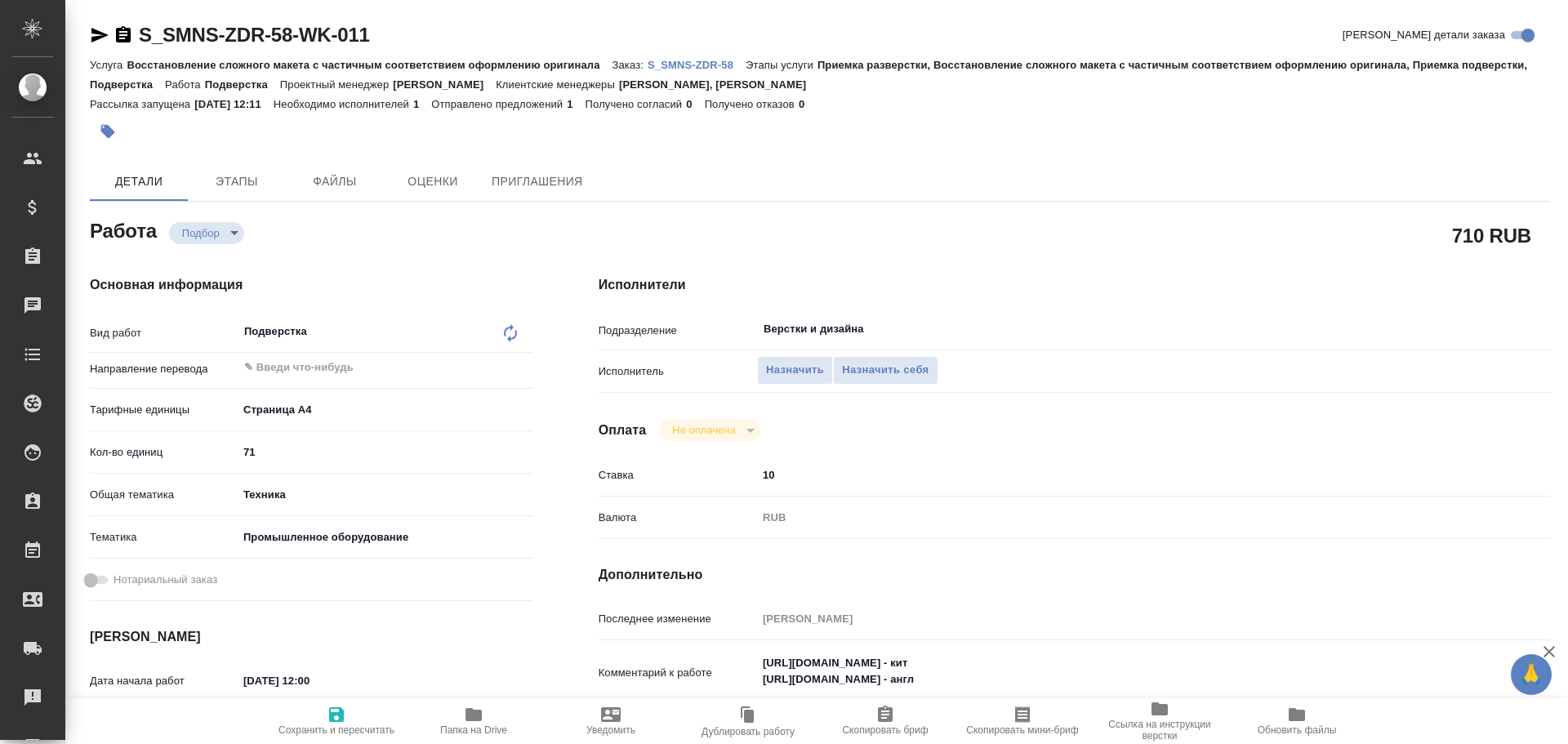
type textarea "x"
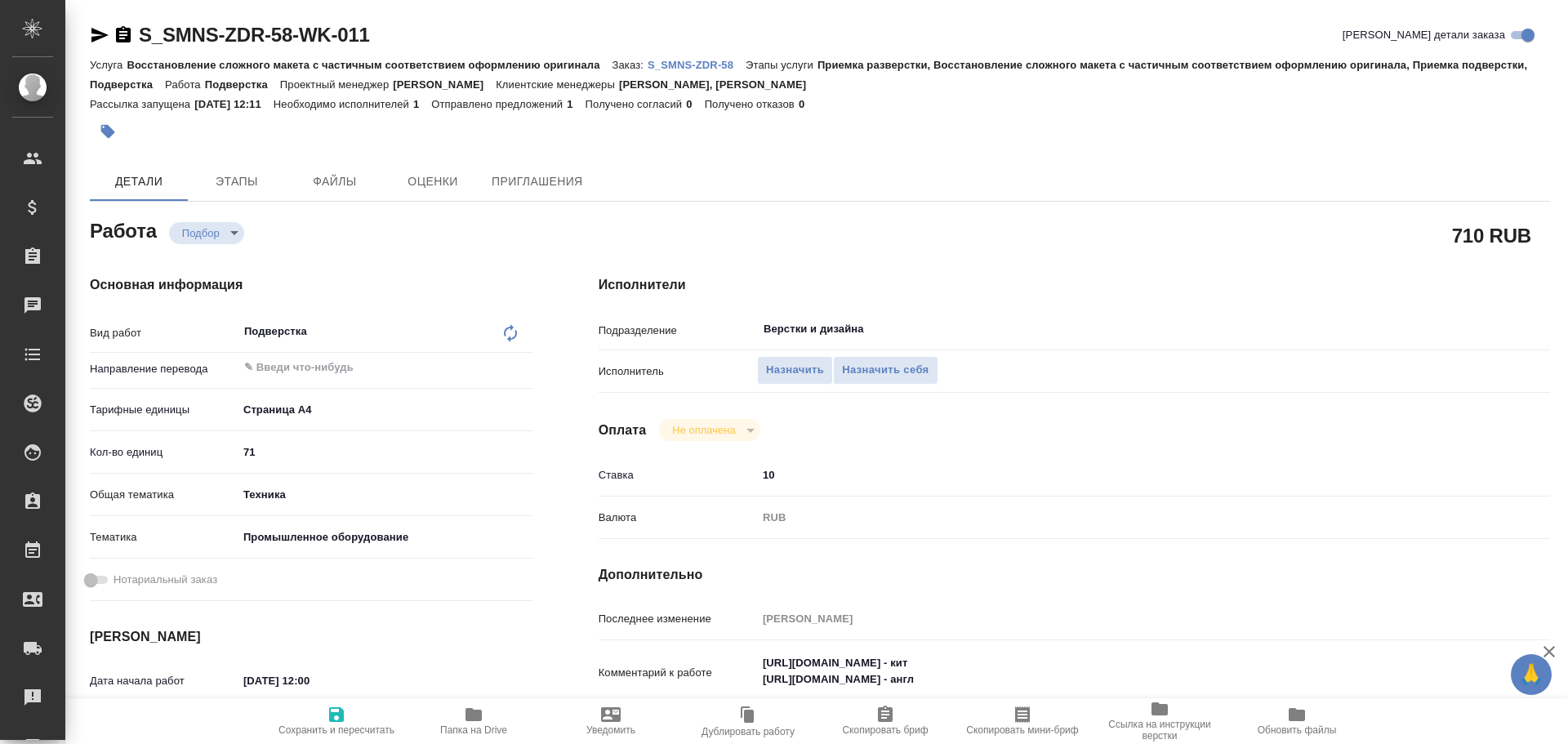
type textarea "x"
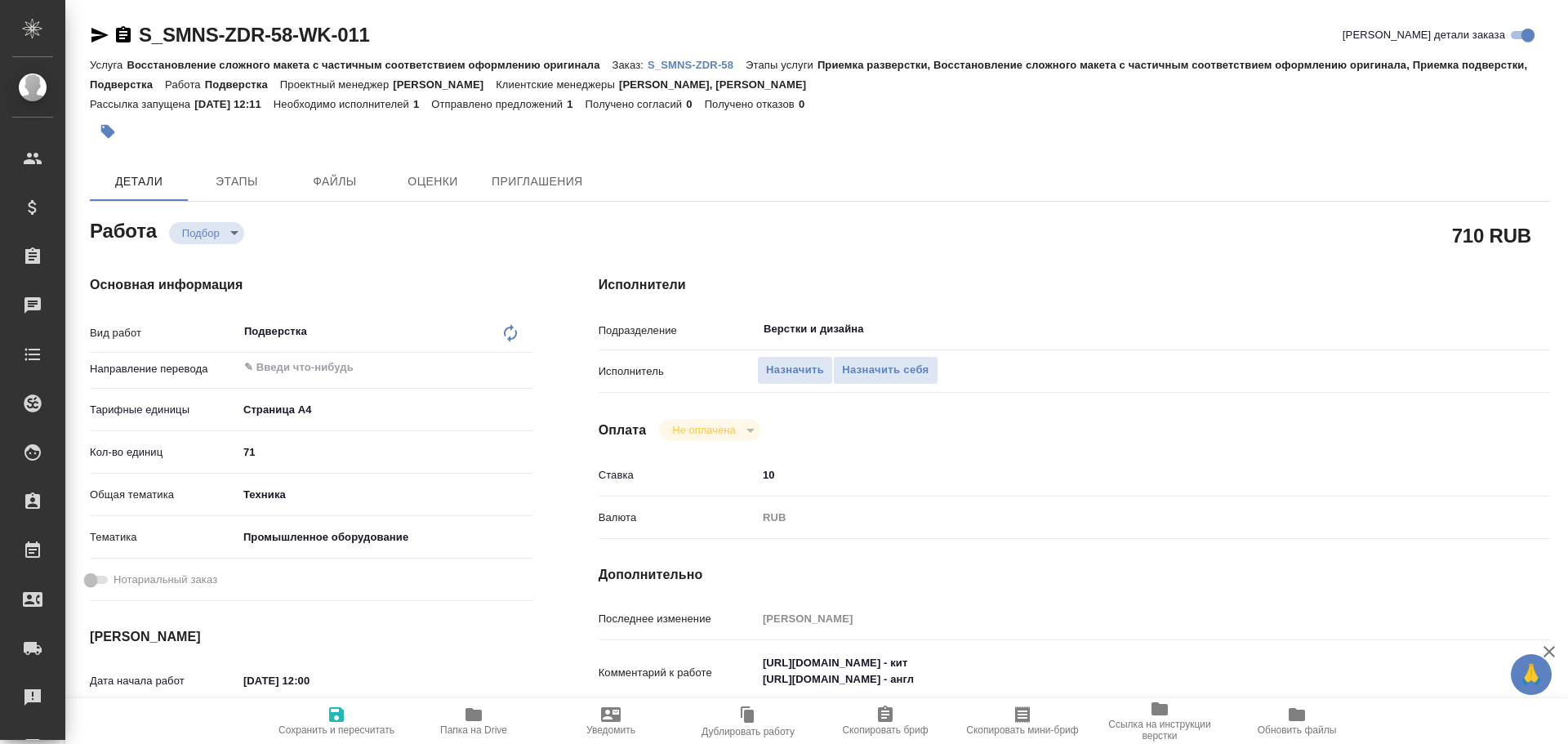
type textarea "x"
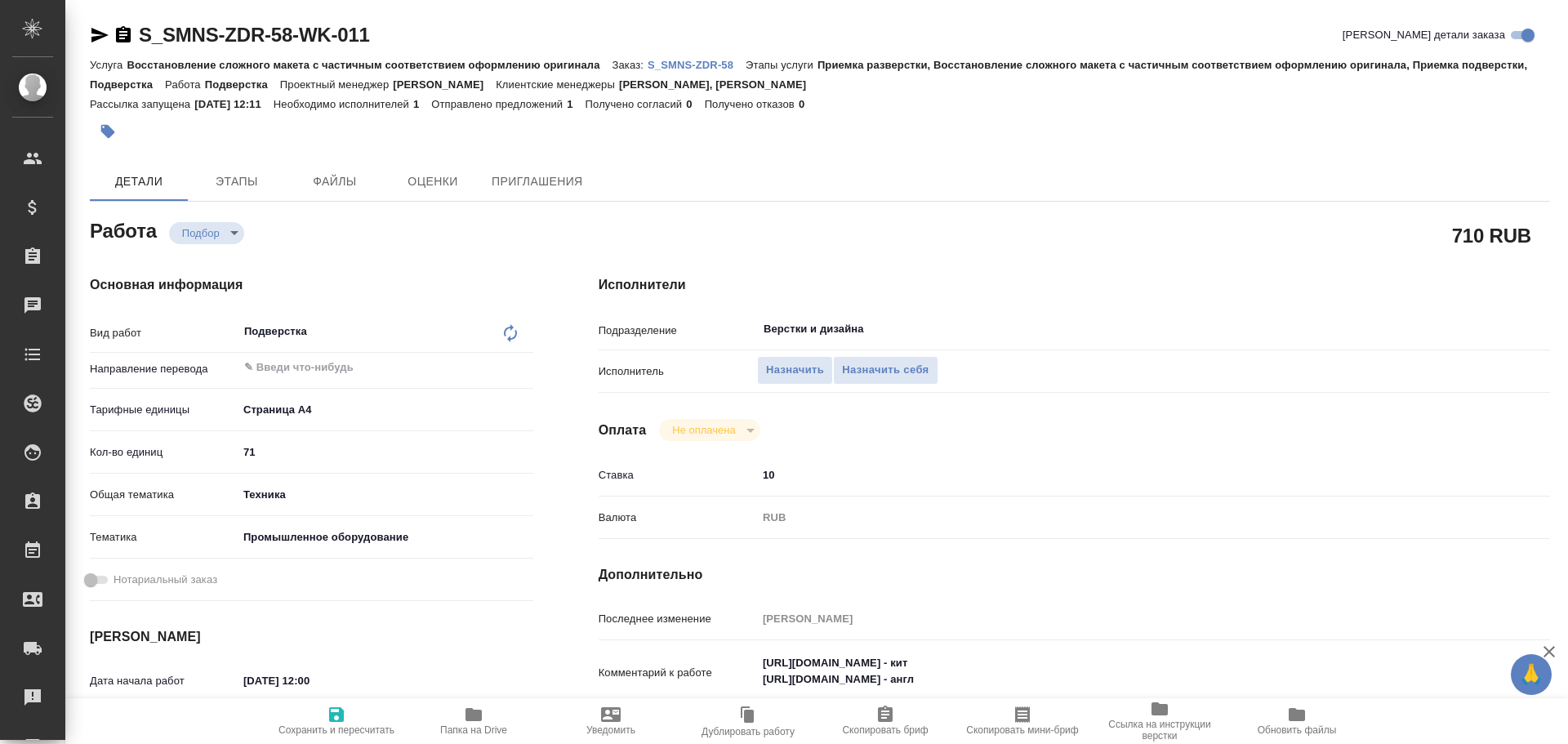
scroll to position [82, 0]
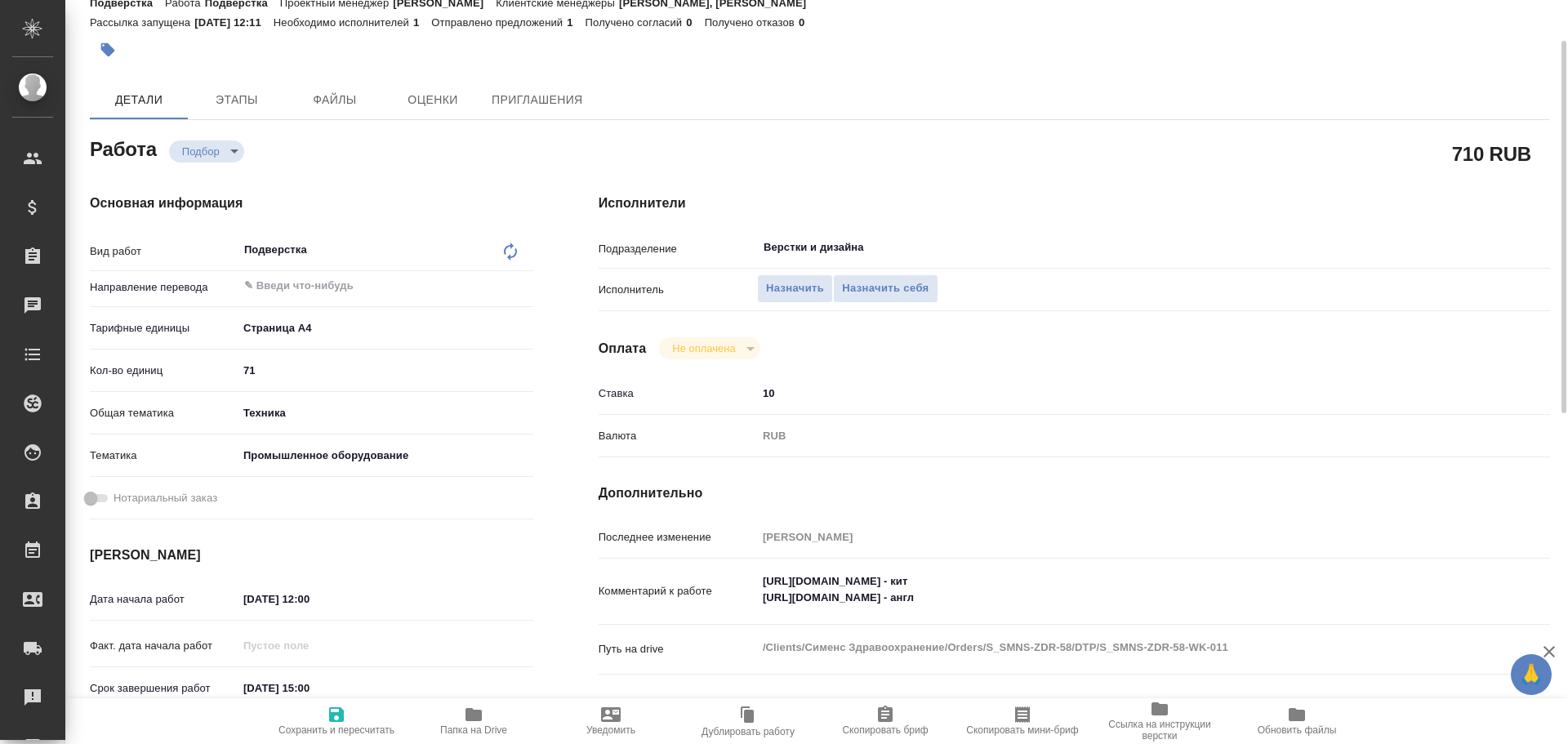
type textarea "x"
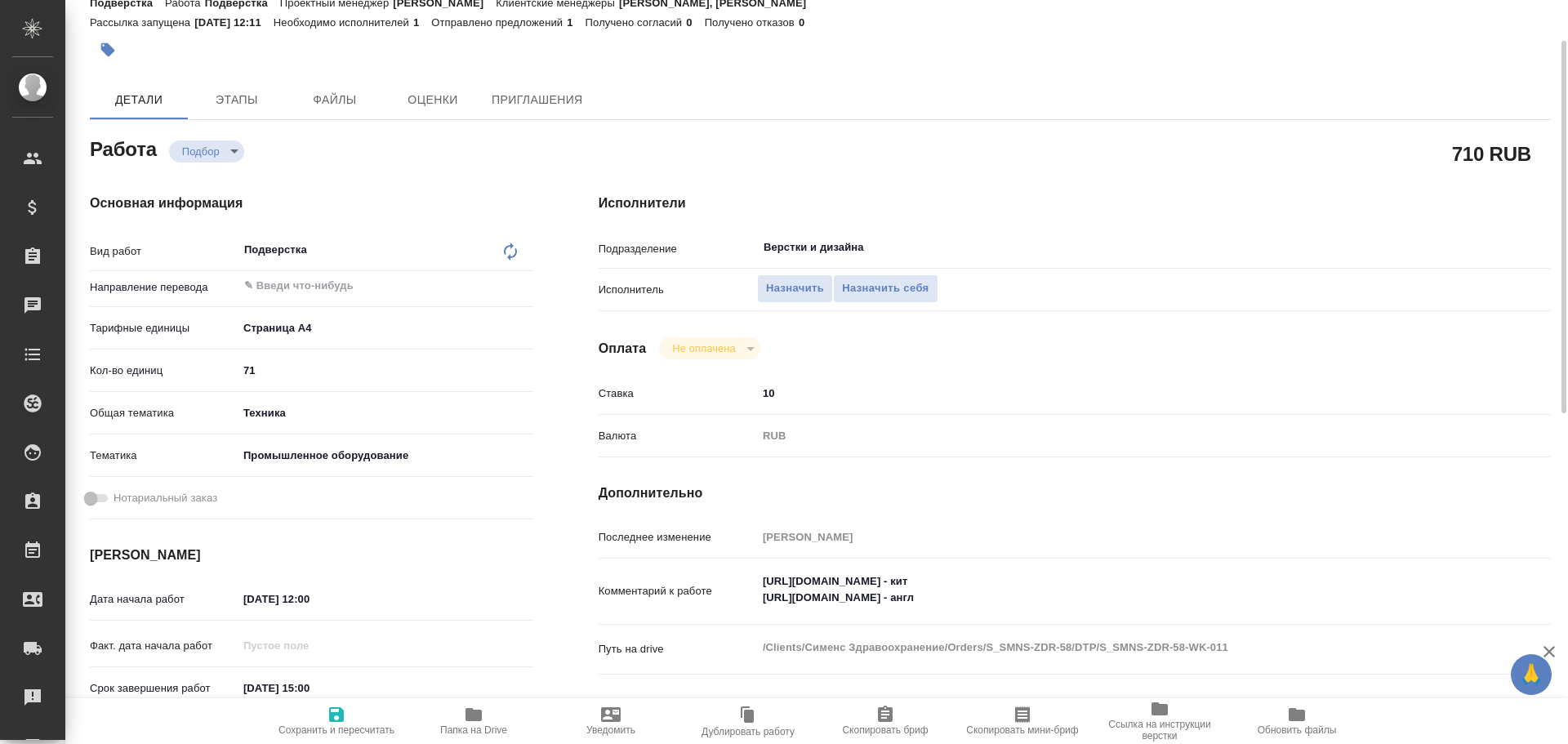
type textarea "x"
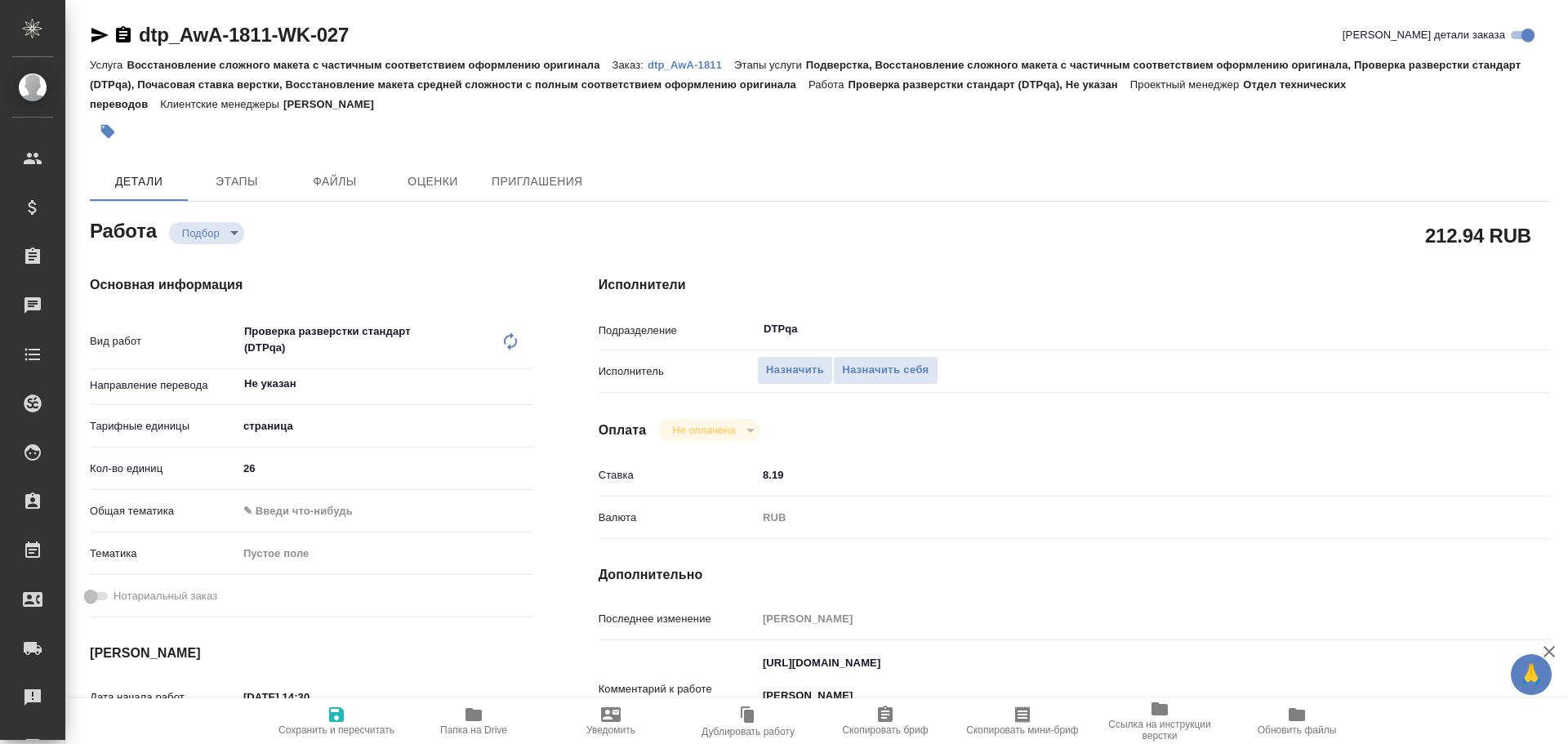
type textarea "x"
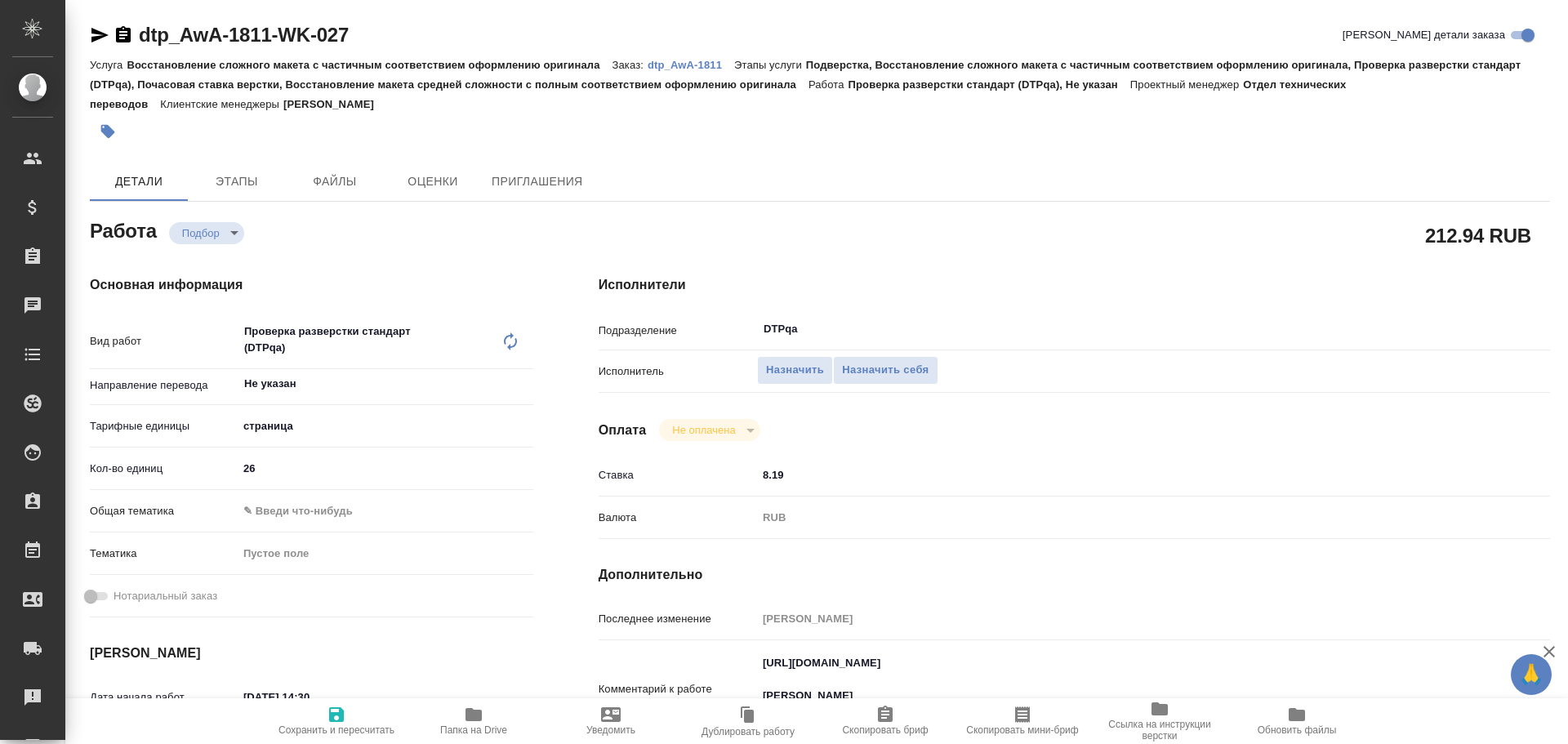
type textarea "x"
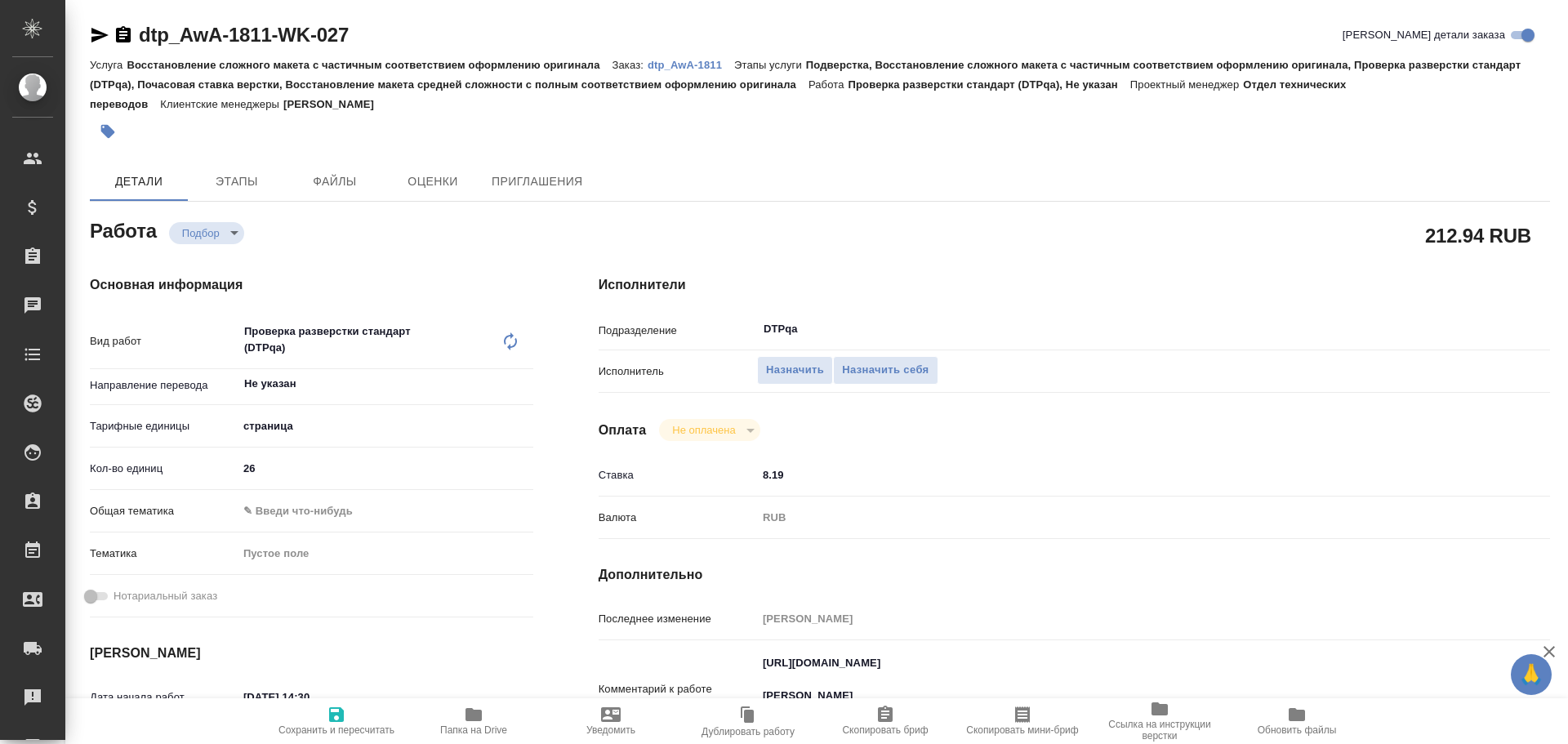
type textarea "x"
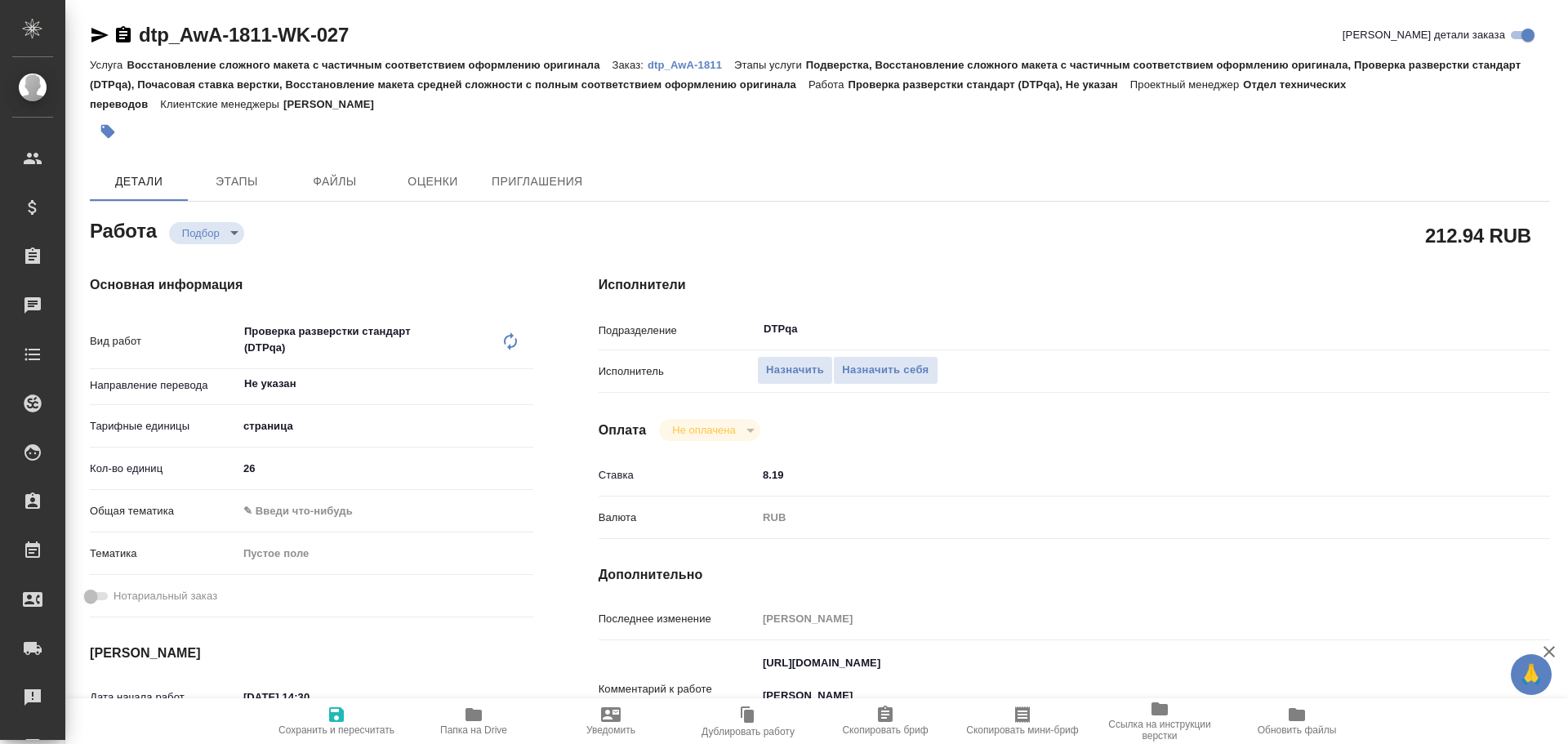
type textarea "x"
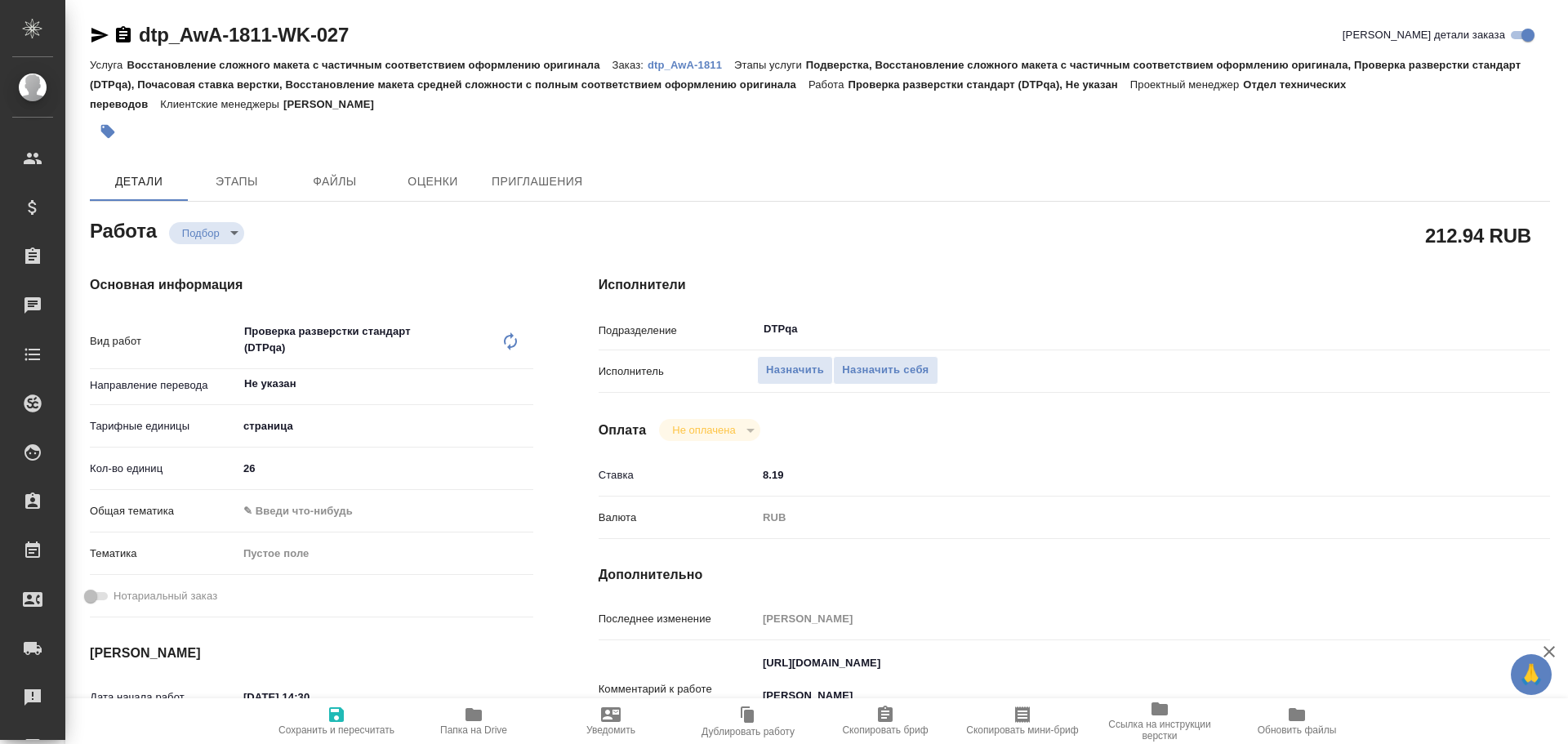
type textarea "x"
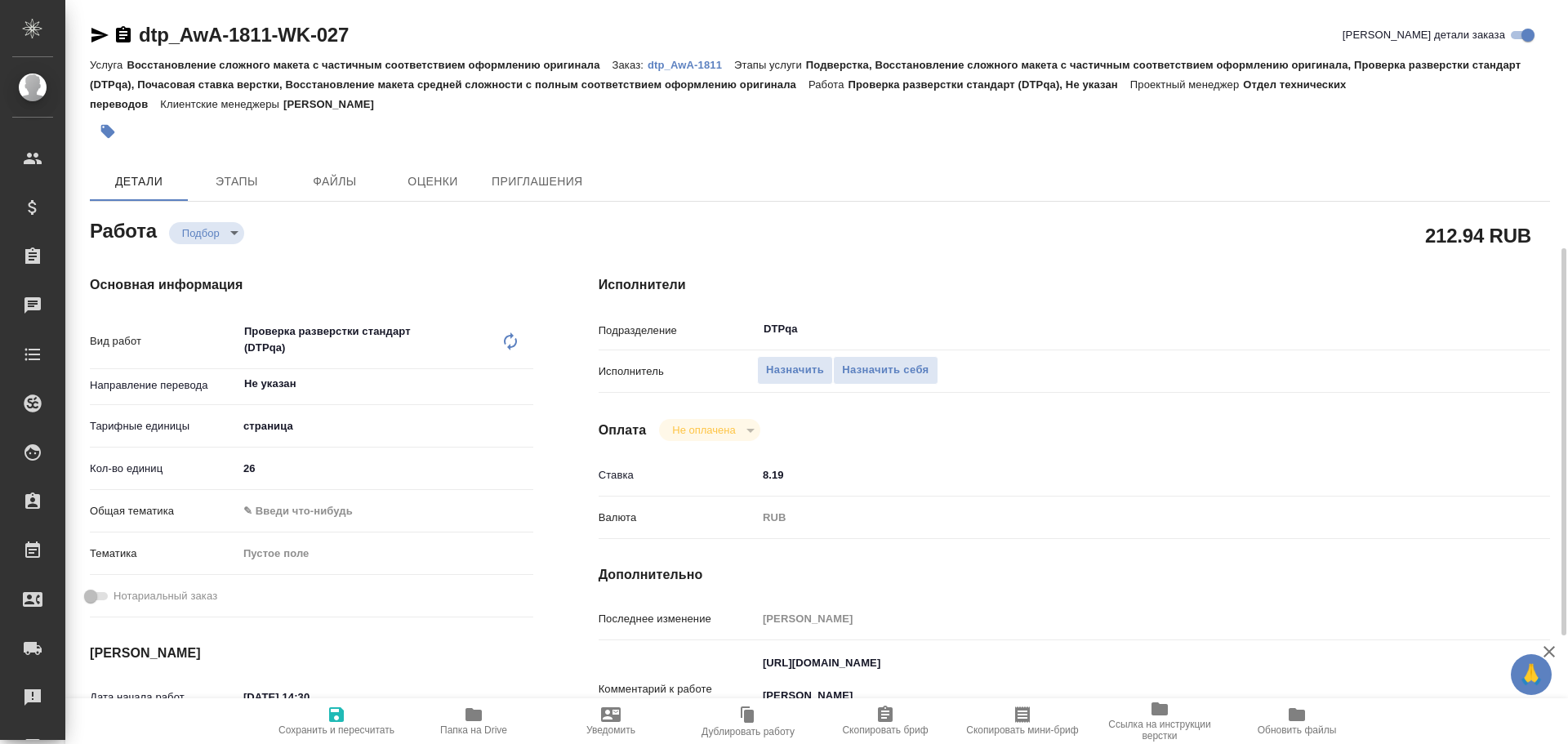
scroll to position [163, 0]
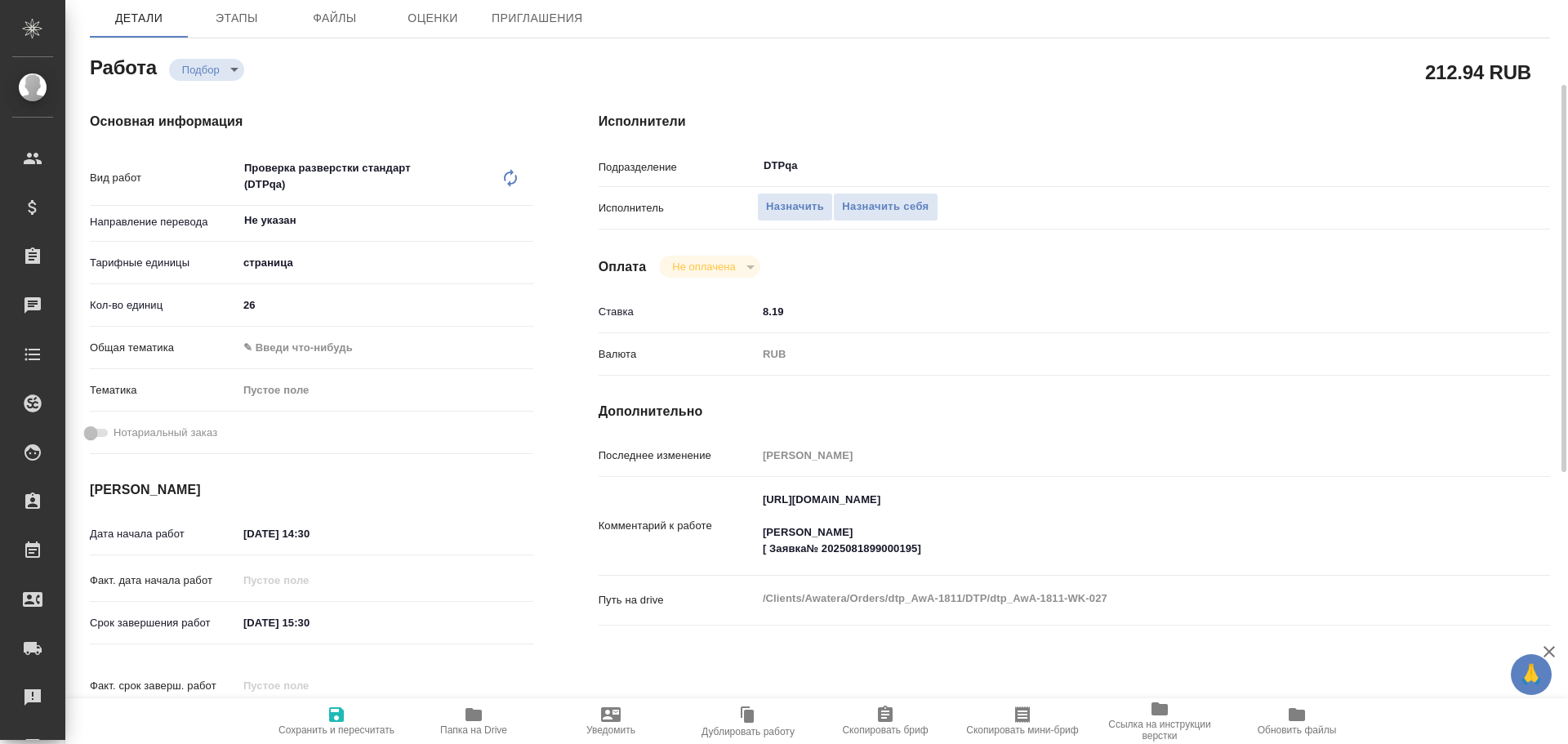
type textarea "x"
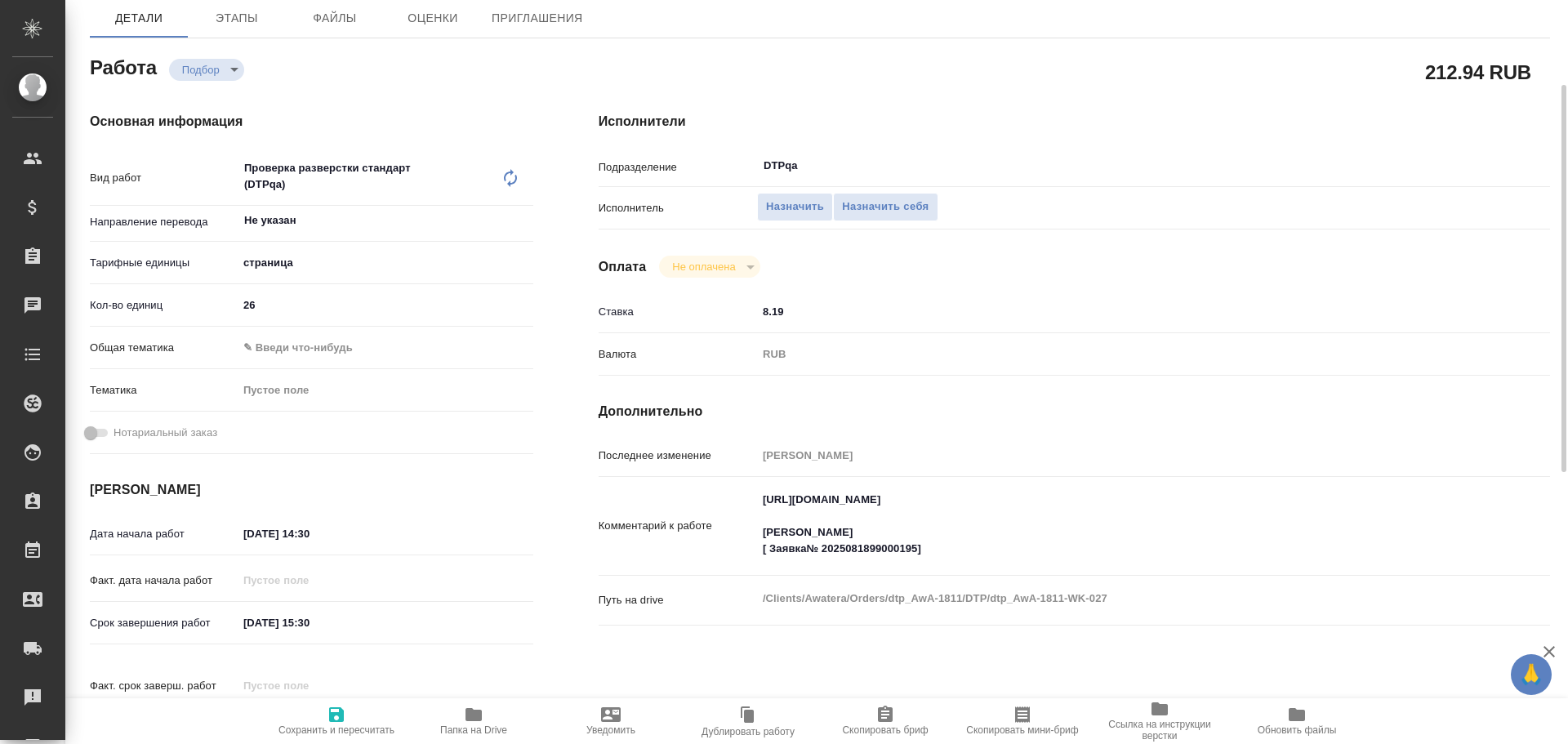
type textarea "x"
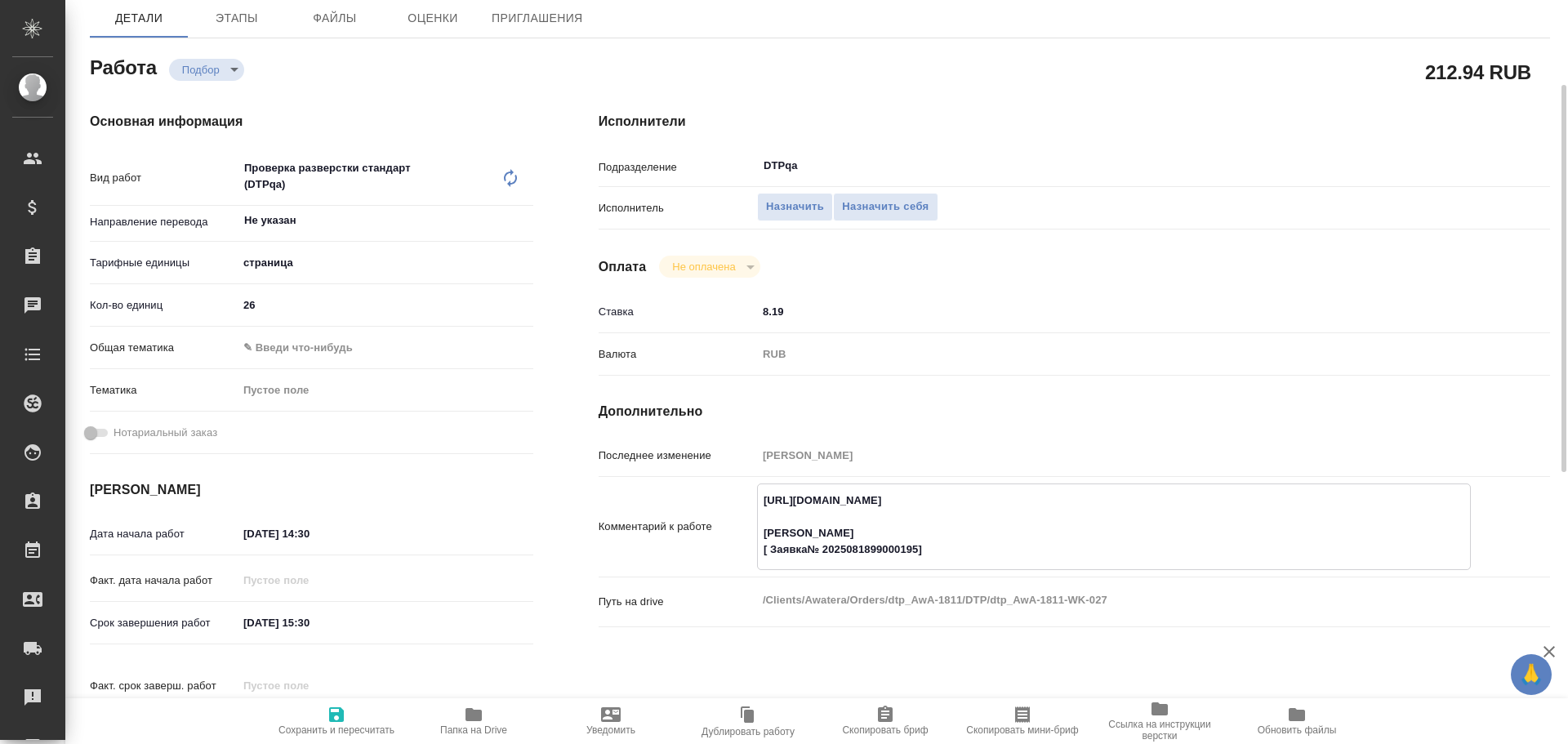
type textarea "x"
drag, startPoint x: 757, startPoint y: 500, endPoint x: 1125, endPoint y: 507, distance: 368.1
click at [1125, 507] on textarea "[URL][DOMAIN_NAME] [PERSON_NAME] [ Заявка№ 2025081899000195]" at bounding box center [1114, 526] width 712 height 77
type textarea "x"
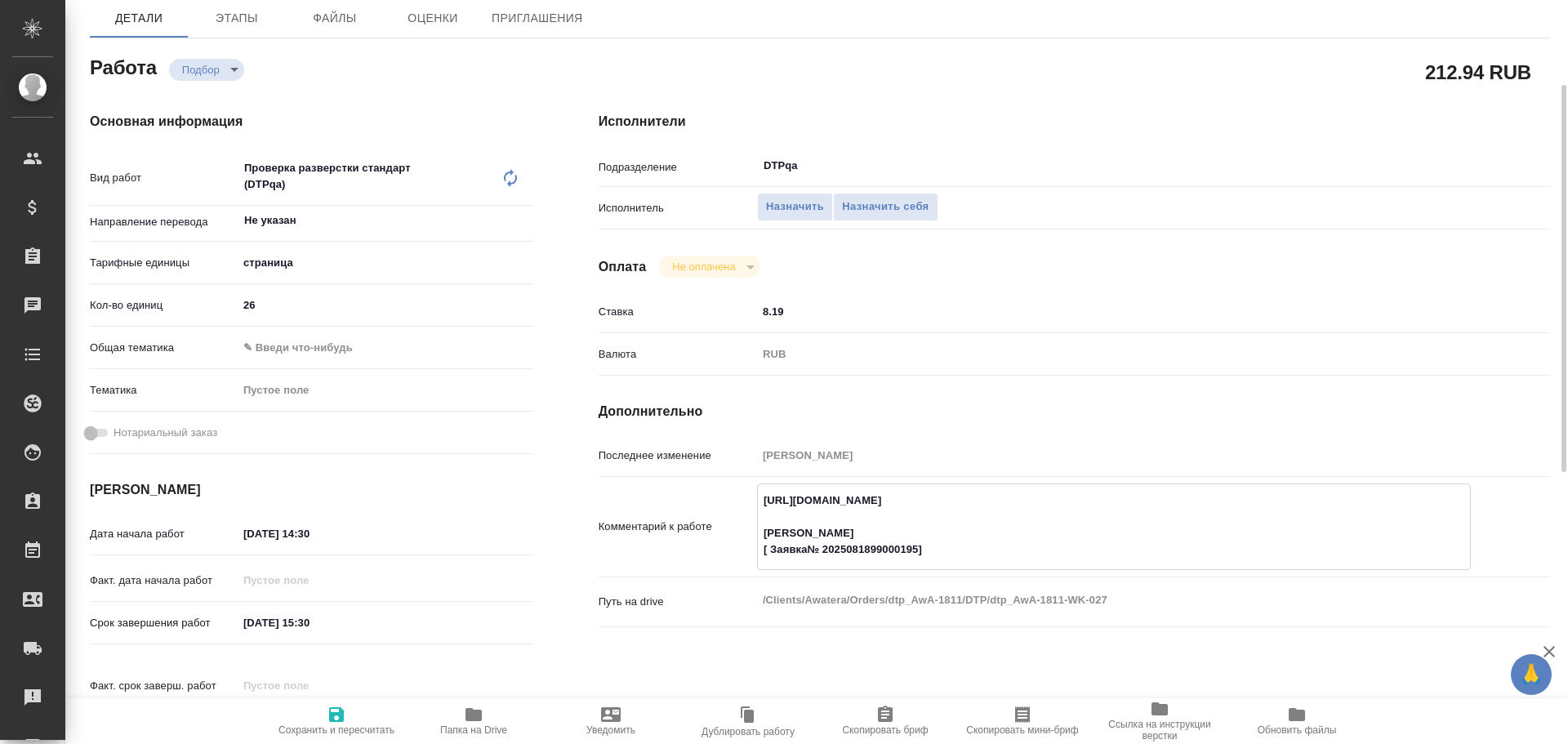
type textarea "x"
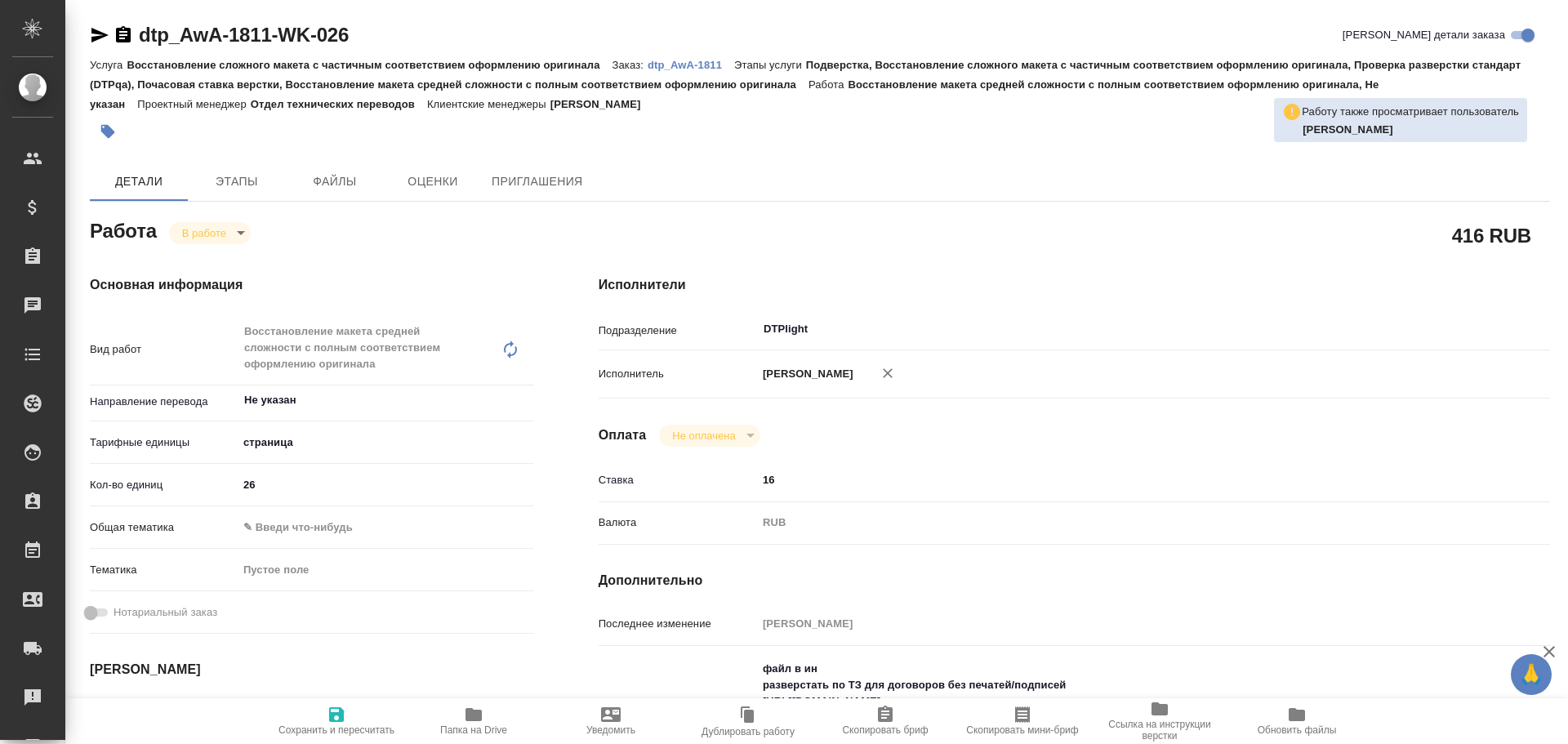
type textarea "x"
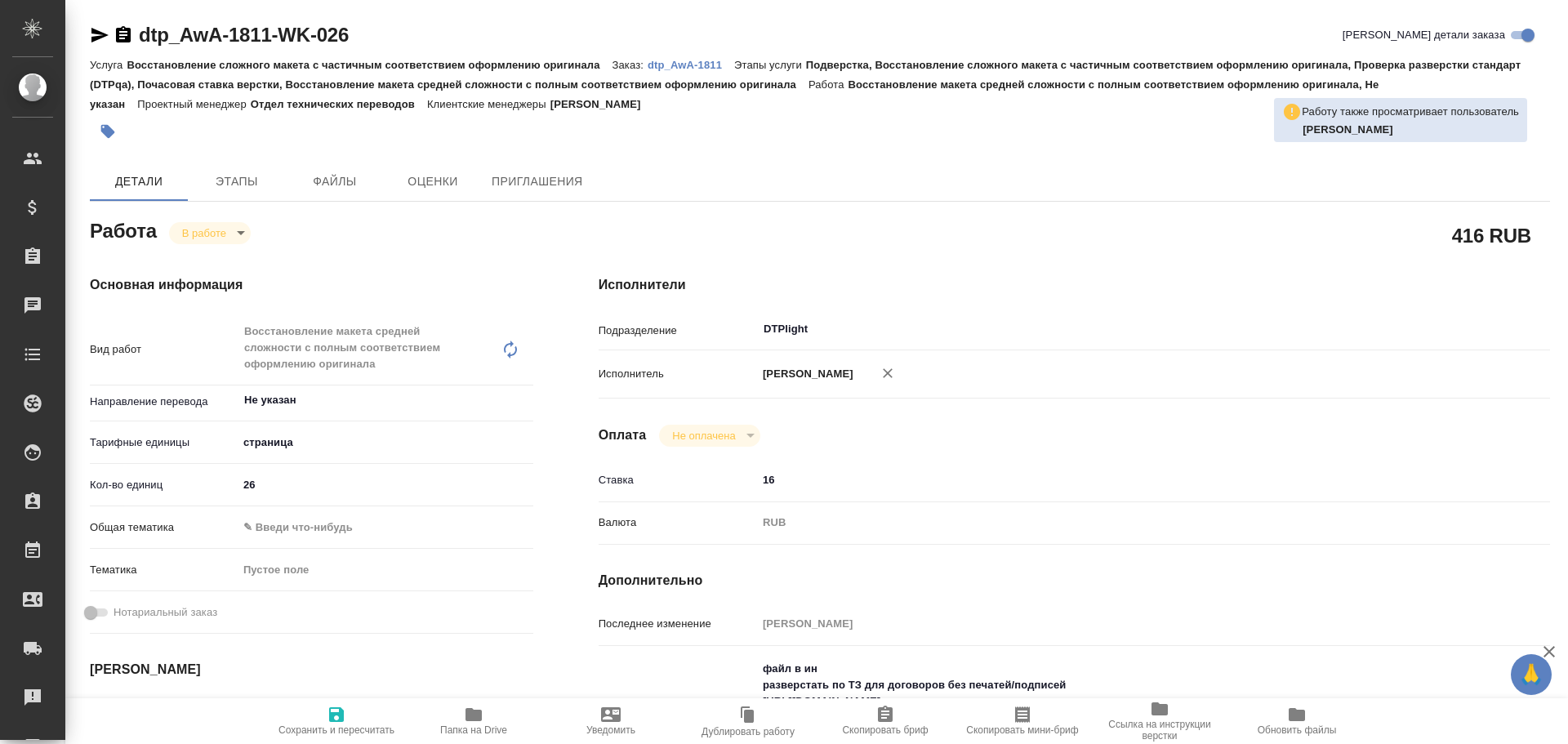
type textarea "x"
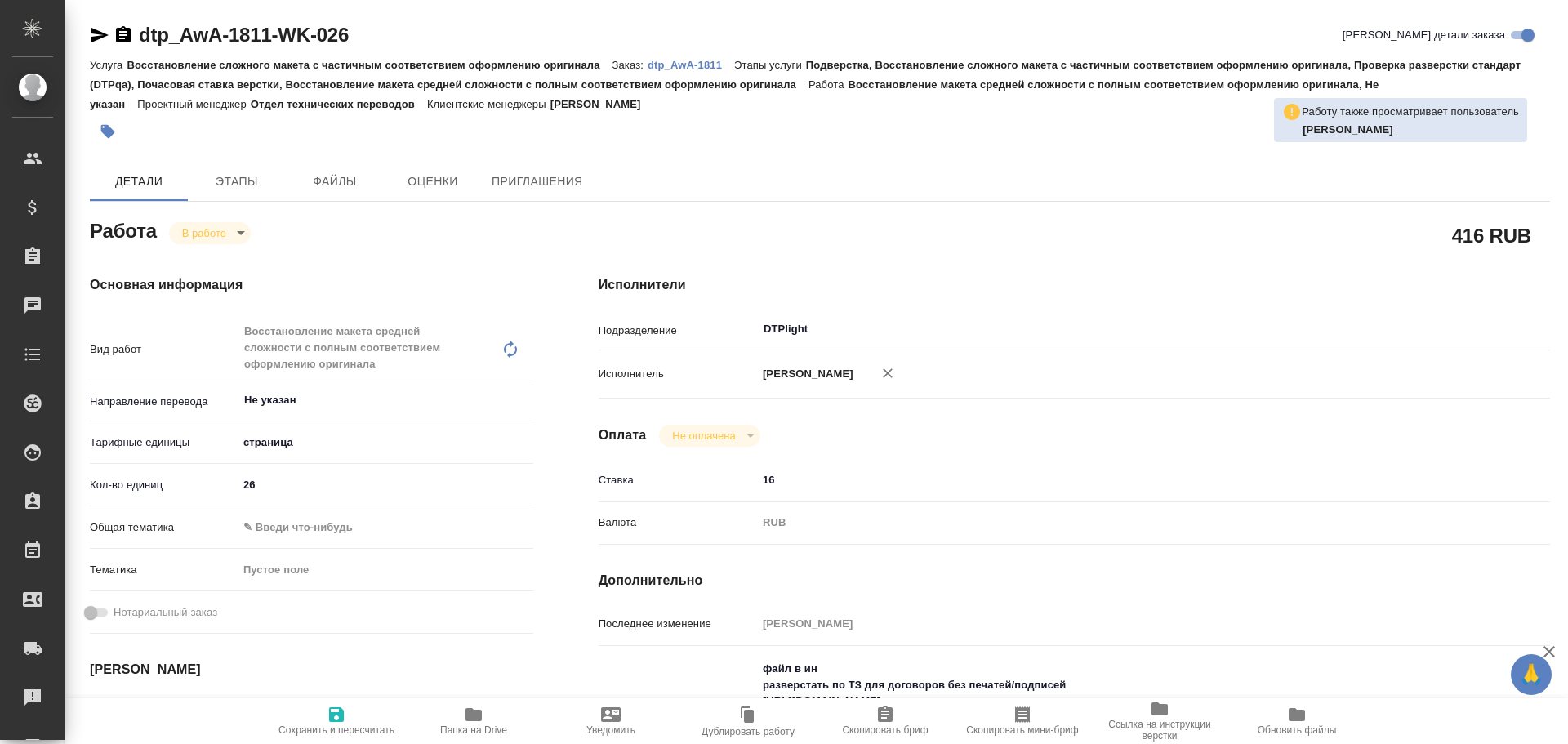
type textarea "x"
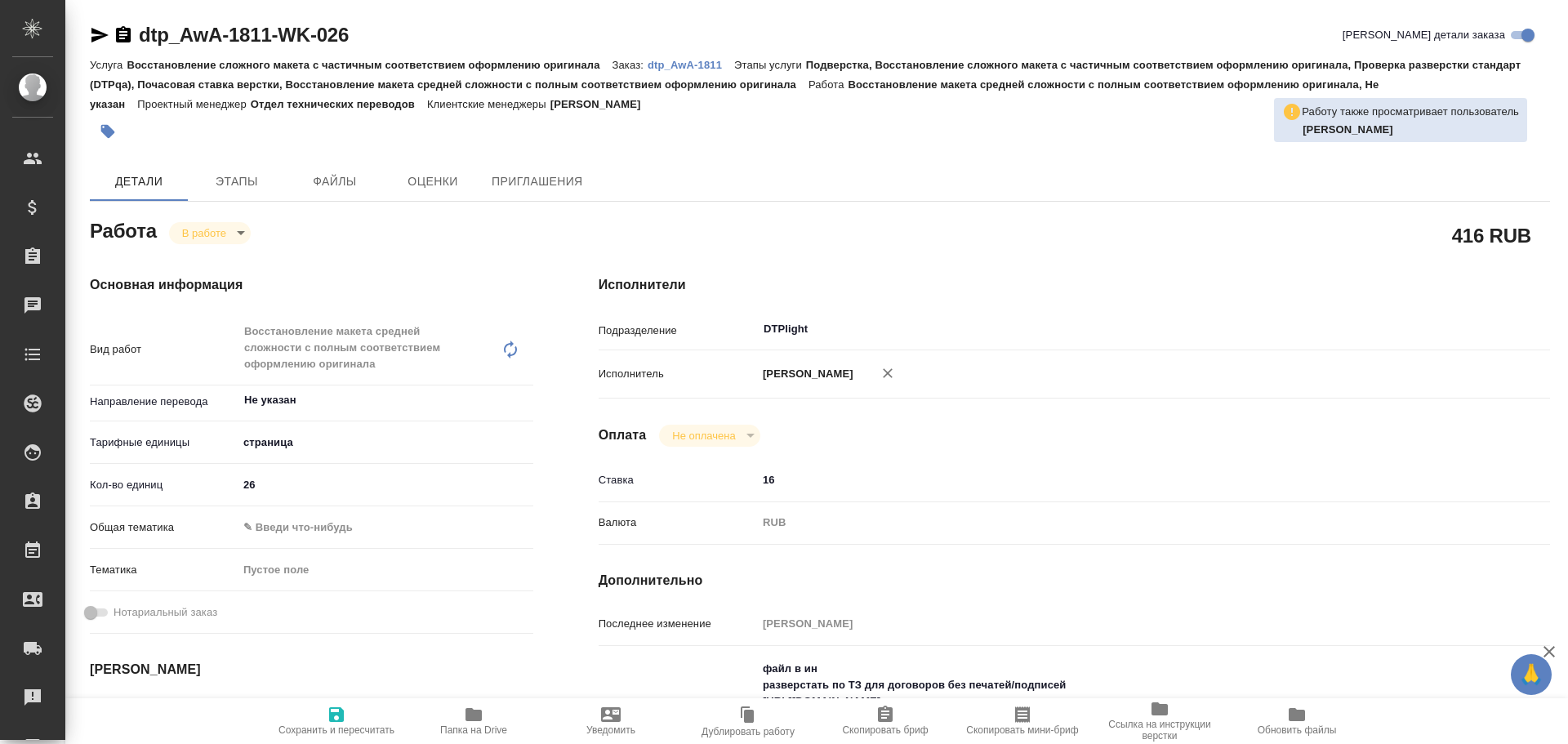
type textarea "x"
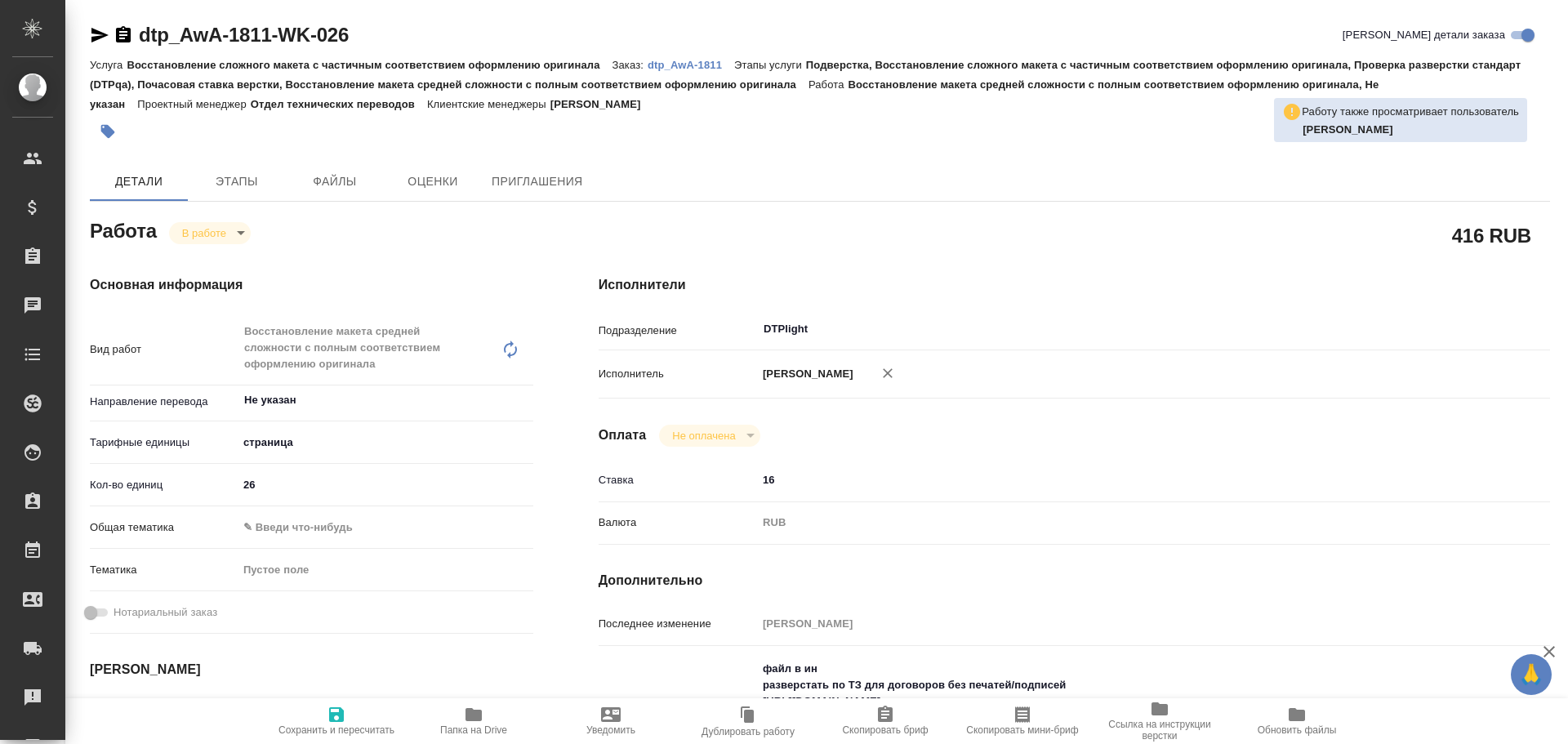
type textarea "x"
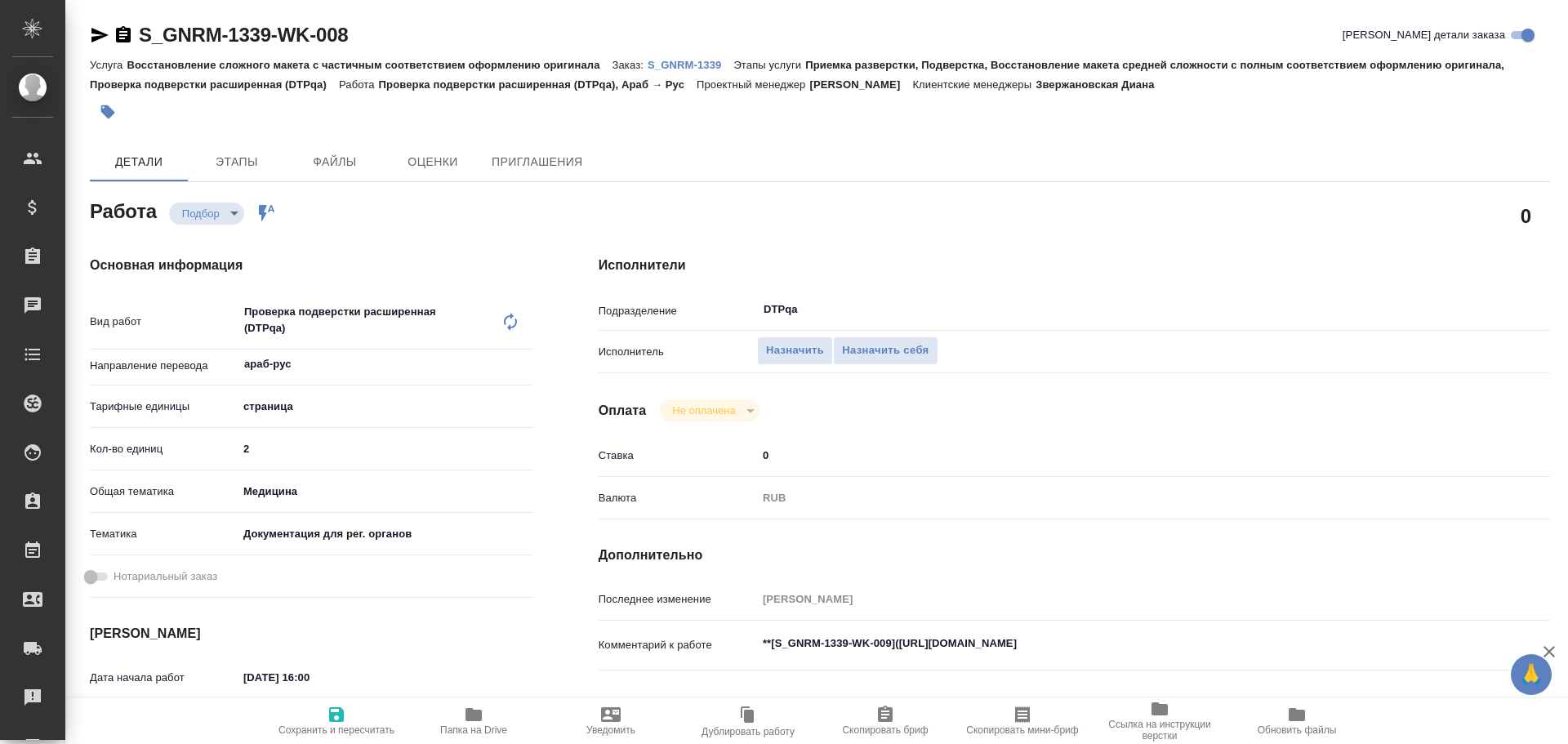
type textarea "x"
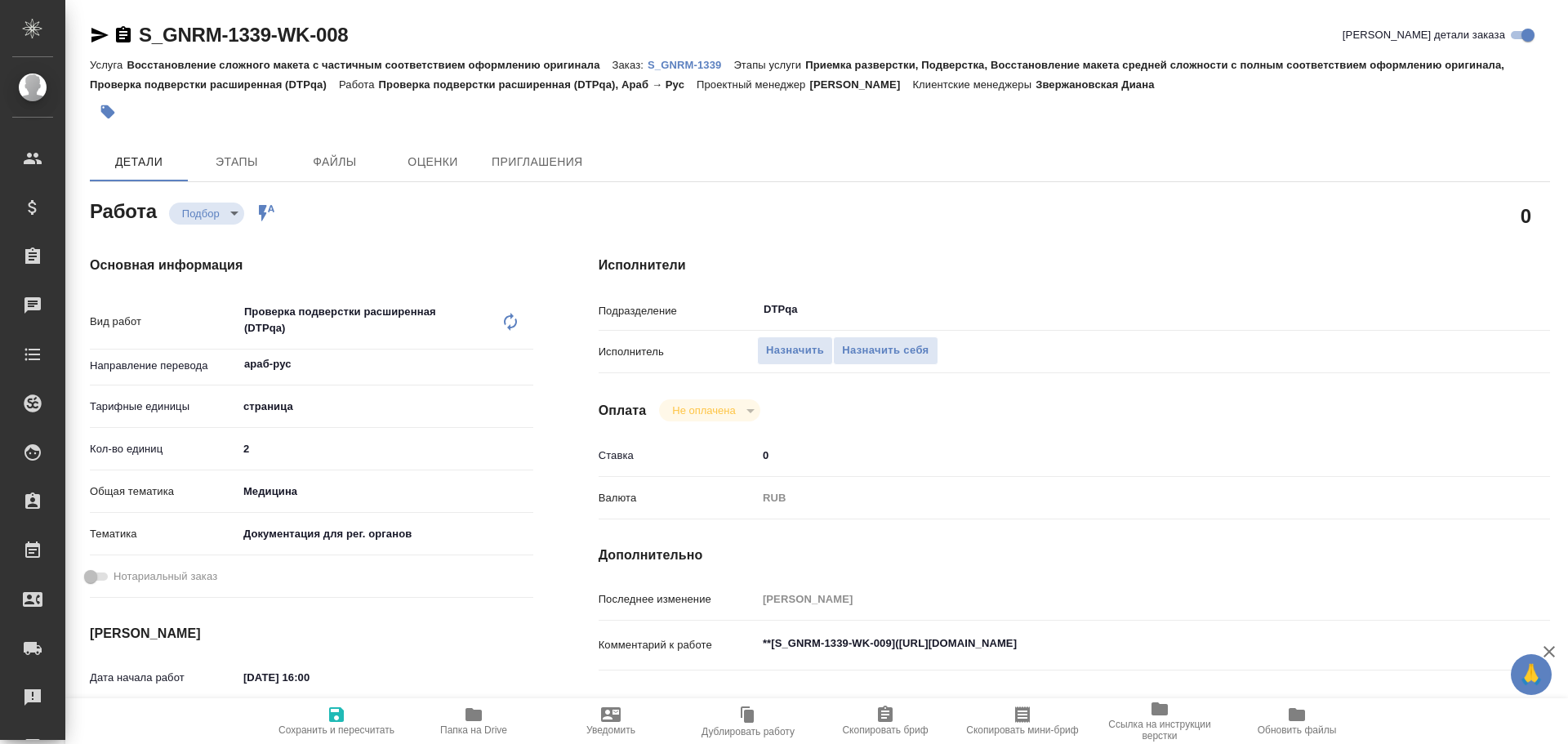
type textarea "x"
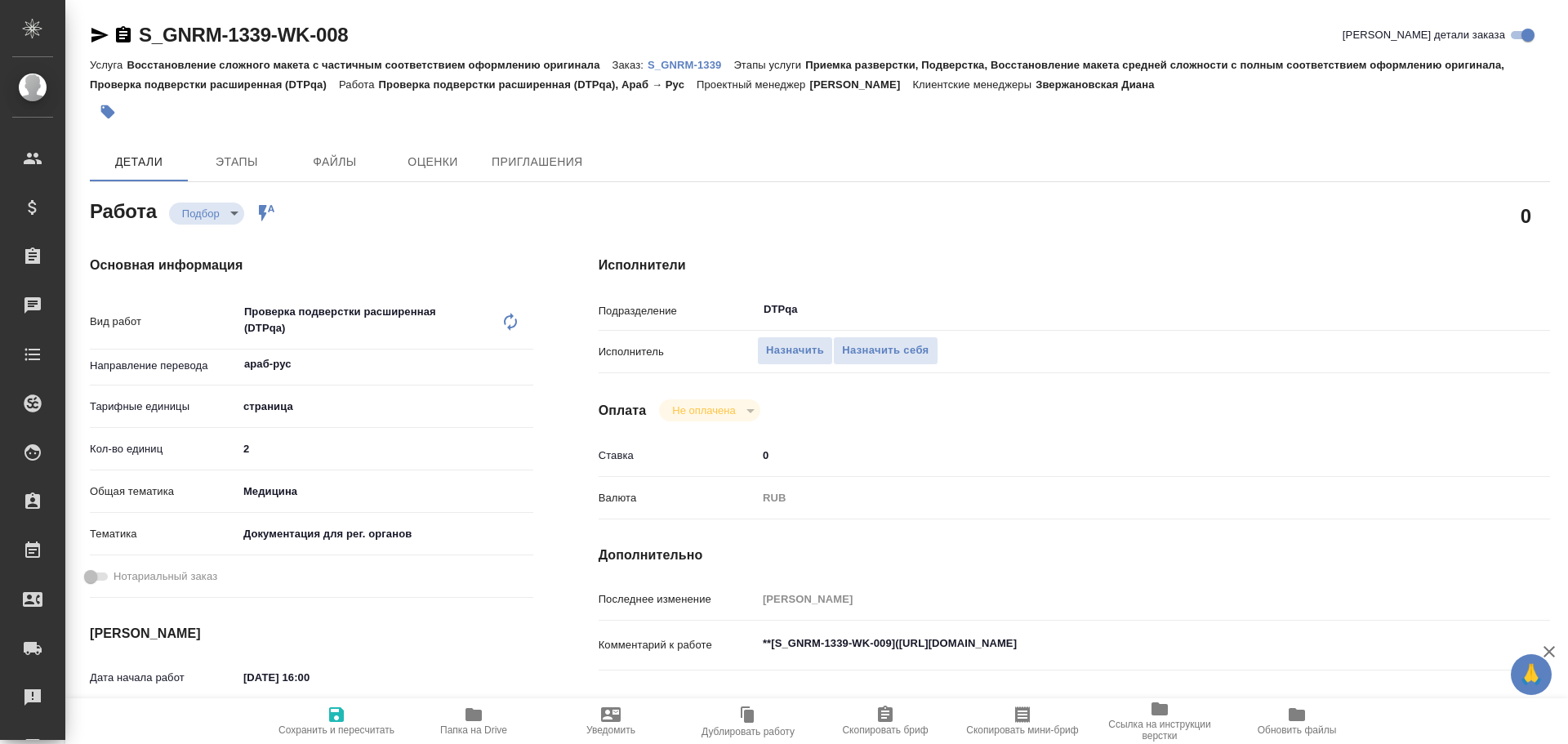
type textarea "x"
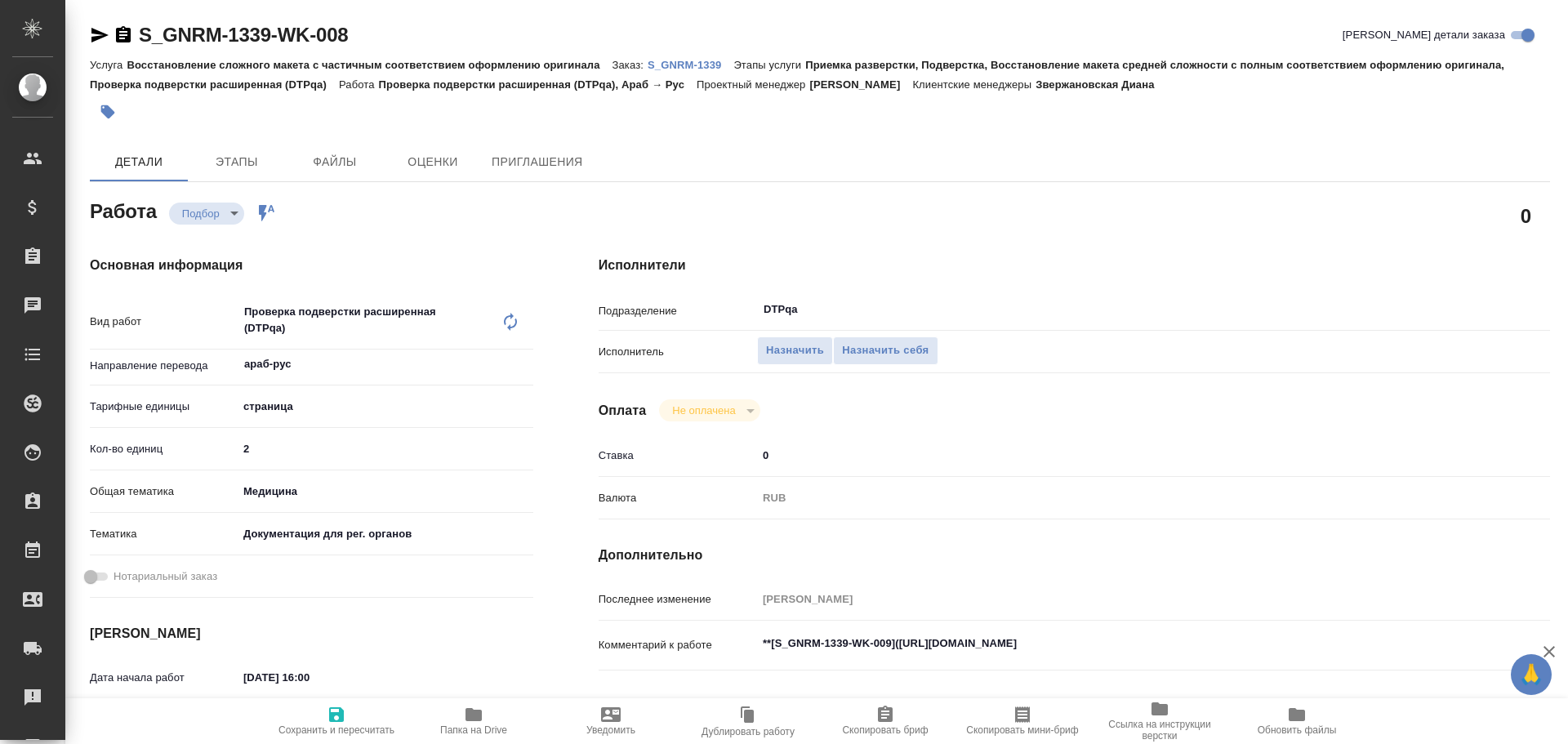
type textarea "x"
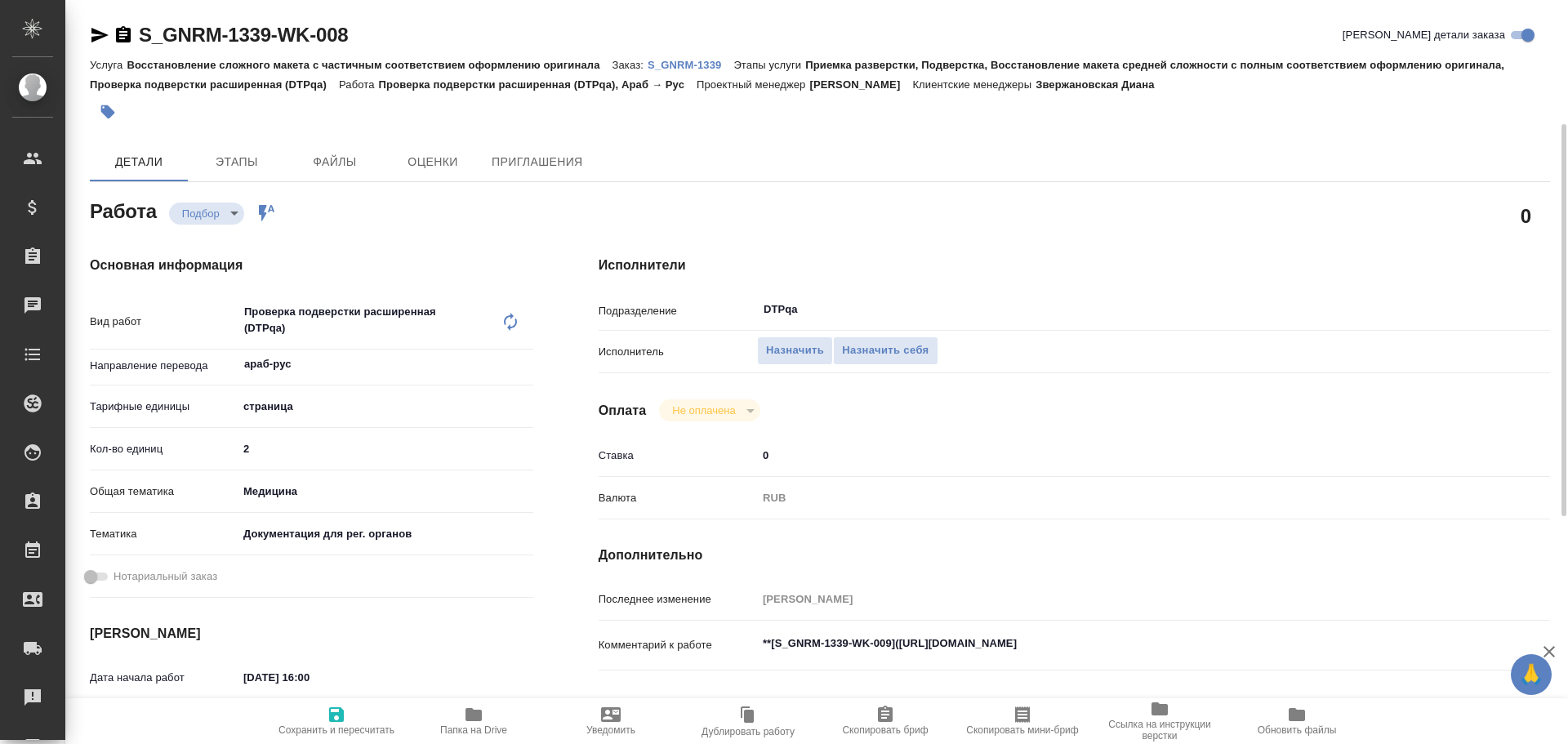
scroll to position [163, 0]
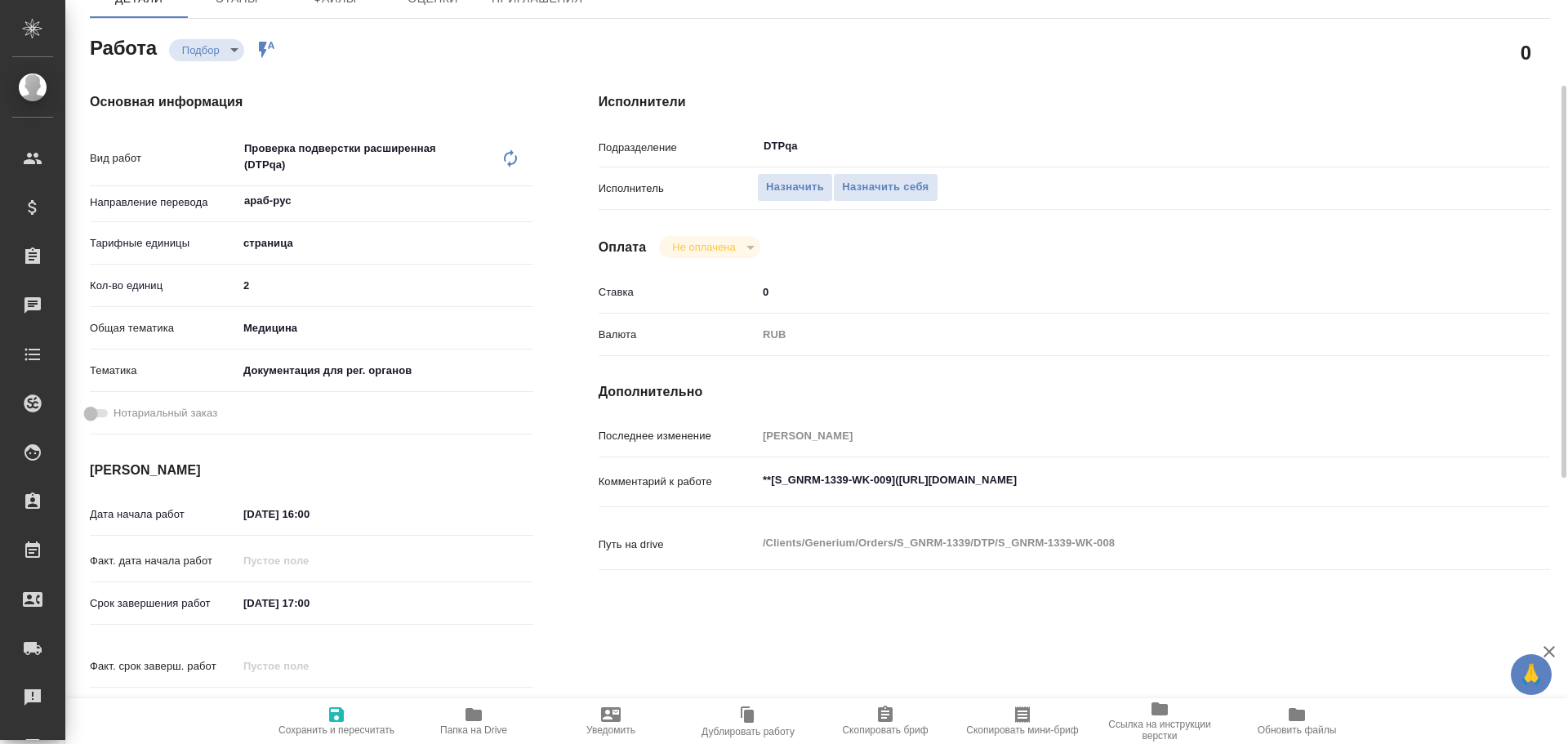
type textarea "x"
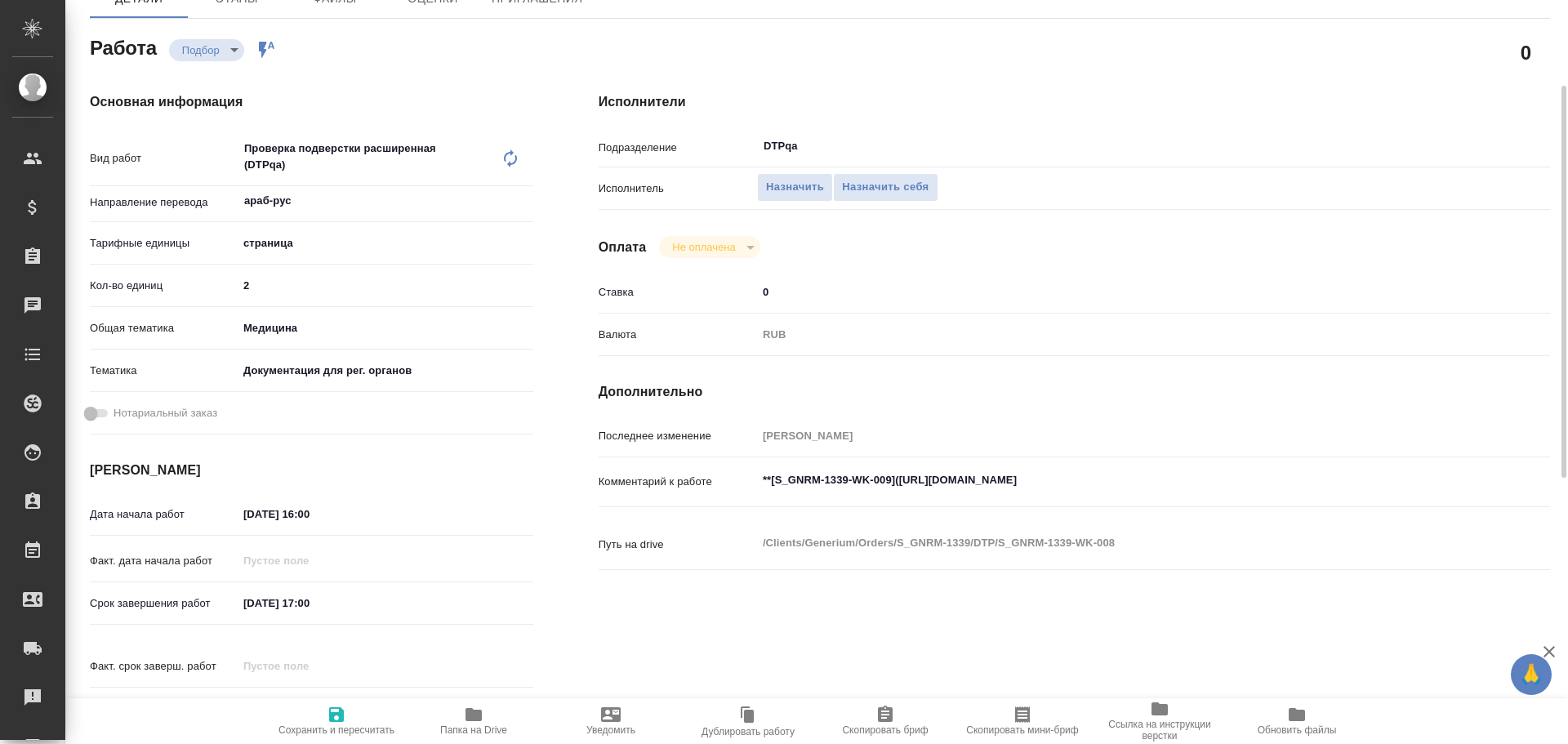
type textarea "x"
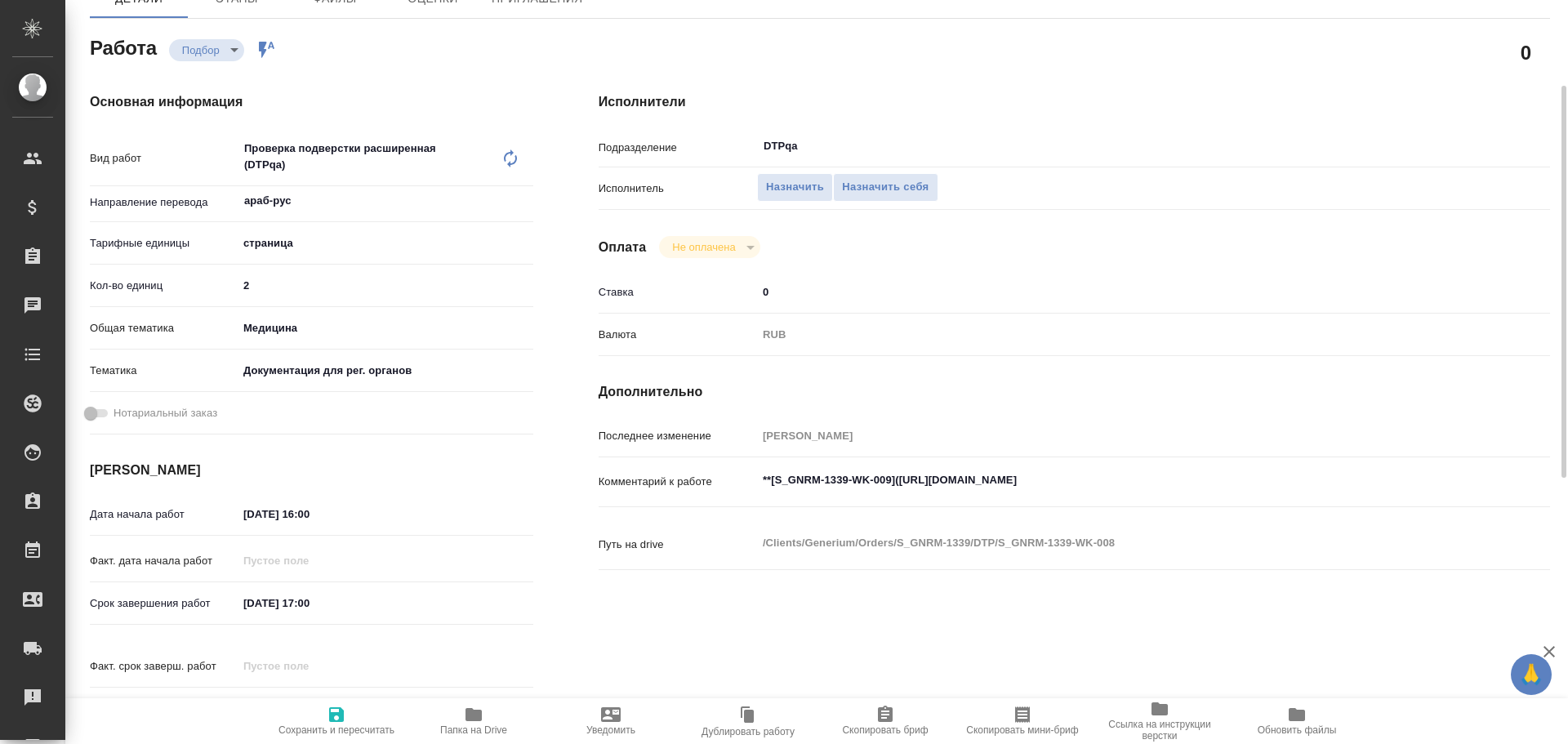
type textarea "x"
drag, startPoint x: 898, startPoint y: 480, endPoint x: 980, endPoint y: 474, distance: 82.2
click at [980, 474] on textarea "**[S_GNRM-1339-WK-009](https://tera.awatera.com/Work/68a2dccfa06c229c9ee1efda/)…" at bounding box center [1114, 480] width 712 height 28
type textarea "x"
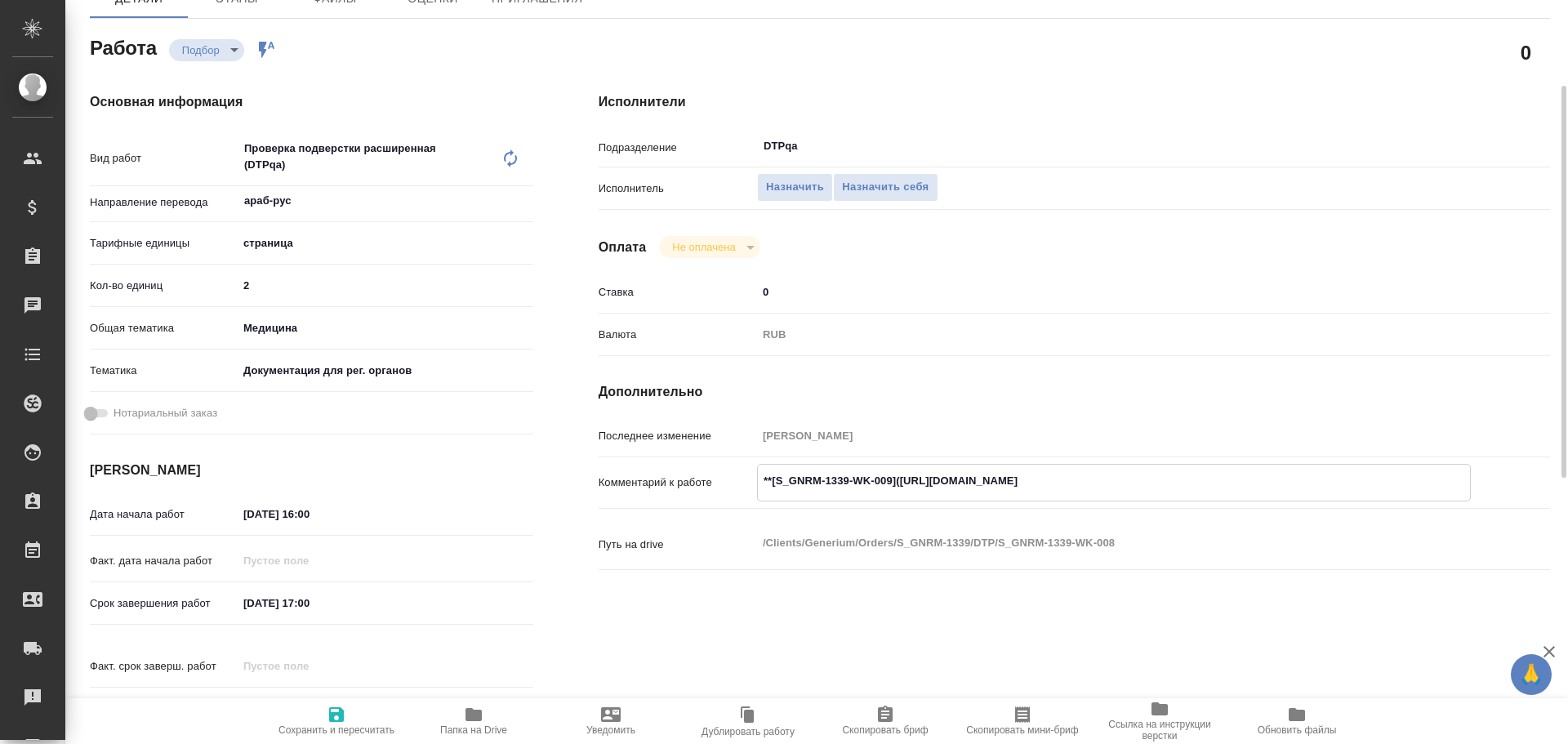
type textarea "x"
drag, startPoint x: 902, startPoint y: 484, endPoint x: 1202, endPoint y: 486, distance: 300.0
click at [1202, 486] on textarea "**[S_GNRM-1339-WK-009](https://tera.awatera.com/Work/68a2dccfa06c229c9ee1efda/)…" at bounding box center [1114, 480] width 712 height 28
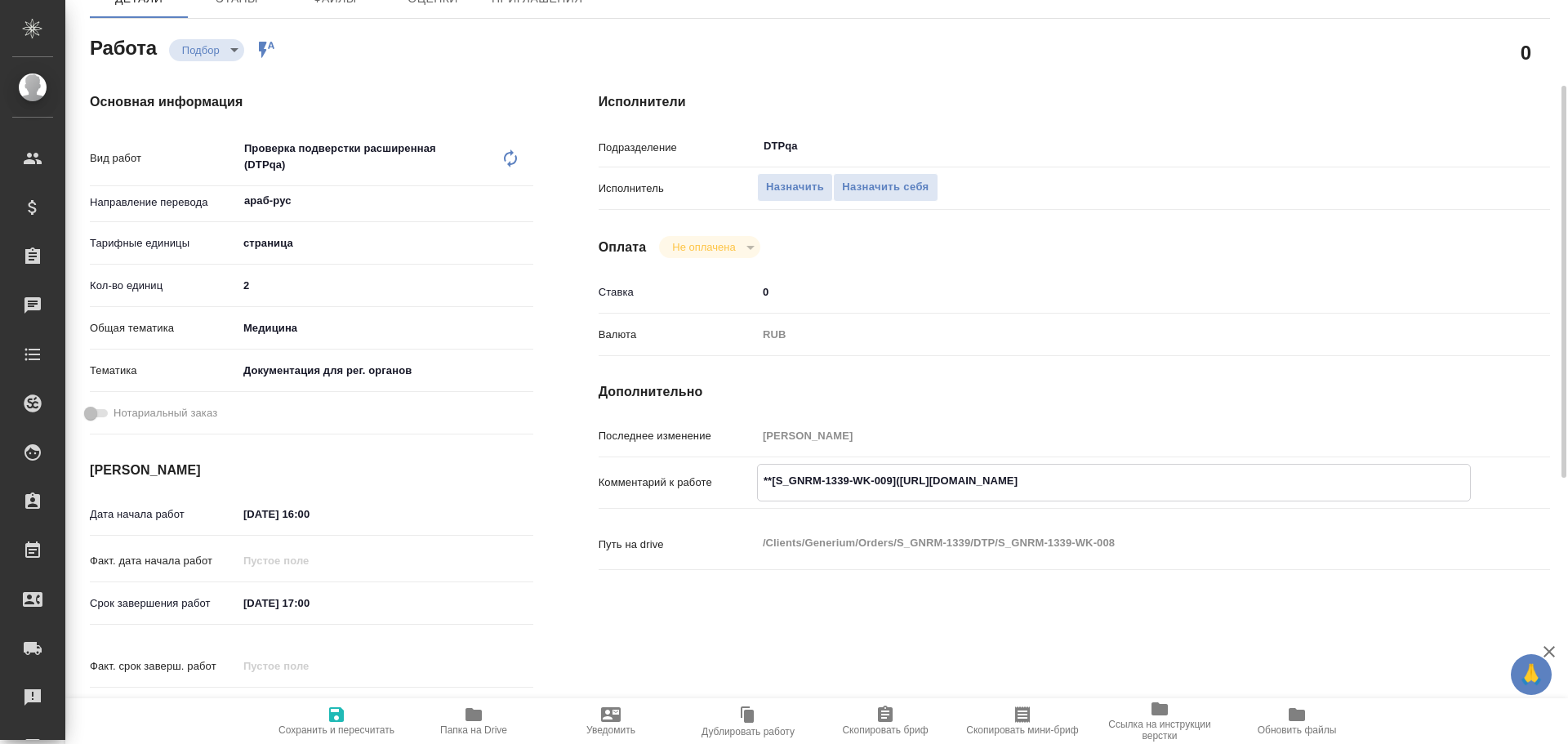
type textarea "x"
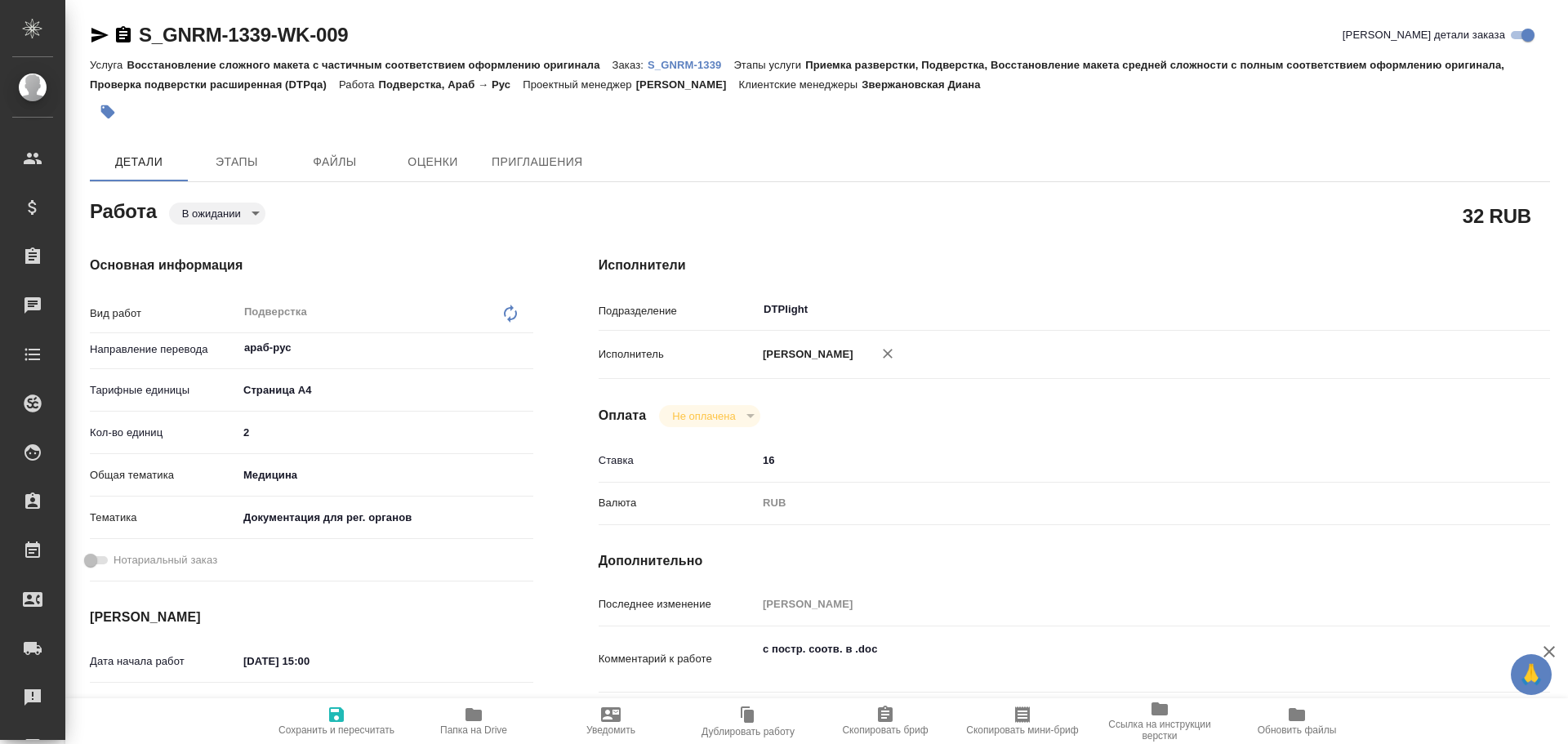
type textarea "x"
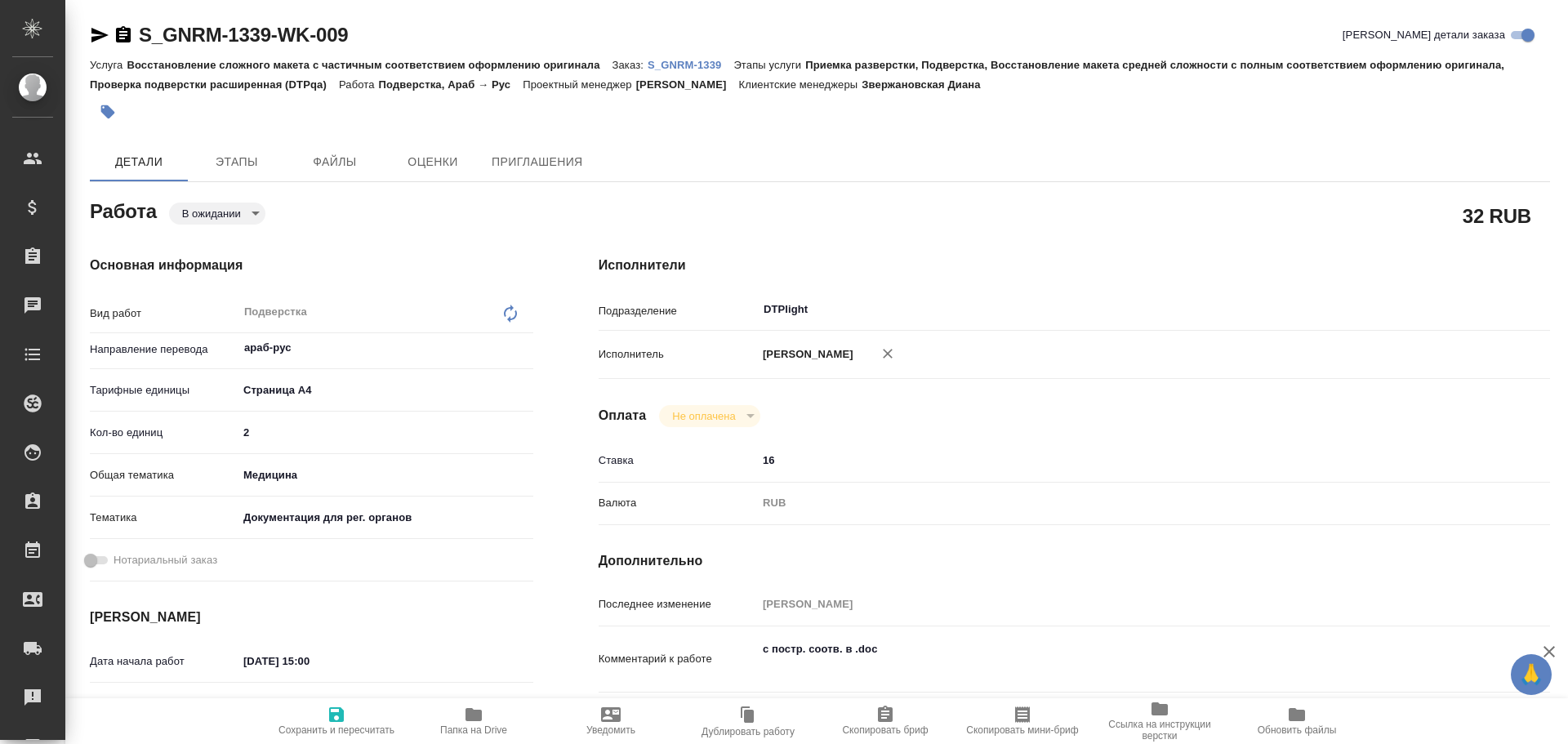
type textarea "x"
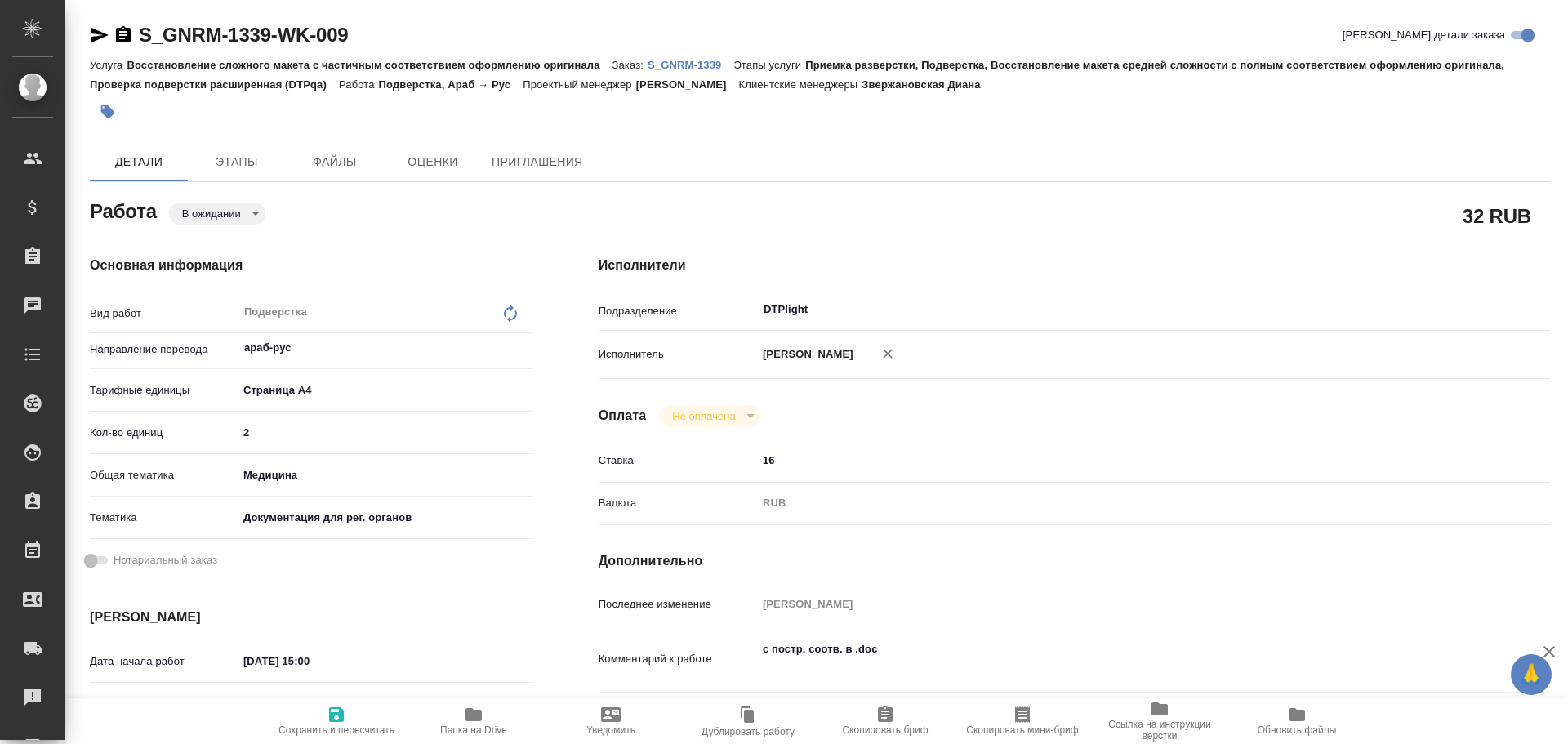
type textarea "x"
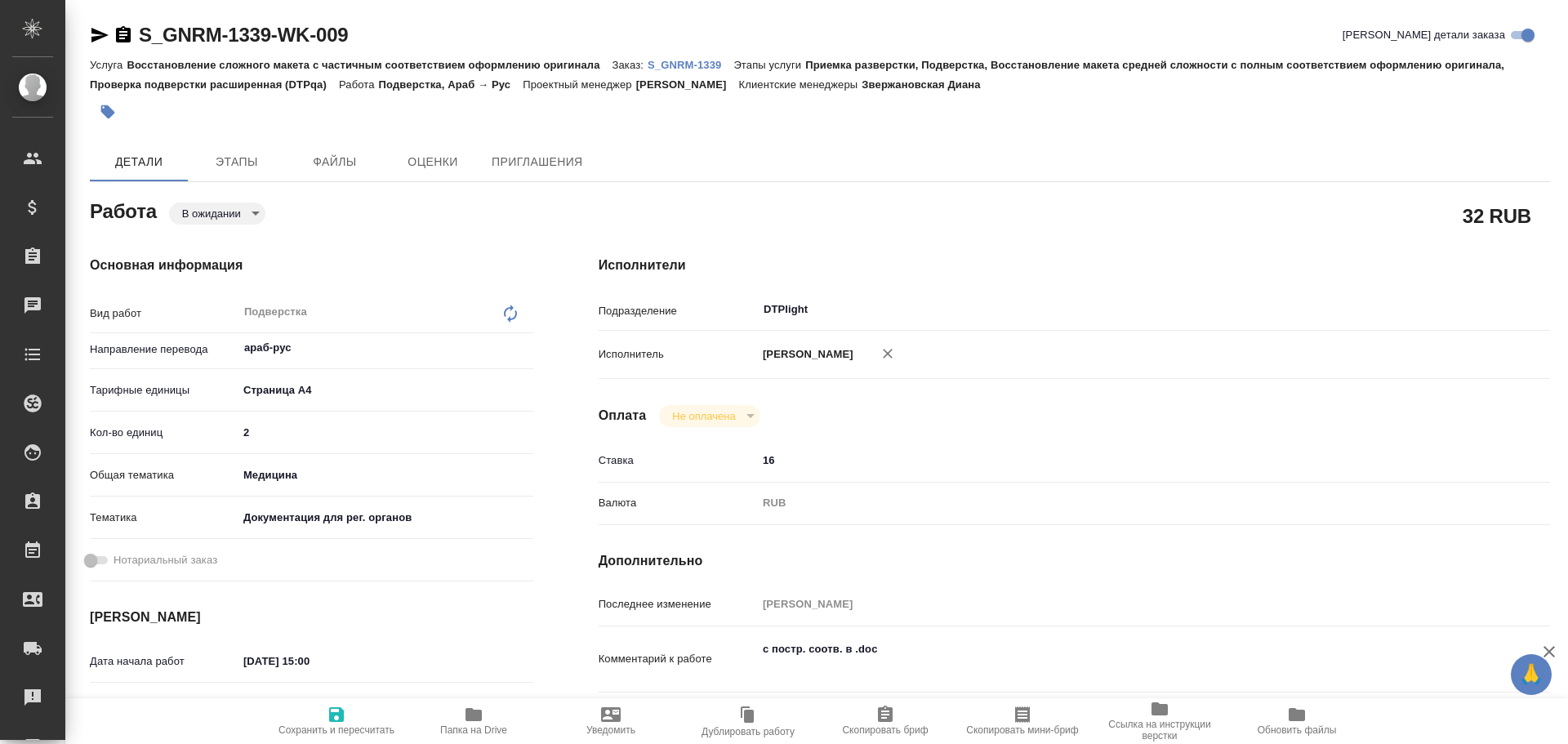
scroll to position [82, 0]
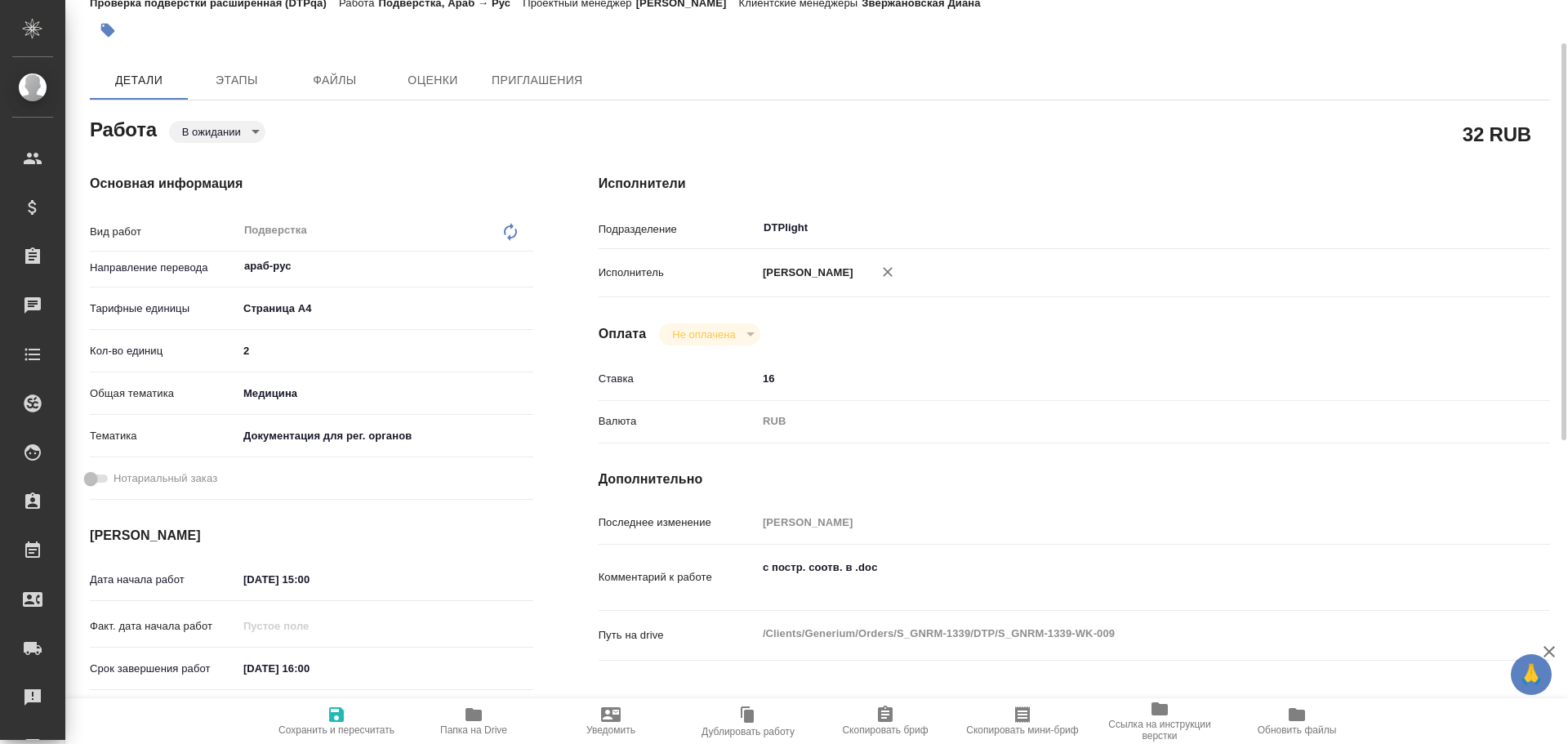
type textarea "x"
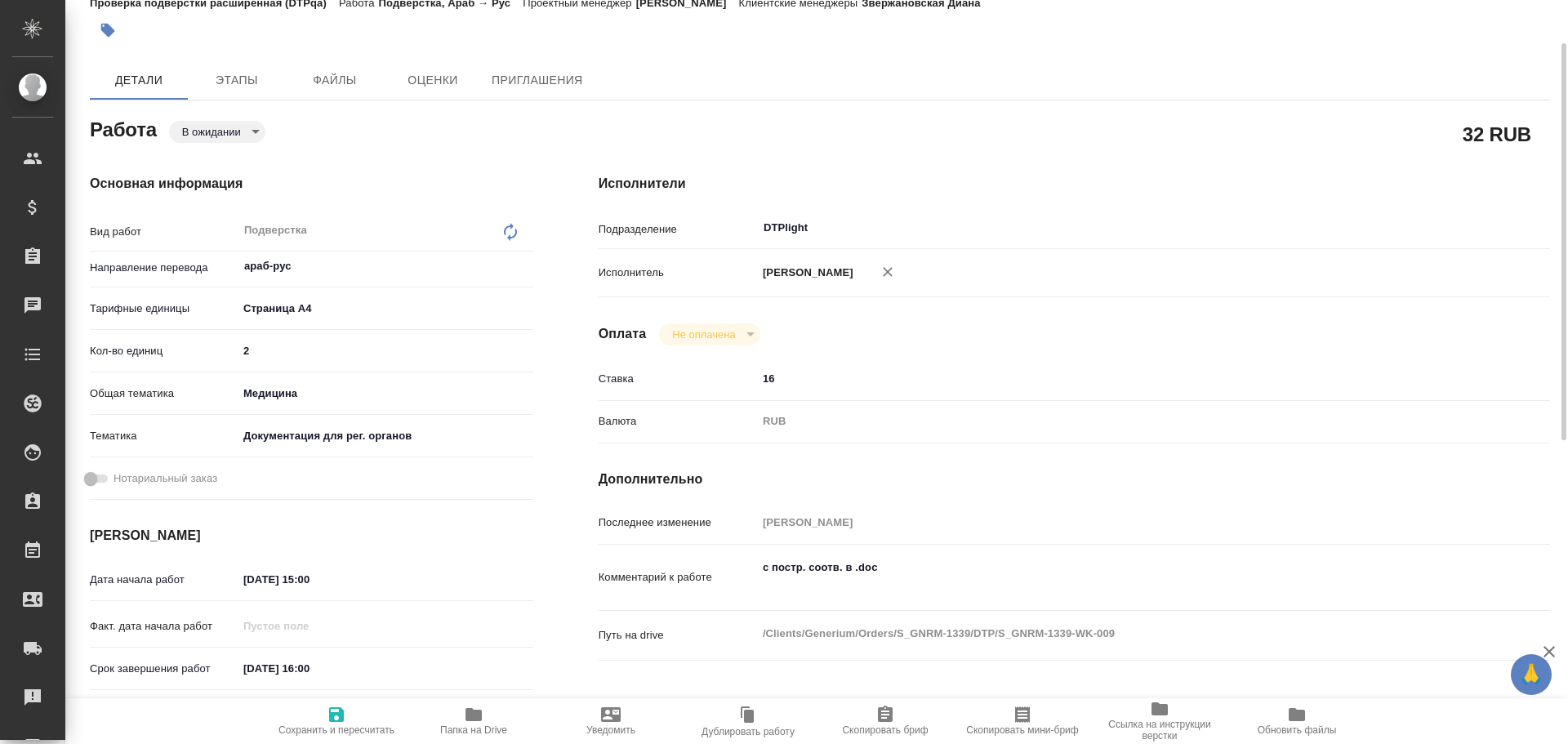
type textarea "x"
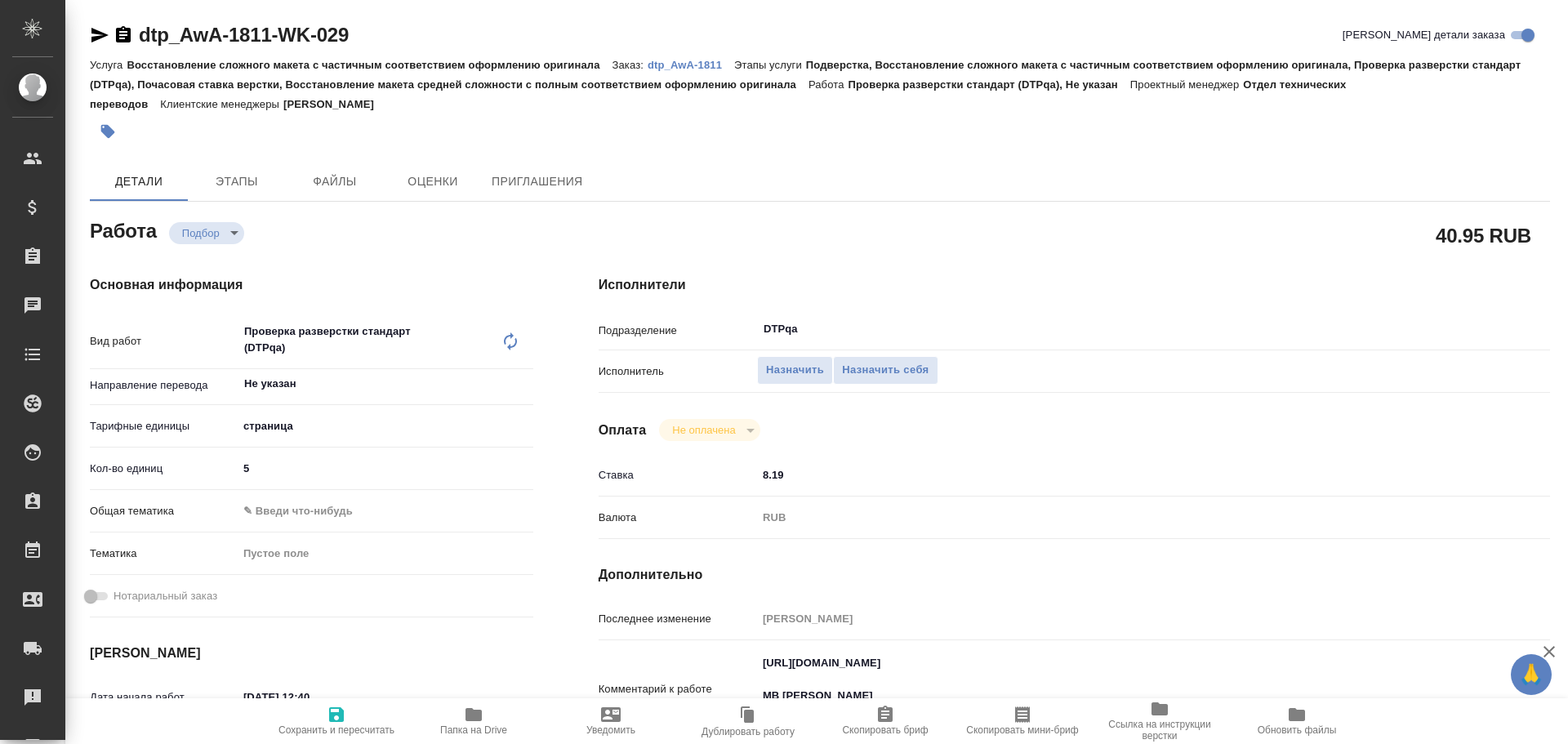
type textarea "x"
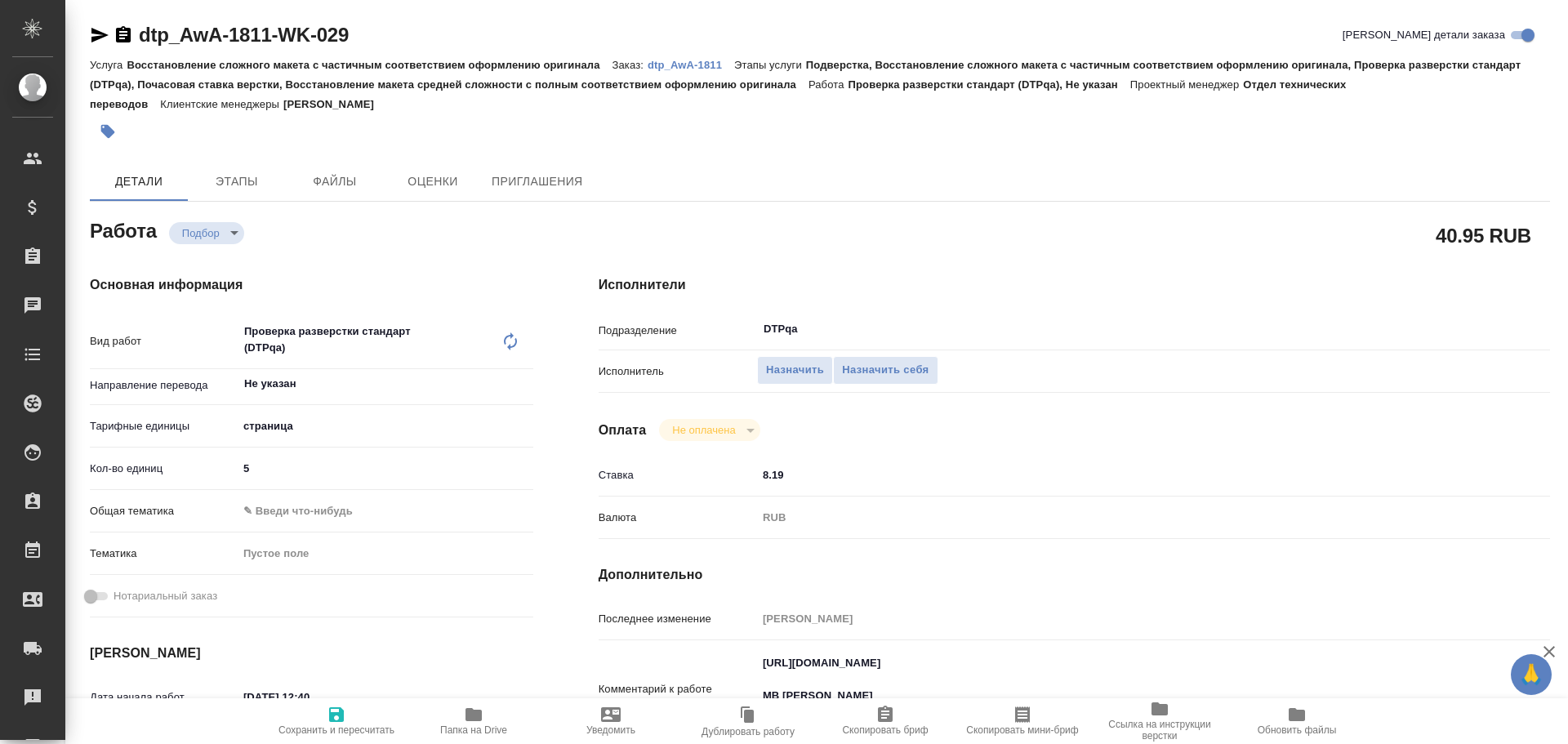
type textarea "x"
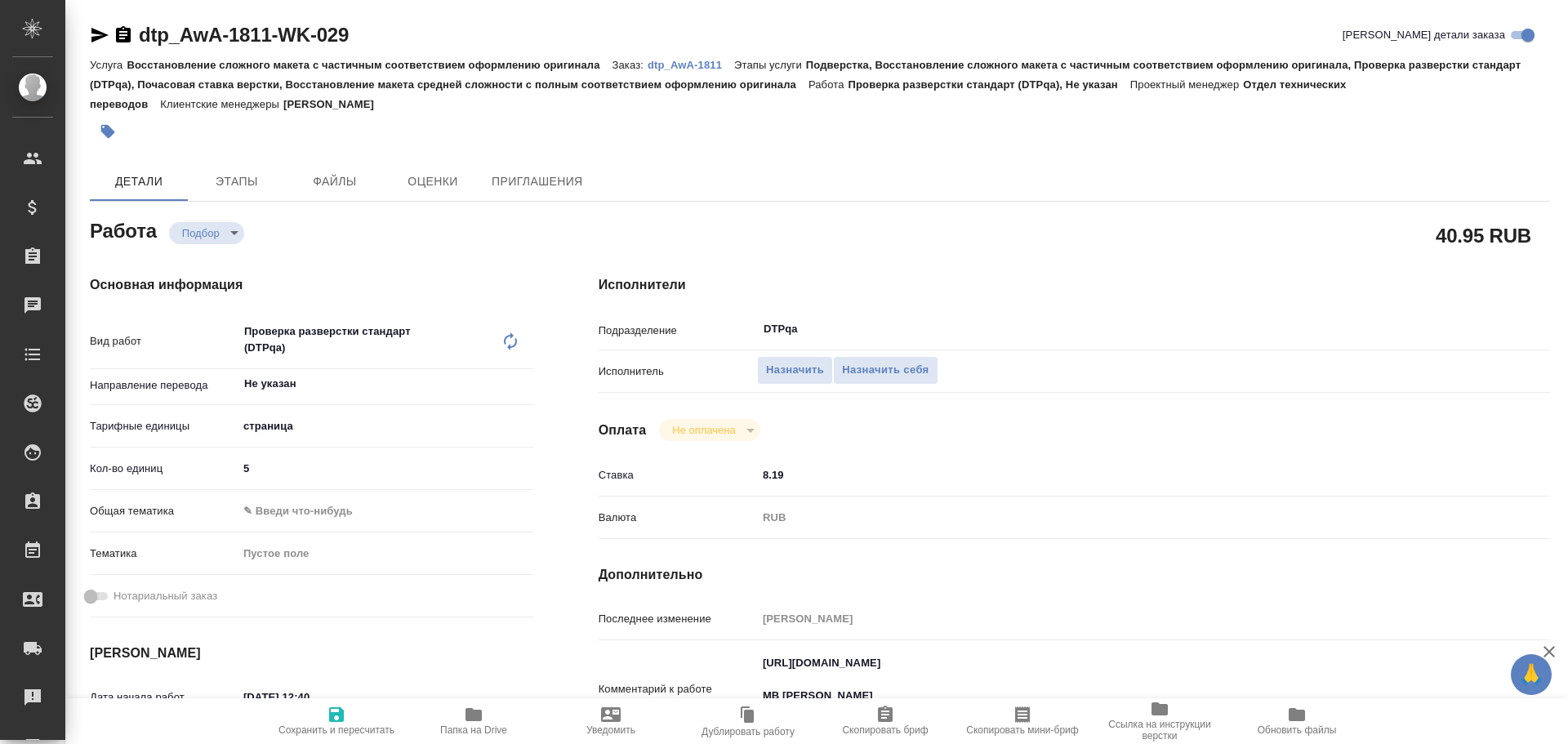
type textarea "x"
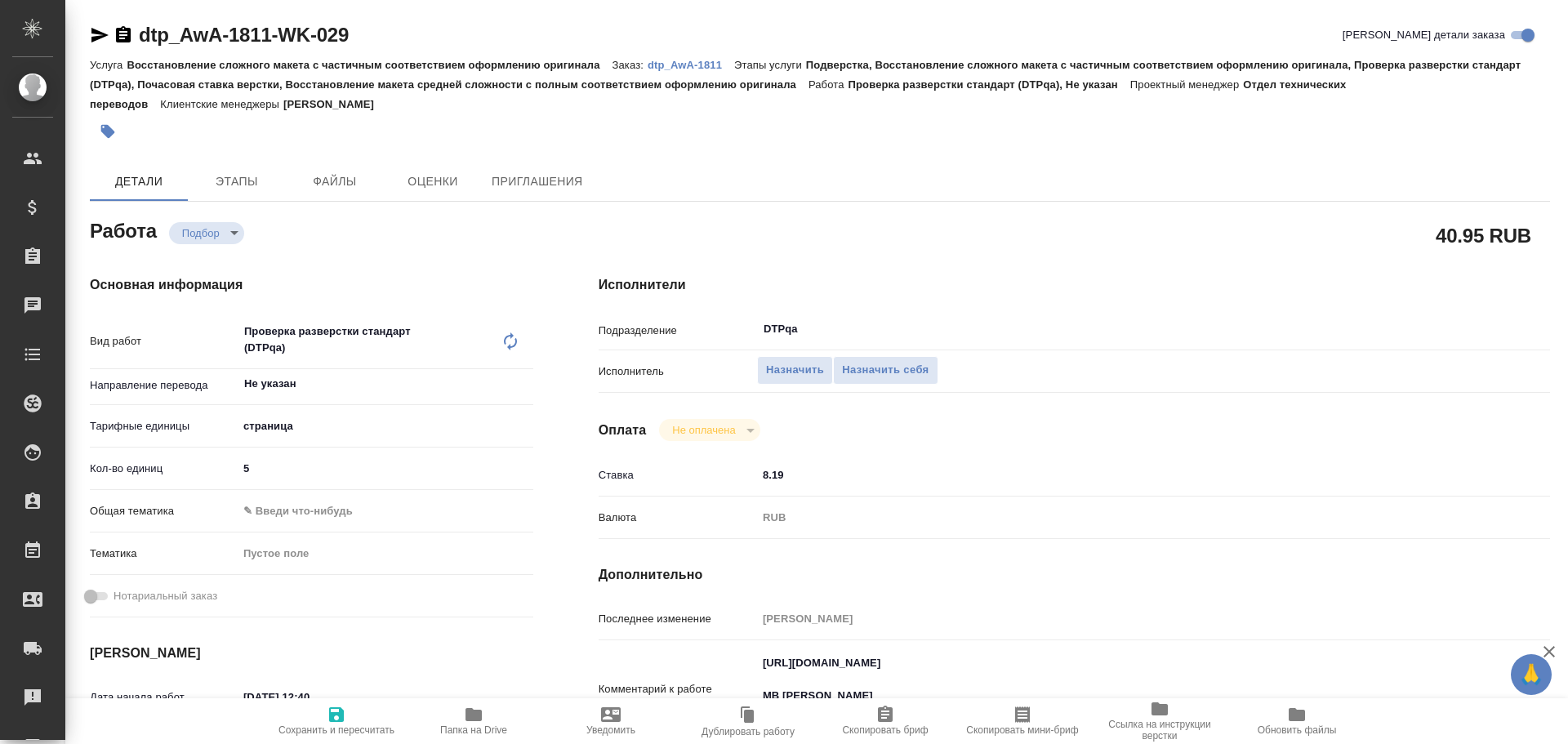
type textarea "x"
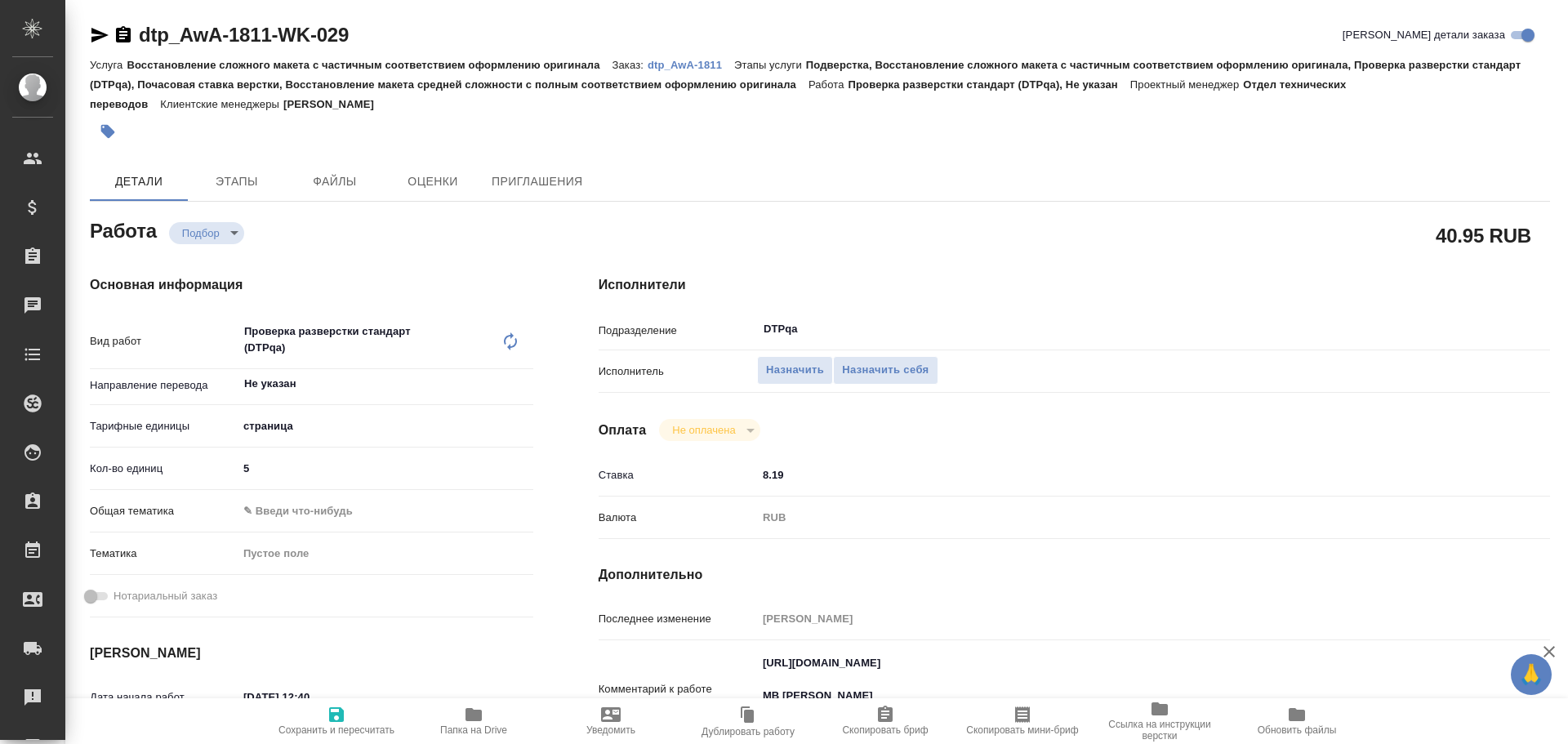
type textarea "x"
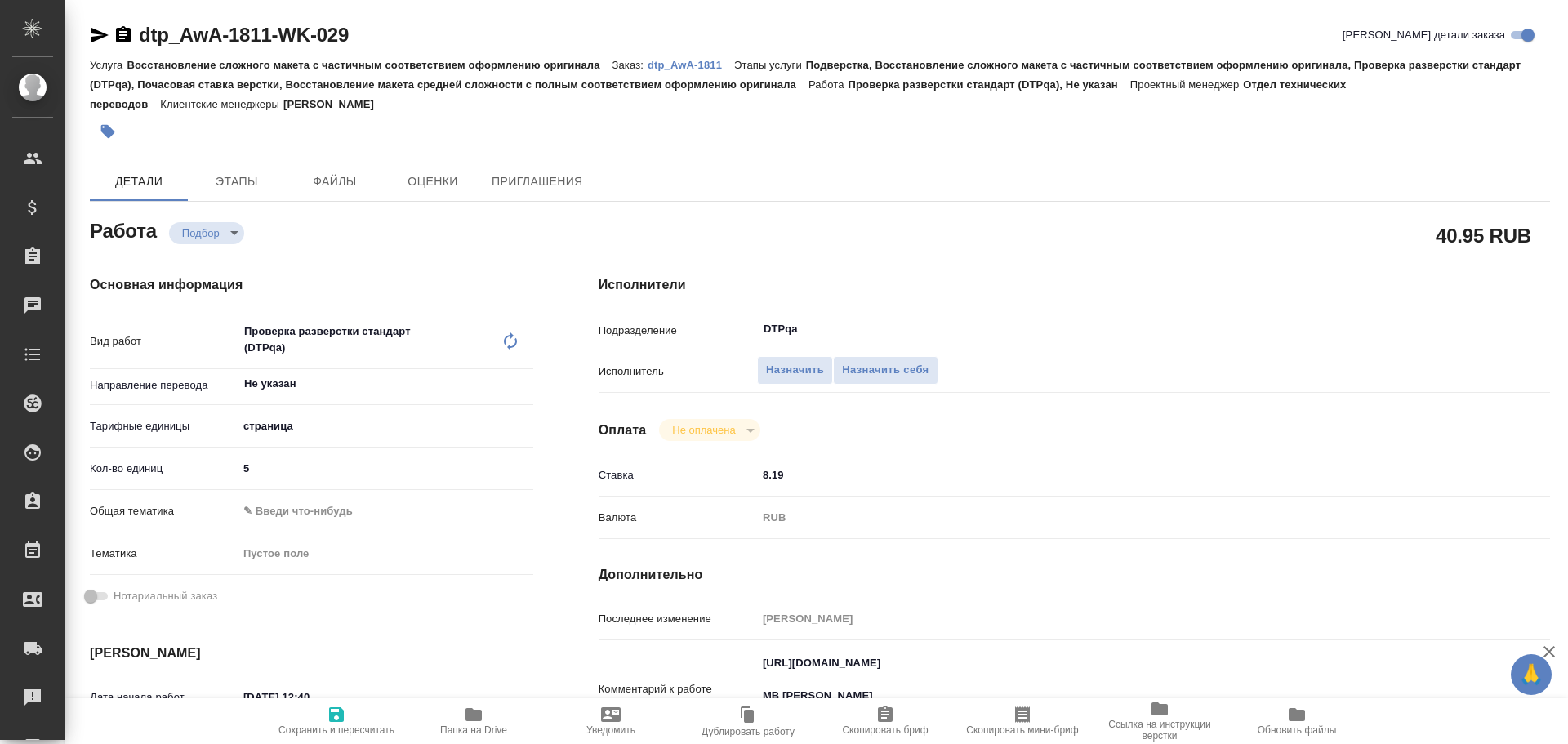
type textarea "x"
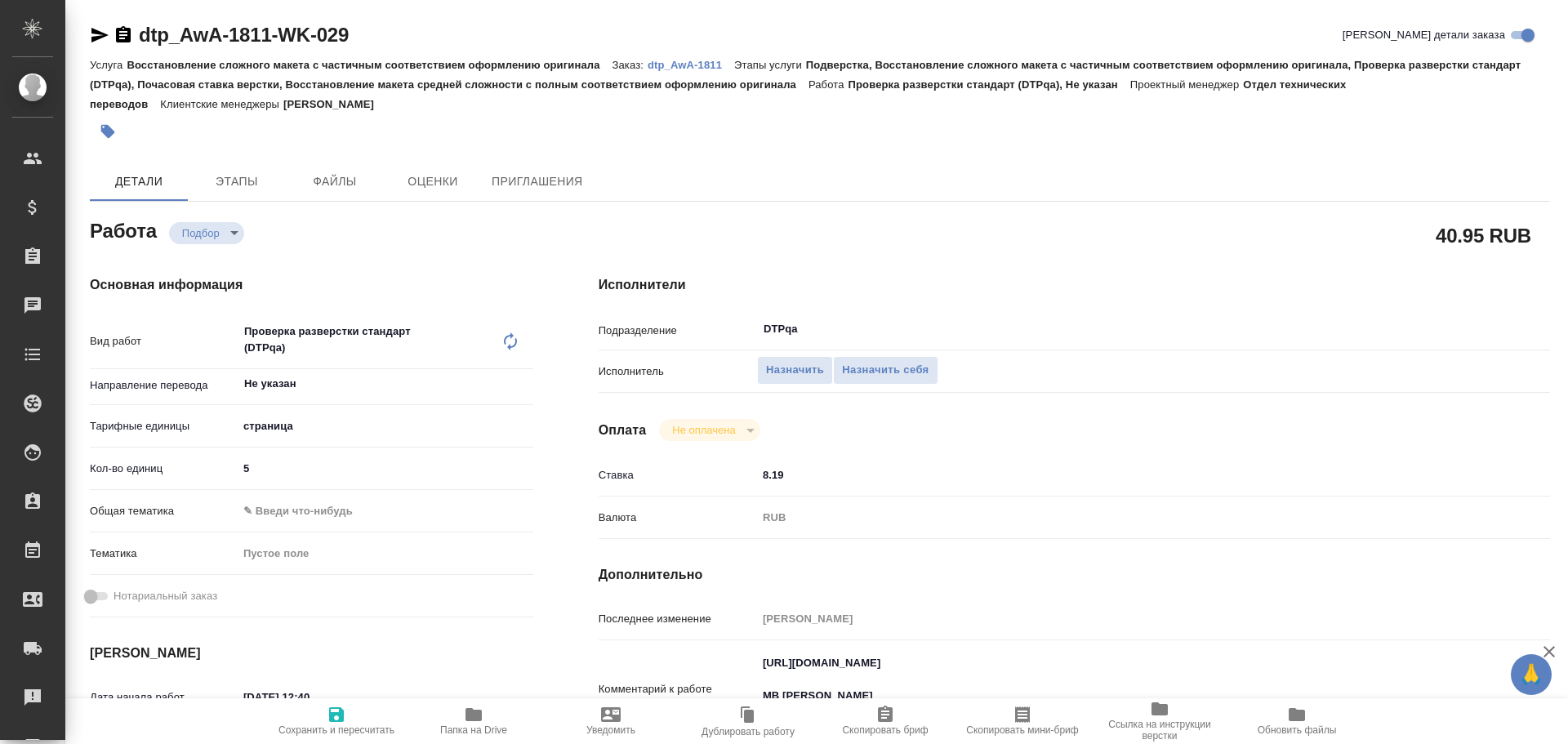
type textarea "x"
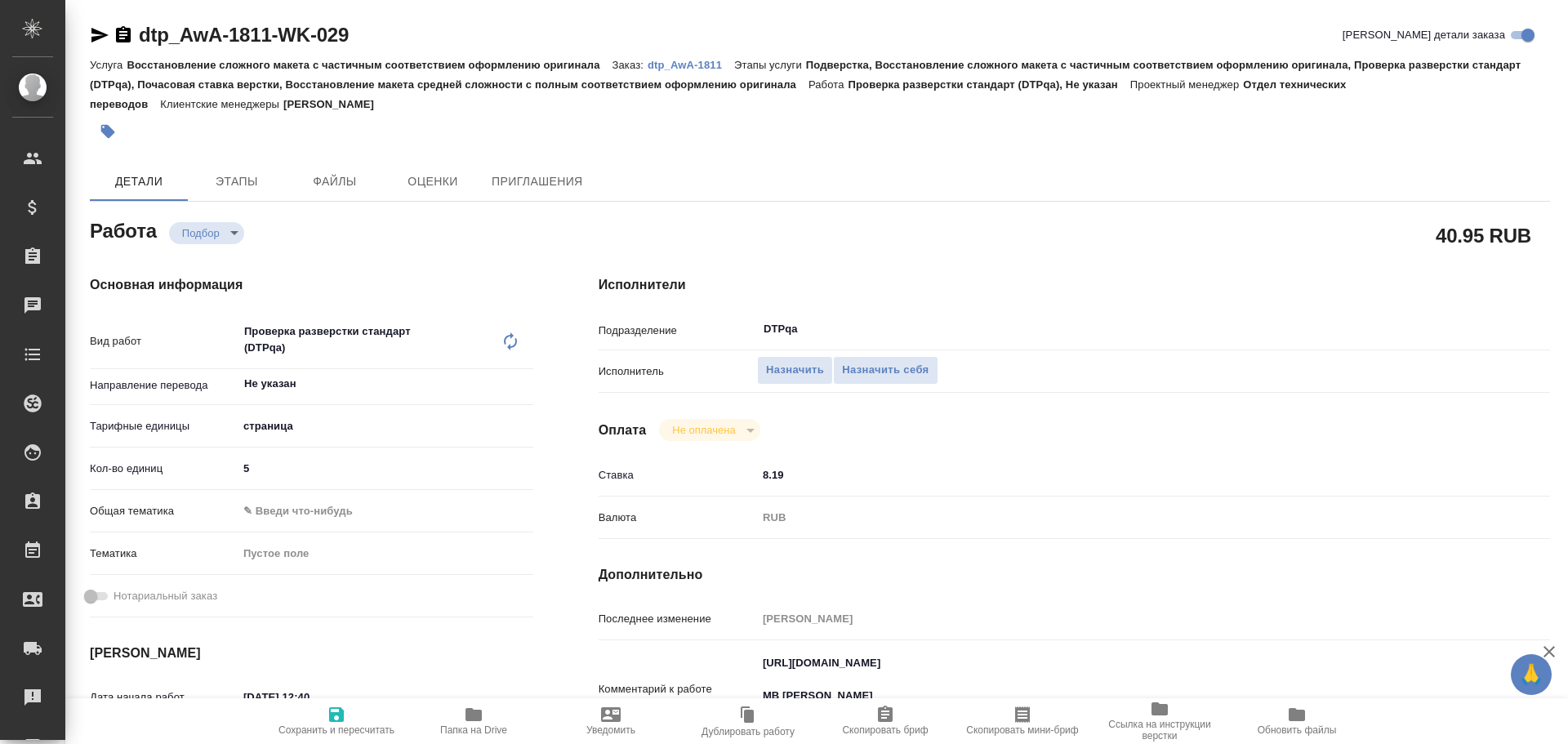
type textarea "x"
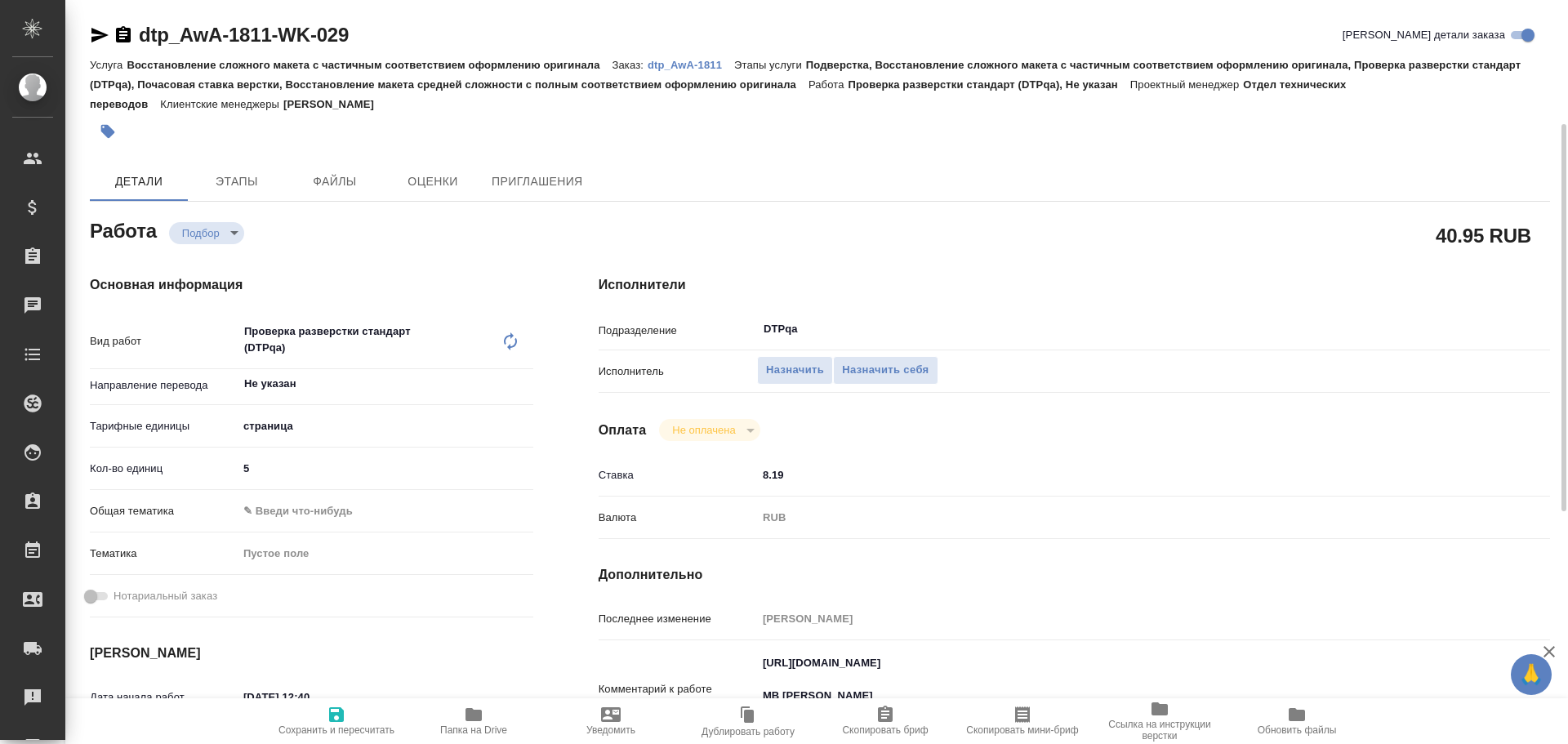
scroll to position [82, 0]
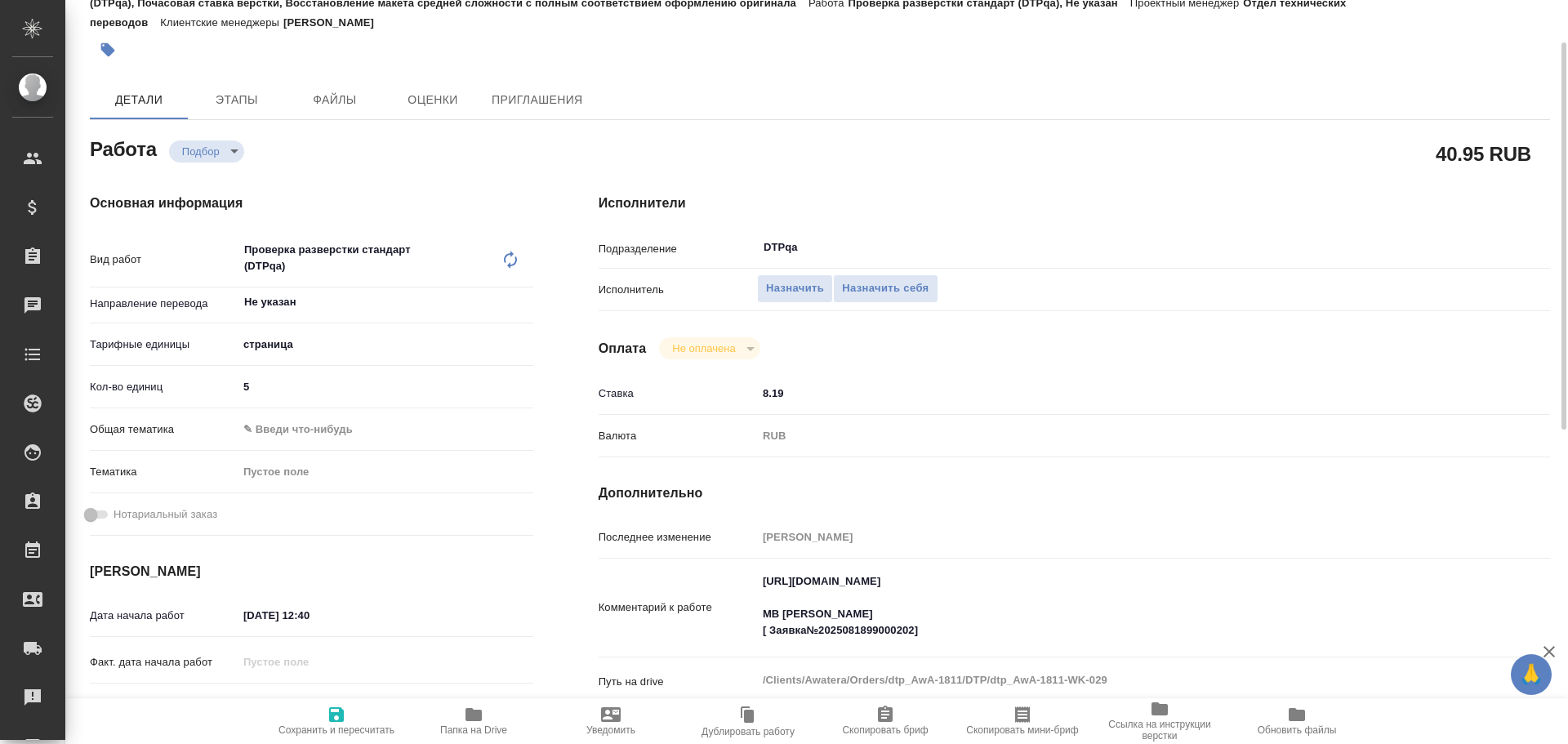
type textarea "x"
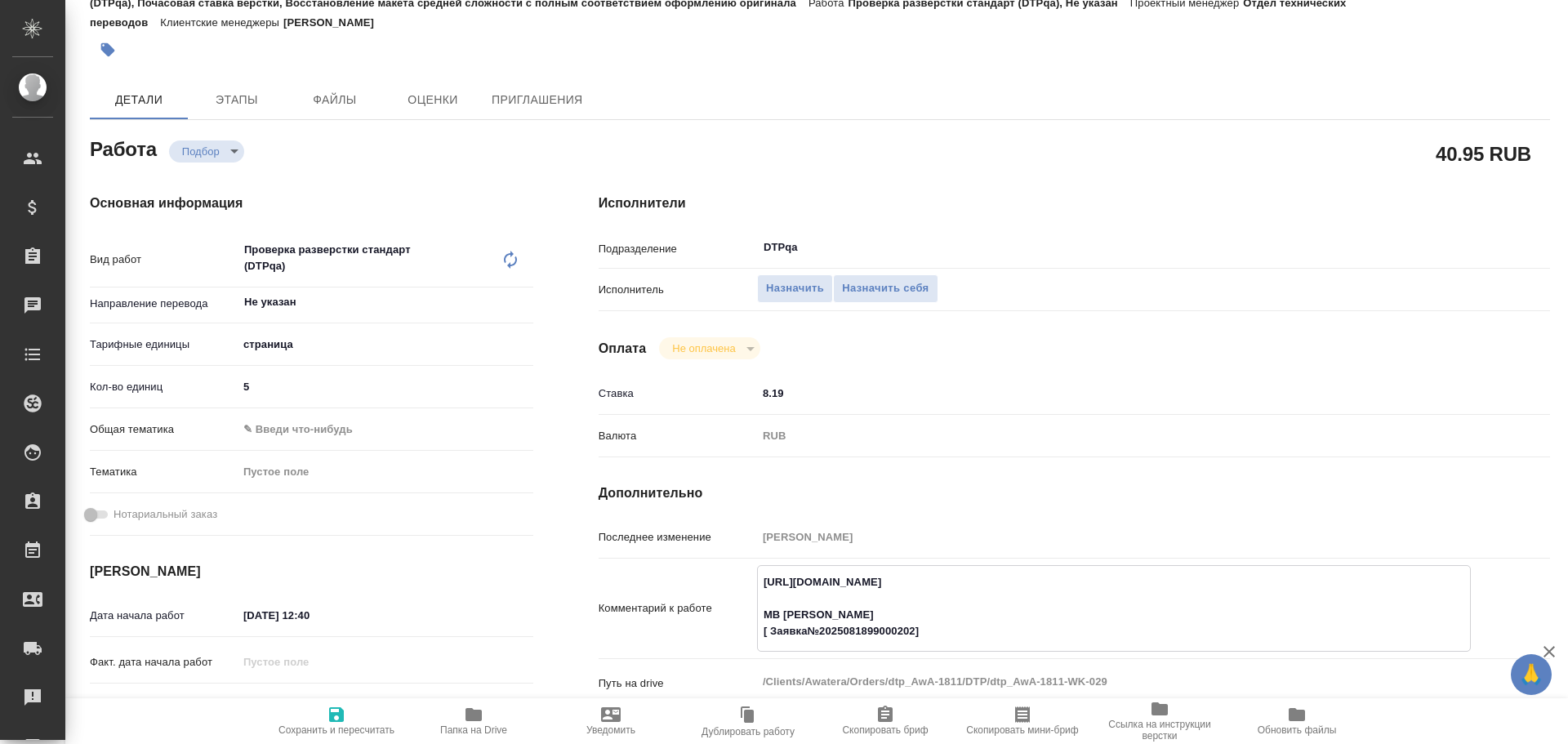
drag, startPoint x: 756, startPoint y: 575, endPoint x: 1068, endPoint y: 579, distance: 312.0
click at [1068, 579] on textarea "[URL][DOMAIN_NAME] МВ [PERSON_NAME] [ Заявка№2025081899000202]" at bounding box center [1114, 607] width 712 height 77
type textarea "x"
click at [866, 294] on span "Назначить себя" at bounding box center [884, 289] width 86 height 18
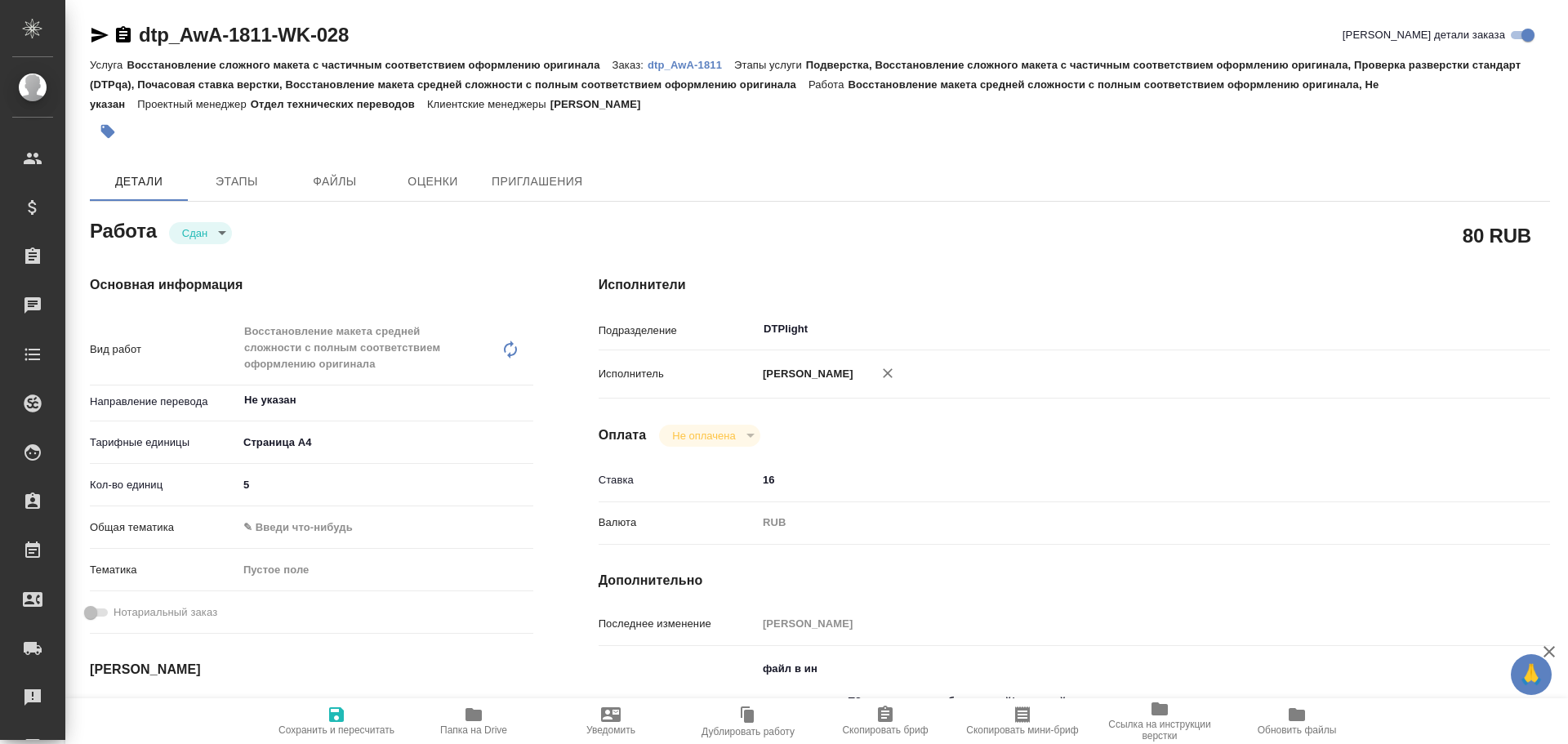
type textarea "x"
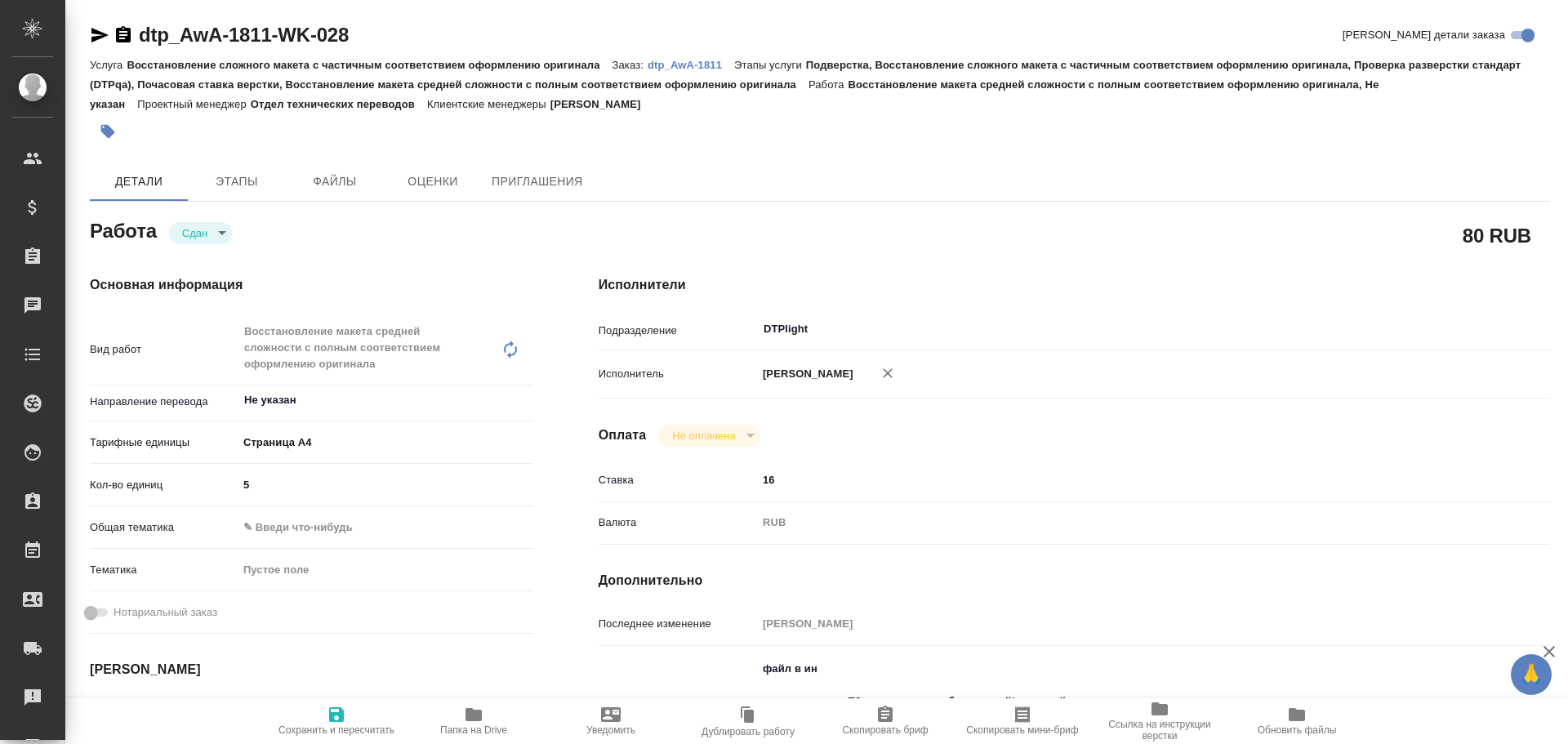
type textarea "x"
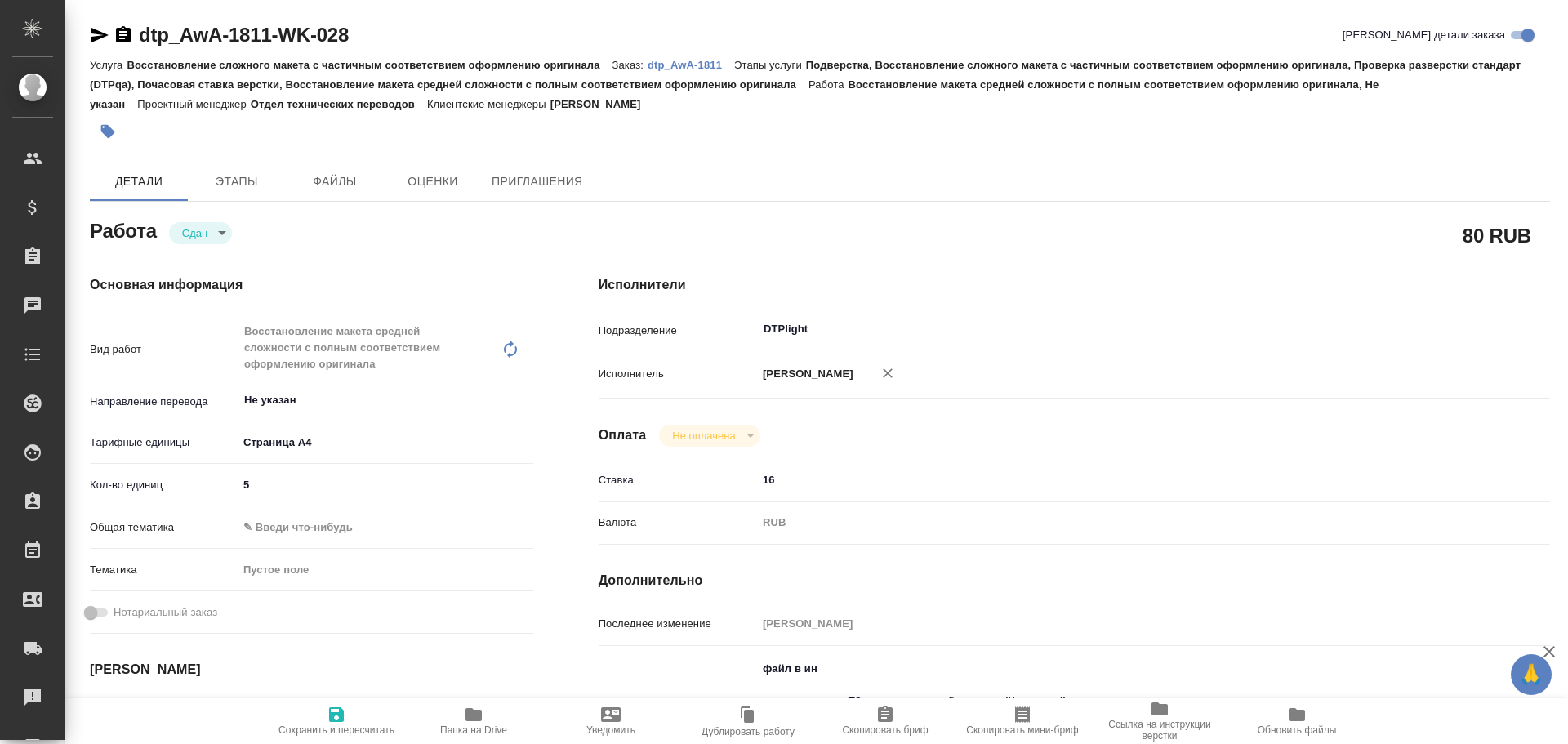
type textarea "x"
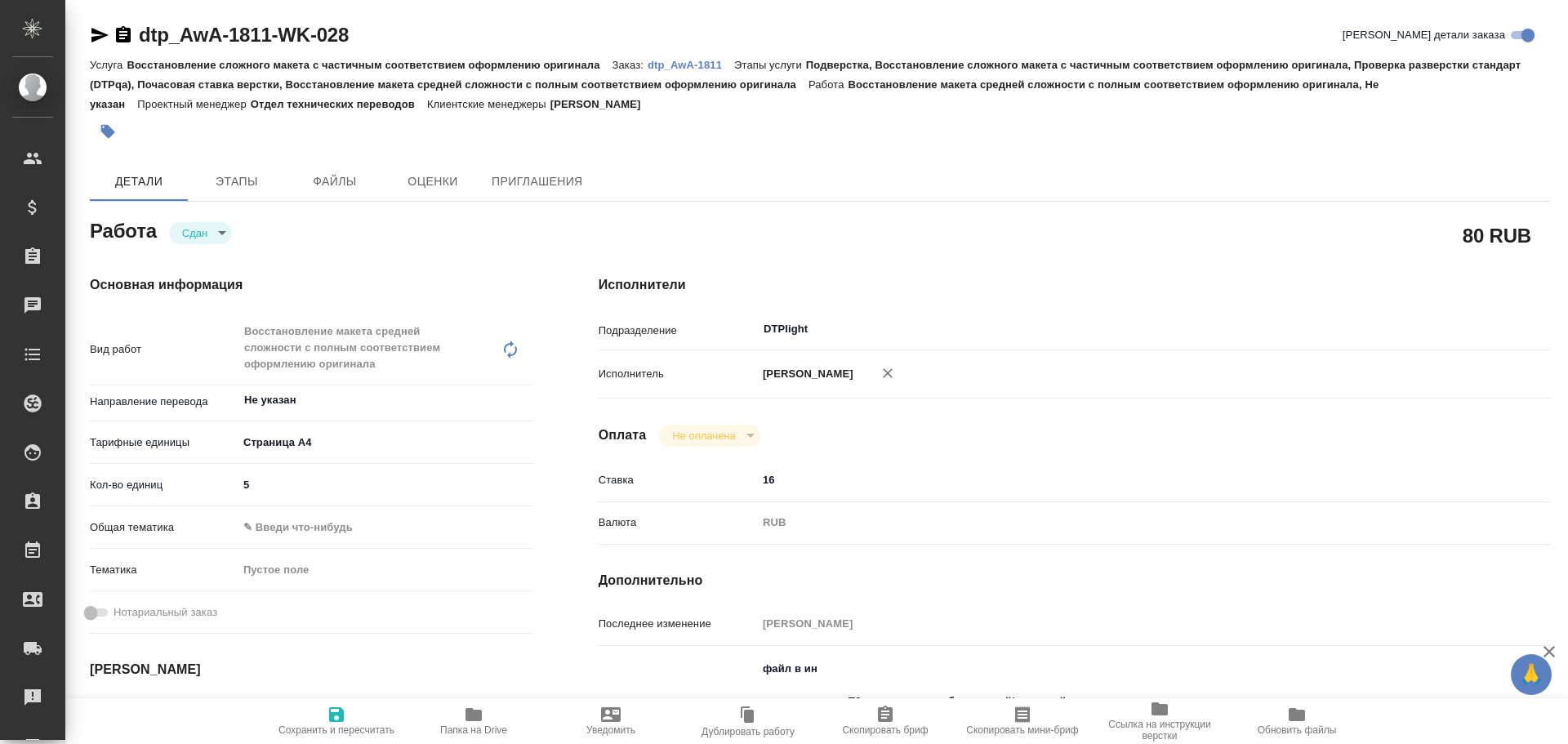
type textarea "x"
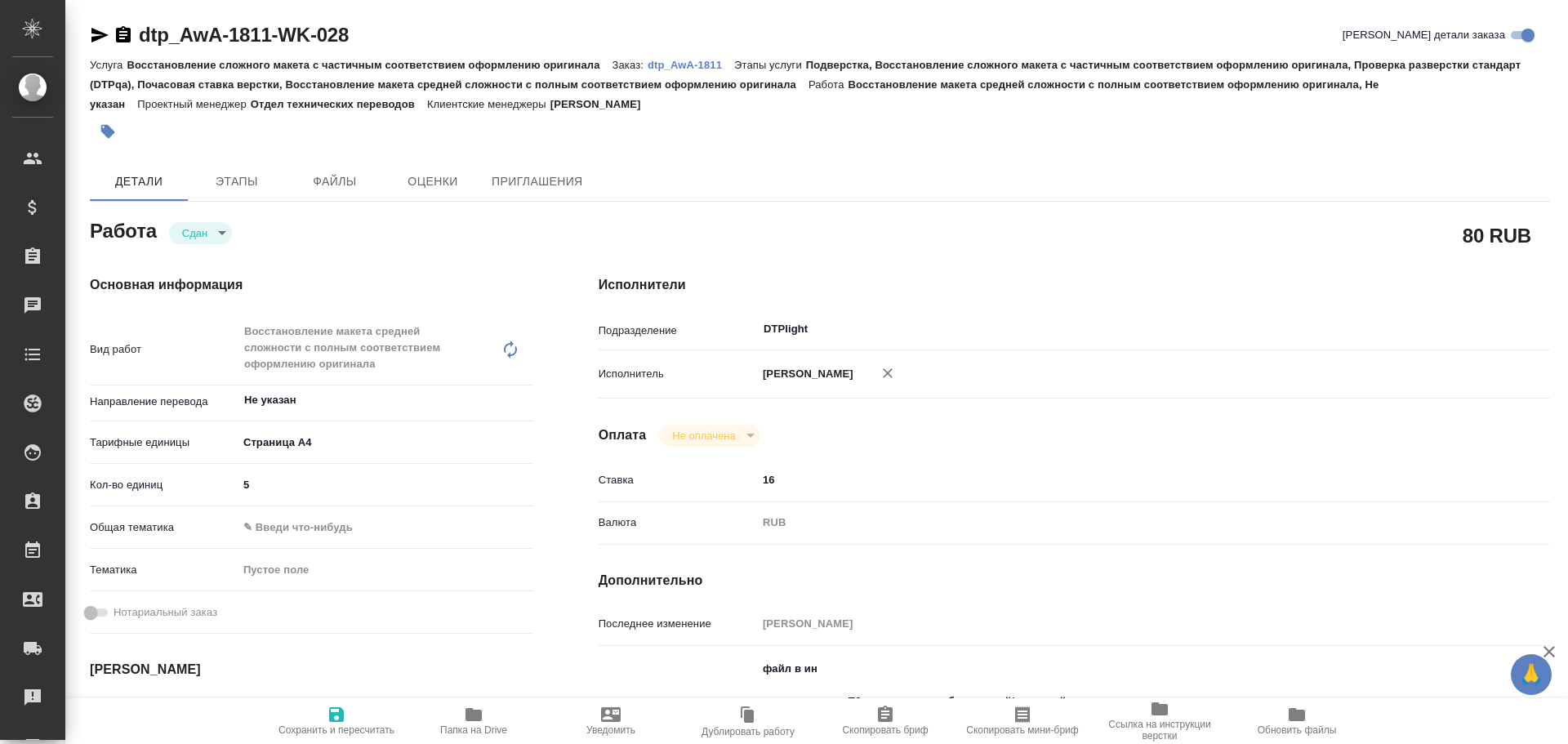
click at [465, 707] on icon "button" at bounding box center [473, 714] width 19 height 19
type textarea "x"
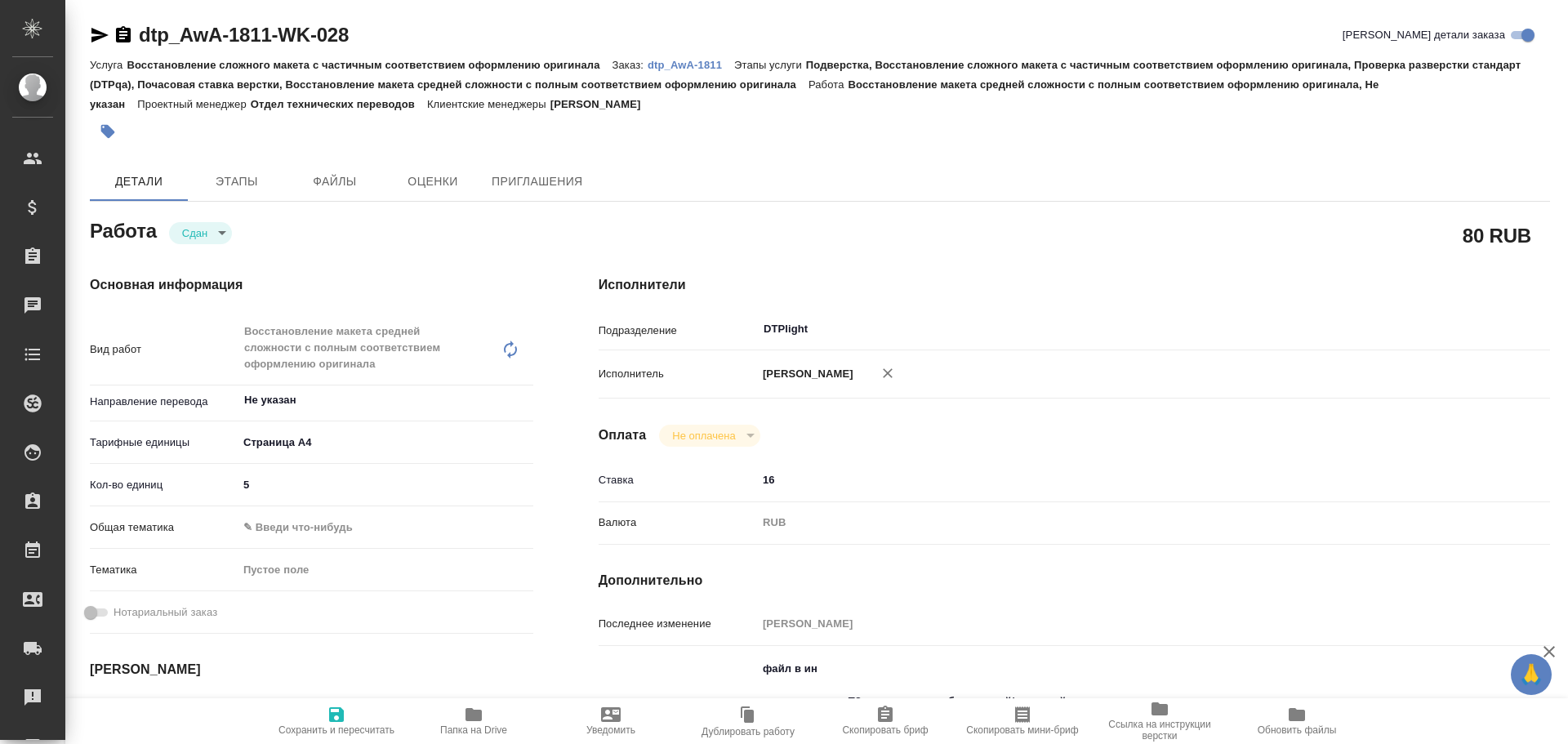
type textarea "x"
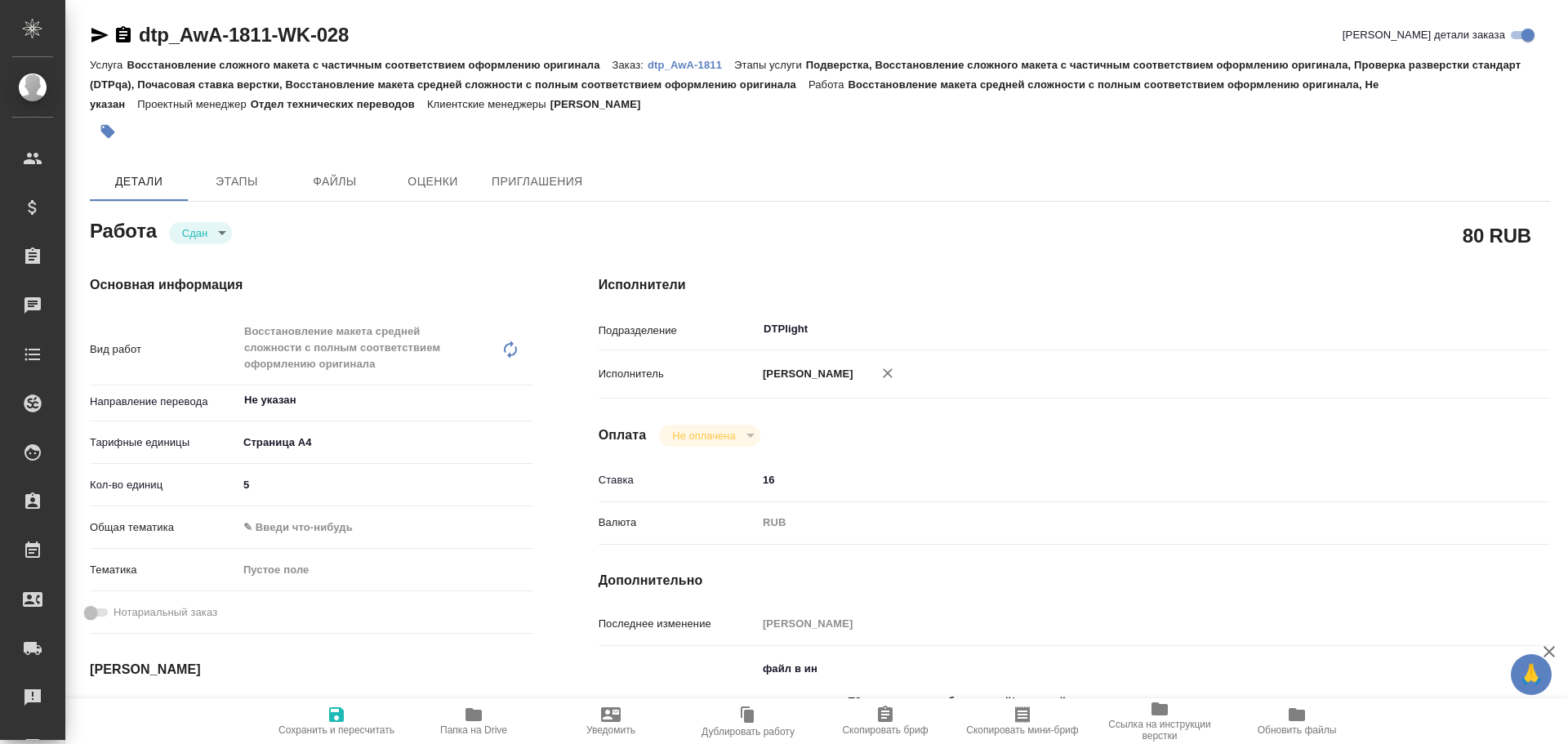
type textarea "x"
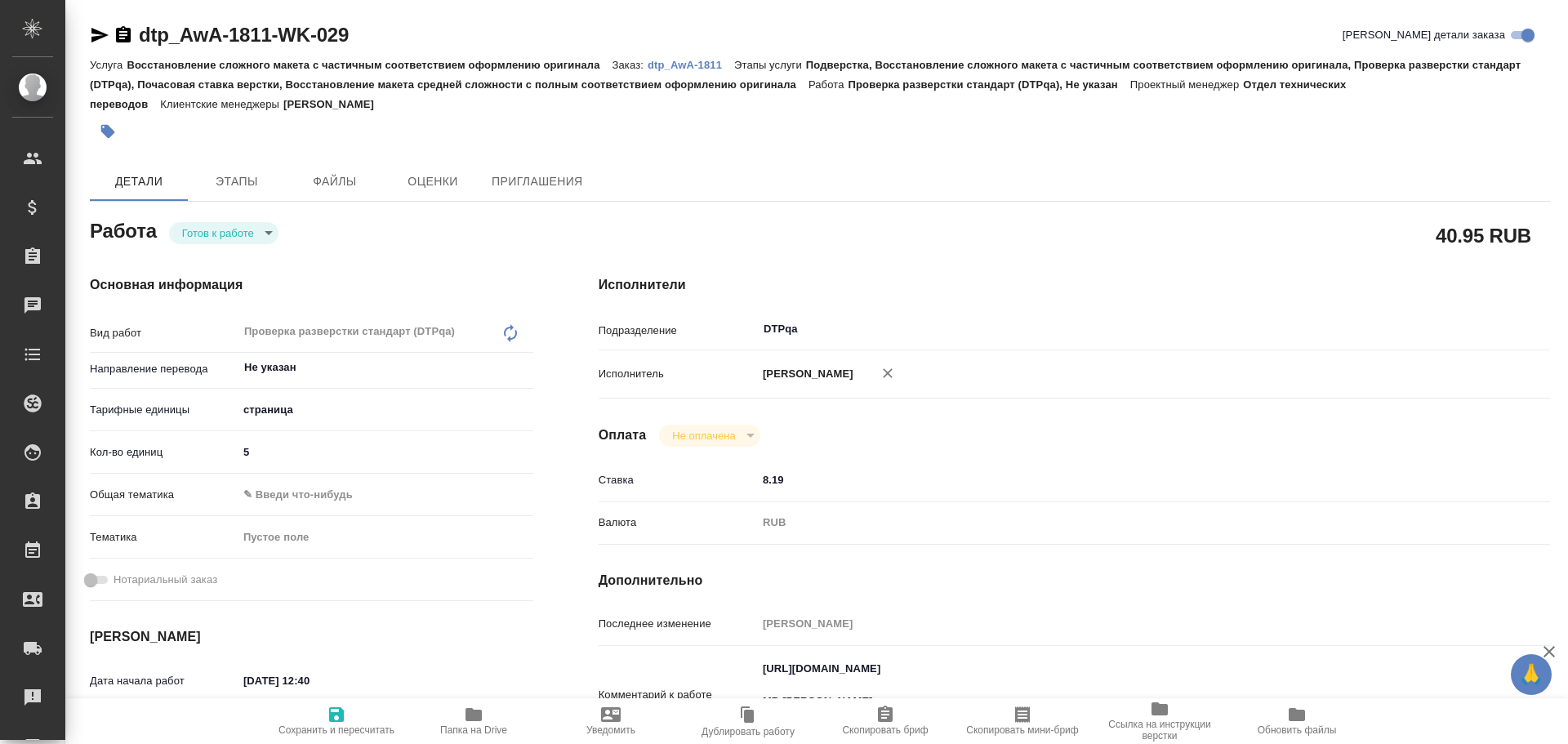
type textarea "x"
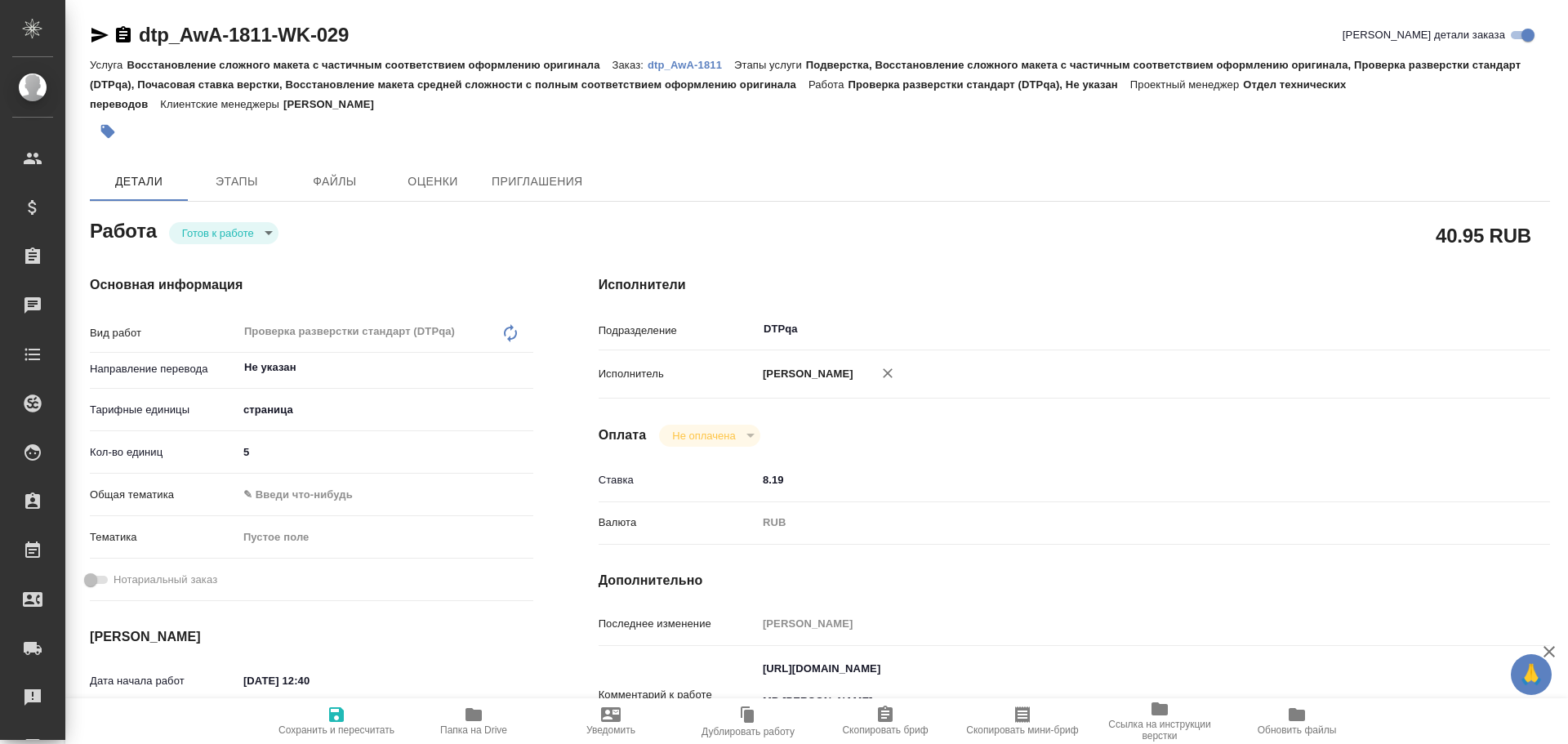
type textarea "x"
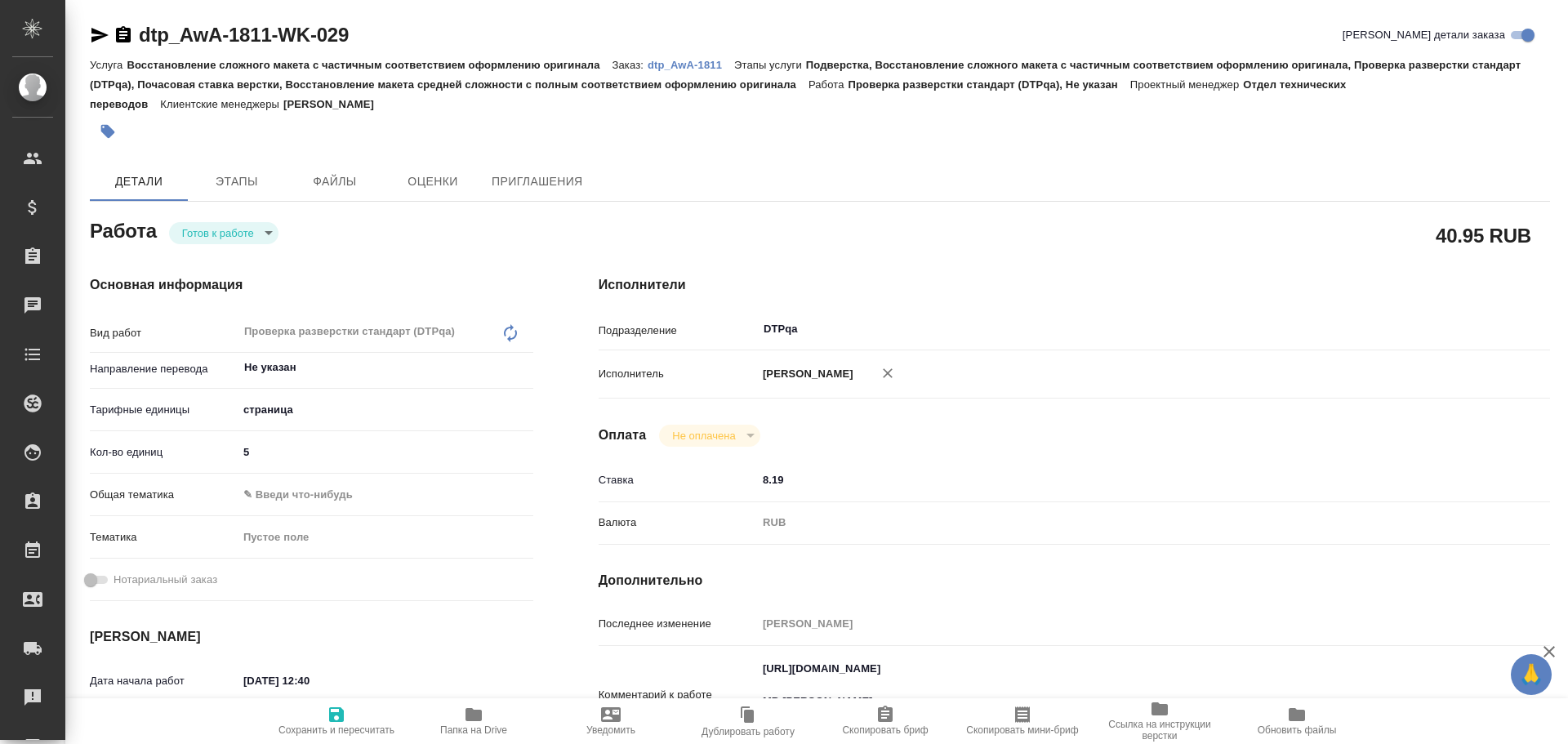
type textarea "x"
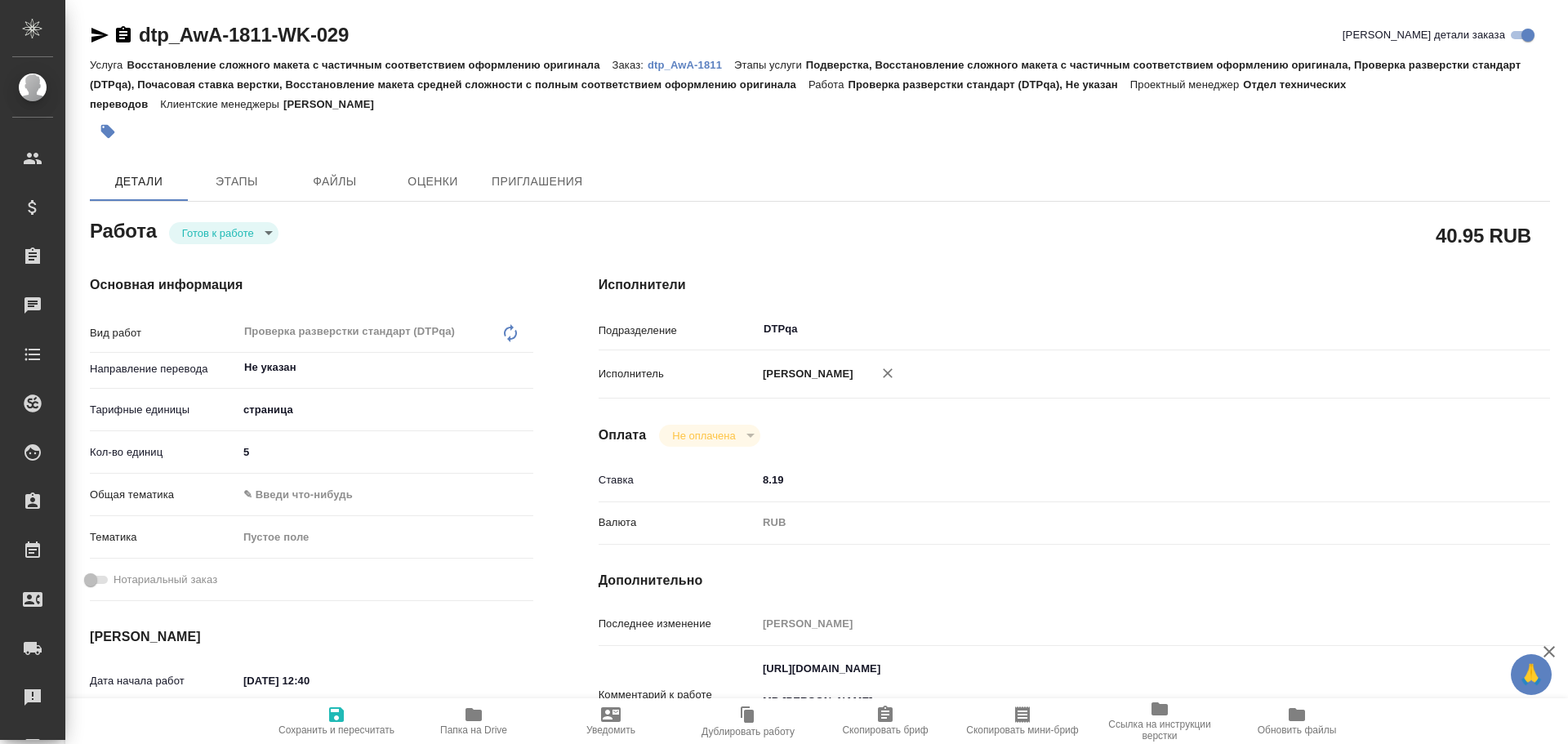
click at [202, 239] on body "🙏 .cls-1 fill:#fff; AWATERA Chulets [PERSON_NAME] Спецификации Заказы Чаты Todo…" at bounding box center [784, 372] width 1568 height 744
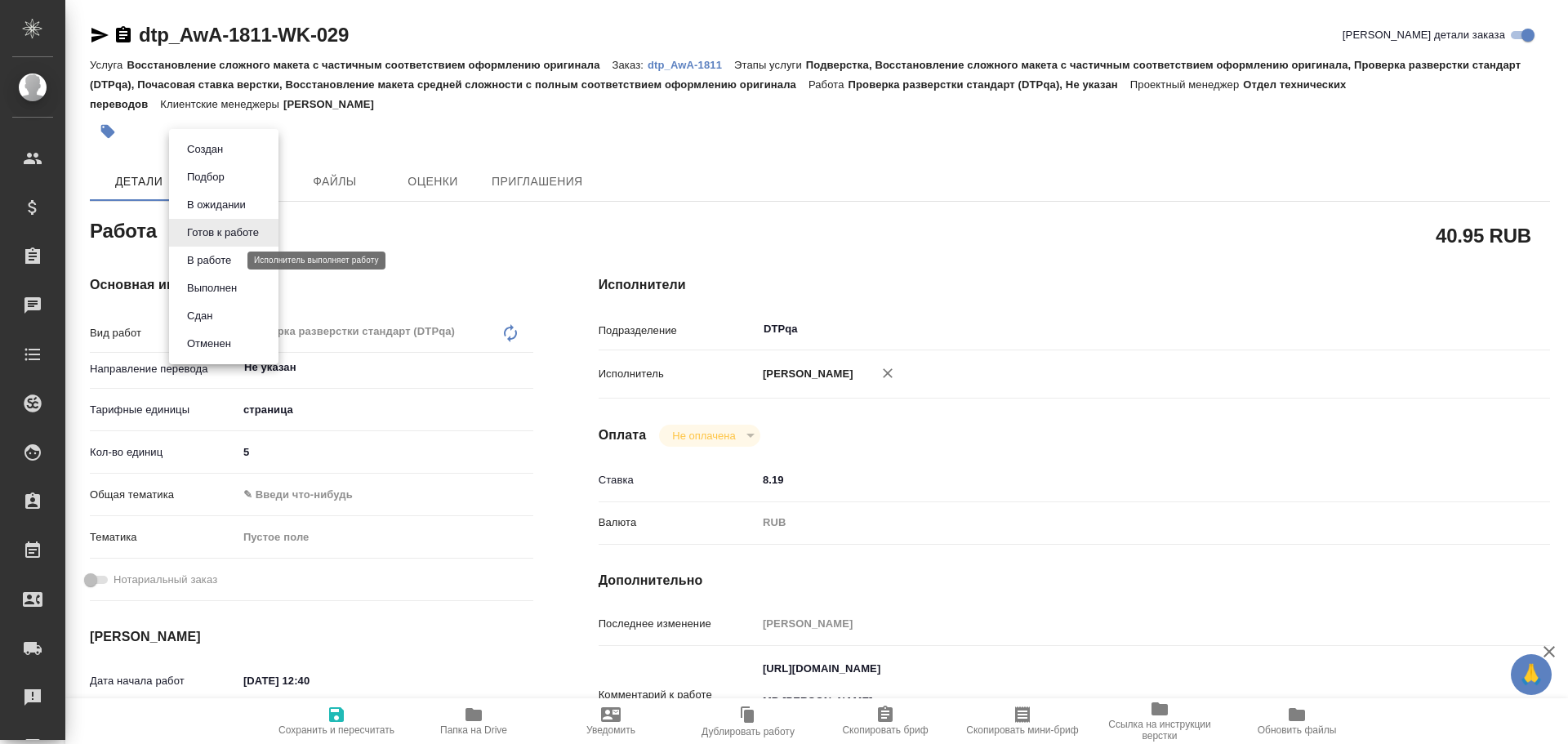
type textarea "x"
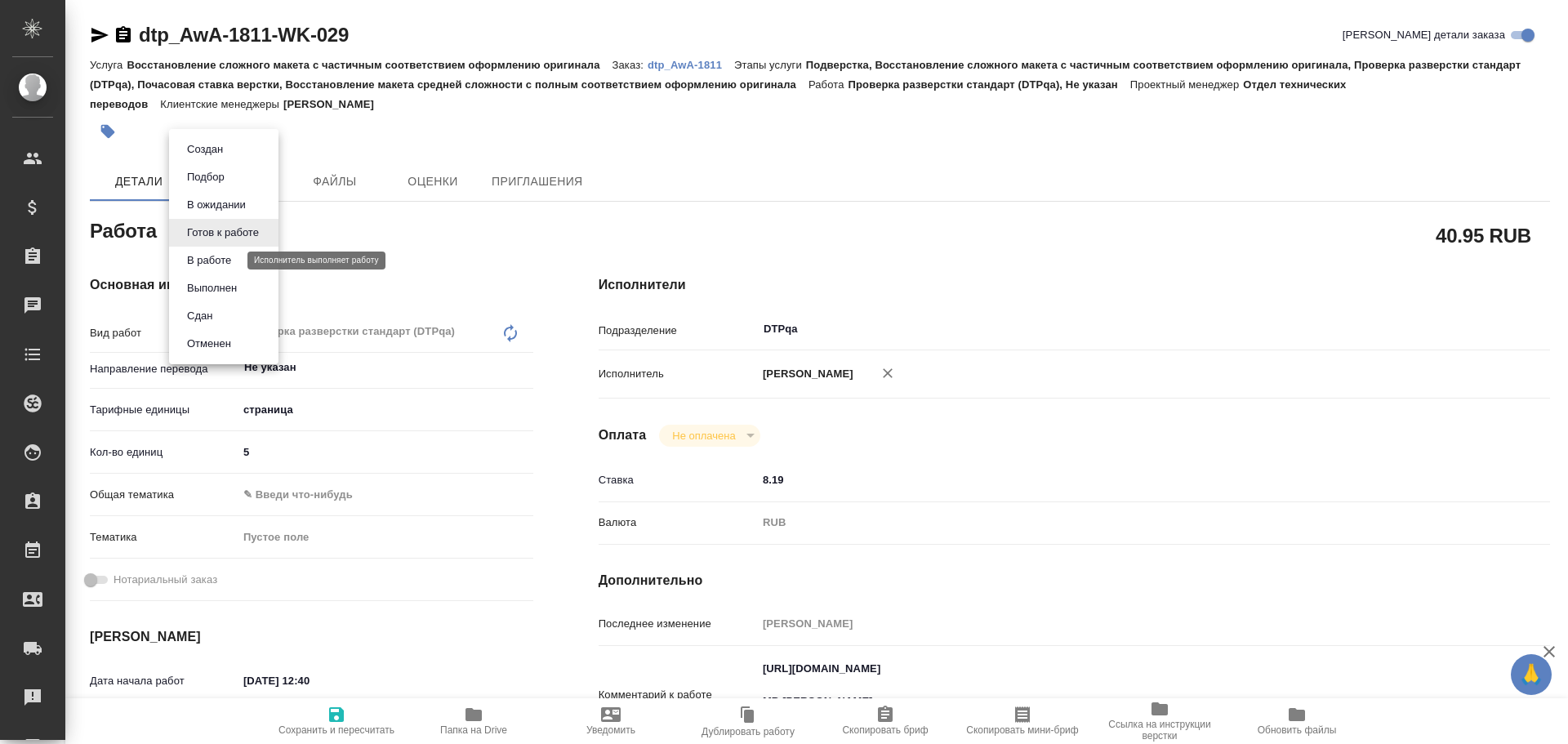
click at [211, 255] on button "В работе" at bounding box center [209, 260] width 54 height 18
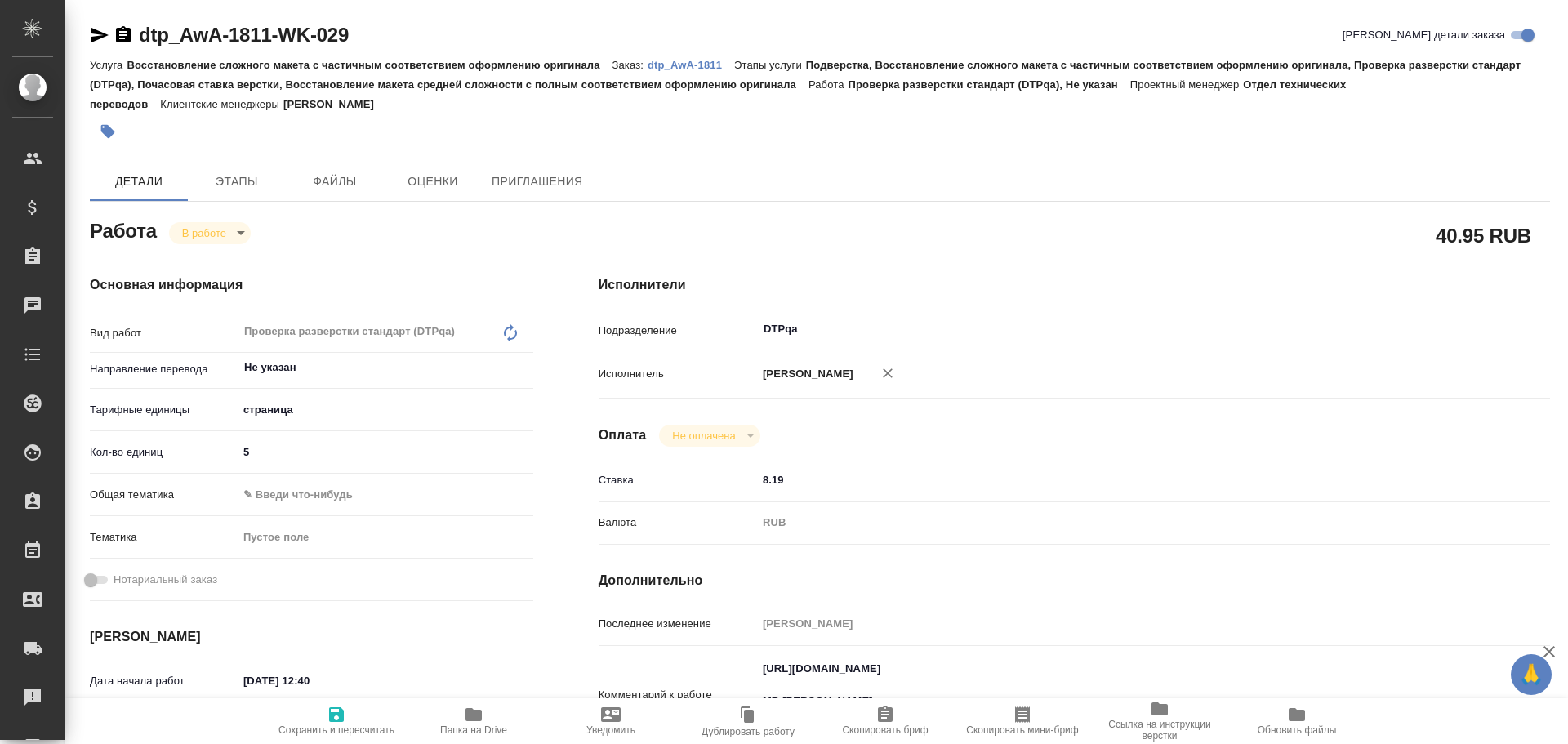
type textarea "x"
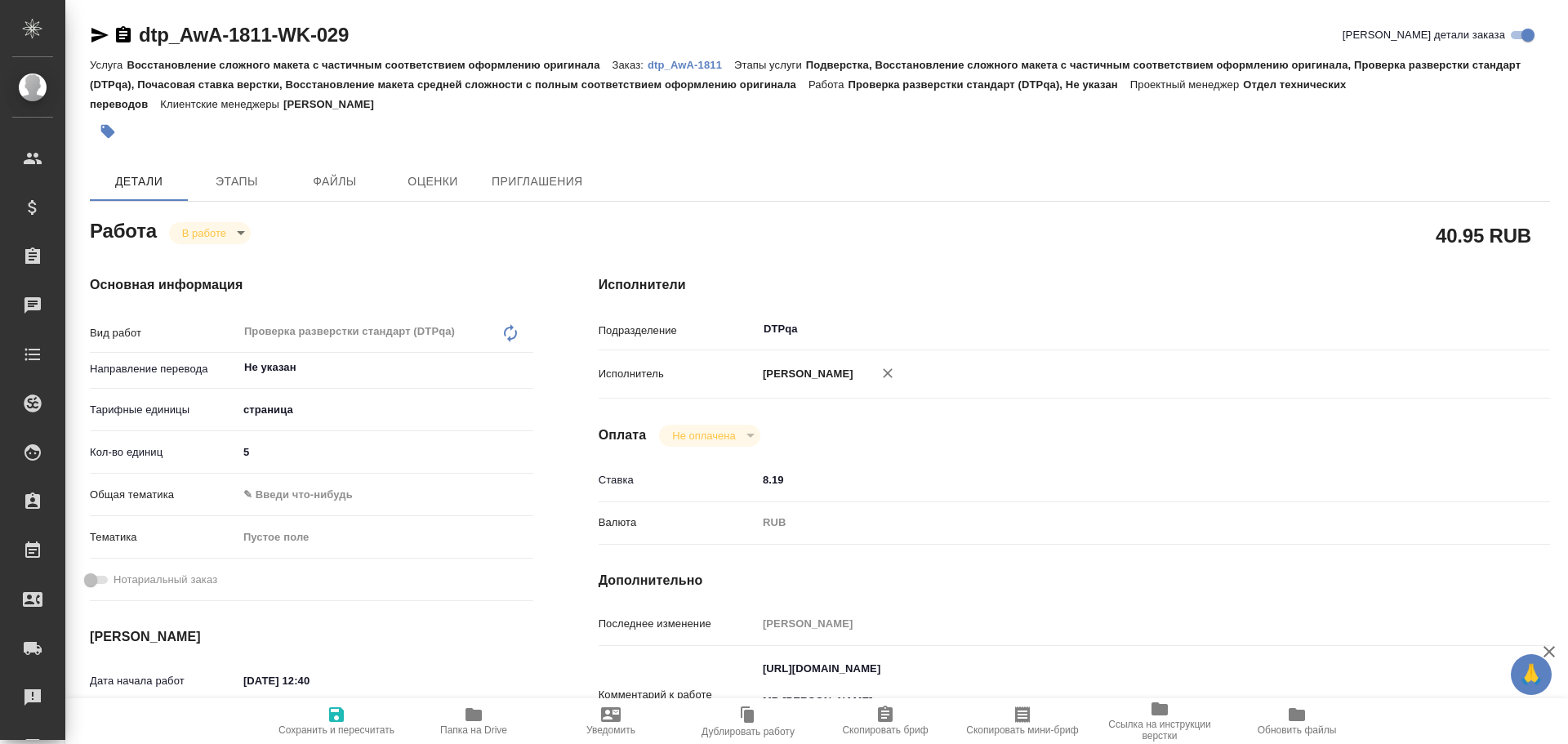
type textarea "x"
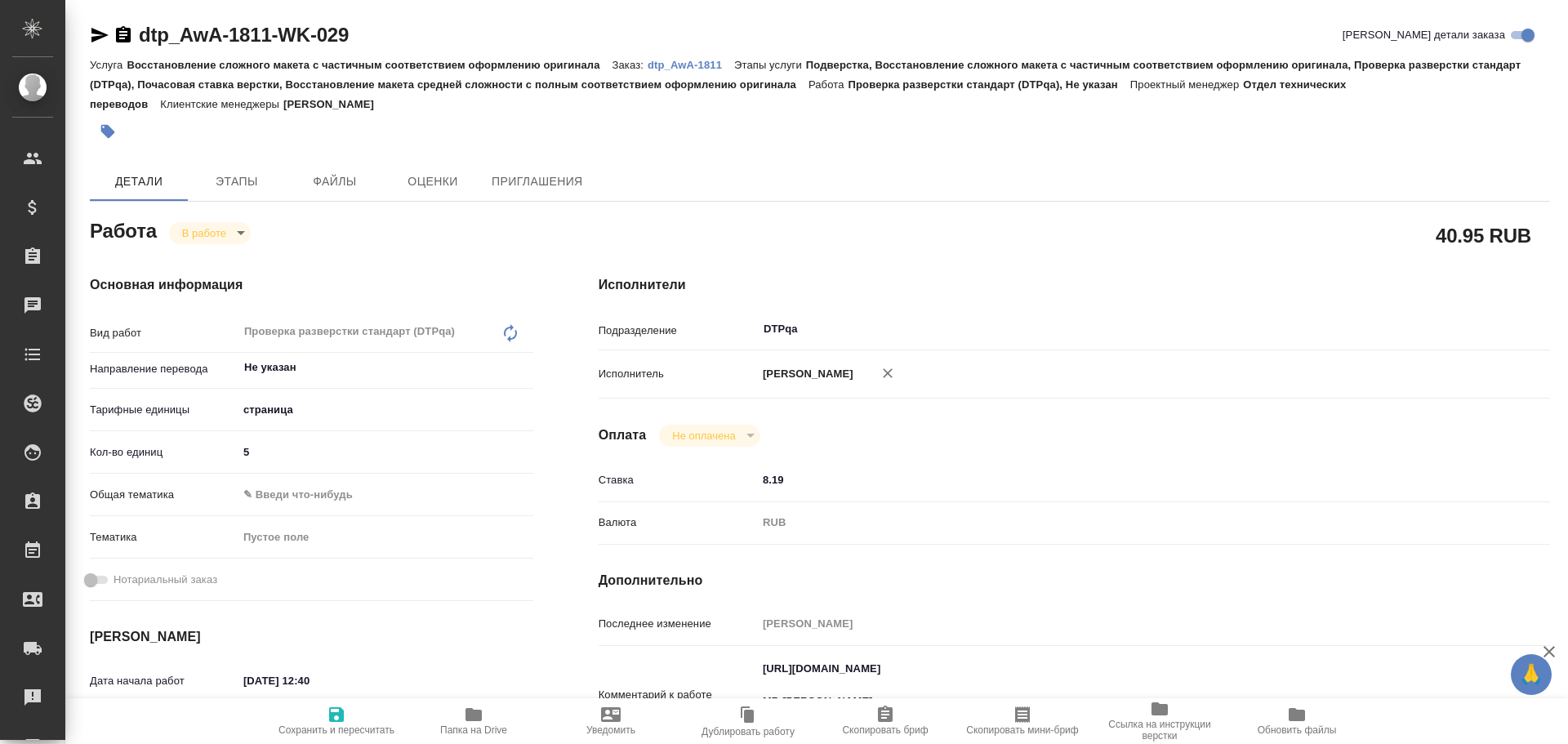
type textarea "x"
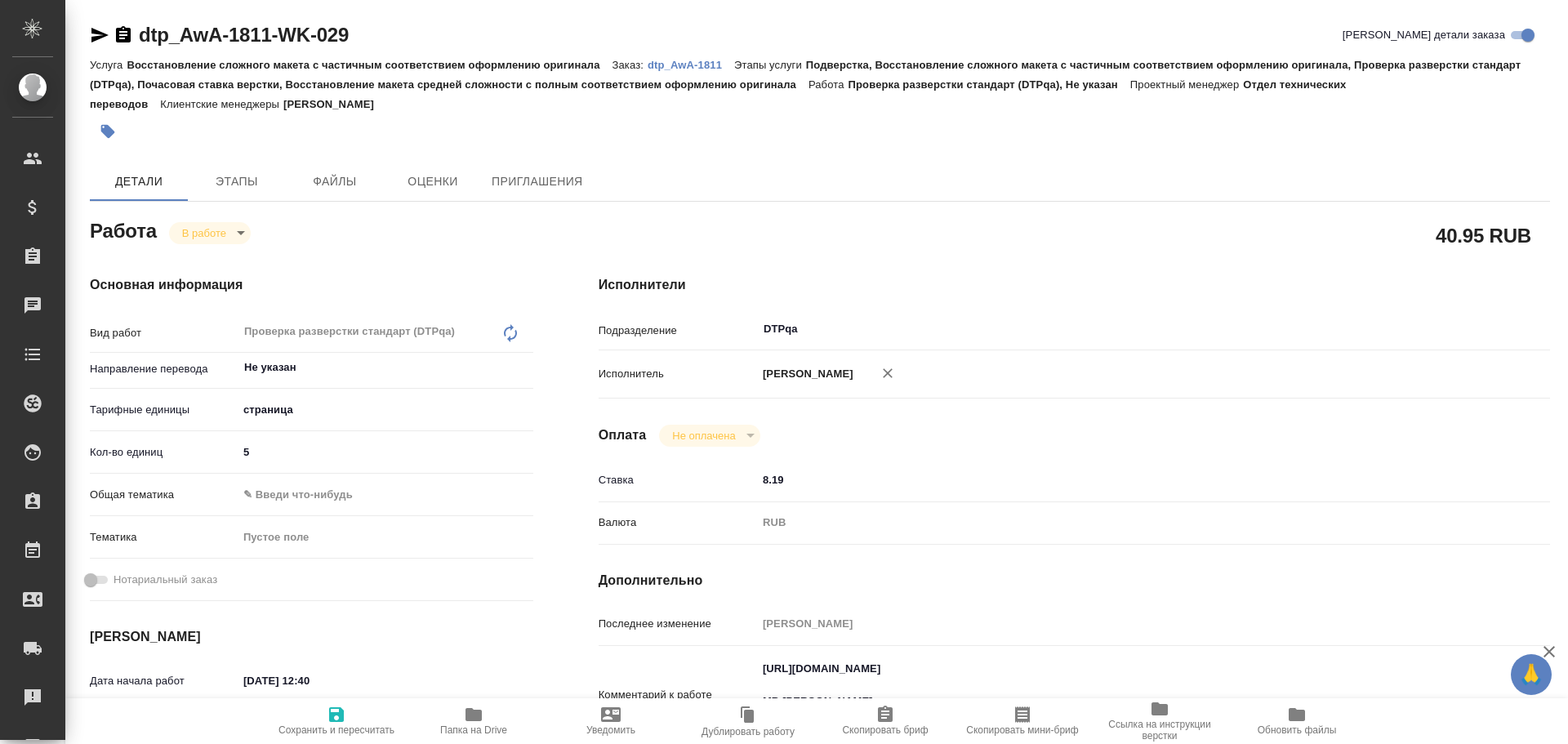
type textarea "x"
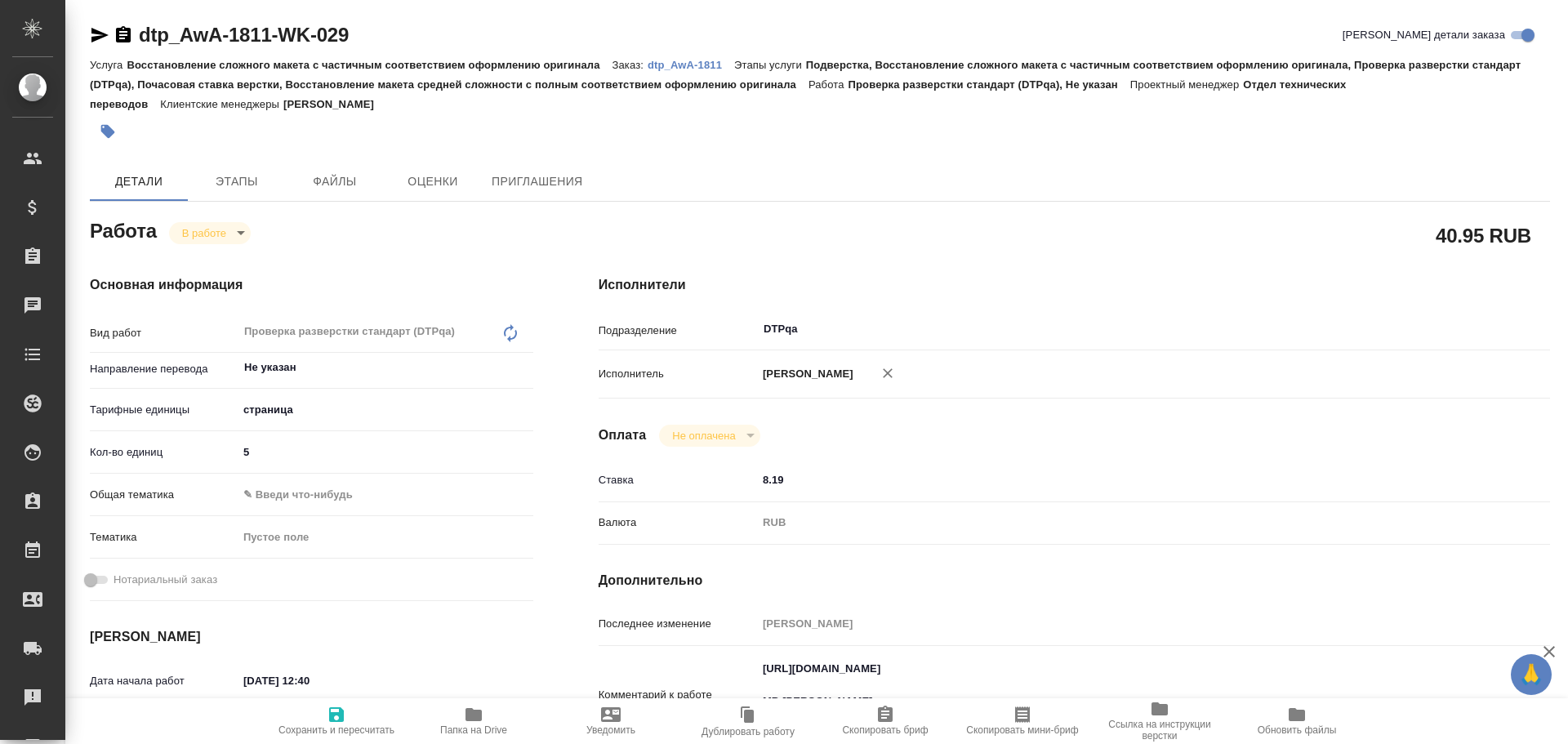
click at [344, 715] on icon "button" at bounding box center [336, 715] width 15 height 15
type textarea "x"
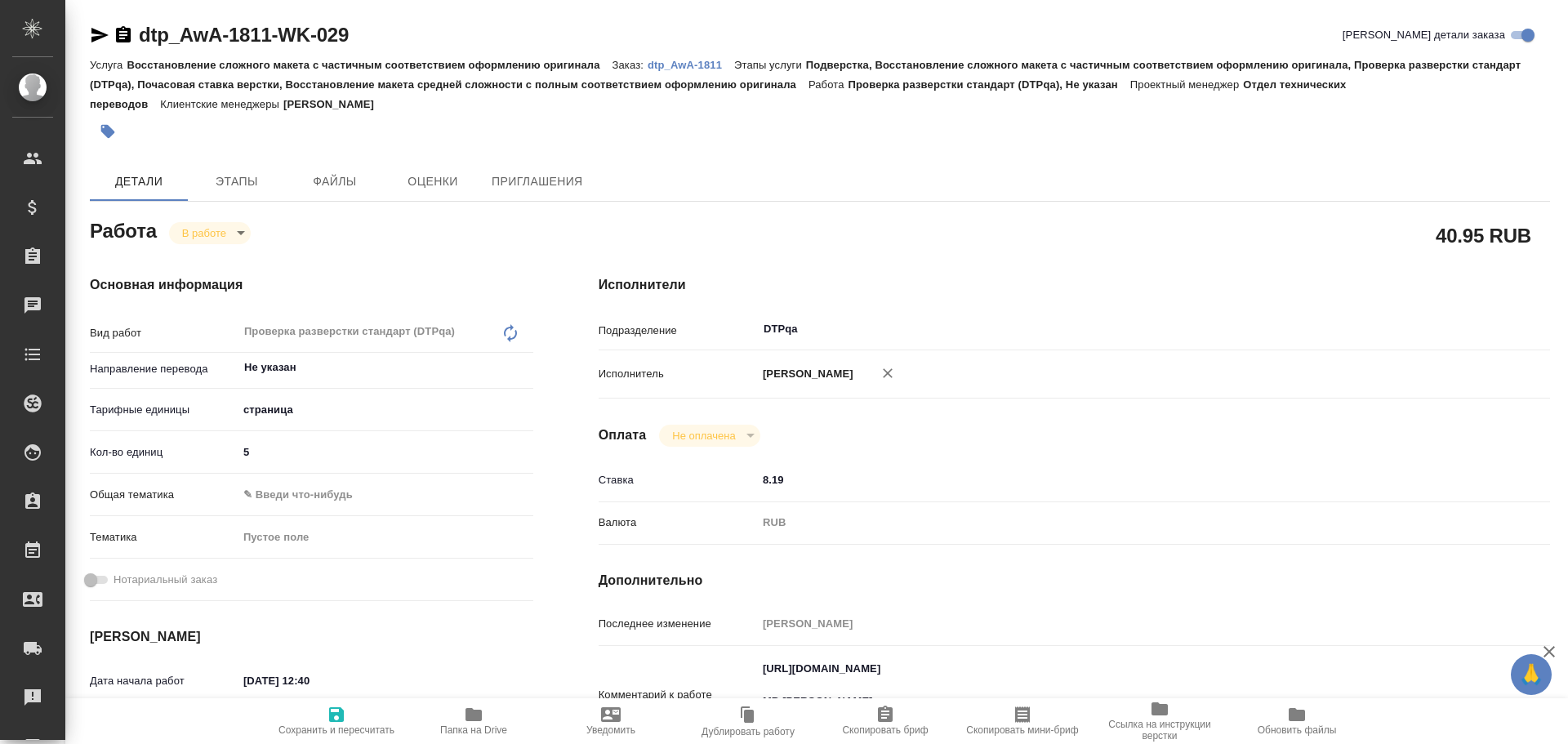
type textarea "x"
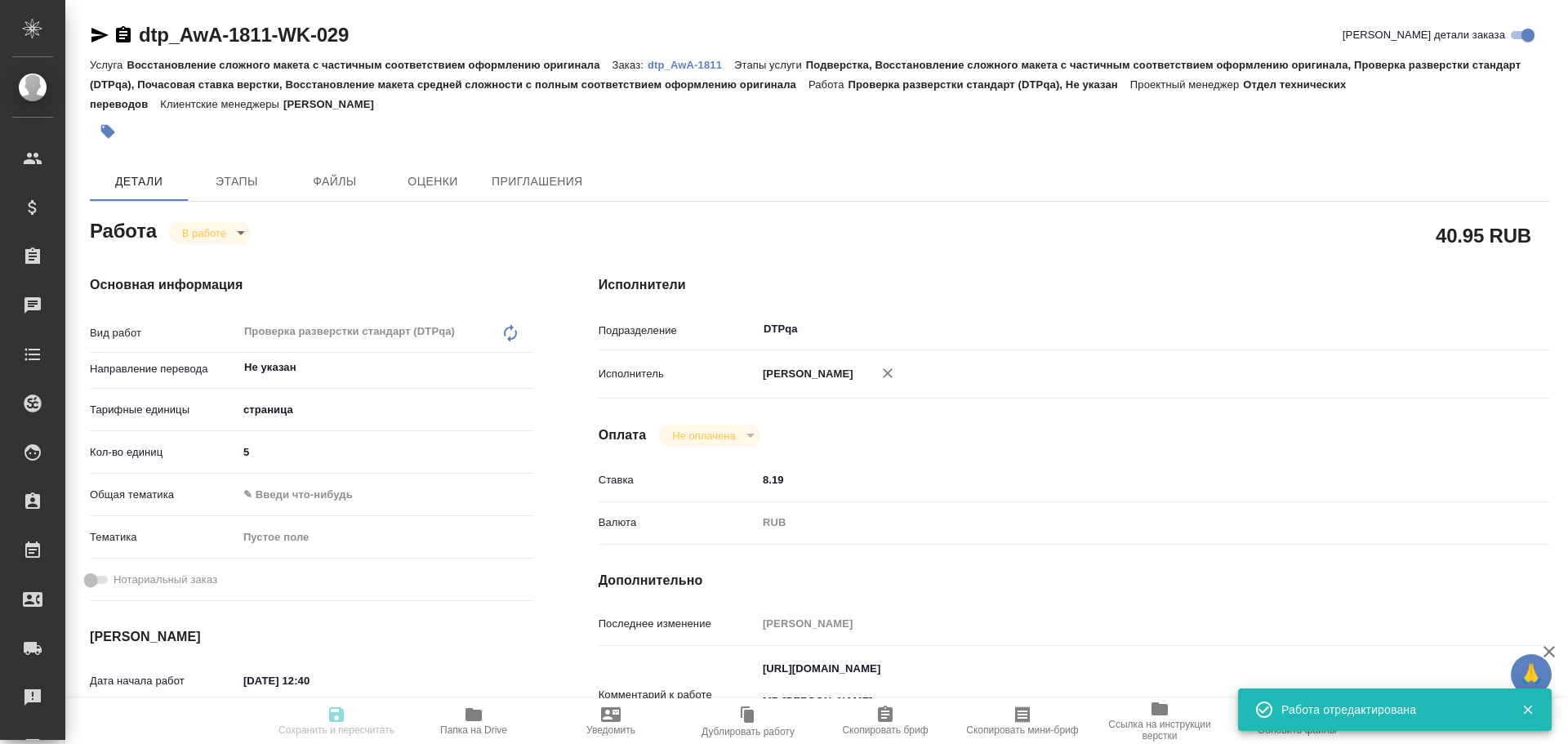
type input "inProgress"
type textarea "Проверка разверстки стандарт (DTPqa)"
type textarea "x"
type input "Не указан"
type input "5a8b1489cc6b4906c91bfdb2"
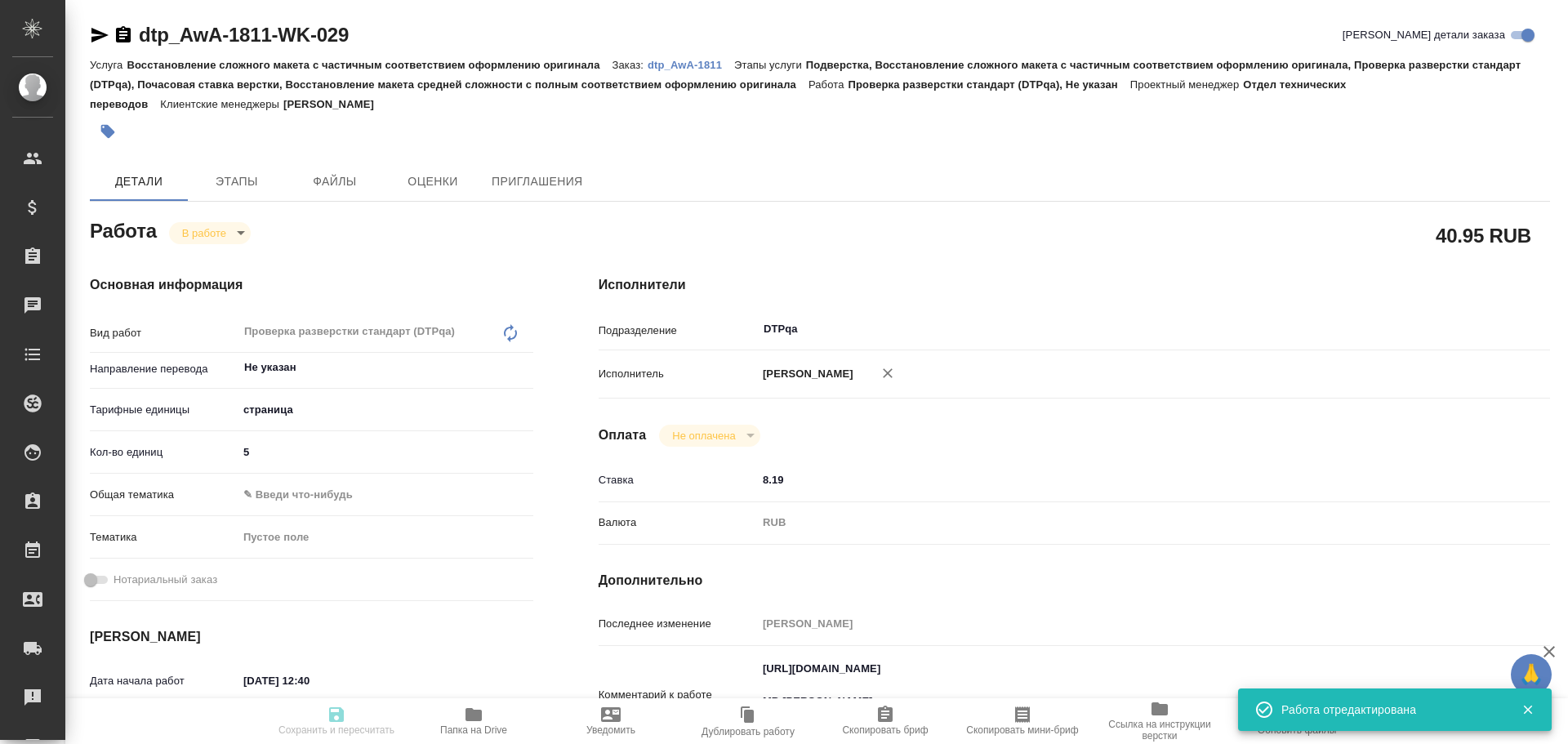
type input "5"
type input "[DATE] 12:40"
type input "[DATE] 13:09"
type input "[DATE] 14:00"
type input "[DATE] 23:59"
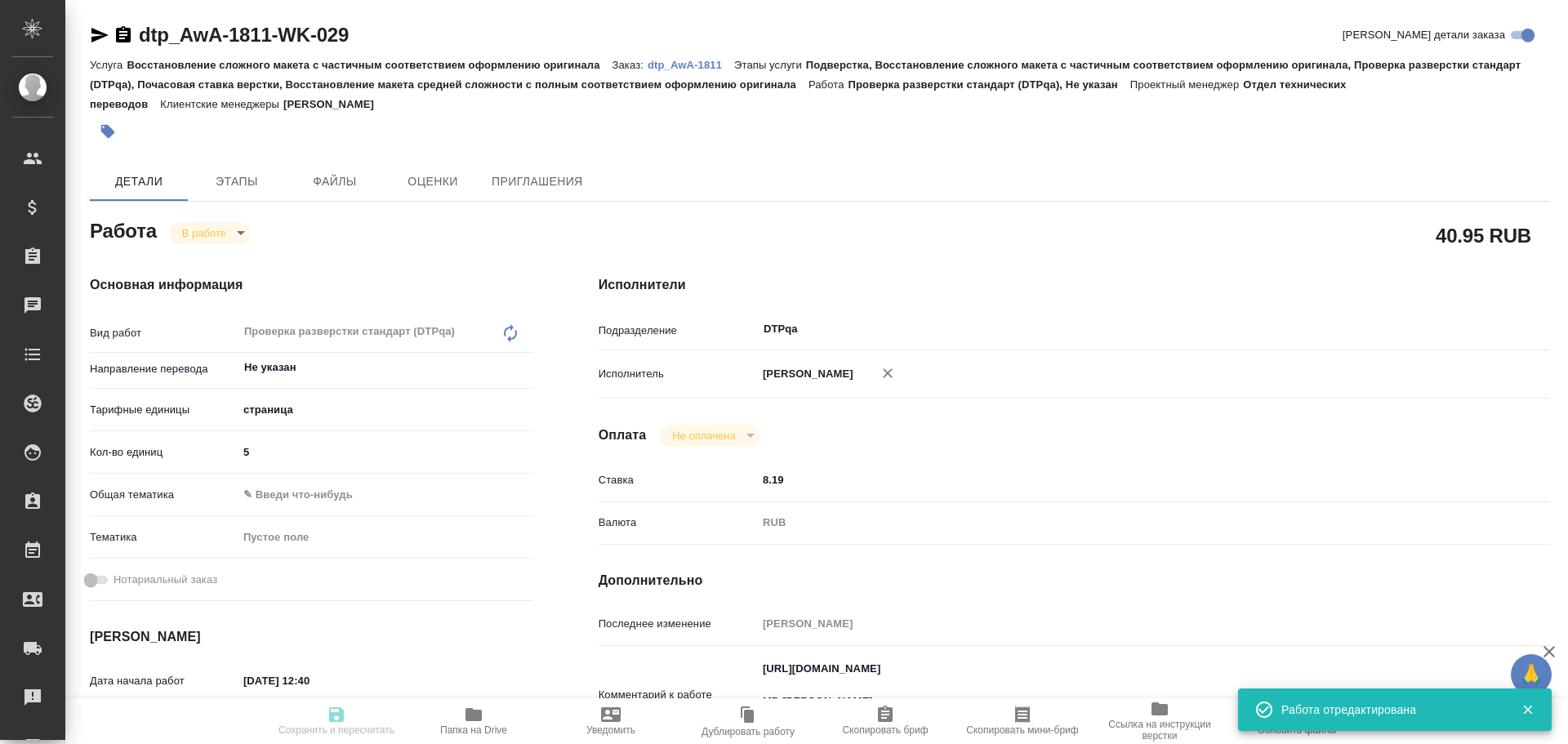
type input "DTPqa"
type input "notPayed"
type input "8.19"
type input "RUB"
type input "[PERSON_NAME]"
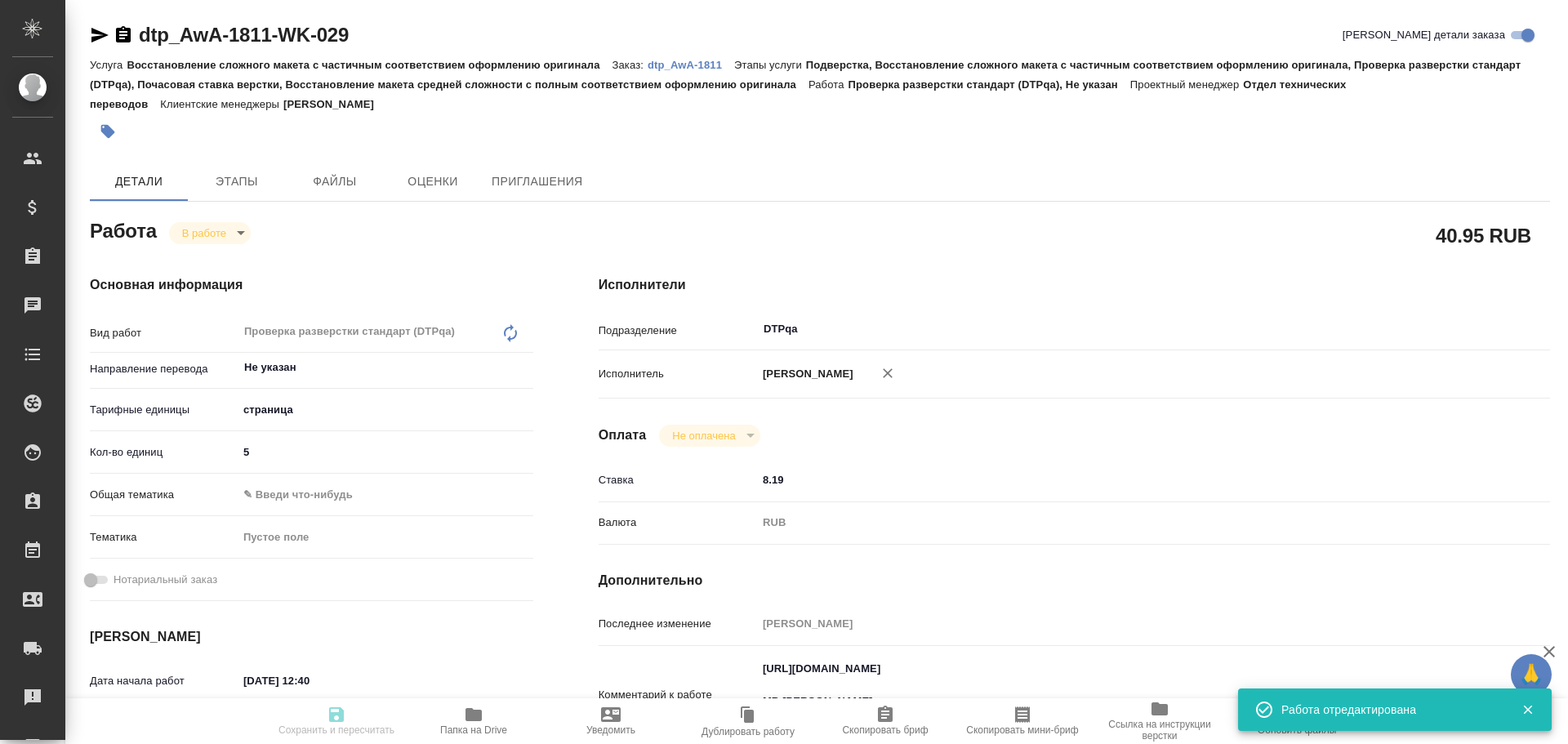
type textarea "[URL][DOMAIN_NAME] МВ [PERSON_NAME] [ Заявка№2025081899000202]"
type textarea "x"
type textarea "/Clients/Awatera/Orders/dtp_AwA-1811/DTP/dtp_AwA-1811-WK-029"
type textarea "x"
type input "dtp_AwA-1811"
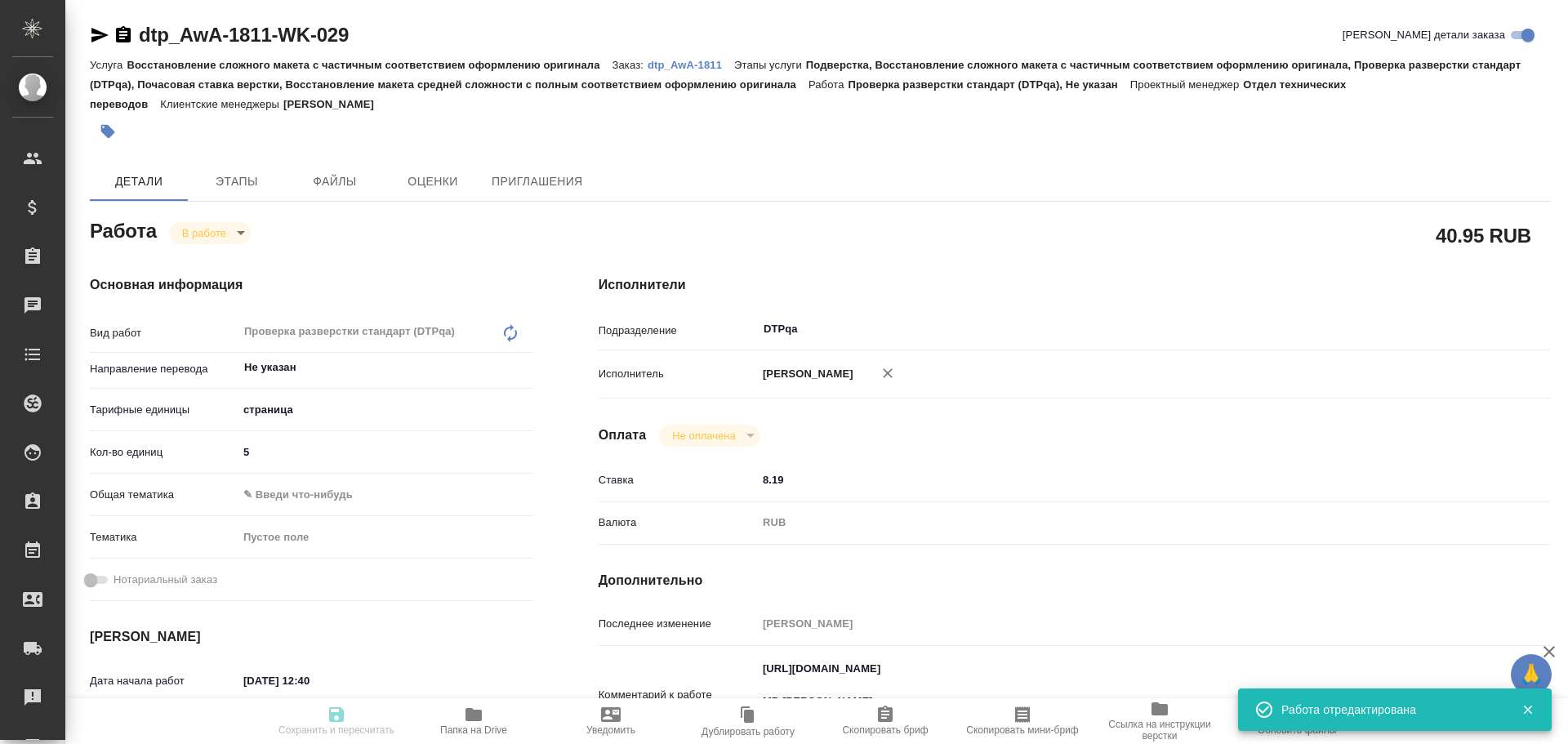
type input "Восстановление сложного макета с частичным соответствием оформлению оригинала"
type input "Подверстка, Восстановление сложного макета с частичным соответствием оформлению…"
type input "[PERSON_NAME]"
type input "Отдел верстки и дизайна, [PERSON_NAME], [PERSON_NAME]"
type input "/Clients/Awatera/Orders/dtp_AwA-1811"
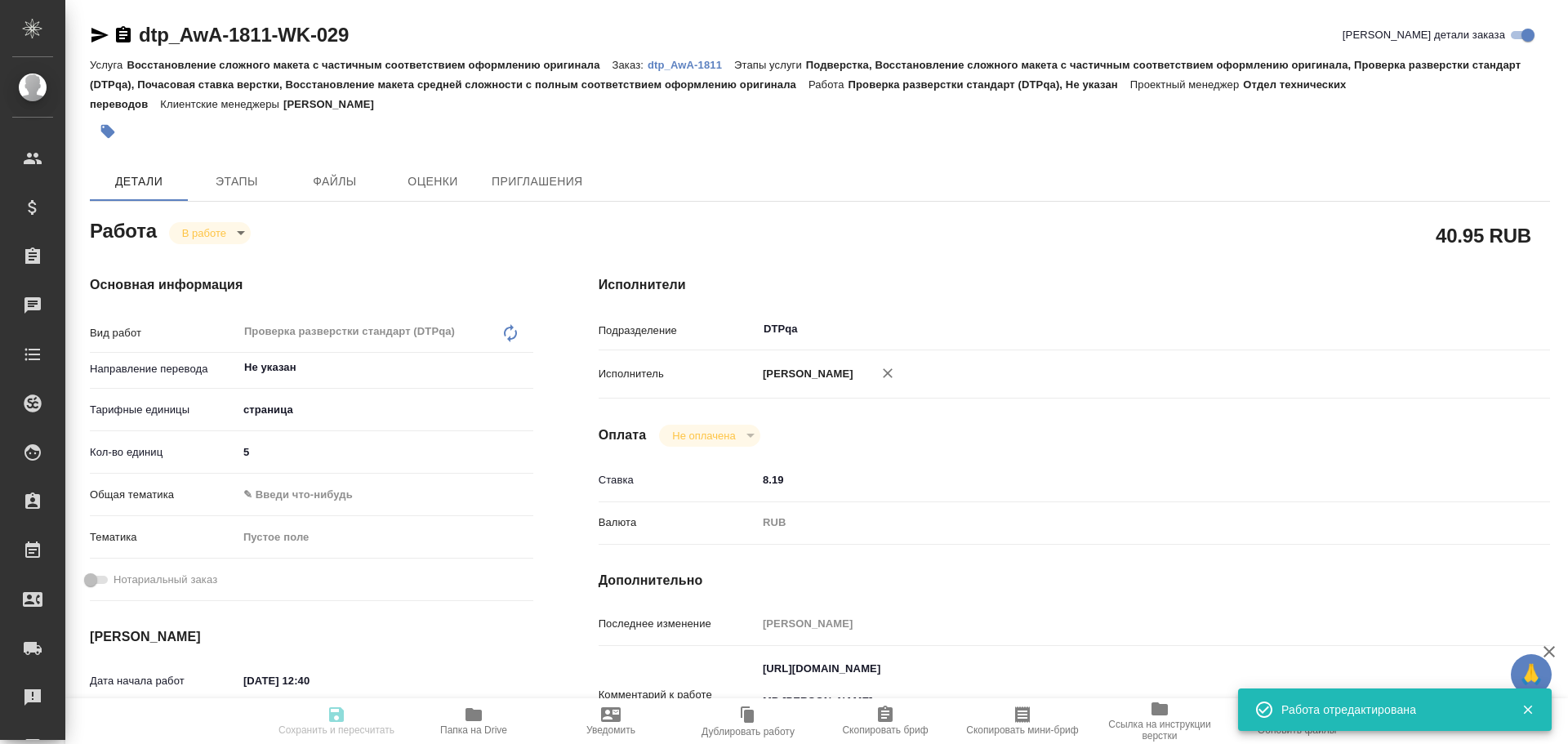
type textarea "x"
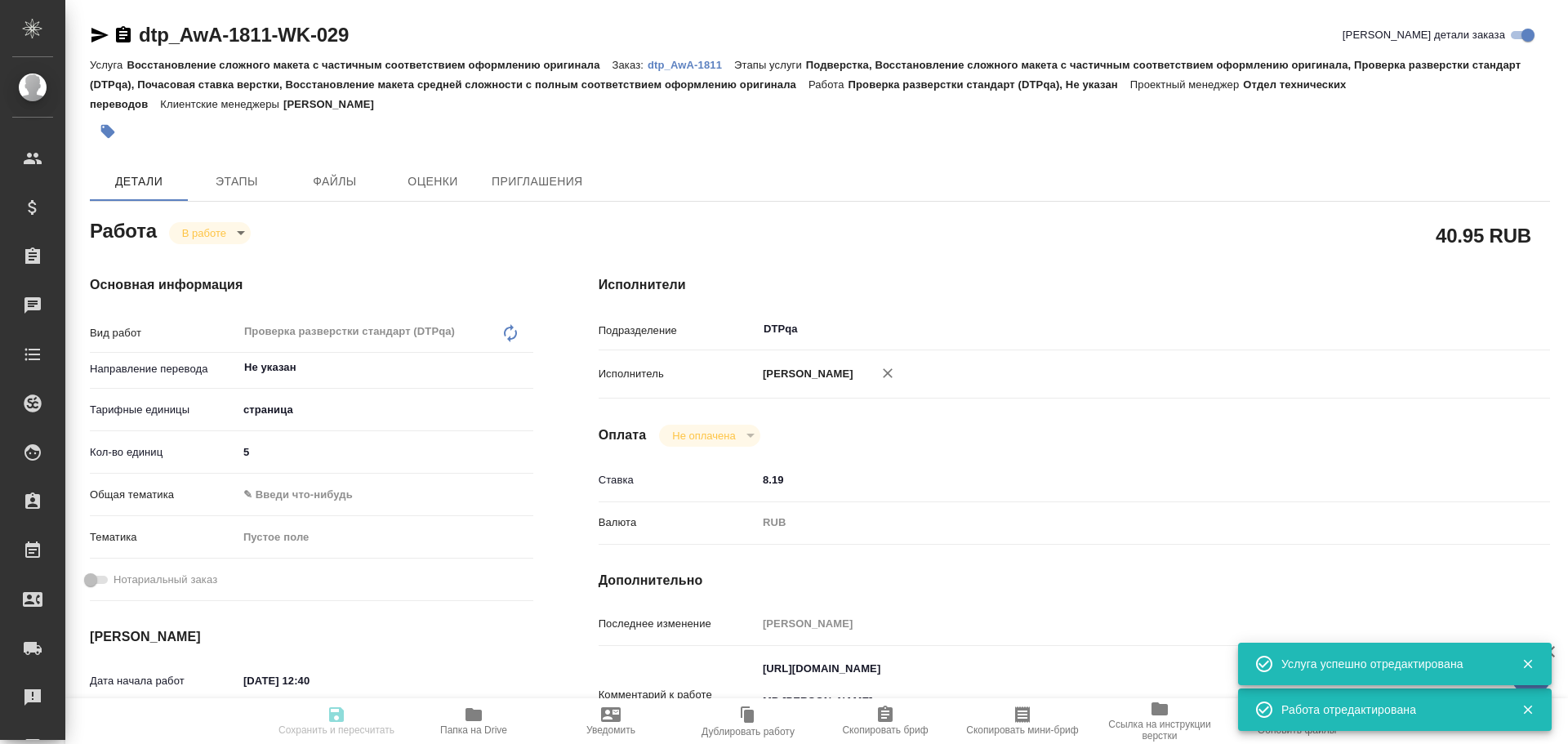
type textarea "x"
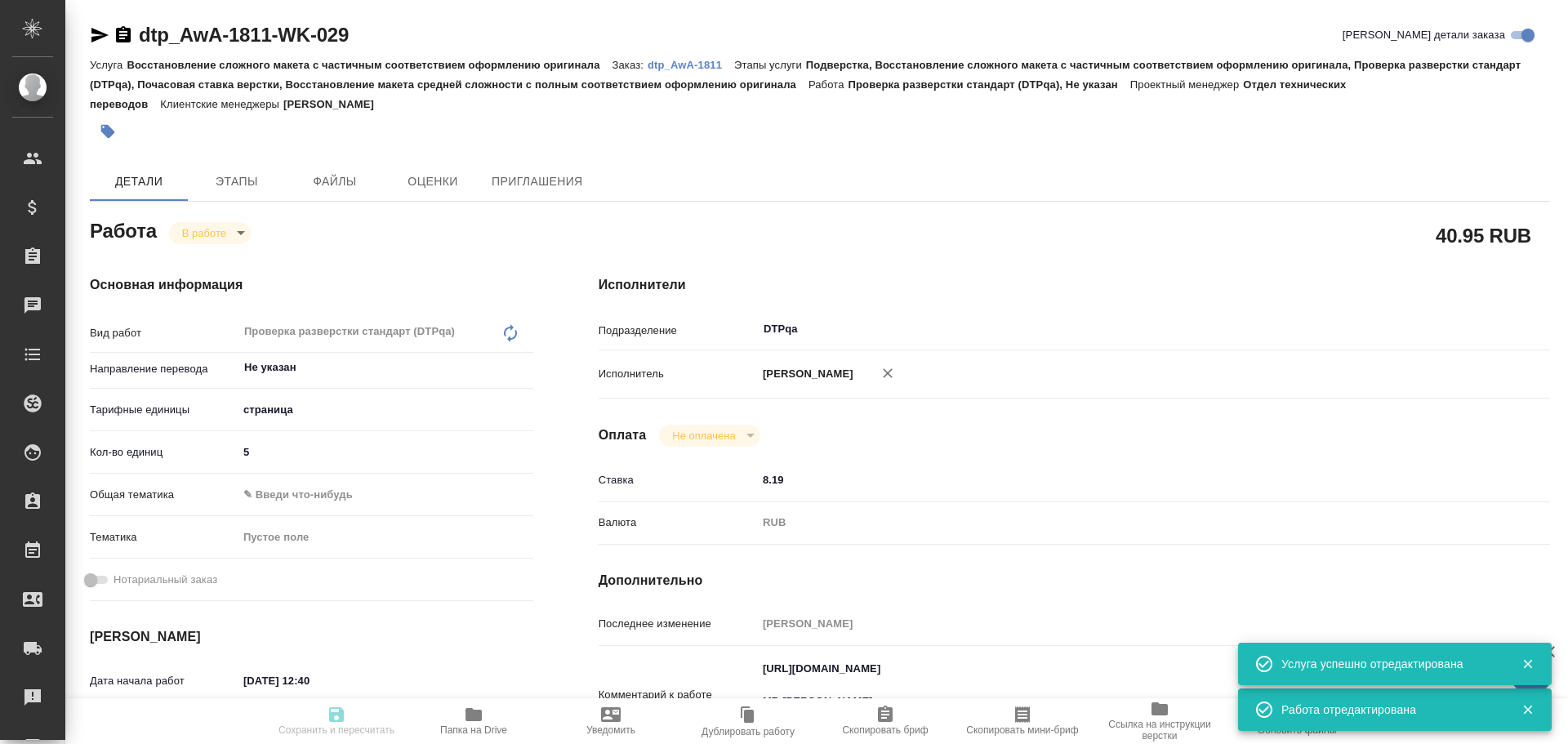
type textarea "x"
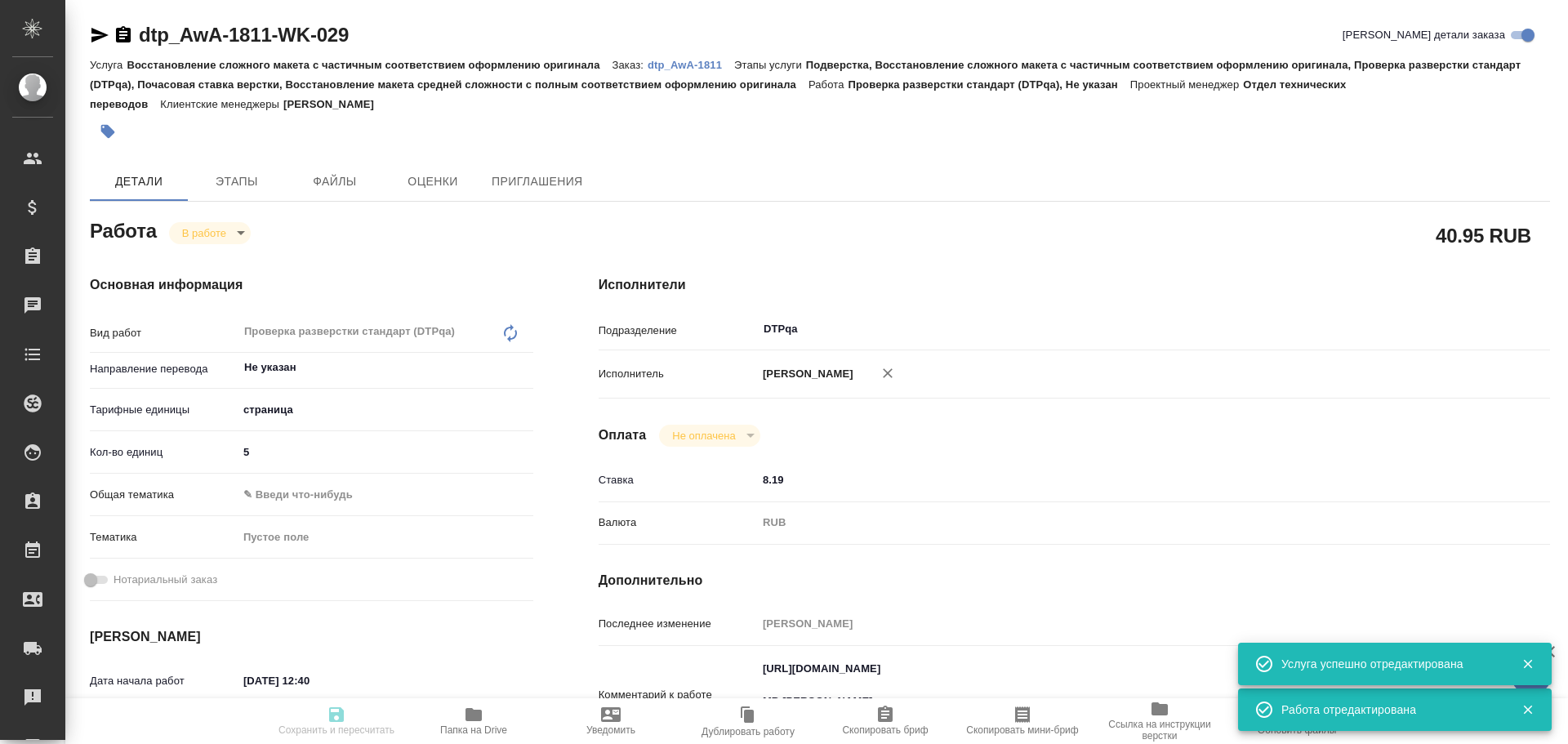
type textarea "x"
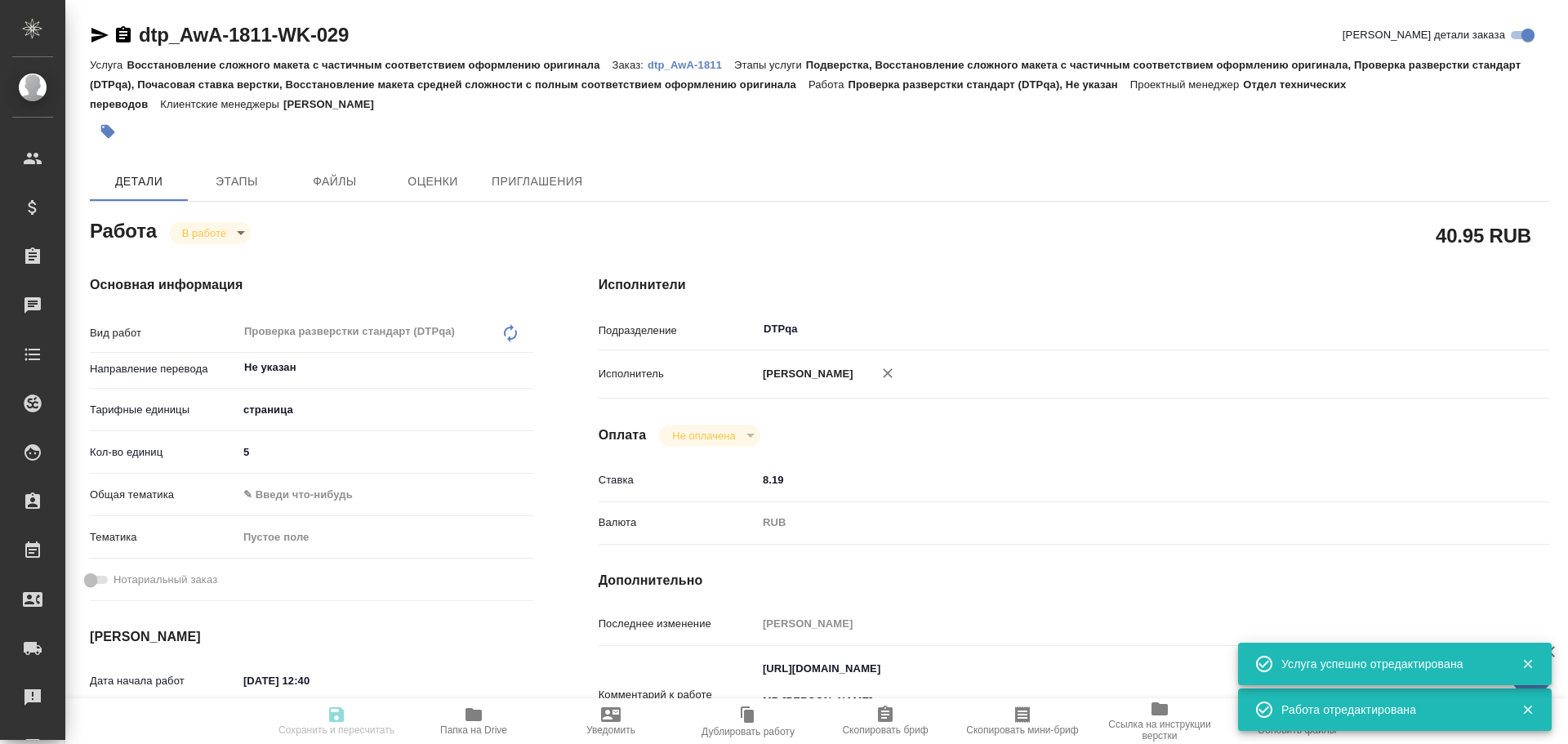
type textarea "x"
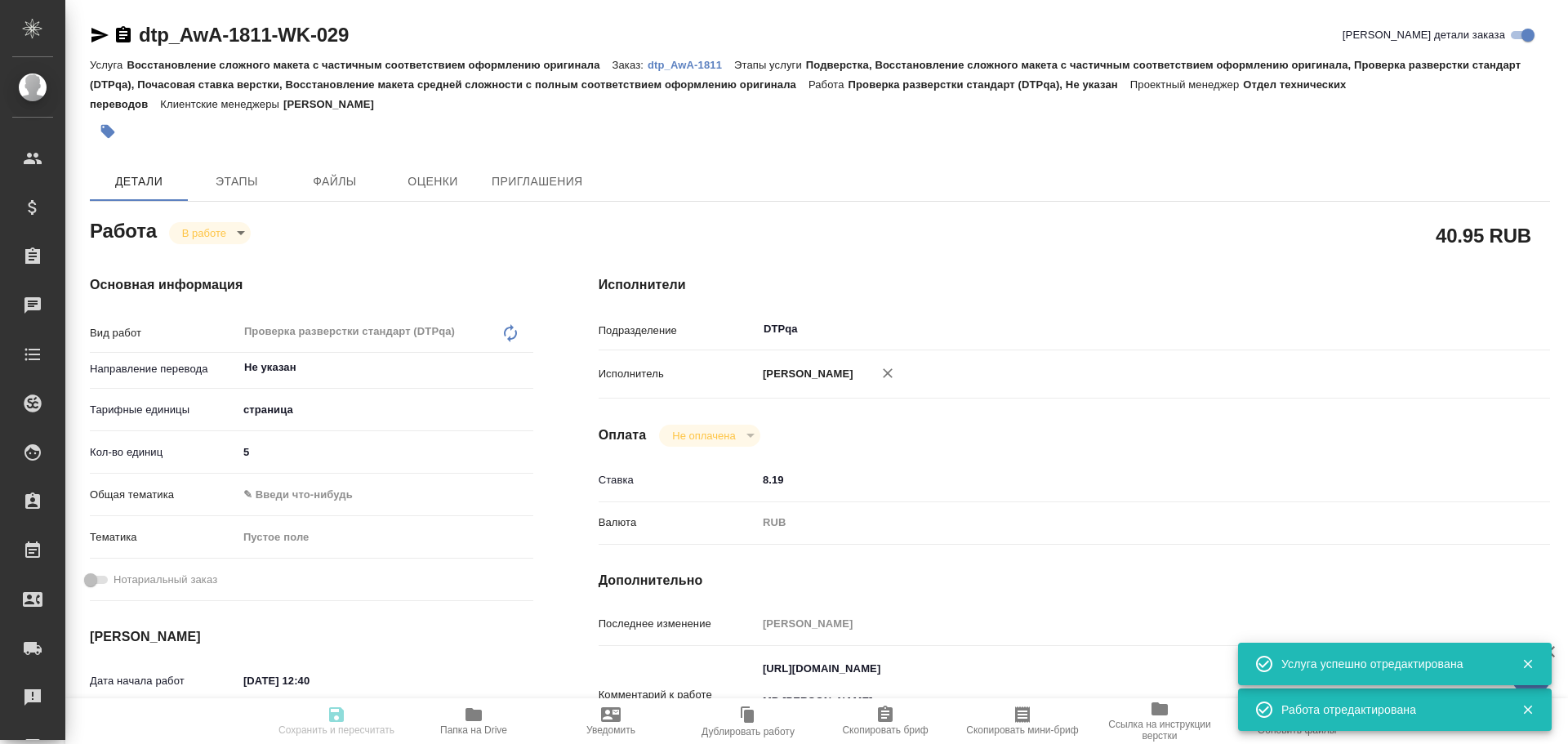
type textarea "x"
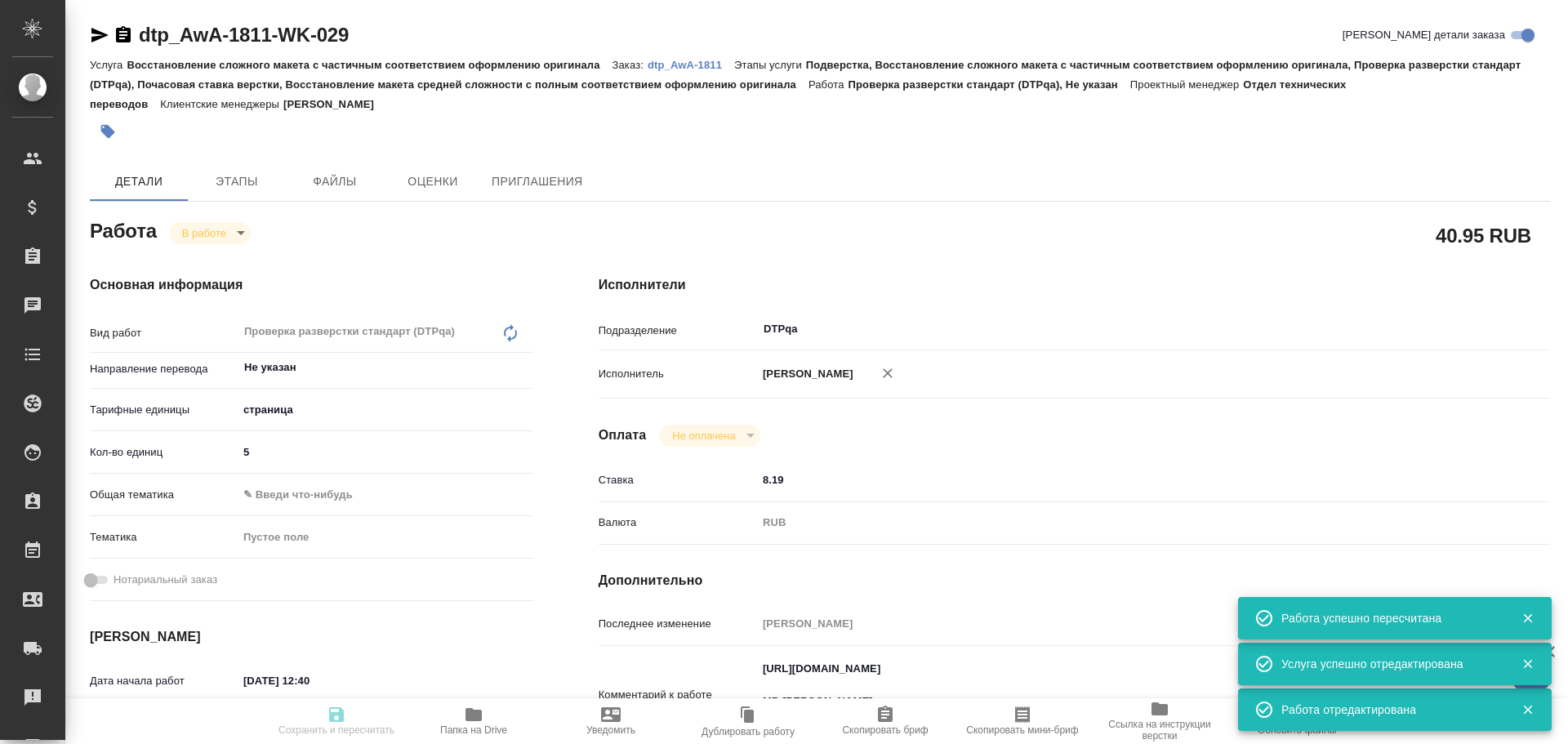
type input "inProgress"
type textarea "Проверка разверстки стандарт (DTPqa)"
type textarea "x"
type input "Не указан"
type input "5a8b1489cc6b4906c91bfdb2"
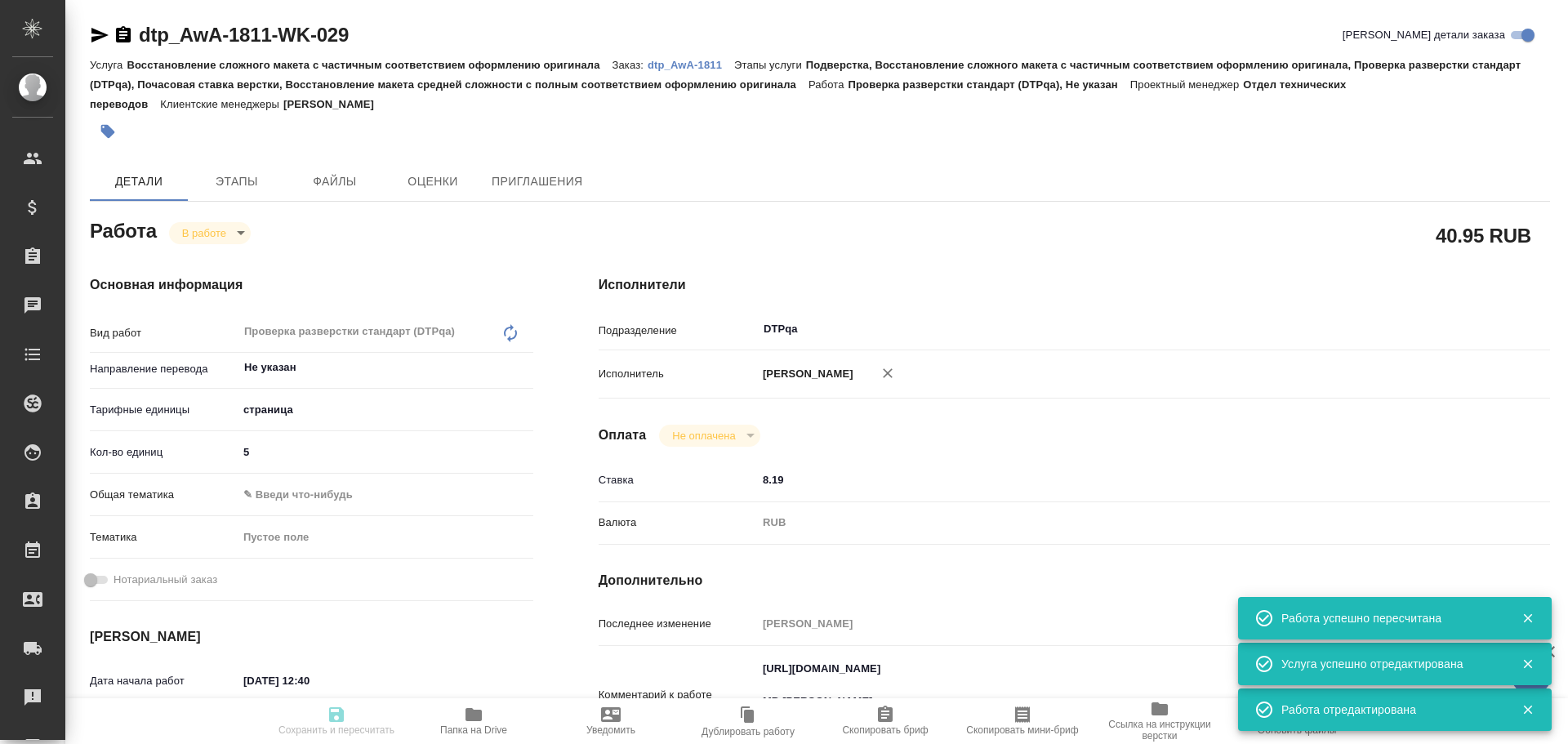
type input "5"
type input "19.08.2025 12:40"
type input "19.08.2025 13:09"
type input "19.08.2025 14:00"
type input "31.08.2025 23:59"
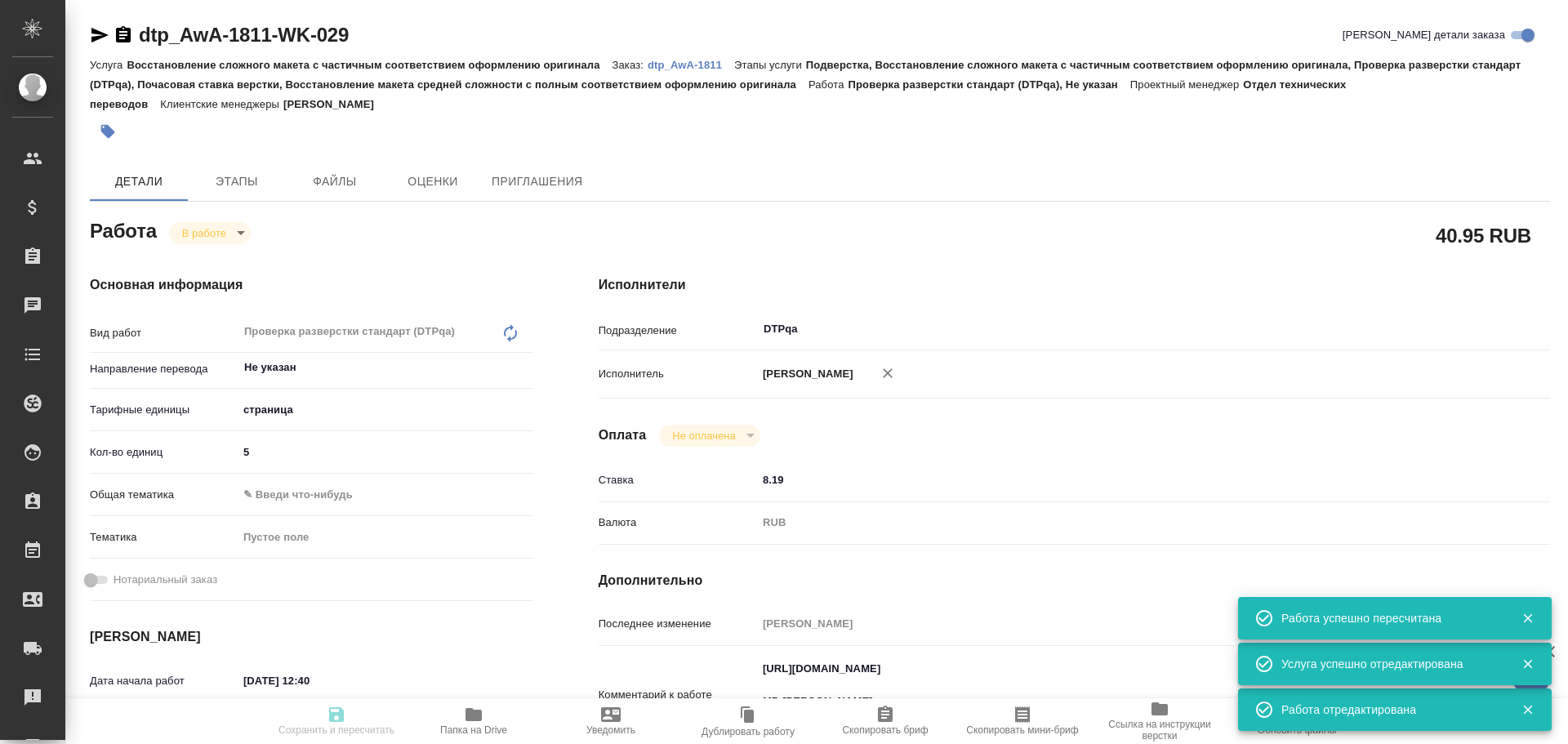
type input "DTPqa"
type input "notPayed"
type input "8.19"
type input "RUB"
type input "Чулец Елена"
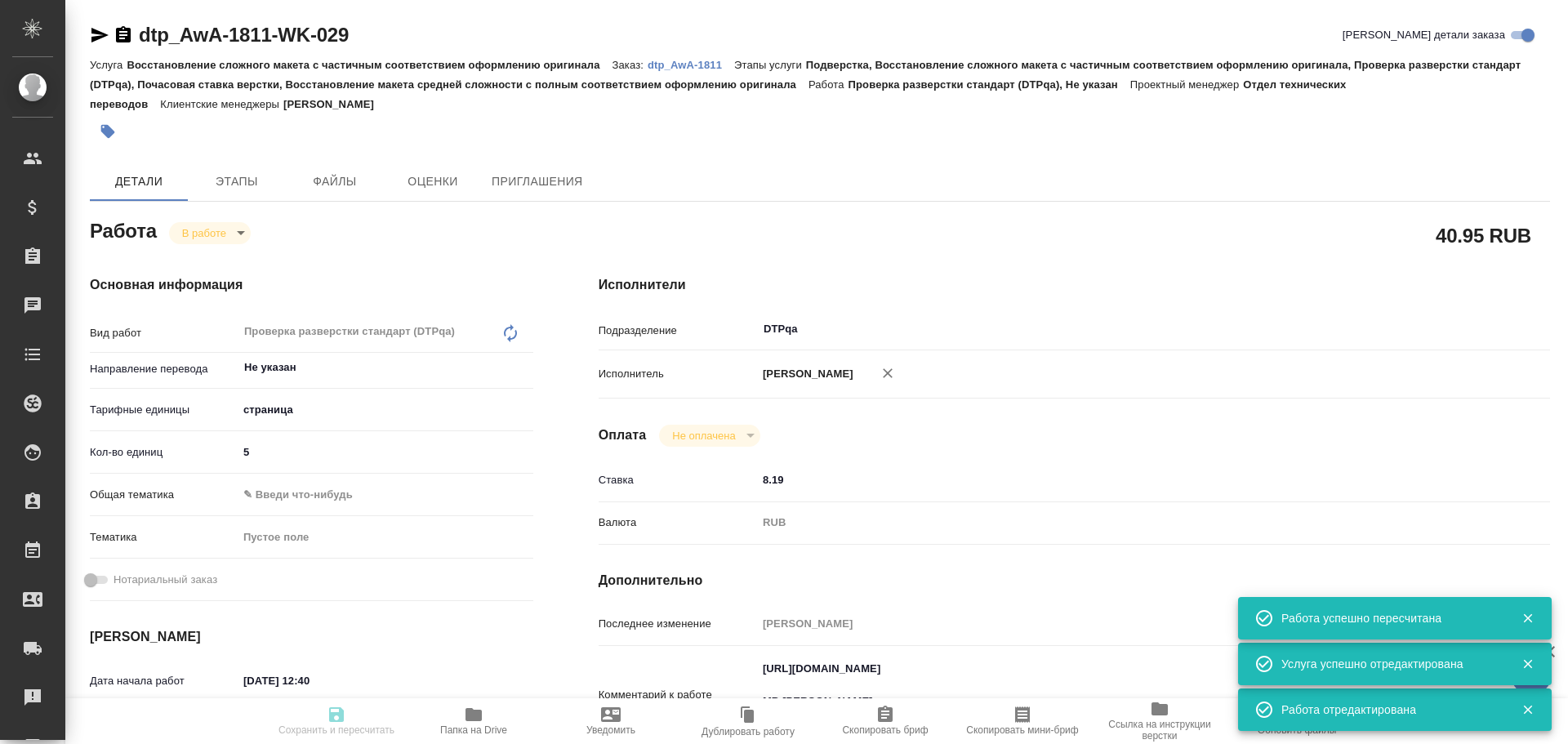
type textarea "https://tera.awatera.com/Work/68a42349e5b3730cf7b43da3/ МВ Саша Заборова [ Заяв…"
type textarea "x"
type textarea "/Clients/Awatera/Orders/dtp_AwA-1811/DTP/dtp_AwA-1811-WK-029"
type textarea "x"
type input "dtp_AwA-1811"
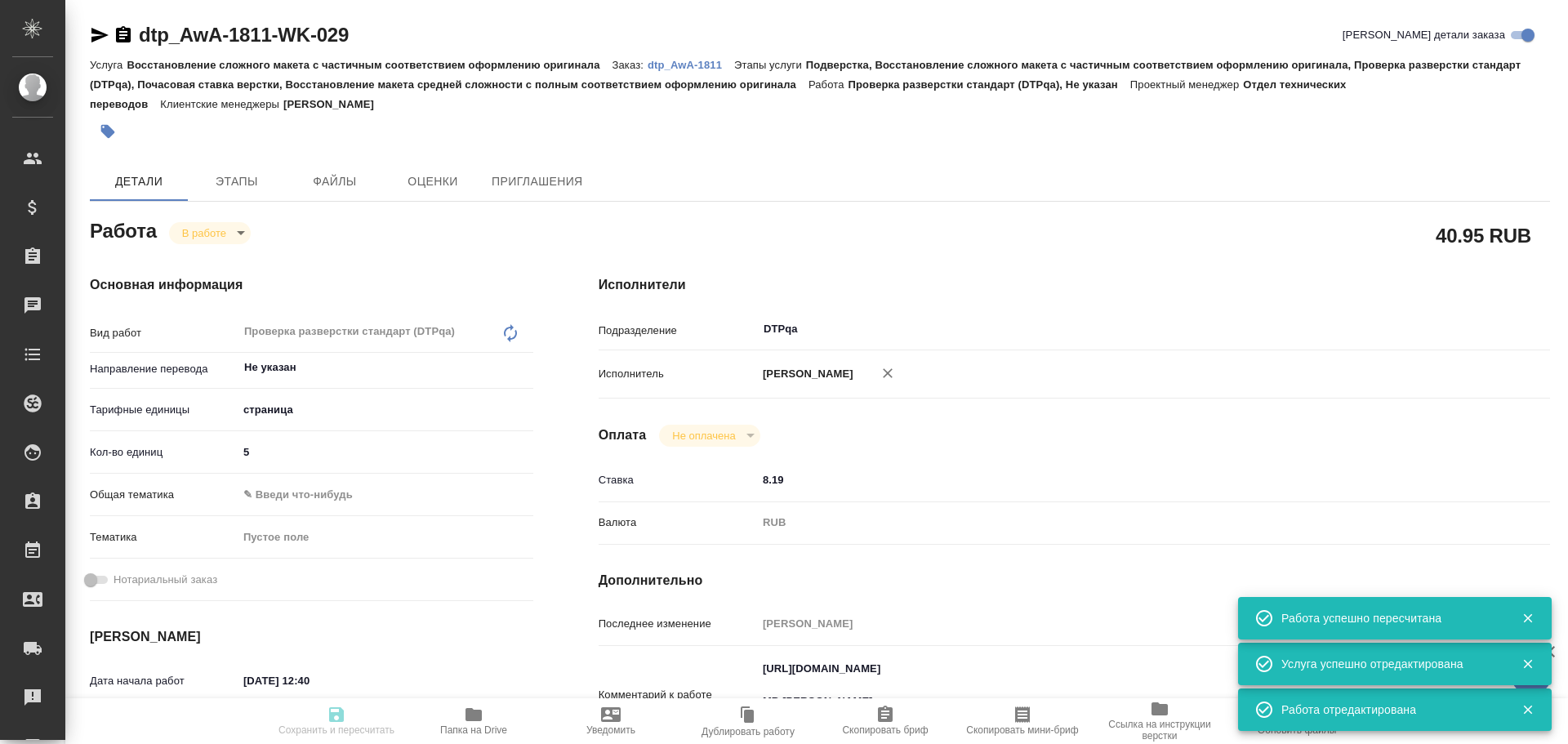
type input "Восстановление сложного макета с частичным соответствием оформлению оригинала"
type input "Подверстка, Восстановление сложного макета с частичным соответствием оформлению…"
type input "[PERSON_NAME]"
type input "Отдел верстки и дизайна, Заборова Александра, Малофеева Екатерина"
type input "/Clients/Awatera/Orders/dtp_AwA-1811"
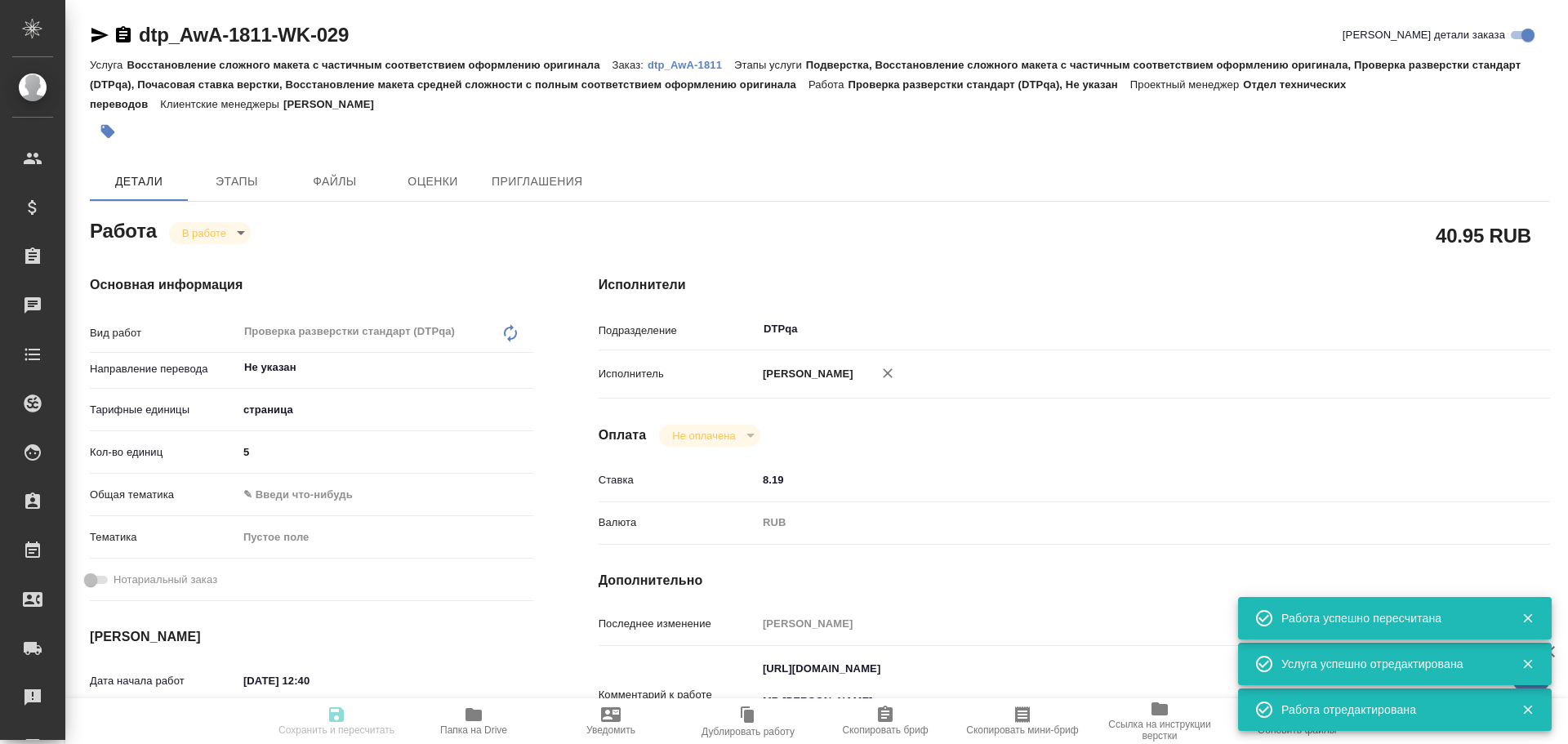
type textarea "x"
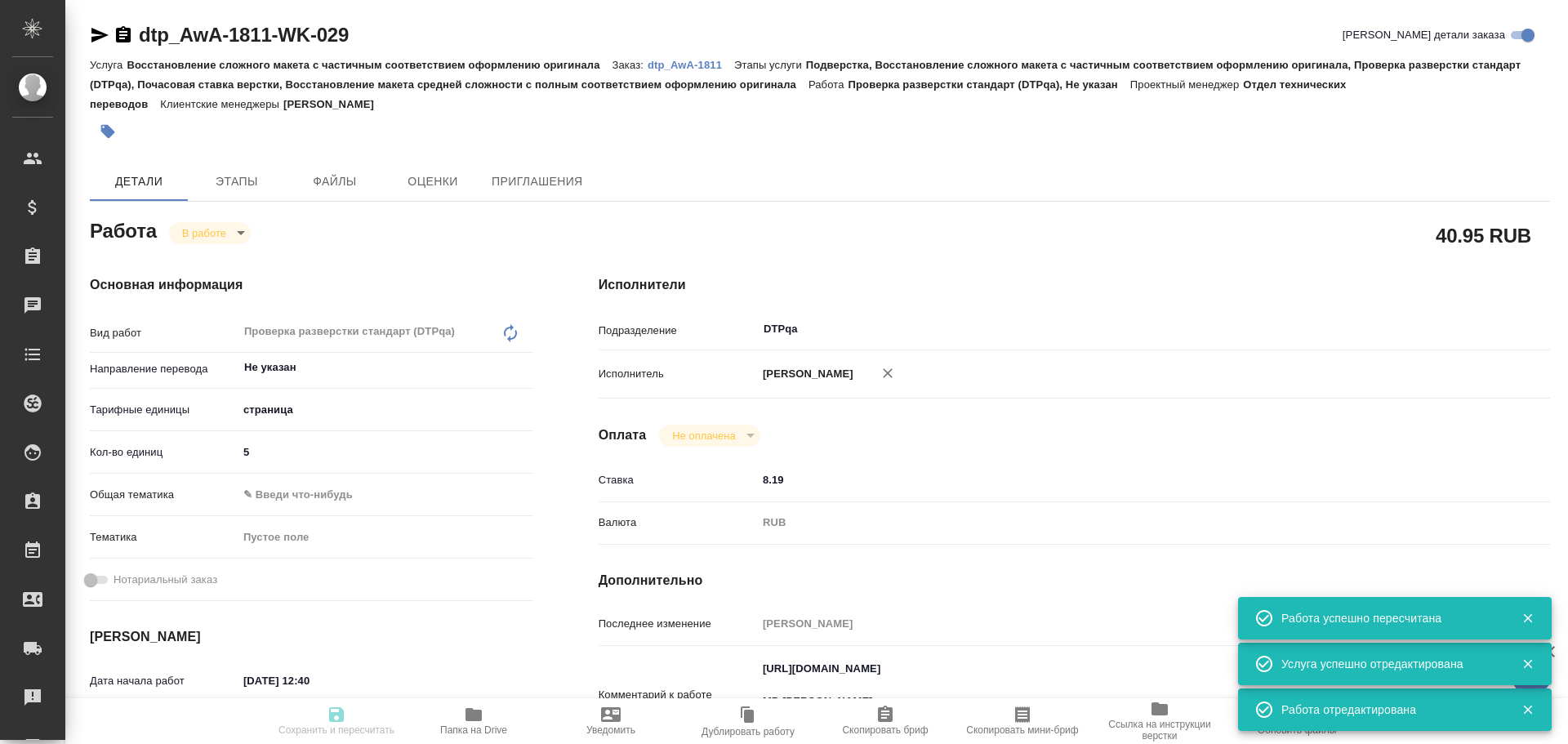
type textarea "x"
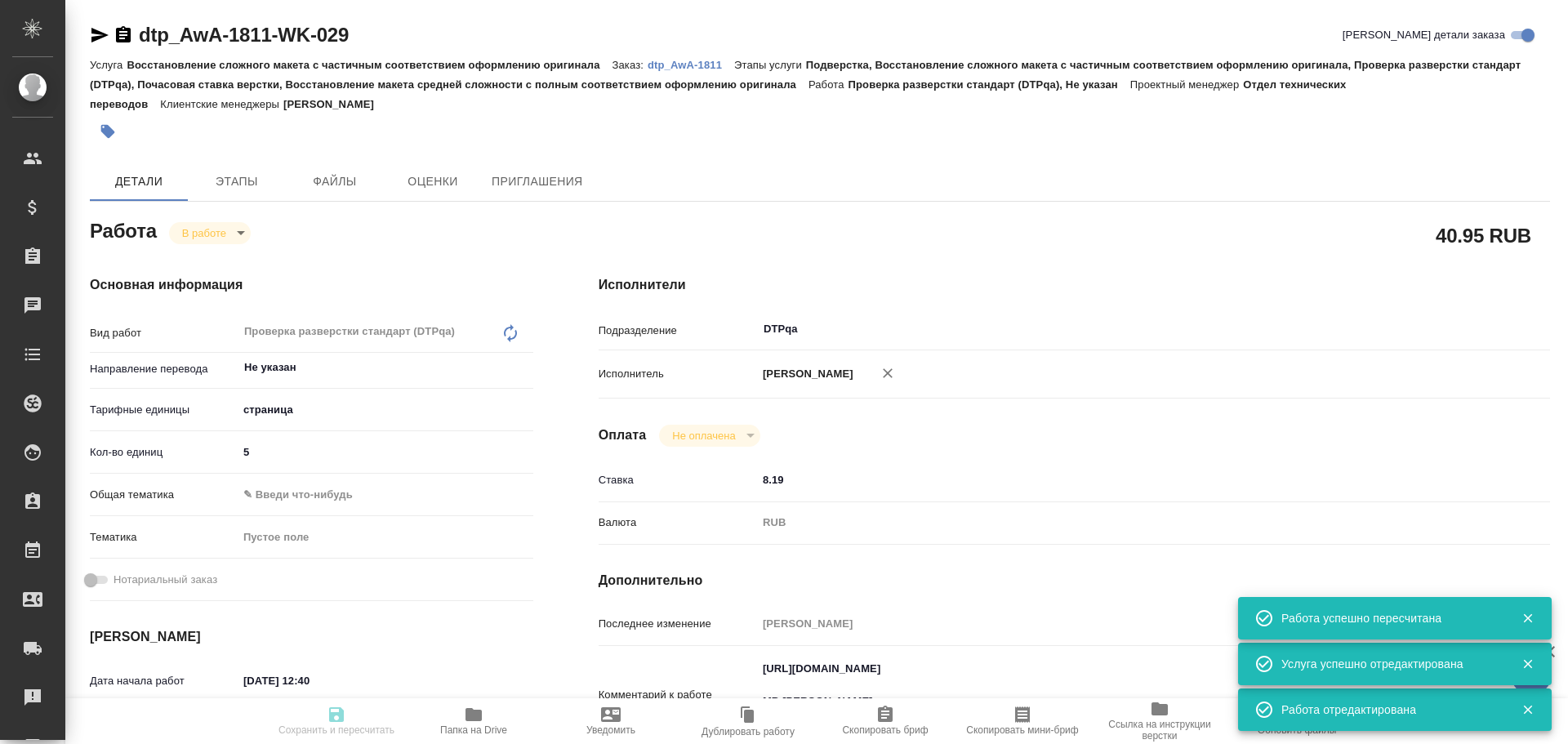
type textarea "x"
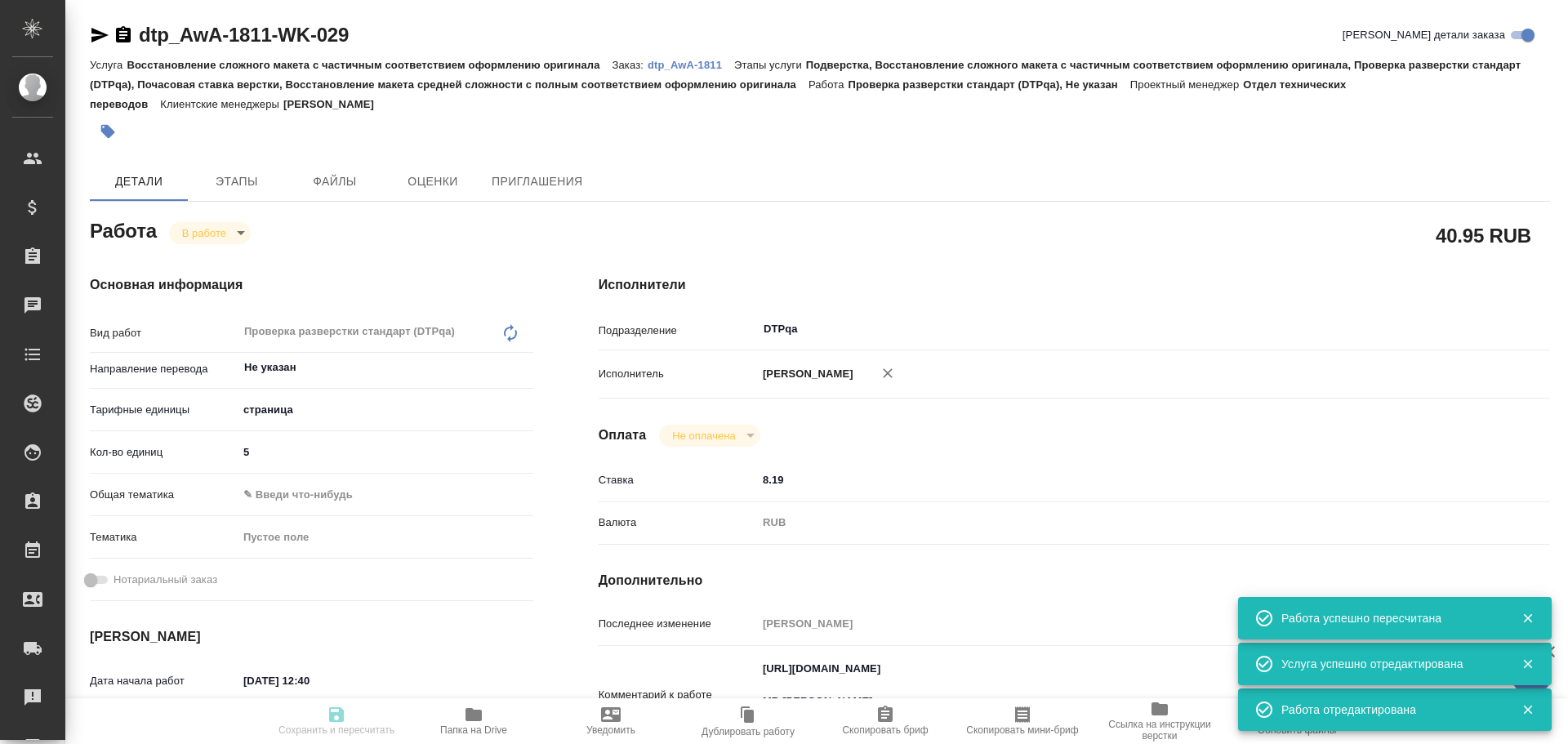
type textarea "x"
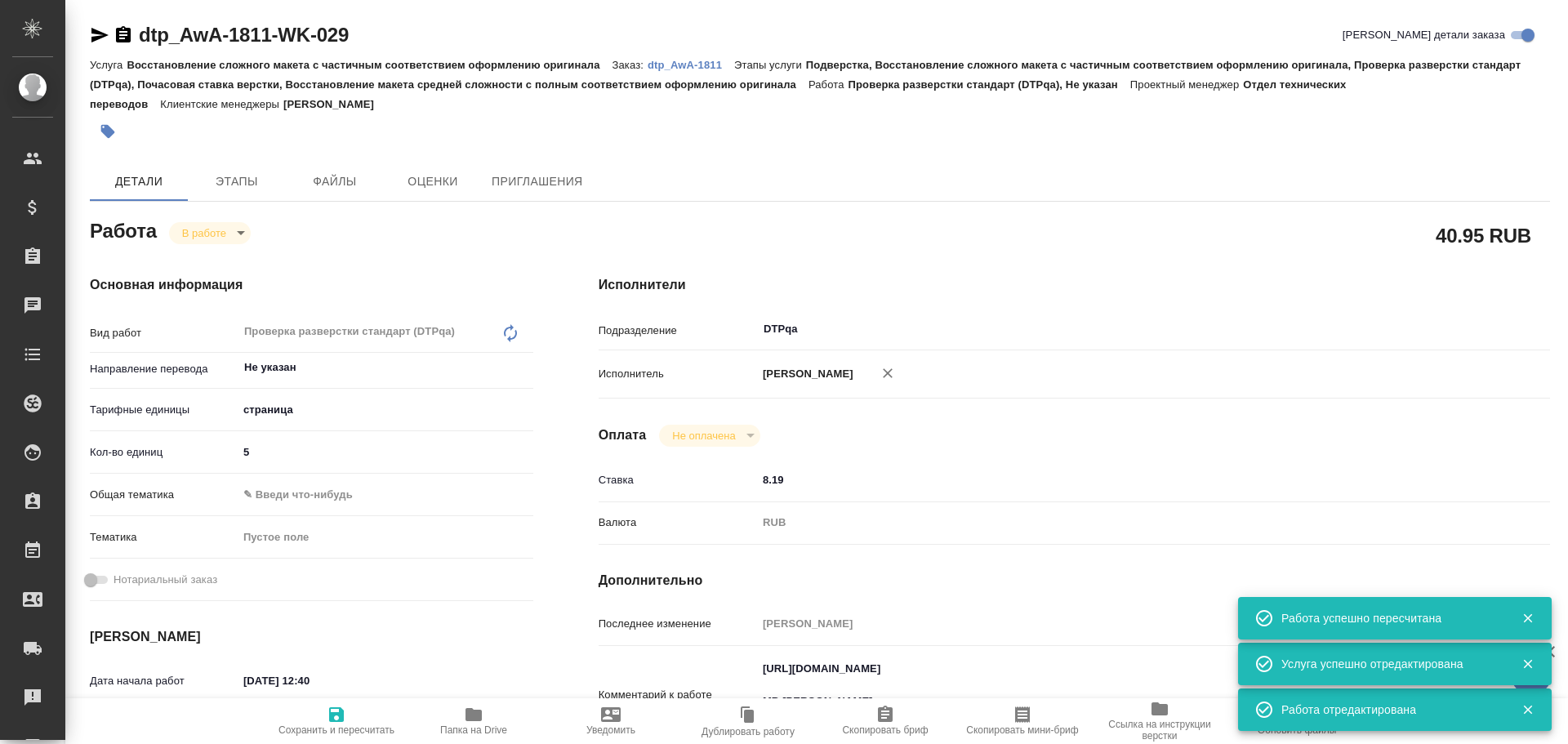
type textarea "x"
click at [481, 726] on span "Папка на Drive" at bounding box center [474, 731] width 67 height 12
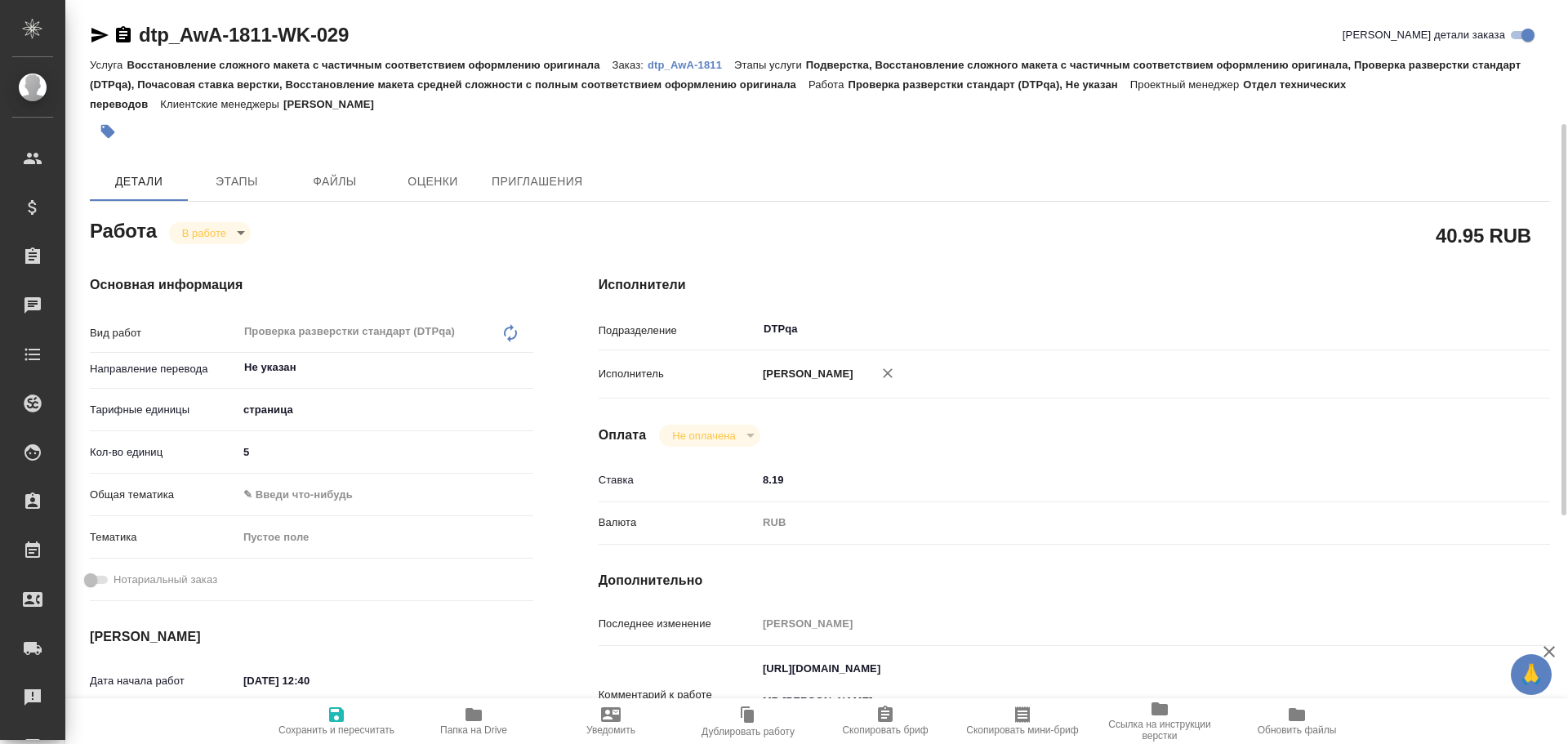
scroll to position [82, 0]
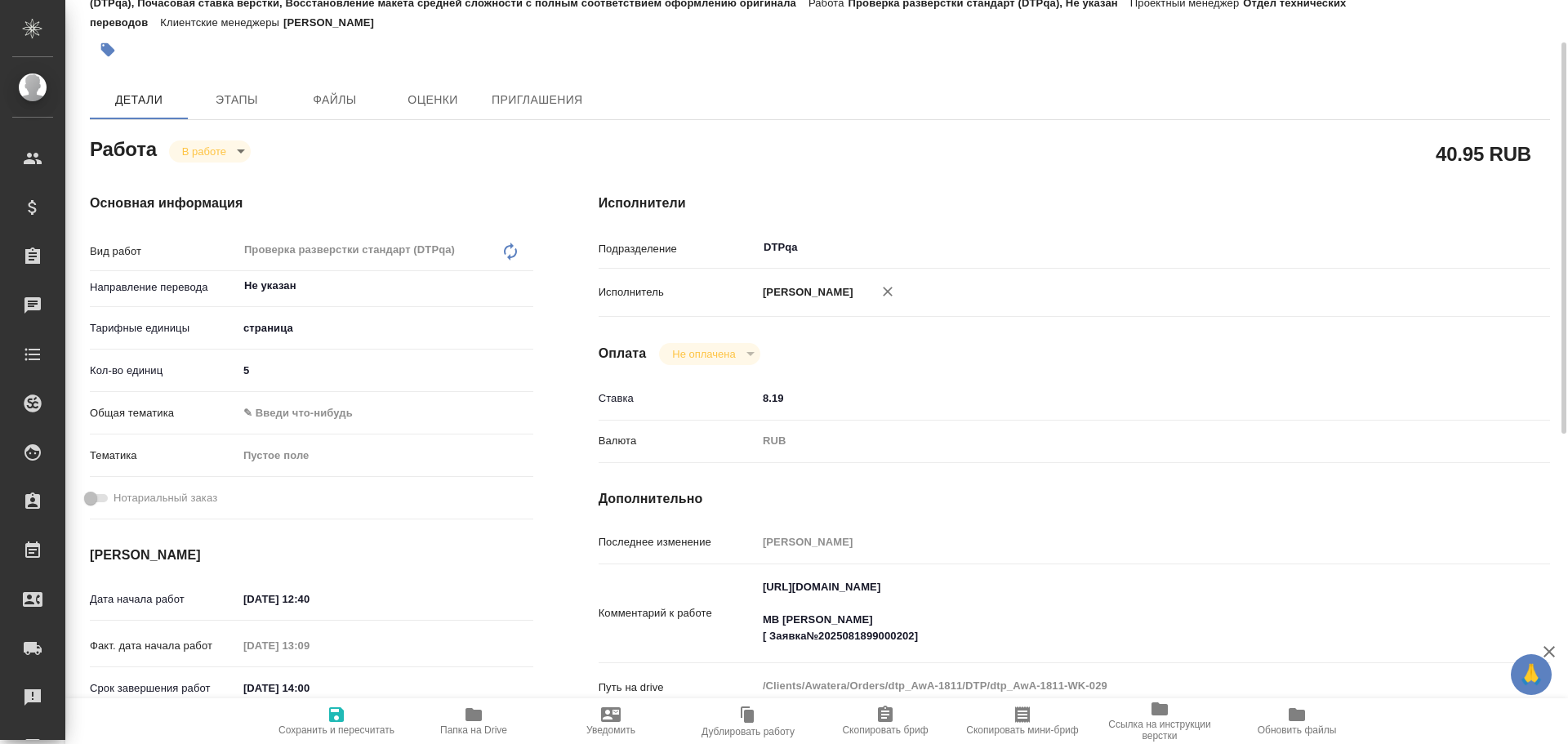
type textarea "x"
click at [987, 647] on textarea "https://tera.awatera.com/Work/68a42349e5b3730cf7b43da3/ МВ Саша Заборова [ Заяв…" at bounding box center [1114, 613] width 712 height 77
type textarea "x"
type textarea "https://tera.awatera.com/Work/68a42349e5b3730cf7b43da3/ МВ Саша Заборова [ Заяв…"
type textarea "x"
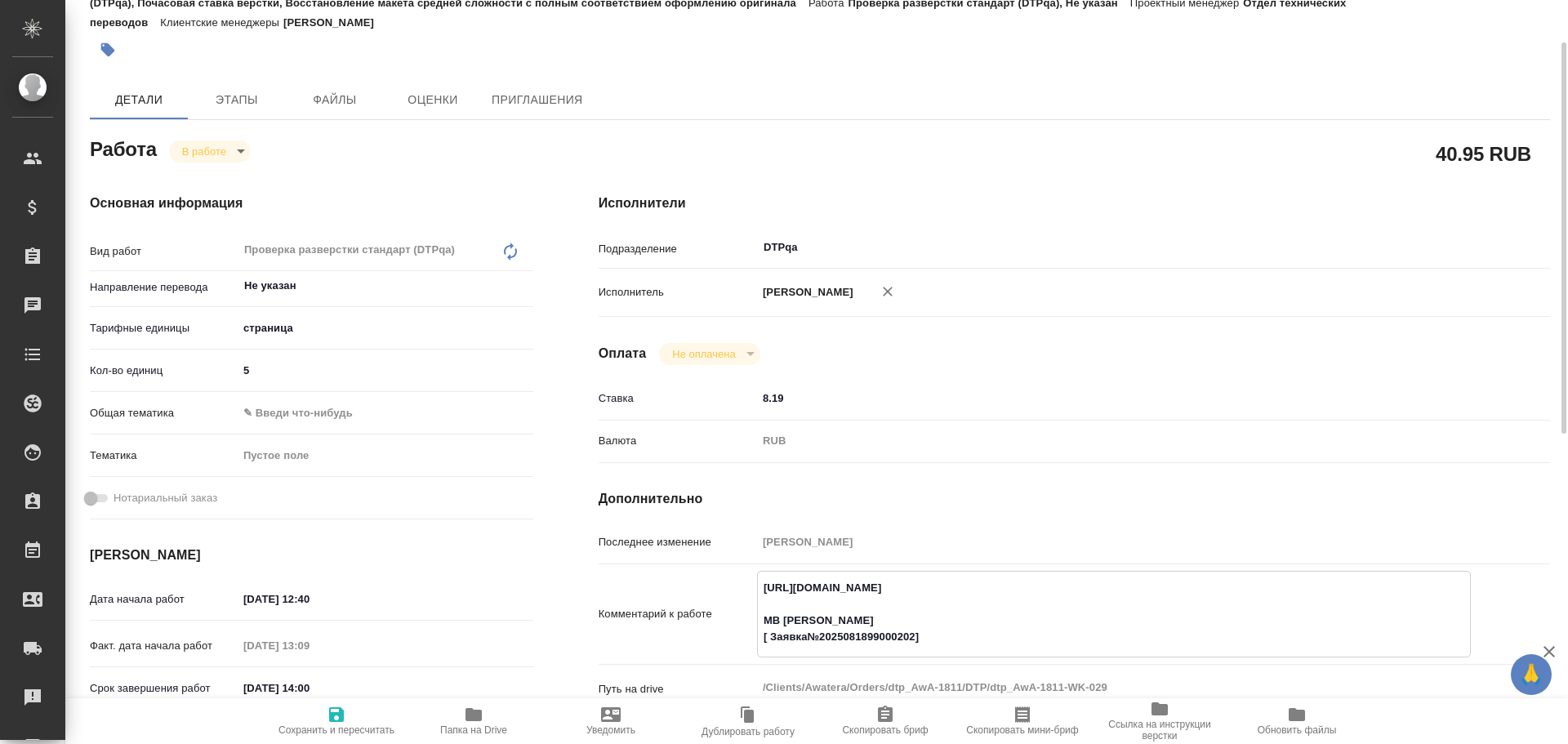
type textarea "x"
type textarea "https://tera.awatera.com/Work/68a42349e5b3730cf7b43da3/ МВ Саша Заборова [ Заяв…"
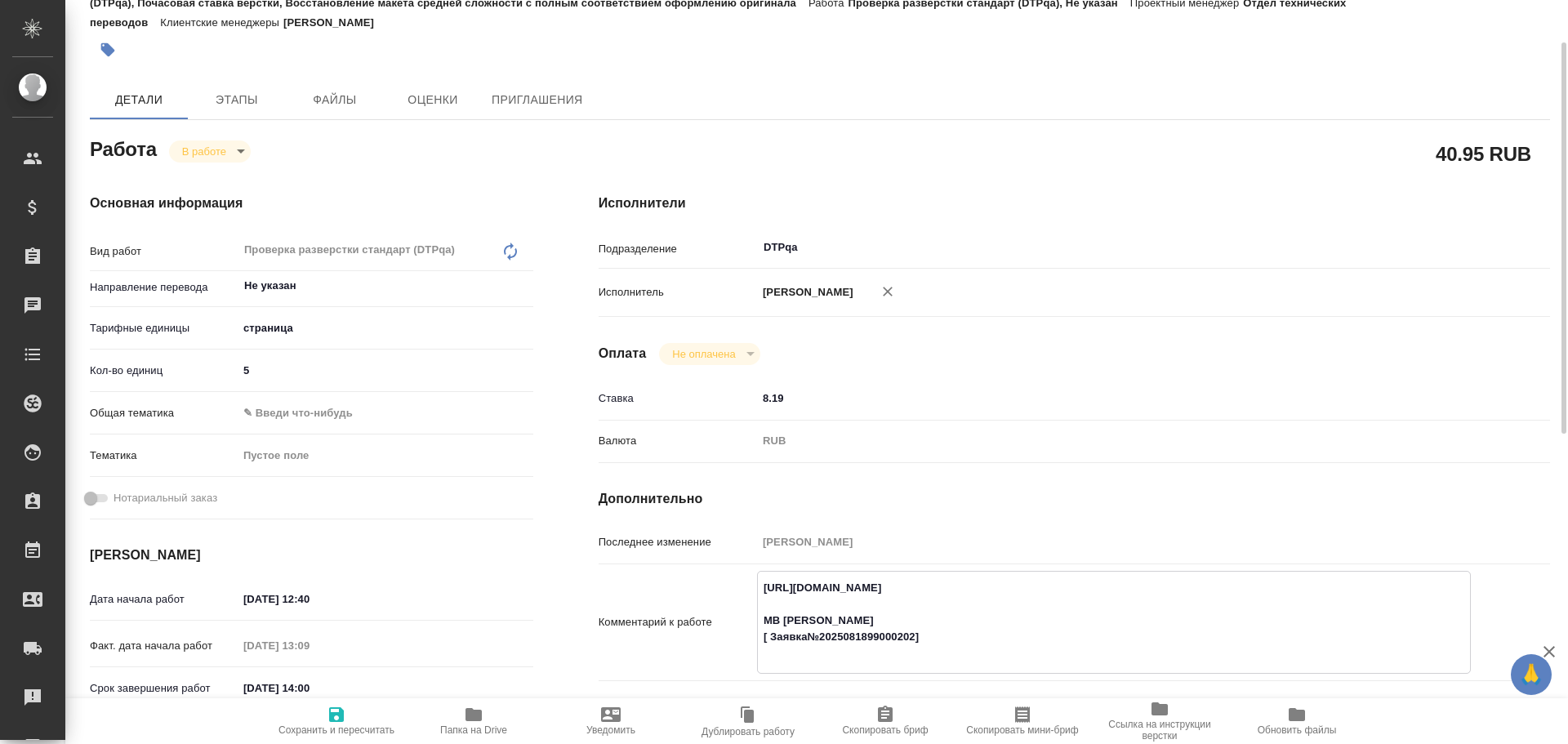
type textarea "x"
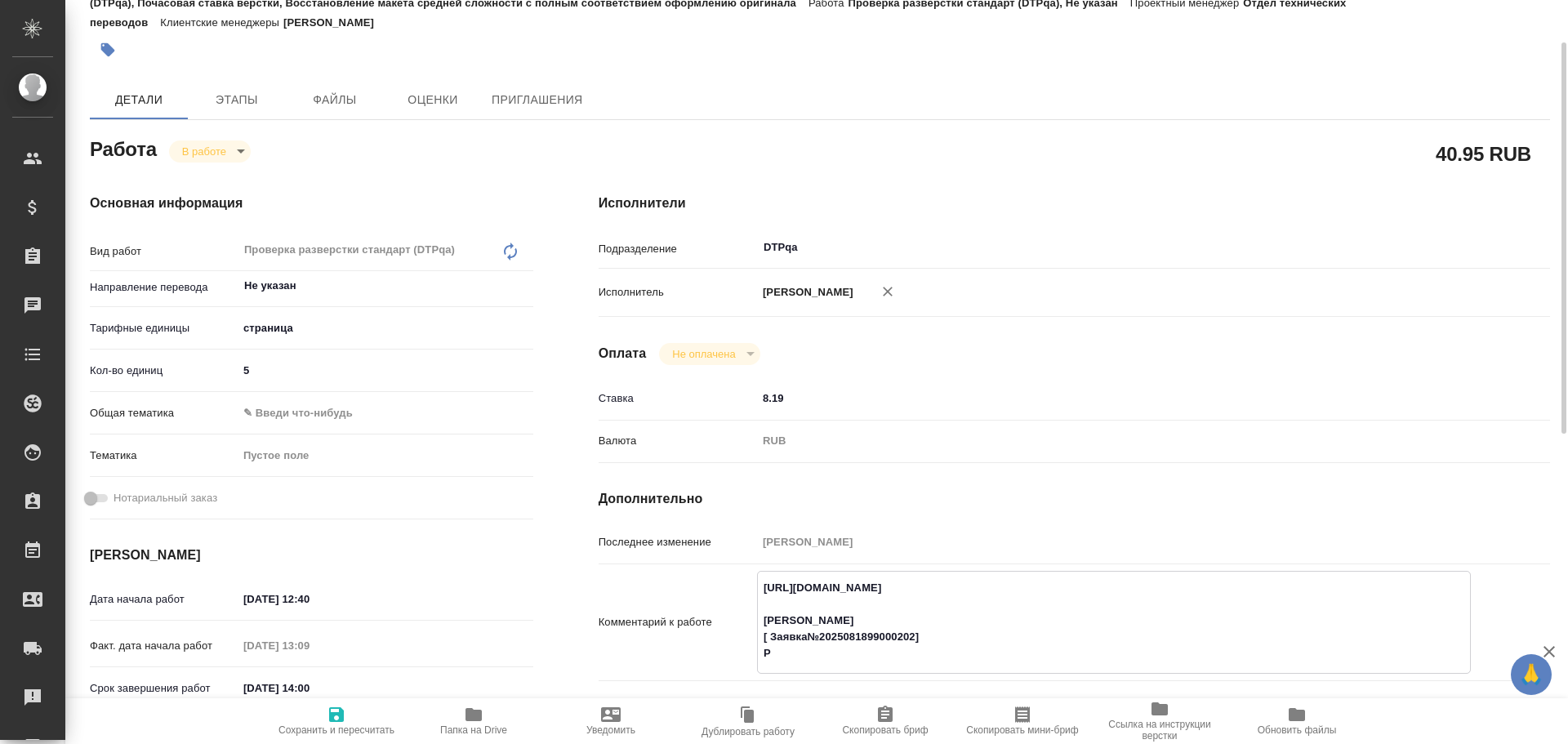
type textarea "https://tera.awatera.com/Work/68a42349e5b3730cf7b43da3/ МВ Саша Заборова [ Заяв…"
type textarea "x"
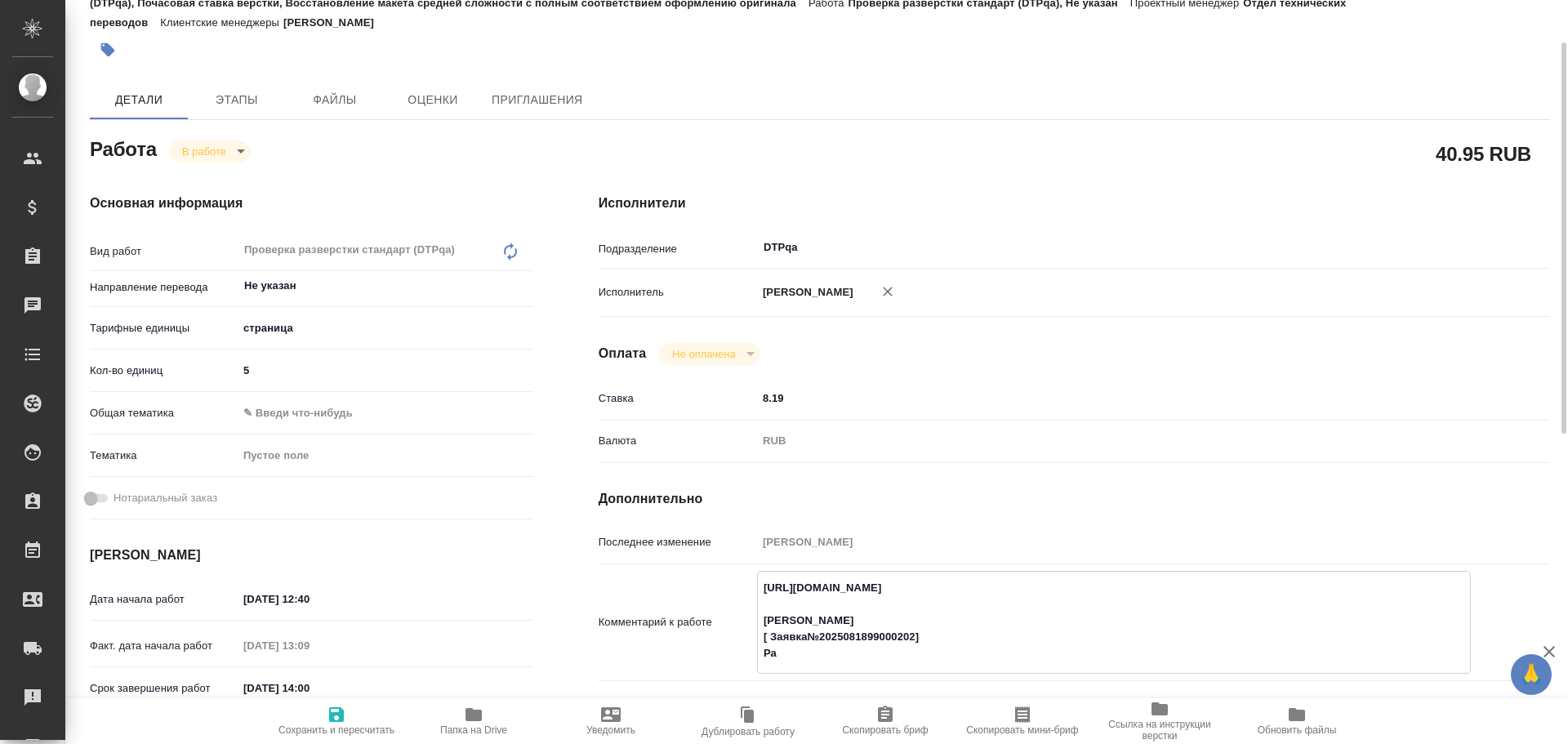
type textarea "x"
type textarea "https://tera.awatera.com/Work/68a42349e5b3730cf7b43da3/ МВ Саша Заборова [ Заяв…"
type textarea "x"
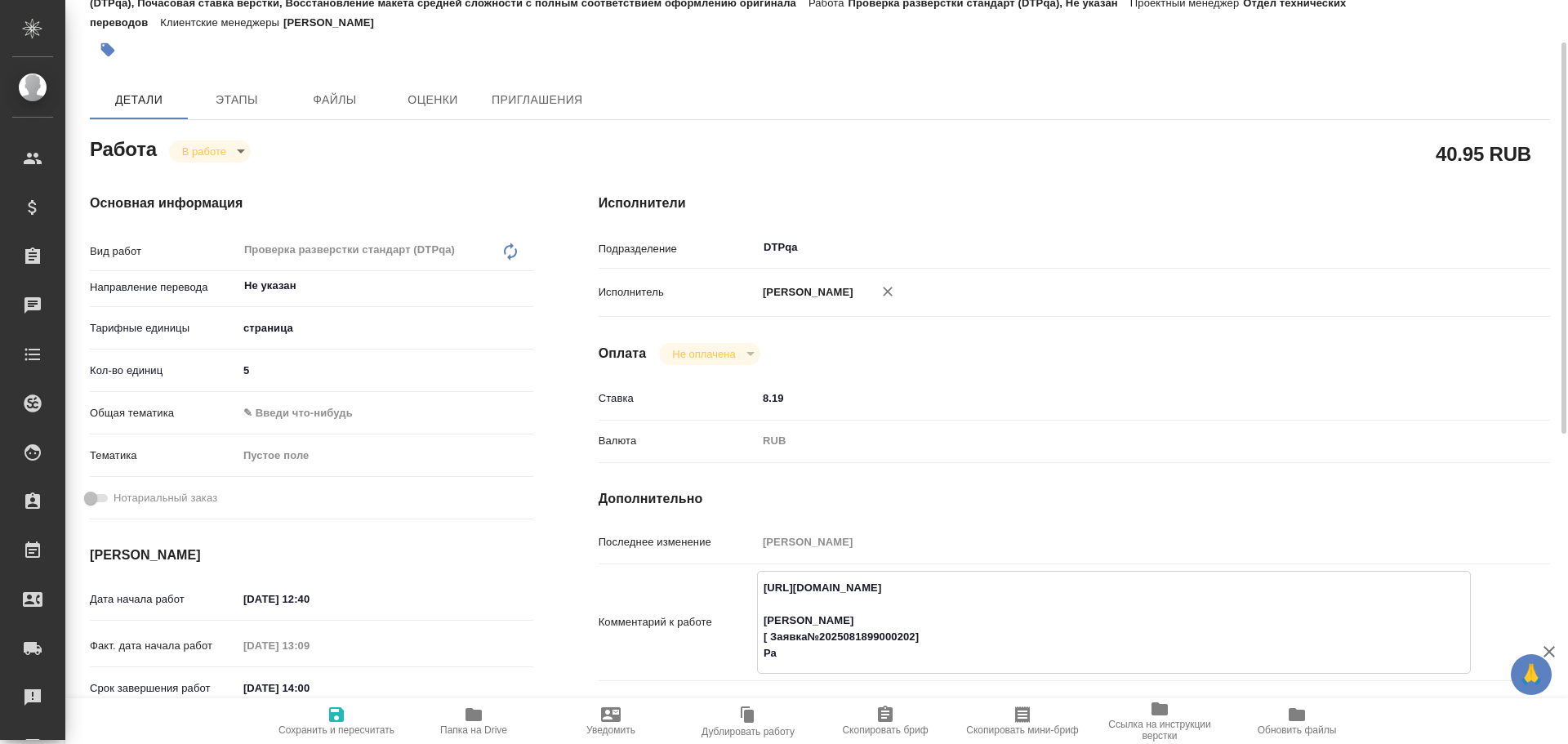
type textarea "x"
type textarea "https://tera.awatera.com/Work/68a42349e5b3730cf7b43da3/ МВ Саша Заборова [ Заяв…"
type textarea "x"
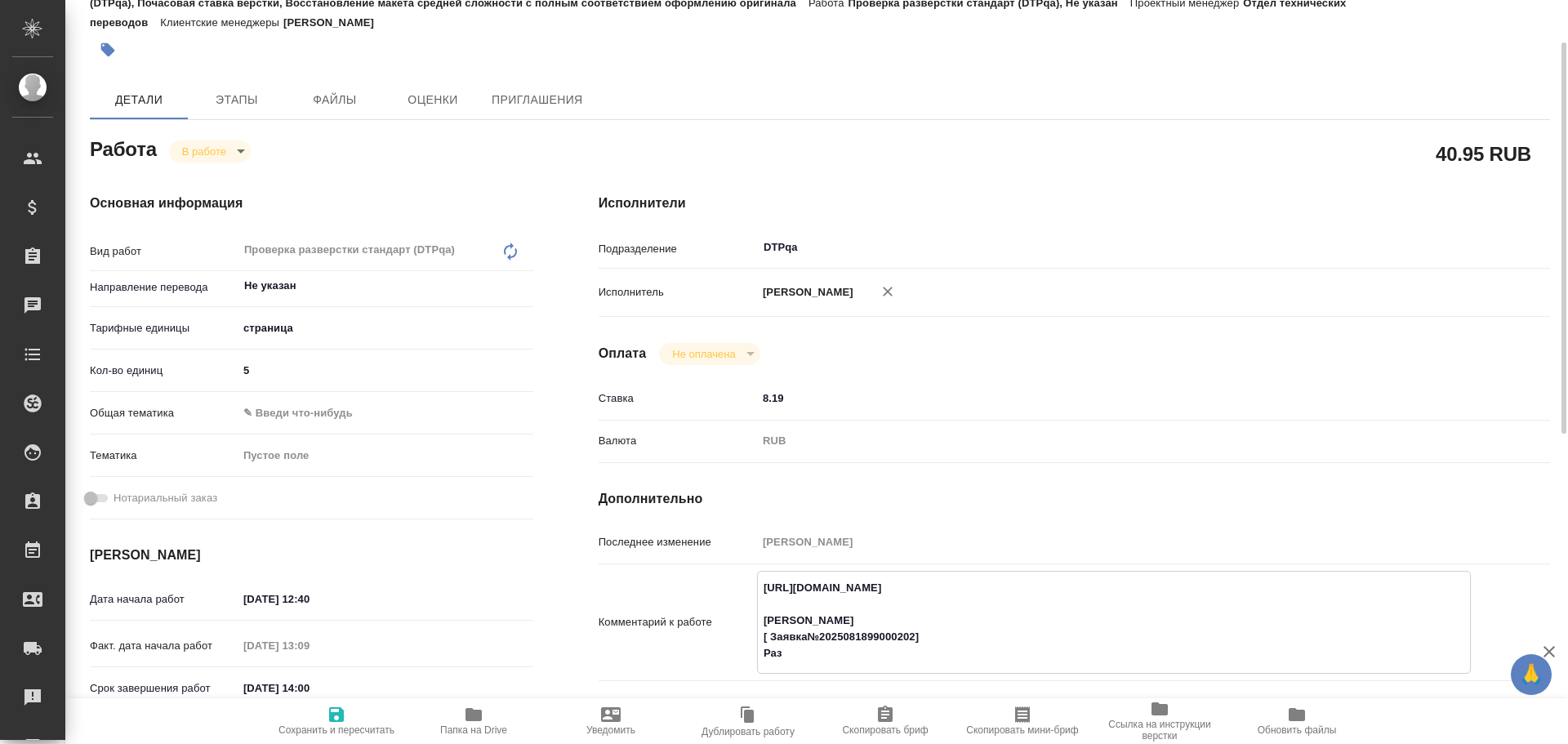
type textarea "x"
type textarea "https://tera.awatera.com/Work/68a42349e5b3730cf7b43da3/ МВ Саша Заборова [ Заяв…"
type textarea "x"
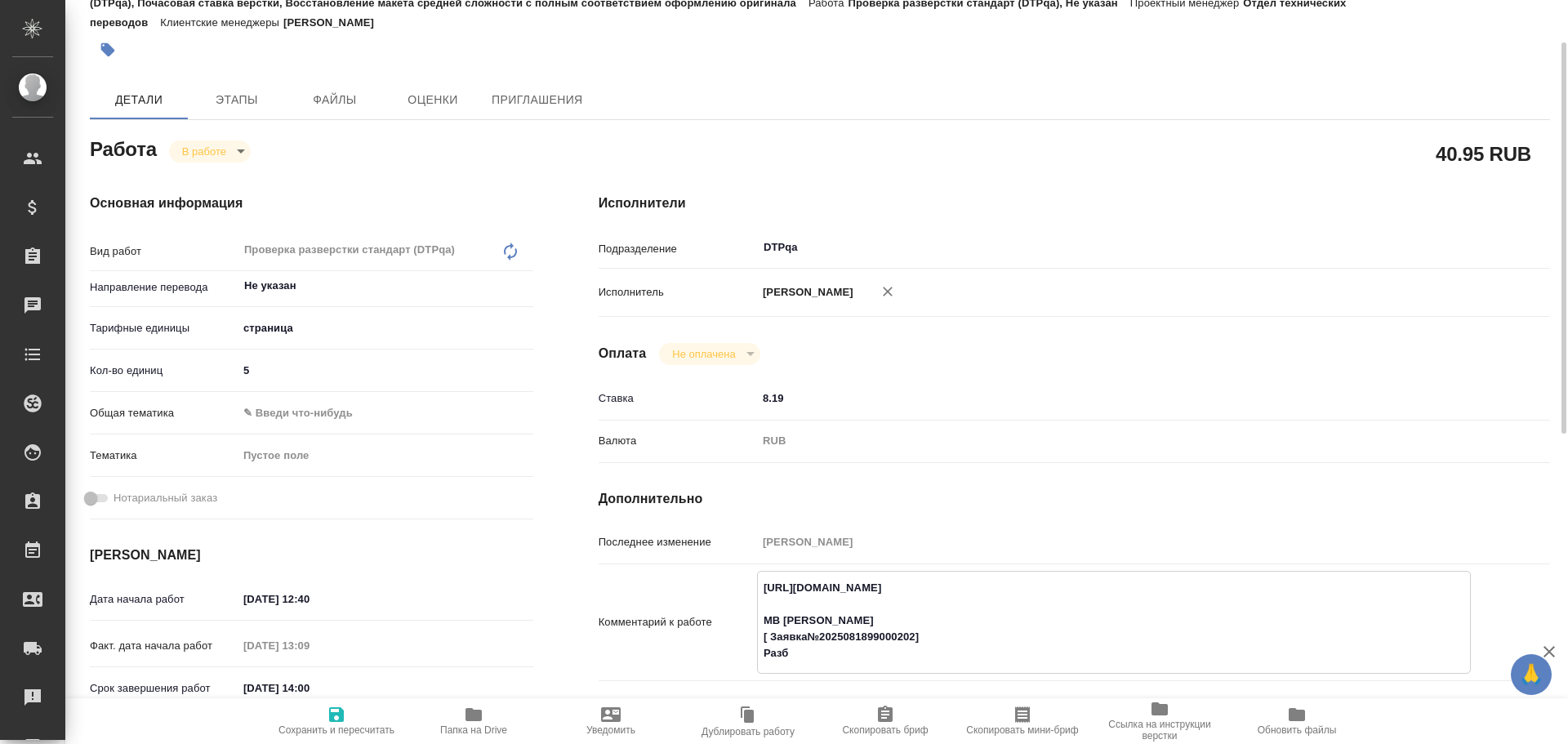
type textarea "x"
type textarea "https://tera.awatera.com/Work/68a42349e5b3730cf7b43da3/ МВ Саша Заборова [ Заяв…"
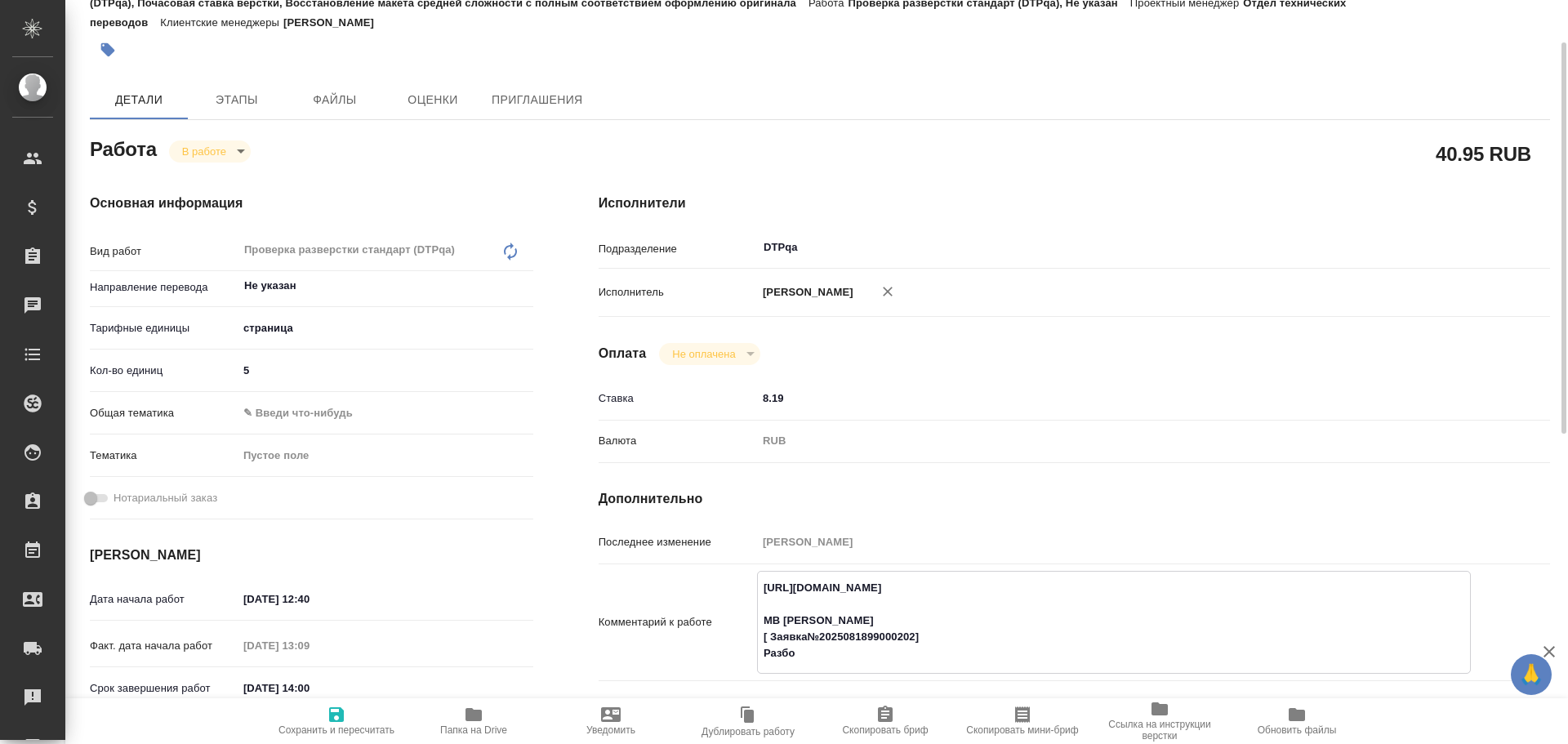
type textarea "x"
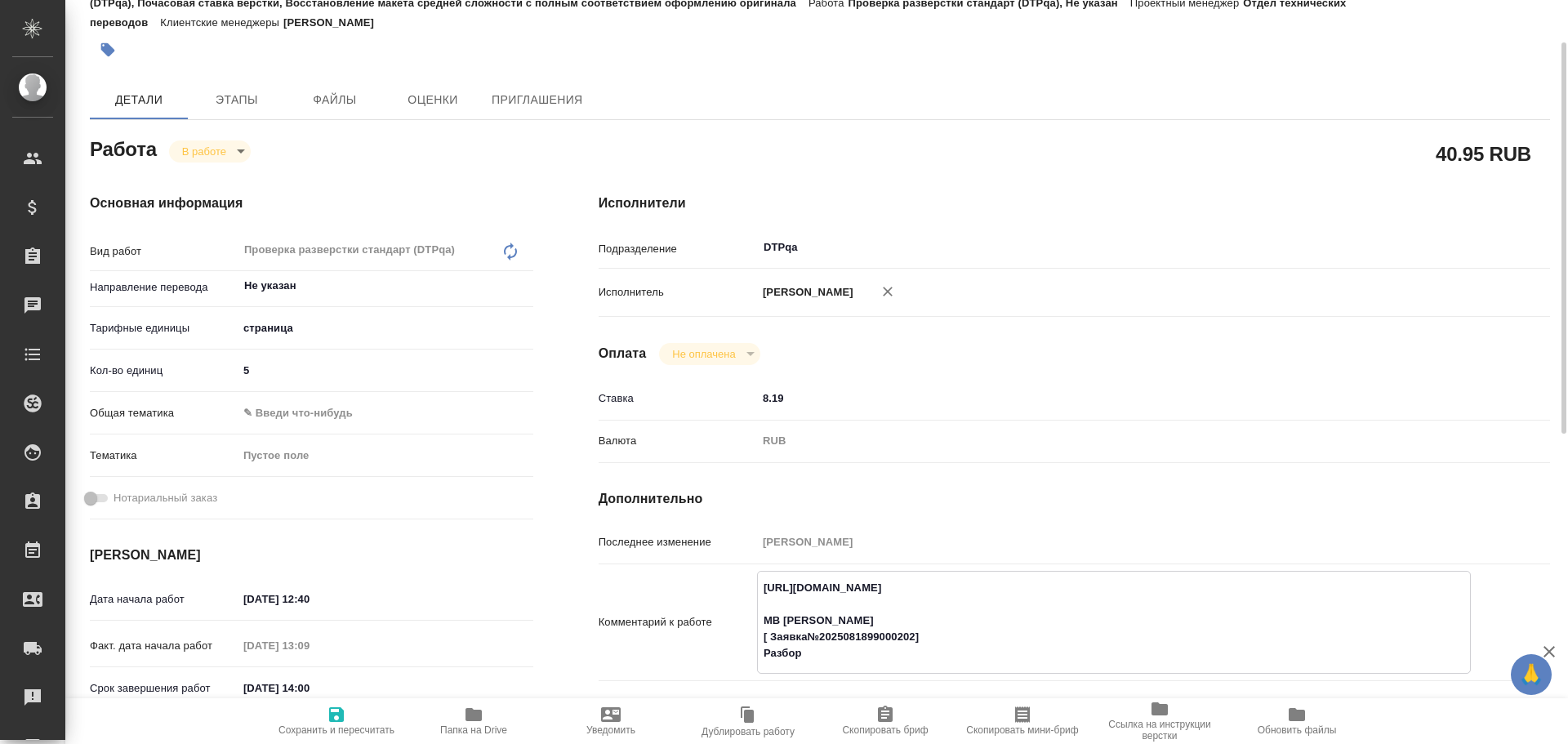
type textarea "https://tera.awatera.com/Work/68a42349e5b3730cf7b43da3/ МВ Саша Заборова [ Заяв…"
type textarea "x"
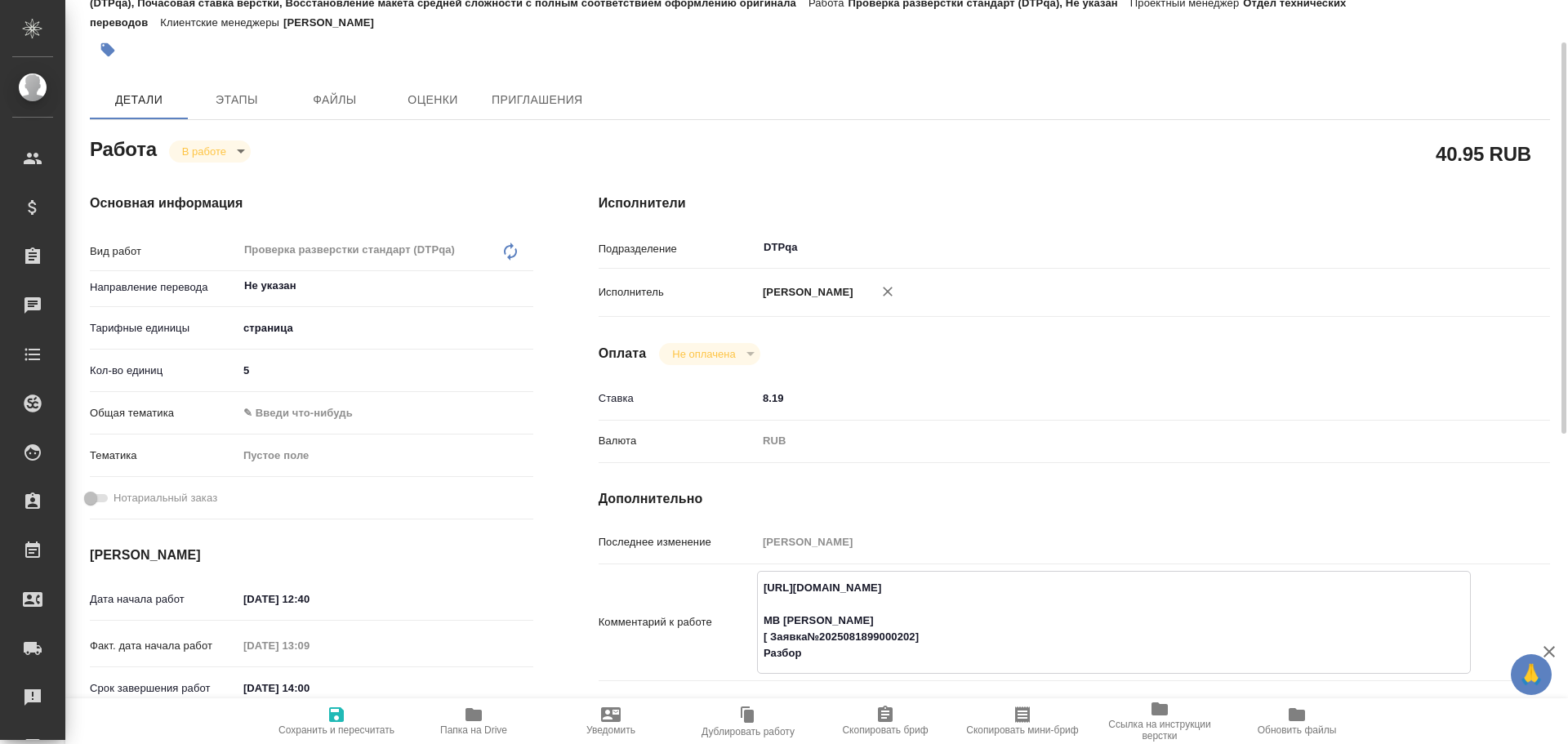
paste textarea "https://drive.awatera.com/f/10144244"
type textarea "x"
type textarea "https://tera.awatera.com/Work/68a42349e5b3730cf7b43da3/ МВ Саша Заборова [ Заяв…"
type textarea "x"
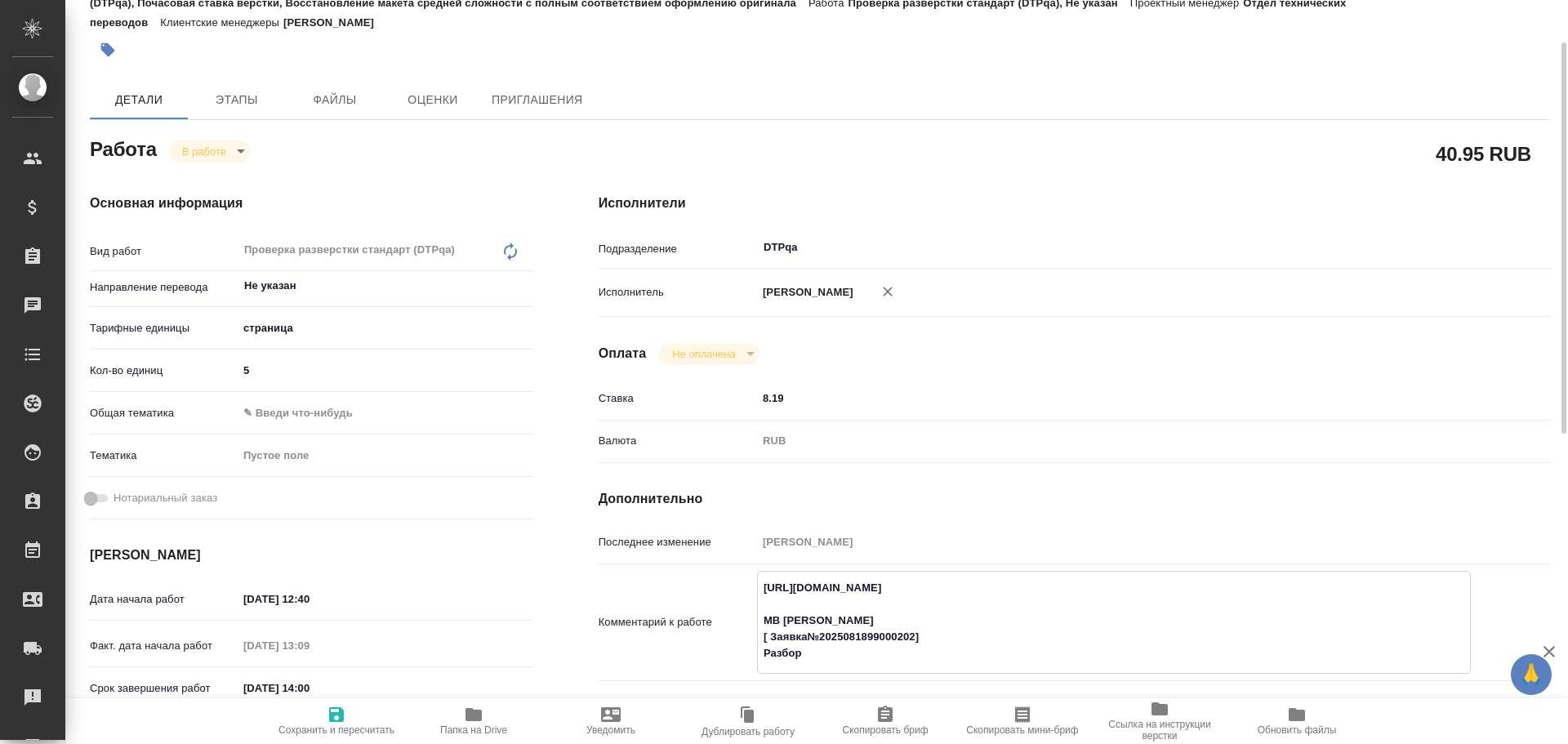
type textarea "x"
type textarea "https://tera.awatera.com/Work/68a42349e5b3730cf7b43da3/ МВ Саша Заборова [ Заяв…"
click at [324, 724] on span "Сохранить и пересчитать" at bounding box center [336, 720] width 118 height 31
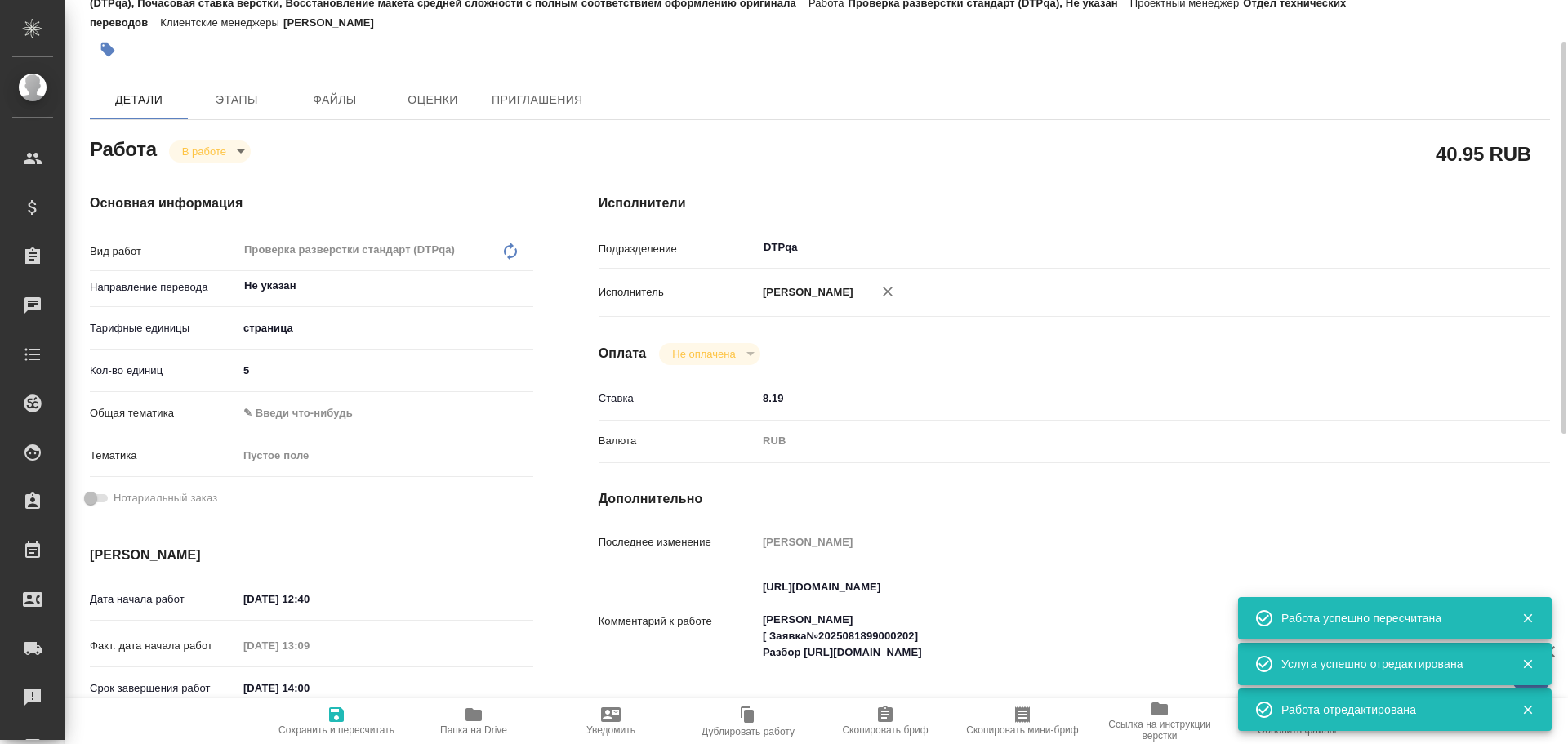
click at [207, 151] on body "🙏 .cls-1 fill:#fff; AWATERA Chulets Elena Клиенты Спецификации Заказы 0 Чаты To…" at bounding box center [784, 372] width 1568 height 744
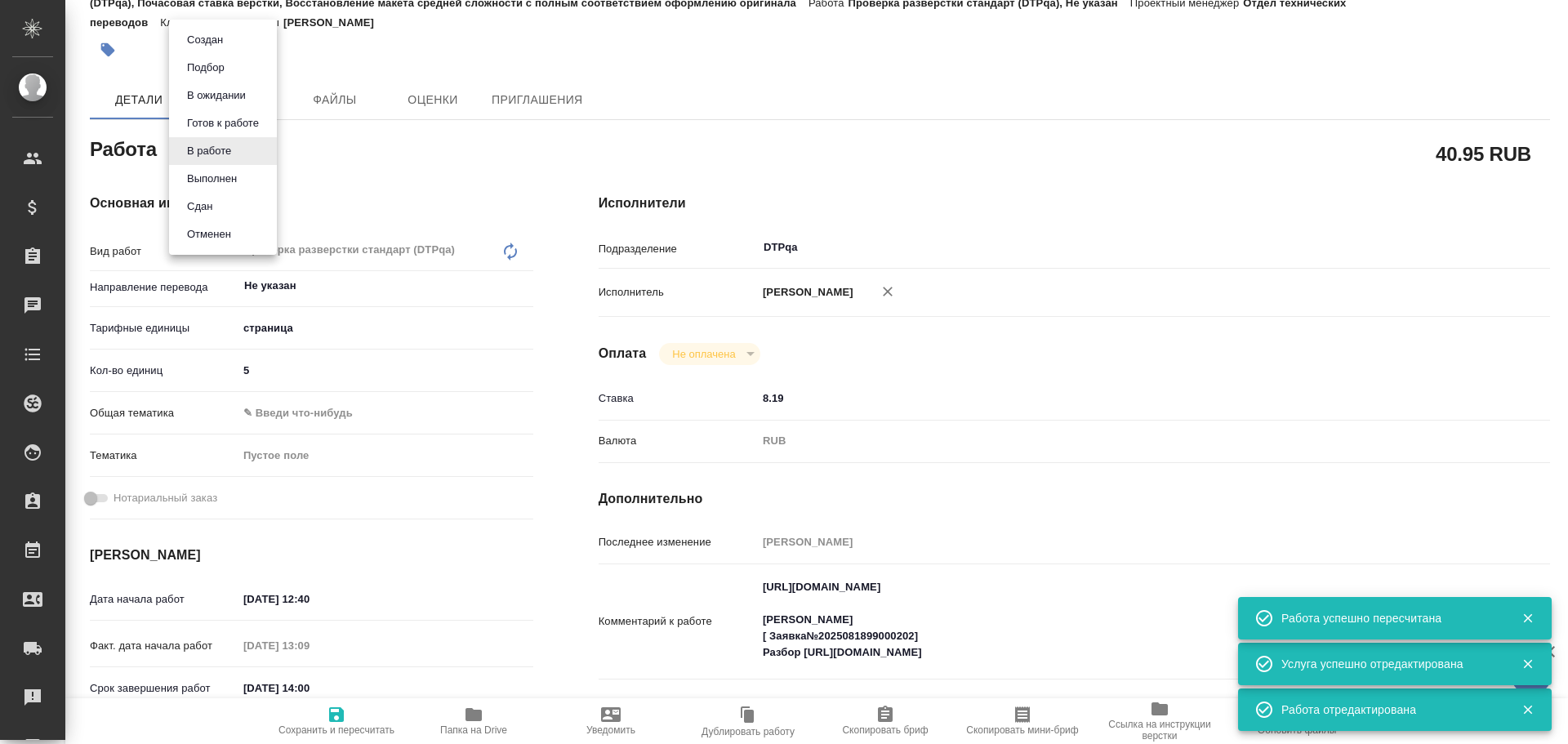
click at [209, 49] on button "Выполнен" at bounding box center [205, 39] width 46 height 18
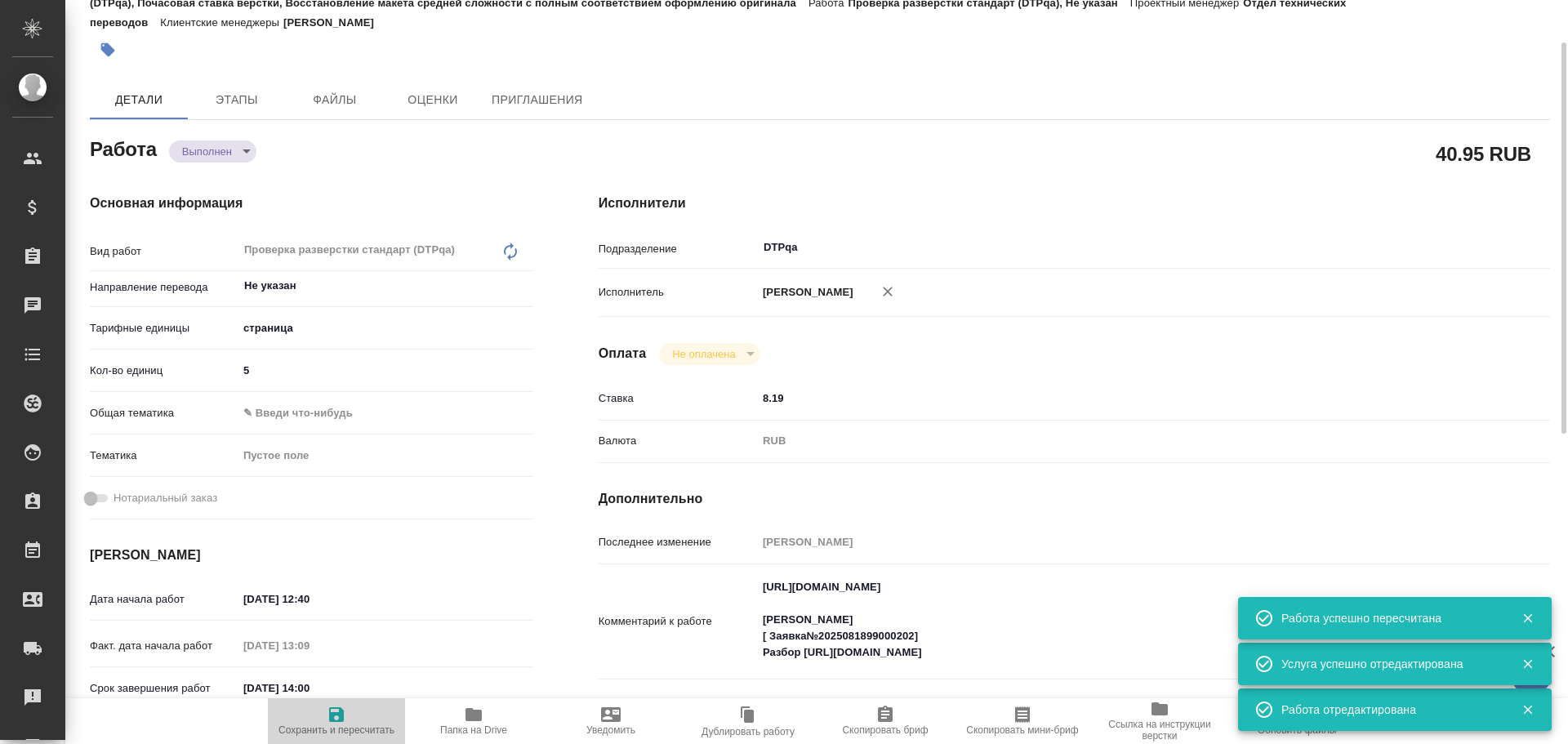
click at [341, 722] on icon "button" at bounding box center [336, 715] width 15 height 15
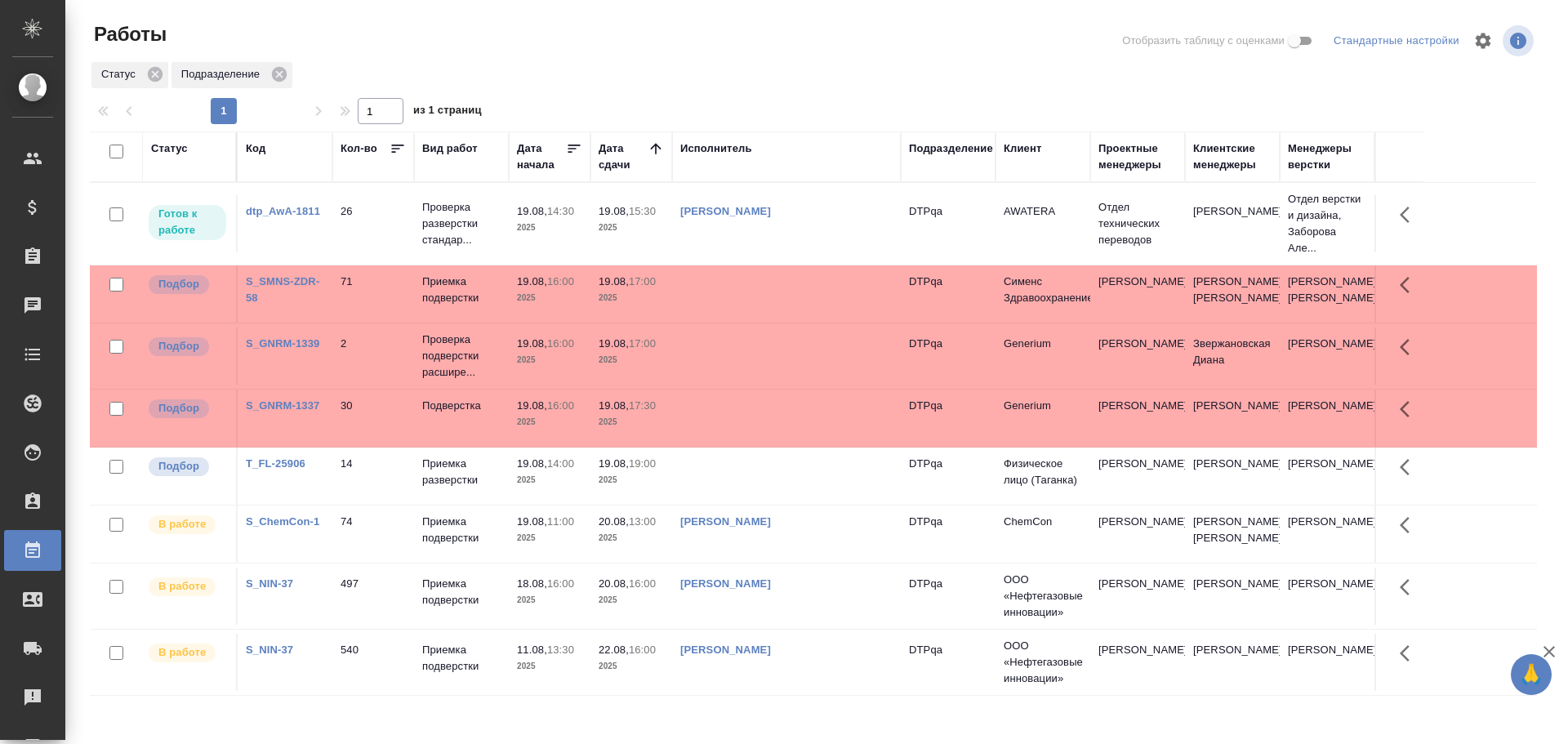
click at [765, 253] on td at bounding box center [786, 223] width 228 height 57
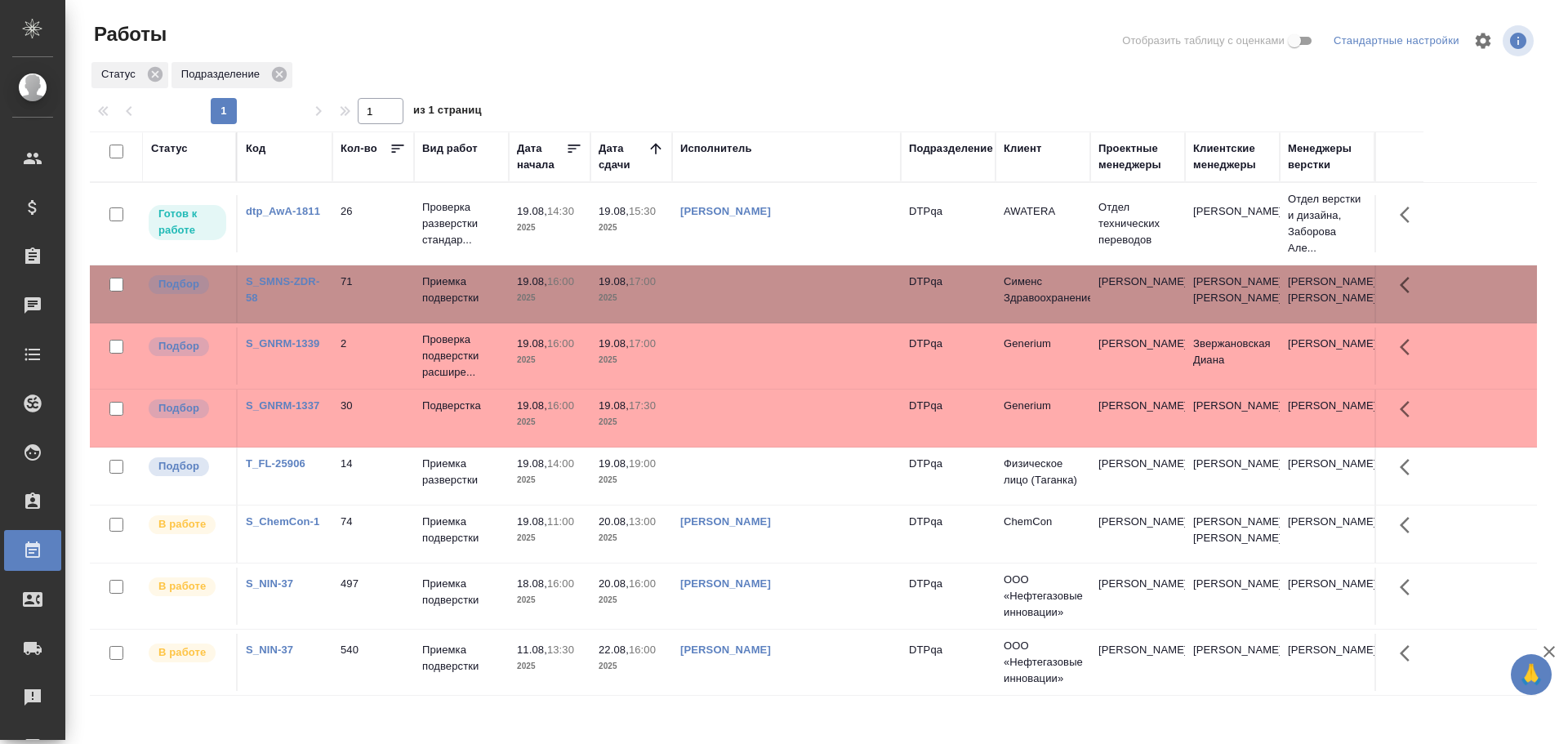
click at [798, 253] on td at bounding box center [786, 223] width 228 height 57
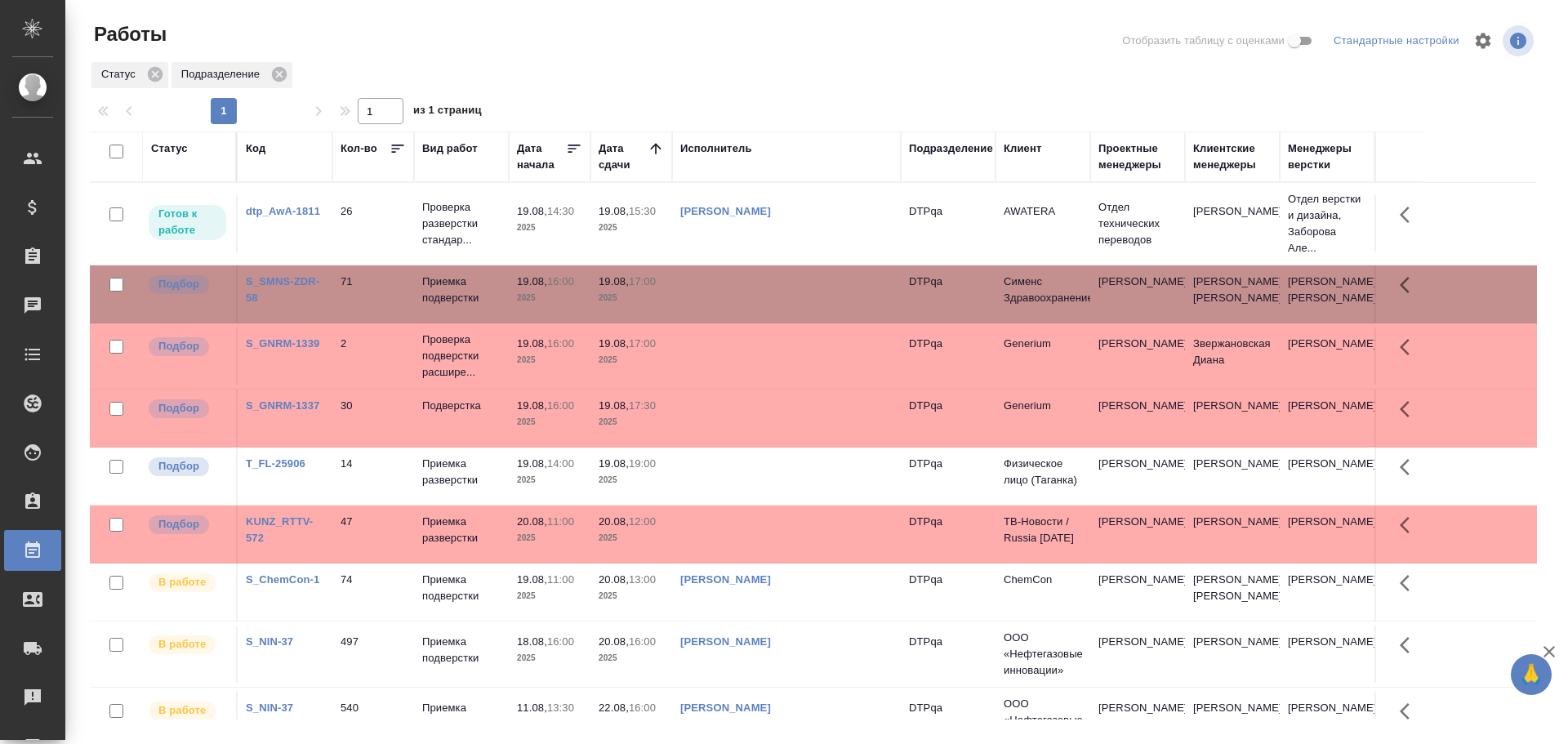
click at [737, 253] on td at bounding box center [786, 223] width 228 height 57
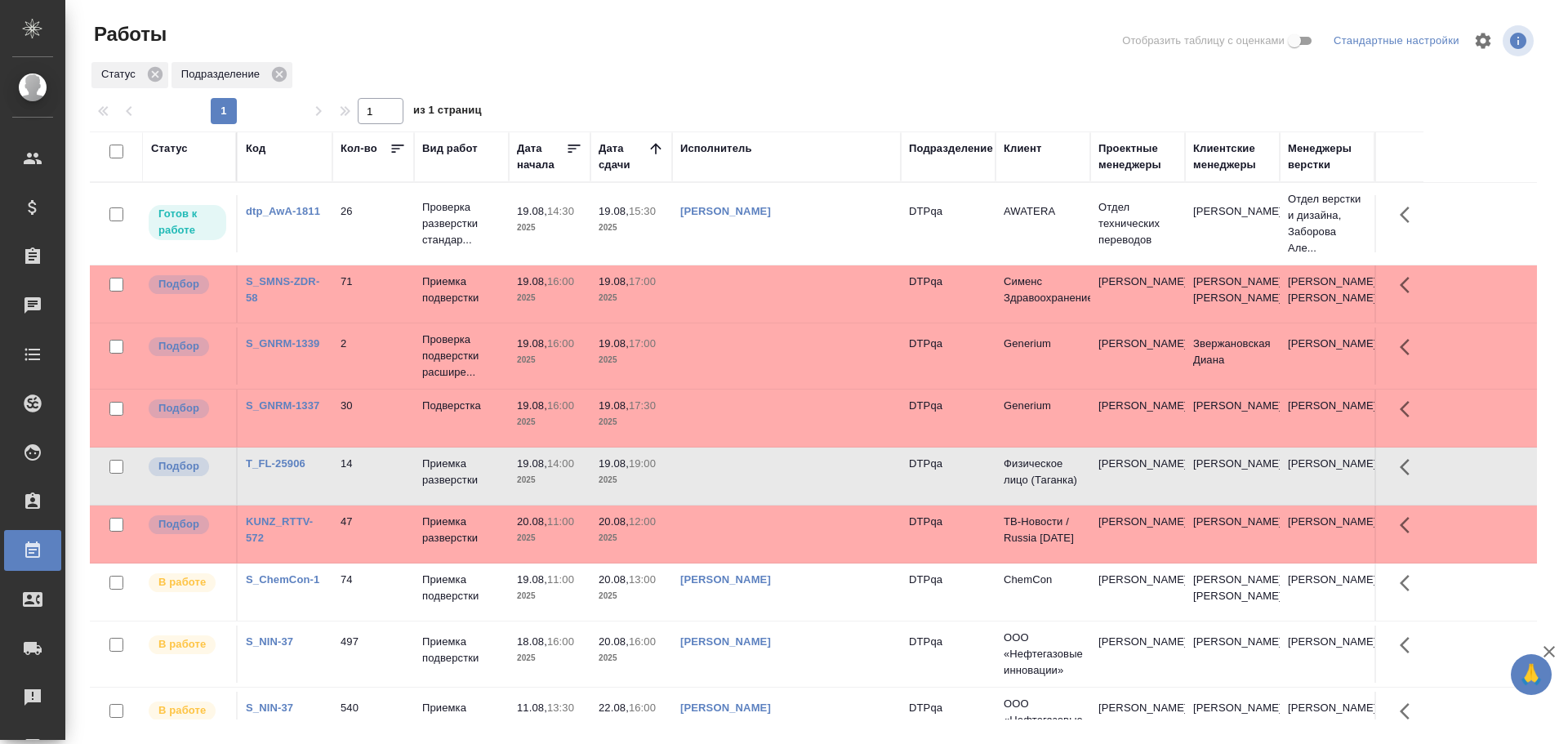
click at [737, 253] on td at bounding box center [786, 223] width 228 height 57
click at [752, 253] on td "[PERSON_NAME]" at bounding box center [786, 223] width 228 height 57
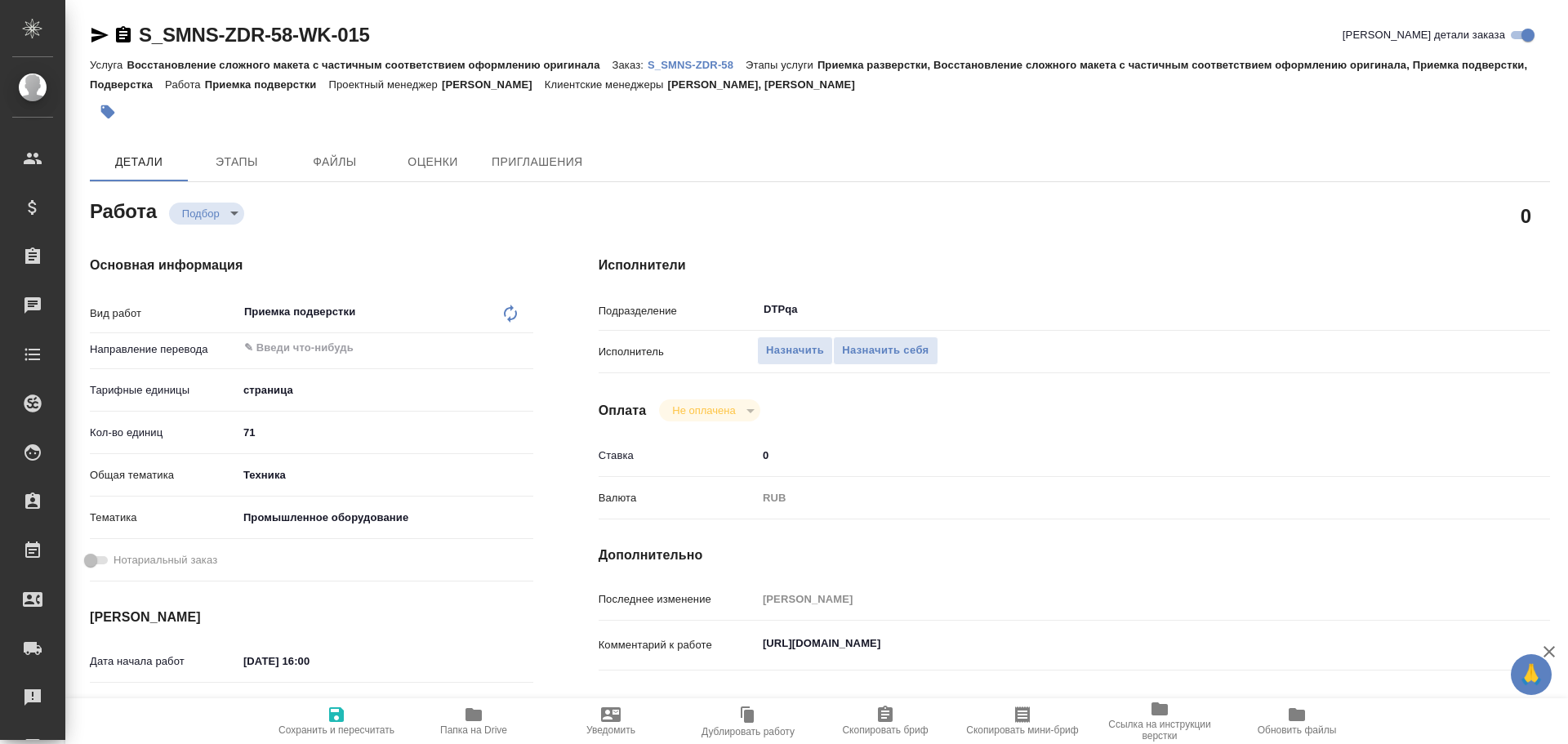
type textarea "x"
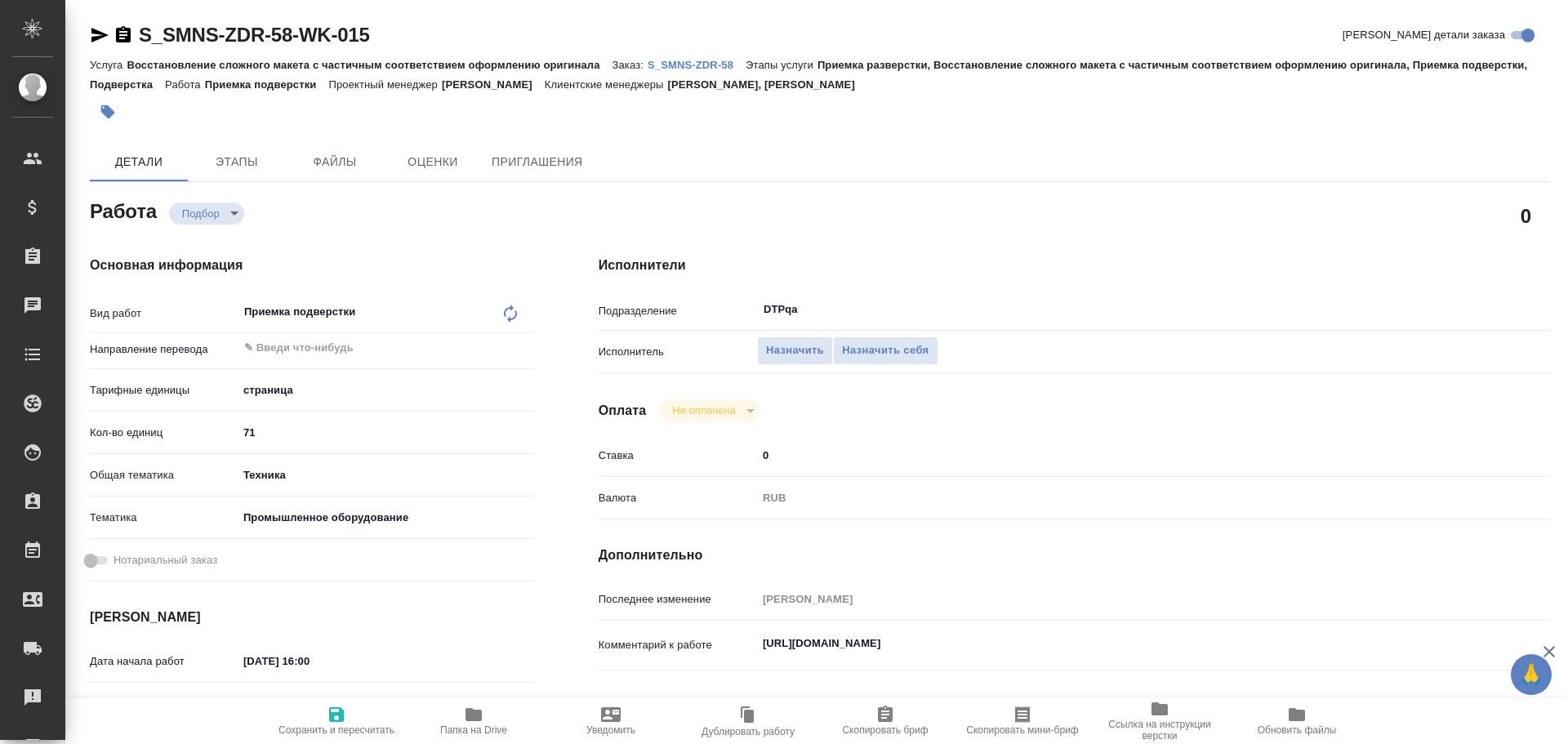
type textarea "x"
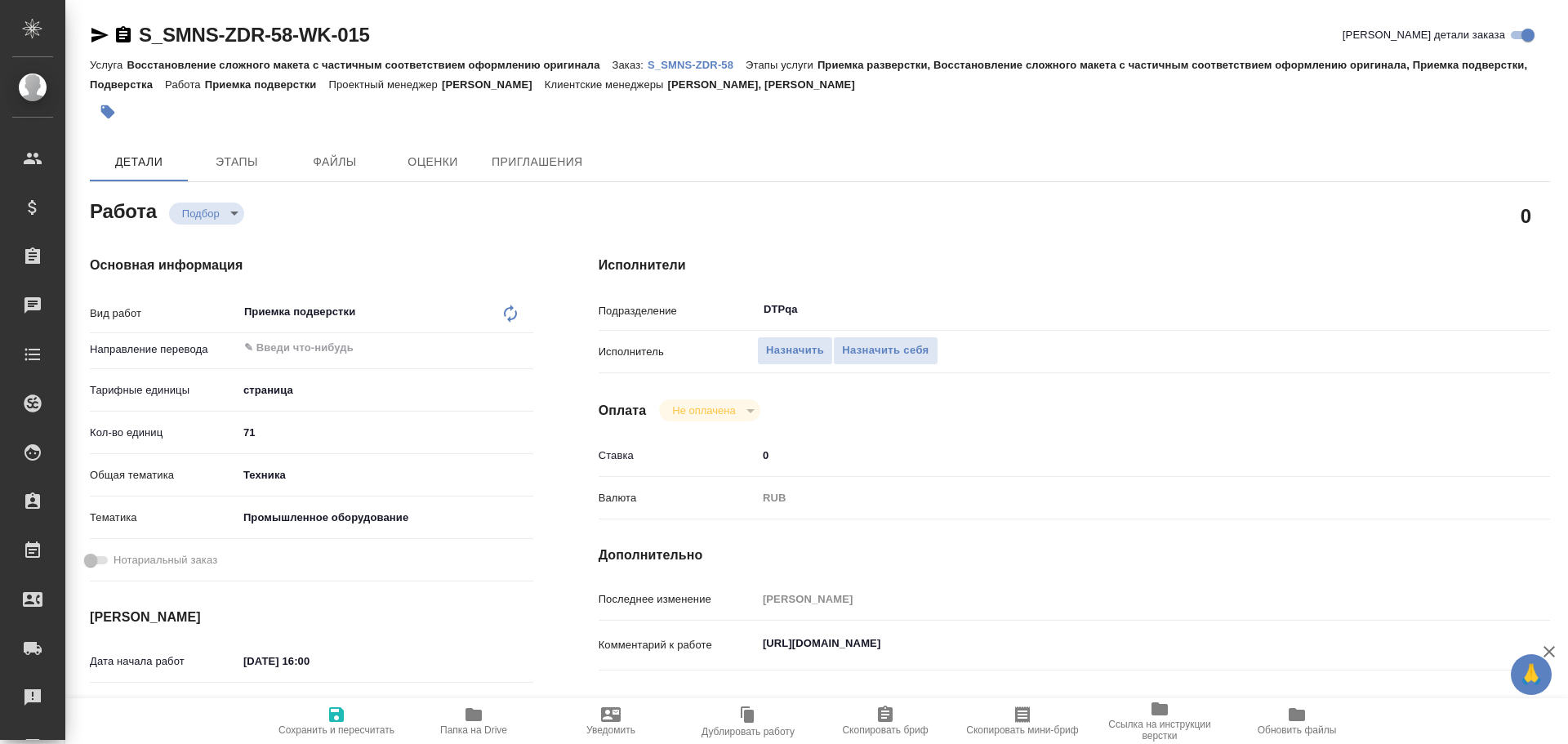
type textarea "x"
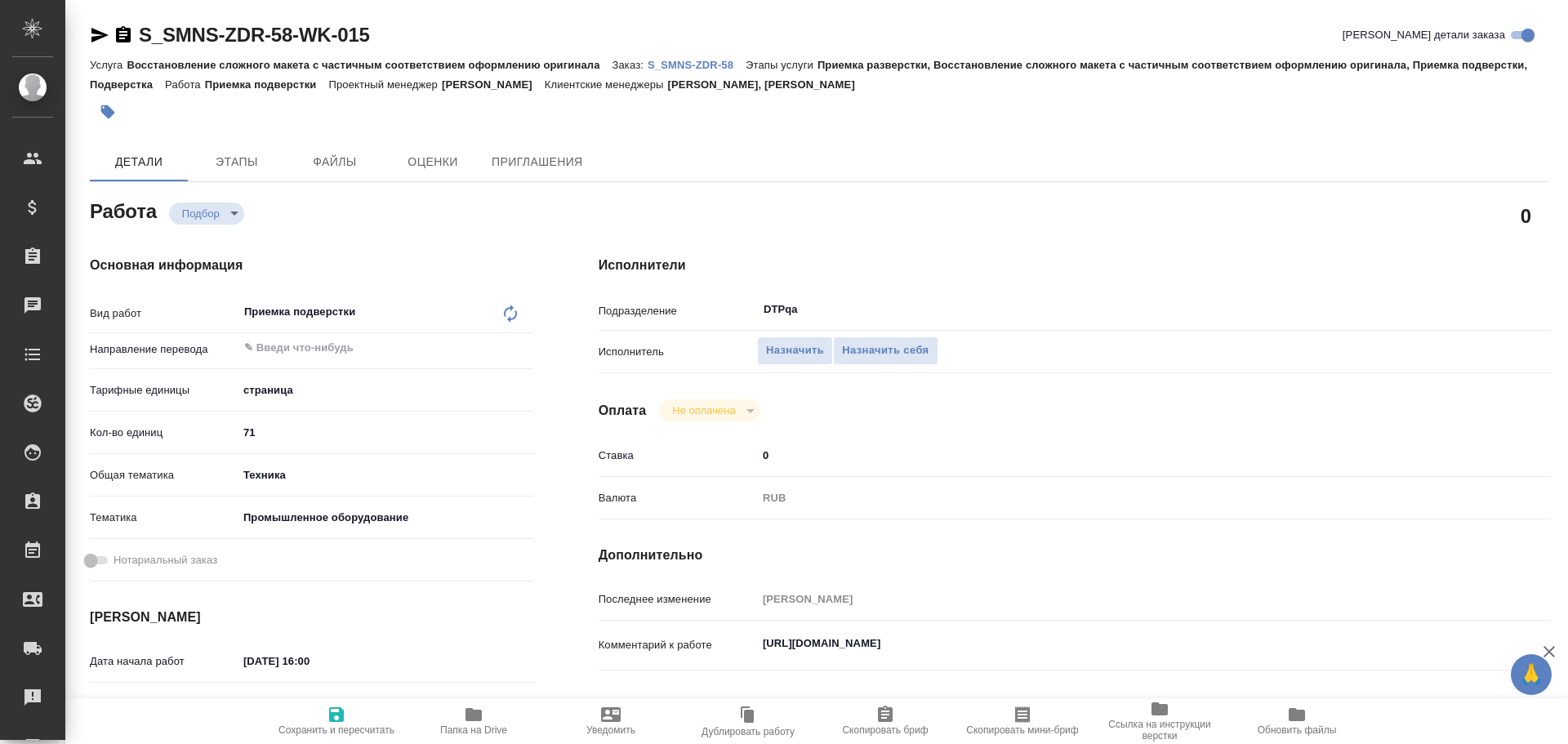
scroll to position [163, 0]
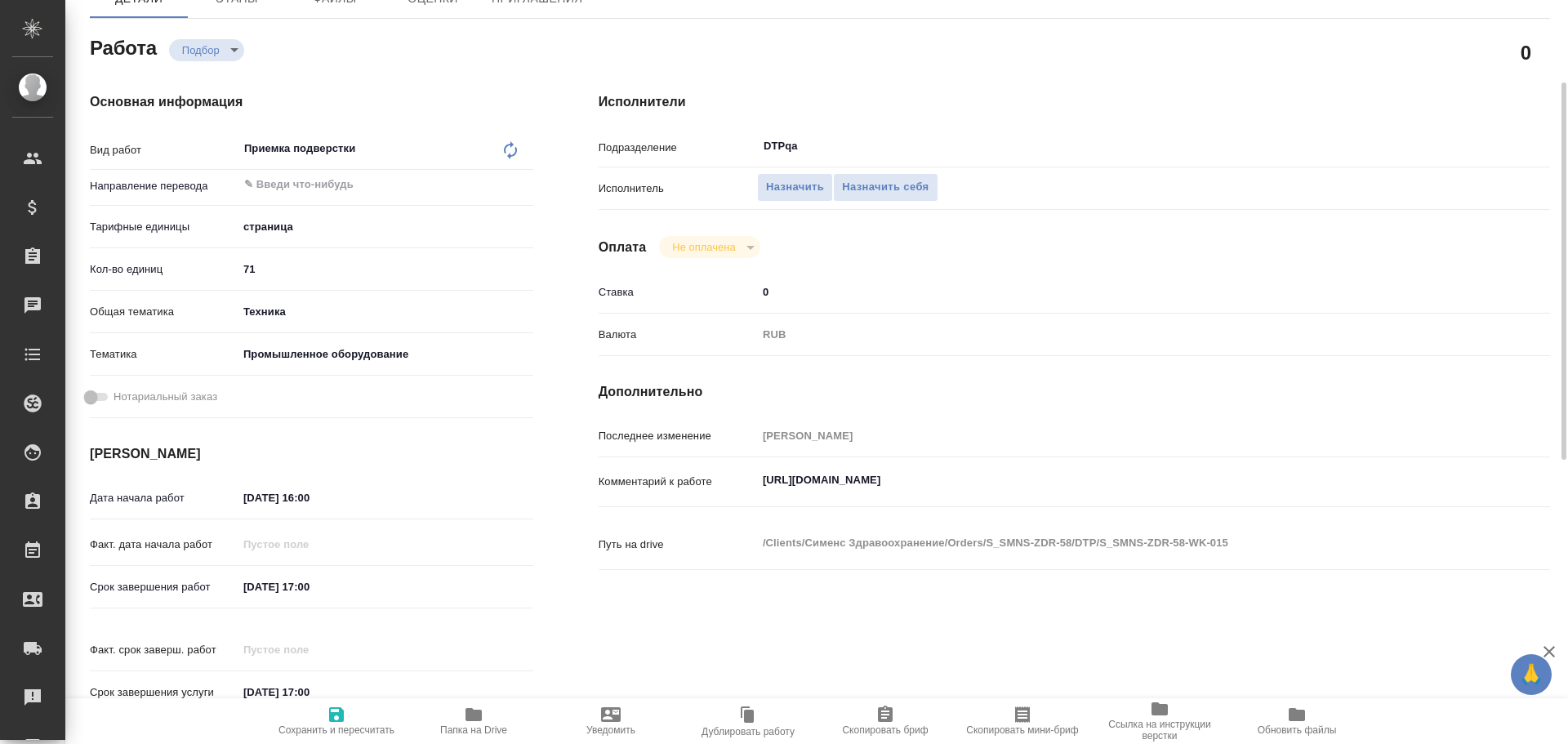
type textarea "x"
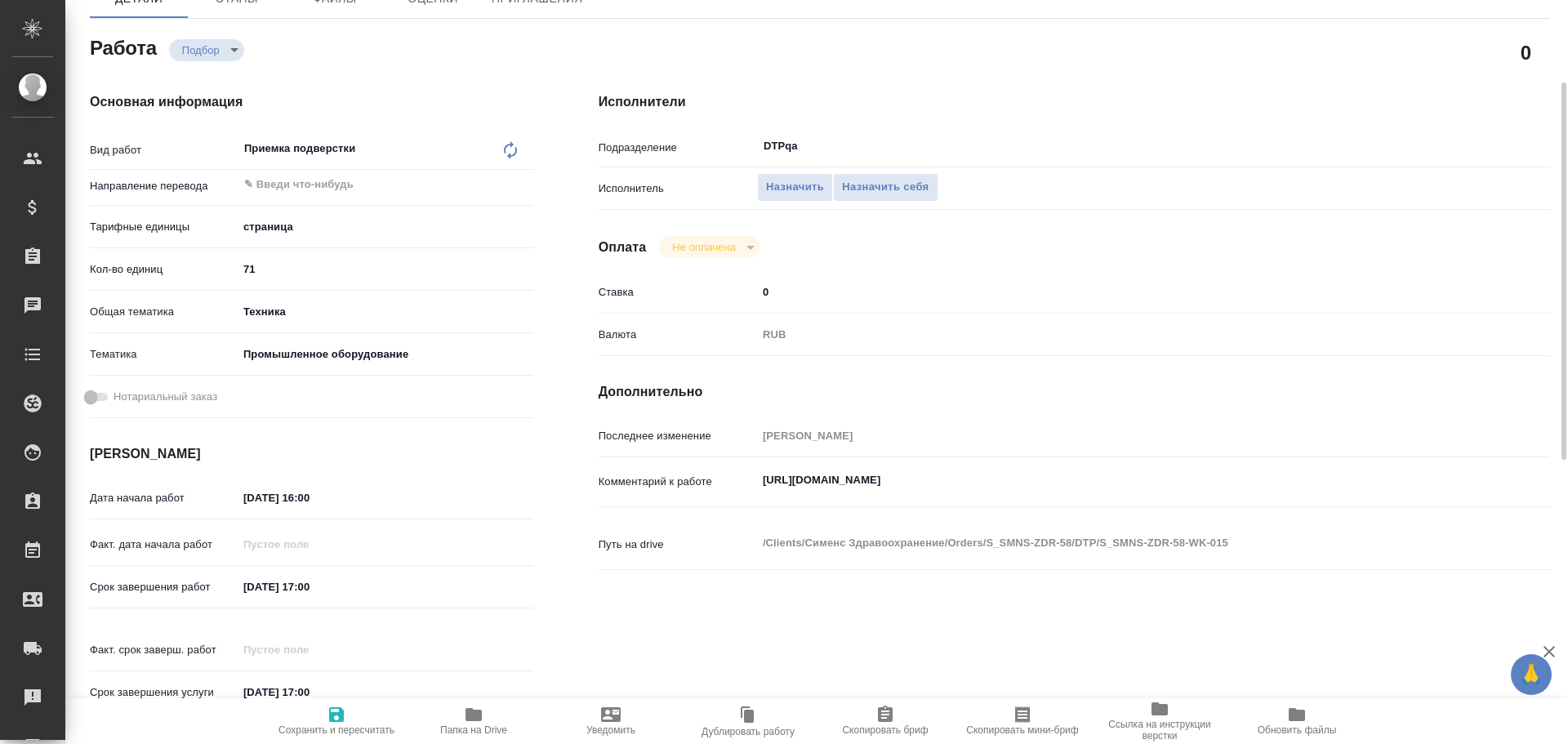
type textarea "x"
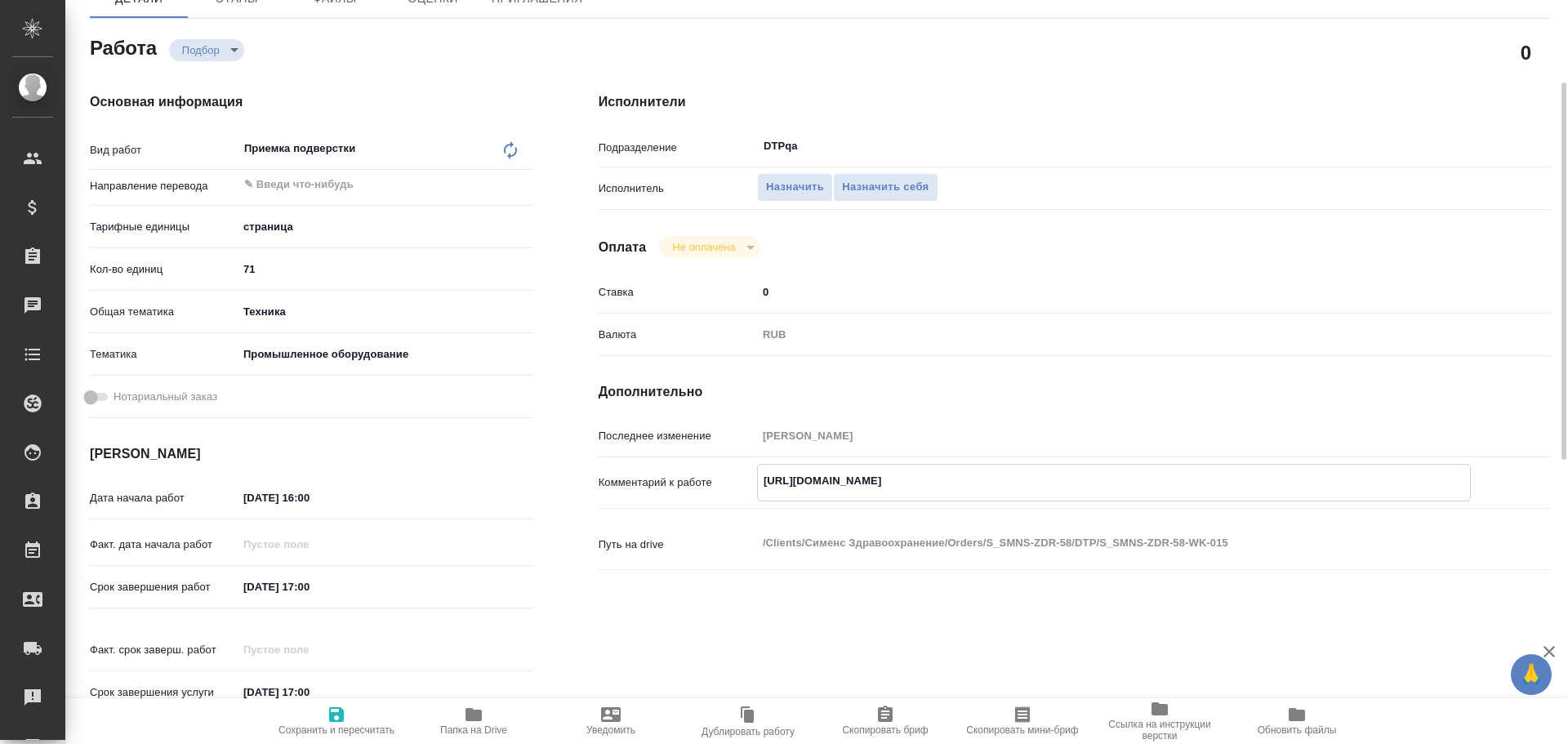
type textarea "x"
click at [1101, 446] on div "Последнее изменение Заборова Александра Комментарий к работе https://tera.awate…" at bounding box center [1074, 505] width 951 height 168
type textarea "x"
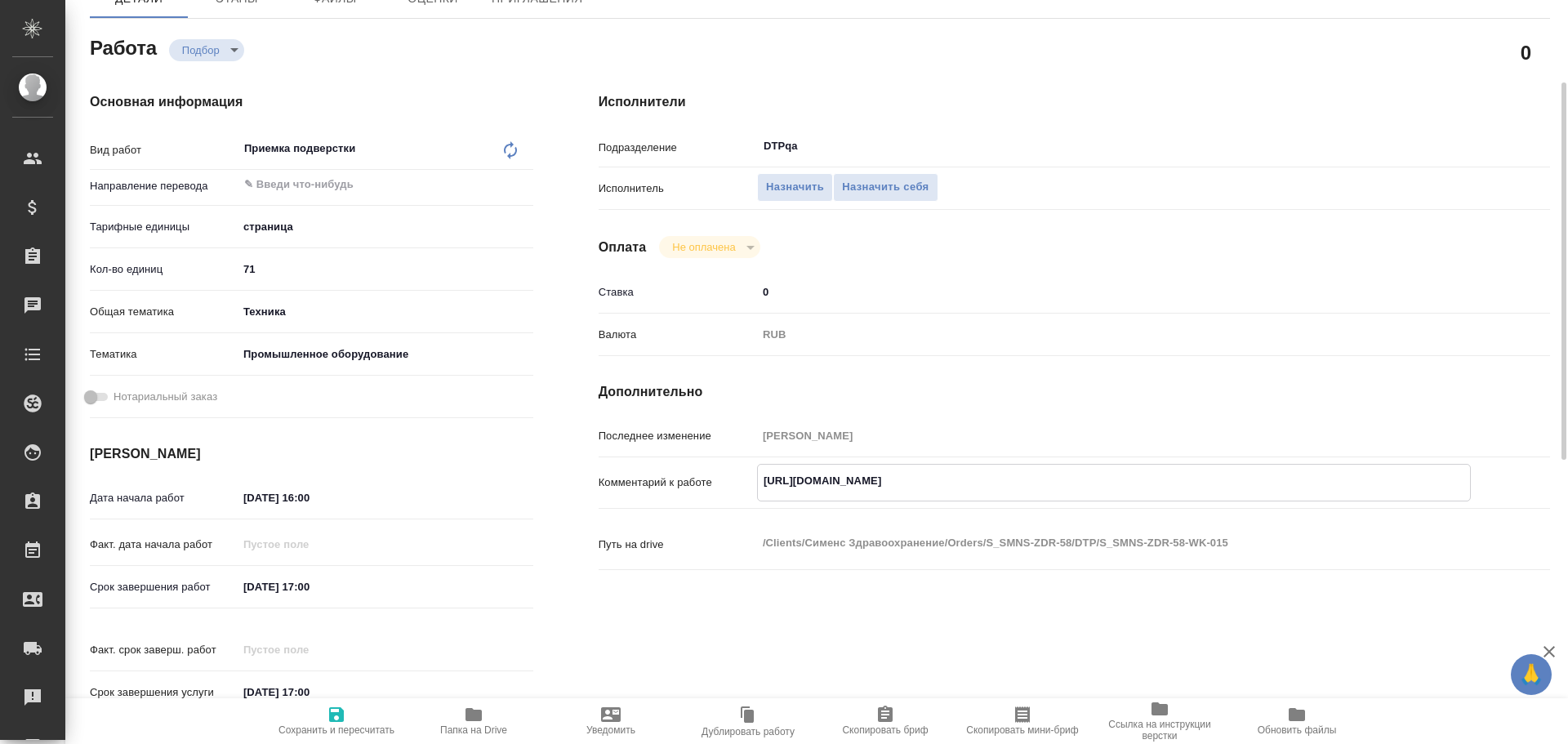
type textarea "x"
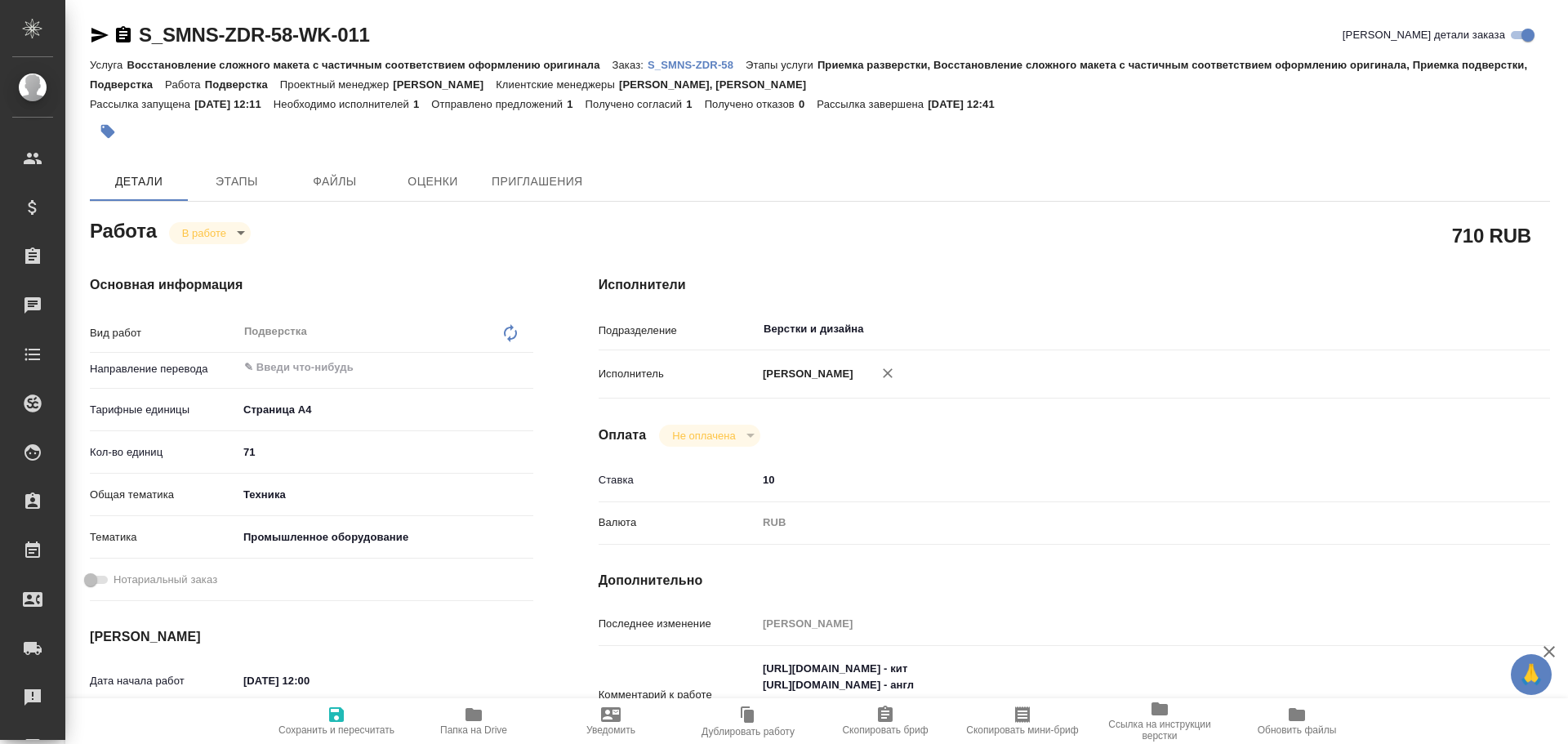
type textarea "x"
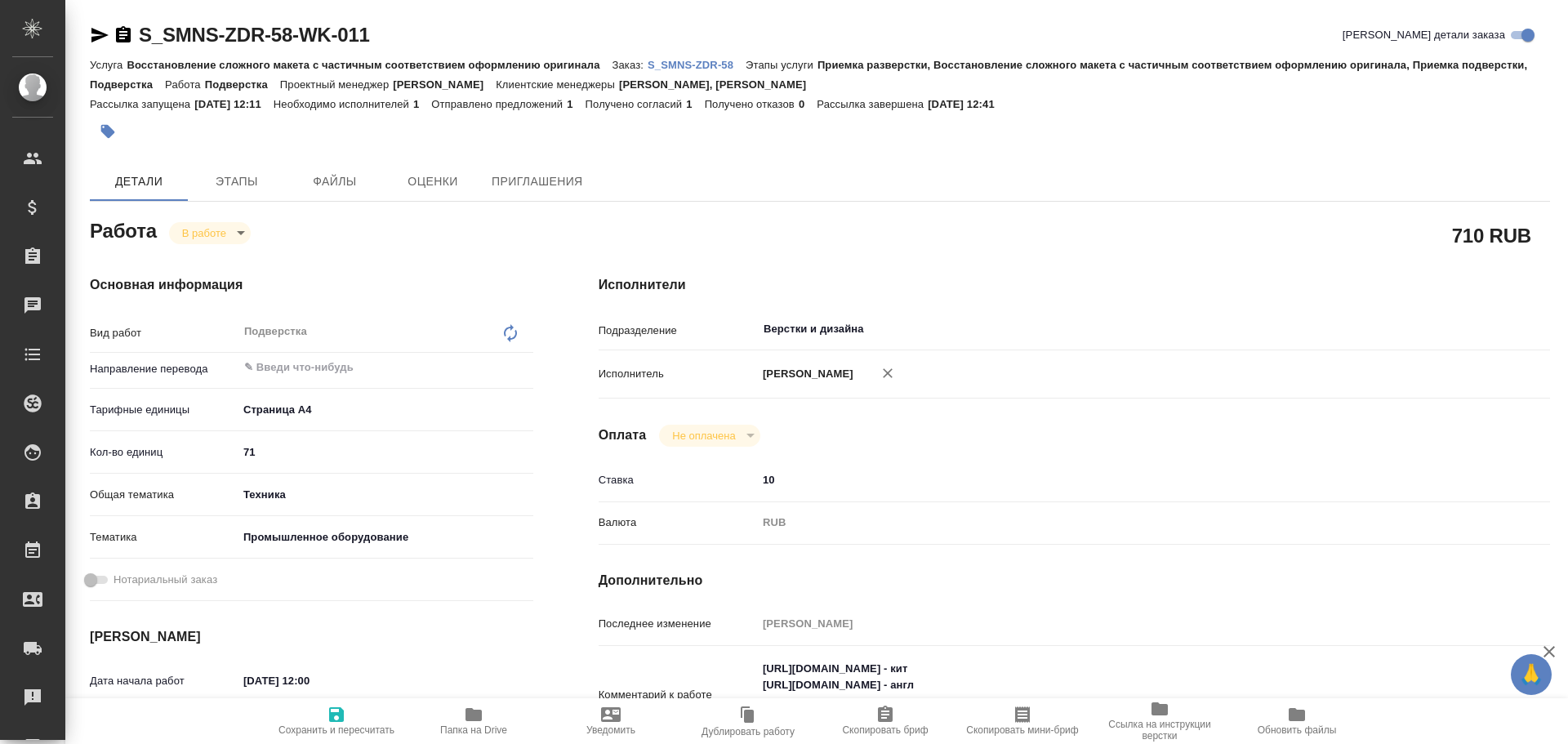
type textarea "x"
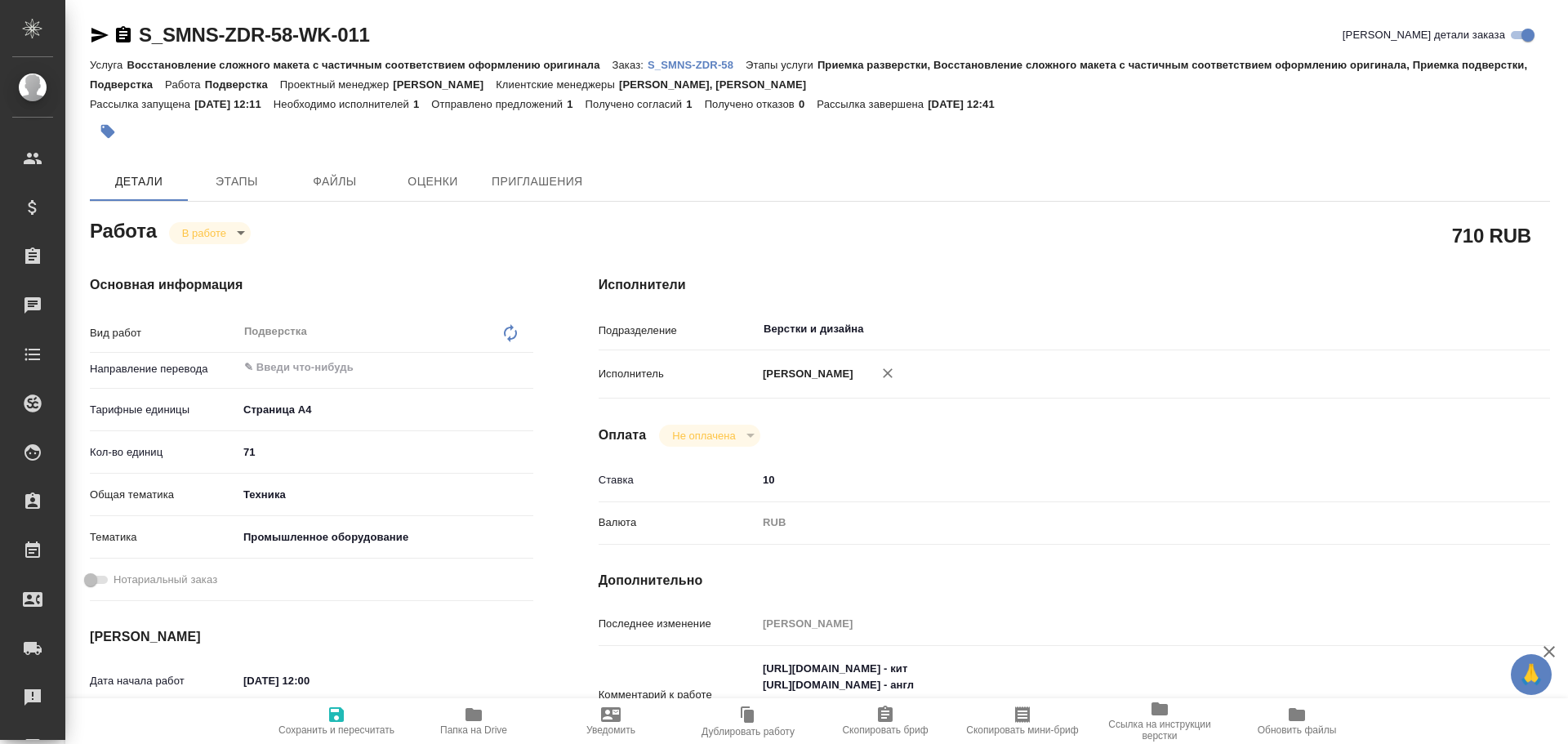
type textarea "x"
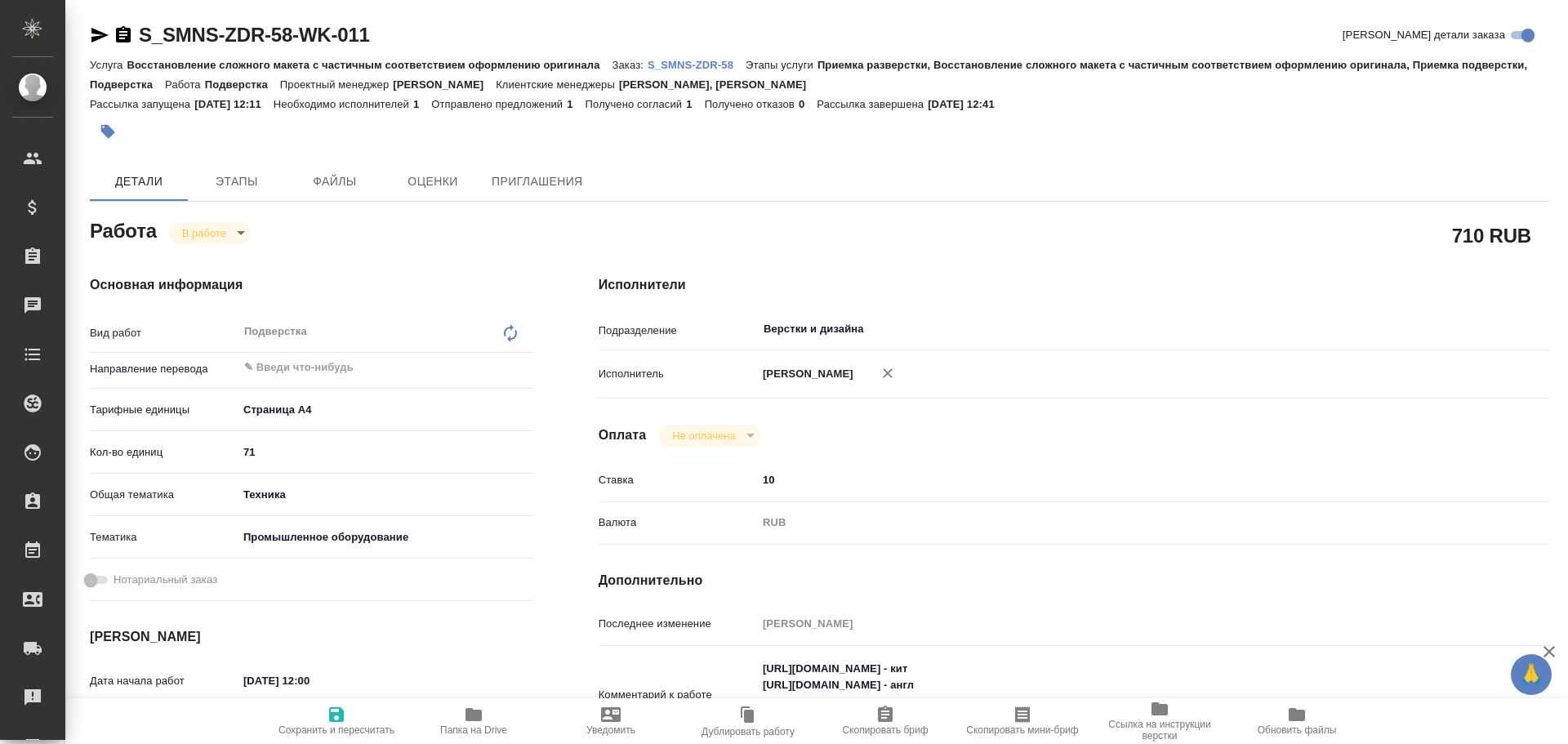
type textarea "x"
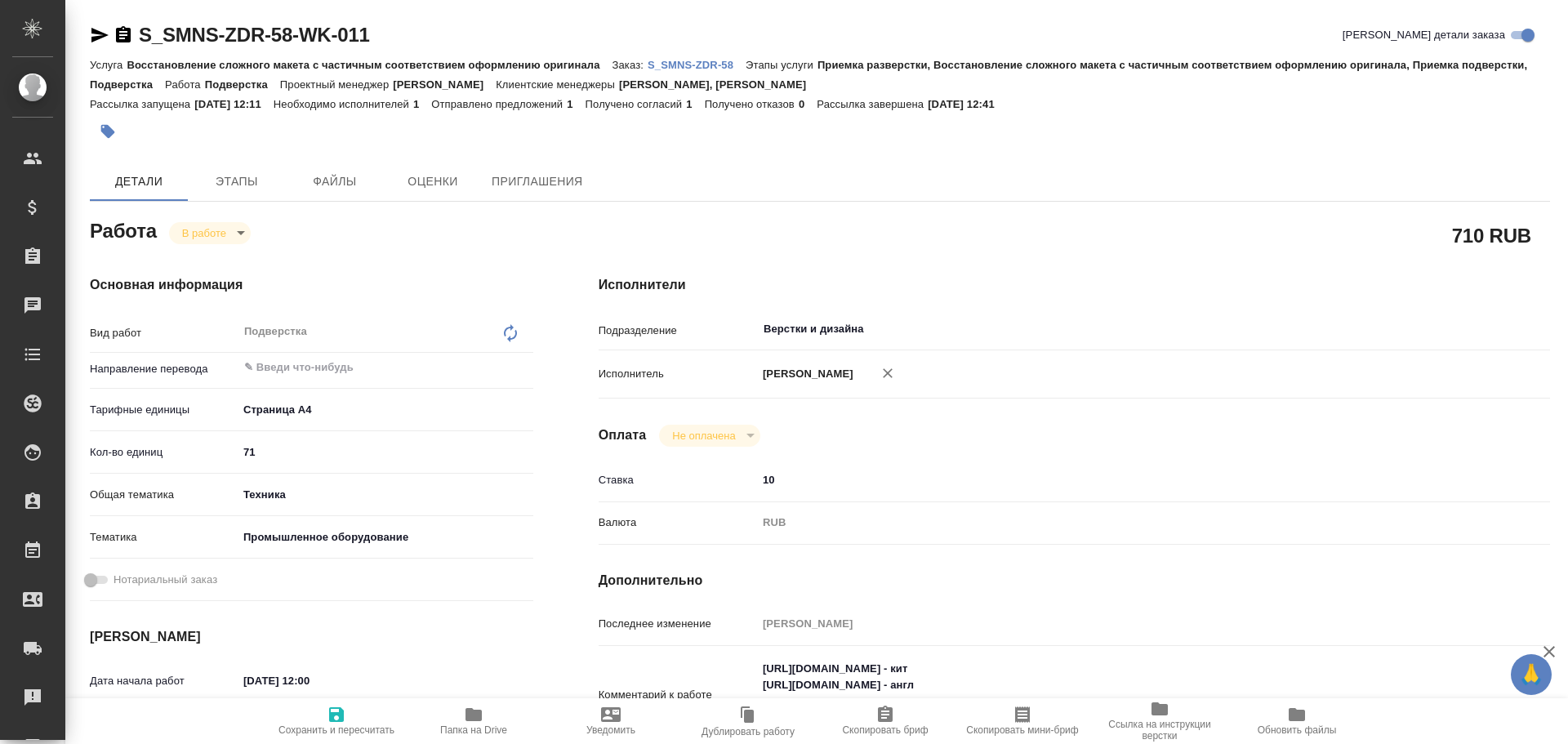
type textarea "x"
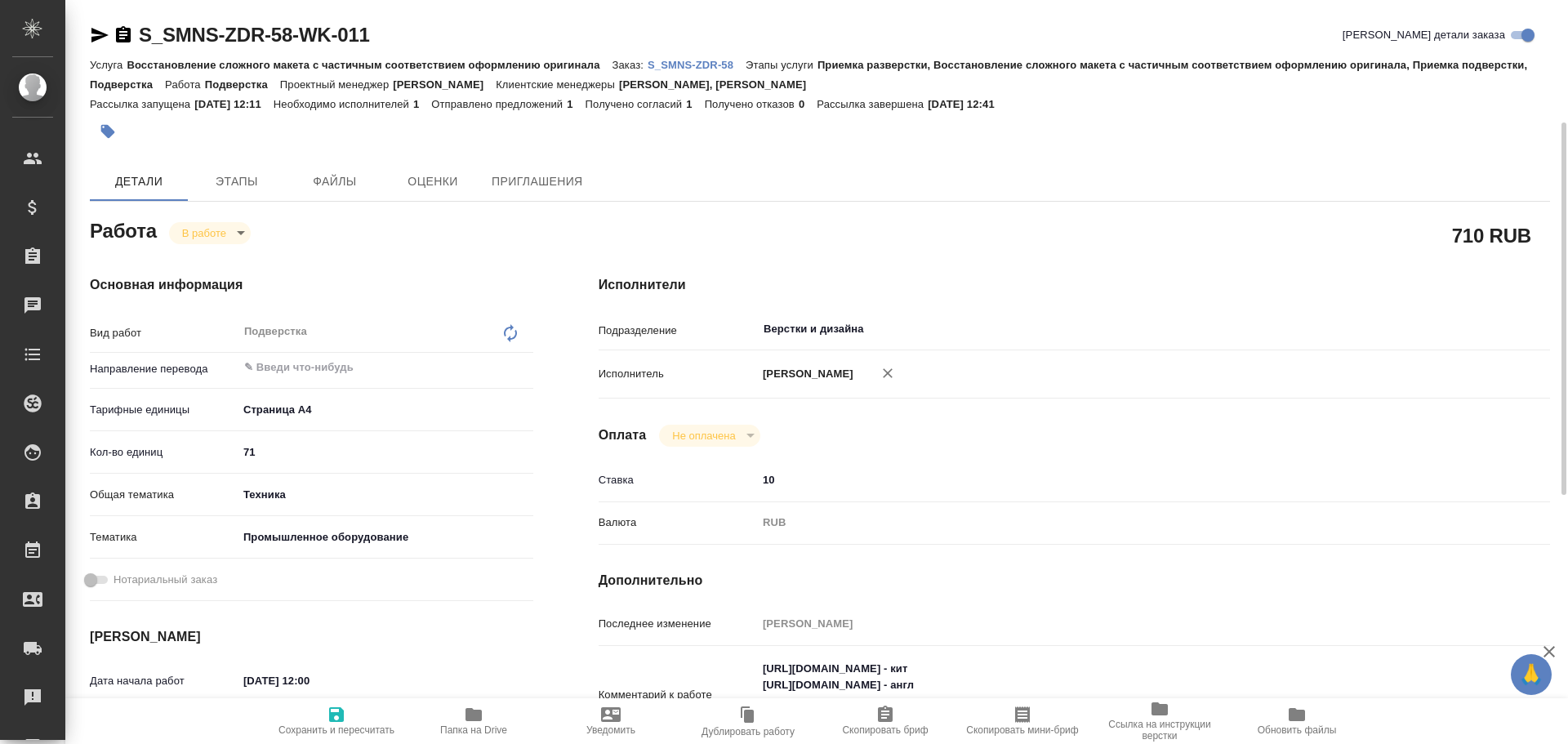
scroll to position [163, 0]
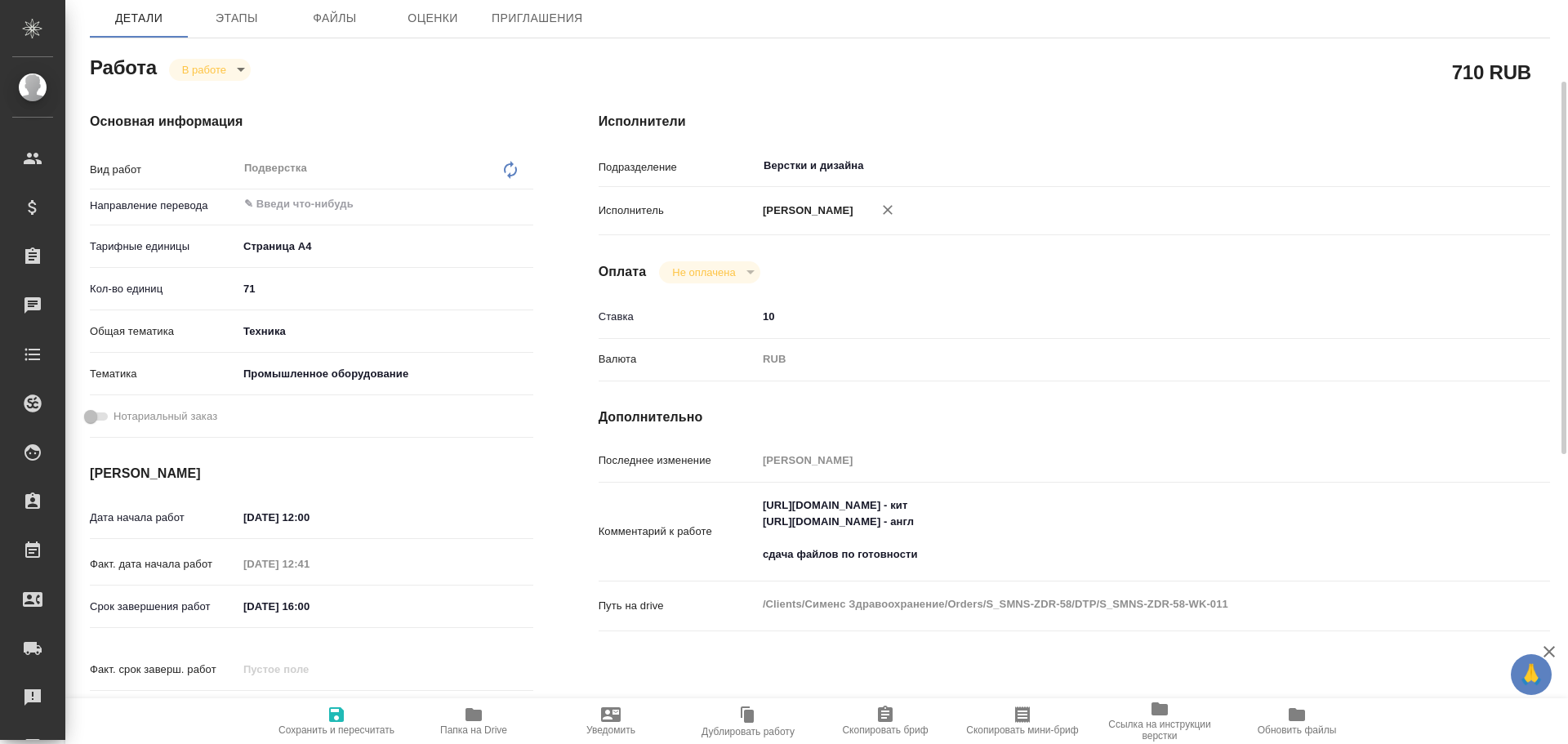
type textarea "x"
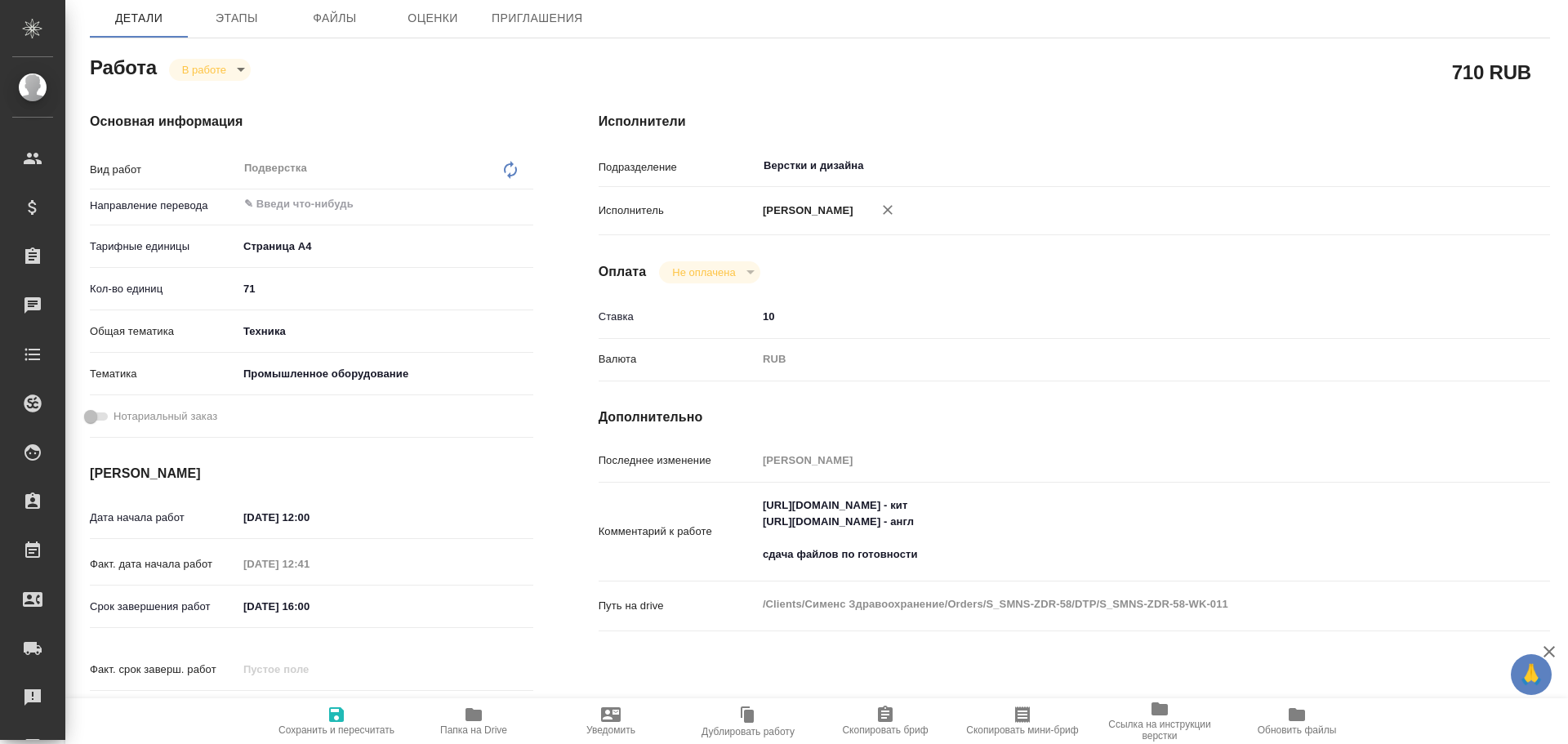
type textarea "x"
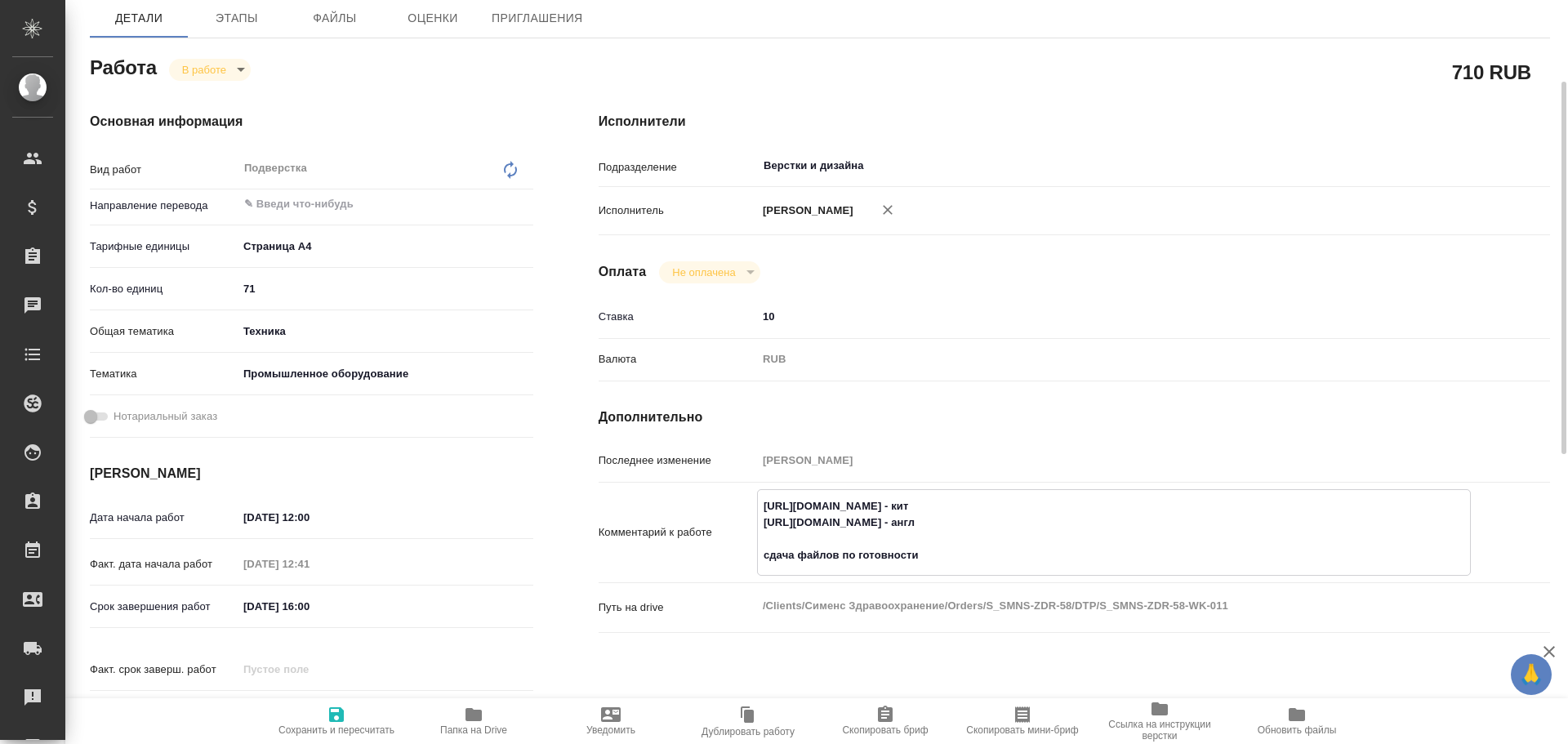
drag, startPoint x: 758, startPoint y: 505, endPoint x: 1002, endPoint y: 500, distance: 244.1
click at [1002, 500] on textarea "[URL][DOMAIN_NAME] - кит [URL][DOMAIN_NAME] - англ сдача файлов по готовности" at bounding box center [1114, 531] width 712 height 77
drag, startPoint x: 767, startPoint y: 526, endPoint x: 837, endPoint y: 524, distance: 70.0
click at [837, 524] on textarea "[URL][DOMAIN_NAME] - кит [URL][DOMAIN_NAME] - англ сдача файлов по готовности" at bounding box center [1114, 531] width 712 height 77
click at [784, 529] on textarea "[URL][DOMAIN_NAME] - кит [URL][DOMAIN_NAME] - англ сдача файлов по готовности" at bounding box center [1114, 531] width 712 height 77
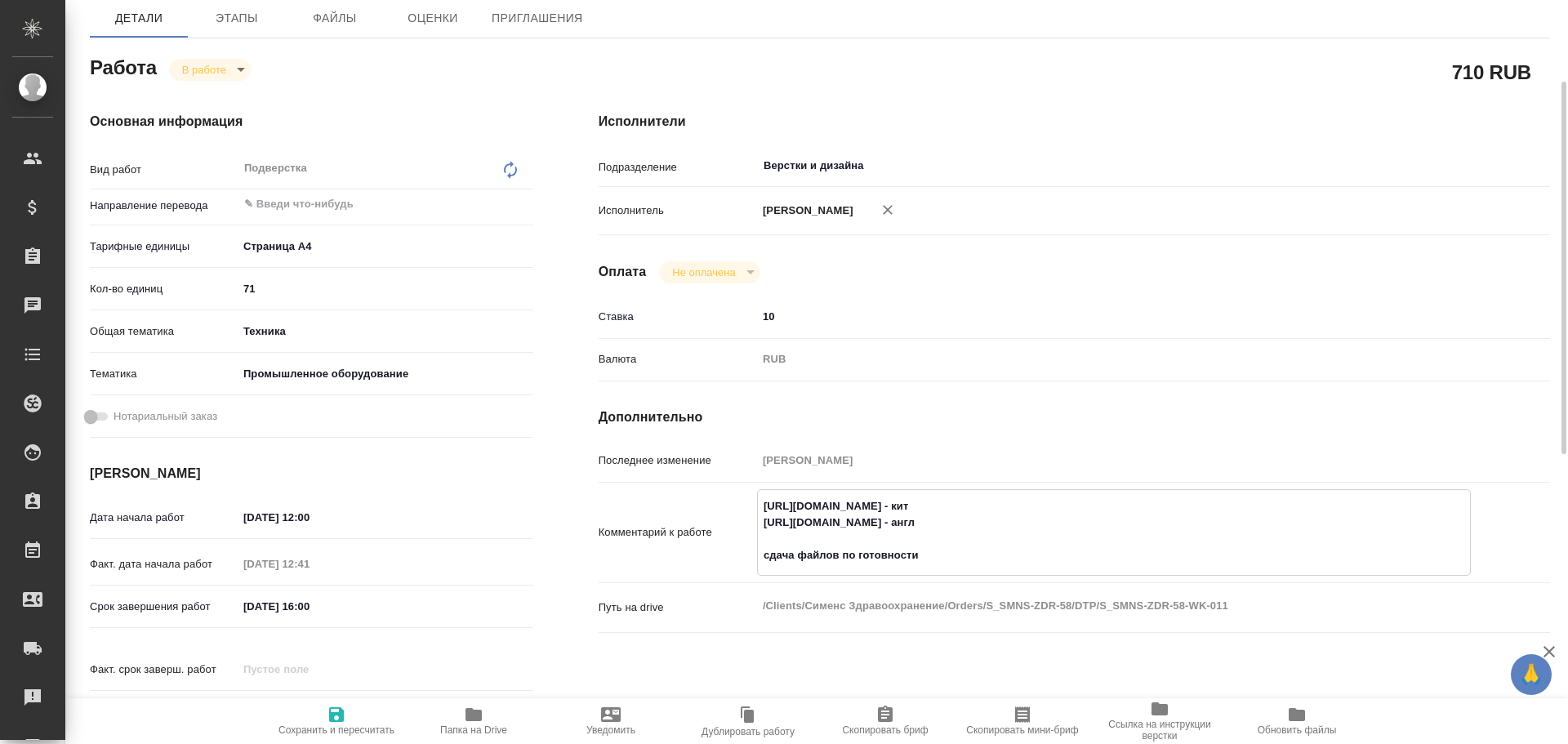
drag, startPoint x: 761, startPoint y: 524, endPoint x: 1007, endPoint y: 523, distance: 246.0
click at [1007, 523] on textarea "[URL][DOMAIN_NAME] - кит [URL][DOMAIN_NAME] - англ сдача файлов по готовности" at bounding box center [1114, 531] width 712 height 77
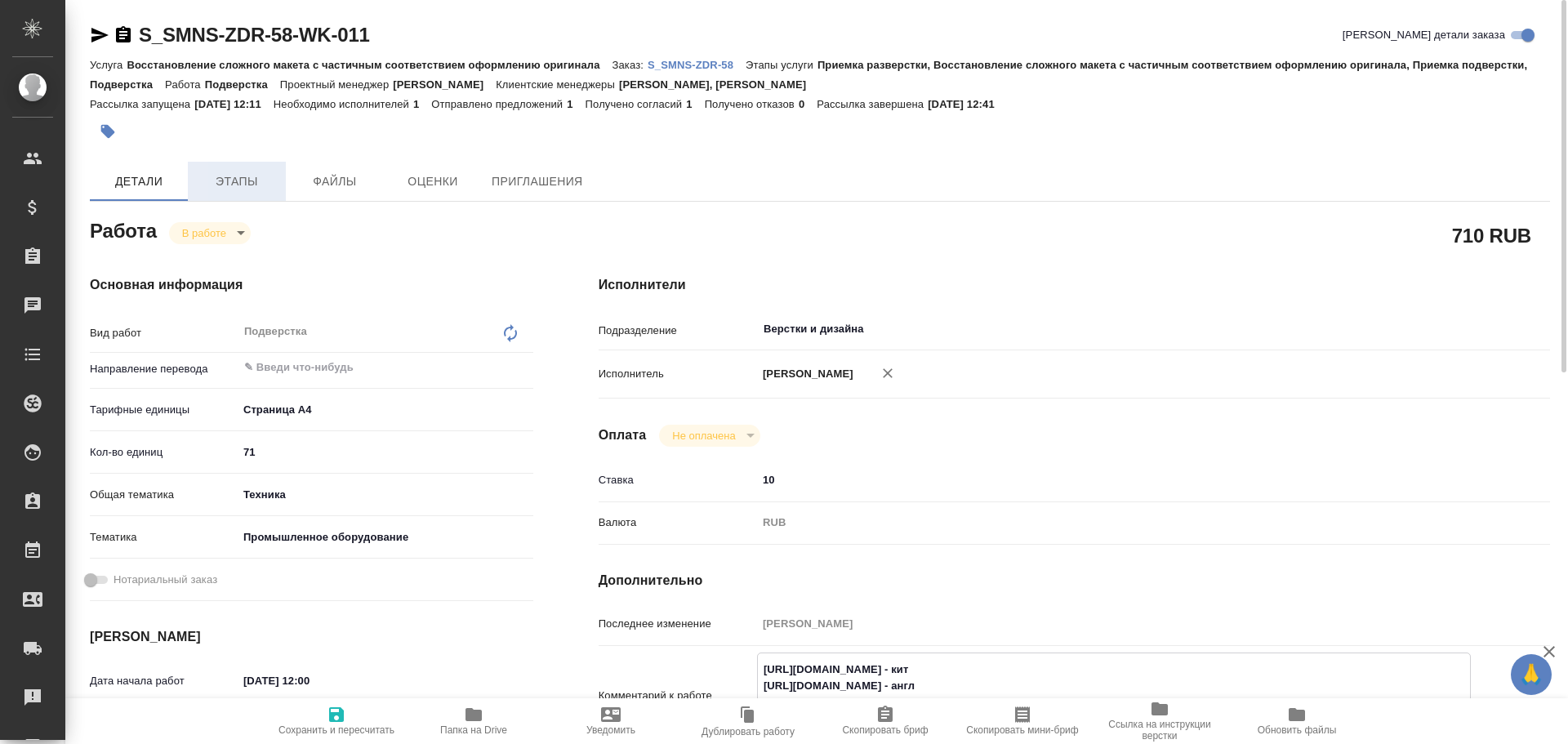
type textarea "x"
click at [243, 185] on span "Этапы" at bounding box center [237, 182] width 79 height 20
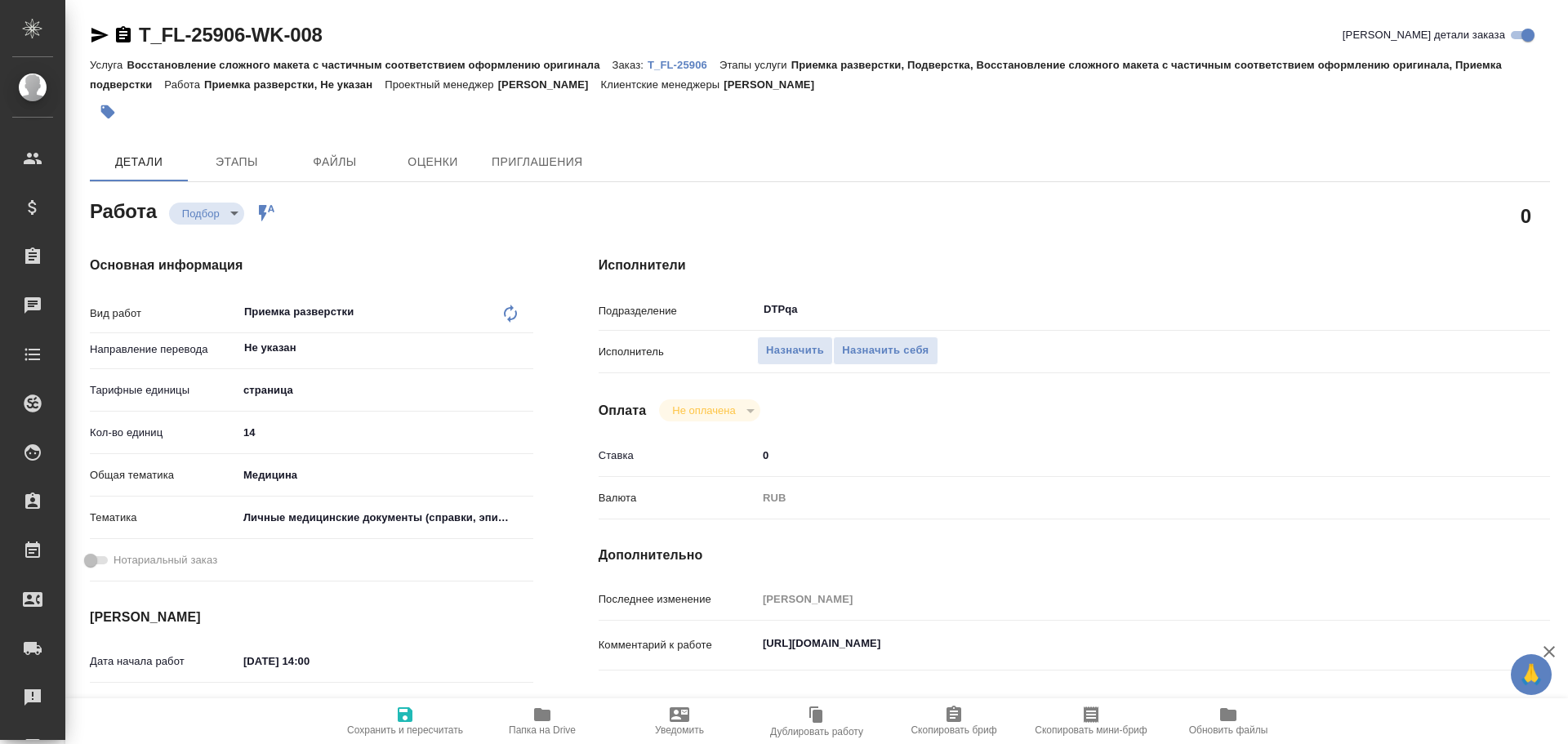
type textarea "x"
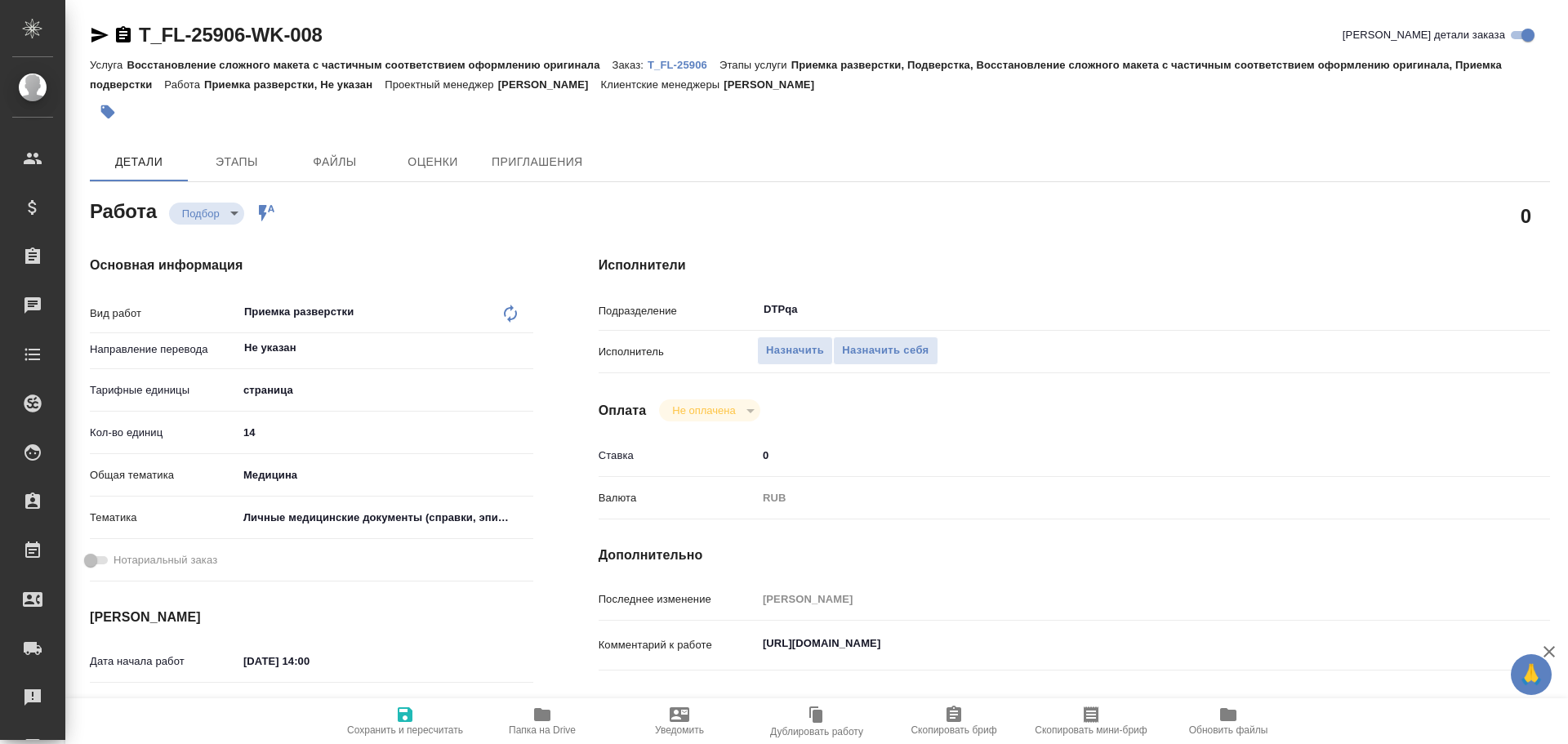
type textarea "x"
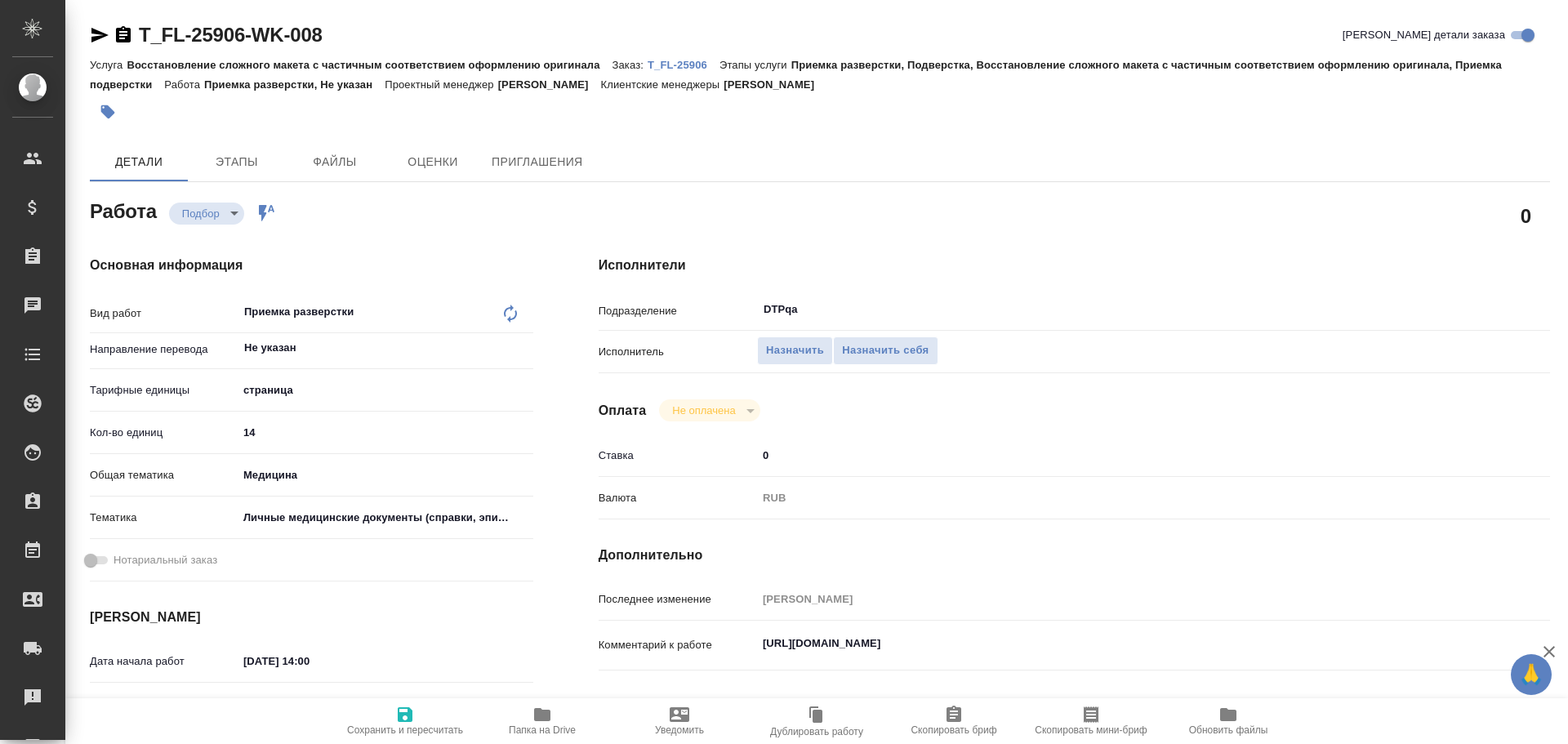
type textarea "x"
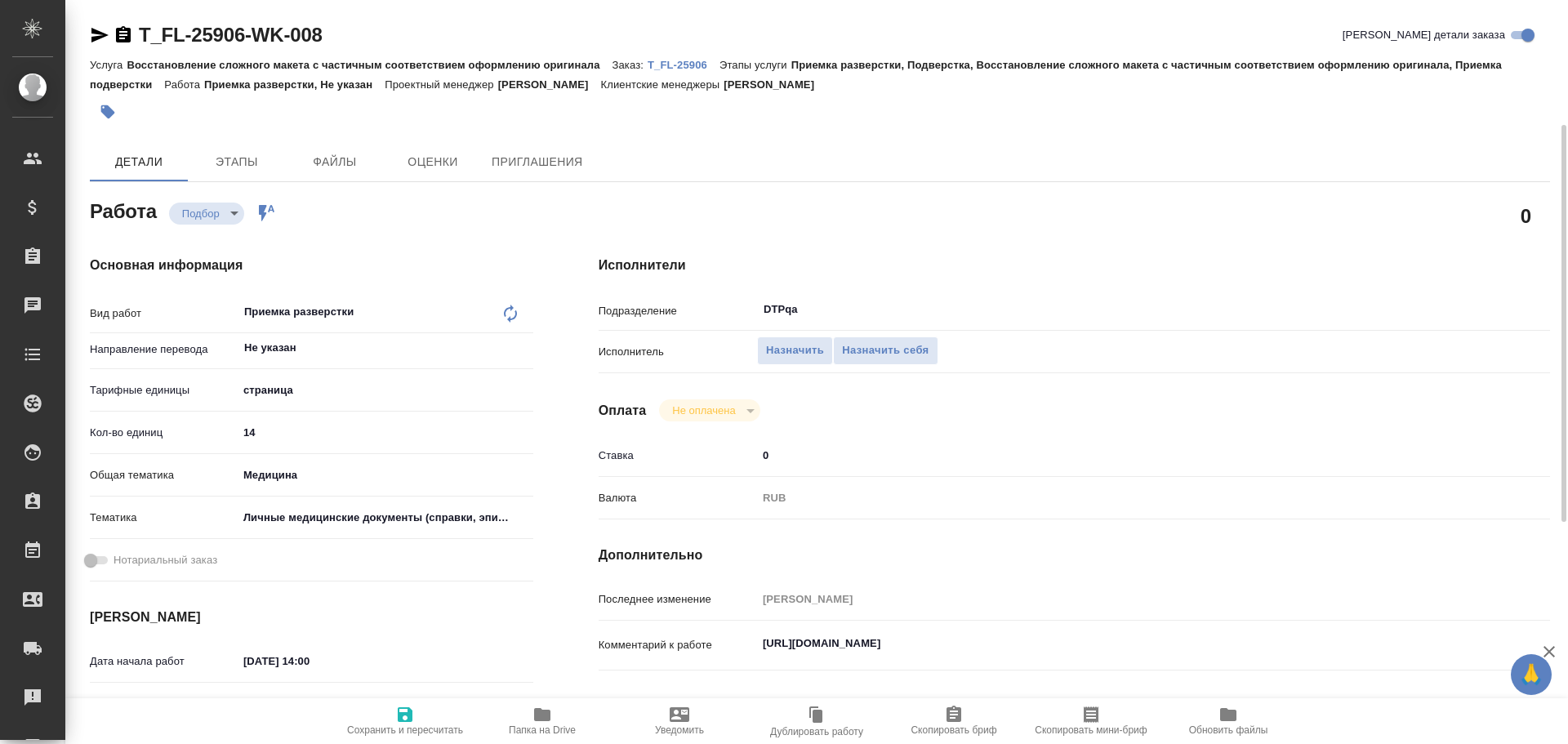
scroll to position [82, 0]
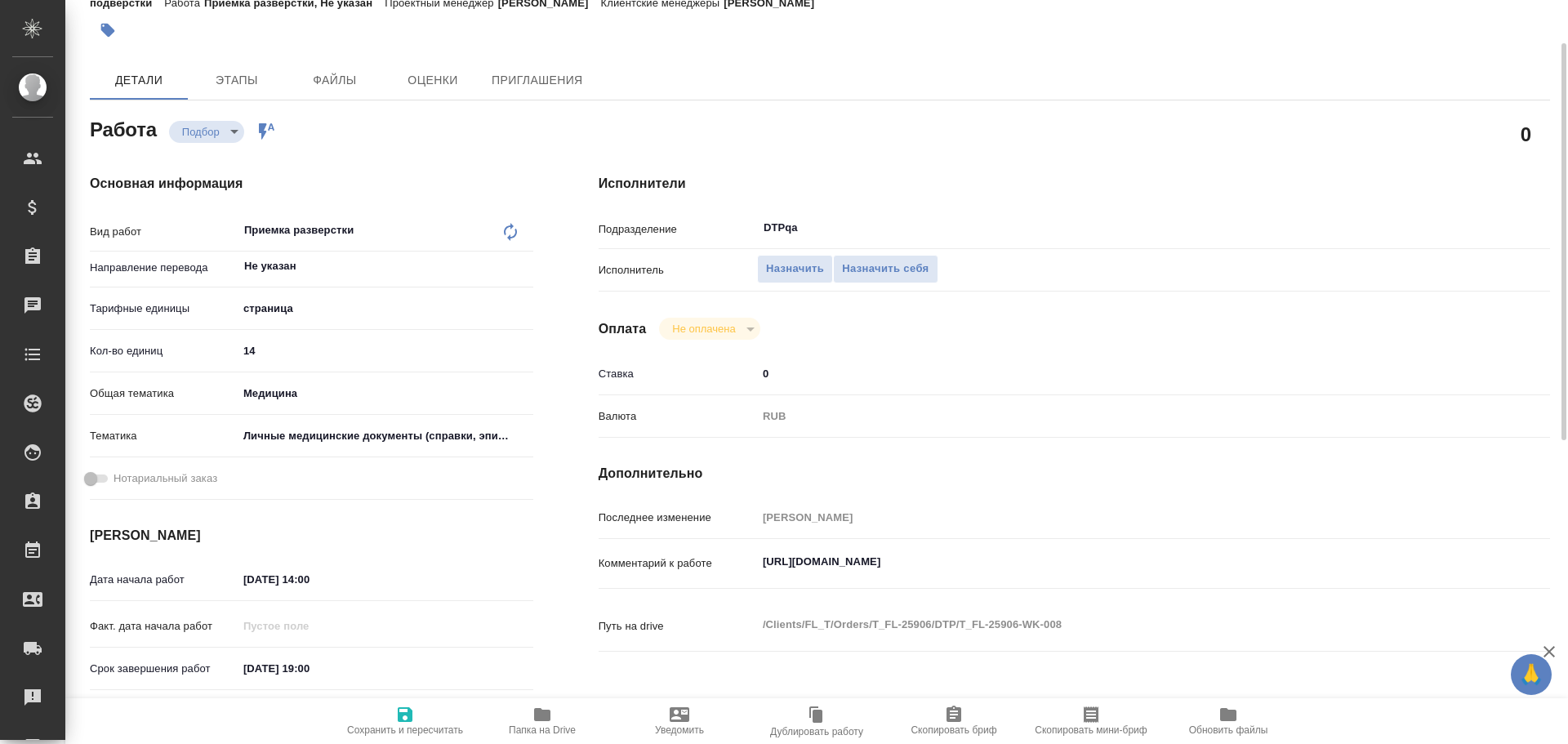
type textarea "x"
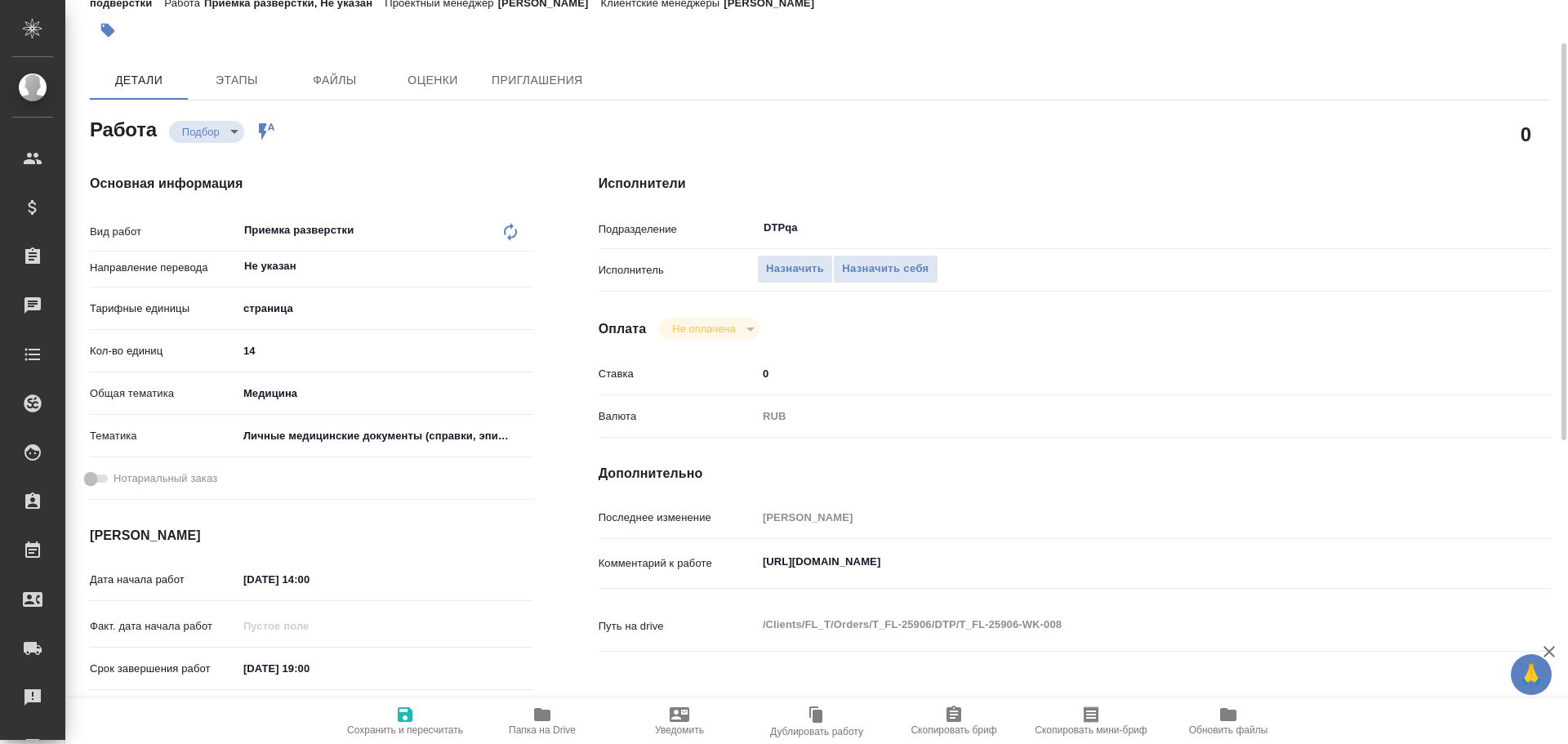
click at [762, 565] on div "Комментарий к работе https://tera.awatera.com/Work/68a31f3cdaf917da81d1bc6e/ x" at bounding box center [1074, 563] width 951 height 36
type textarea "x"
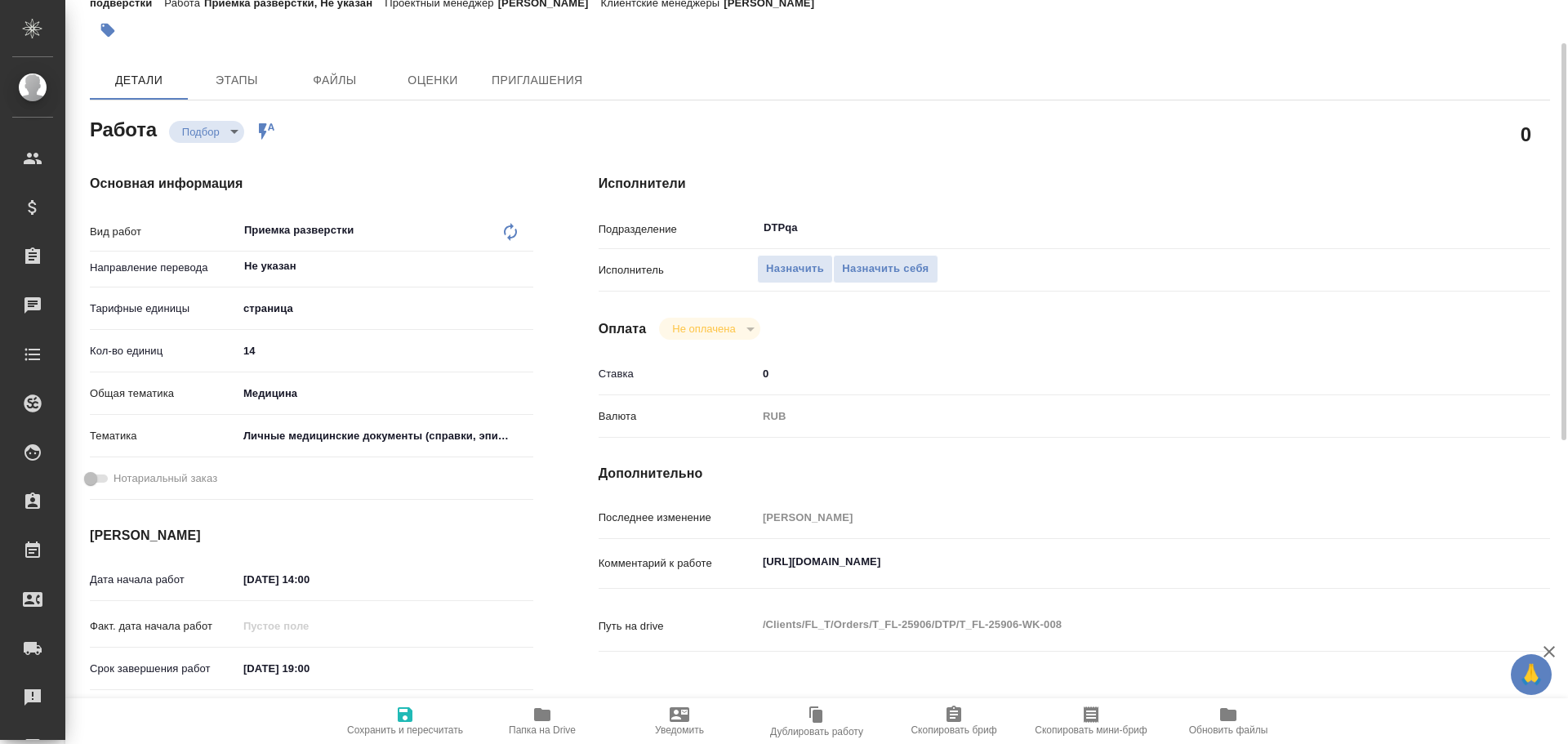
type textarea "x"
drag, startPoint x: 765, startPoint y: 564, endPoint x: 1084, endPoint y: 549, distance: 319.4
click at [1084, 549] on textarea "[URL][DOMAIN_NAME]" at bounding box center [1114, 562] width 712 height 28
type textarea "x"
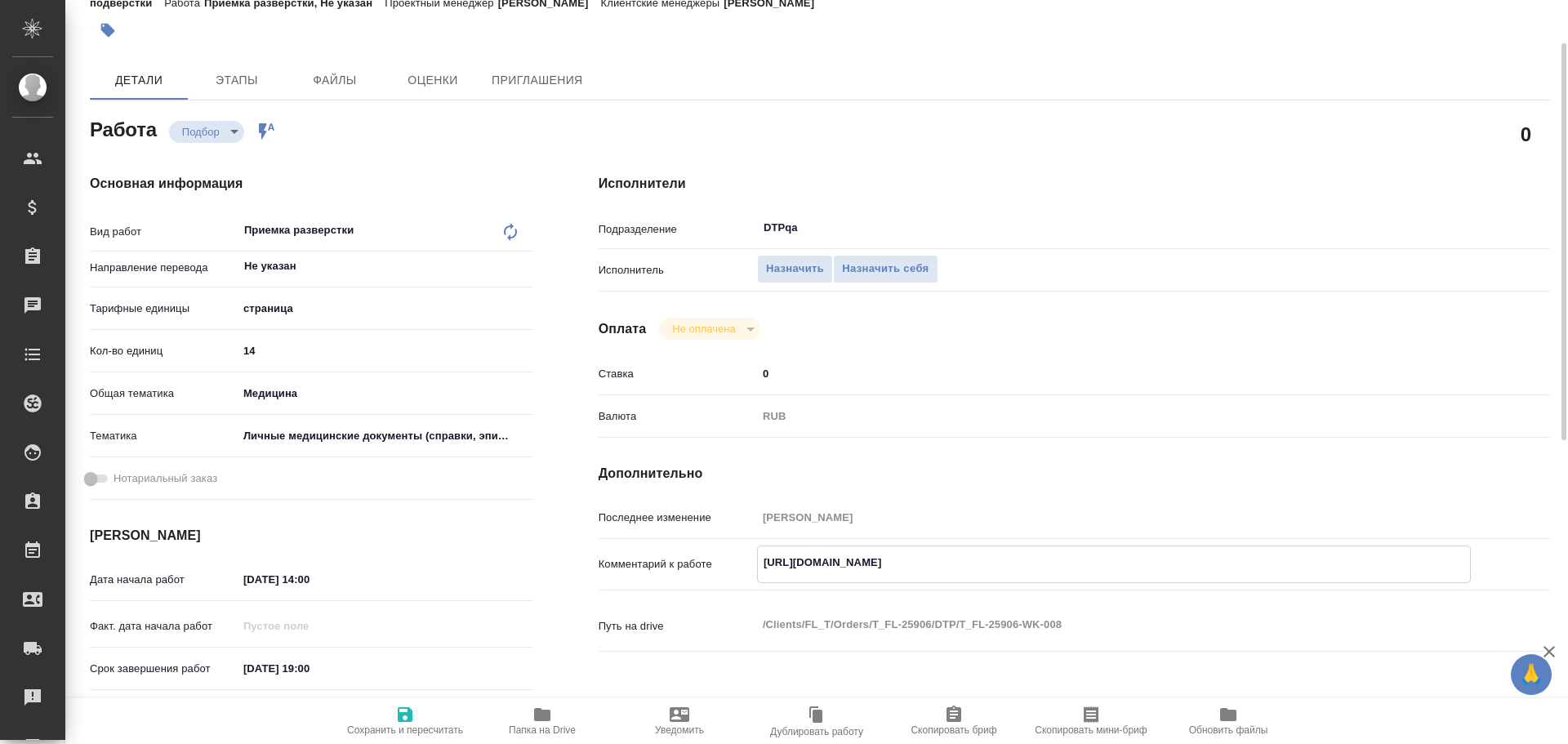
type textarea "x"
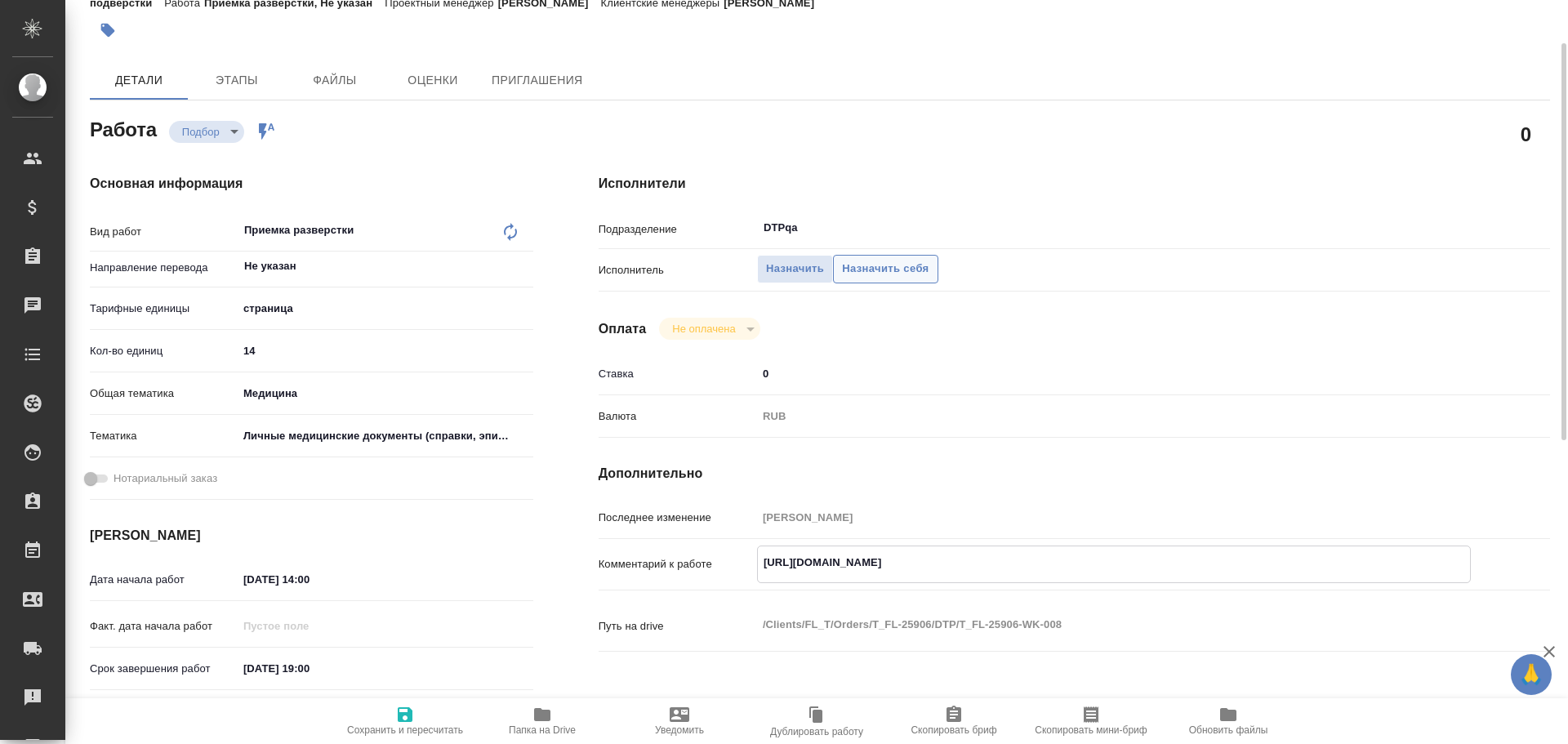
click at [914, 273] on span "Назначить себя" at bounding box center [884, 269] width 86 height 18
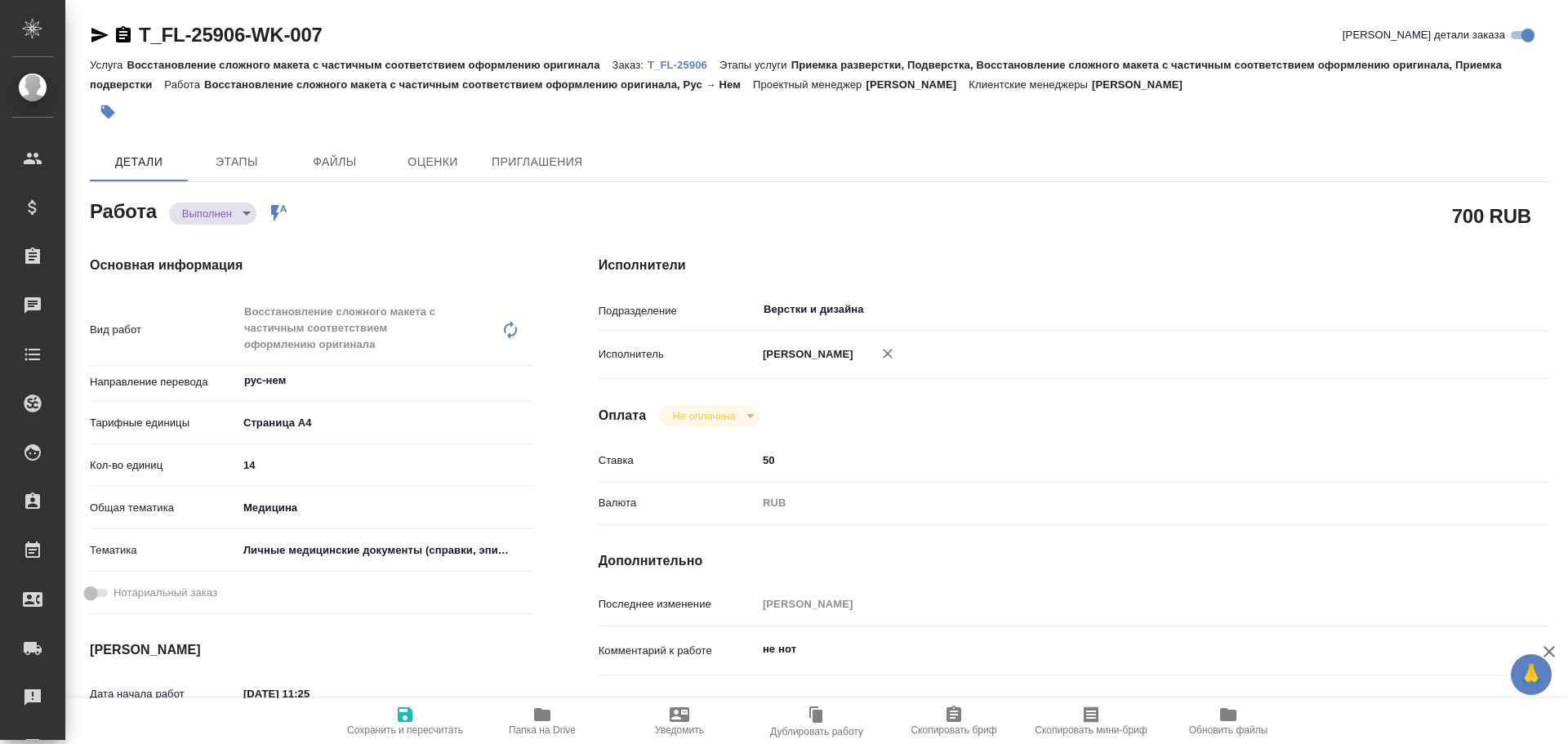
type textarea "x"
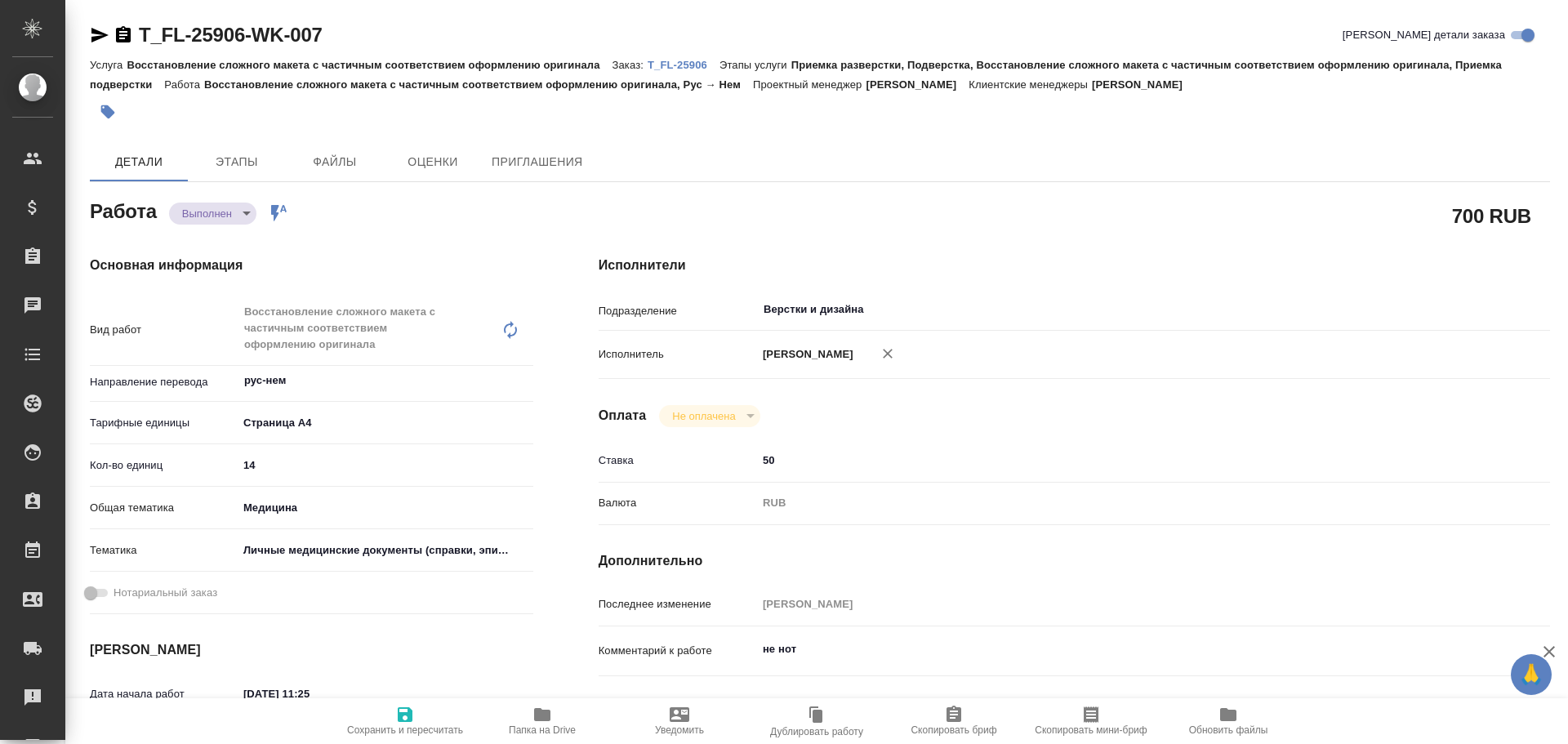
type textarea "x"
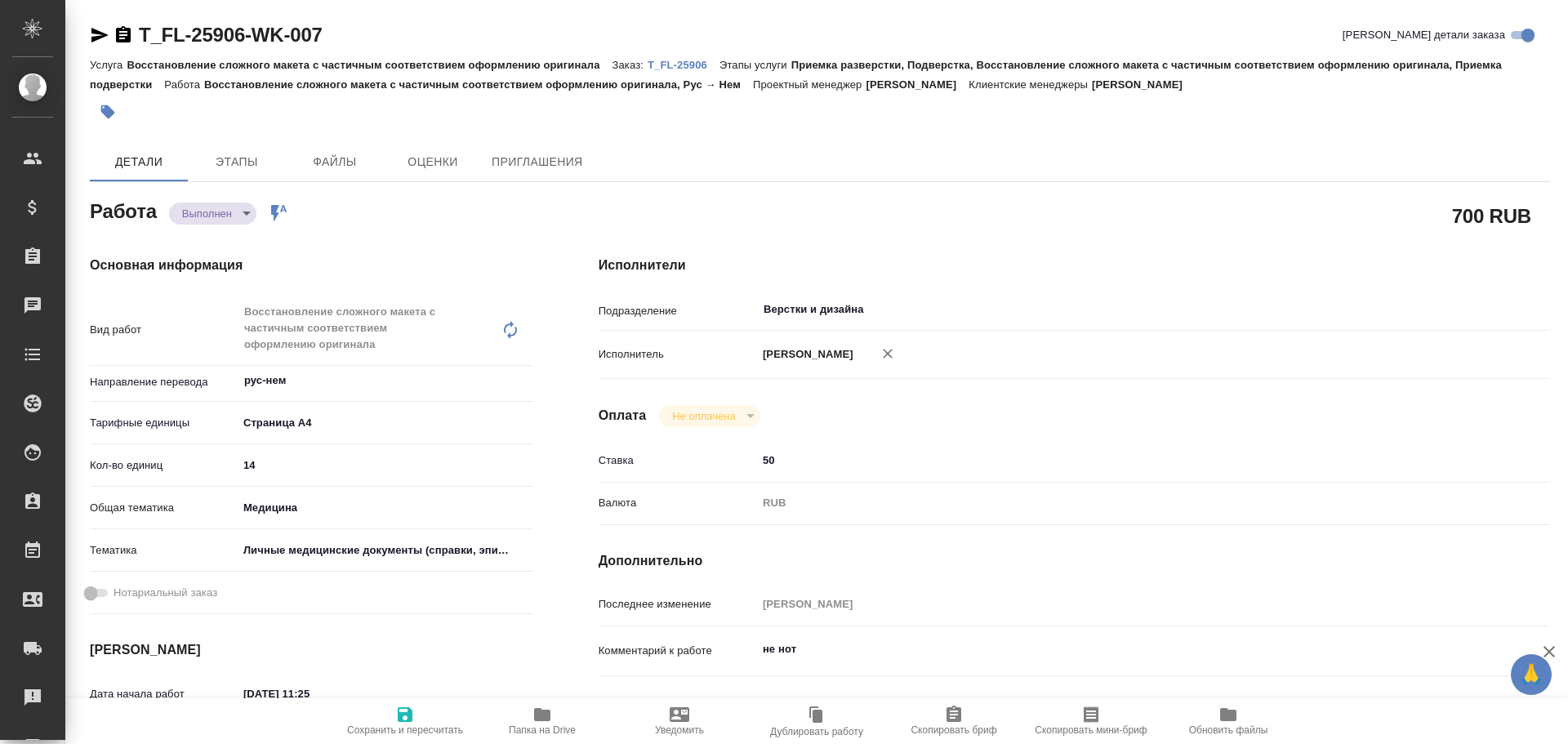
type textarea "x"
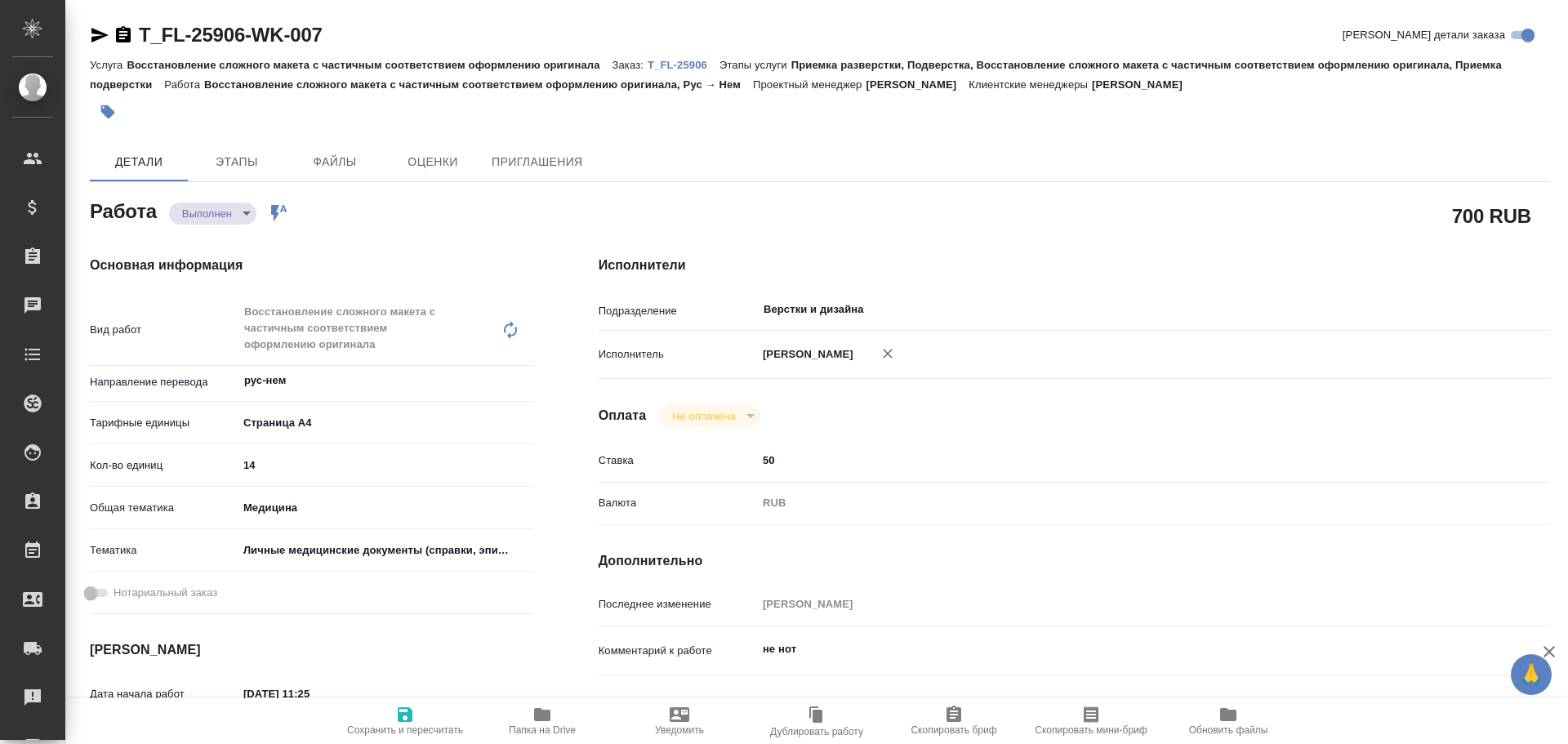
scroll to position [163, 0]
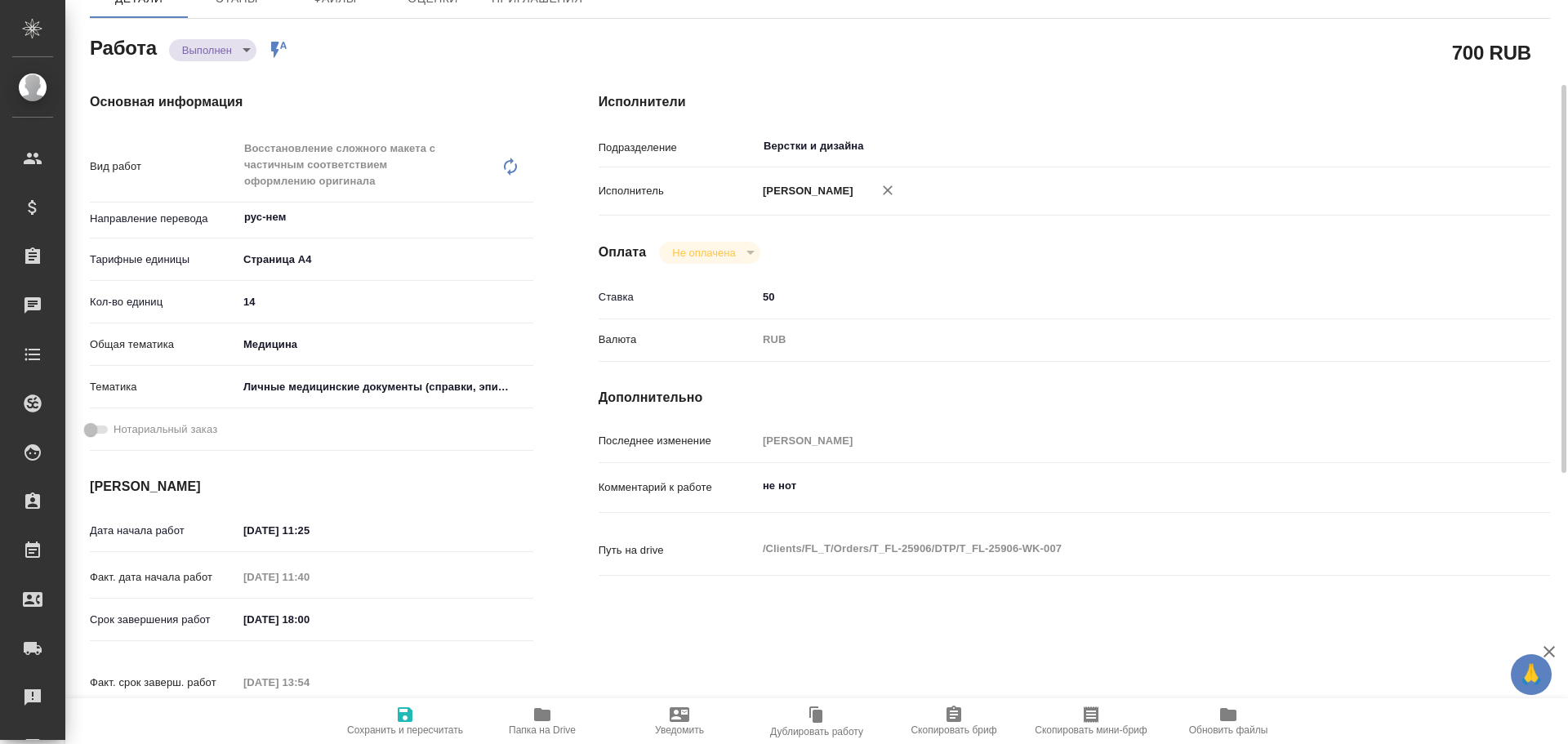
type textarea "x"
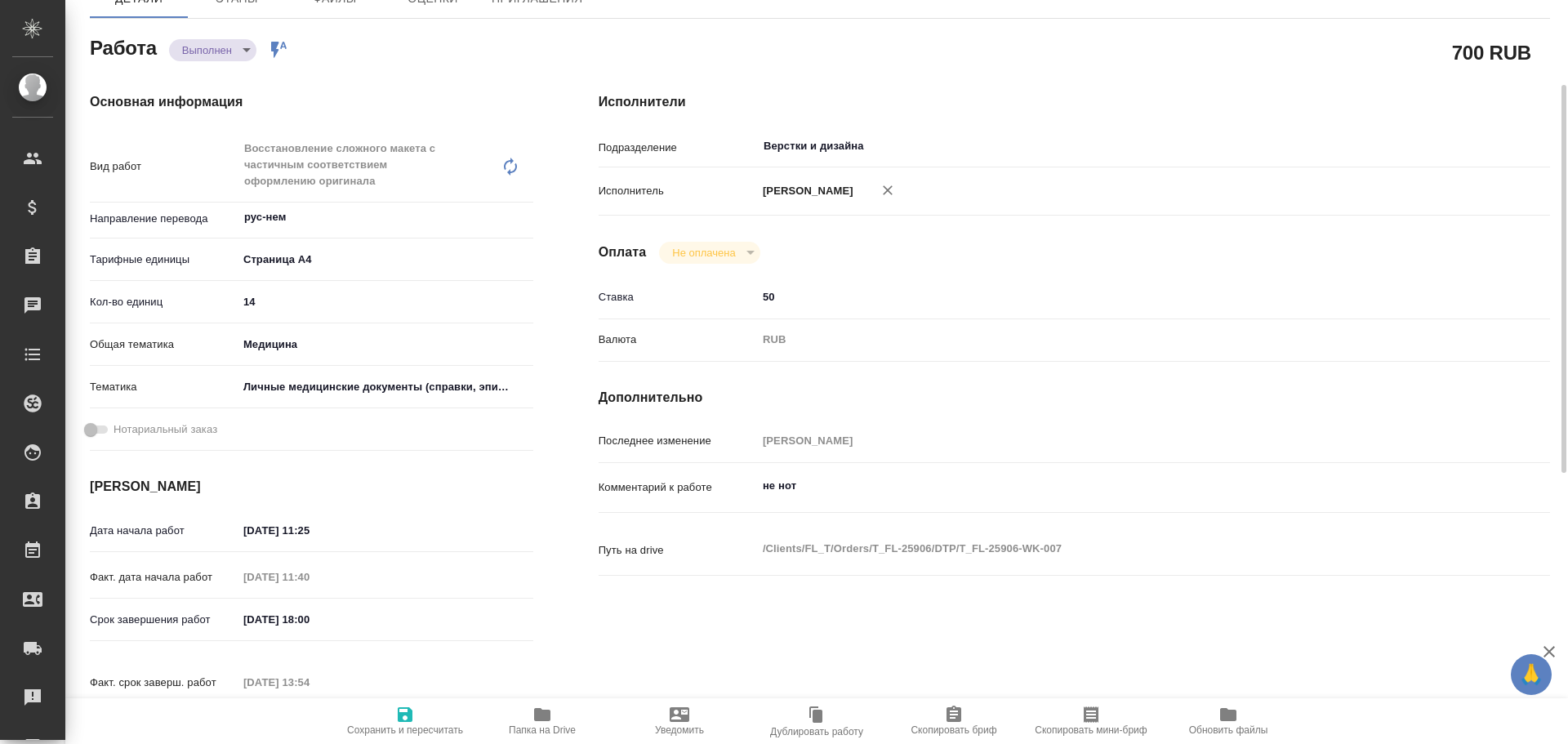
click at [538, 724] on icon "button" at bounding box center [541, 714] width 19 height 19
type textarea "x"
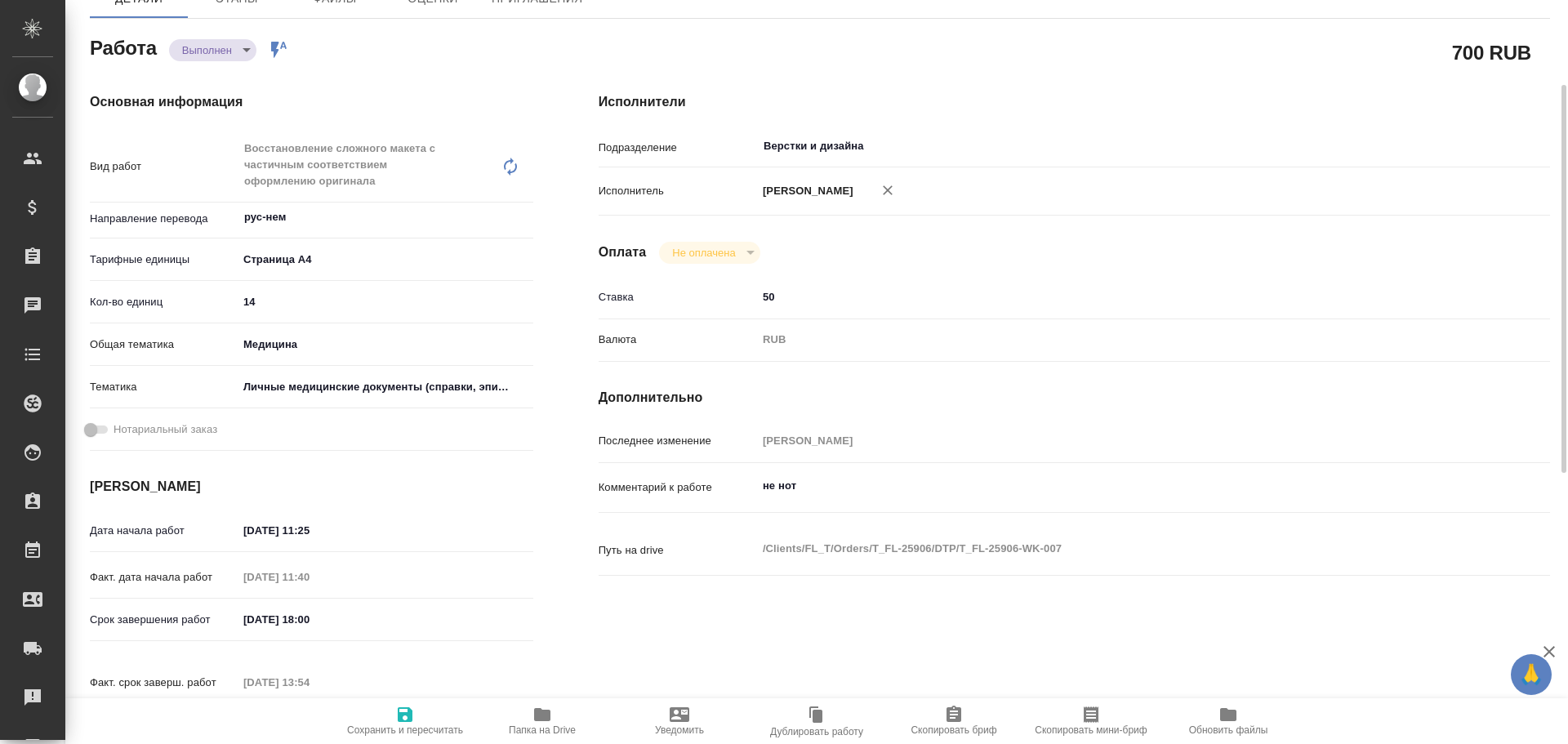
type textarea "x"
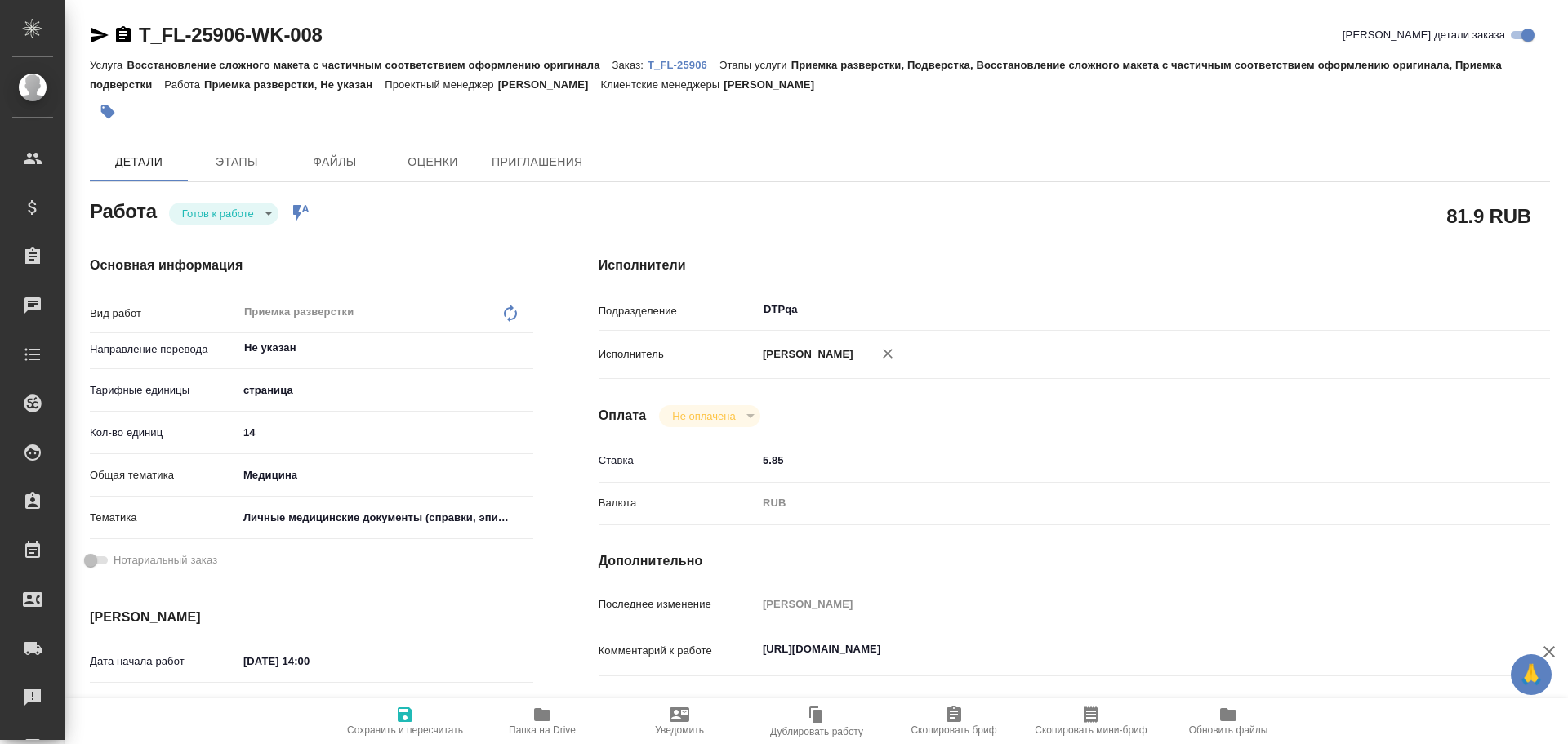
type textarea "x"
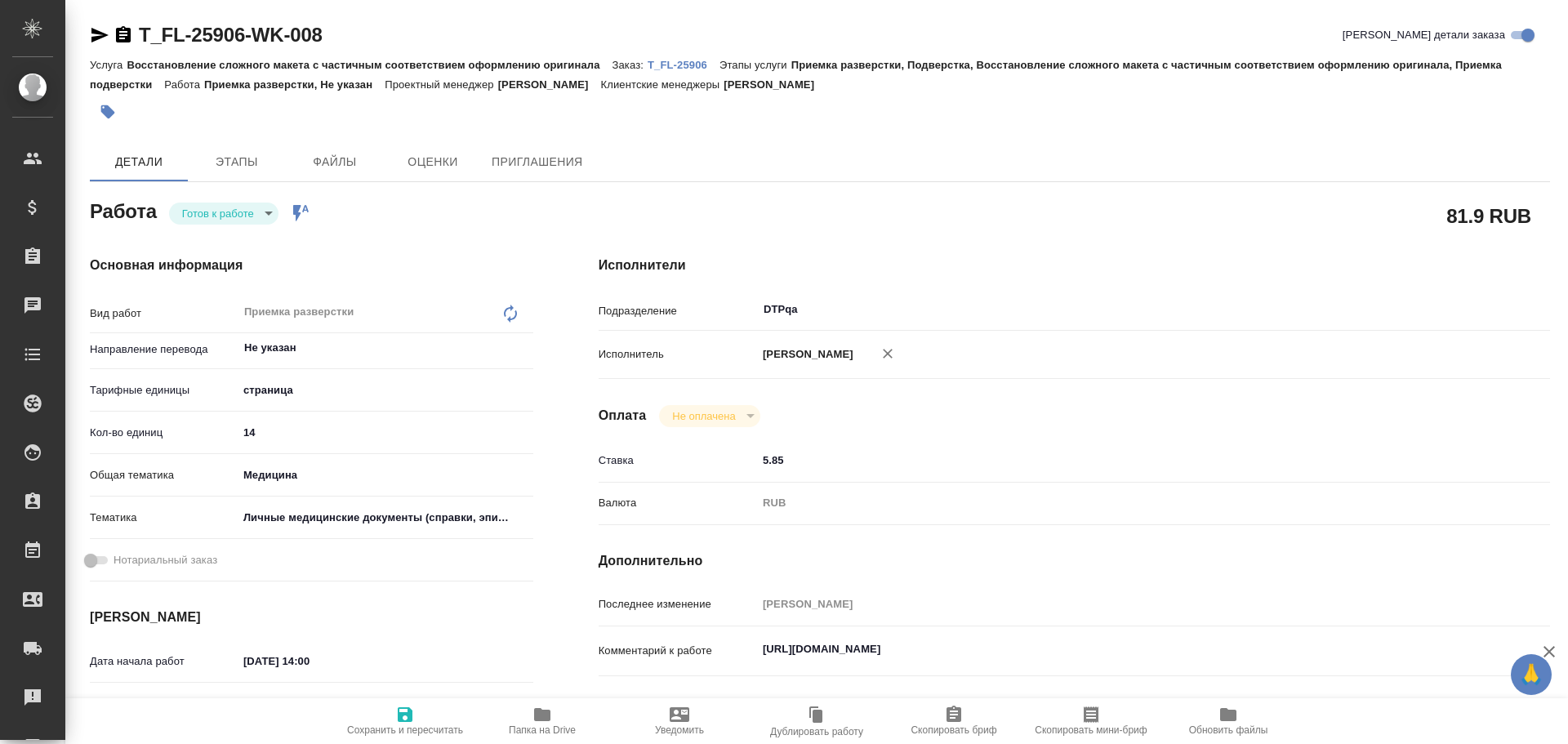
type textarea "x"
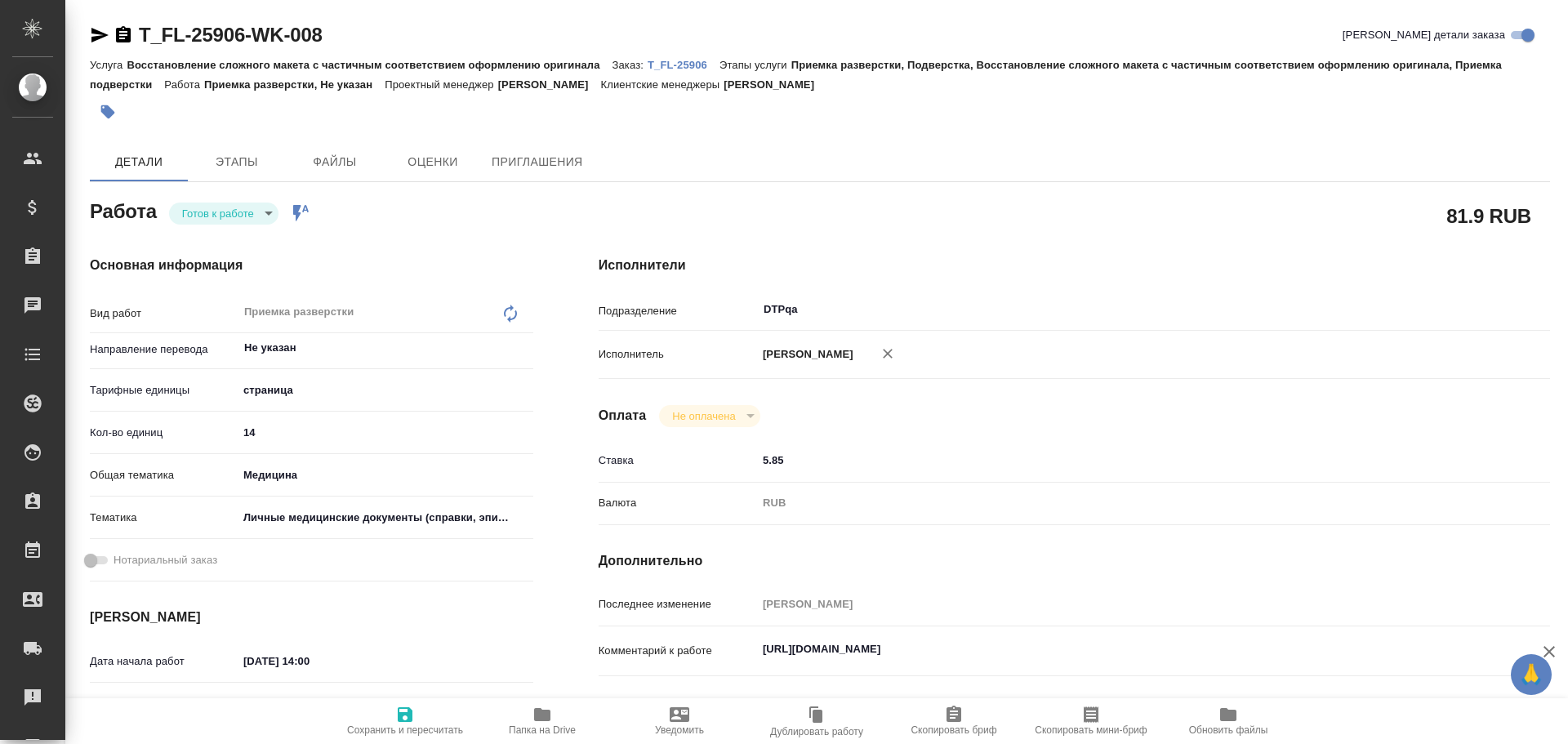
type textarea "x"
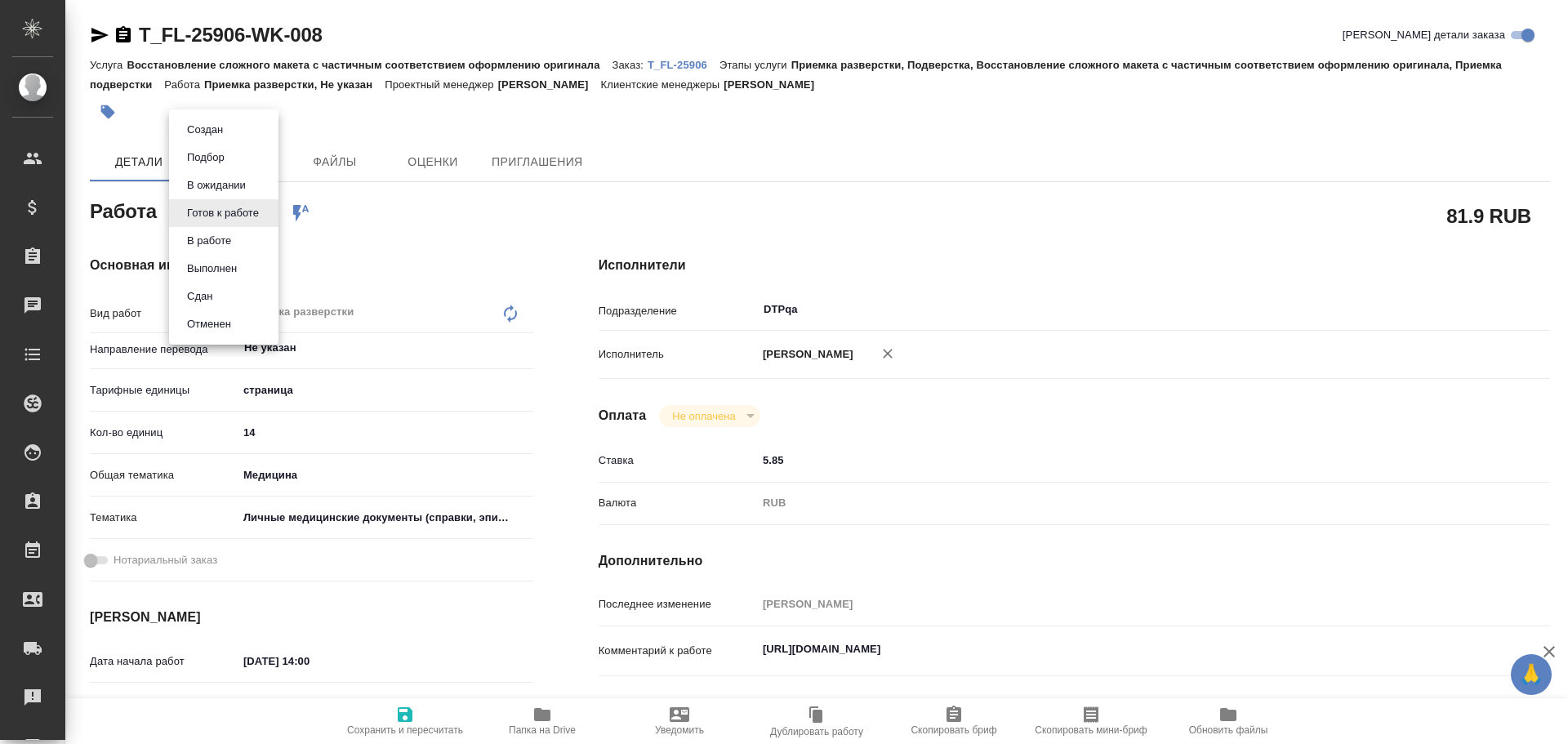
click at [211, 208] on body "🙏 .cls-1 fill:#fff; AWATERA Chulets Elena Клиенты Спецификации Заказы Чаты Todo…" at bounding box center [784, 372] width 1568 height 744
click at [214, 239] on button "В работе" at bounding box center [209, 240] width 54 height 18
type textarea "x"
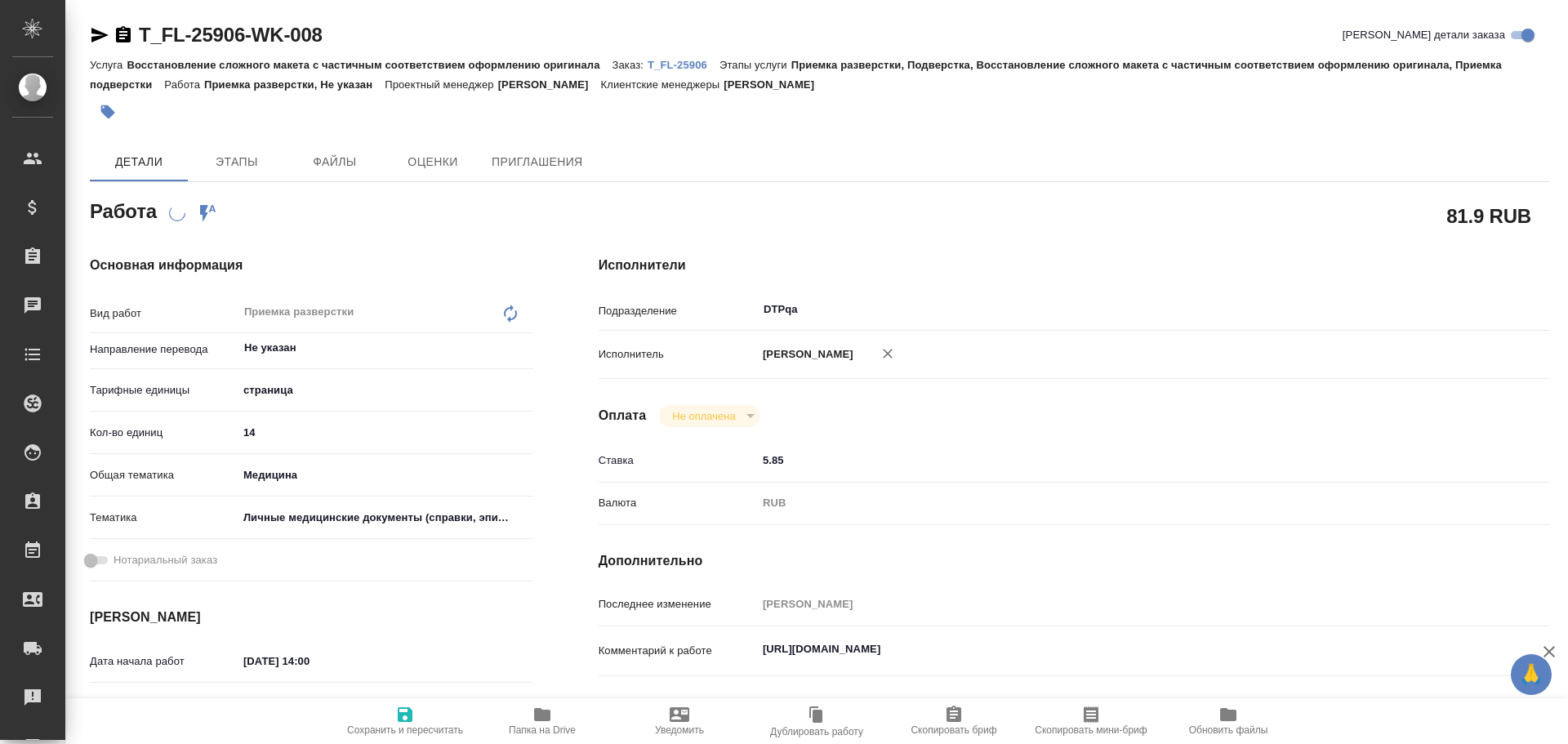
type textarea "x"
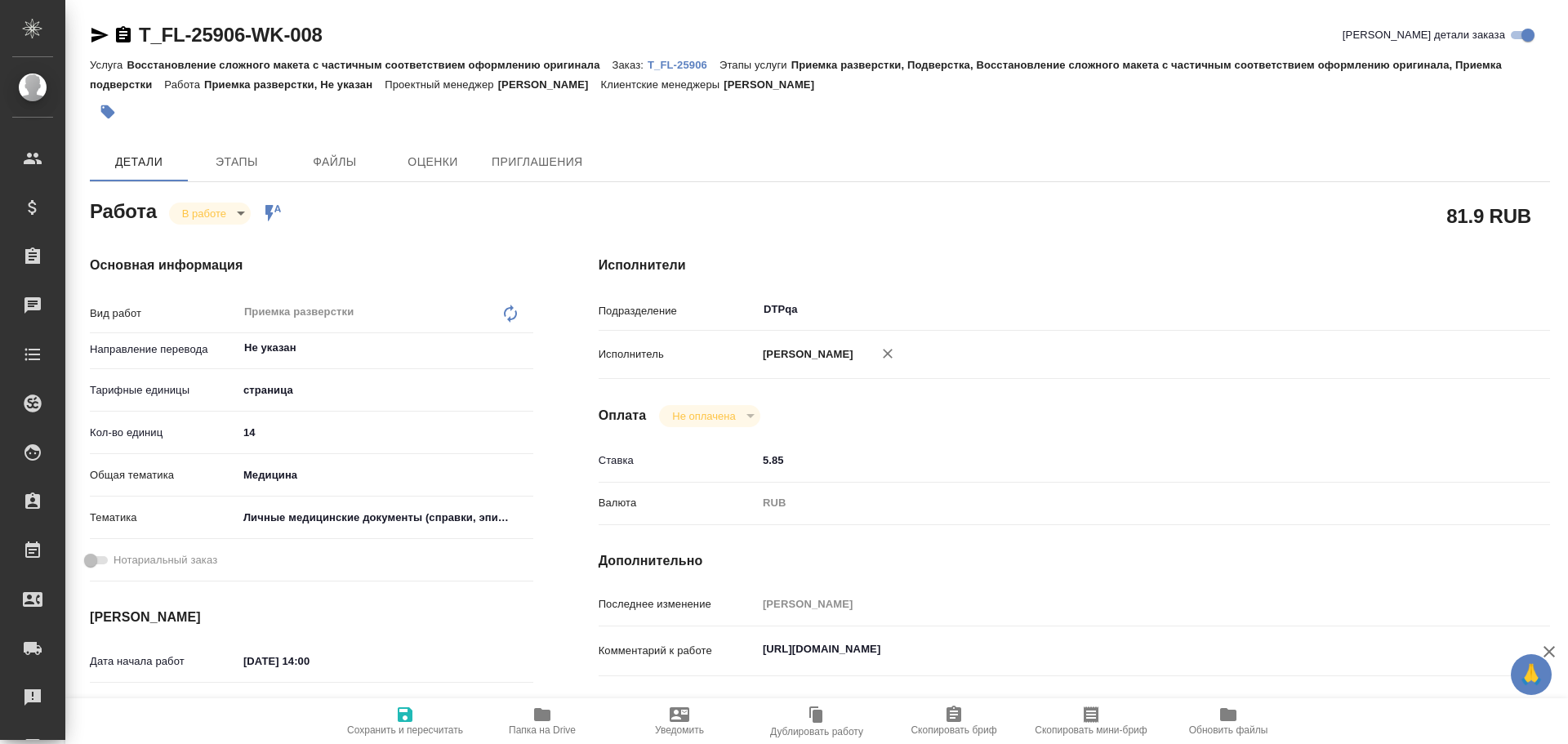
type textarea "x"
click at [404, 718] on icon "button" at bounding box center [404, 714] width 19 height 19
type textarea "x"
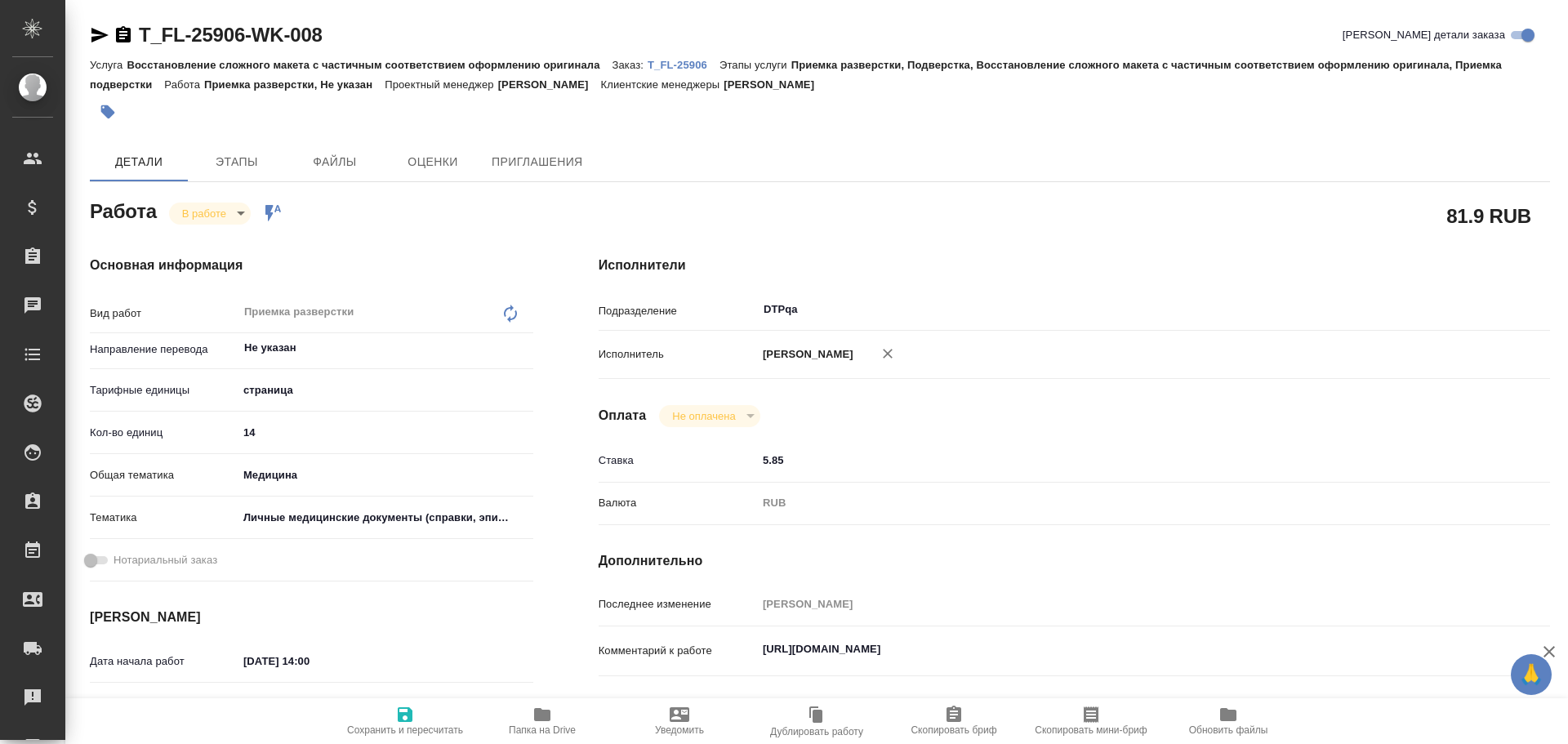
type textarea "x"
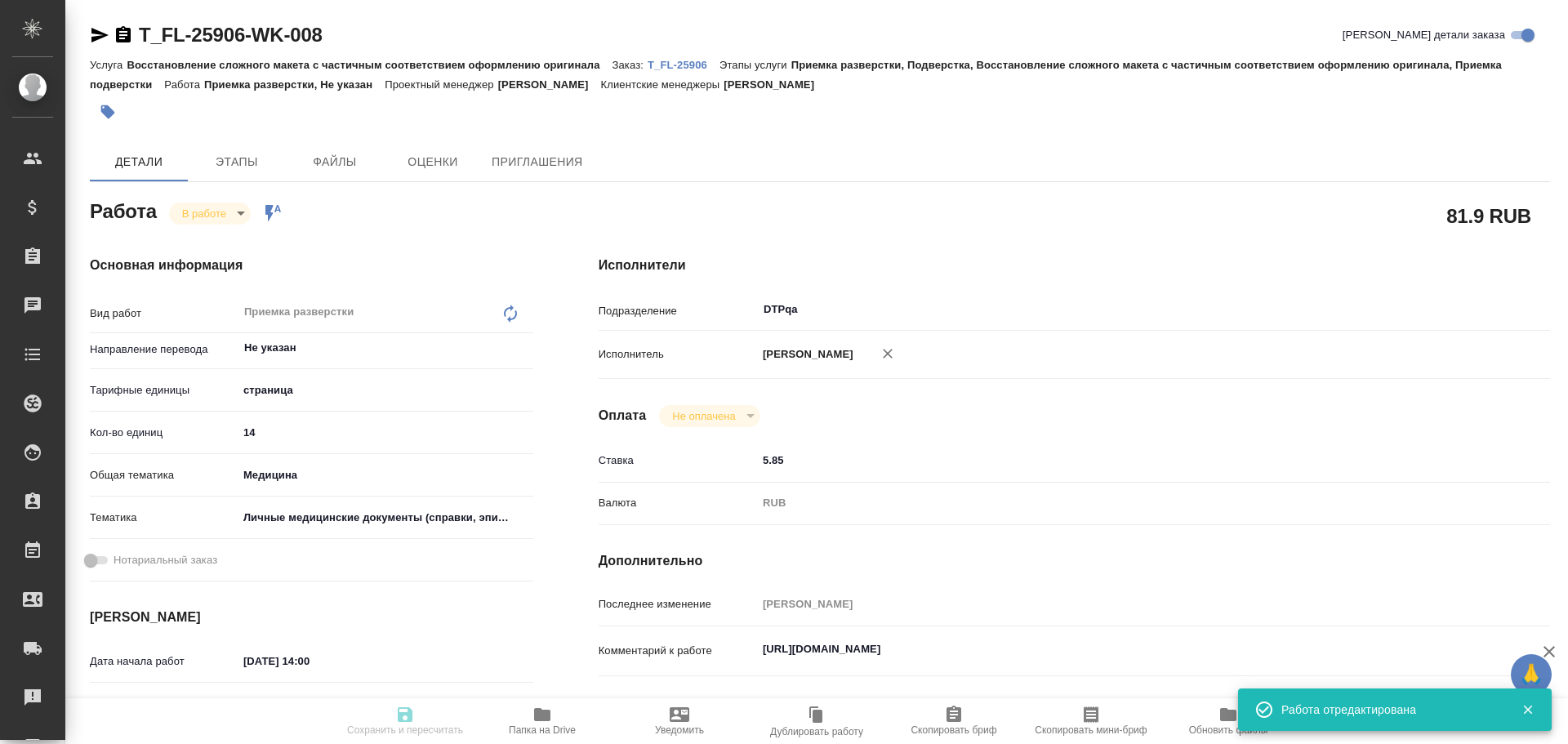
type textarea "x"
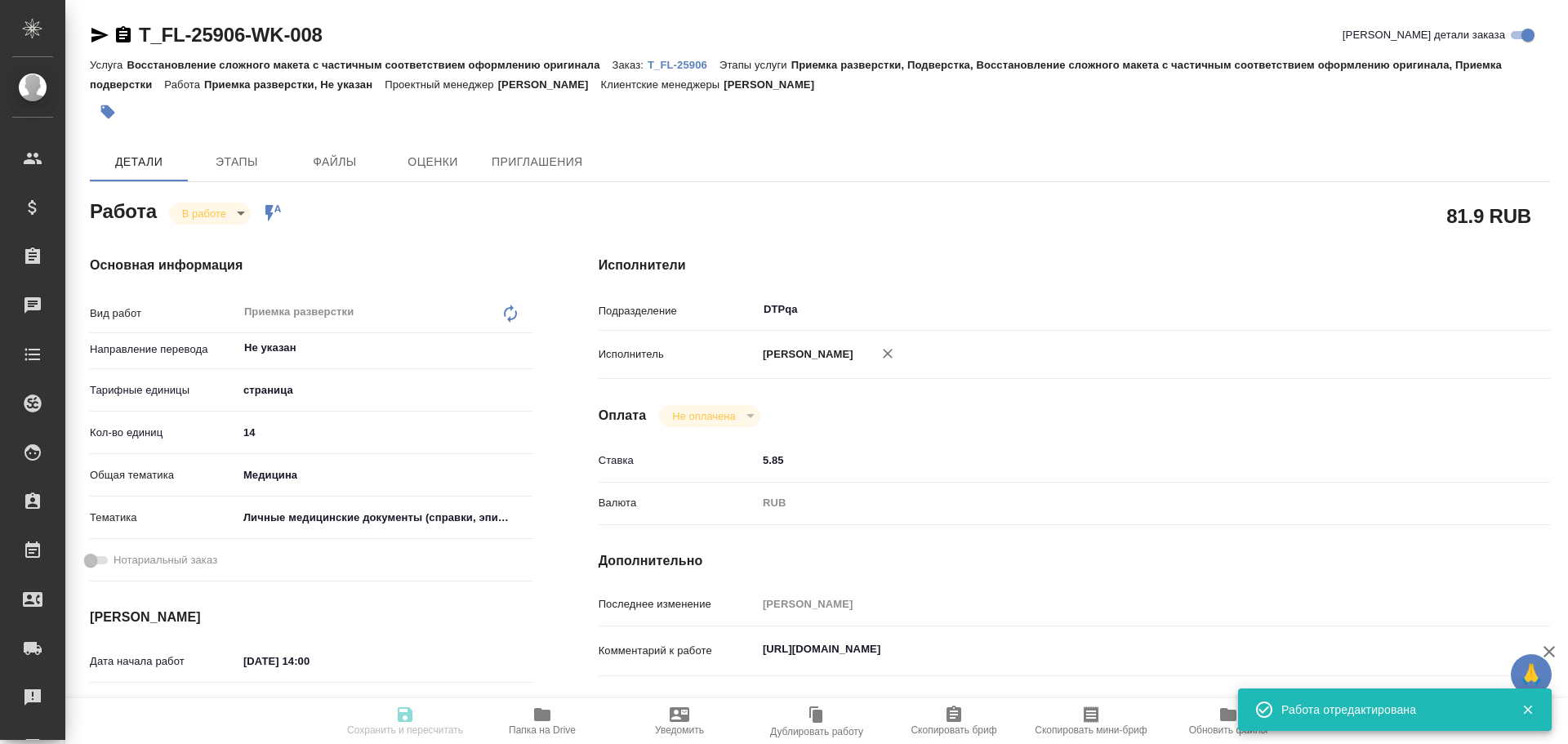
type input "inProgress"
type textarea "Приемка разверстки"
type textarea "x"
type input "Не указан"
type input "5a8b1489cc6b4906c91bfdb2"
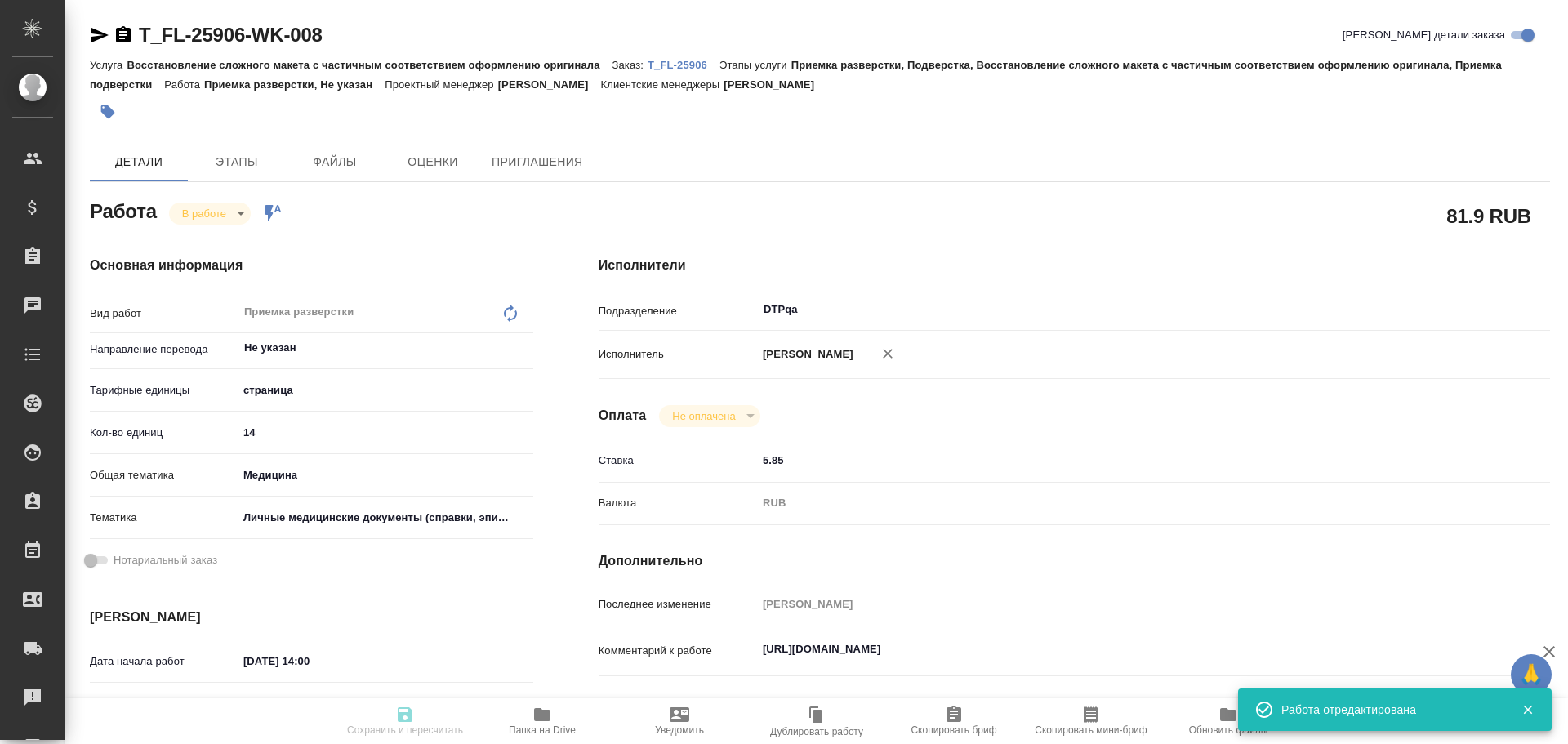
type input "14"
type input "med"
type input "5a8b8b956a9677013d343e74"
type input "[DATE] 14:00"
type input "[DATE] 14:10"
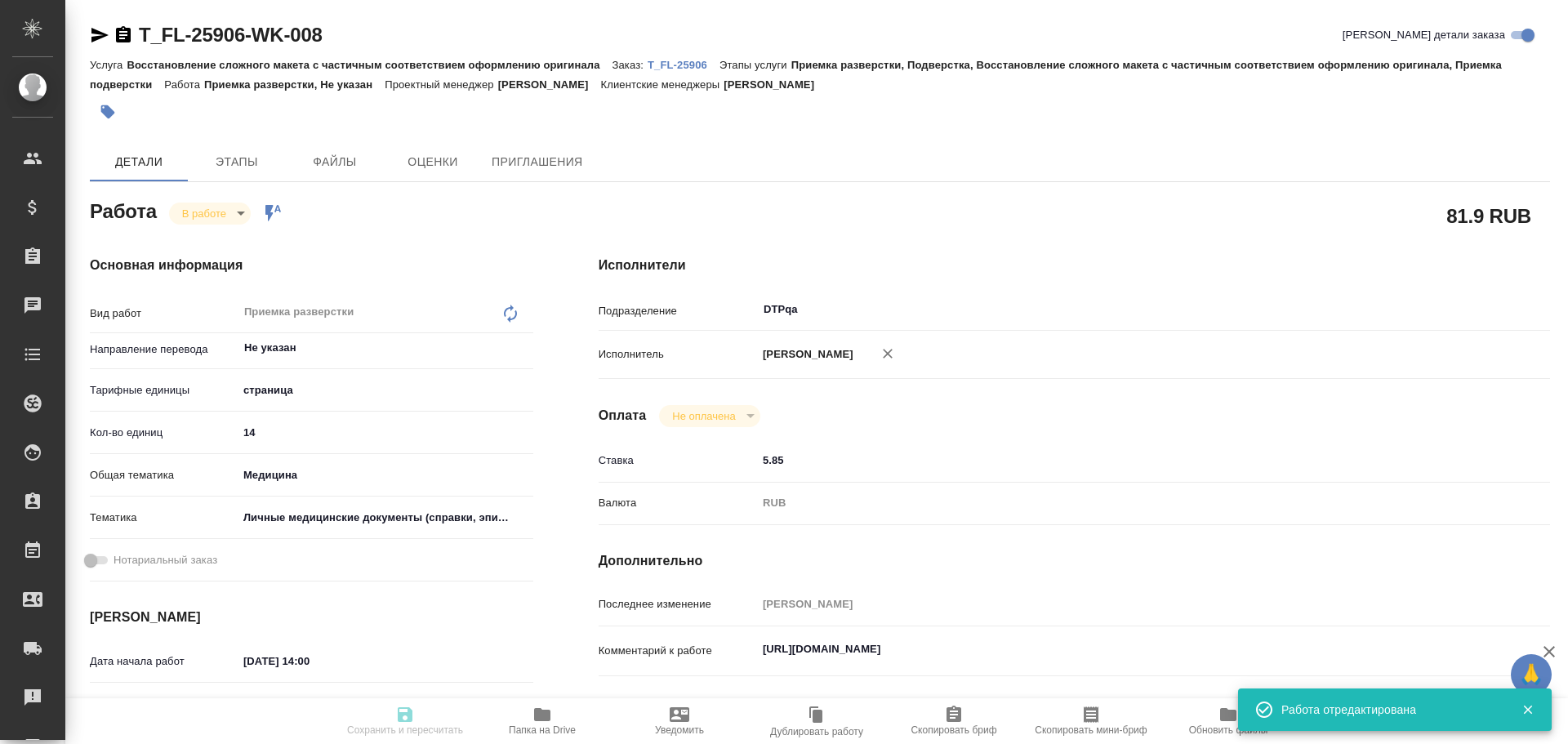
type input "[DATE] 19:00"
type input "[DATE] 16:05"
type input "DTPqa"
type input "notPayed"
type input "5.85"
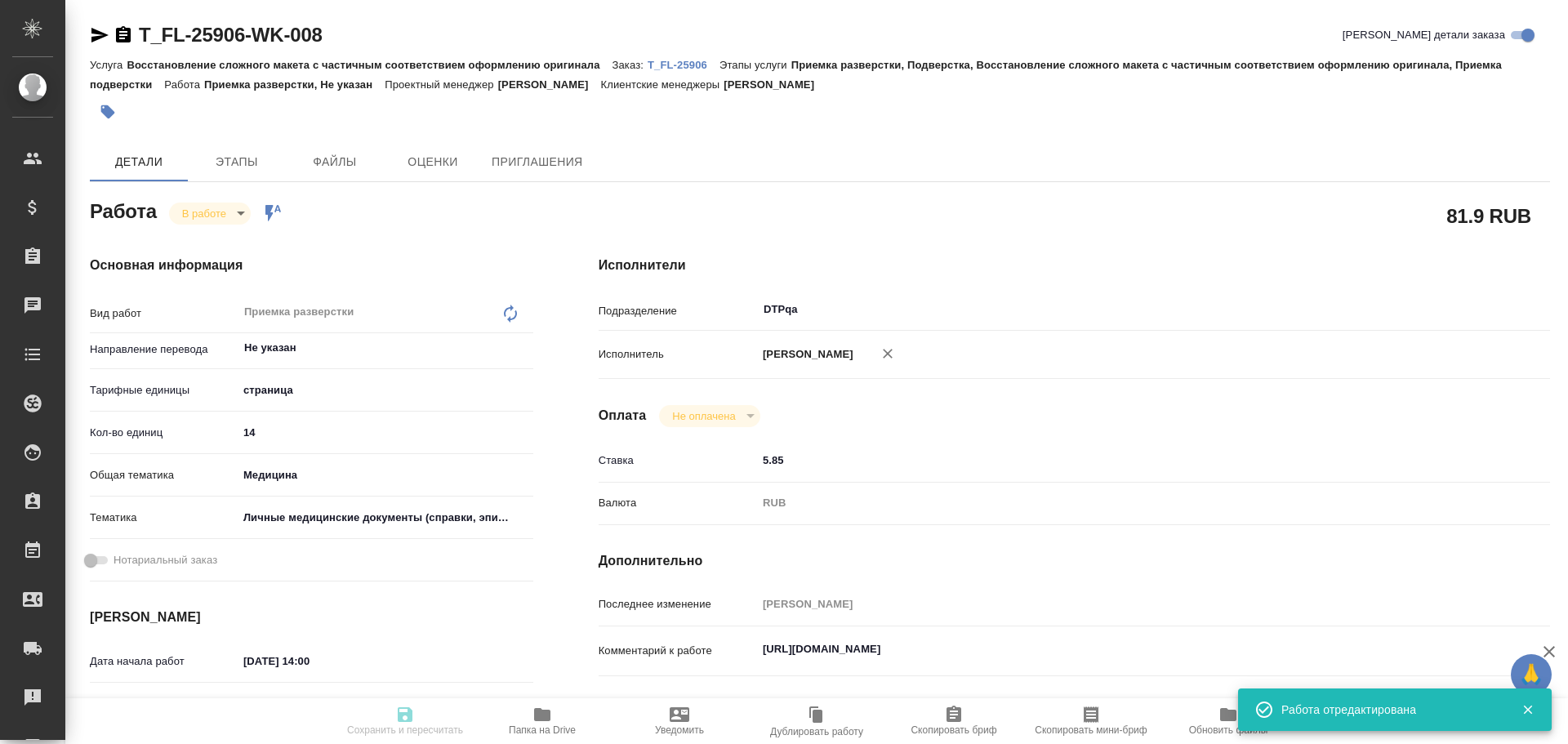
type input "RUB"
type input "[PERSON_NAME]"
type textarea "[URL][DOMAIN_NAME]"
type textarea "x"
type textarea "/Clients/FL_T/Orders/T_FL-25906/DTP/T_FL-25906-WK-008"
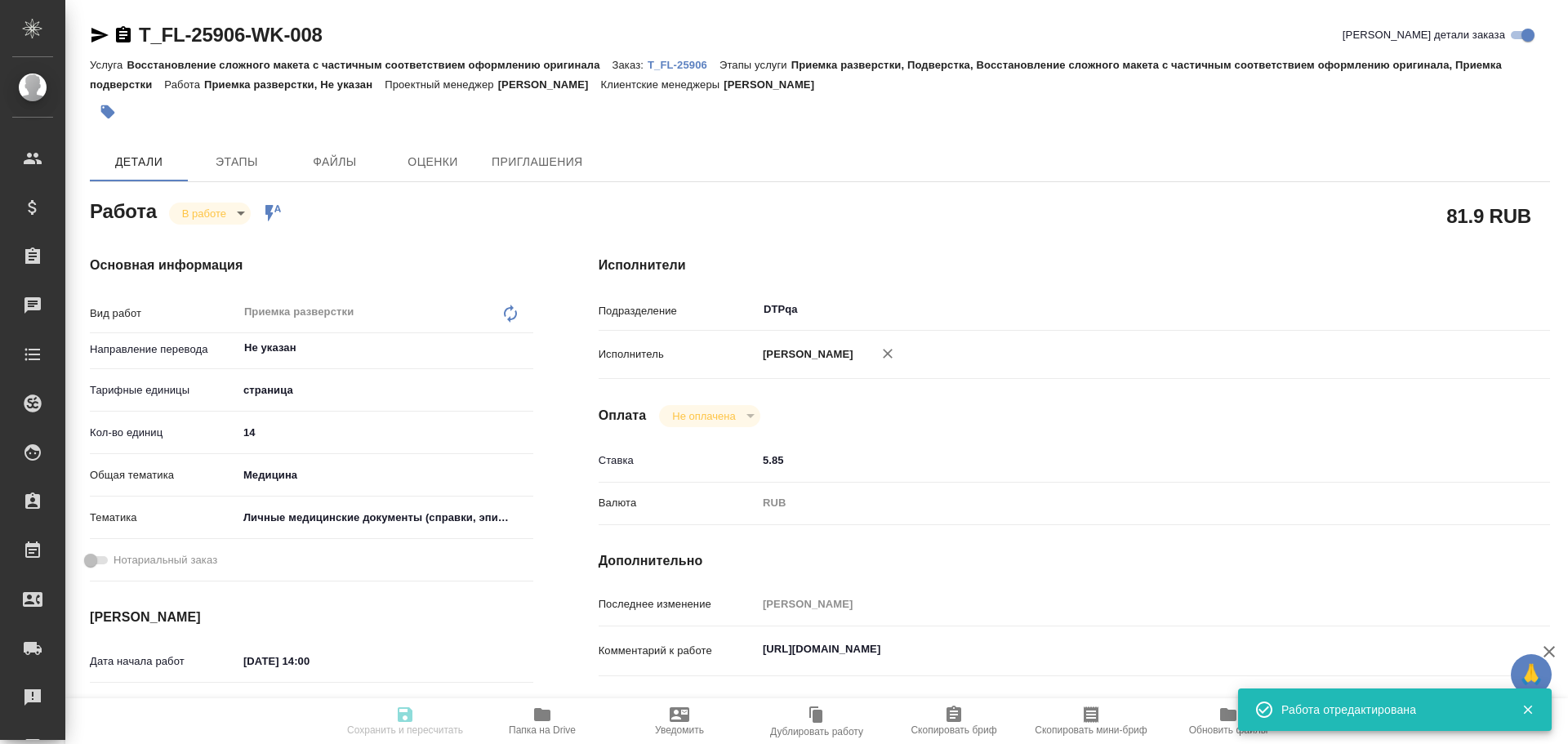
type textarea "x"
type input "T_FL-25906"
type input "Восстановление сложного макета с частичным соответствием оформлению оригинала"
type input "Приемка разверстки, Подверстка, Восстановление сложного макета с частичным соот…"
type input "[PERSON_NAME]"
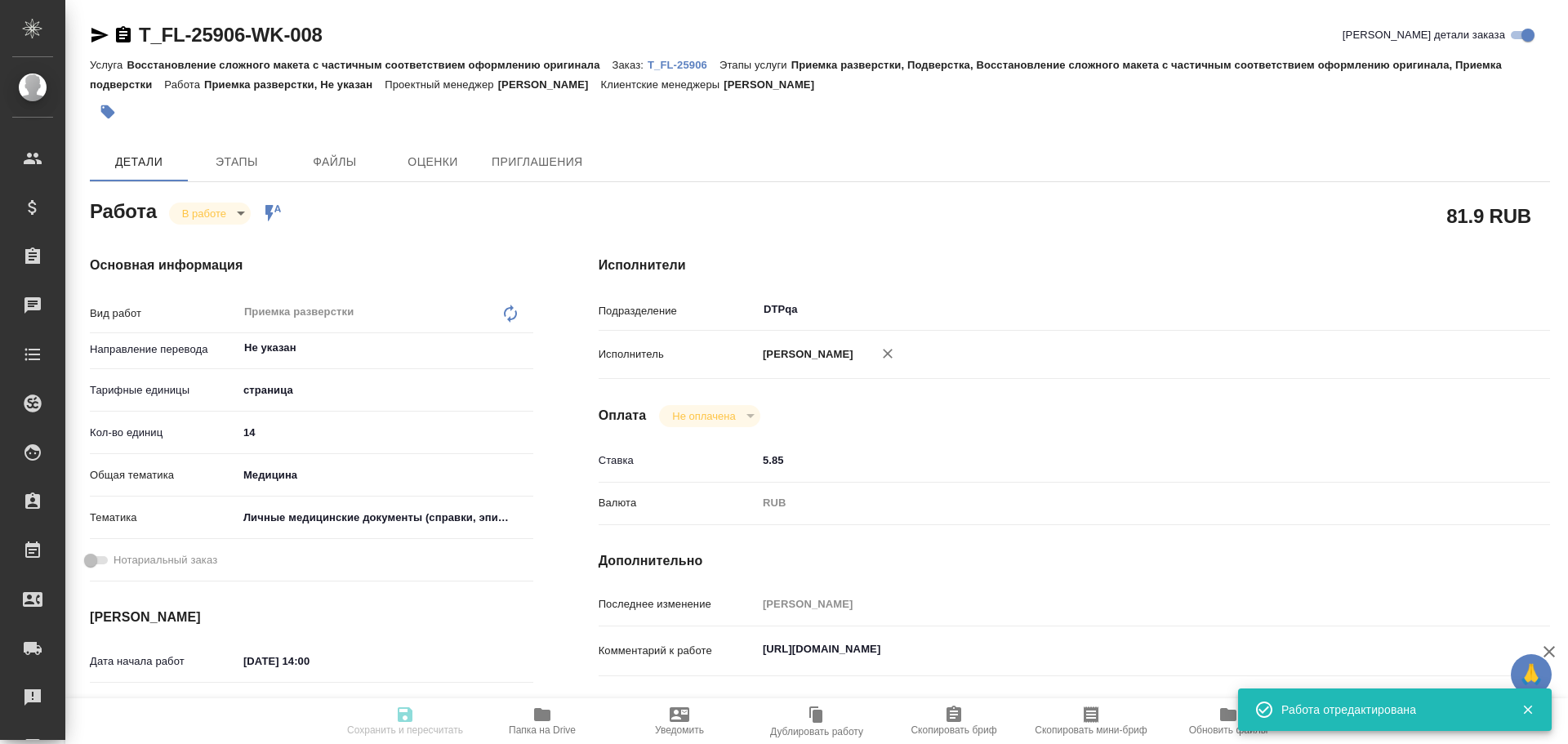
type input "[PERSON_NAME]"
type input "/Clients/FL_T/Orders/T_FL-25906"
type textarea "x"
type textarea "рус-нем без заверения"
type textarea "x"
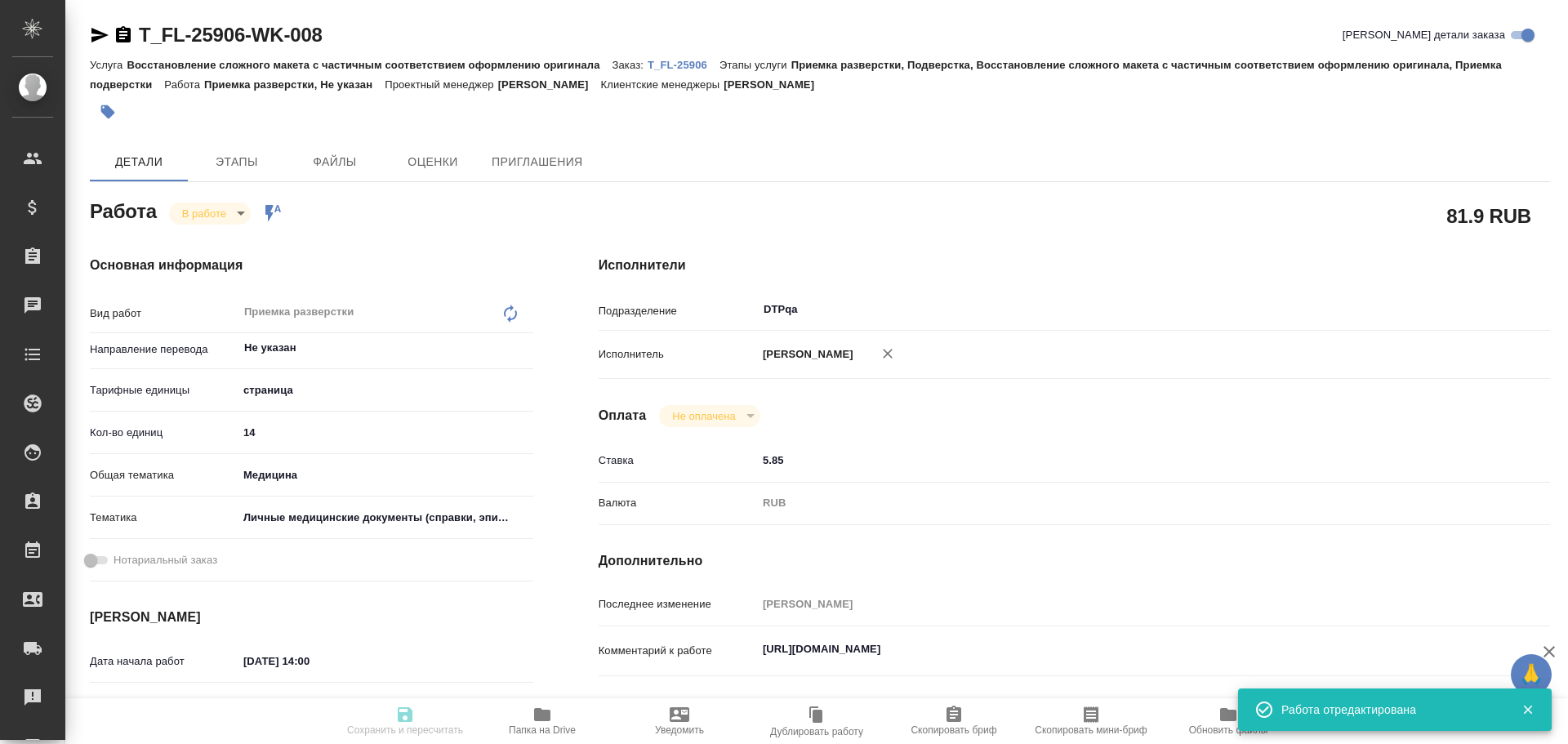
type textarea "x"
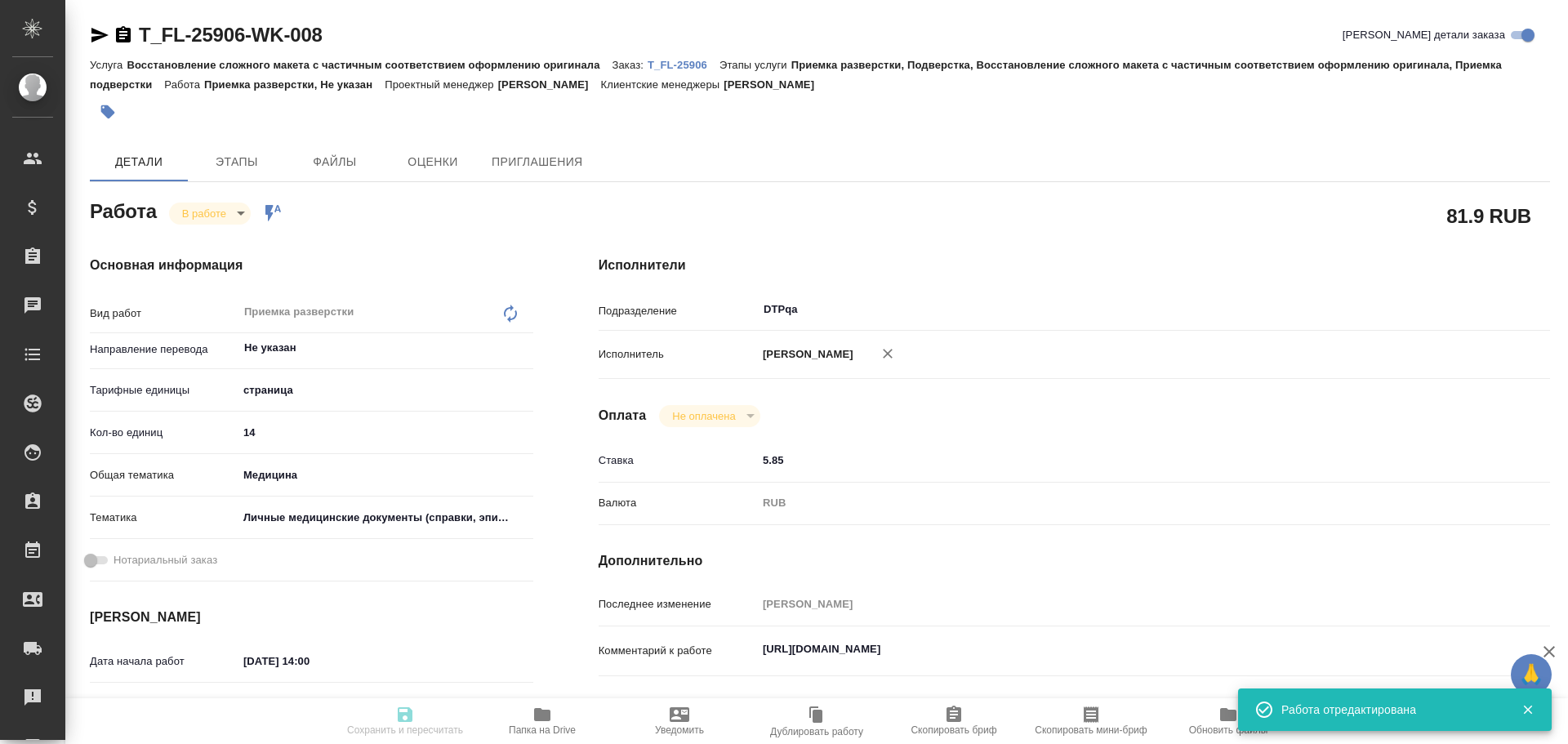
type textarea "x"
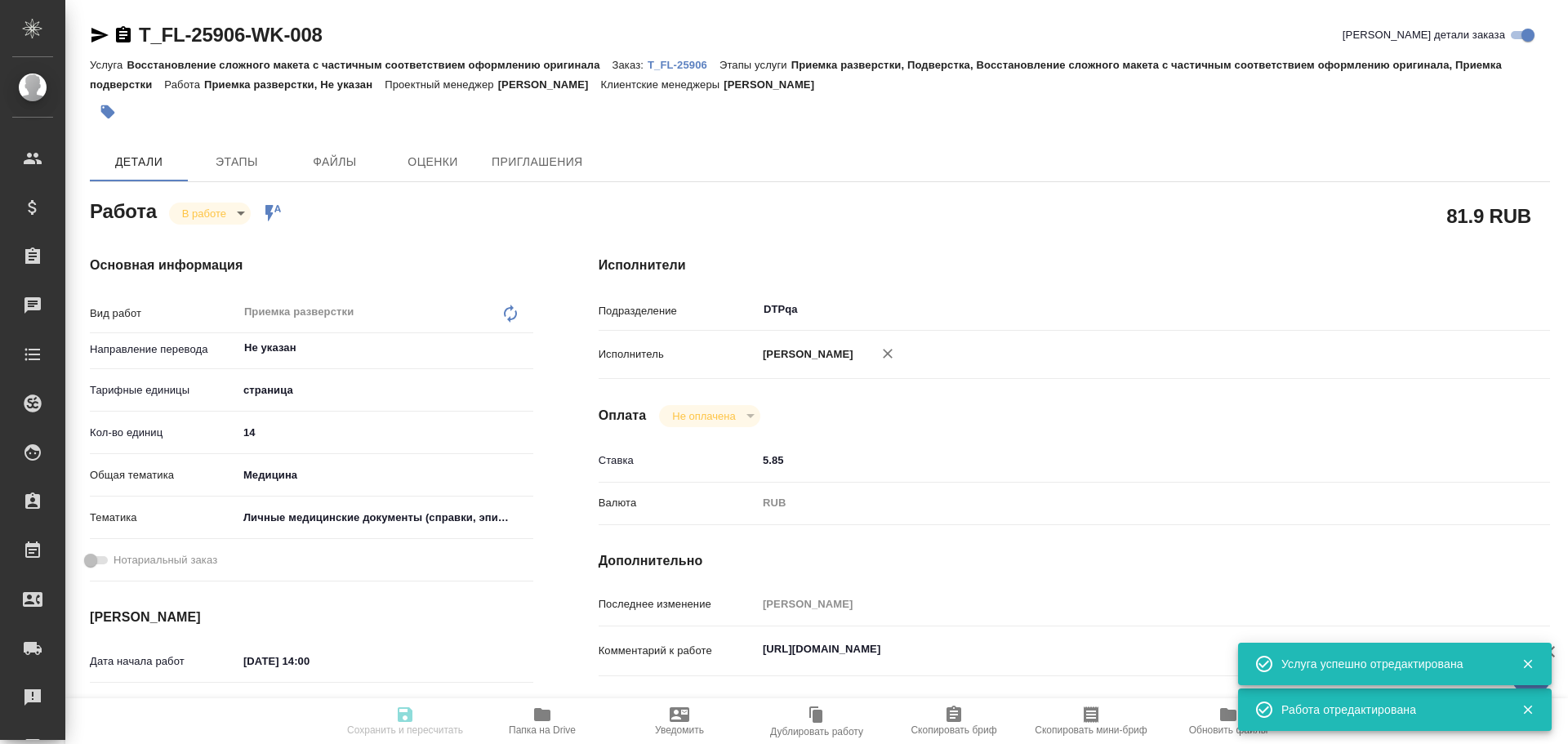
type textarea "x"
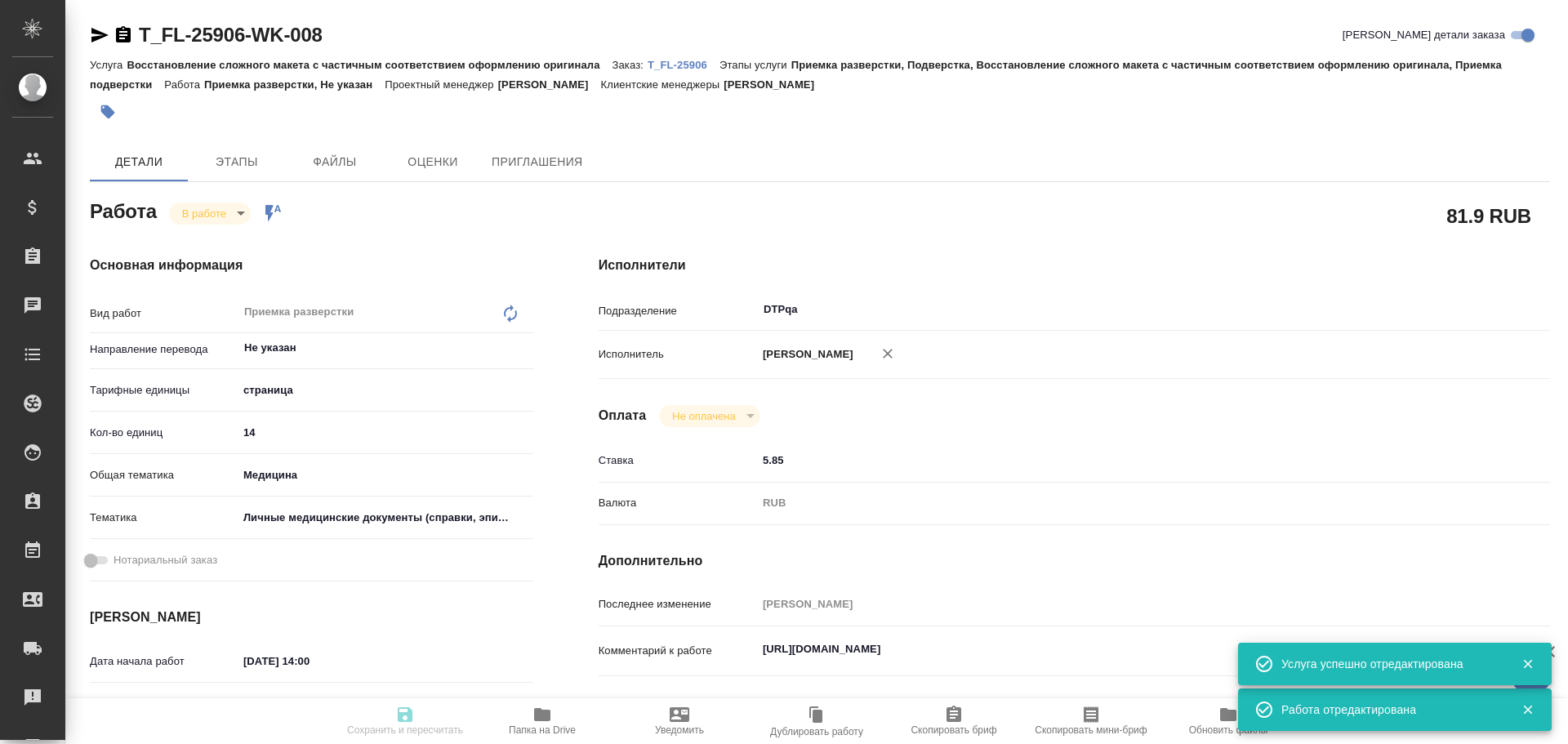
type textarea "x"
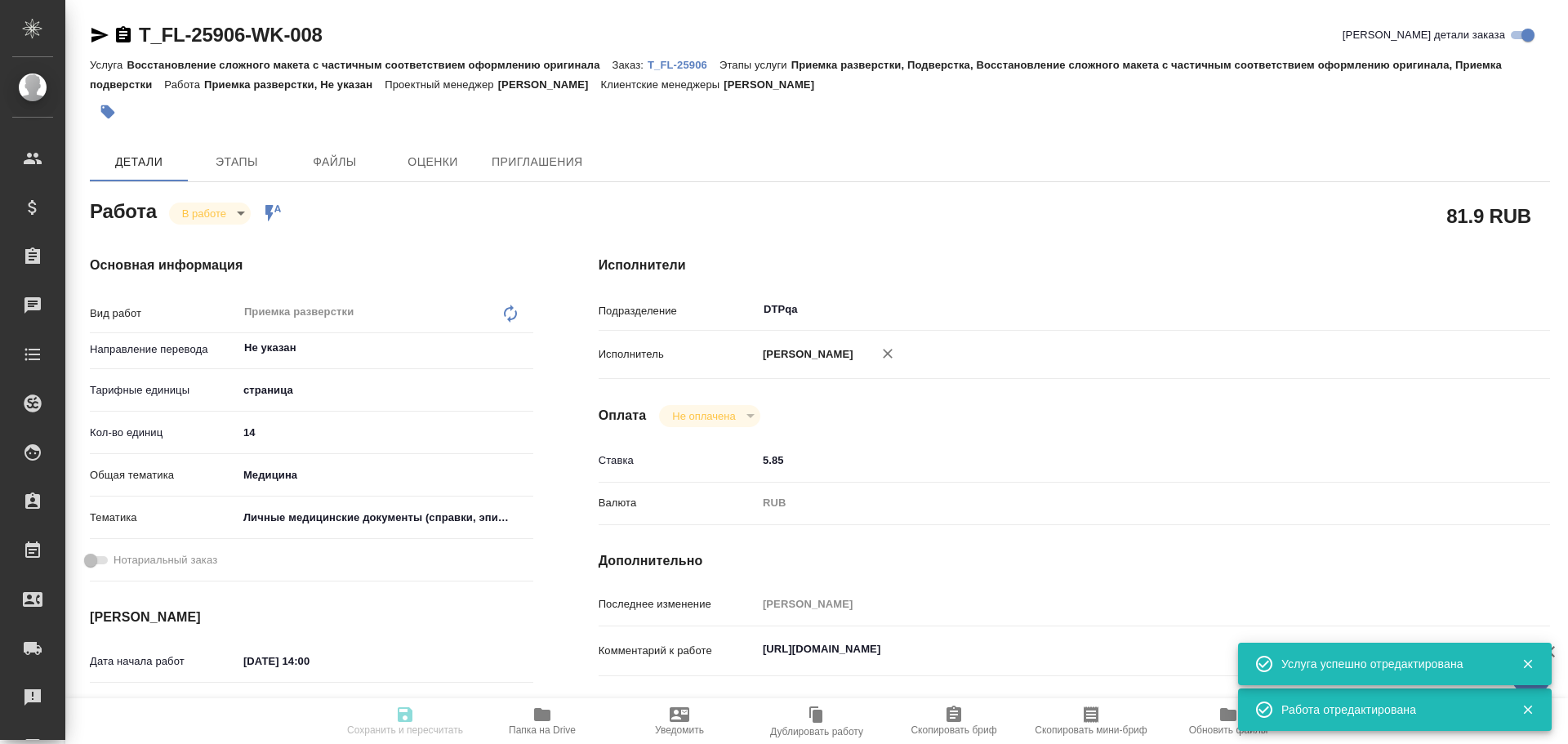
type textarea "x"
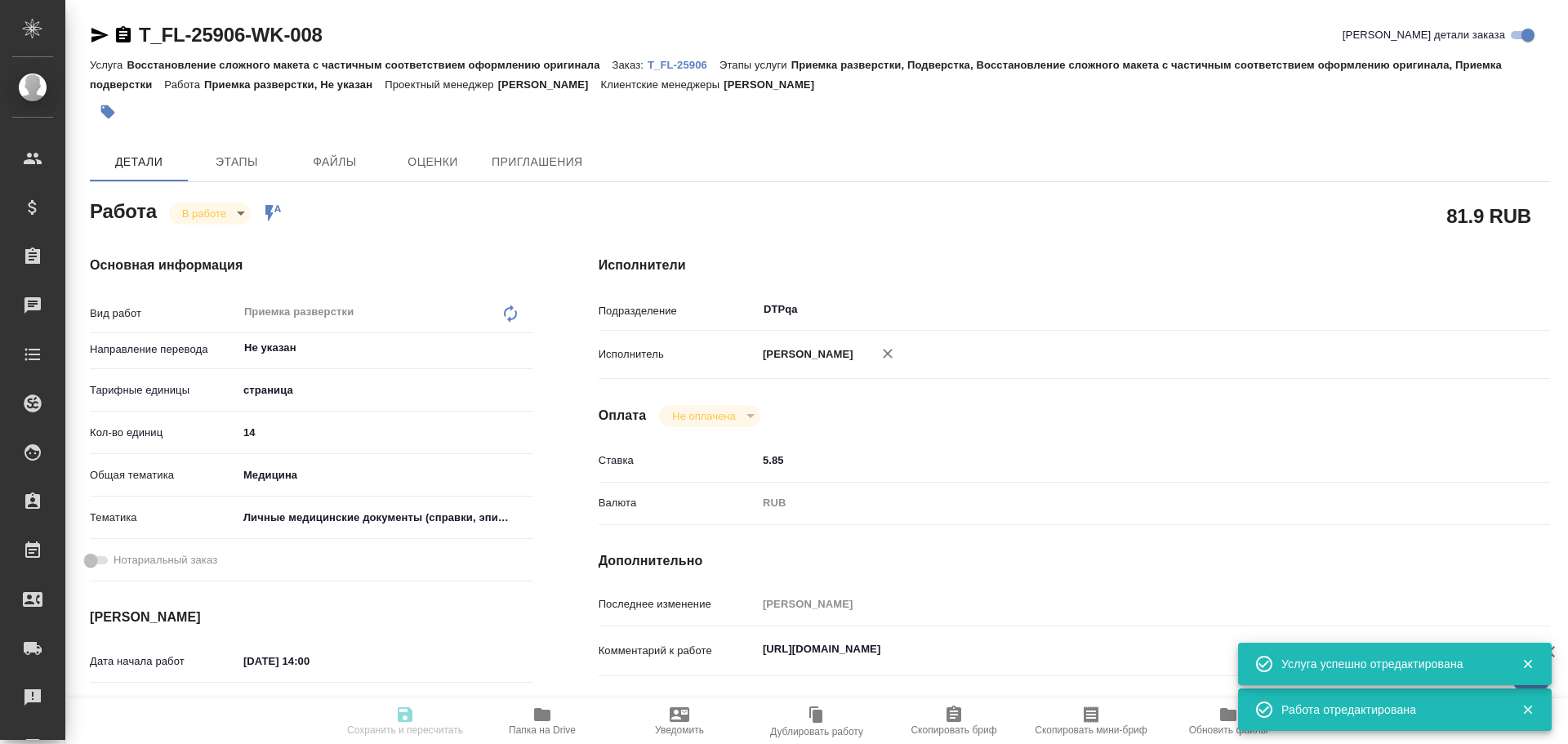
type textarea "x"
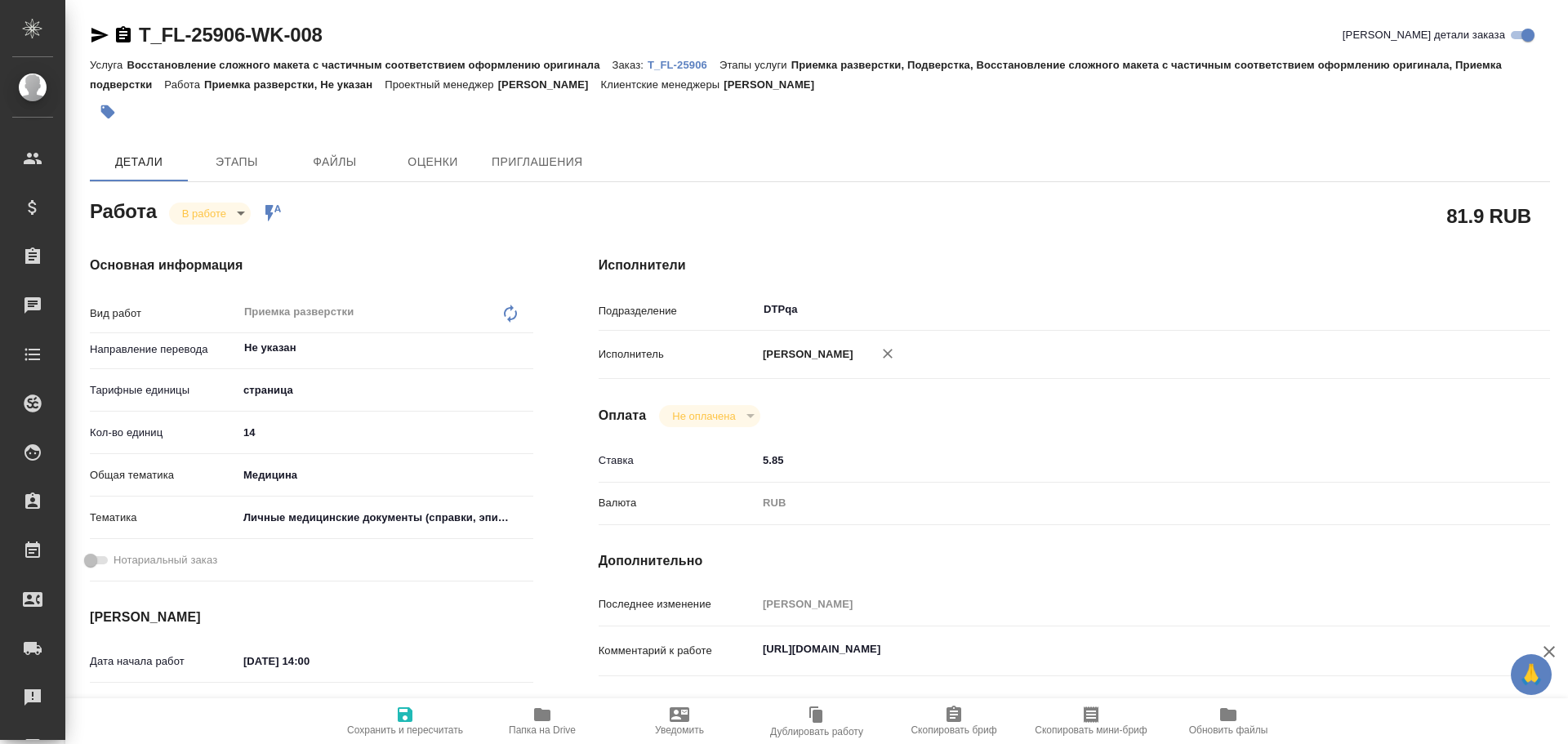
type textarea "x"
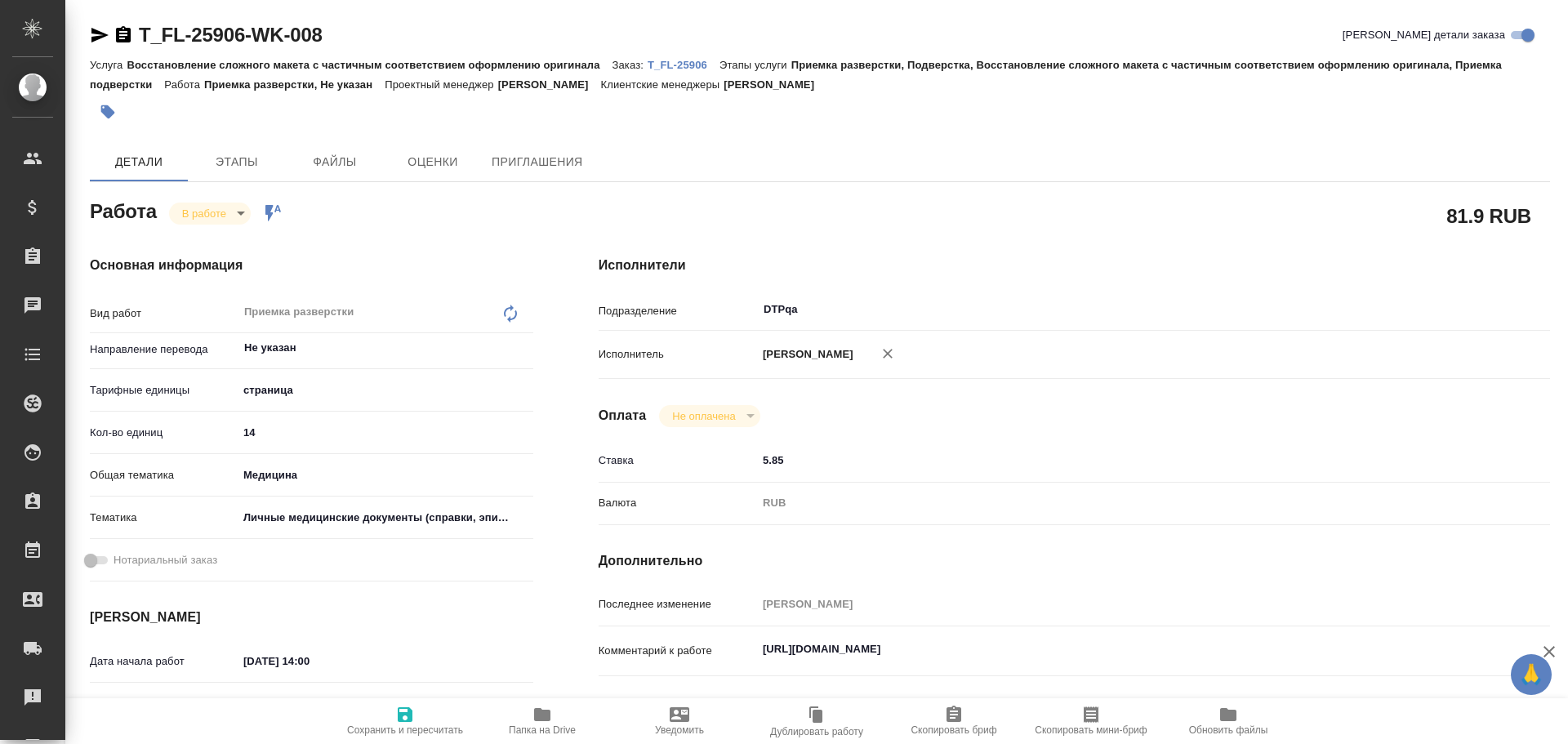
type textarea "x"
